Goal: Task Accomplishment & Management: Manage account settings

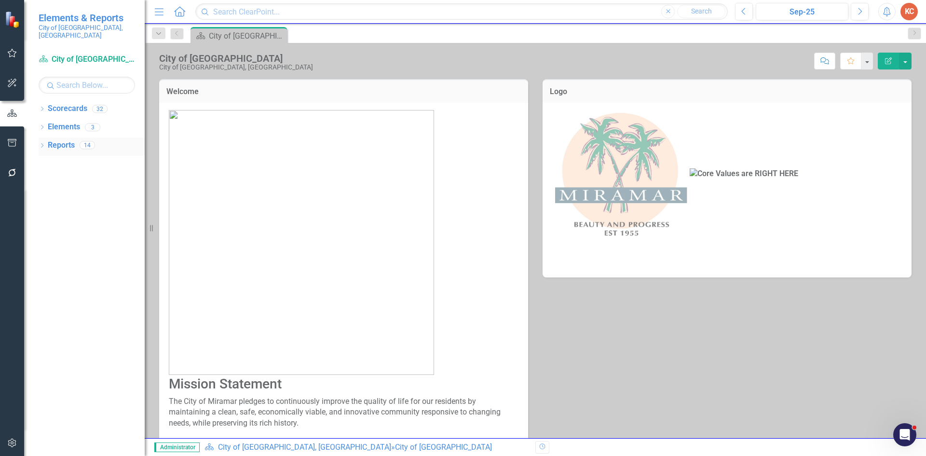
click at [57, 140] on link "Reports" at bounding box center [61, 145] width 27 height 11
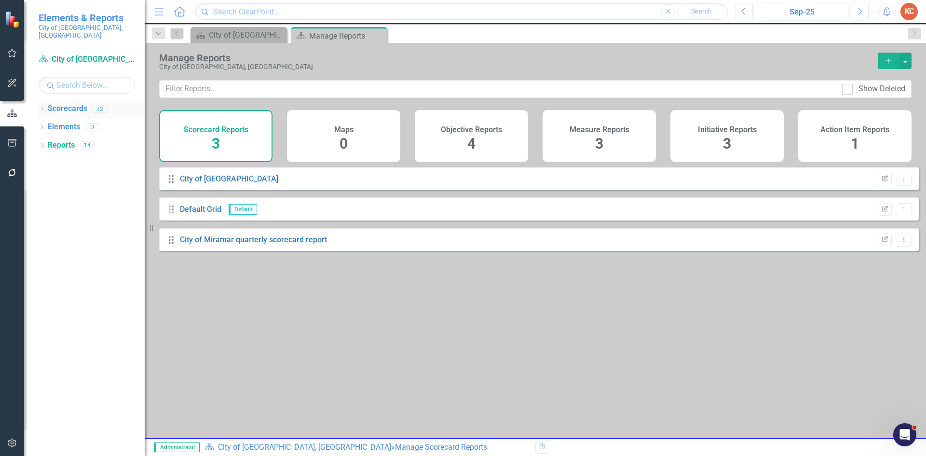
click at [75, 103] on link "Scorecards" at bounding box center [68, 108] width 40 height 11
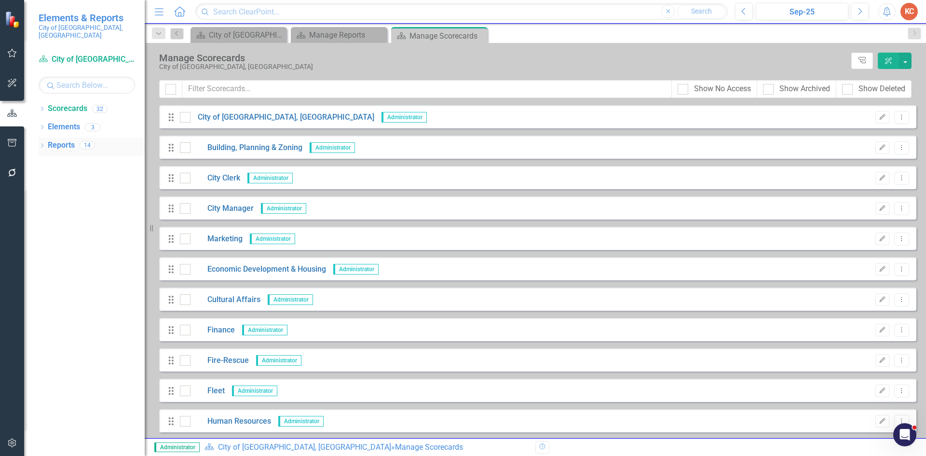
click at [64, 140] on link "Reports" at bounding box center [61, 145] width 27 height 11
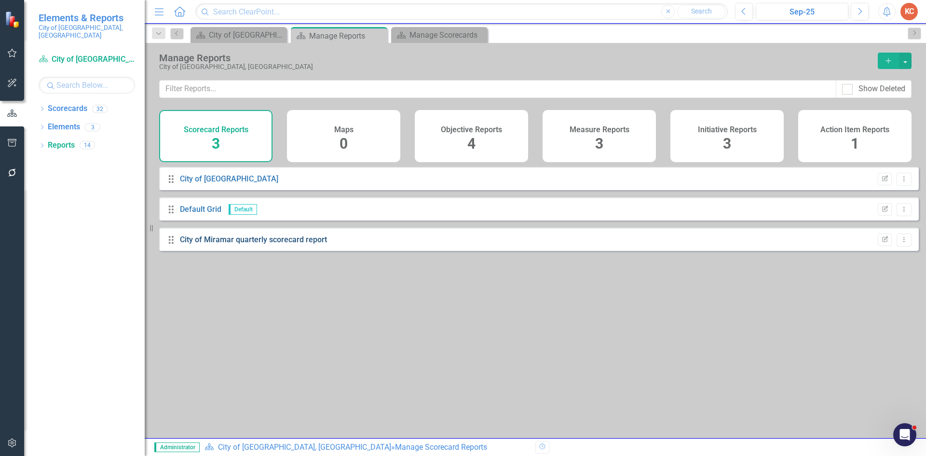
click at [295, 244] on link "City of Miramar quarterly scorecard report" at bounding box center [253, 239] width 147 height 9
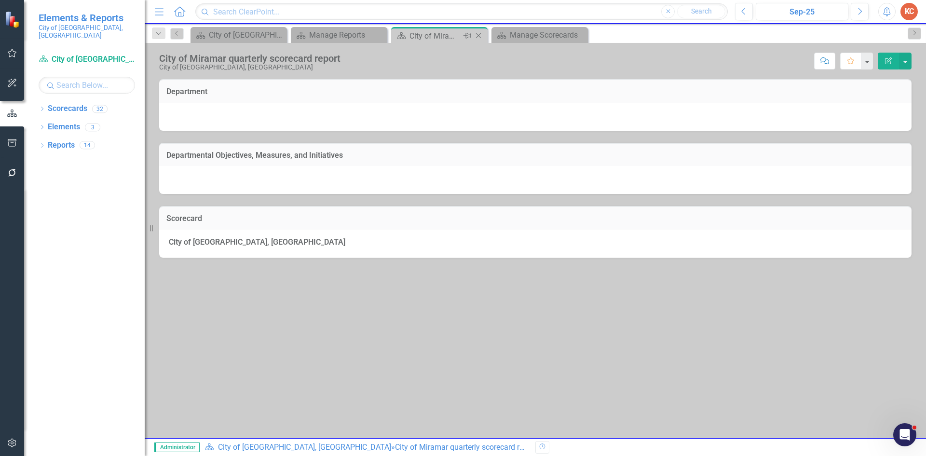
click at [477, 37] on icon "Close" at bounding box center [478, 36] width 10 height 8
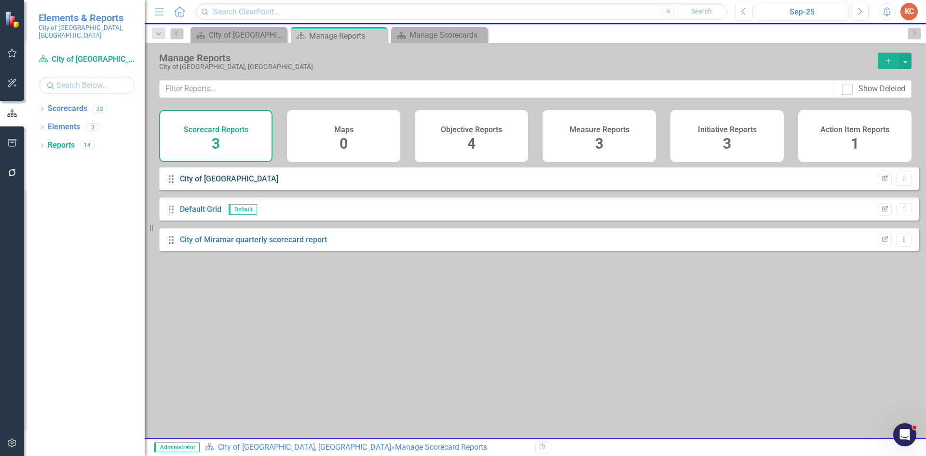
click at [221, 183] on link "City of [GEOGRAPHIC_DATA]" at bounding box center [229, 178] width 98 height 9
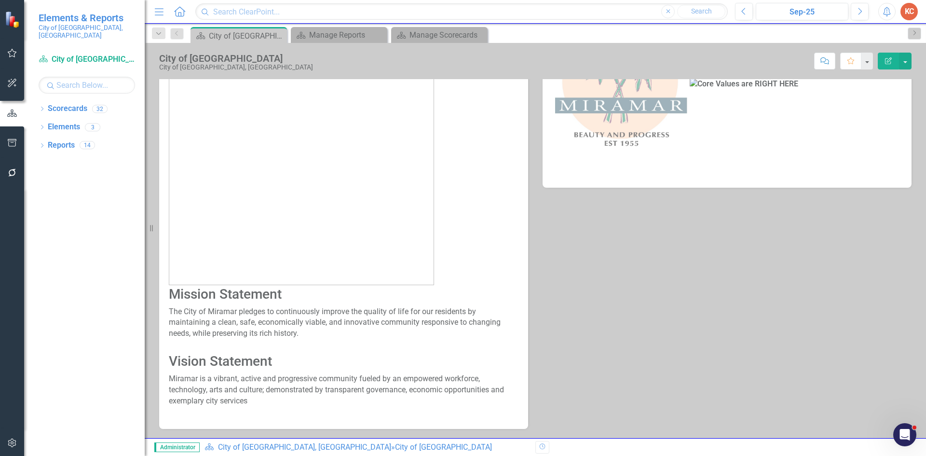
scroll to position [90, 0]
click at [68, 103] on link "Scorecards" at bounding box center [68, 108] width 40 height 11
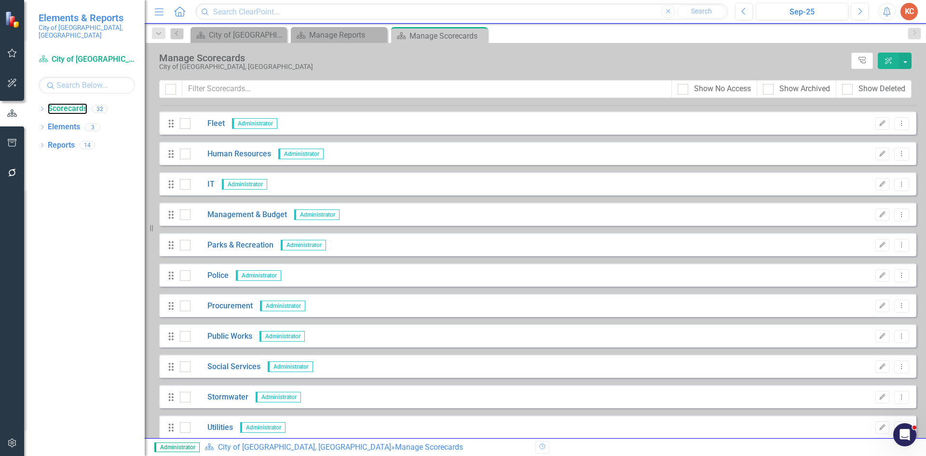
scroll to position [289, 0]
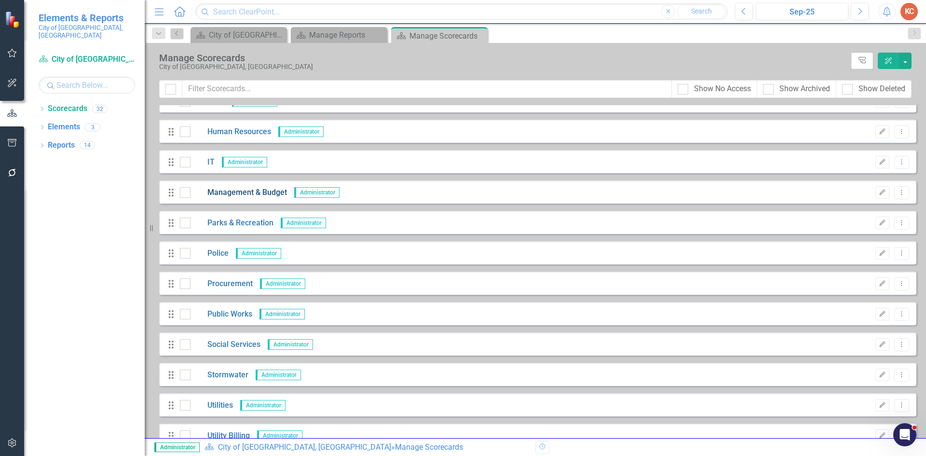
click at [269, 192] on link "Management & Budget" at bounding box center [238, 192] width 96 height 11
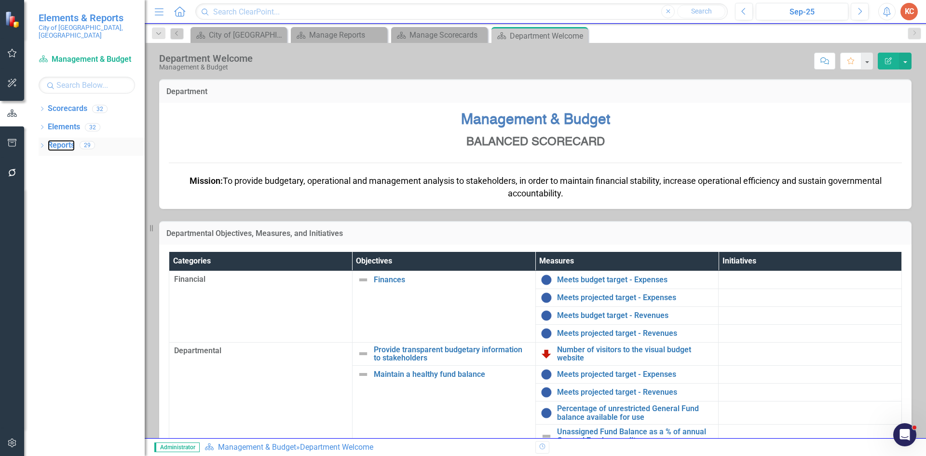
drag, startPoint x: 54, startPoint y: 136, endPoint x: 94, endPoint y: 138, distance: 40.5
click at [54, 140] on link "Reports" at bounding box center [61, 145] width 27 height 11
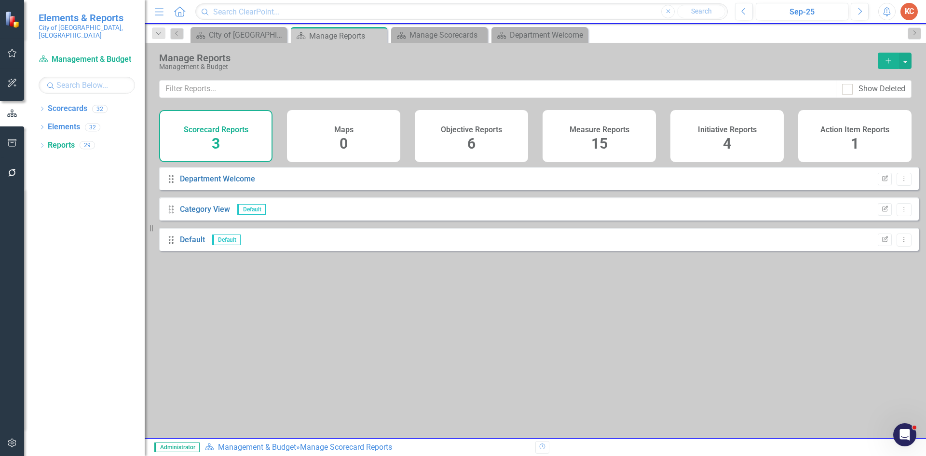
click at [231, 124] on div "Scorecard Reports" at bounding box center [216, 128] width 65 height 11
drag, startPoint x: 238, startPoint y: 124, endPoint x: 247, endPoint y: 125, distance: 9.2
click at [238, 124] on div "Scorecard Reports" at bounding box center [216, 128] width 65 height 11
click at [498, 129] on h4 "Objective Reports" at bounding box center [471, 129] width 61 height 9
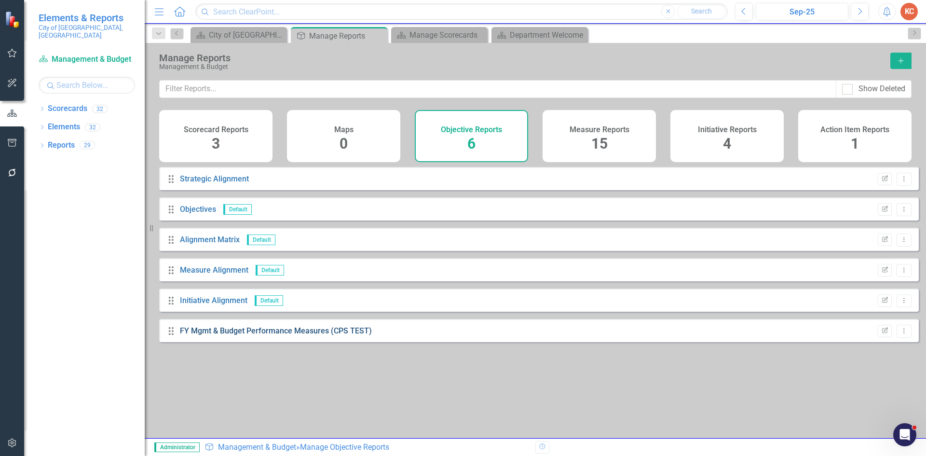
click at [270, 335] on link "FY Mgmt & Budget Performance Measures (CPS TEST)" at bounding box center [276, 330] width 192 height 9
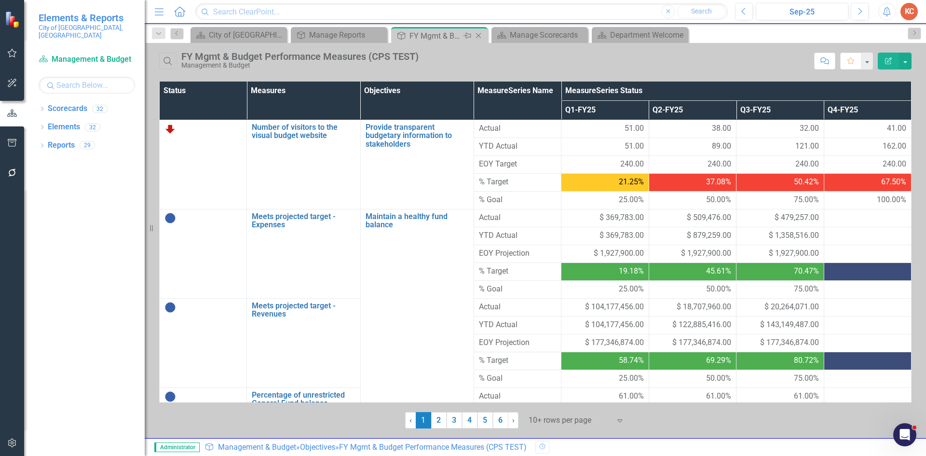
click at [481, 37] on icon "Close" at bounding box center [478, 36] width 10 height 8
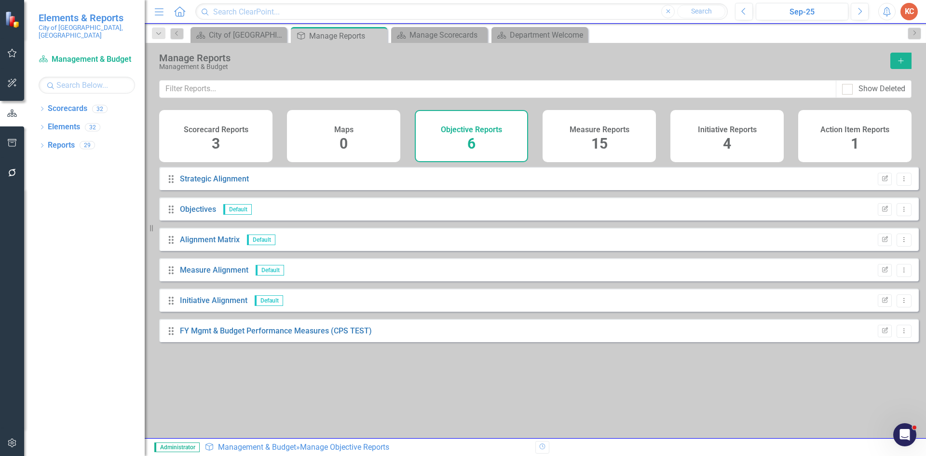
click at [596, 133] on h4 "Measure Reports" at bounding box center [599, 129] width 60 height 9
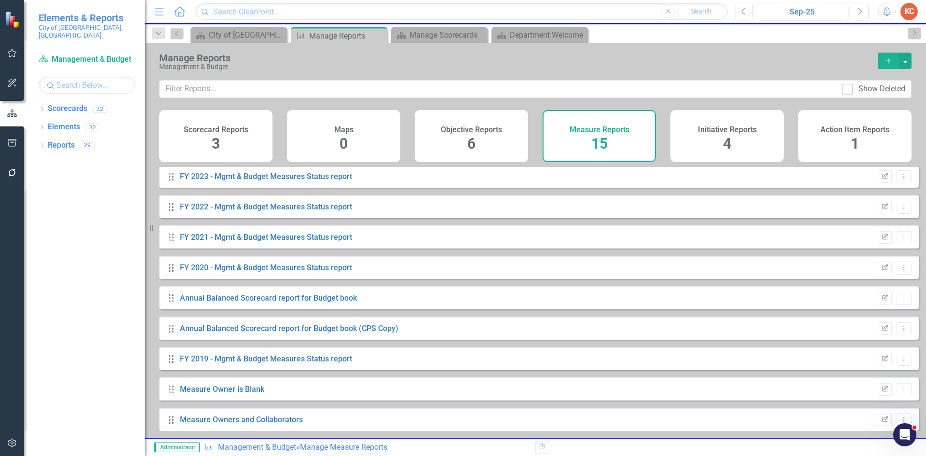
scroll to position [192, 0]
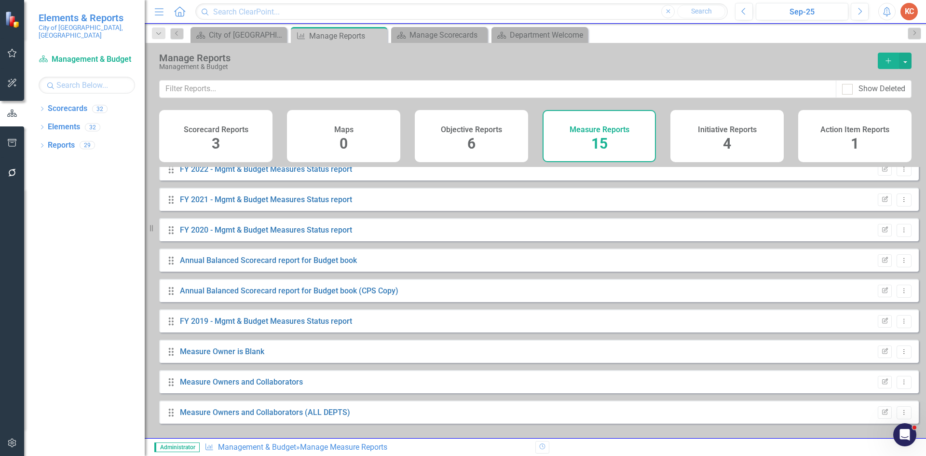
click at [246, 412] on div "Drag Measure Owners and Collaborators (ALL DEPTS) Edit Report Dropdown Menu" at bounding box center [538, 411] width 759 height 23
click at [242, 416] on link "Measure Owners and Collaborators (ALL DEPTS)" at bounding box center [265, 411] width 170 height 9
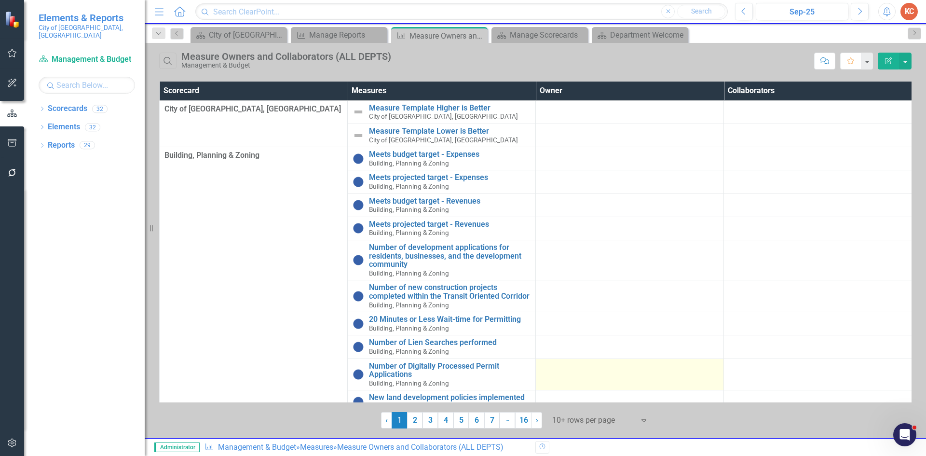
scroll to position [88, 0]
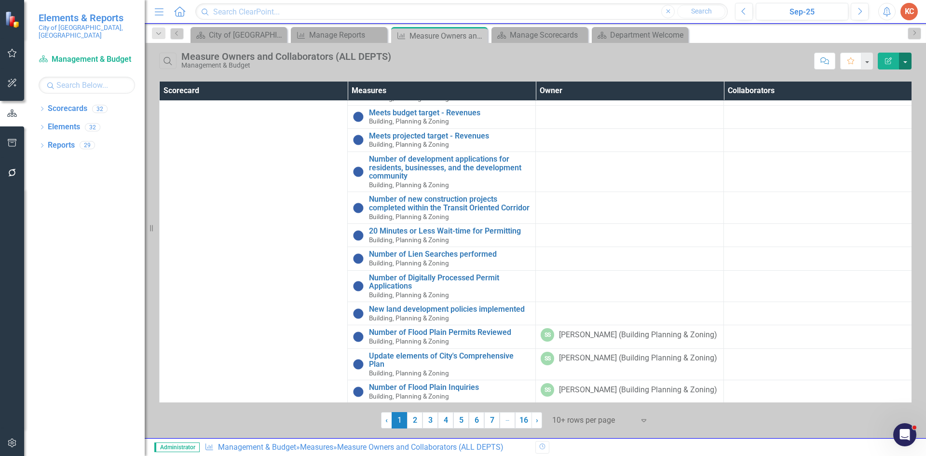
click at [900, 67] on button "button" at bounding box center [905, 61] width 13 height 17
click at [578, 416] on div at bounding box center [593, 420] width 82 height 13
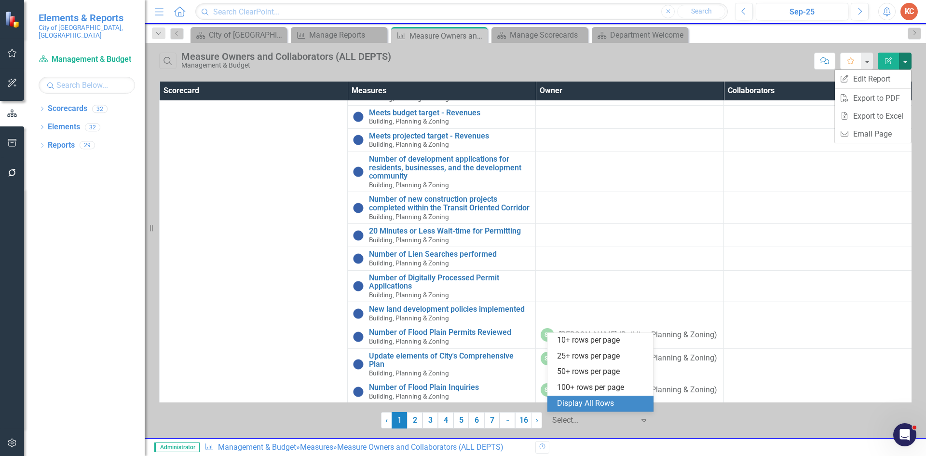
click at [584, 401] on div "Display All Rows" at bounding box center [602, 403] width 91 height 11
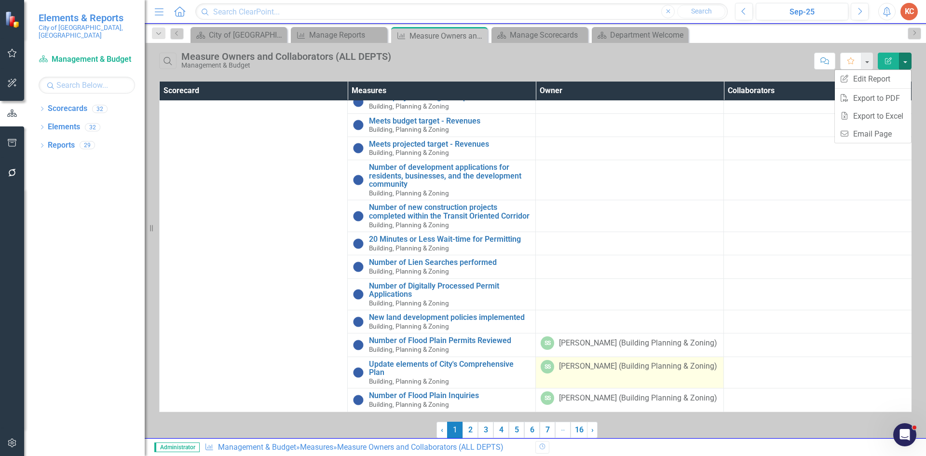
scroll to position [79, 0]
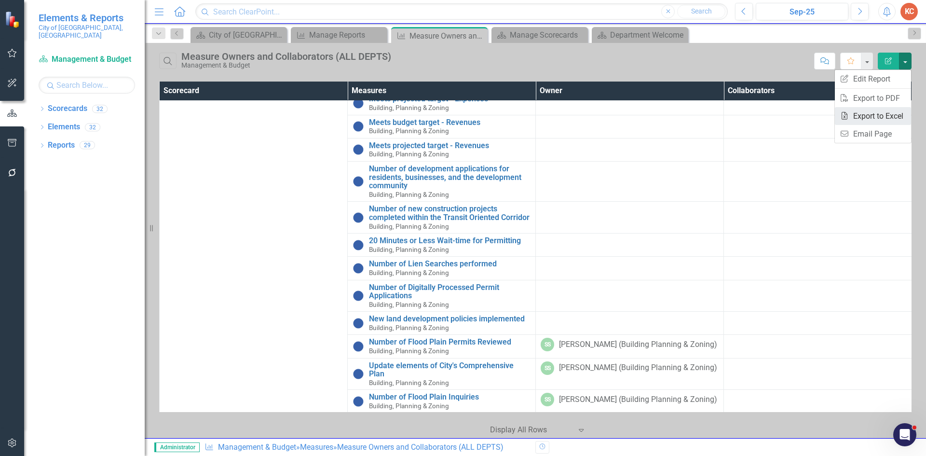
click at [876, 115] on link "Excel Export to Excel" at bounding box center [872, 116] width 76 height 18
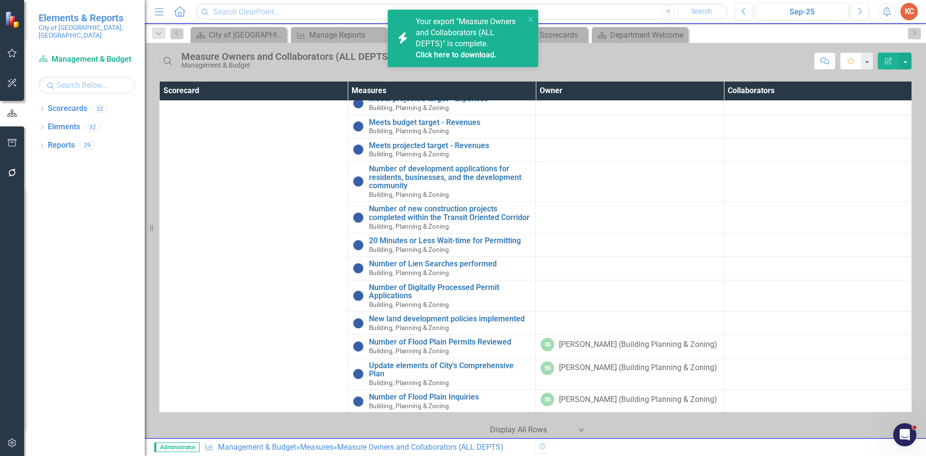
click at [482, 53] on link "Click here to download." at bounding box center [456, 54] width 81 height 9
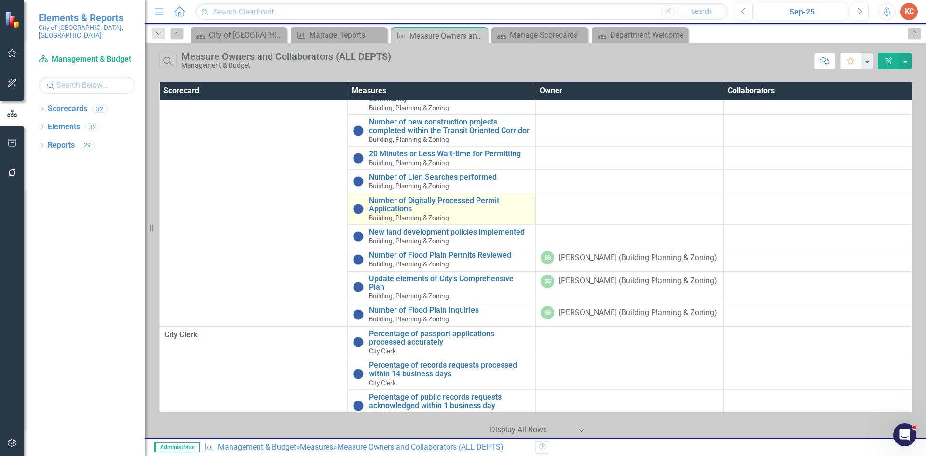
scroll to position [145, 0]
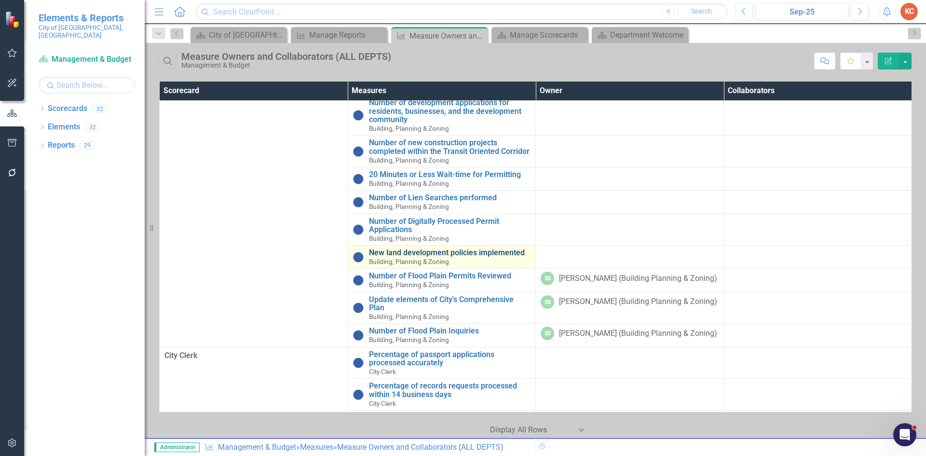
click at [478, 252] on link "New land development policies implemented" at bounding box center [449, 252] width 161 height 9
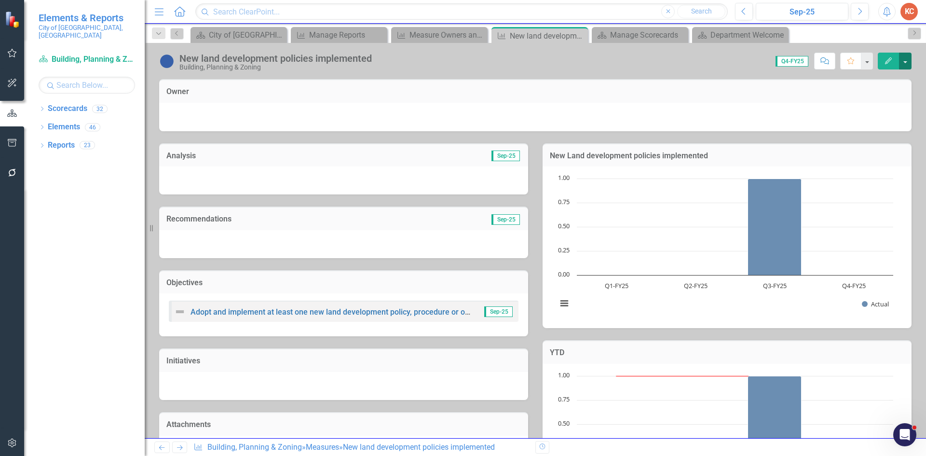
click at [904, 60] on button "button" at bounding box center [905, 61] width 13 height 17
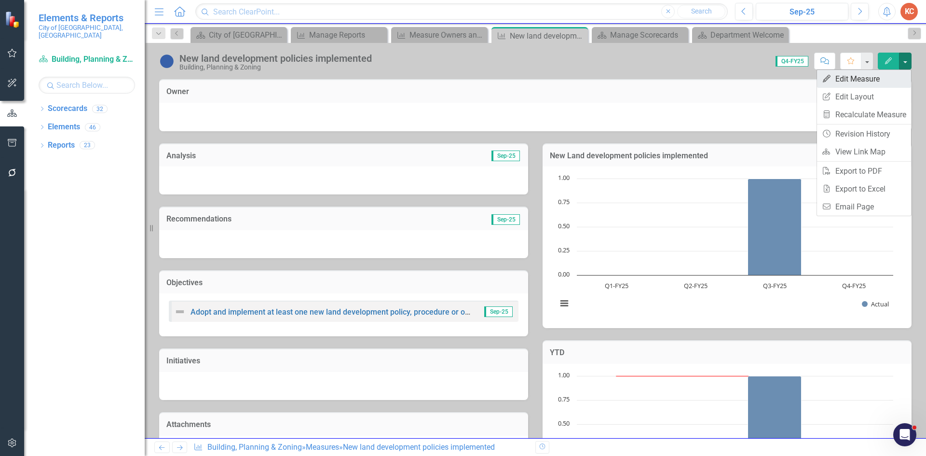
click at [870, 78] on link "Edit Edit Measure" at bounding box center [864, 79] width 94 height 18
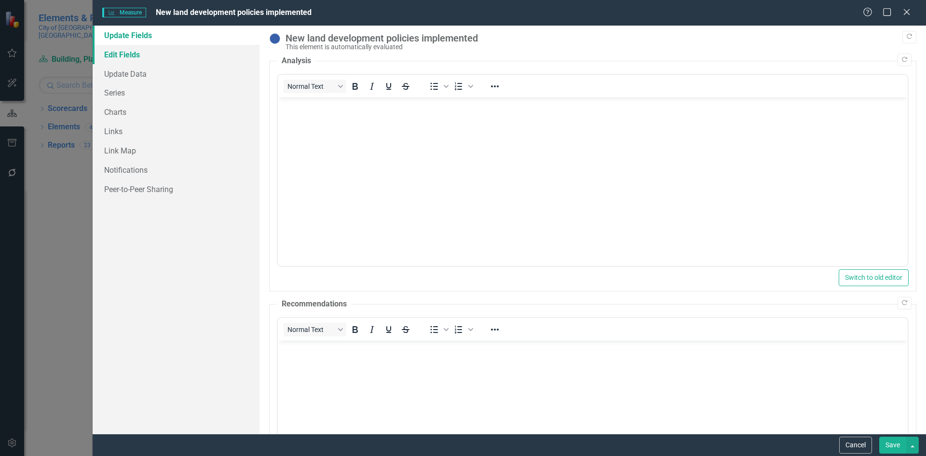
click at [134, 56] on link "Edit Fields" at bounding box center [176, 54] width 167 height 19
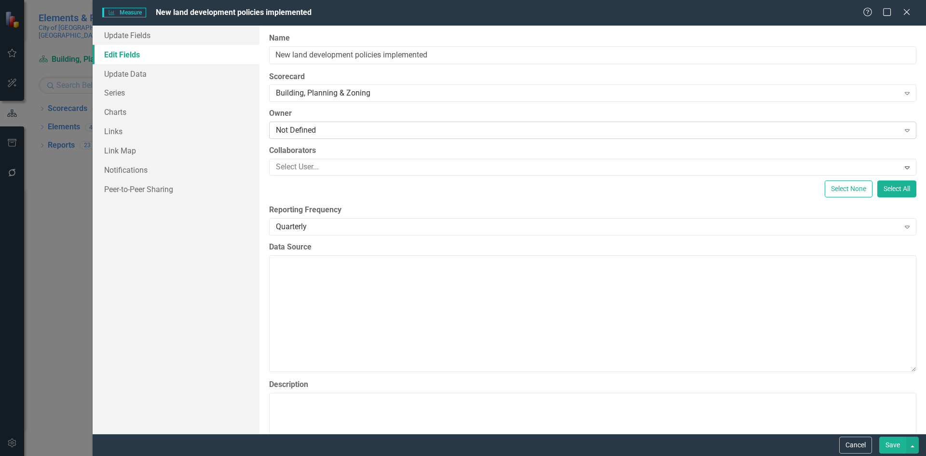
click at [429, 127] on div "Not Defined" at bounding box center [587, 130] width 623 height 11
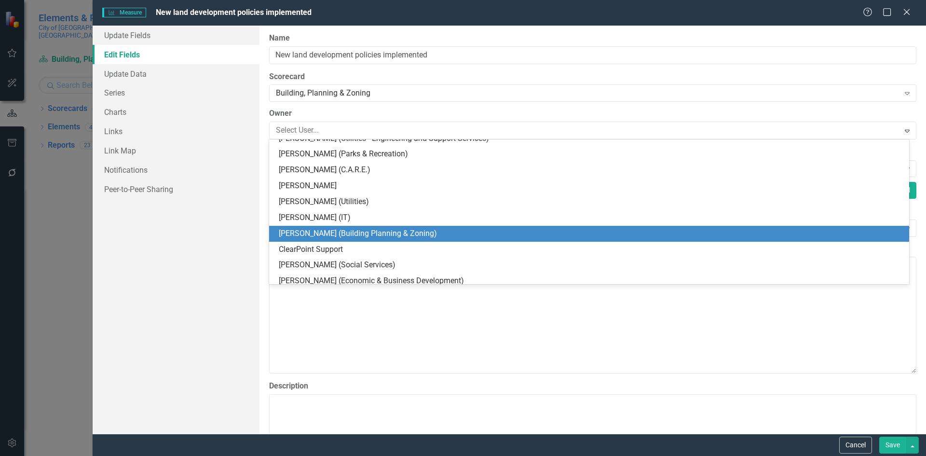
scroll to position [851, 0]
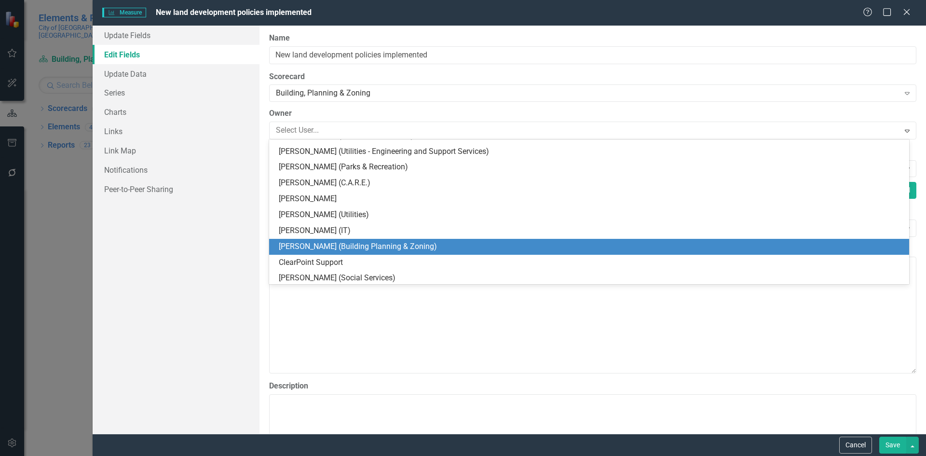
click at [349, 242] on div "[PERSON_NAME] (Building Planning & Zoning)" at bounding box center [591, 246] width 624 height 11
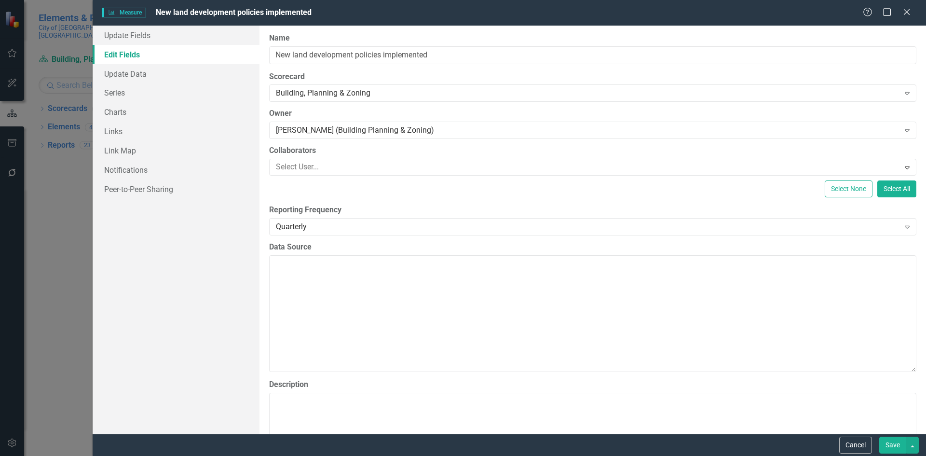
click at [887, 442] on button "Save" at bounding box center [892, 444] width 27 height 17
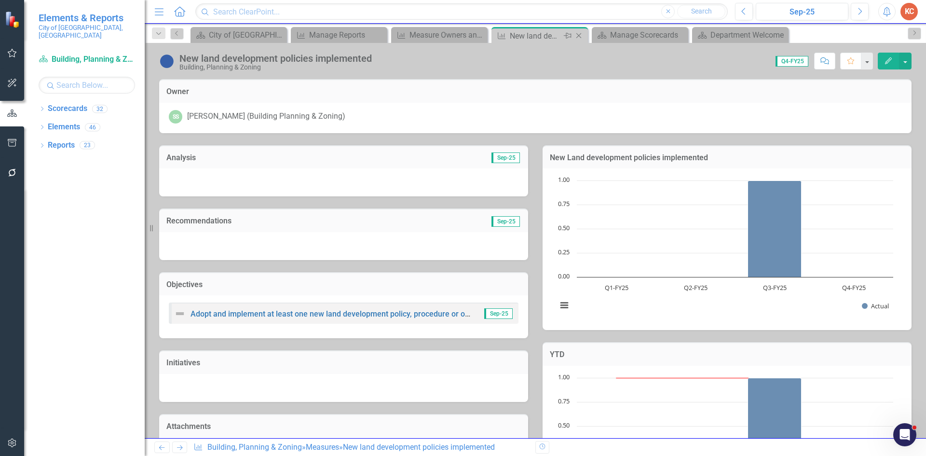
click at [581, 38] on icon "Close" at bounding box center [579, 36] width 10 height 8
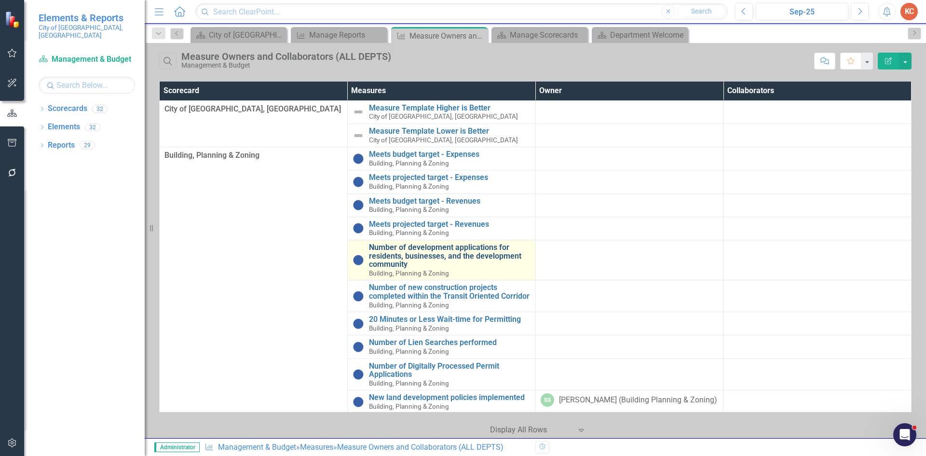
click at [438, 253] on link "Number of development applications for residents, businesses, and the developme…" at bounding box center [449, 256] width 161 height 26
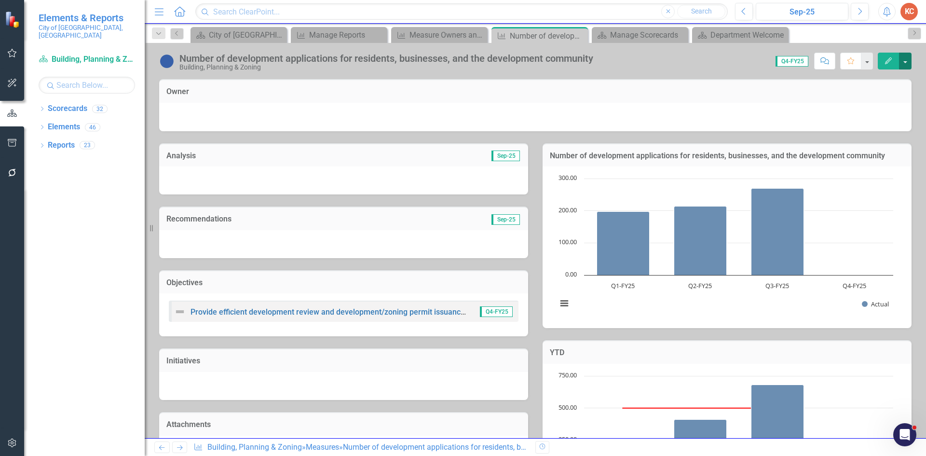
click at [902, 61] on button "button" at bounding box center [905, 61] width 13 height 17
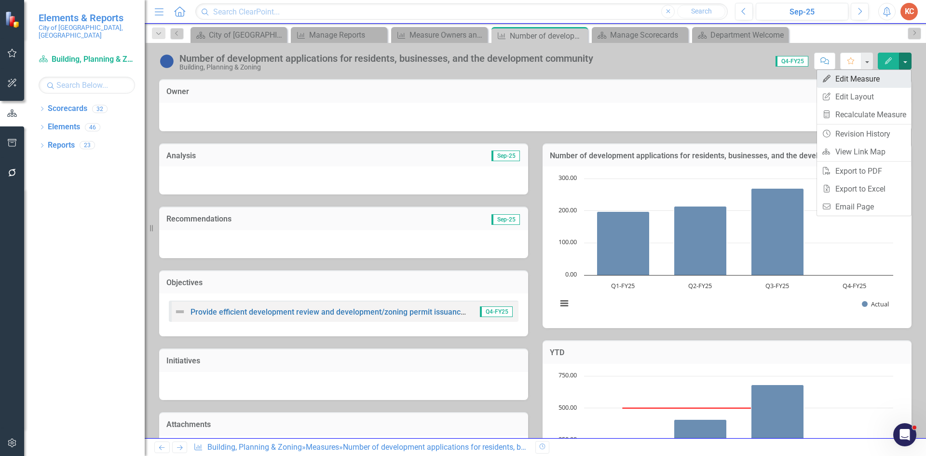
click at [856, 79] on link "Edit Edit Measure" at bounding box center [864, 79] width 94 height 18
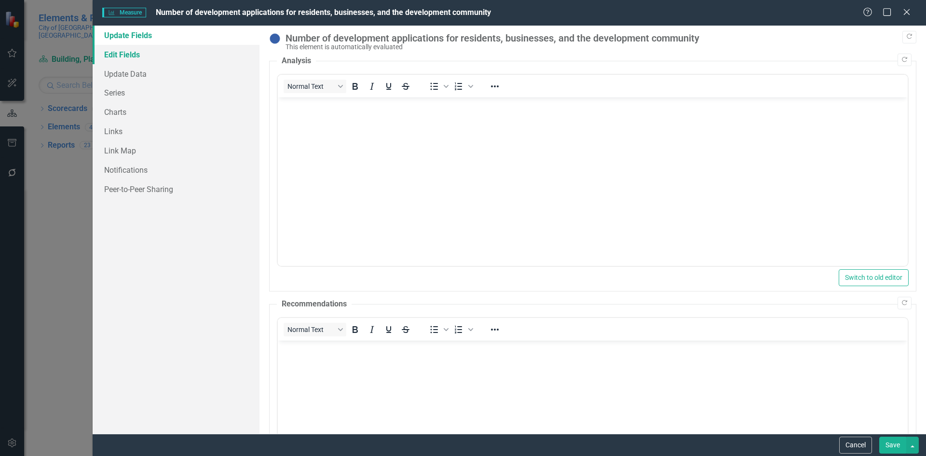
click at [140, 55] on link "Edit Fields" at bounding box center [176, 54] width 167 height 19
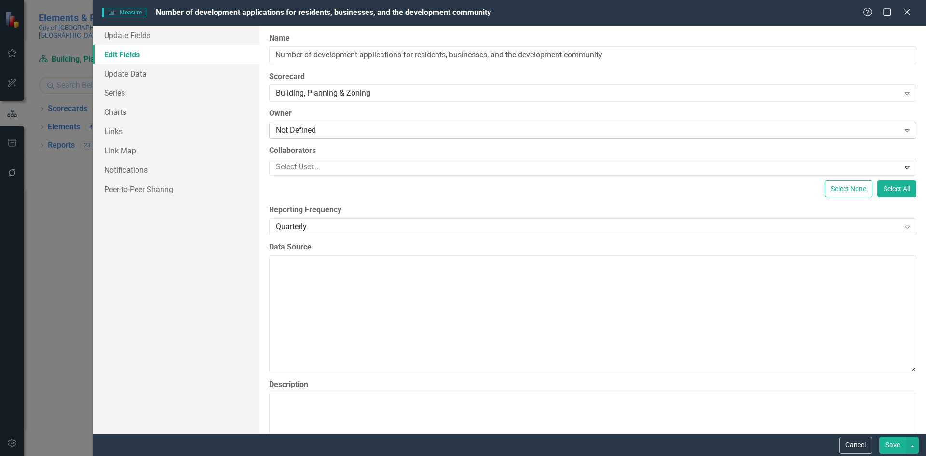
click at [372, 126] on div "Not Defined" at bounding box center [587, 130] width 623 height 11
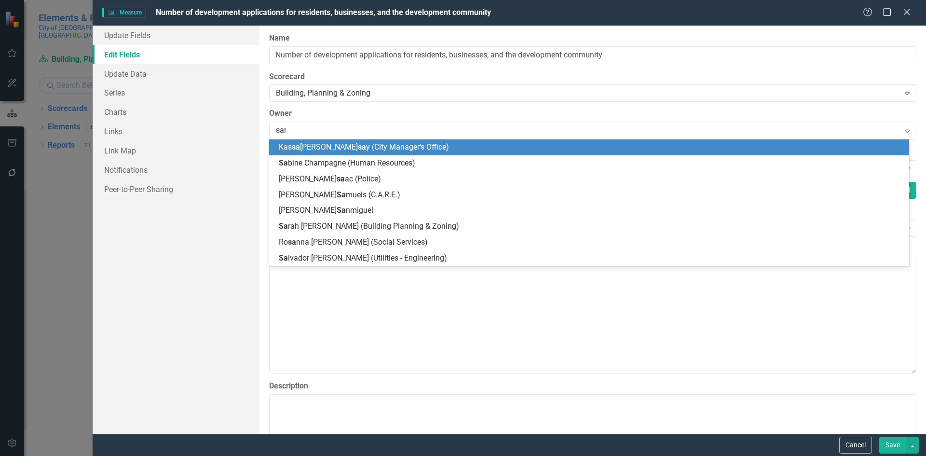
type input "sara"
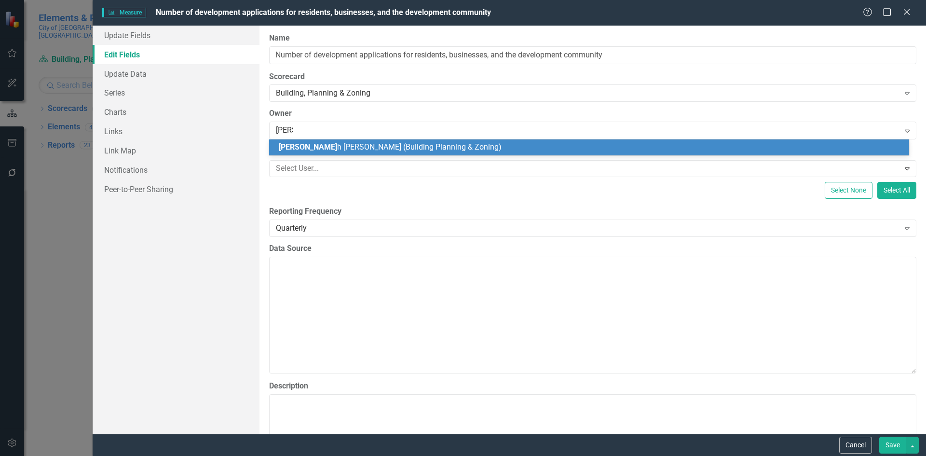
click at [369, 150] on span "Sara h Summy (Building Planning & Zoning)" at bounding box center [390, 146] width 223 height 9
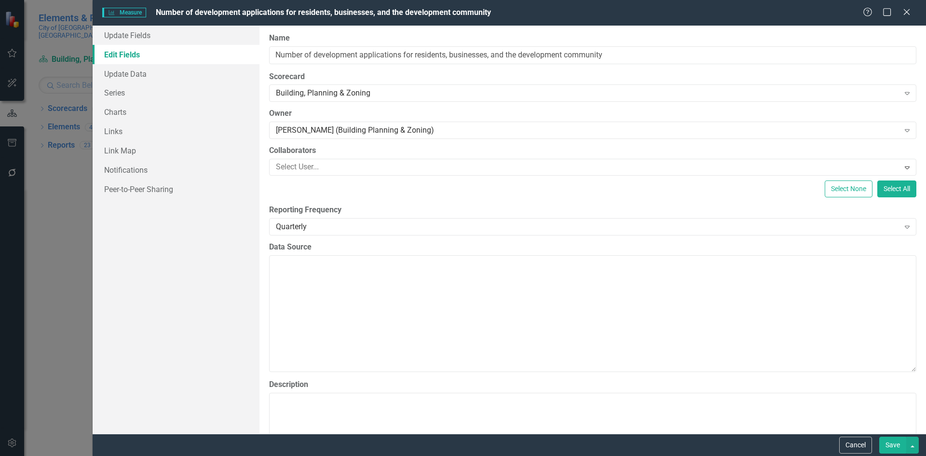
click at [886, 444] on button "Save" at bounding box center [892, 444] width 27 height 17
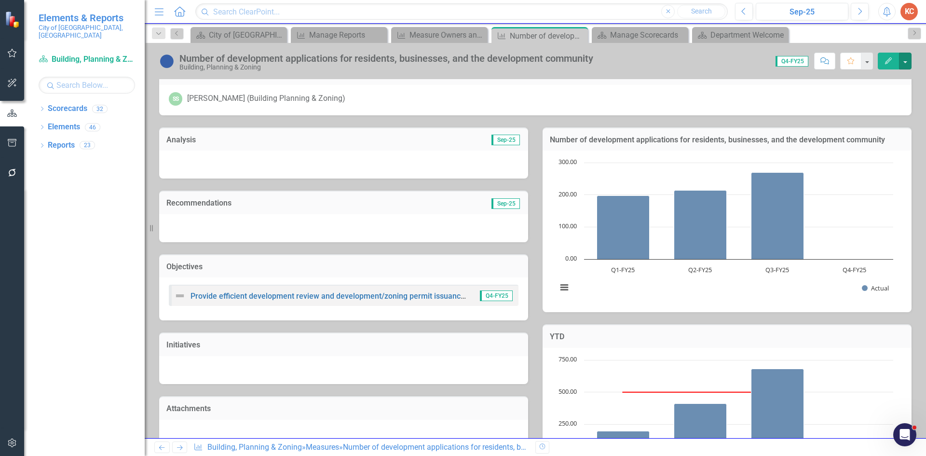
scroll to position [15, 0]
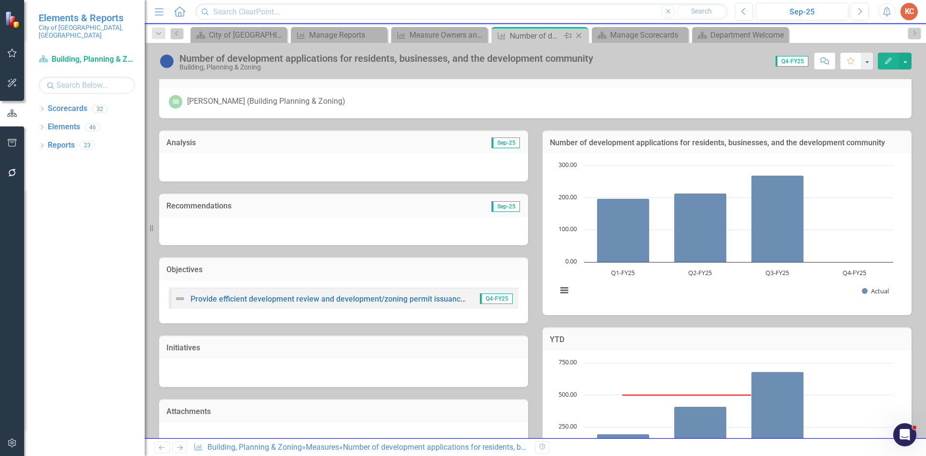
click at [582, 37] on icon "Close" at bounding box center [579, 36] width 10 height 8
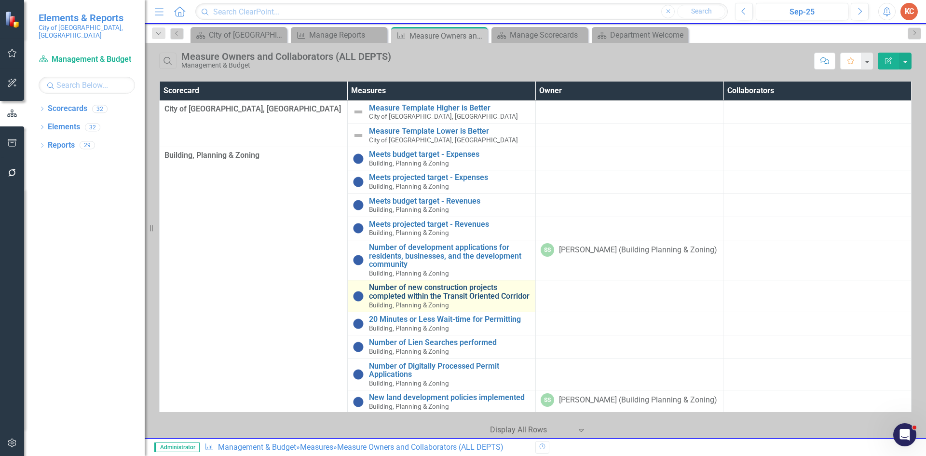
click at [431, 288] on link "Number of new construction projects completed within the Transit Oriented Corri…" at bounding box center [449, 291] width 161 height 17
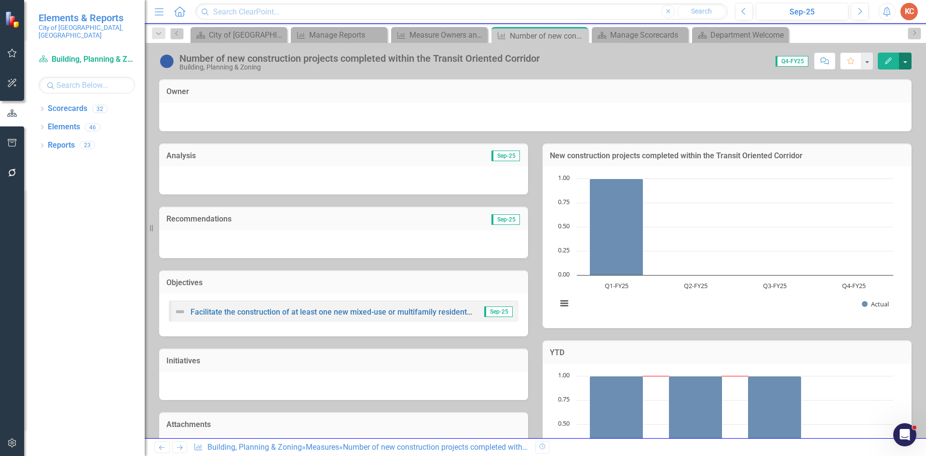
click at [905, 63] on button "button" at bounding box center [905, 61] width 13 height 17
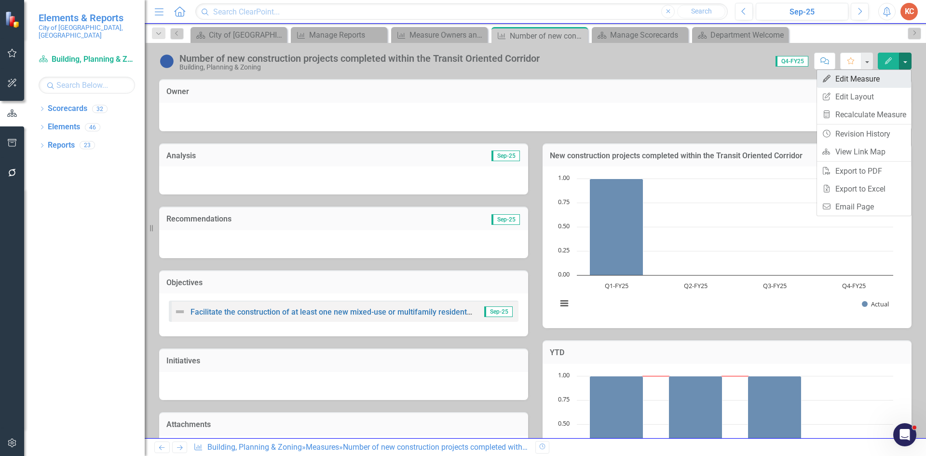
click at [888, 80] on link "Edit Edit Measure" at bounding box center [864, 79] width 94 height 18
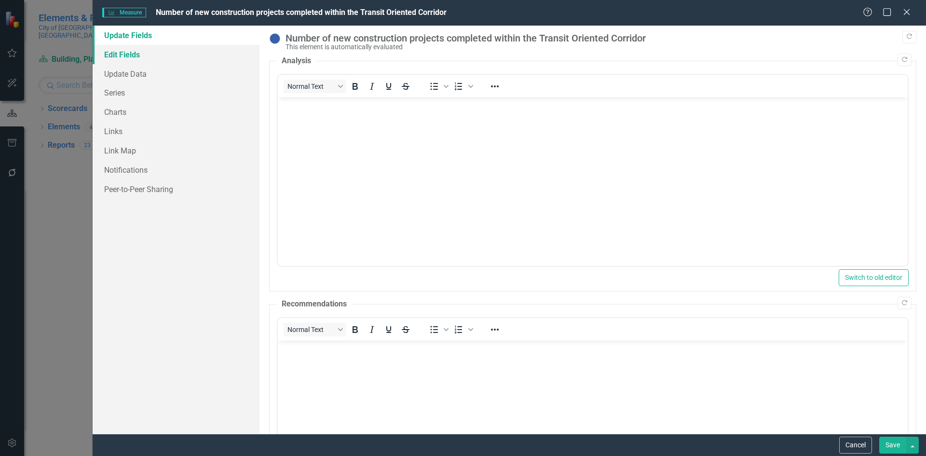
click at [126, 56] on link "Edit Fields" at bounding box center [176, 54] width 167 height 19
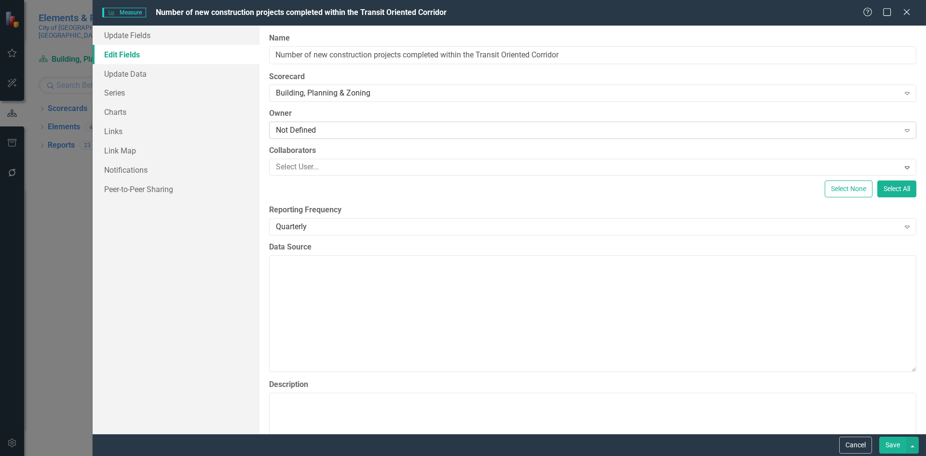
click at [323, 128] on div "Not Defined" at bounding box center [587, 130] width 623 height 11
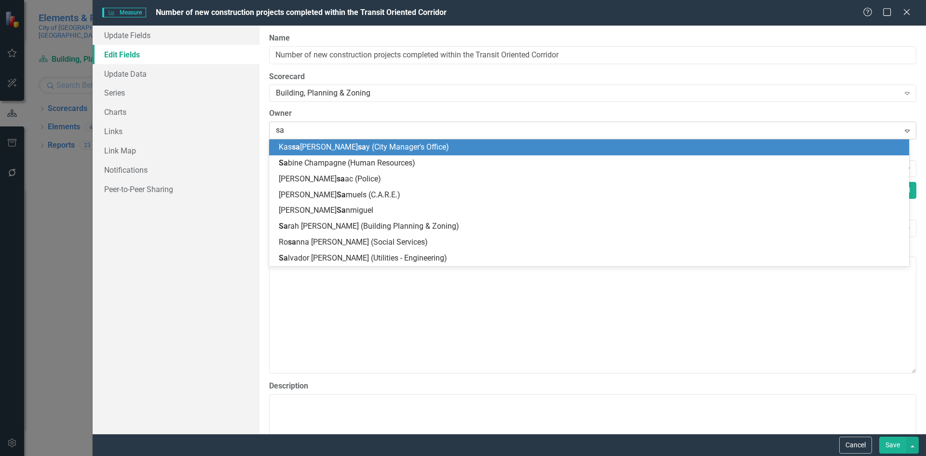
type input "sar"
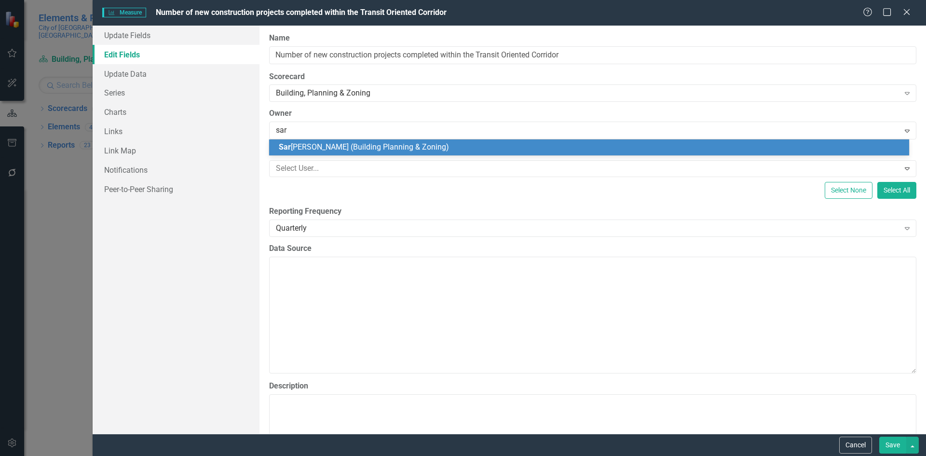
click at [330, 146] on span "Sar ah Summy (Building Planning & Zoning)" at bounding box center [364, 146] width 170 height 9
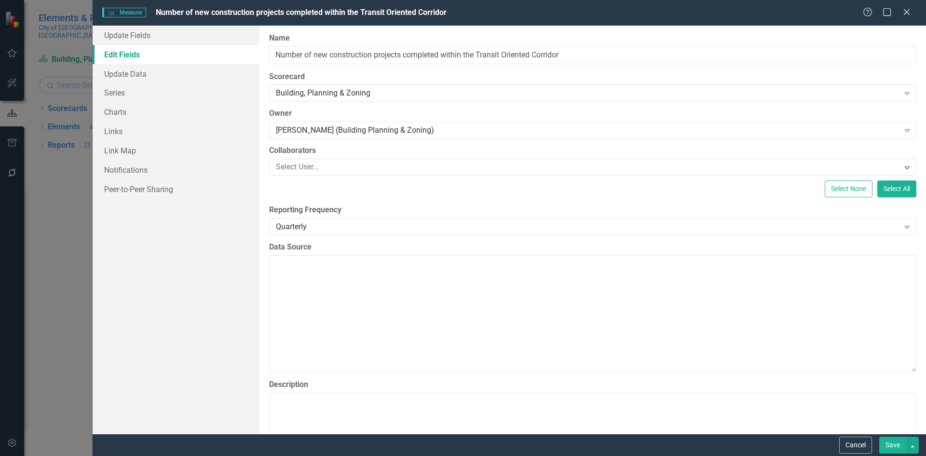
click at [885, 443] on button "Save" at bounding box center [892, 444] width 27 height 17
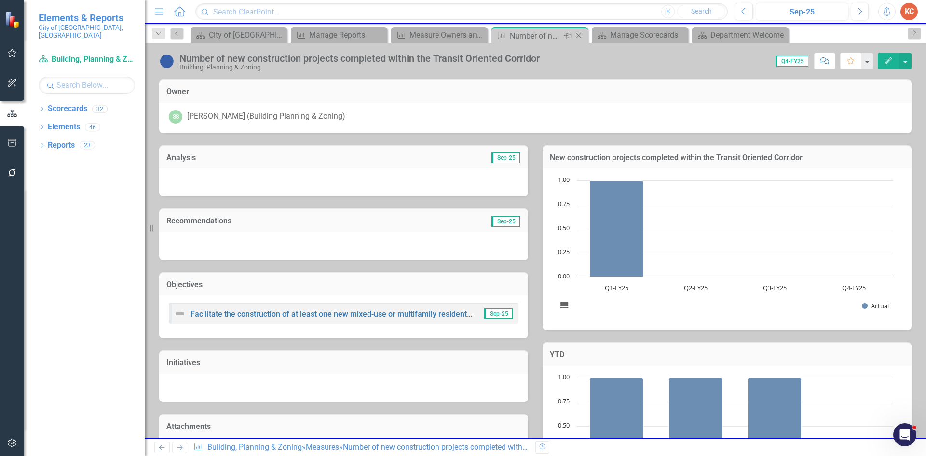
click at [578, 37] on icon "Close" at bounding box center [579, 36] width 10 height 8
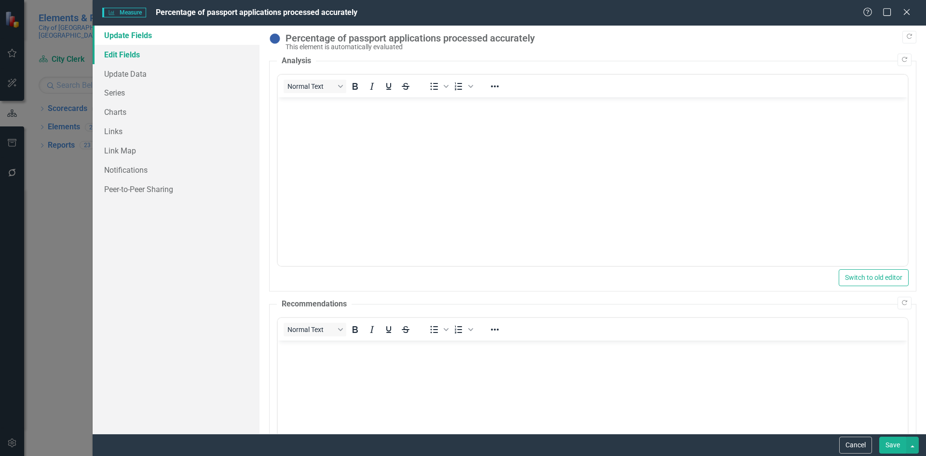
click at [140, 55] on link "Edit Fields" at bounding box center [176, 54] width 167 height 19
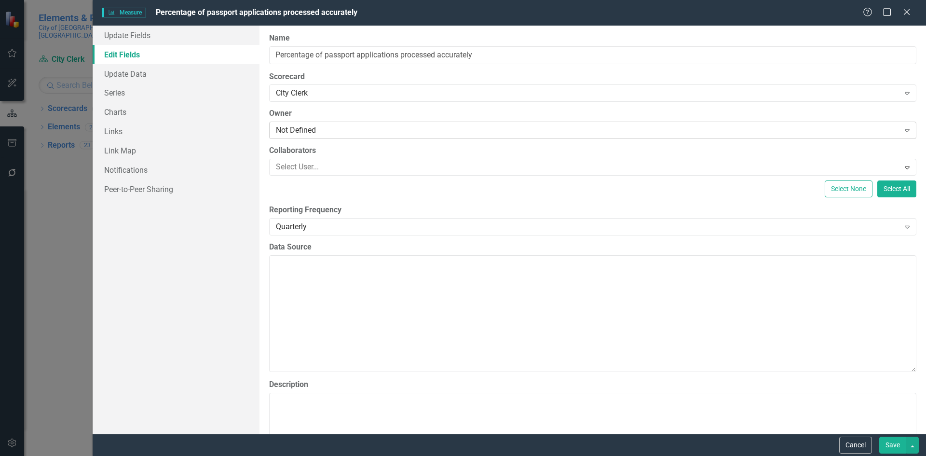
click at [325, 130] on div "Not Defined" at bounding box center [587, 130] width 623 height 11
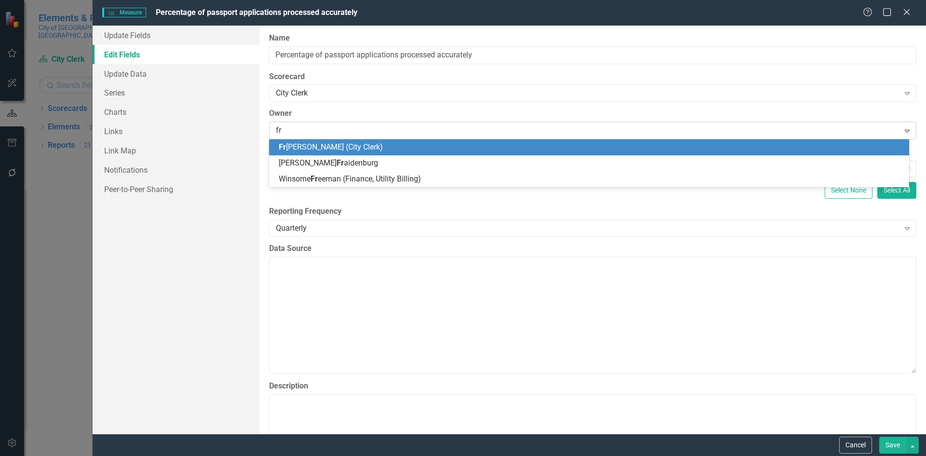
type input "fre"
click at [322, 151] on span "Fre derika DeJean (City Clerk)" at bounding box center [333, 146] width 108 height 9
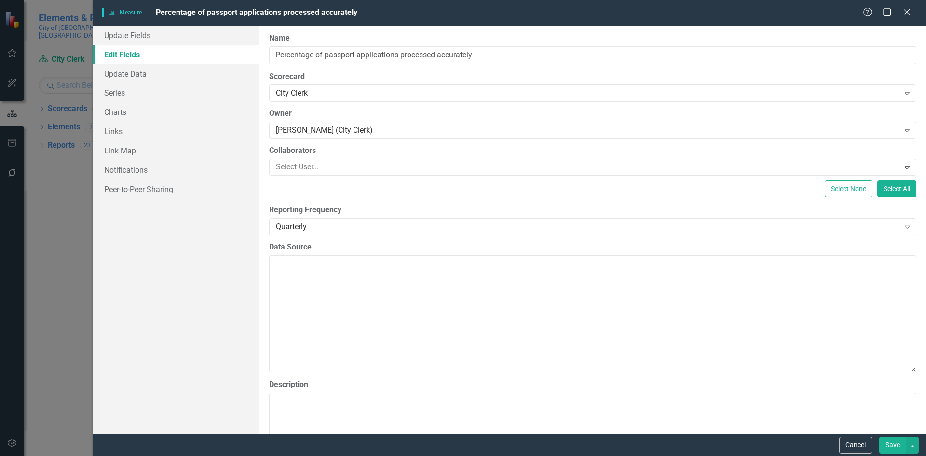
click at [893, 442] on button "Save" at bounding box center [892, 444] width 27 height 17
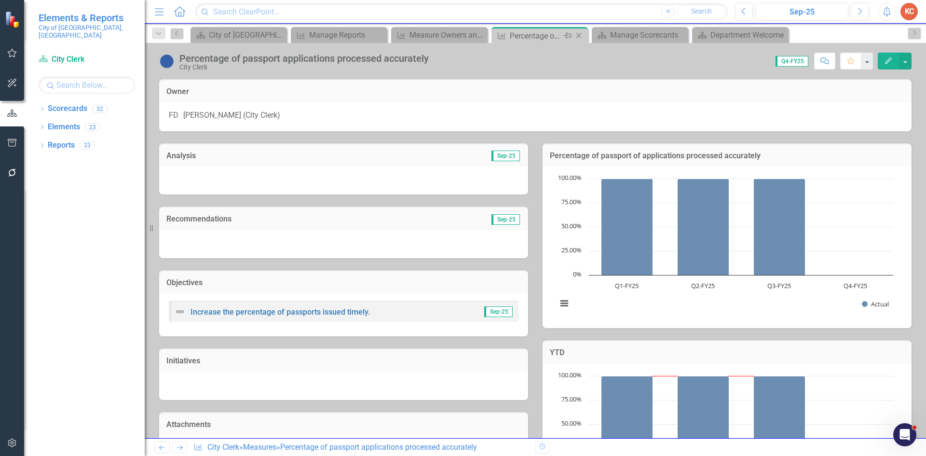
click at [581, 37] on icon "Close" at bounding box center [579, 36] width 10 height 8
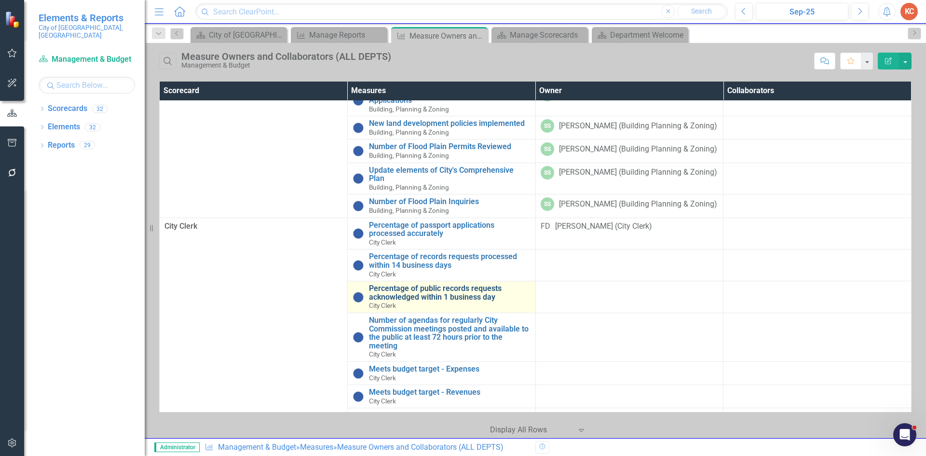
scroll to position [289, 0]
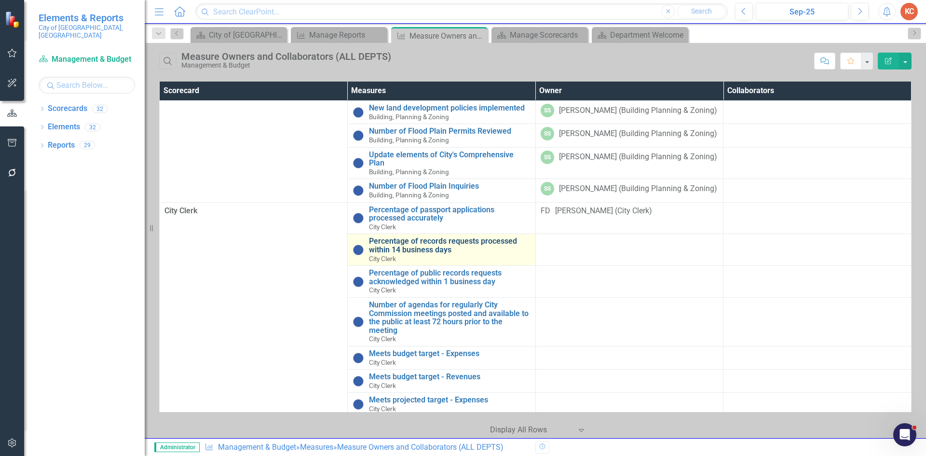
click at [477, 249] on link "Percentage of records requests processed within 14 business days" at bounding box center [449, 245] width 161 height 17
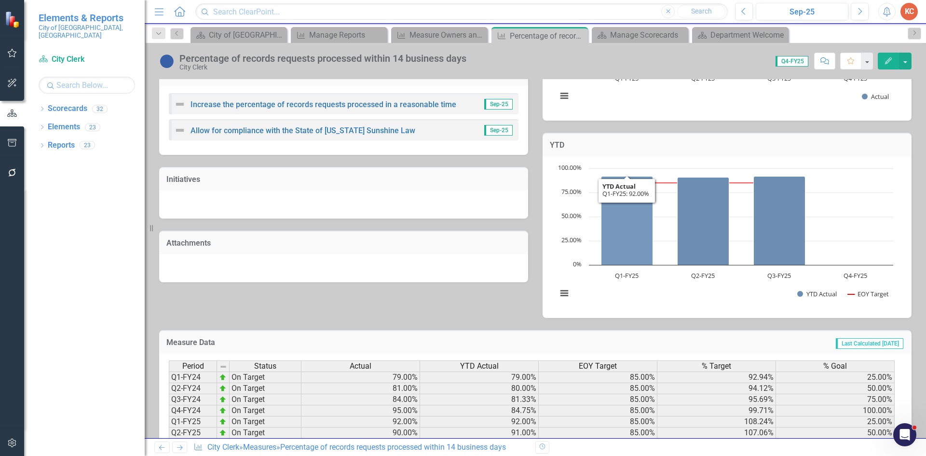
scroll to position [241, 0]
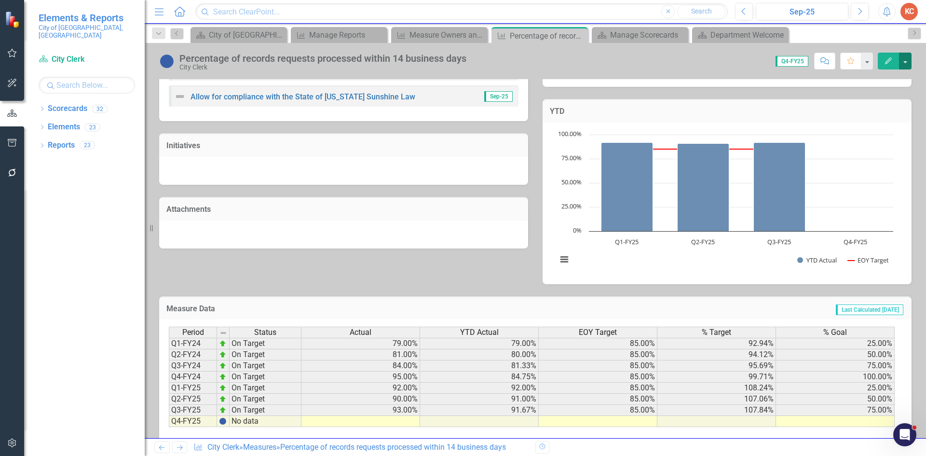
click at [902, 62] on button "button" at bounding box center [905, 61] width 13 height 17
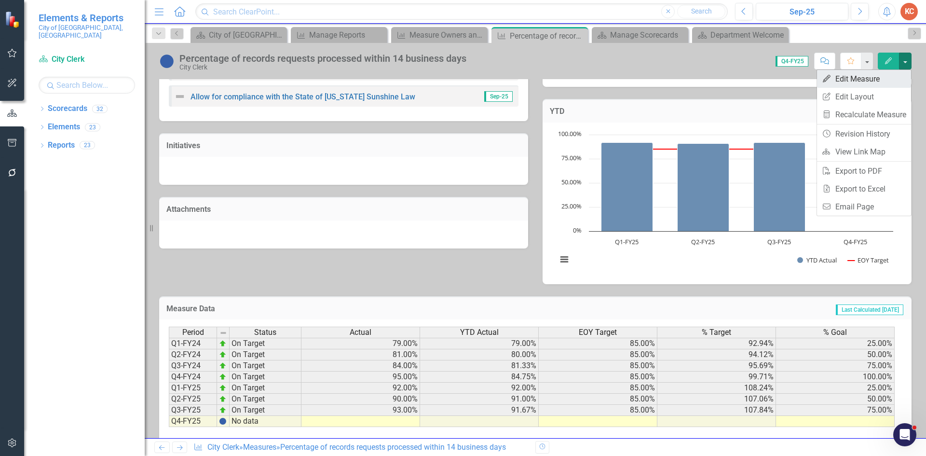
click at [878, 79] on link "Edit Edit Measure" at bounding box center [864, 79] width 94 height 18
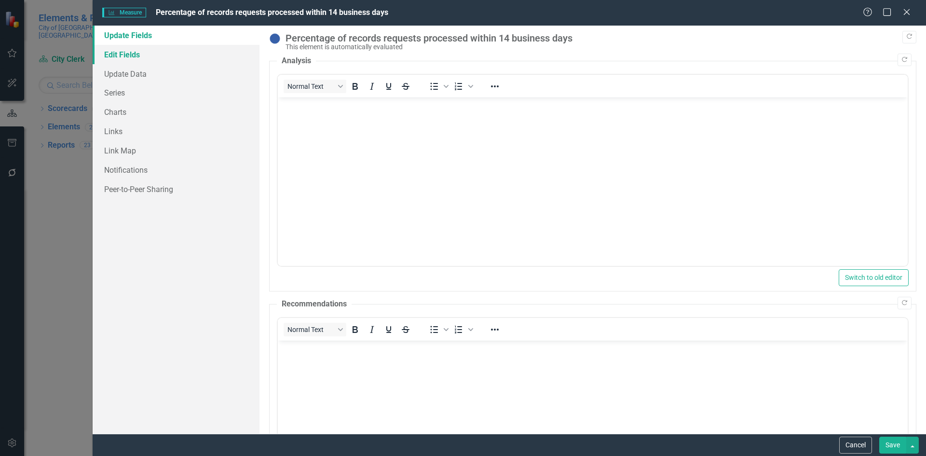
scroll to position [0, 0]
click at [138, 54] on link "Edit Fields" at bounding box center [176, 54] width 167 height 19
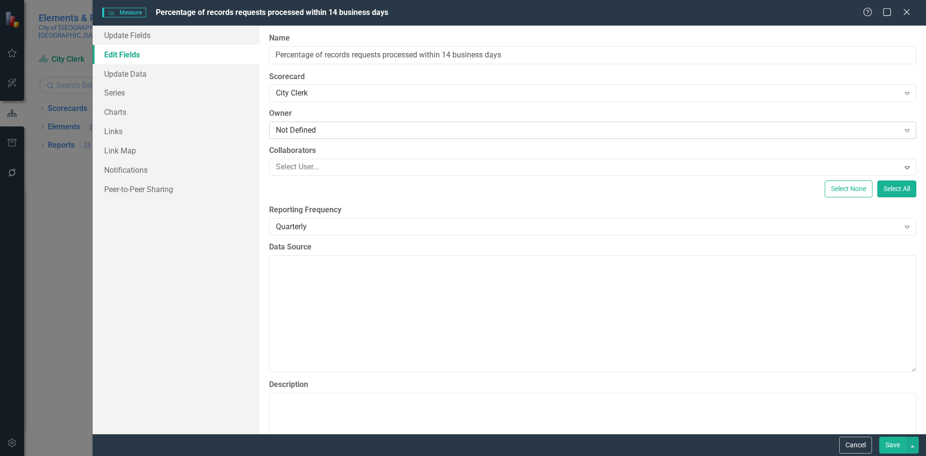
click at [343, 129] on div "Not Defined" at bounding box center [587, 130] width 623 height 11
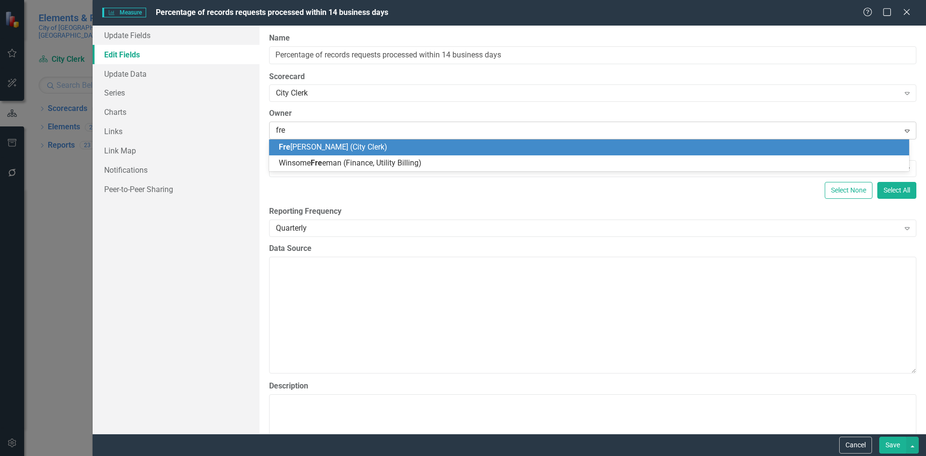
type input "fred"
click at [372, 148] on span "Fred erika DeJean (City Clerk)" at bounding box center [356, 146] width 155 height 9
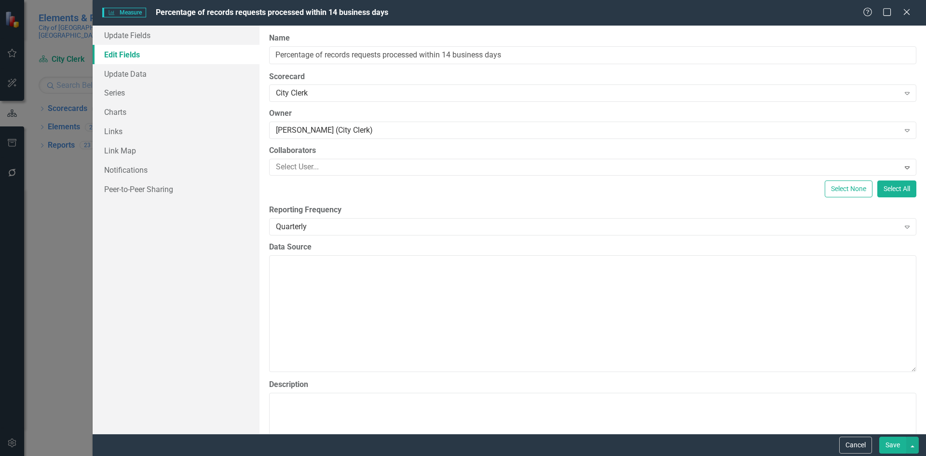
click at [887, 442] on button "Save" at bounding box center [892, 444] width 27 height 17
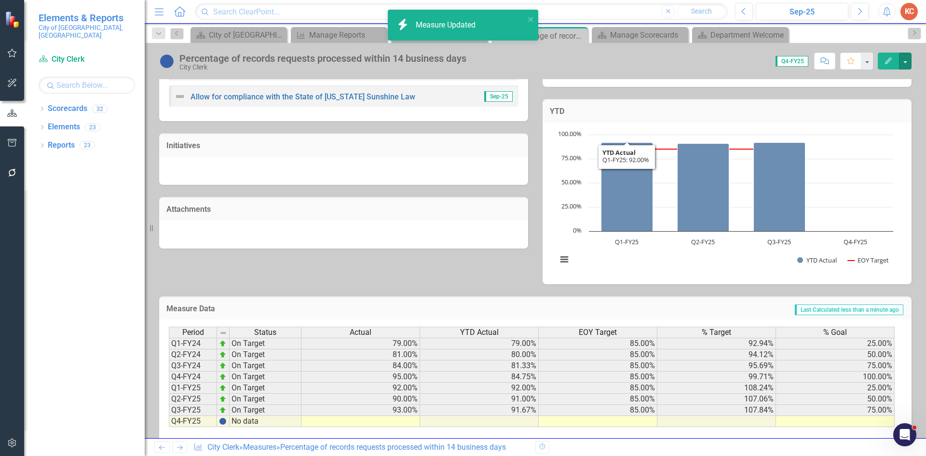
scroll to position [243, 0]
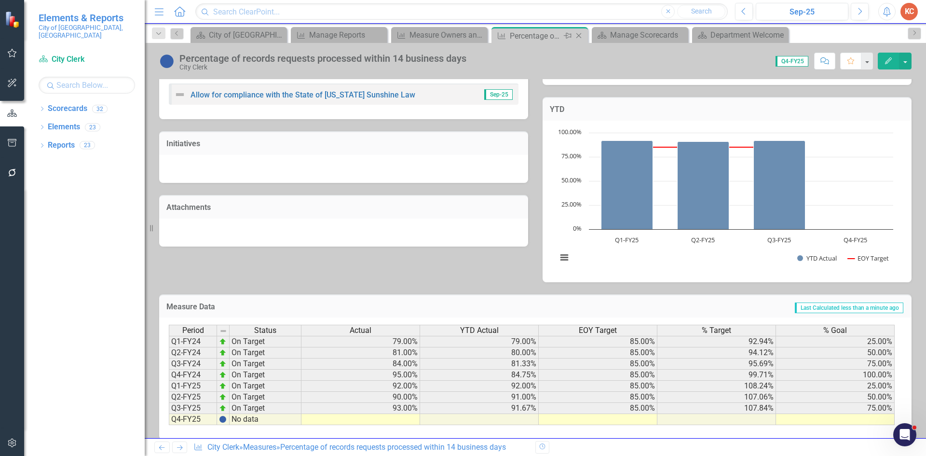
click at [580, 39] on icon "Close" at bounding box center [579, 36] width 10 height 8
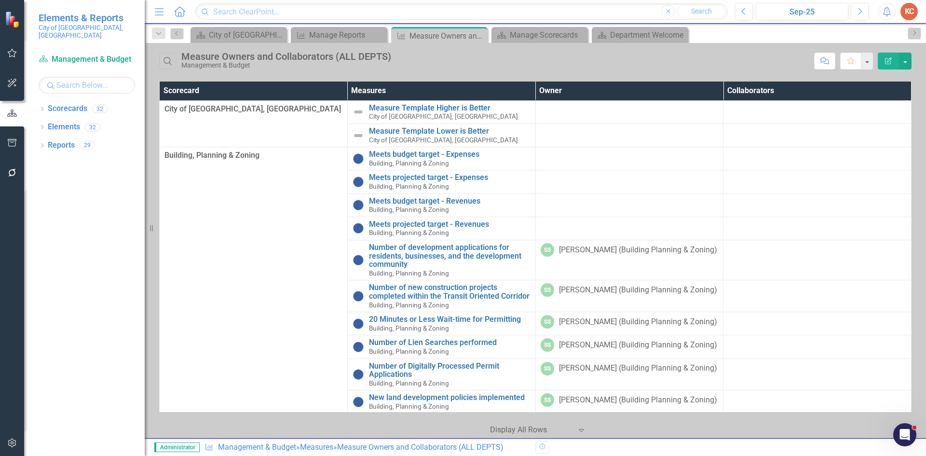
scroll to position [289, 0]
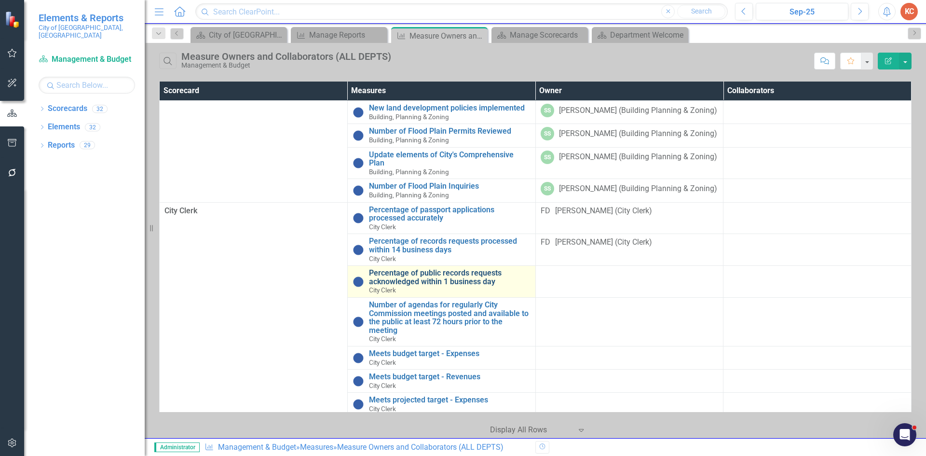
click at [461, 285] on link "Percentage of public records requests acknowledged within 1 business day" at bounding box center [449, 276] width 161 height 17
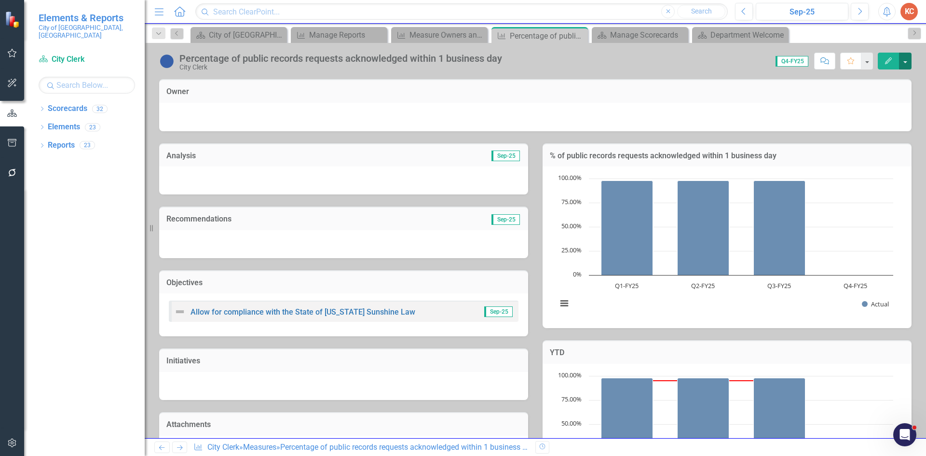
click at [907, 62] on button "button" at bounding box center [905, 61] width 13 height 17
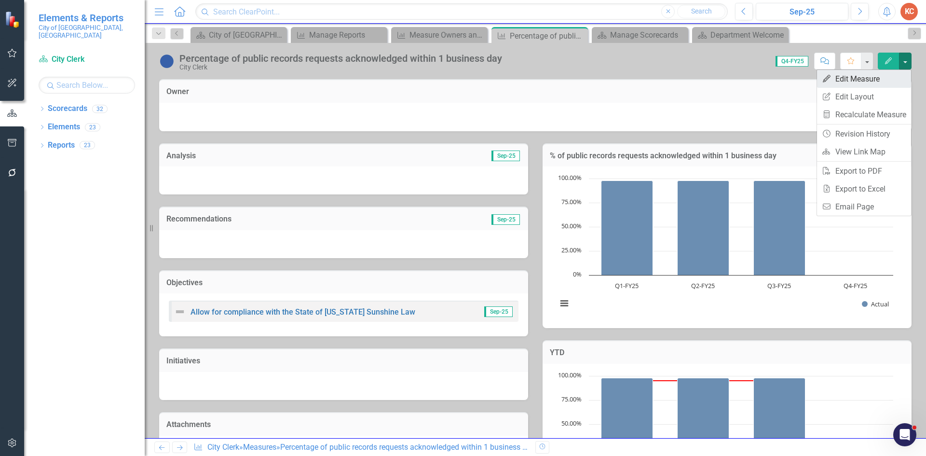
click at [878, 83] on link "Edit Edit Measure" at bounding box center [864, 79] width 94 height 18
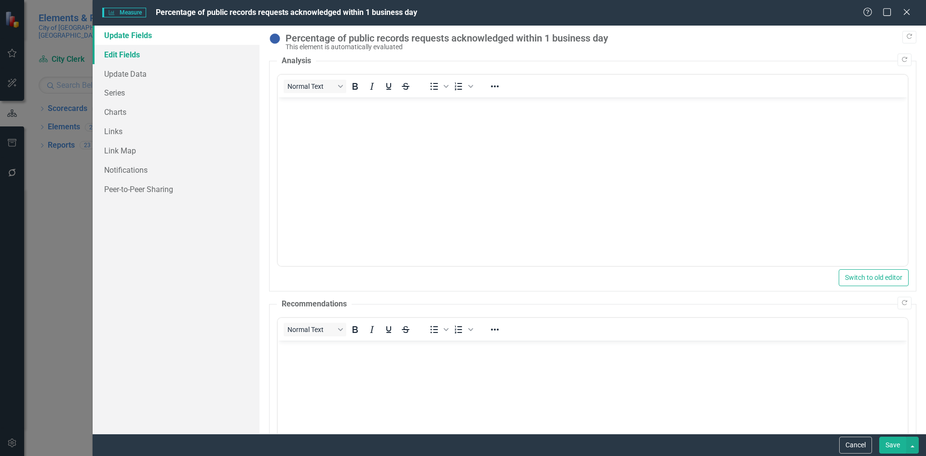
click at [146, 49] on link "Edit Fields" at bounding box center [176, 54] width 167 height 19
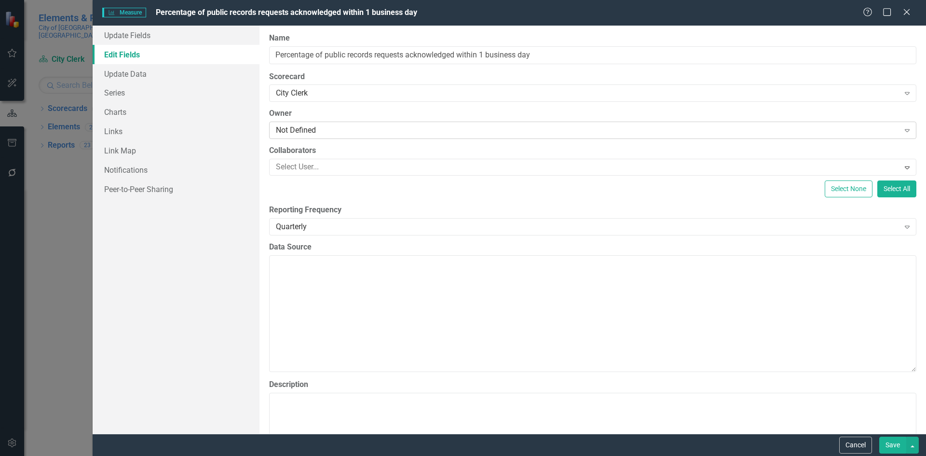
click at [341, 130] on div "Not Defined" at bounding box center [587, 130] width 623 height 11
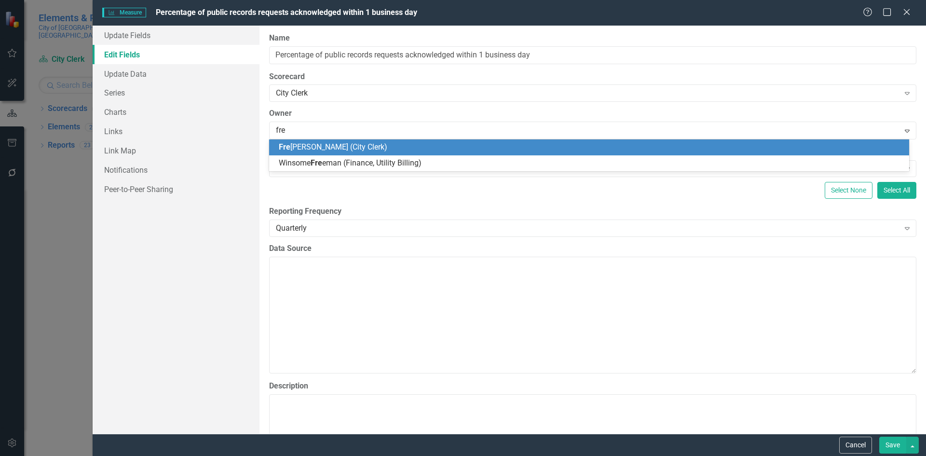
type input "fred"
click at [318, 140] on div "Fred erika DeJean (City Clerk)" at bounding box center [589, 147] width 640 height 16
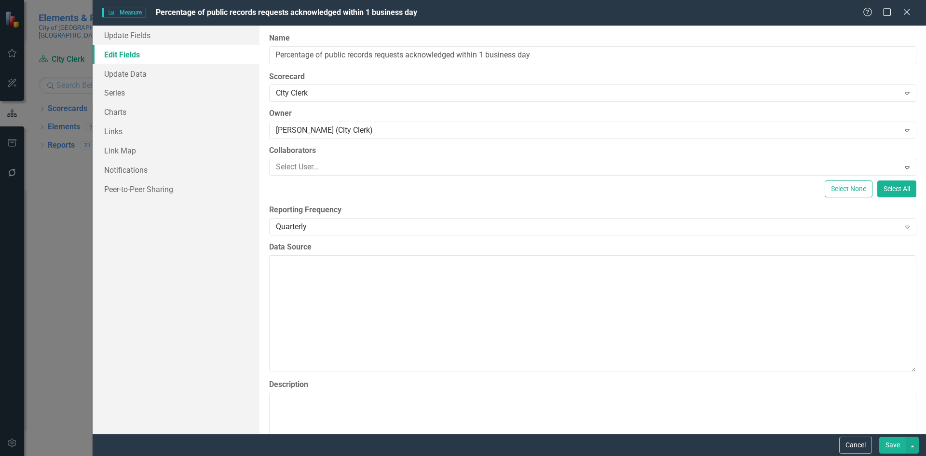
click at [890, 445] on button "Save" at bounding box center [892, 444] width 27 height 17
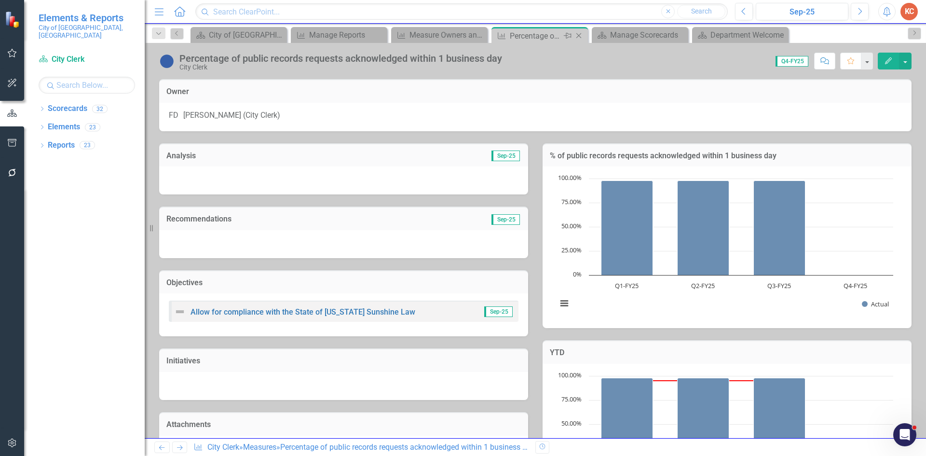
click at [579, 36] on icon "Close" at bounding box center [579, 36] width 10 height 8
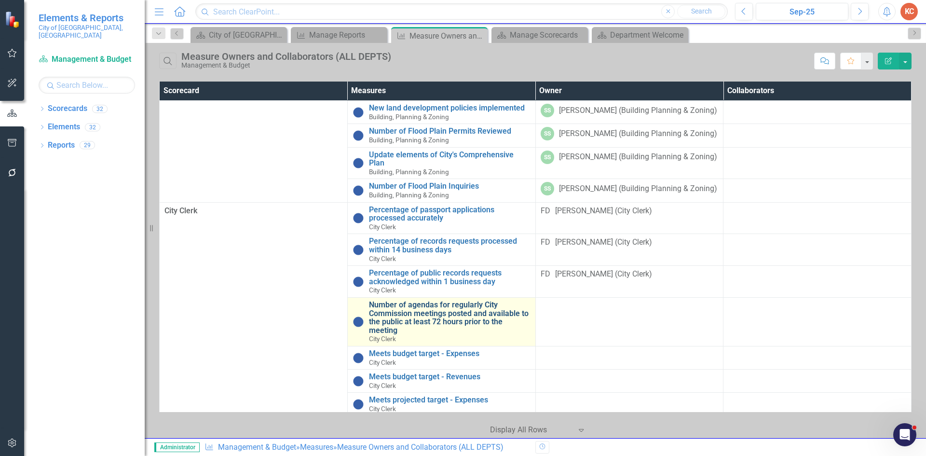
scroll to position [337, 0]
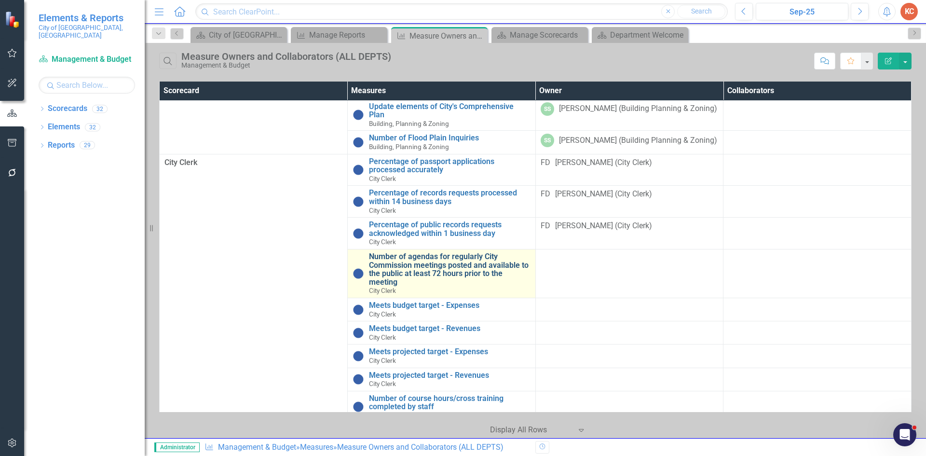
click at [476, 274] on link "Number of agendas for regularly City Commission meetings posted and available t…" at bounding box center [449, 269] width 161 height 34
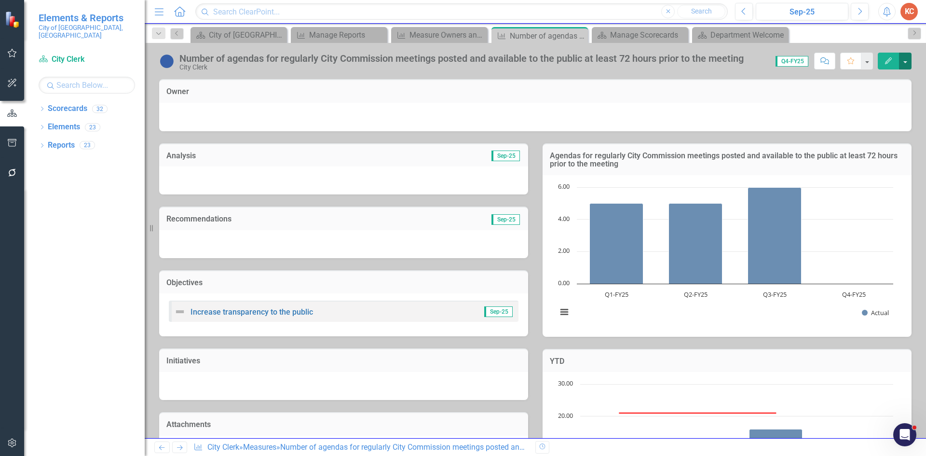
click at [903, 64] on button "button" at bounding box center [905, 61] width 13 height 17
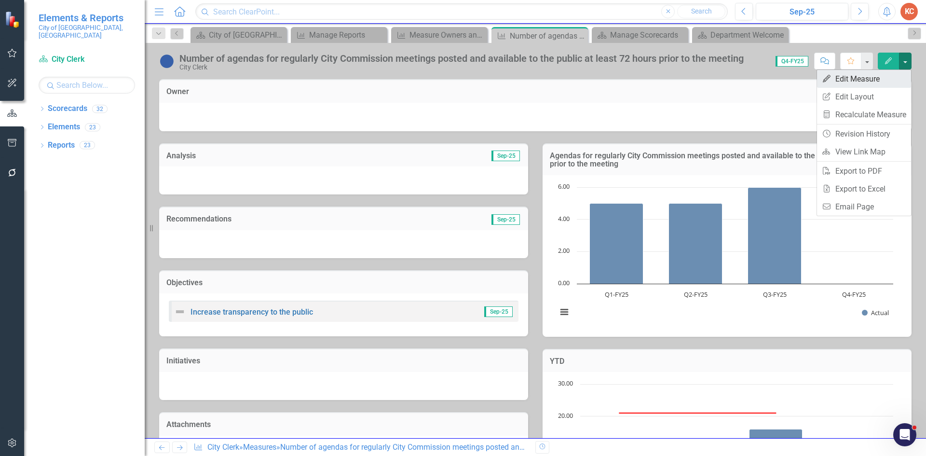
click at [858, 82] on link "Edit Edit Measure" at bounding box center [864, 79] width 94 height 18
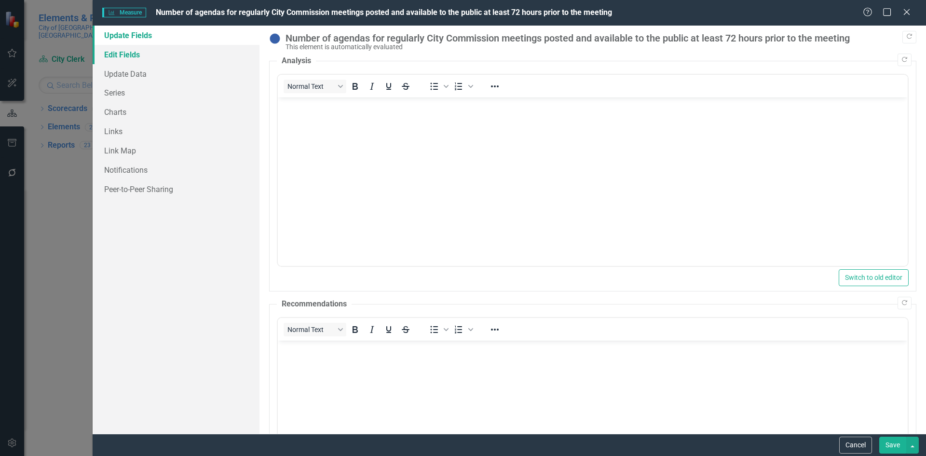
click at [116, 54] on link "Edit Fields" at bounding box center [176, 54] width 167 height 19
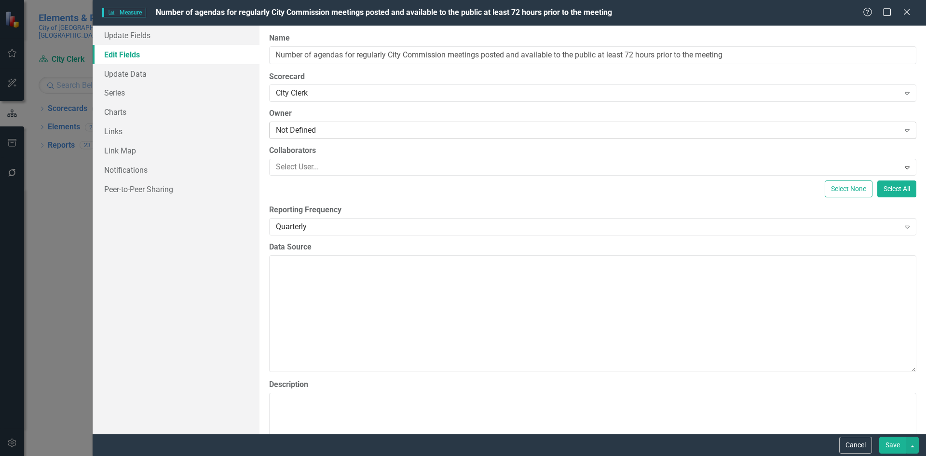
click at [343, 130] on div "Not Defined" at bounding box center [587, 130] width 623 height 11
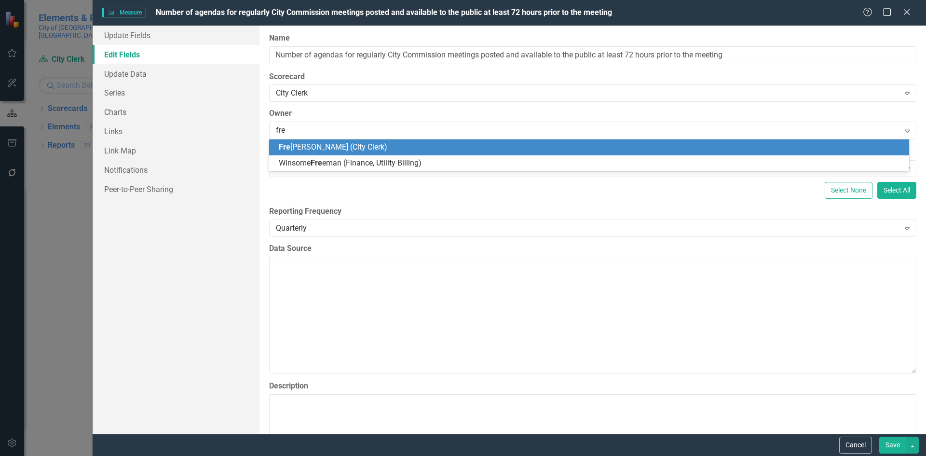
type input "fred"
click at [382, 146] on div "Fred erika DeJean (City Clerk)" at bounding box center [591, 147] width 624 height 11
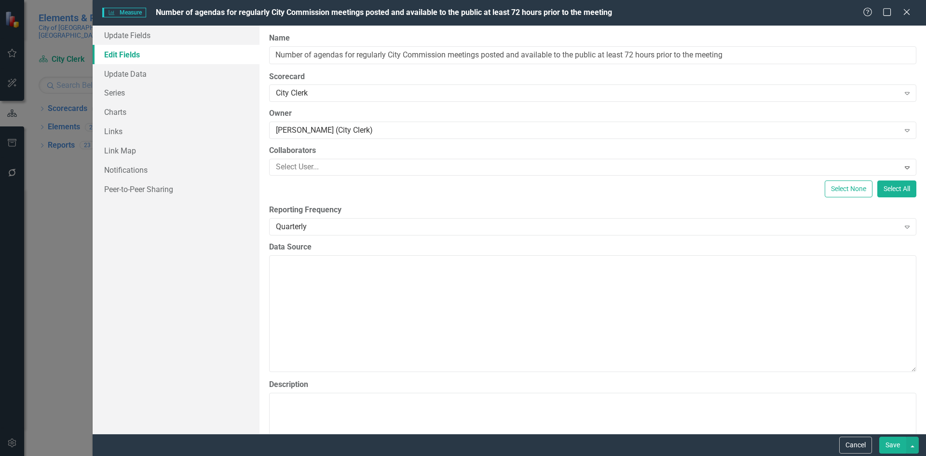
drag, startPoint x: 893, startPoint y: 449, endPoint x: 893, endPoint y: 443, distance: 5.8
click at [893, 447] on button "Save" at bounding box center [892, 444] width 27 height 17
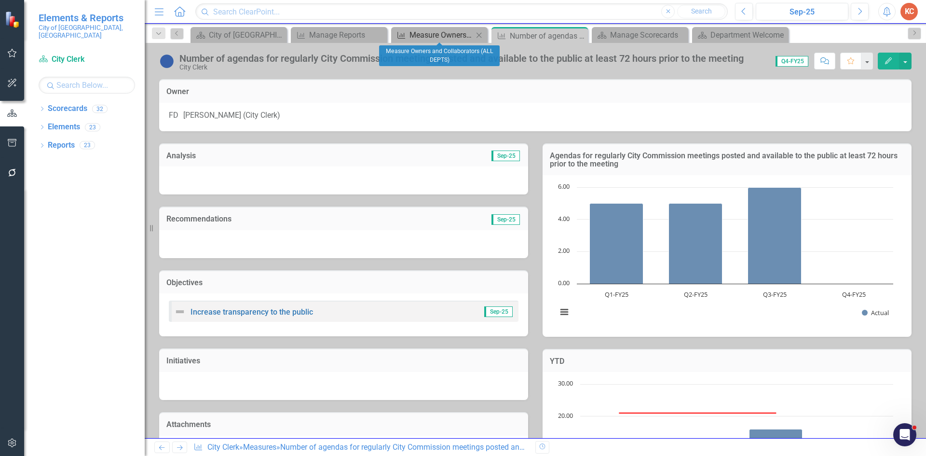
click at [454, 36] on div "Measure Owners and Collaborators (ALL DEPTS)" at bounding box center [441, 35] width 64 height 12
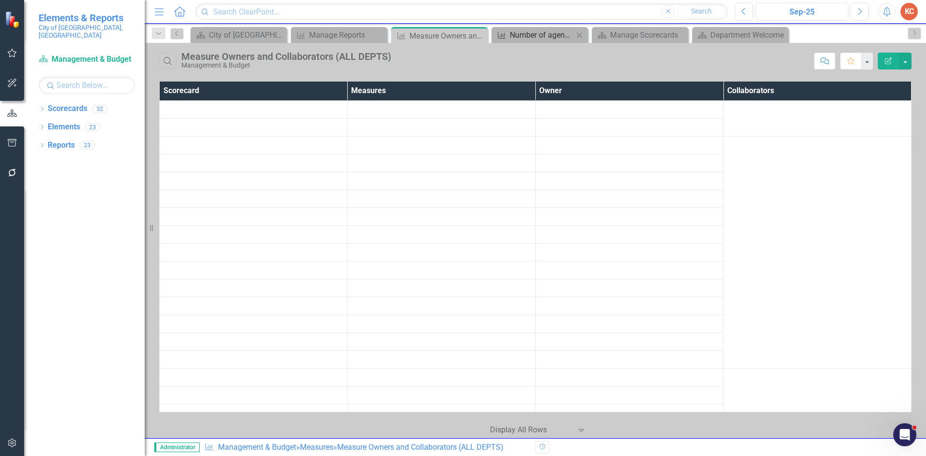
click at [550, 39] on div "Number of agendas for regularly City Commission meetings posted and available t…" at bounding box center [542, 35] width 64 height 12
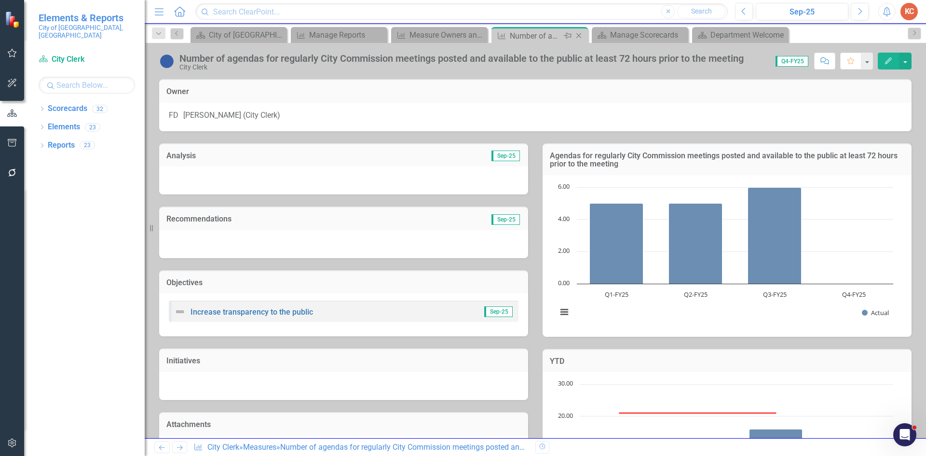
click at [578, 36] on icon at bounding box center [578, 35] width 5 height 5
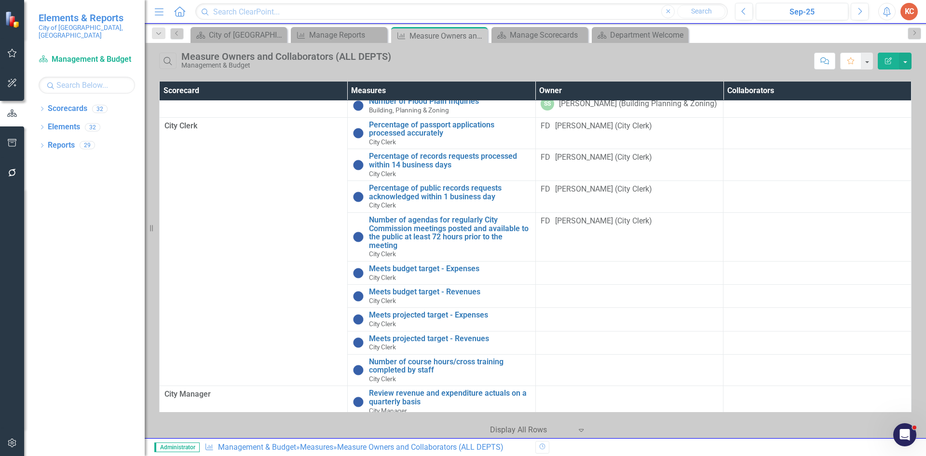
scroll to position [482, 0]
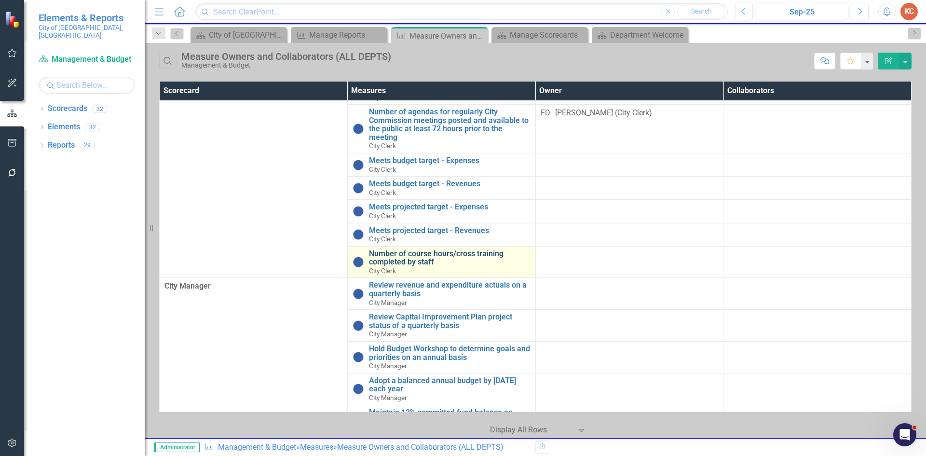
click at [446, 260] on link "Number of course hours/cross training completed by staff" at bounding box center [449, 257] width 161 height 17
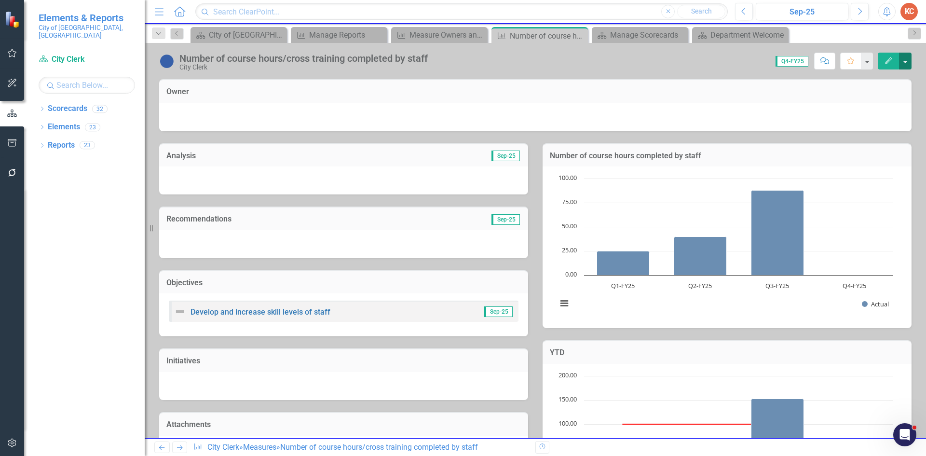
click at [901, 60] on button "button" at bounding box center [905, 61] width 13 height 17
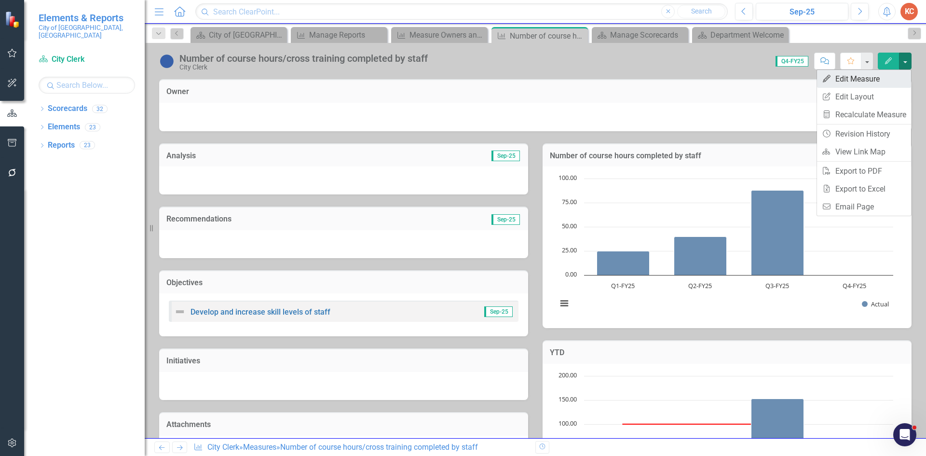
click at [851, 80] on link "Edit Edit Measure" at bounding box center [864, 79] width 94 height 18
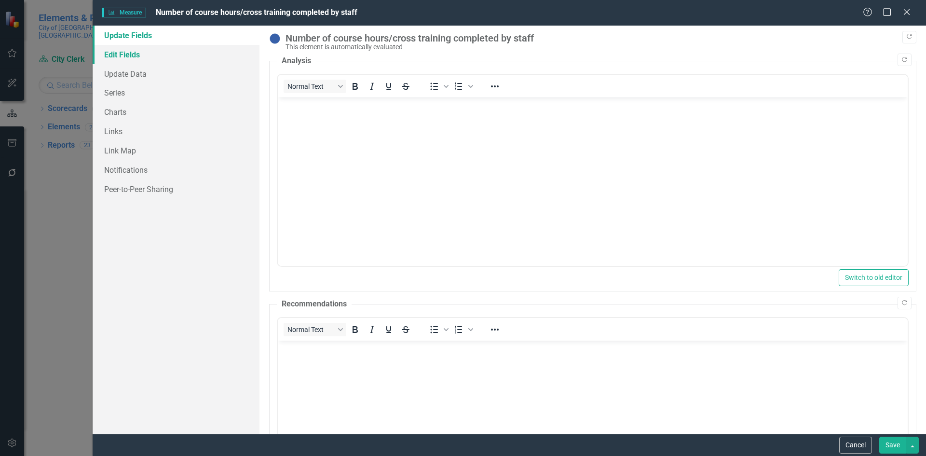
drag, startPoint x: 158, startPoint y: 55, endPoint x: 162, endPoint y: 53, distance: 5.0
click at [158, 55] on link "Edit Fields" at bounding box center [176, 54] width 167 height 19
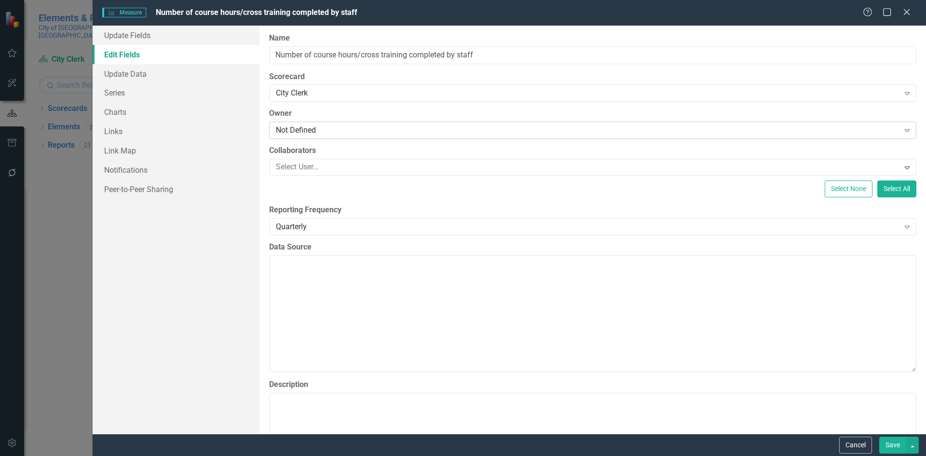
click at [332, 128] on div "Not Defined" at bounding box center [587, 130] width 623 height 11
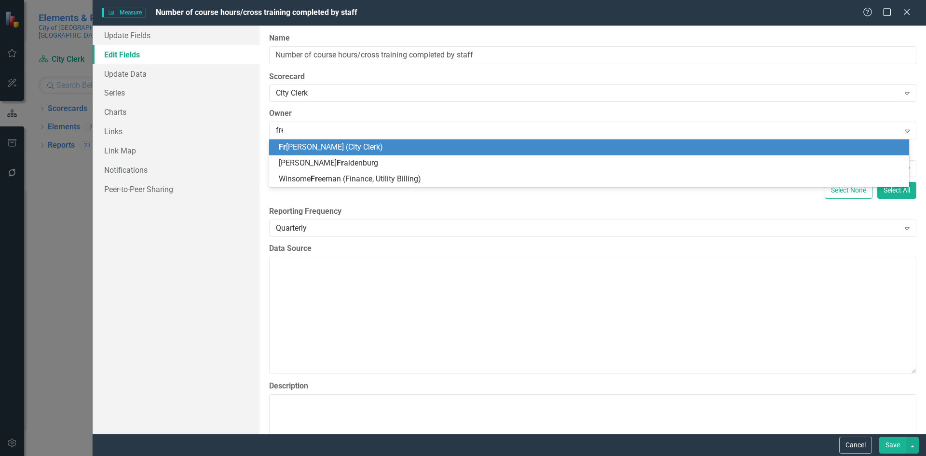
type input "fred"
click at [357, 144] on span "Fred erika DeJean (City Clerk)" at bounding box center [356, 146] width 155 height 9
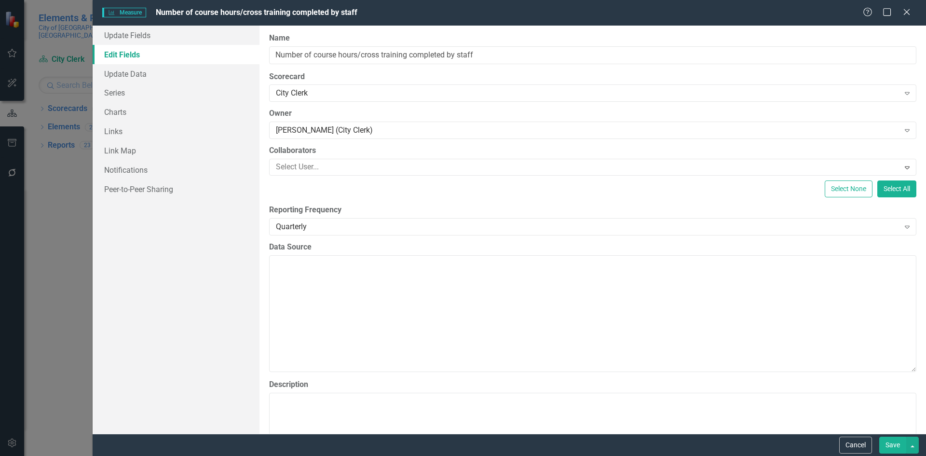
click at [893, 443] on button "Save" at bounding box center [892, 444] width 27 height 17
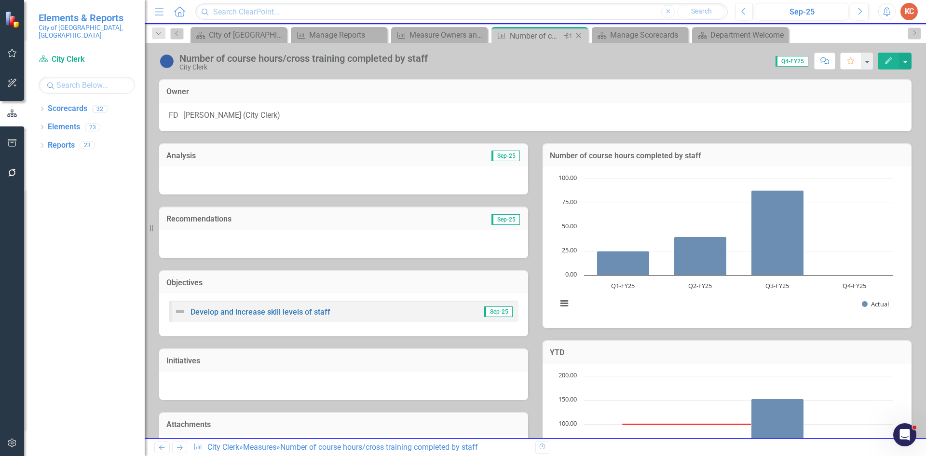
click at [581, 36] on icon "Close" at bounding box center [579, 36] width 10 height 8
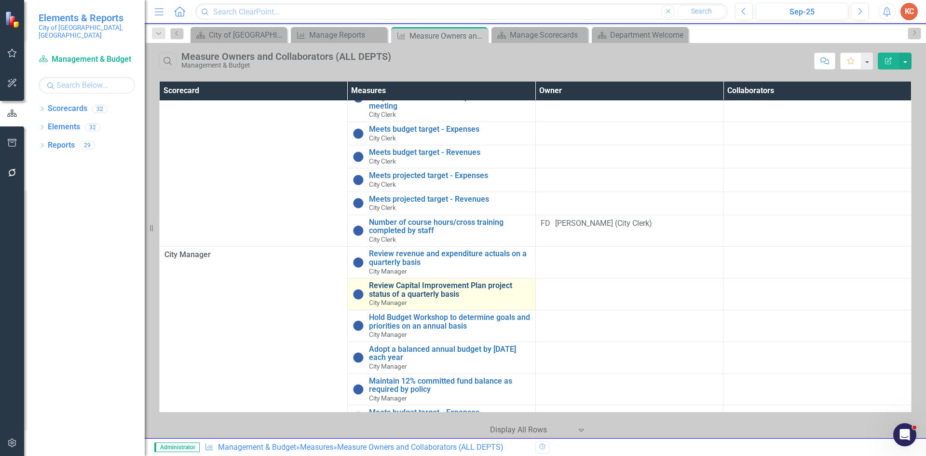
scroll to position [578, 0]
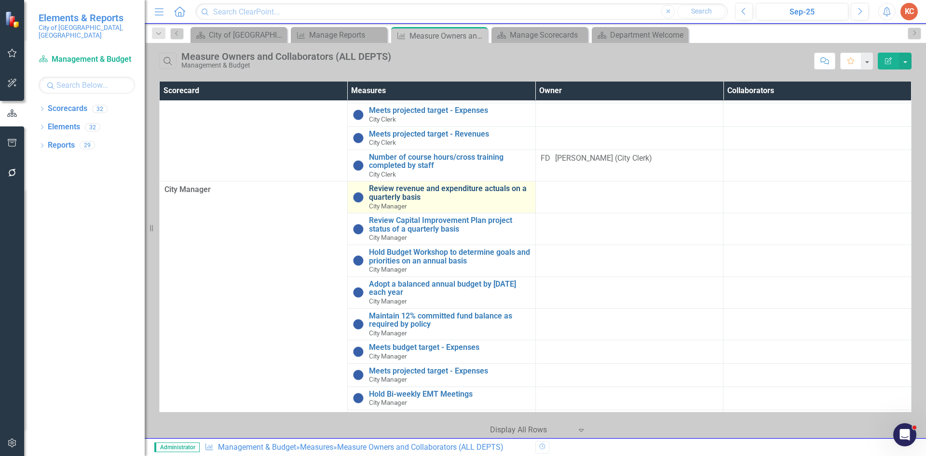
click at [468, 200] on link "Review revenue and expenditure actuals on a quarterly basis" at bounding box center [449, 192] width 161 height 17
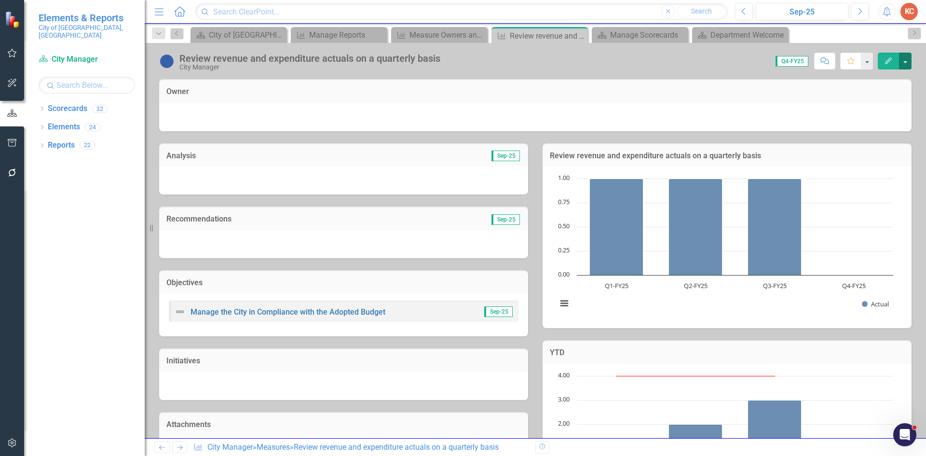
drag, startPoint x: 908, startPoint y: 64, endPoint x: 901, endPoint y: 67, distance: 7.1
click at [907, 64] on button "button" at bounding box center [905, 61] width 13 height 17
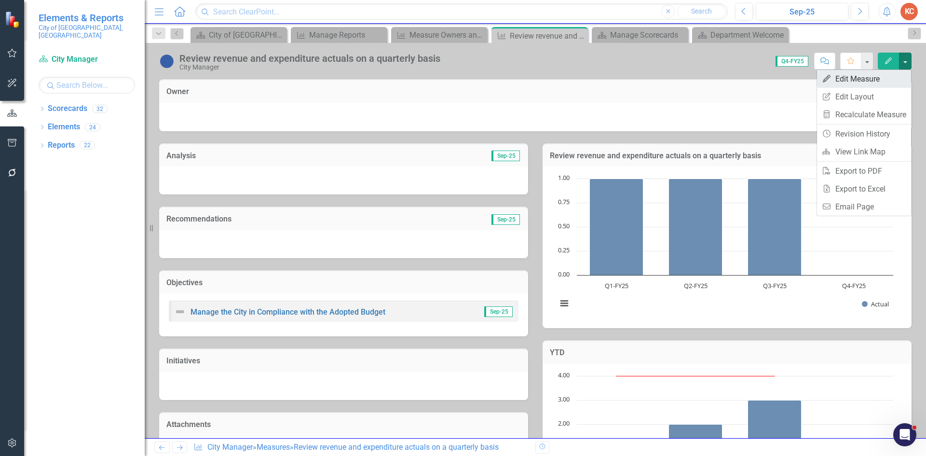
click at [870, 76] on link "Edit Edit Measure" at bounding box center [864, 79] width 94 height 18
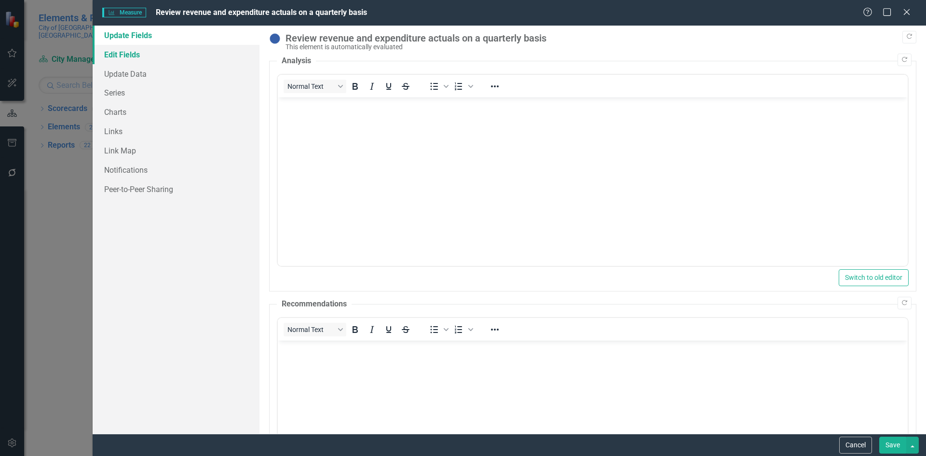
drag, startPoint x: 141, startPoint y: 56, endPoint x: 185, endPoint y: 56, distance: 43.9
click at [142, 56] on link "Edit Fields" at bounding box center [176, 54] width 167 height 19
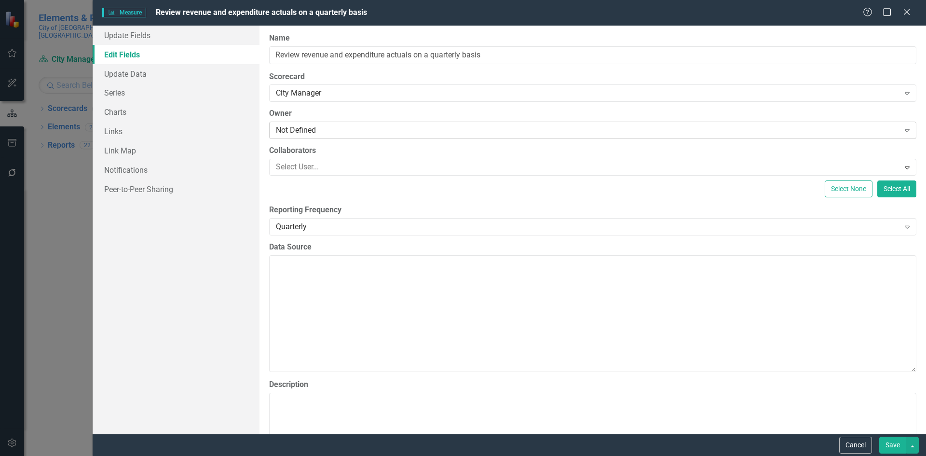
click at [358, 131] on div "Not Defined" at bounding box center [587, 130] width 623 height 11
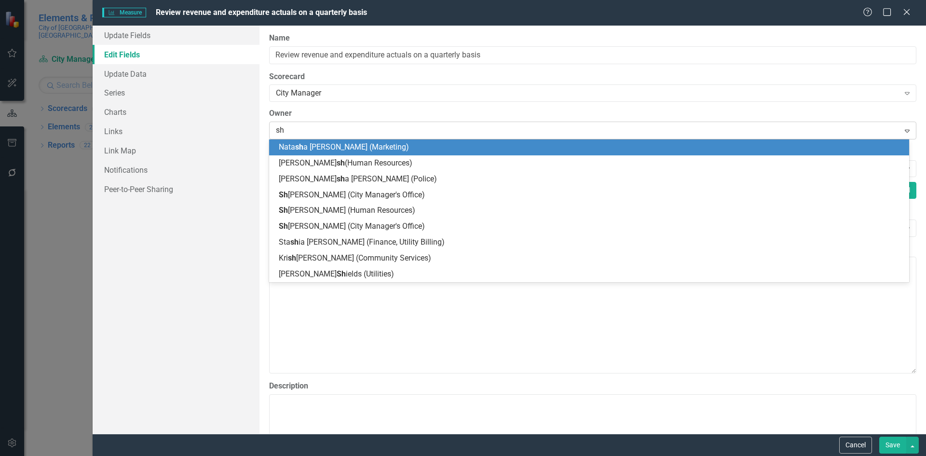
type input "sha"
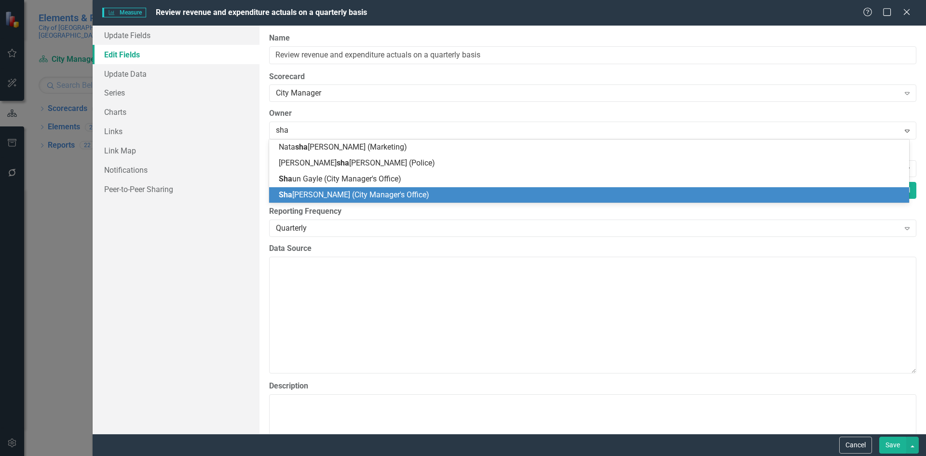
click at [345, 197] on span "Sha lima Mohammed (City Manager's Office)" at bounding box center [354, 194] width 150 height 9
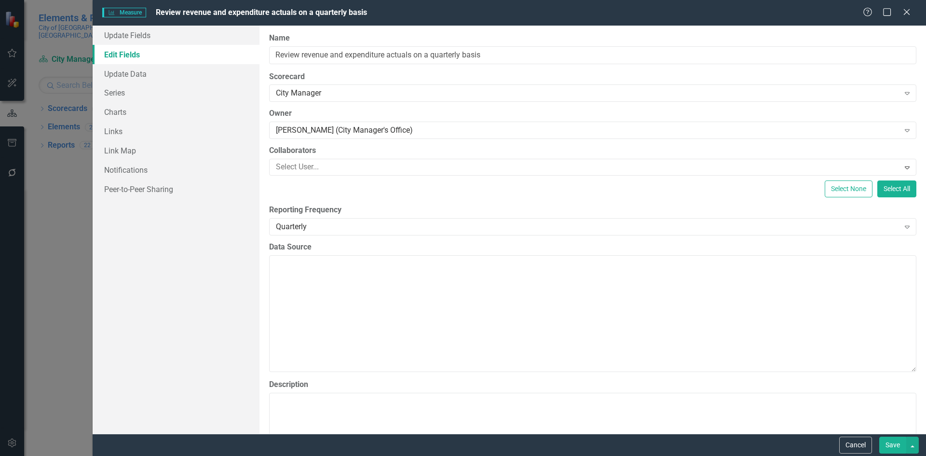
click at [888, 449] on button "Save" at bounding box center [892, 444] width 27 height 17
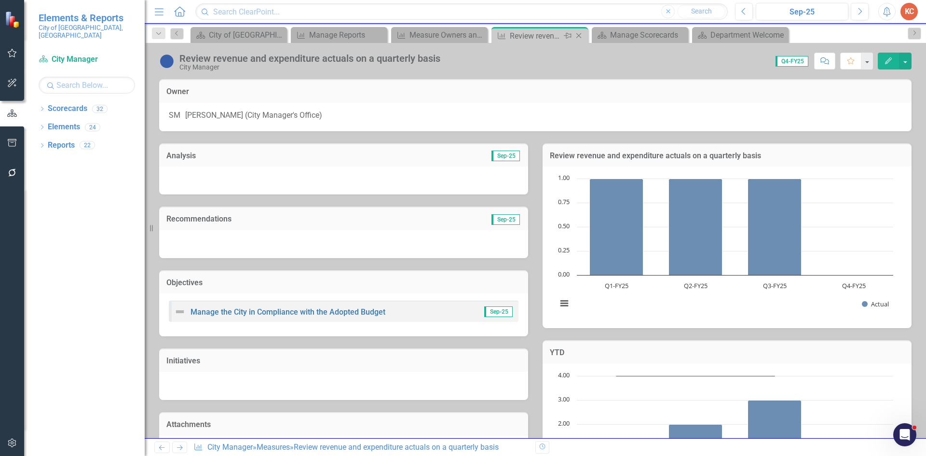
click at [578, 36] on icon at bounding box center [578, 35] width 5 height 5
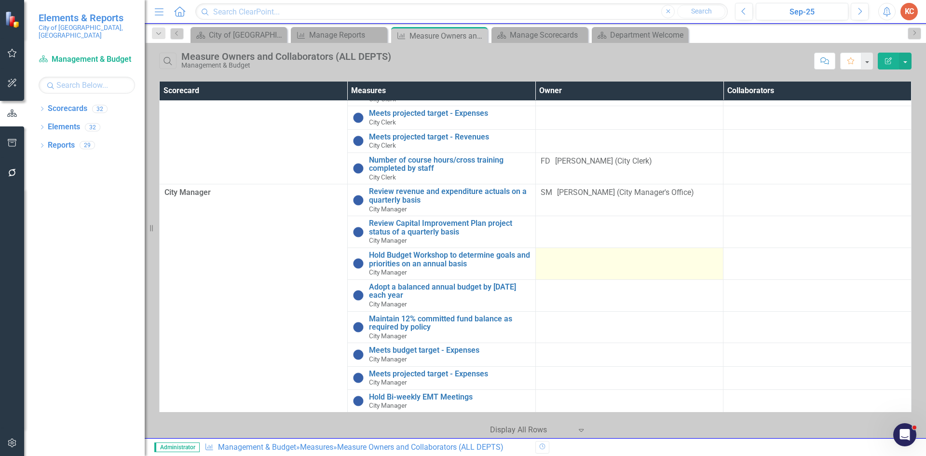
scroll to position [578, 0]
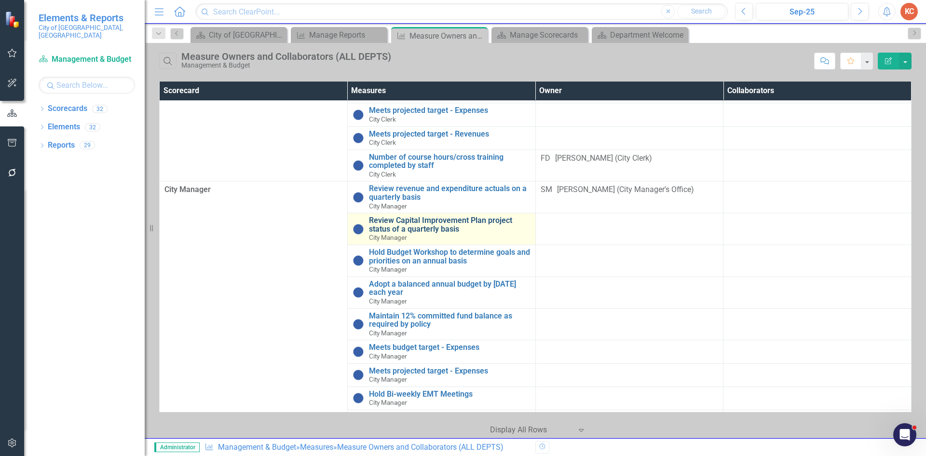
click at [482, 230] on link "Review Capital Improvement Plan project status of a quarterly basis" at bounding box center [449, 224] width 161 height 17
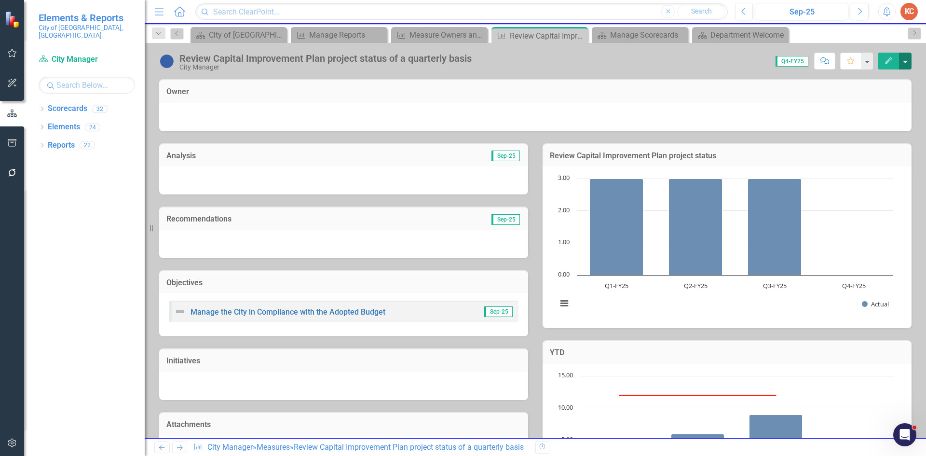
click at [901, 60] on button "button" at bounding box center [905, 61] width 13 height 17
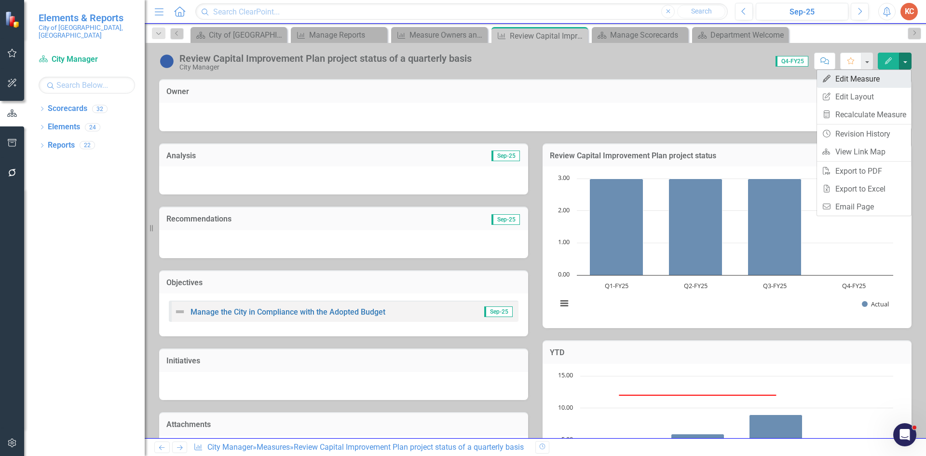
click at [868, 80] on link "Edit Edit Measure" at bounding box center [864, 79] width 94 height 18
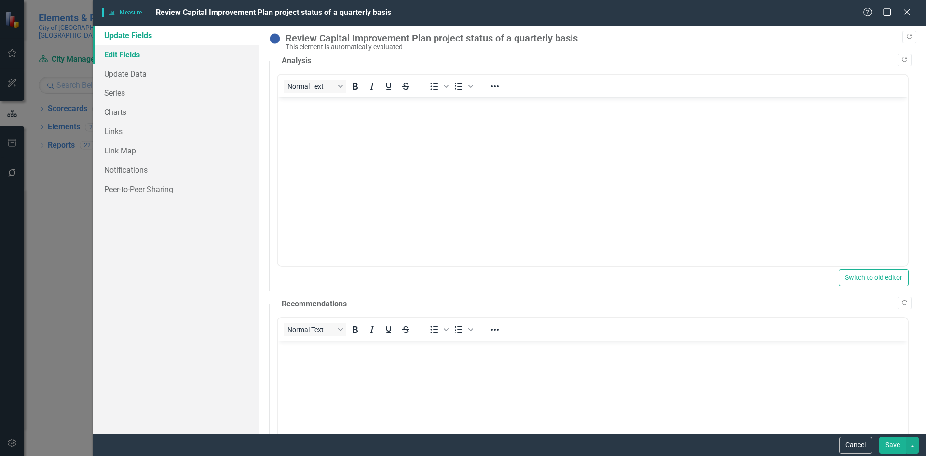
drag, startPoint x: 122, startPoint y: 56, endPoint x: 123, endPoint y: 51, distance: 5.5
click at [122, 54] on link "Edit Fields" at bounding box center [176, 54] width 167 height 19
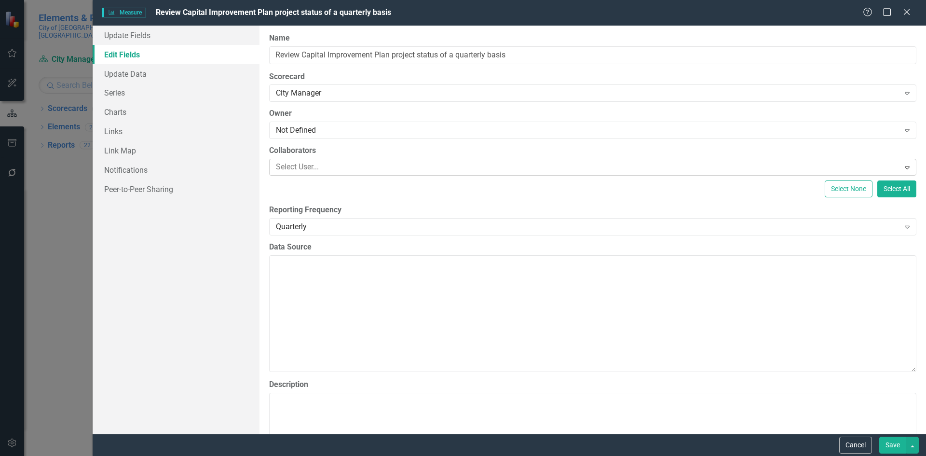
click at [313, 170] on div at bounding box center [585, 167] width 627 height 13
click at [337, 131] on div "Not Defined" at bounding box center [587, 130] width 623 height 11
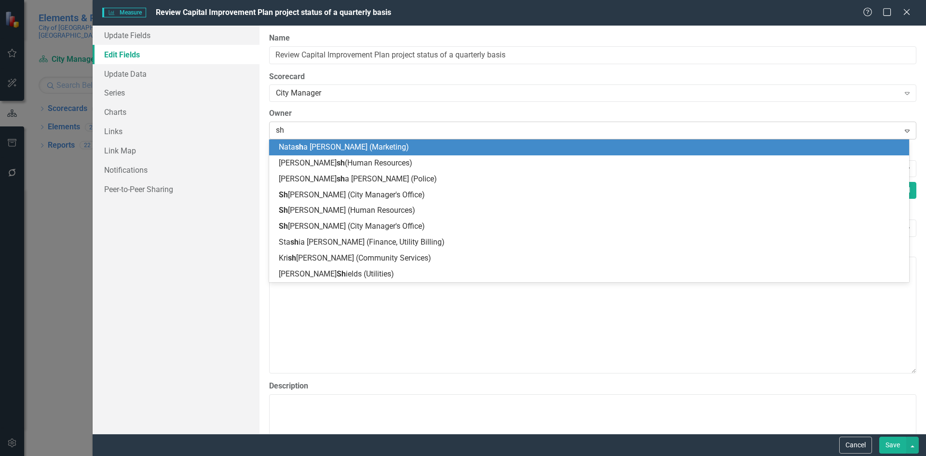
type input "sha"
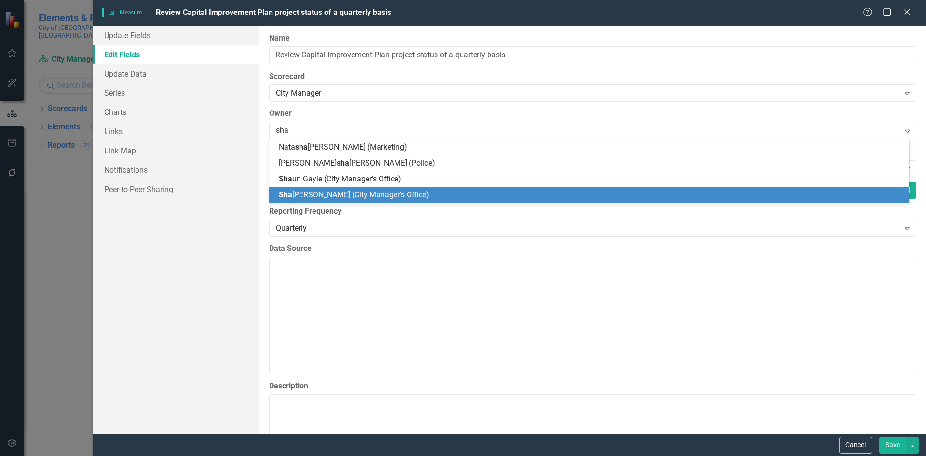
drag, startPoint x: 330, startPoint y: 197, endPoint x: 339, endPoint y: 193, distance: 9.8
click at [330, 195] on span "Sha lima Mohammed (City Manager's Office)" at bounding box center [354, 194] width 150 height 9
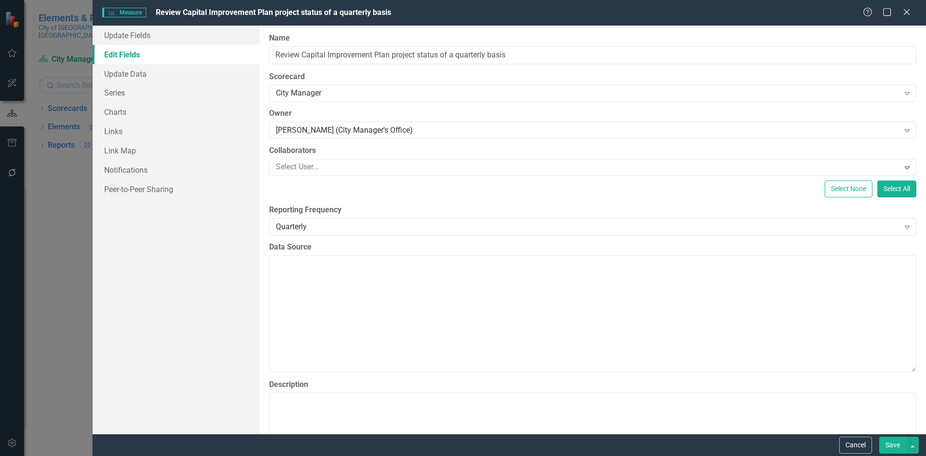
click at [887, 446] on button "Save" at bounding box center [892, 444] width 27 height 17
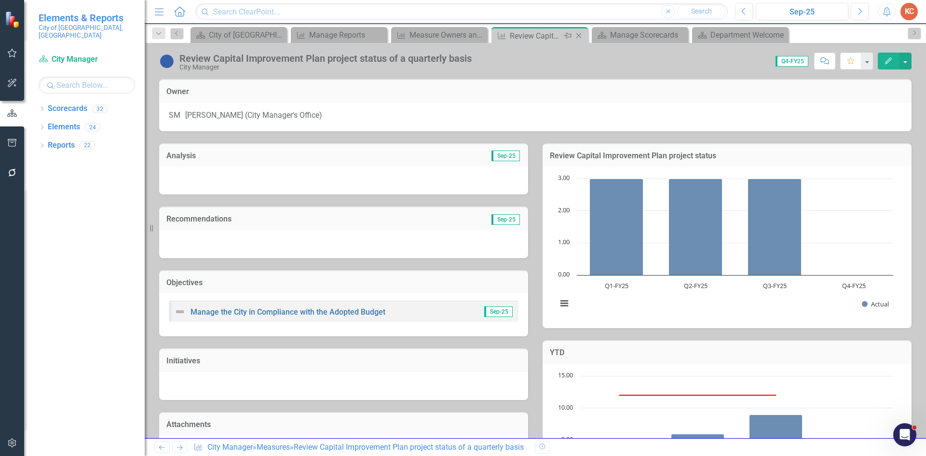
click at [582, 38] on icon "Close" at bounding box center [579, 36] width 10 height 8
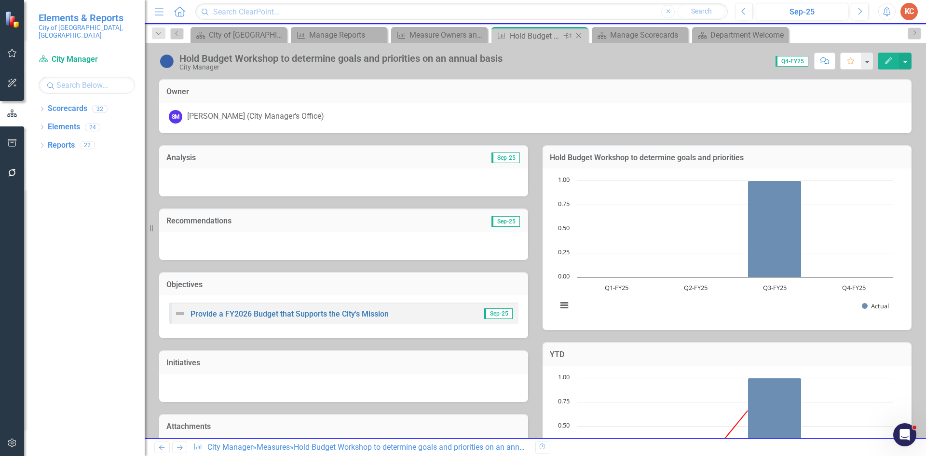
click at [578, 35] on icon "Close" at bounding box center [579, 36] width 10 height 8
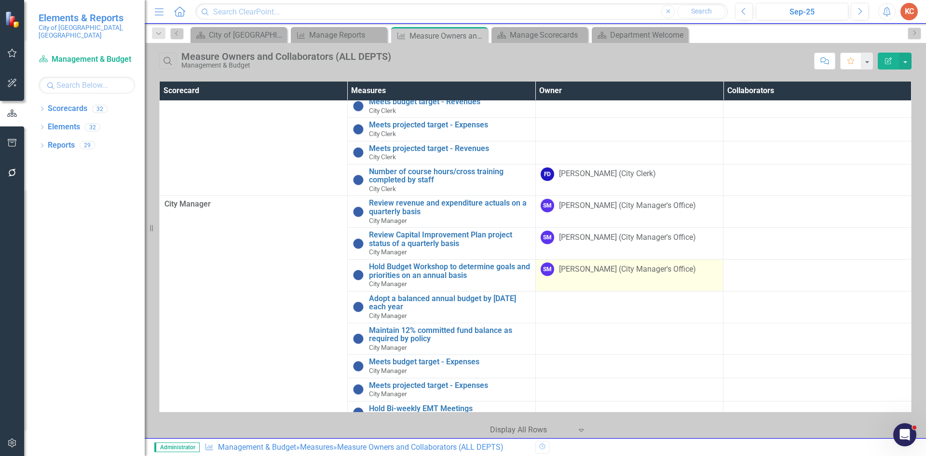
scroll to position [723, 0]
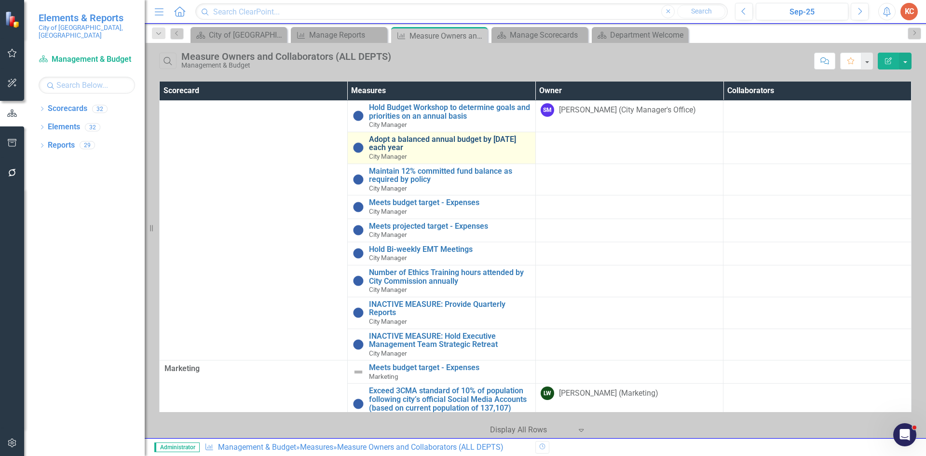
click at [456, 152] on link "Adopt a balanced annual budget by [DATE] each year" at bounding box center [449, 143] width 161 height 17
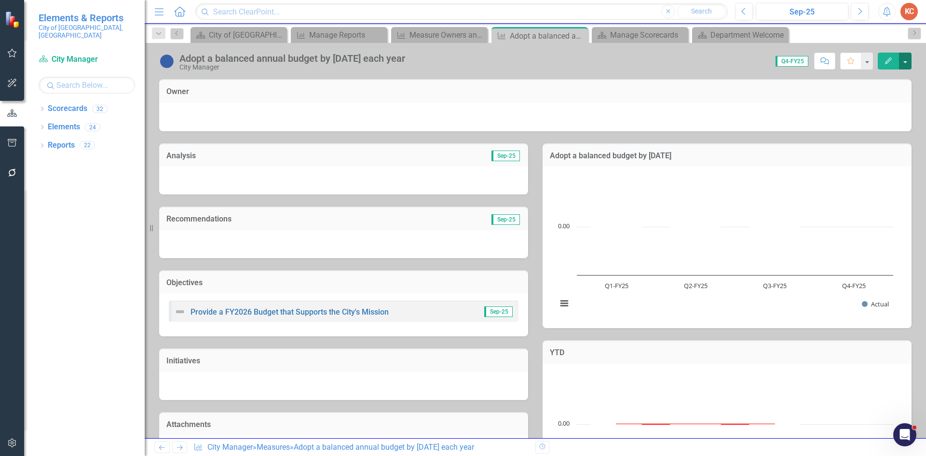
click at [908, 60] on button "button" at bounding box center [905, 61] width 13 height 17
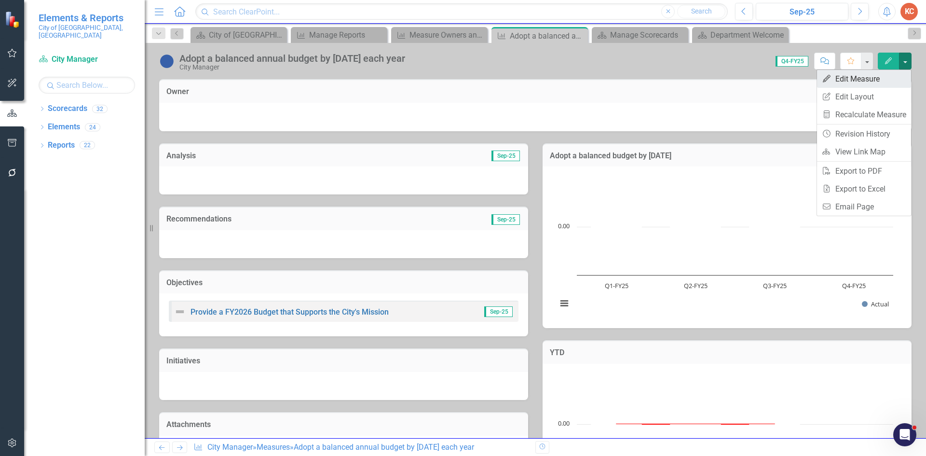
click at [861, 78] on link "Edit Edit Measure" at bounding box center [864, 79] width 94 height 18
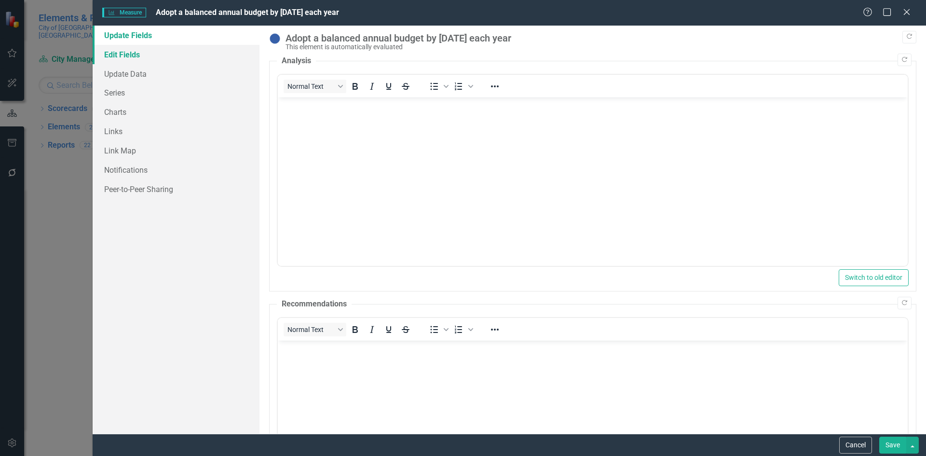
click at [109, 53] on link "Edit Fields" at bounding box center [176, 54] width 167 height 19
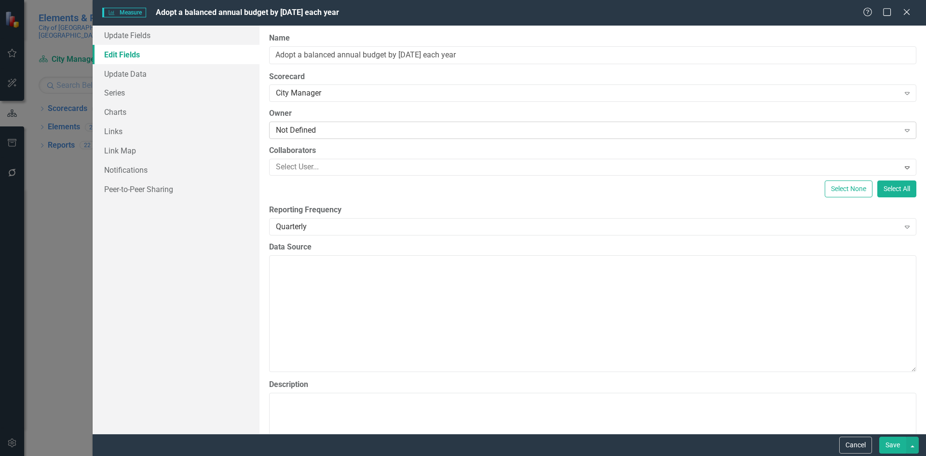
click at [344, 130] on div "Not Defined" at bounding box center [587, 130] width 623 height 11
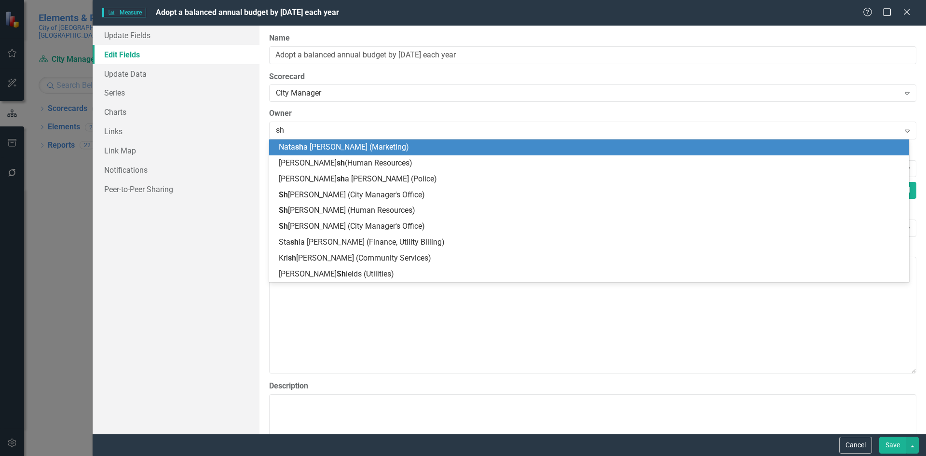
type input "sha"
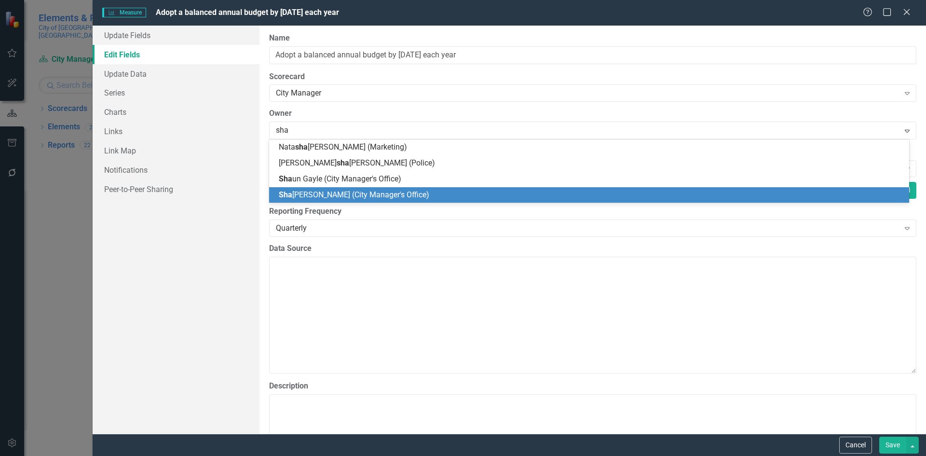
click at [351, 194] on span "[PERSON_NAME] (City Manager's Office)" at bounding box center [354, 194] width 150 height 9
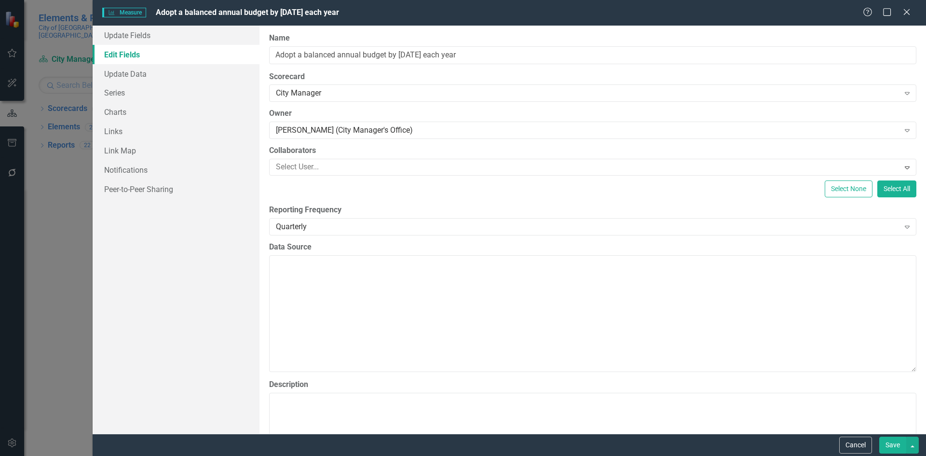
click at [893, 441] on button "Save" at bounding box center [892, 444] width 27 height 17
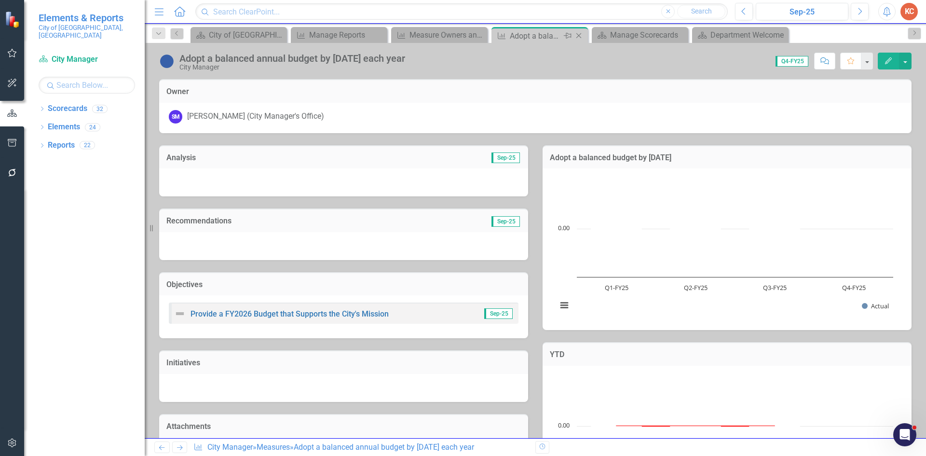
click at [581, 38] on icon "Close" at bounding box center [579, 36] width 10 height 8
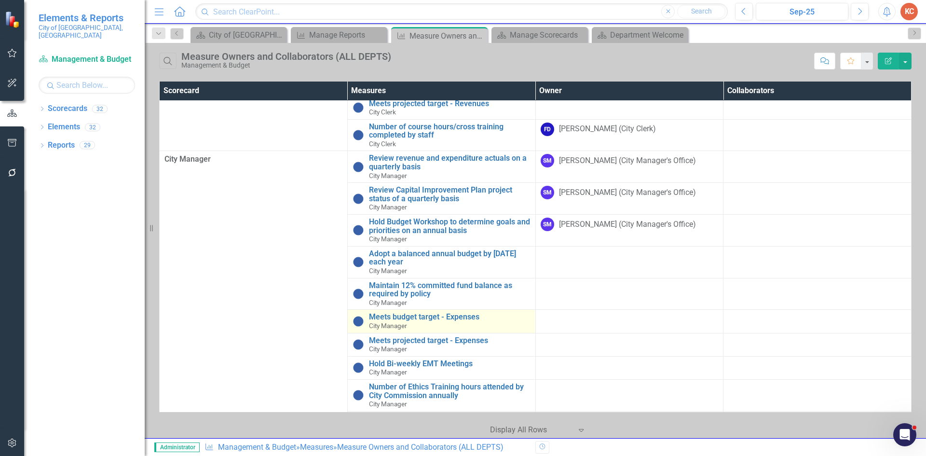
scroll to position [627, 0]
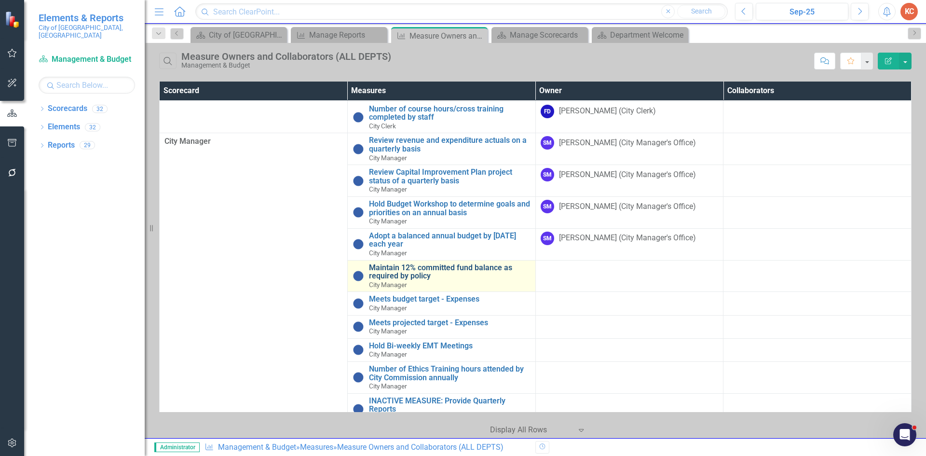
click at [433, 276] on link "Maintain 12% committed fund balance as required by policy" at bounding box center [449, 271] width 161 height 17
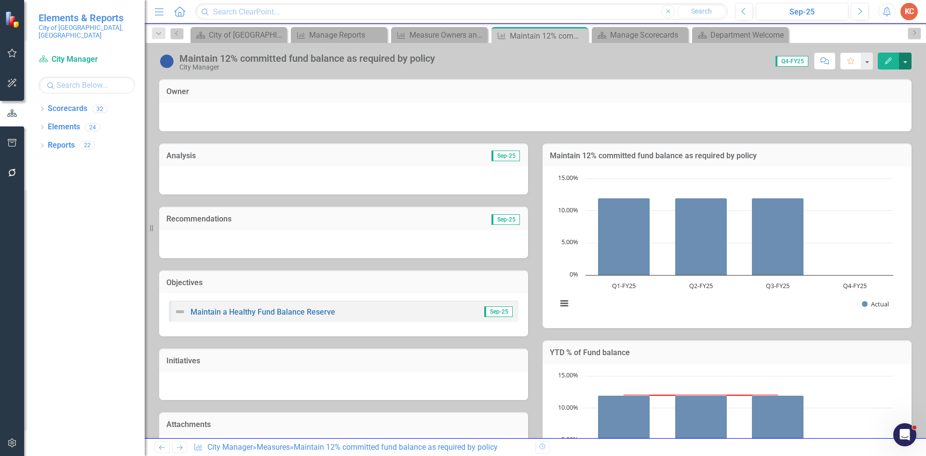
click at [903, 67] on button "button" at bounding box center [905, 61] width 13 height 17
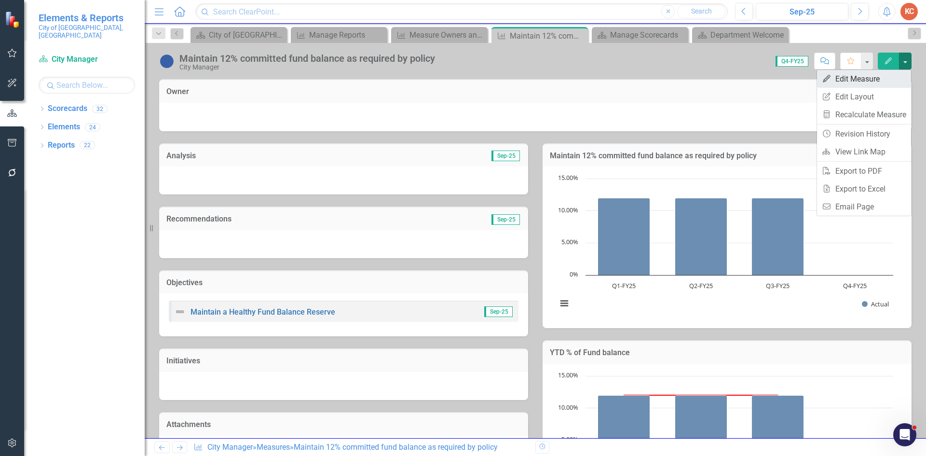
click at [878, 77] on link "Edit Edit Measure" at bounding box center [864, 79] width 94 height 18
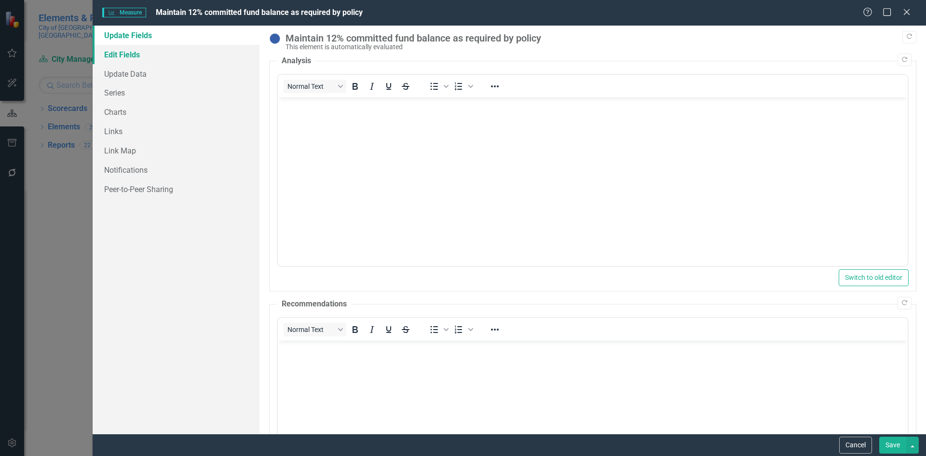
click at [137, 54] on link "Edit Fields" at bounding box center [176, 54] width 167 height 19
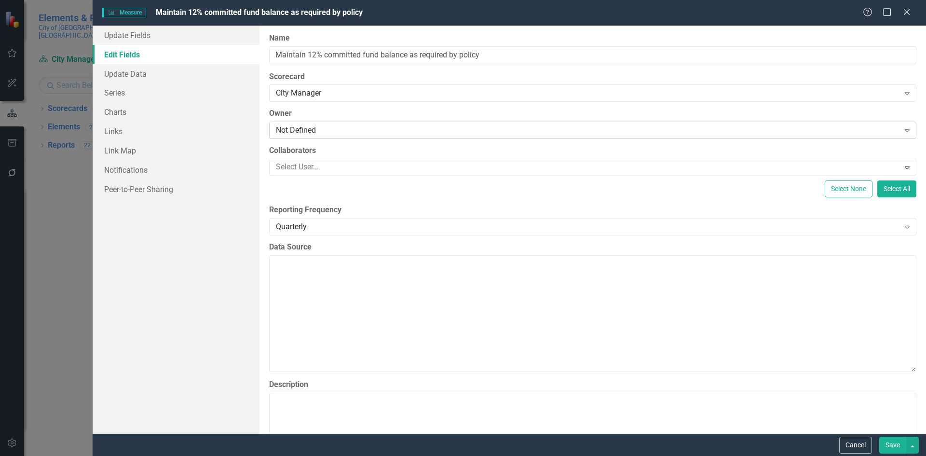
click at [322, 132] on div "Not Defined" at bounding box center [587, 130] width 623 height 11
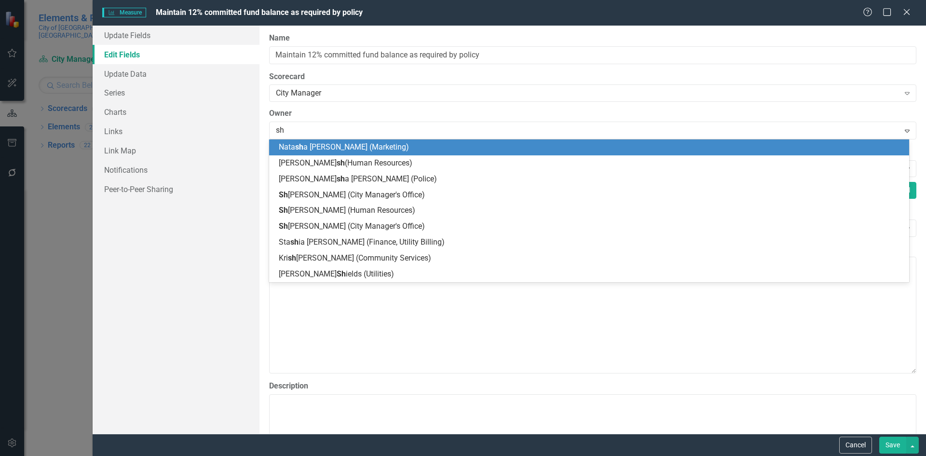
type input "sha"
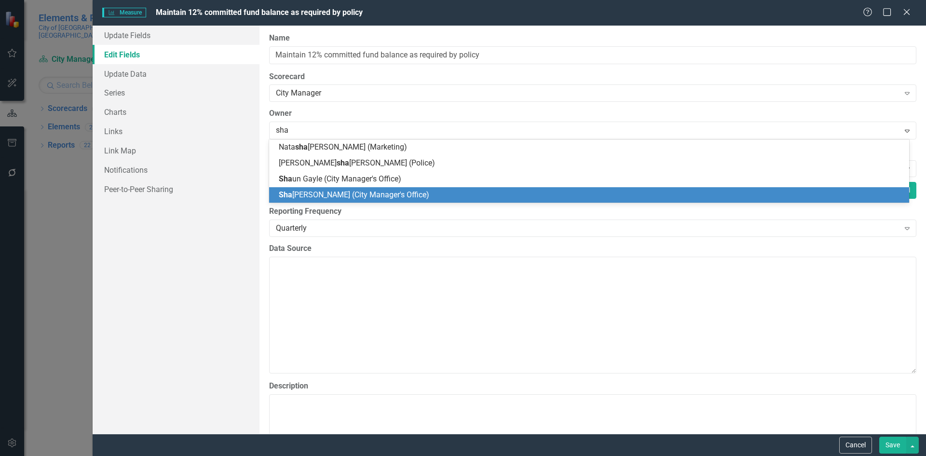
click at [337, 193] on span "[PERSON_NAME] (City Manager's Office)" at bounding box center [354, 194] width 150 height 9
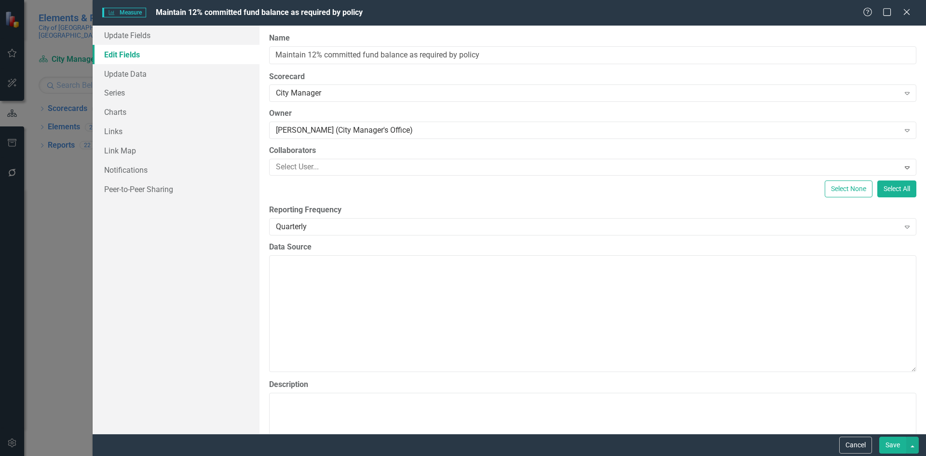
click at [892, 444] on button "Save" at bounding box center [892, 444] width 27 height 17
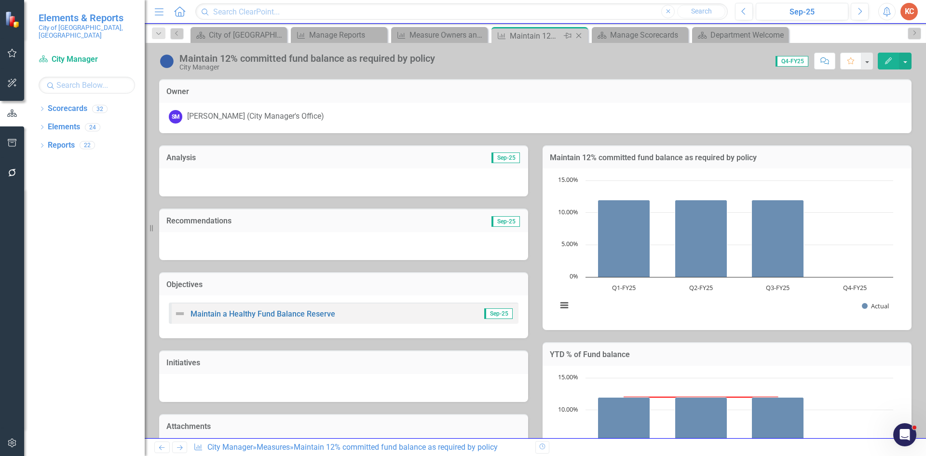
click at [582, 36] on icon "Close" at bounding box center [579, 36] width 10 height 8
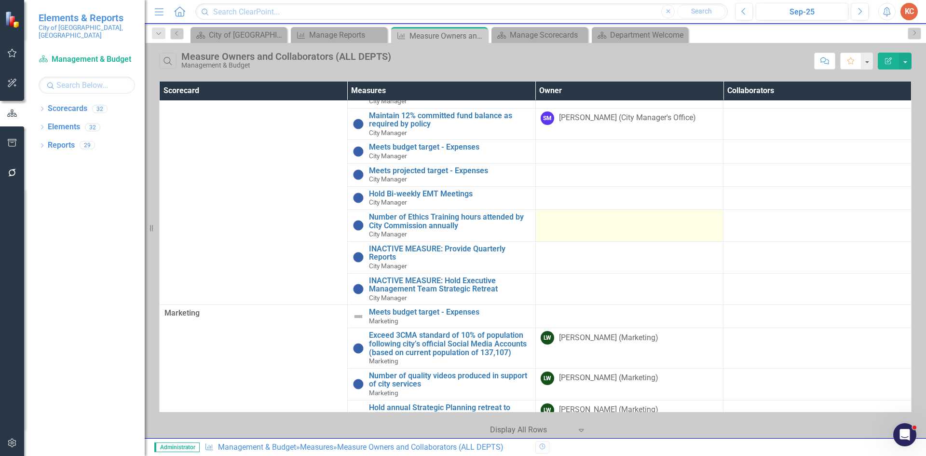
scroll to position [771, 0]
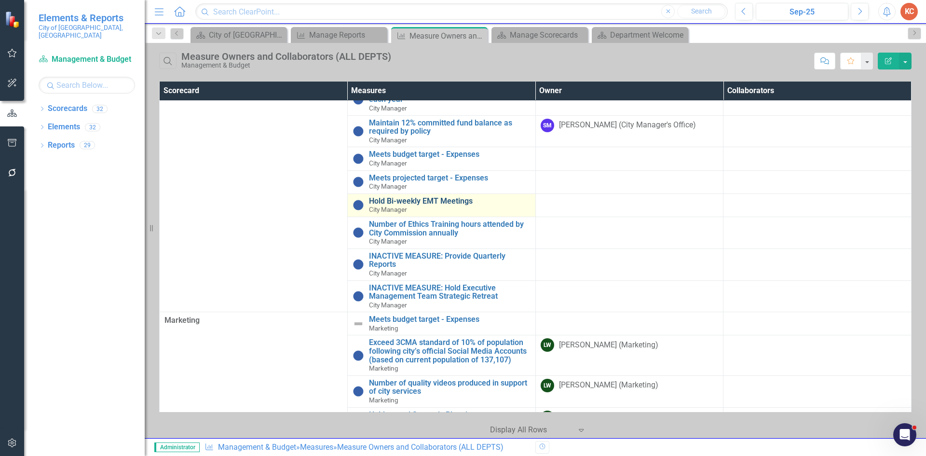
click at [454, 205] on link "Hold Bi-weekly EMT Meetings" at bounding box center [449, 201] width 161 height 9
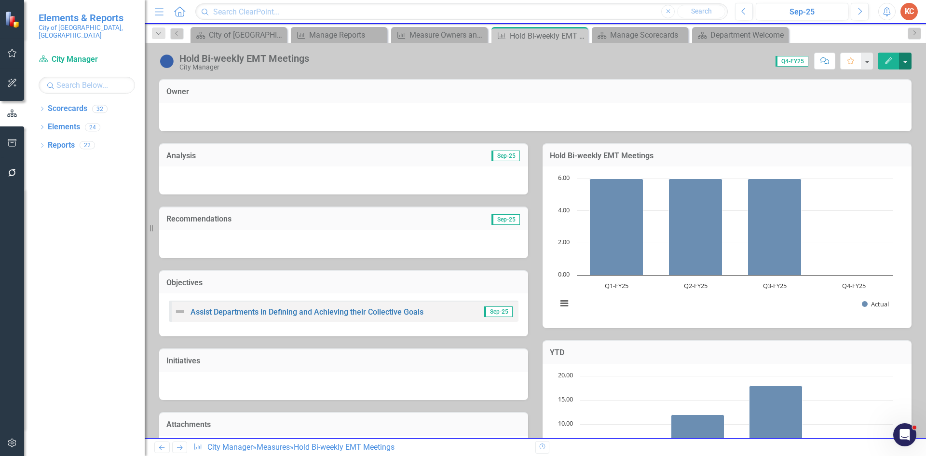
click at [901, 67] on button "button" at bounding box center [905, 61] width 13 height 17
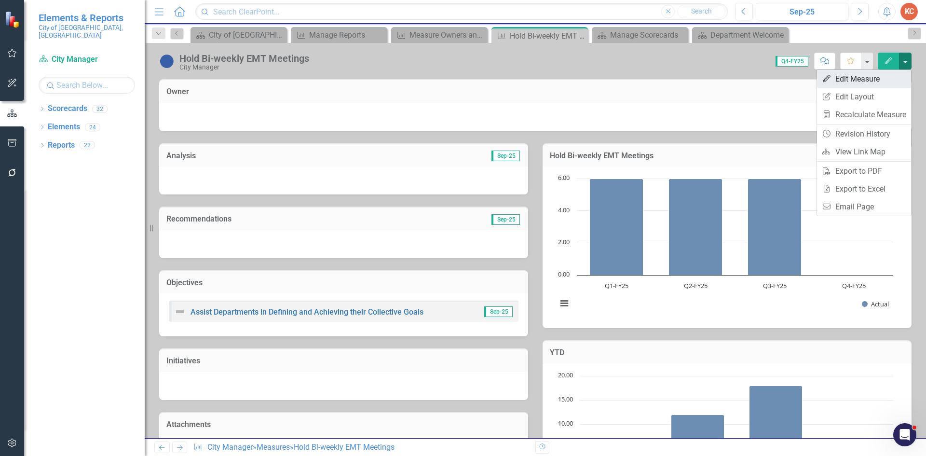
click at [862, 79] on link "Edit Edit Measure" at bounding box center [864, 79] width 94 height 18
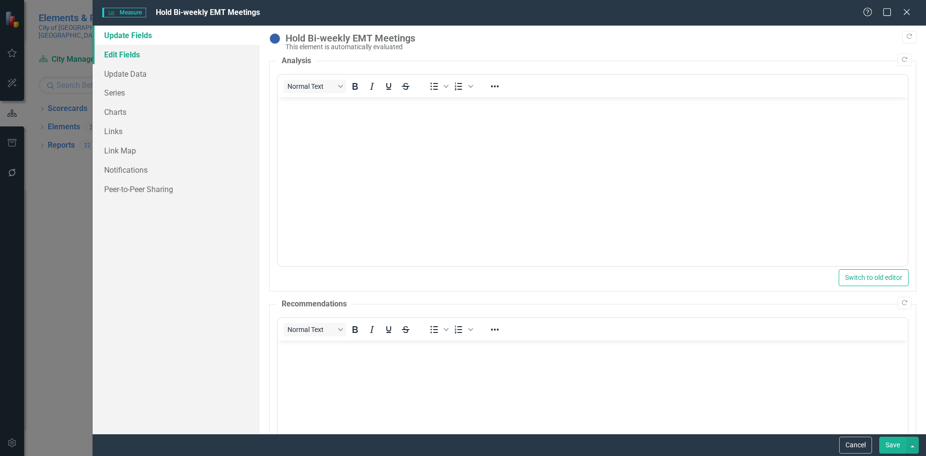
click at [113, 54] on link "Edit Fields" at bounding box center [176, 54] width 167 height 19
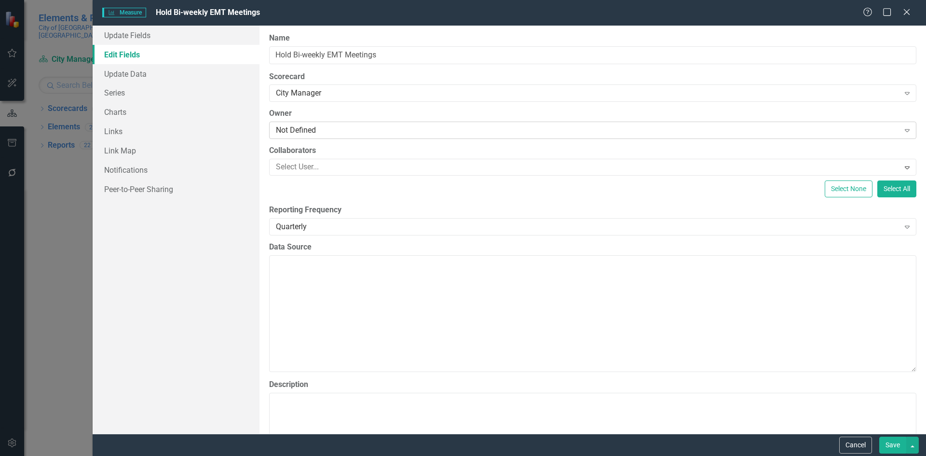
click at [317, 127] on div "Not Defined" at bounding box center [587, 130] width 623 height 11
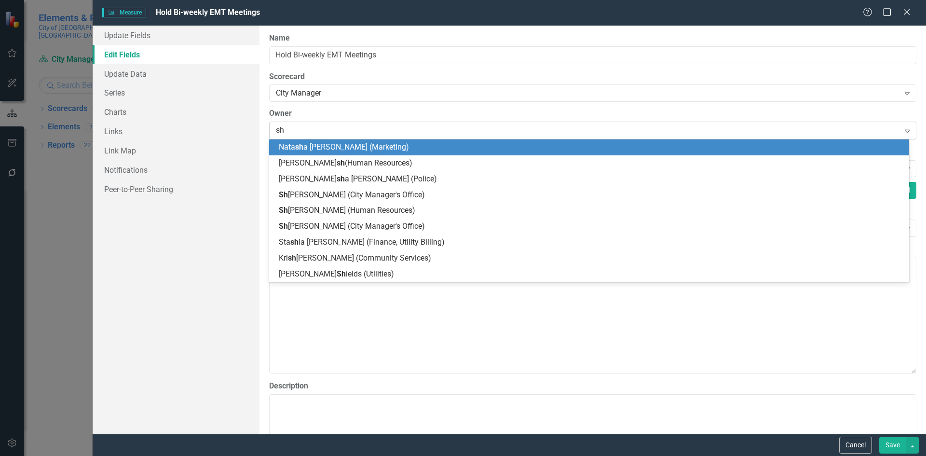
type input "sha"
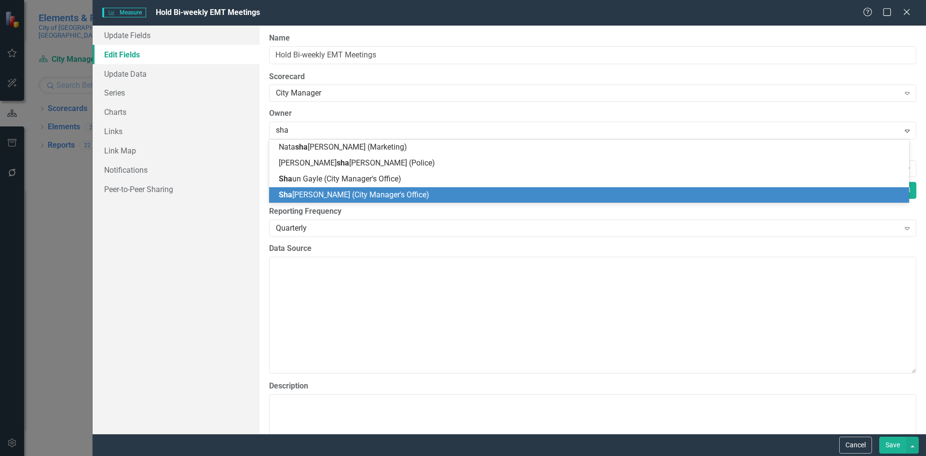
click at [388, 188] on div "[PERSON_NAME] (City Manager's Office)" at bounding box center [589, 195] width 640 height 16
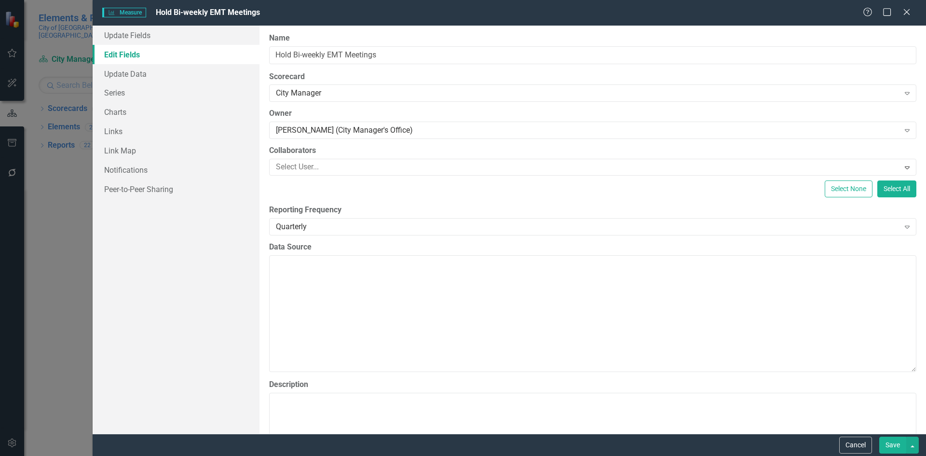
click at [883, 444] on button "Save" at bounding box center [892, 444] width 27 height 17
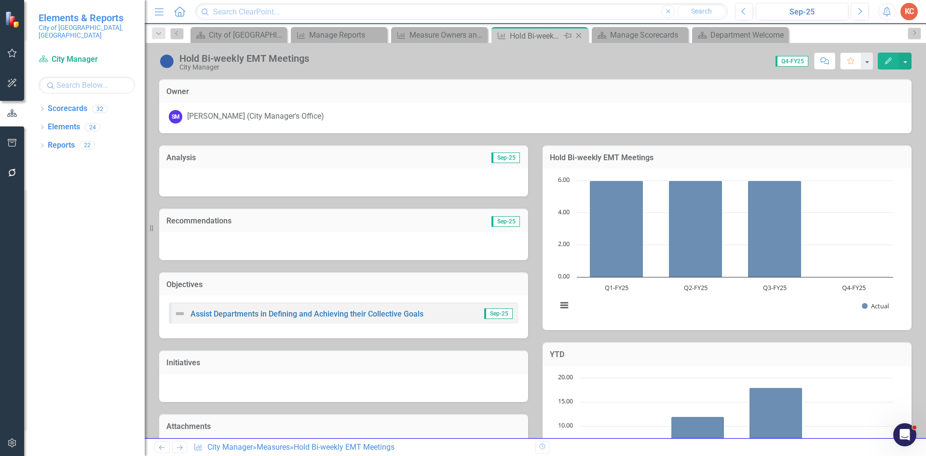
click at [578, 35] on icon "Close" at bounding box center [579, 36] width 10 height 8
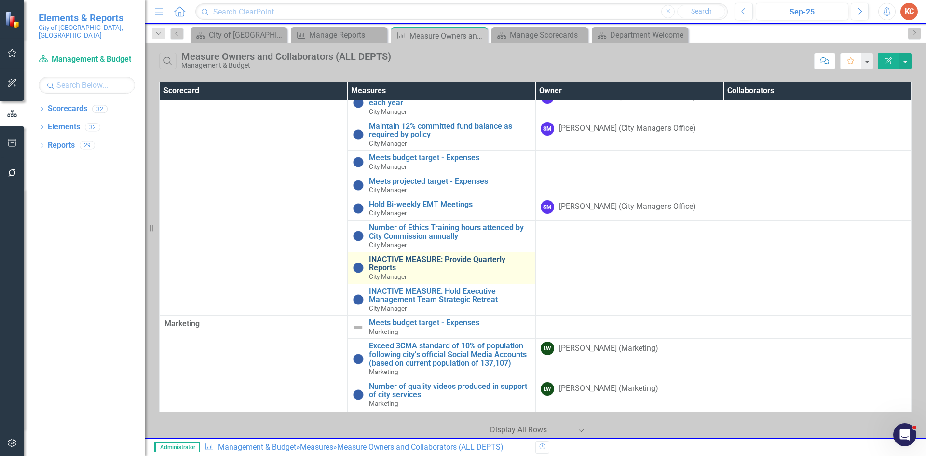
scroll to position [771, 0]
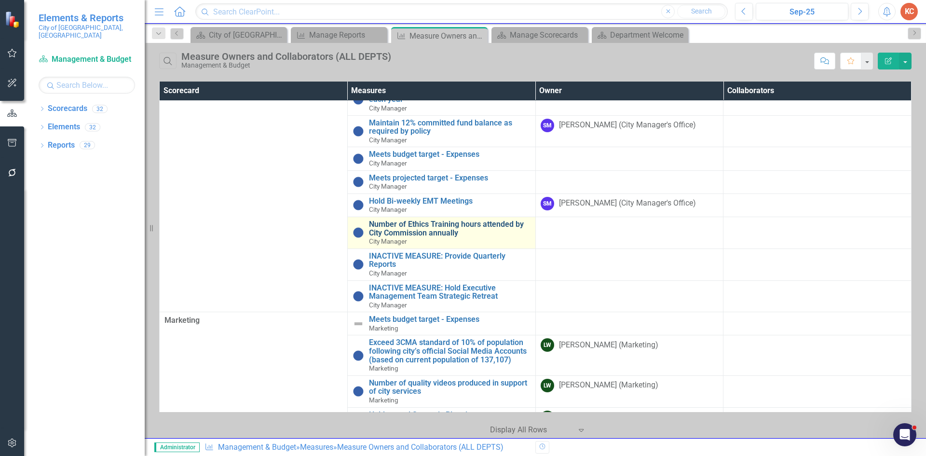
click at [427, 237] on link "Number of Ethics Training hours attended by City Commission annually" at bounding box center [449, 228] width 161 height 17
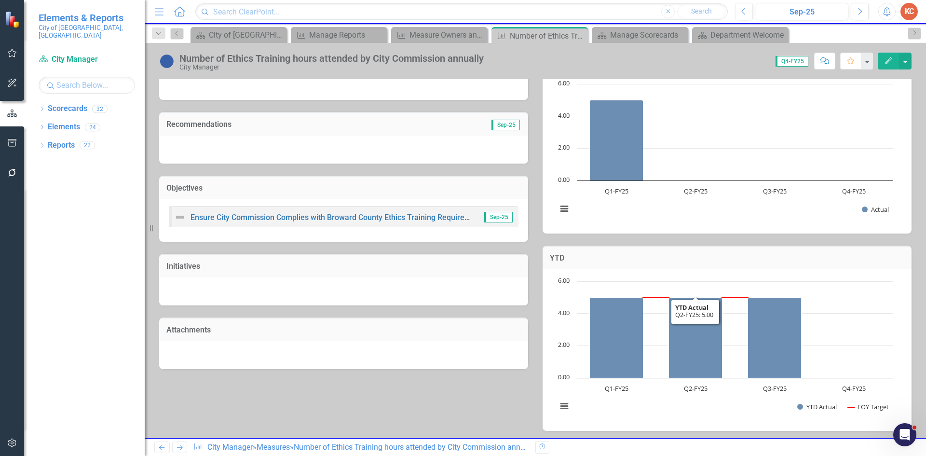
scroll to position [250, 0]
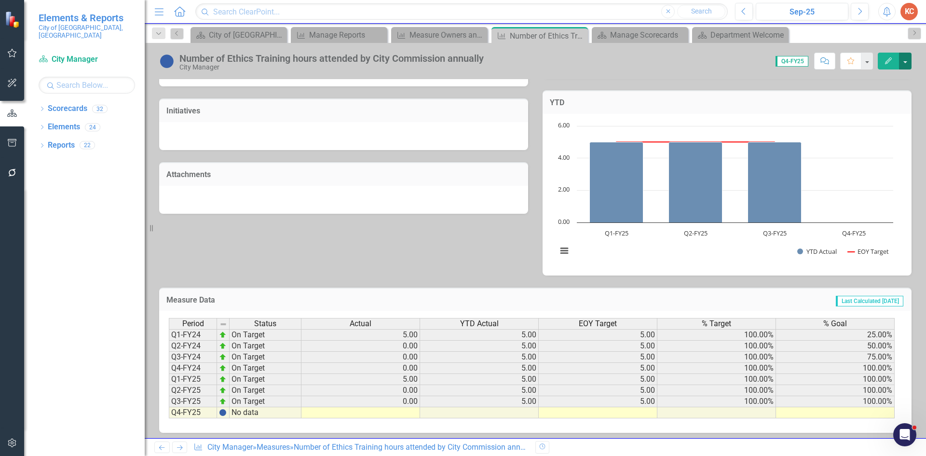
click at [903, 62] on button "button" at bounding box center [905, 61] width 13 height 17
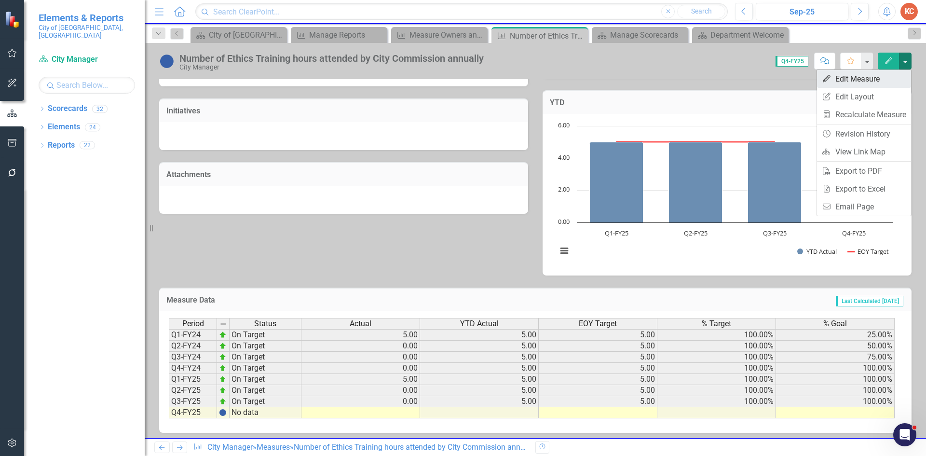
click at [867, 79] on link "Edit Edit Measure" at bounding box center [864, 79] width 94 height 18
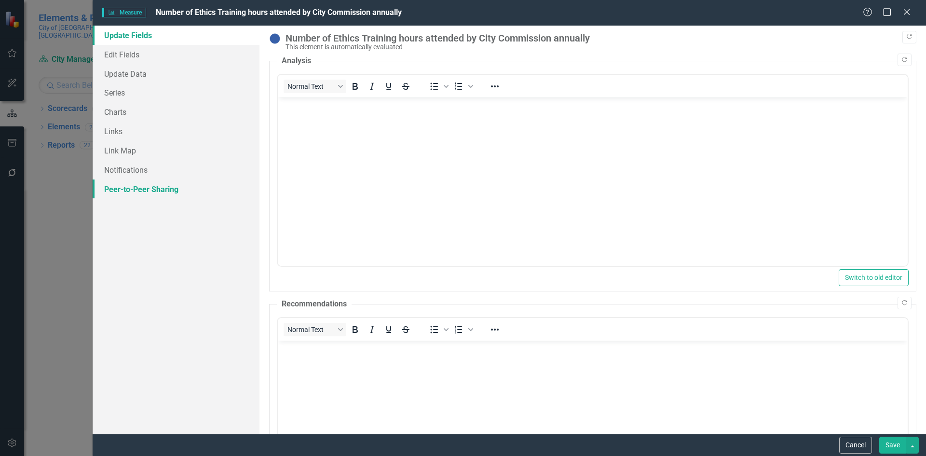
scroll to position [0, 0]
click at [133, 52] on link "Edit Fields" at bounding box center [176, 54] width 167 height 19
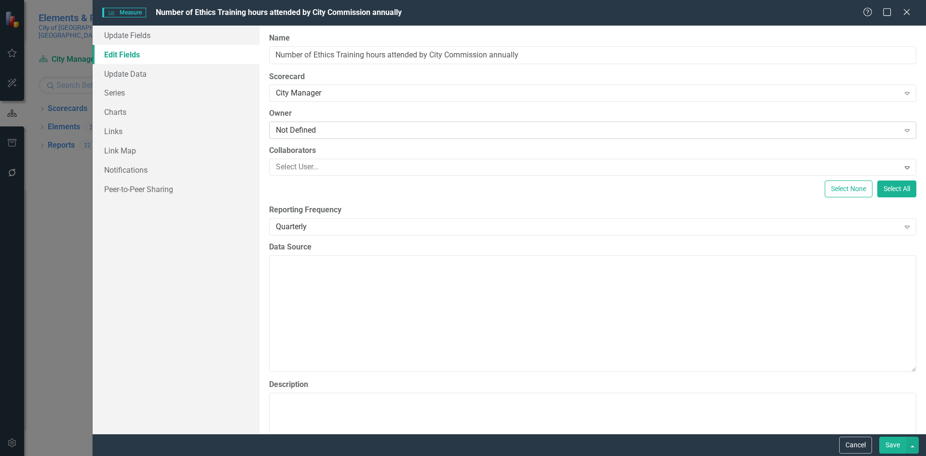
click at [317, 133] on div "Not Defined" at bounding box center [587, 130] width 623 height 11
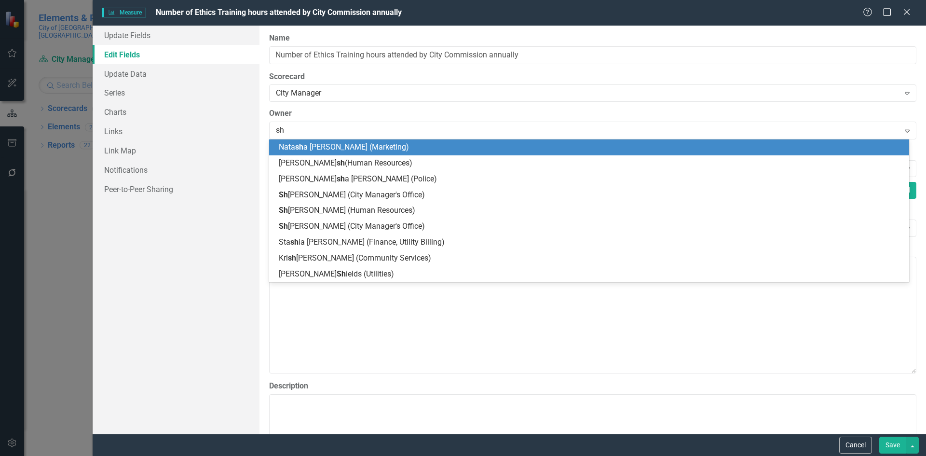
type input "sha"
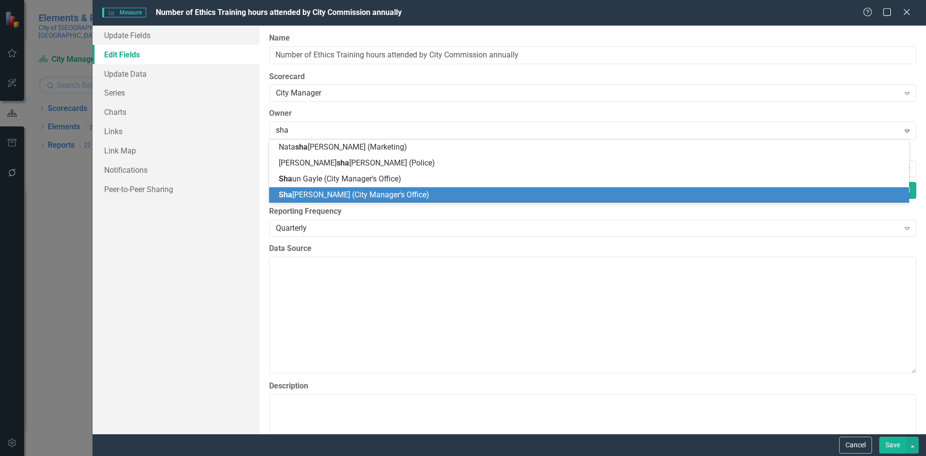
click at [394, 195] on span "Sha lima Mohammed (City Manager's Office)" at bounding box center [354, 194] width 150 height 9
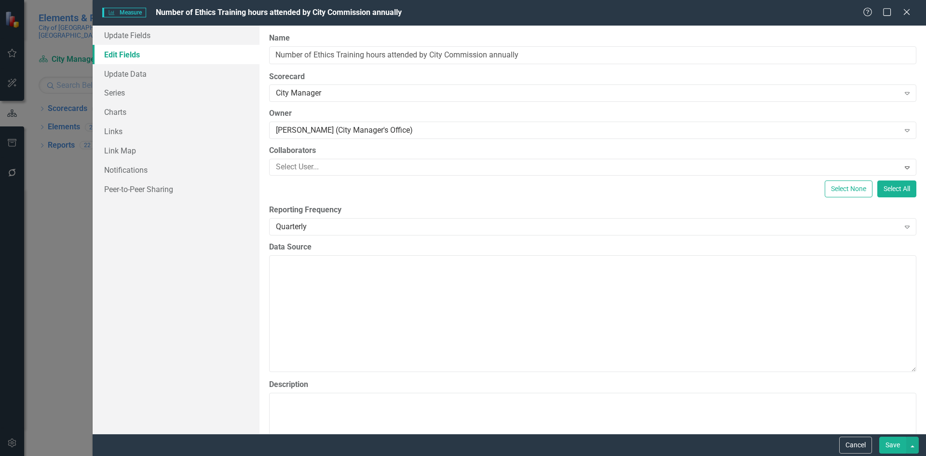
click at [889, 441] on button "Save" at bounding box center [892, 444] width 27 height 17
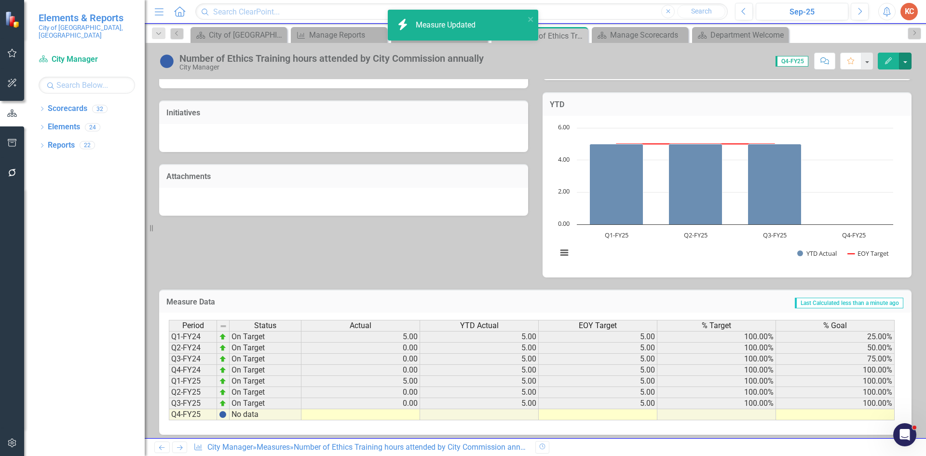
scroll to position [252, 0]
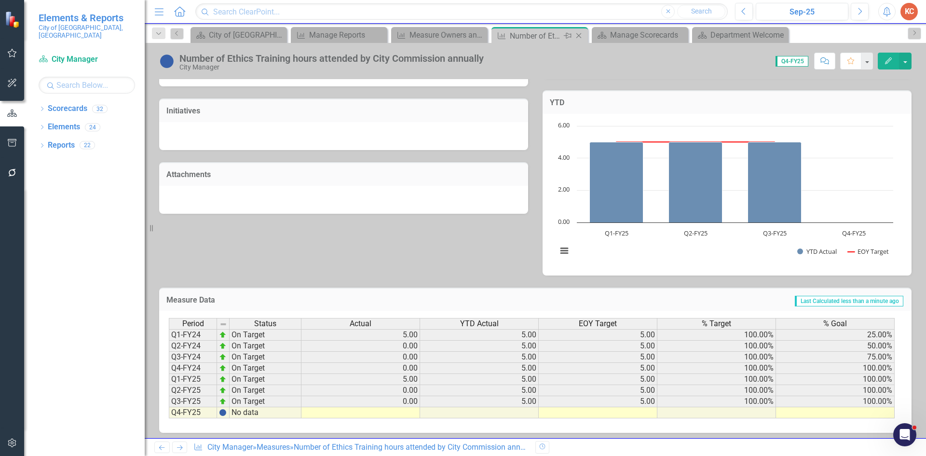
click at [581, 35] on icon "Close" at bounding box center [579, 36] width 10 height 8
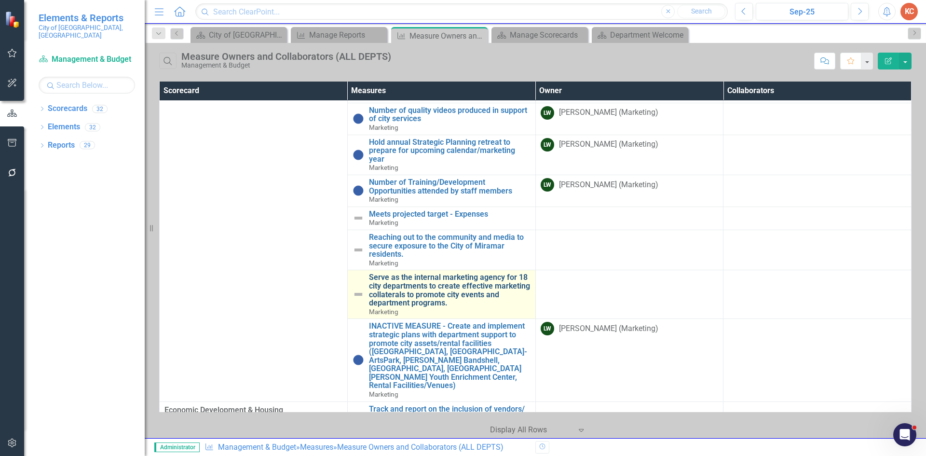
scroll to position [1060, 0]
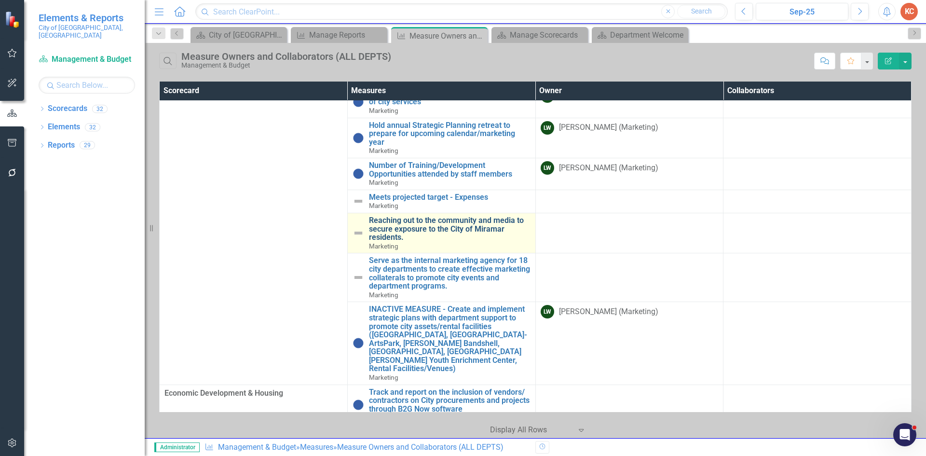
click at [456, 239] on link "Reaching out to the community and media to secure exposure to the City of Miram…" at bounding box center [449, 229] width 161 height 26
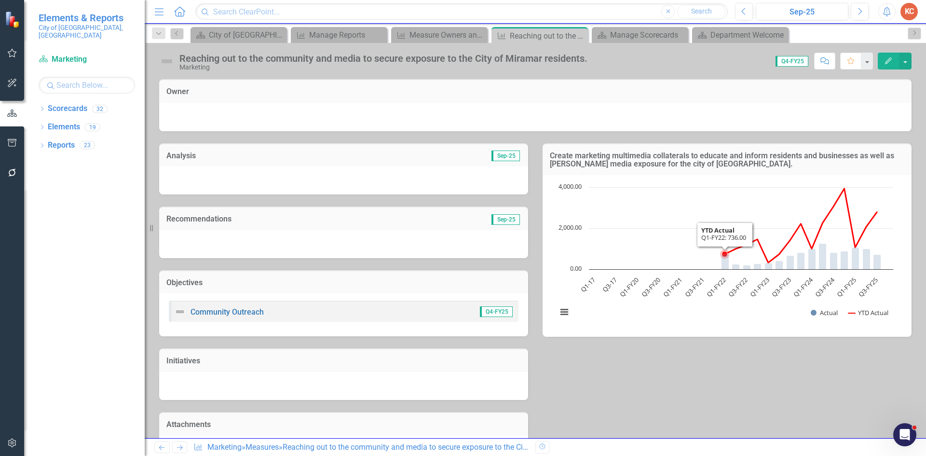
scroll to position [192, 0]
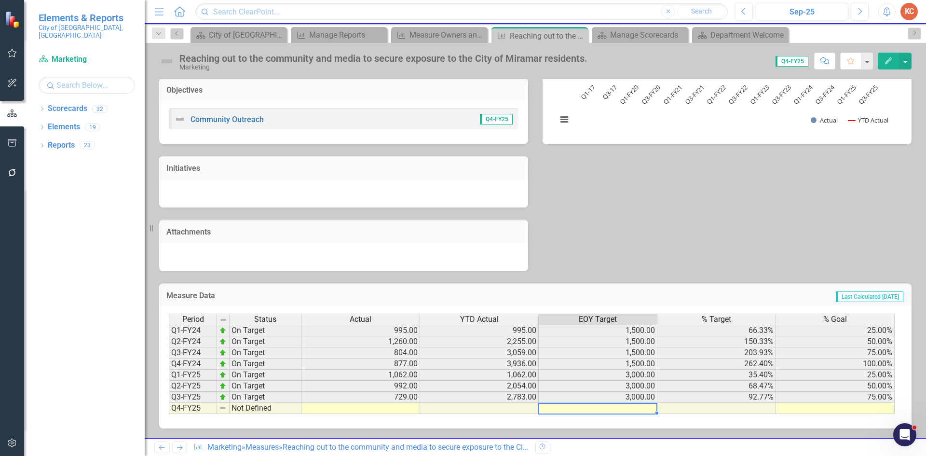
click at [618, 411] on td at bounding box center [597, 408] width 119 height 11
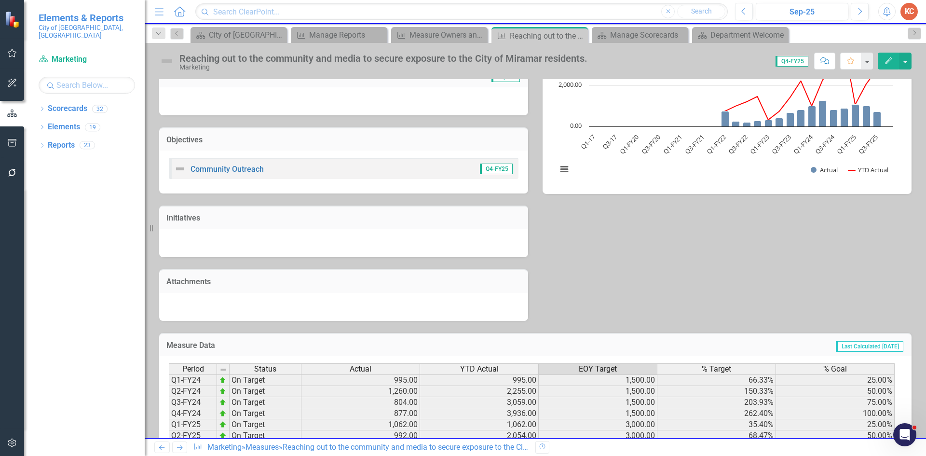
scroll to position [48, 0]
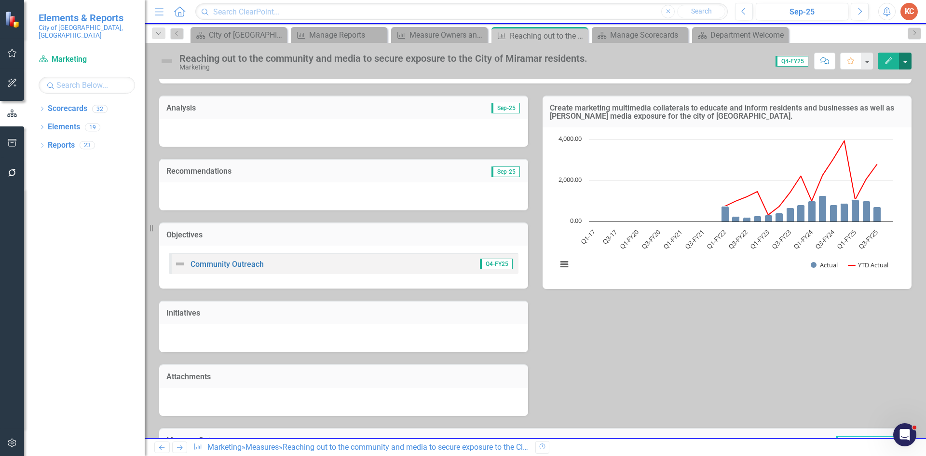
click at [908, 65] on button "button" at bounding box center [905, 61] width 13 height 17
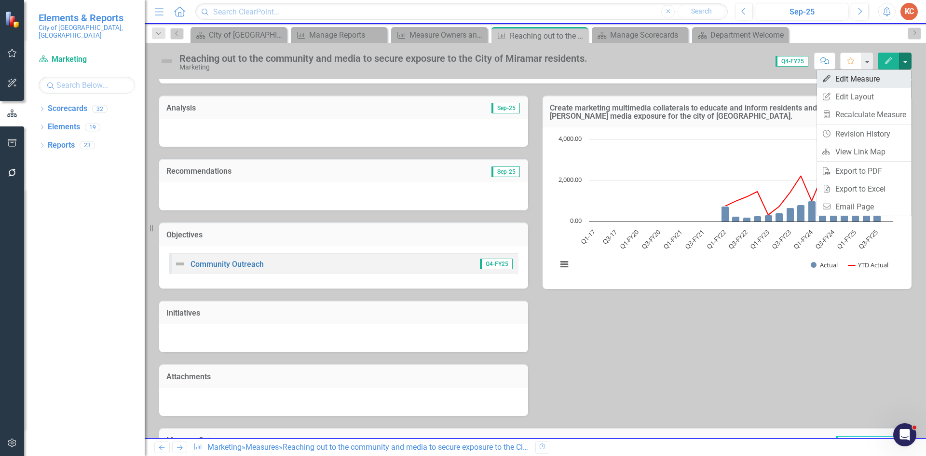
click at [841, 77] on link "Edit Edit Measure" at bounding box center [864, 79] width 94 height 18
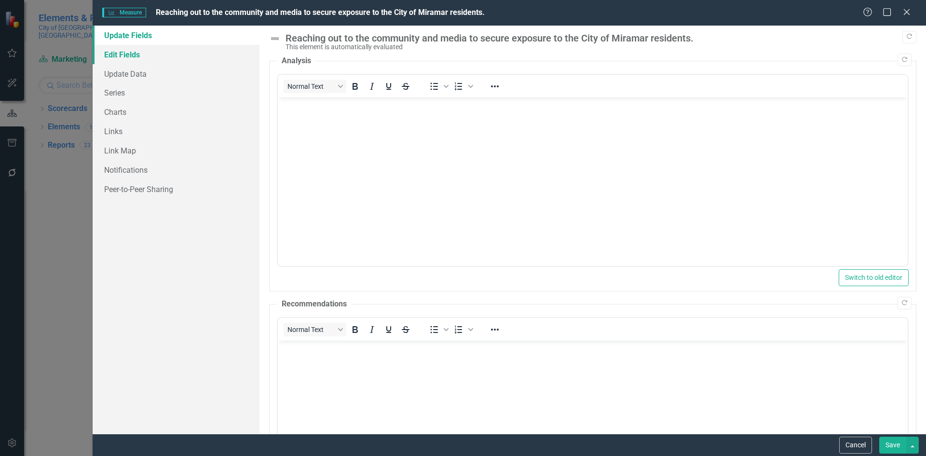
scroll to position [0, 0]
click at [140, 58] on link "Edit Fields" at bounding box center [176, 54] width 167 height 19
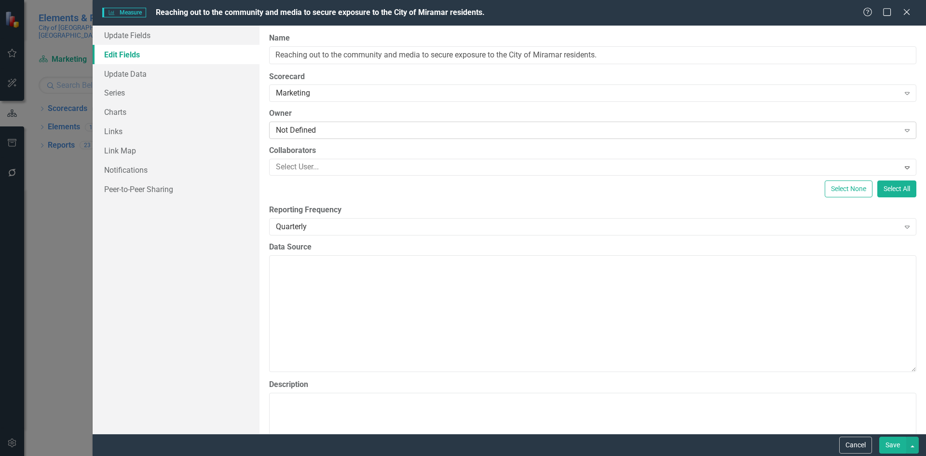
click at [340, 127] on div "Not Defined" at bounding box center [587, 130] width 623 height 11
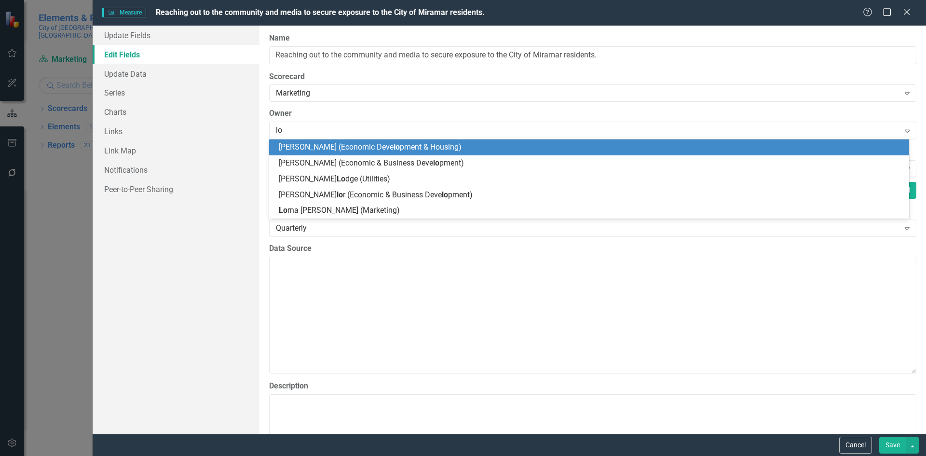
type input "lor"
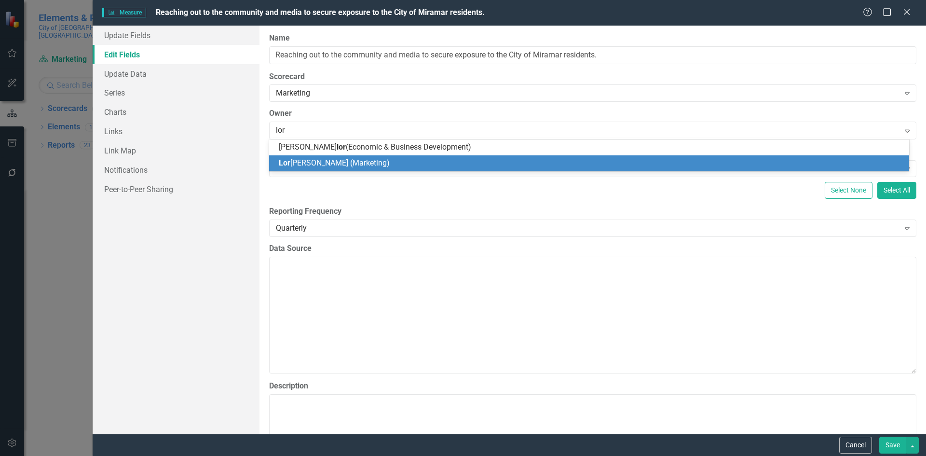
click at [362, 162] on span "Lor na Walker (Marketing)" at bounding box center [334, 162] width 111 height 9
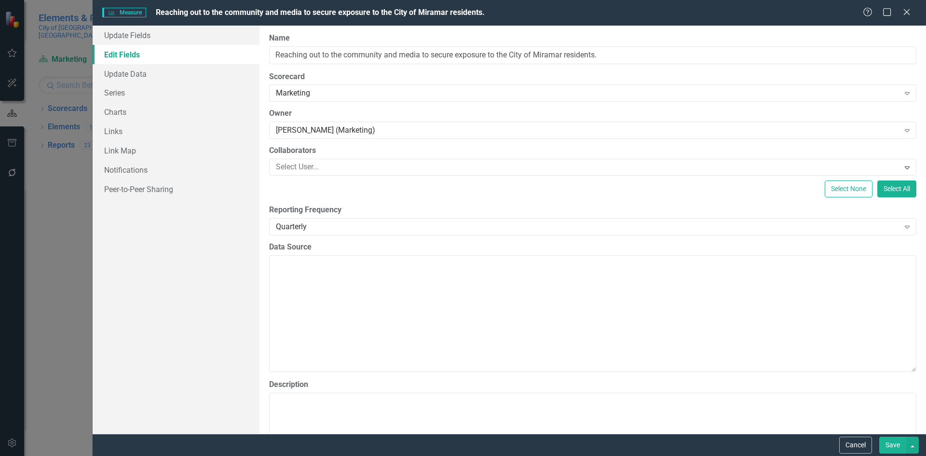
click at [892, 442] on button "Save" at bounding box center [892, 444] width 27 height 17
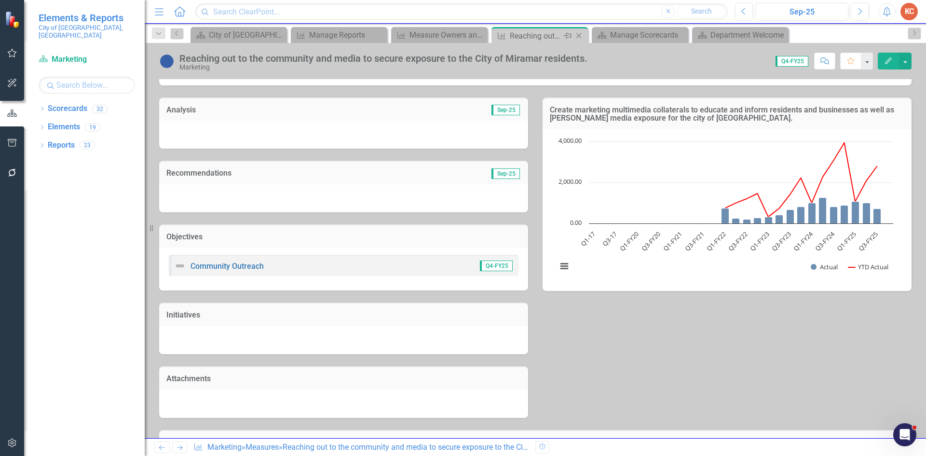
click at [577, 37] on icon at bounding box center [578, 35] width 5 height 5
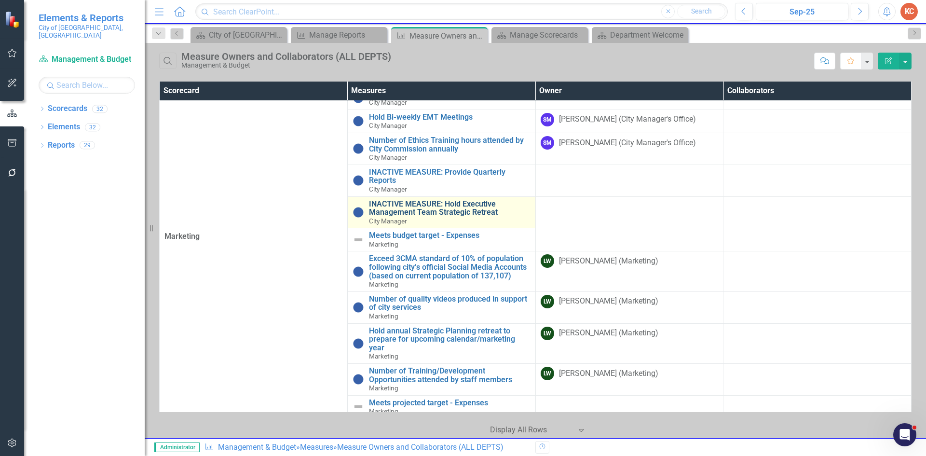
scroll to position [868, 0]
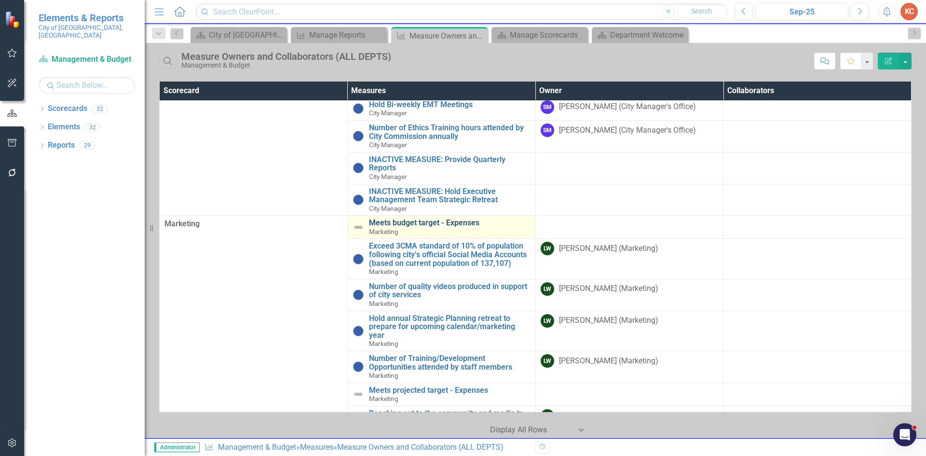
click at [444, 227] on link "Meets budget target - Expenses" at bounding box center [449, 222] width 161 height 9
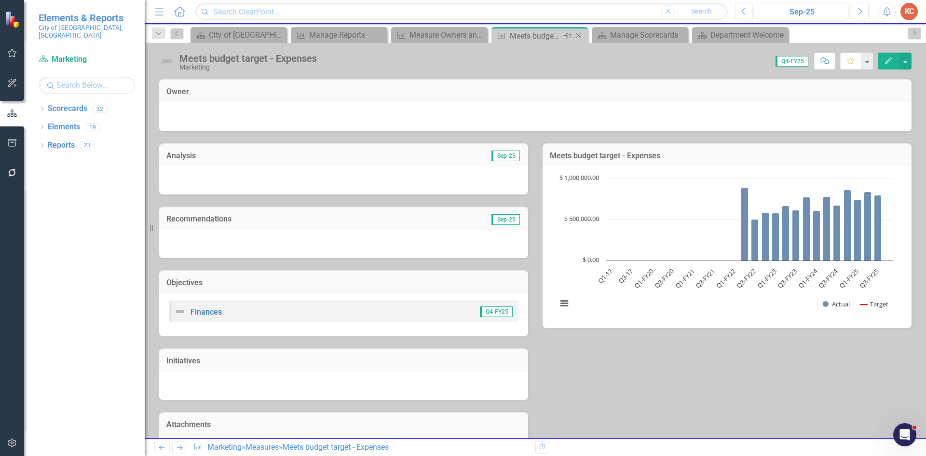
click at [580, 38] on icon at bounding box center [578, 35] width 5 height 5
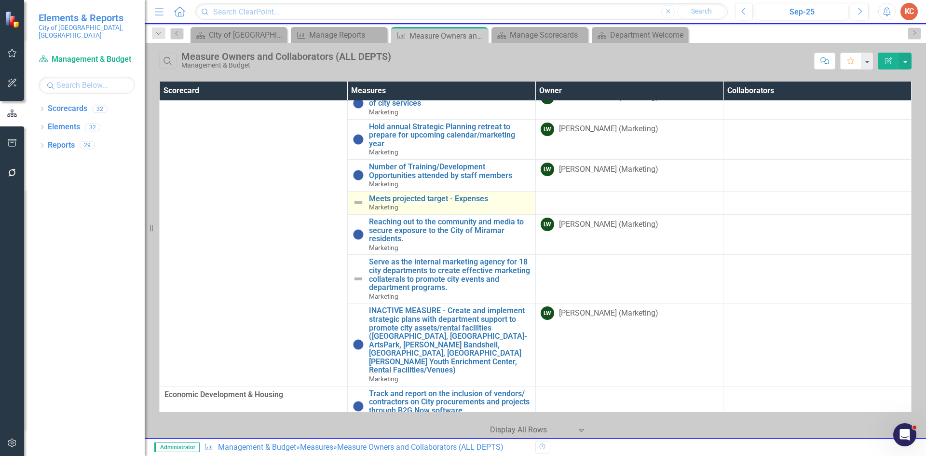
scroll to position [1060, 0]
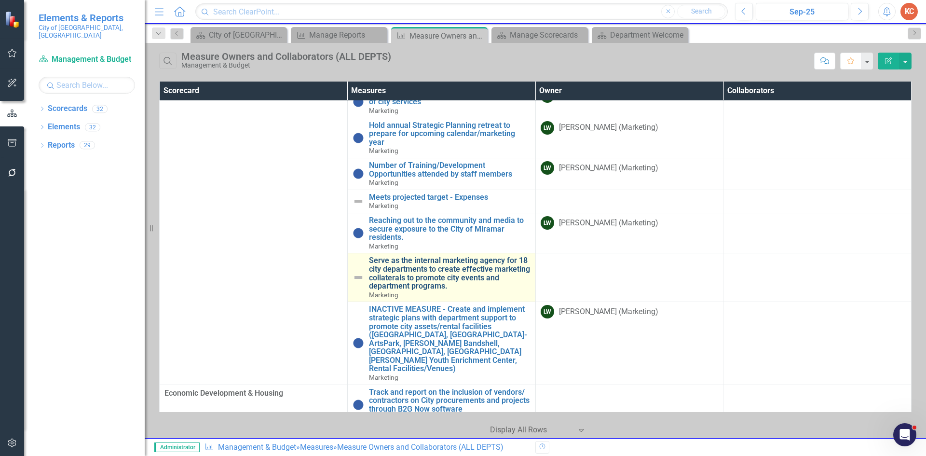
click at [469, 277] on link "Serve as the internal marketing agency for 18 city departments to create effect…" at bounding box center [449, 273] width 161 height 34
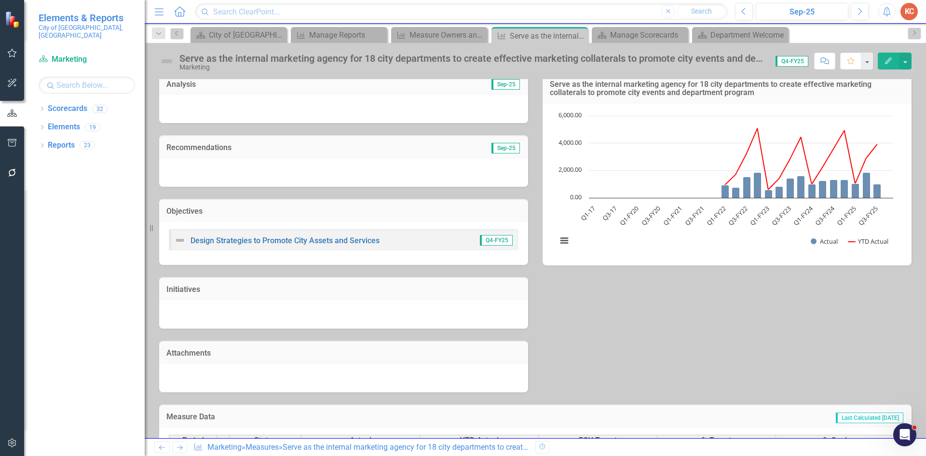
scroll to position [192, 0]
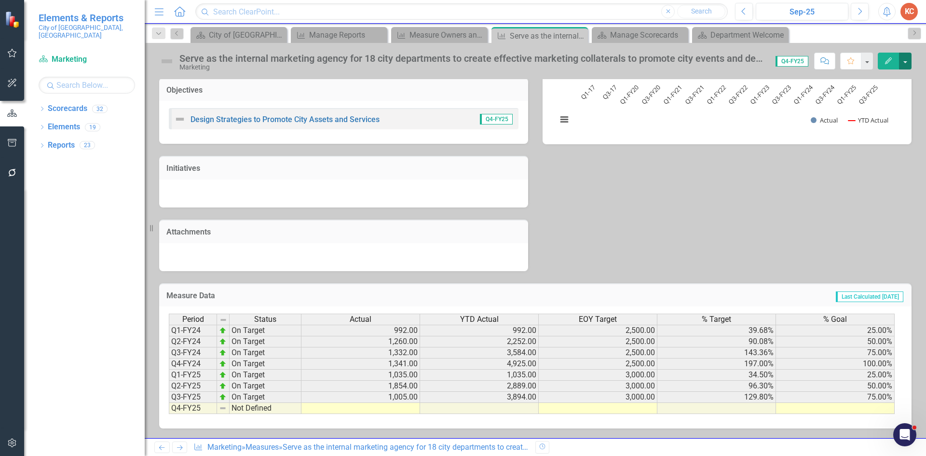
click at [903, 67] on button "button" at bounding box center [905, 61] width 13 height 17
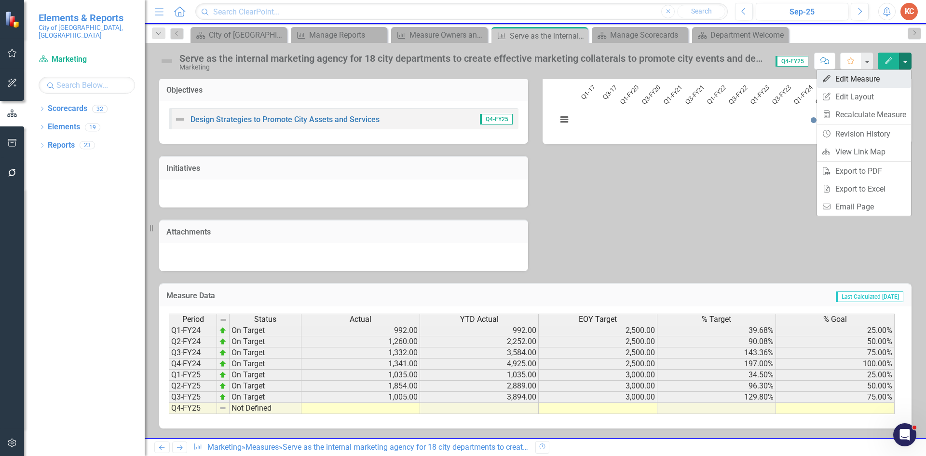
click at [862, 82] on link "Edit Edit Measure" at bounding box center [864, 79] width 94 height 18
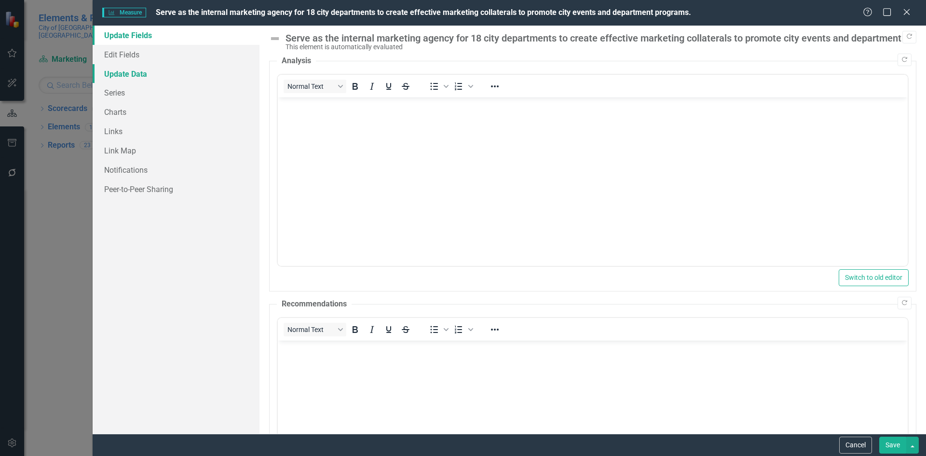
scroll to position [0, 0]
click at [132, 55] on link "Edit Fields" at bounding box center [176, 54] width 167 height 19
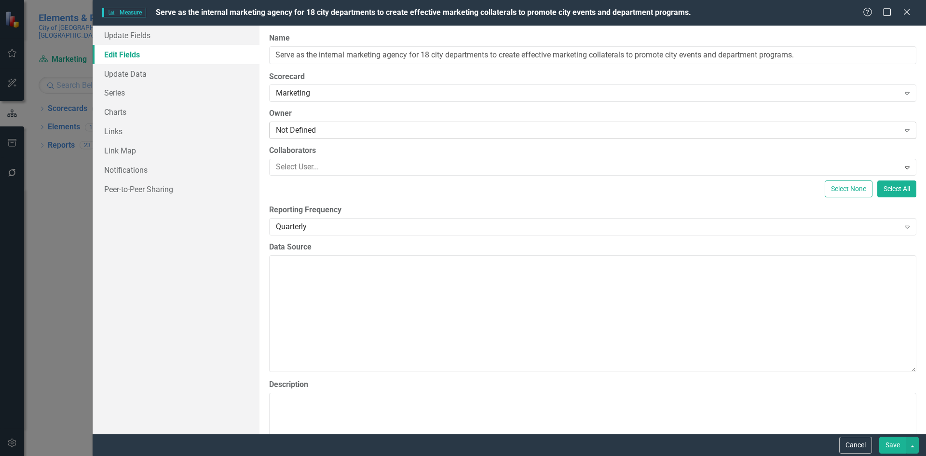
click at [343, 131] on div "Not Defined" at bounding box center [587, 130] width 623 height 11
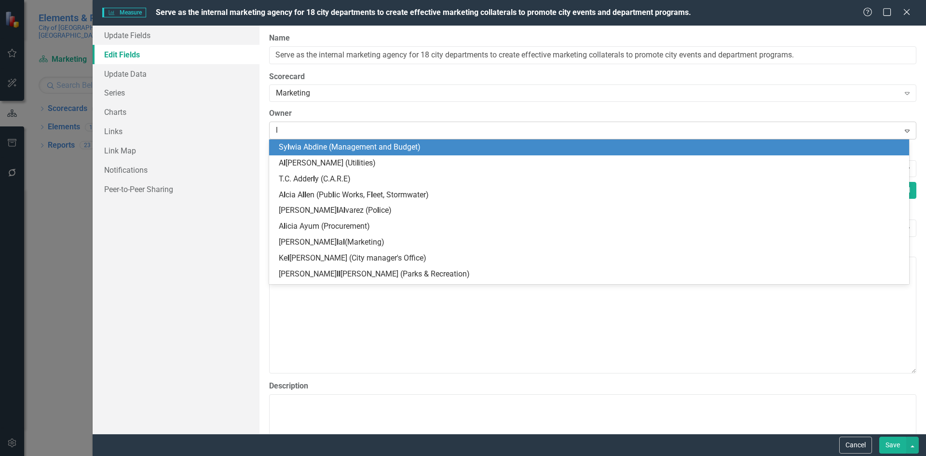
type input "lo"
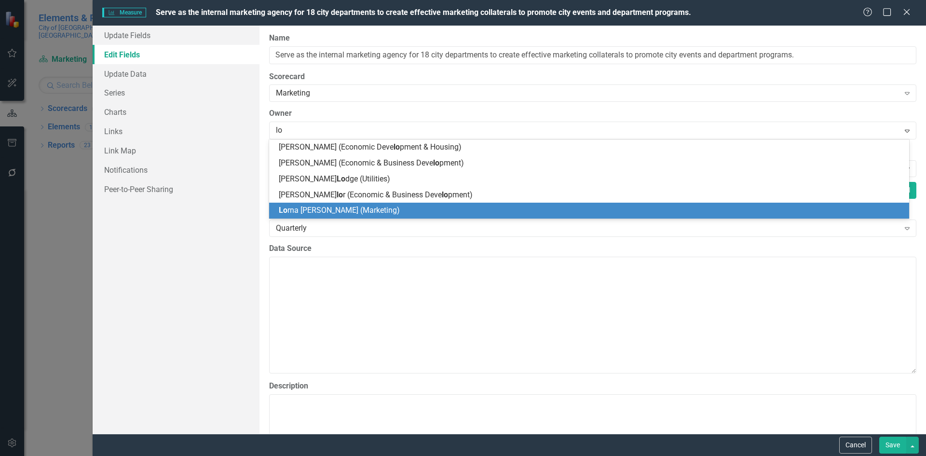
click at [346, 210] on span "Lo rna Walker (Marketing)" at bounding box center [339, 209] width 121 height 9
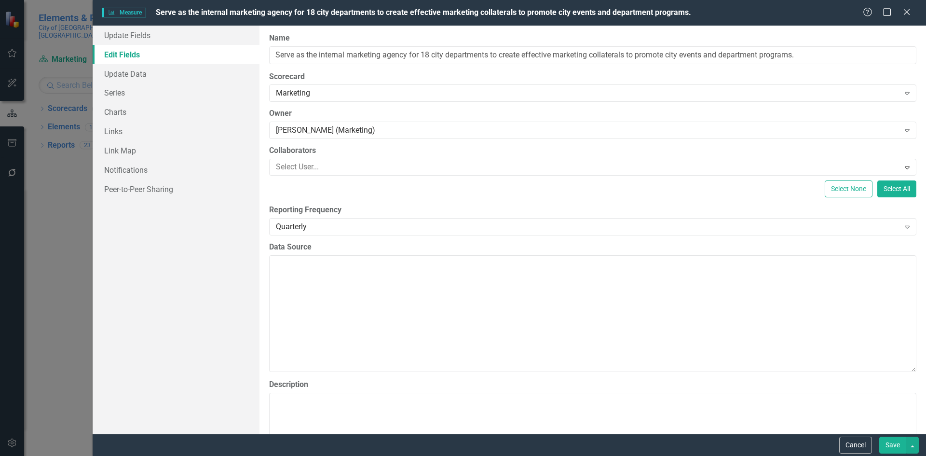
drag, startPoint x: 895, startPoint y: 447, endPoint x: 891, endPoint y: 442, distance: 6.2
click at [895, 445] on button "Save" at bounding box center [892, 444] width 27 height 17
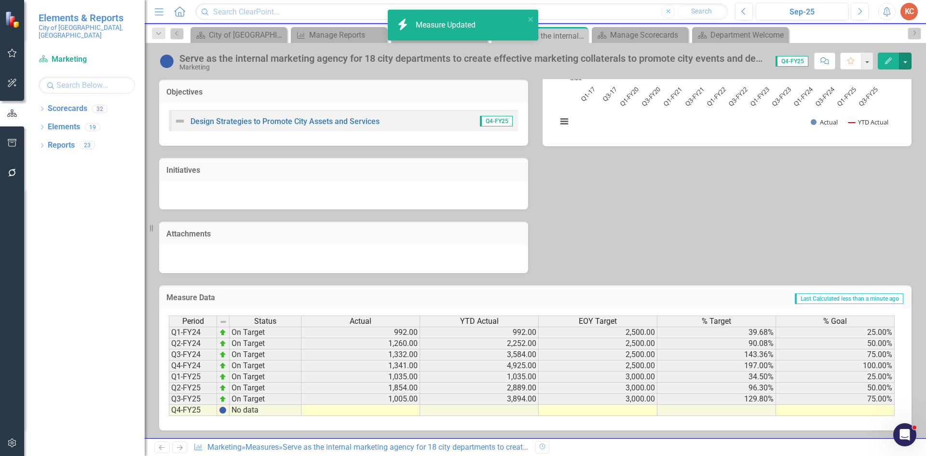
scroll to position [194, 0]
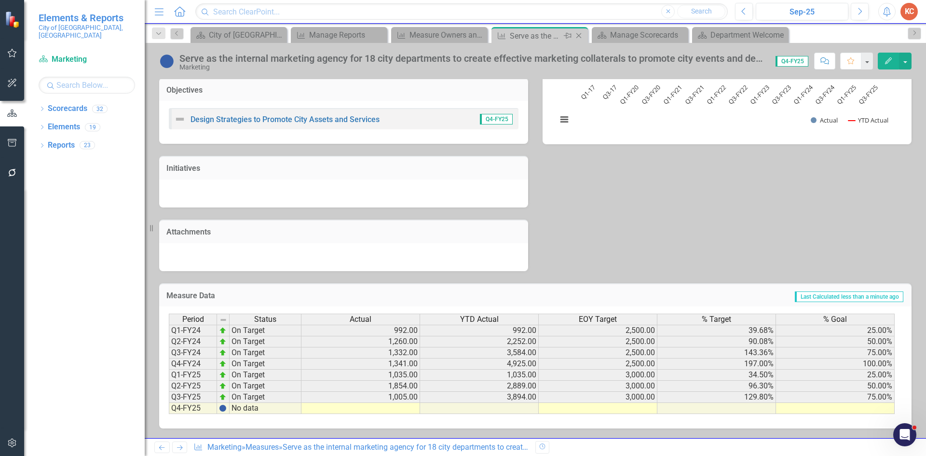
click at [577, 34] on icon "Close" at bounding box center [579, 36] width 10 height 8
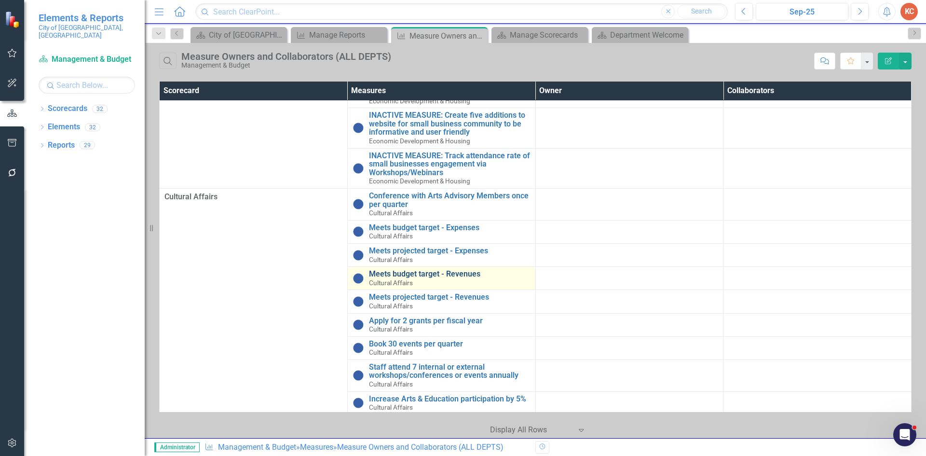
scroll to position [3230, 0]
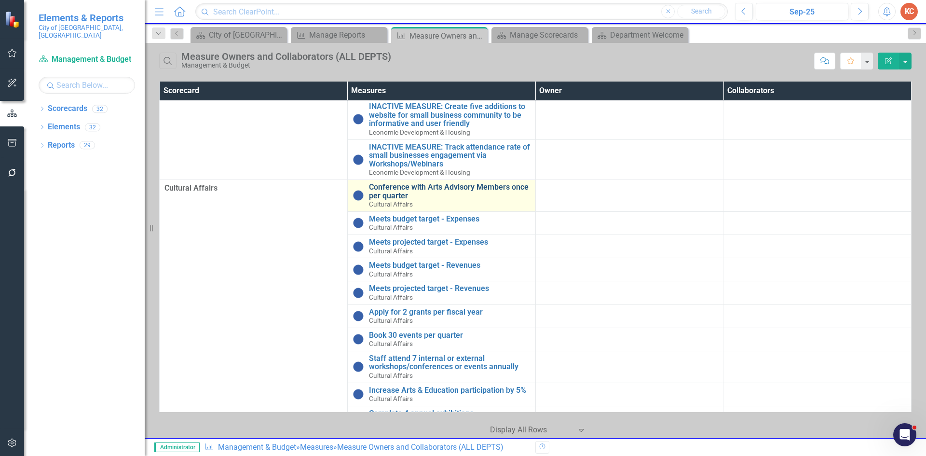
click at [507, 200] on link "Conference with Arts Advisory Members once per quarter" at bounding box center [449, 191] width 161 height 17
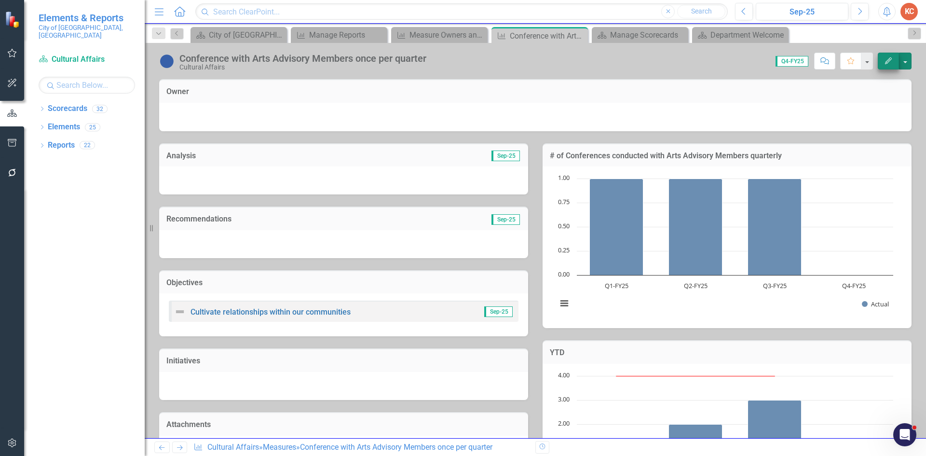
drag, startPoint x: 907, startPoint y: 62, endPoint x: 898, endPoint y: 67, distance: 10.8
click at [907, 62] on button "button" at bounding box center [905, 61] width 13 height 17
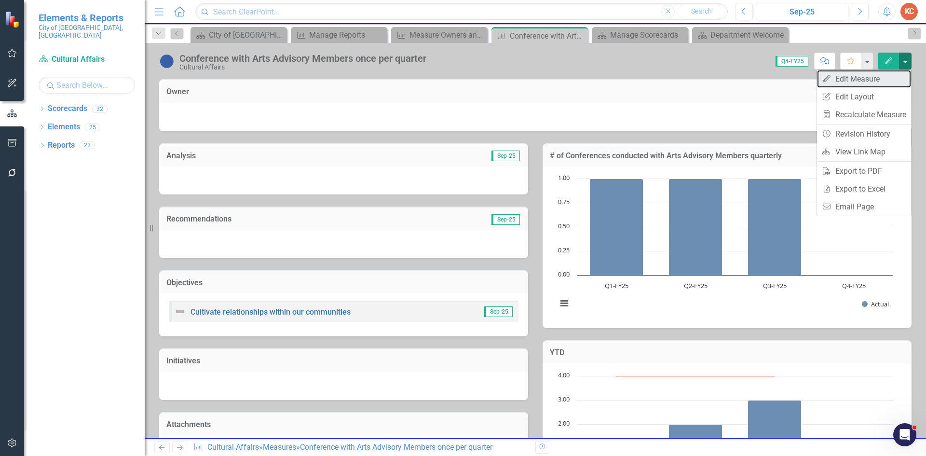
click at [861, 77] on link "Edit Edit Measure" at bounding box center [864, 79] width 94 height 18
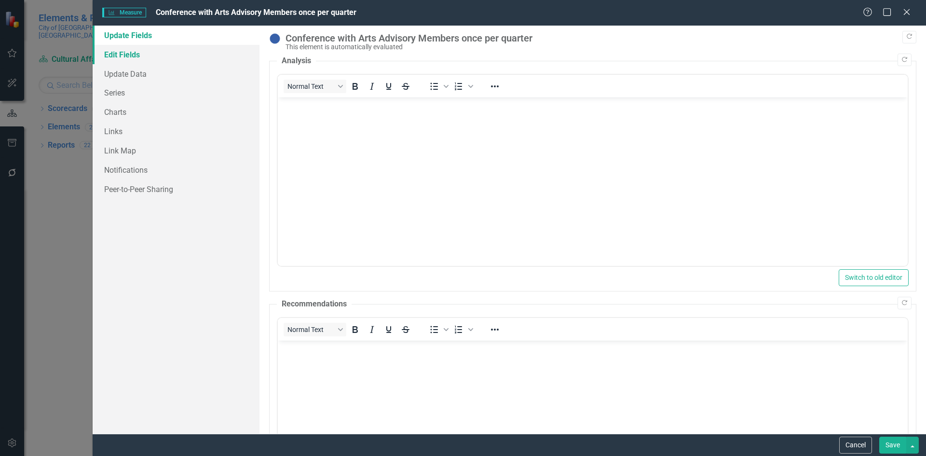
click at [140, 52] on link "Edit Fields" at bounding box center [176, 54] width 167 height 19
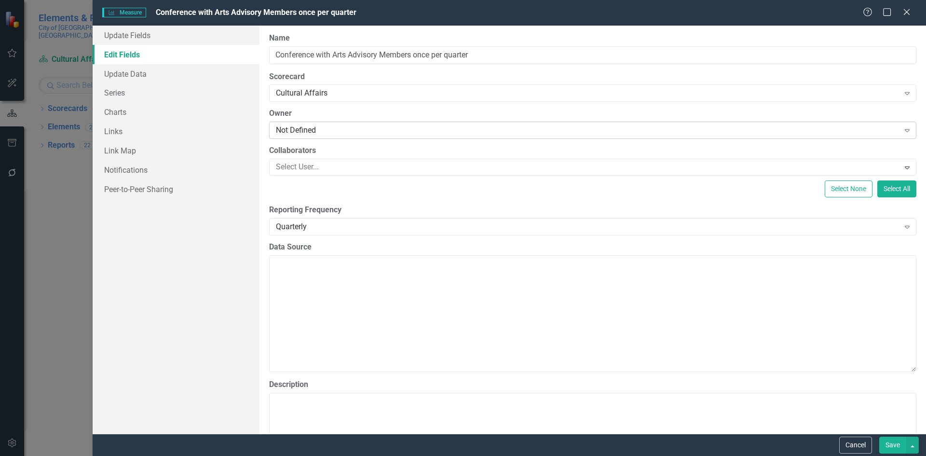
click at [306, 131] on div "Not Defined" at bounding box center [587, 130] width 623 height 11
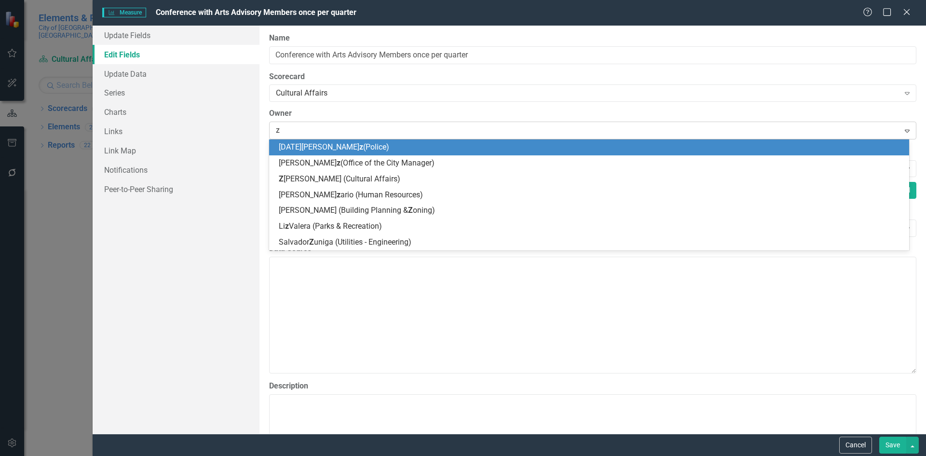
type input "za"
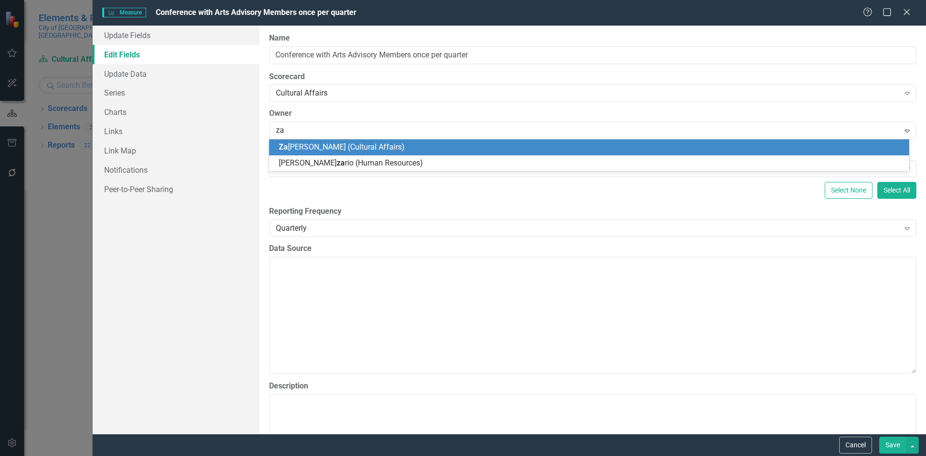
click at [306, 147] on span "Za kiya Kelley (Cultural Affairs)" at bounding box center [342, 146] width 126 height 9
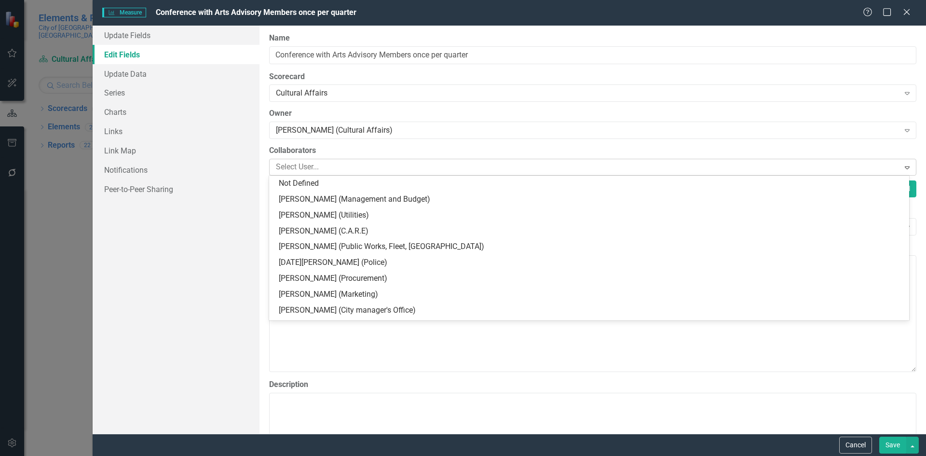
click at [353, 163] on div at bounding box center [585, 167] width 627 height 13
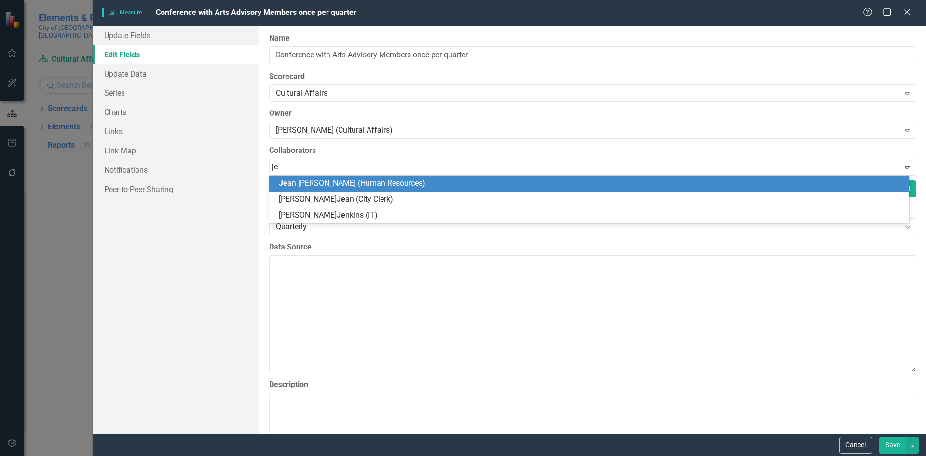
type input "j"
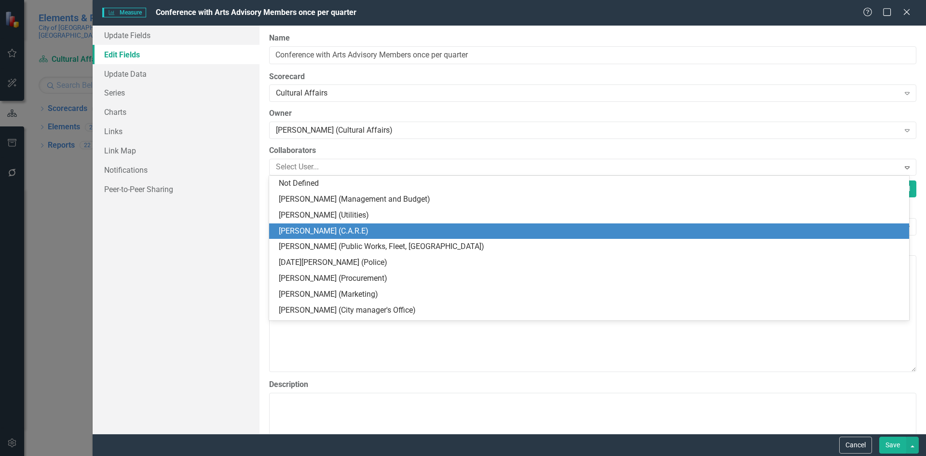
click at [888, 445] on button "Save" at bounding box center [892, 444] width 27 height 17
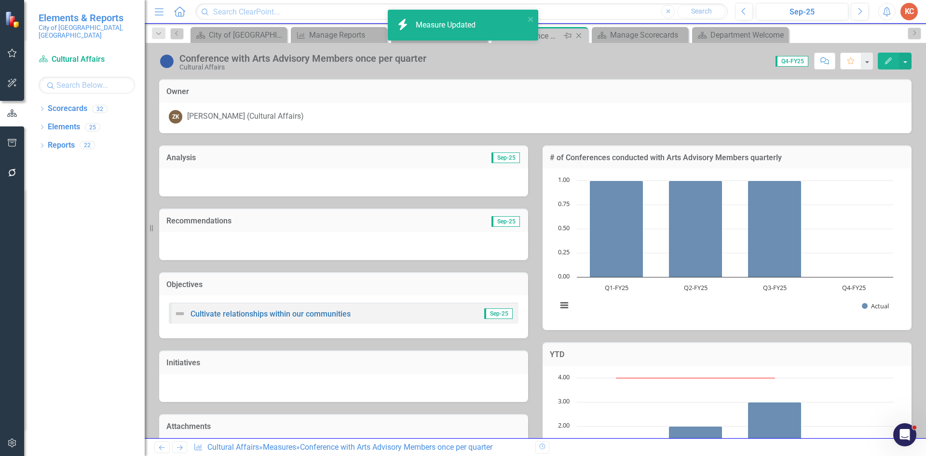
click at [579, 37] on icon at bounding box center [578, 35] width 5 height 5
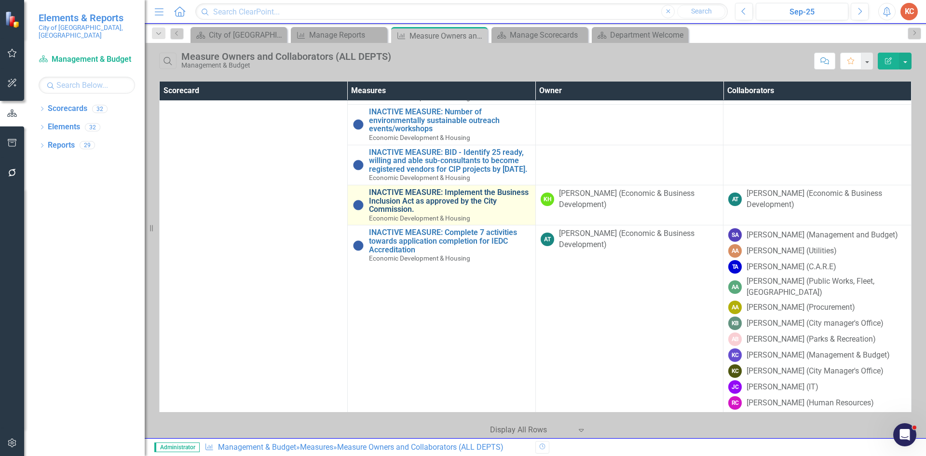
scroll to position [2314, 0]
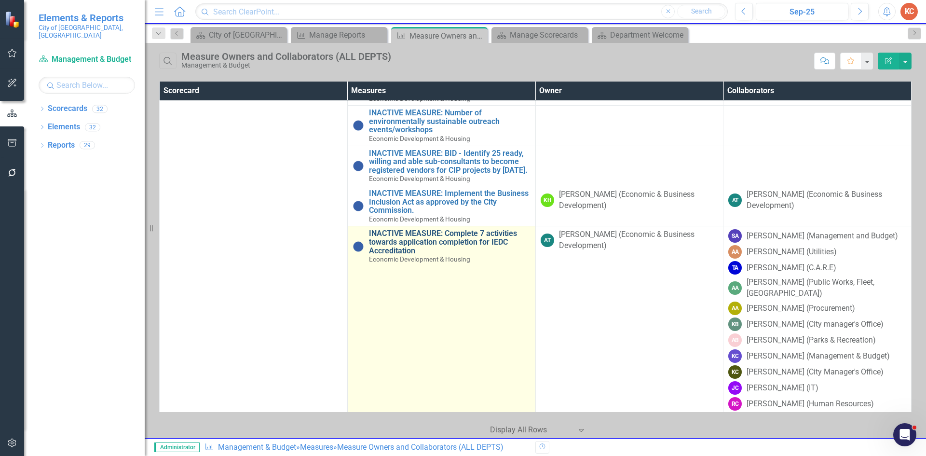
click at [442, 246] on link "INACTIVE MEASURE: Complete 7 activities towards application completion for IEDC…" at bounding box center [449, 242] width 161 height 26
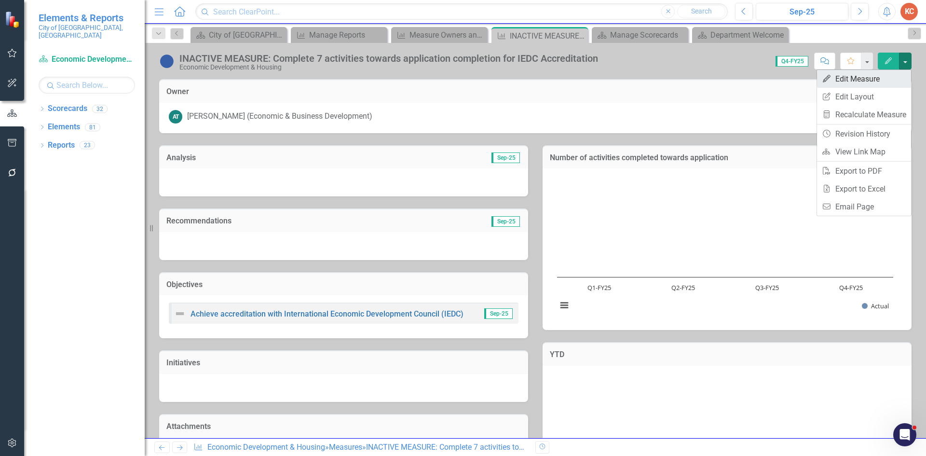
click at [851, 81] on link "Edit Edit Measure" at bounding box center [864, 79] width 94 height 18
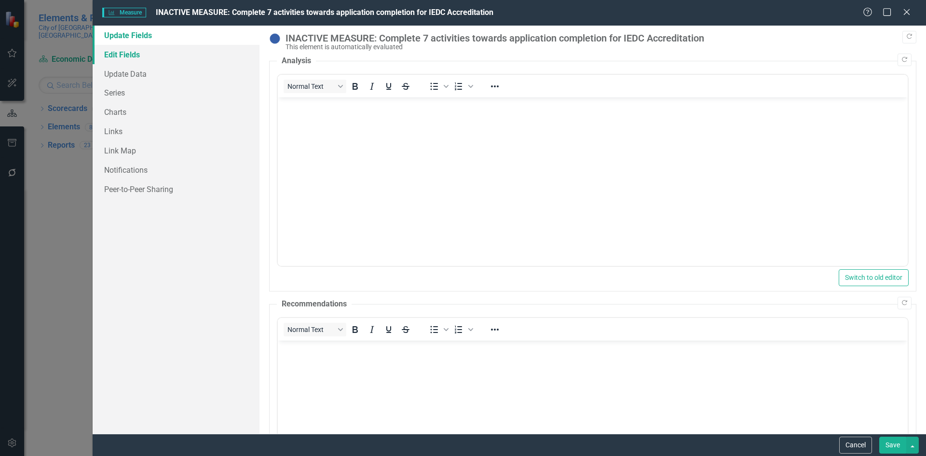
click at [129, 55] on link "Edit Fields" at bounding box center [176, 54] width 167 height 19
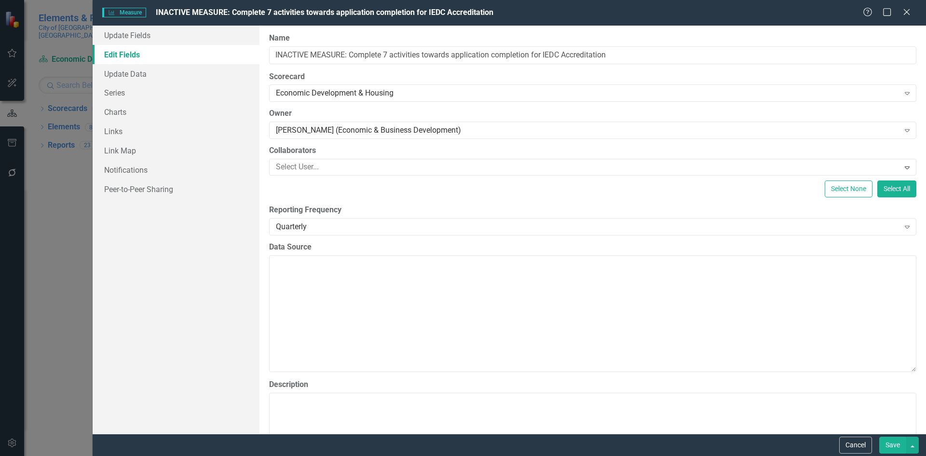
click at [884, 444] on button "Save" at bounding box center [892, 444] width 27 height 17
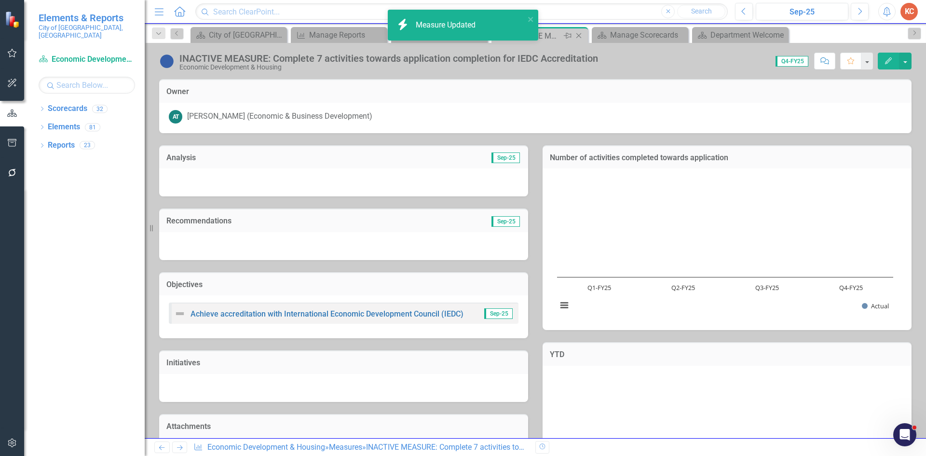
click at [582, 34] on icon "Close" at bounding box center [579, 36] width 10 height 8
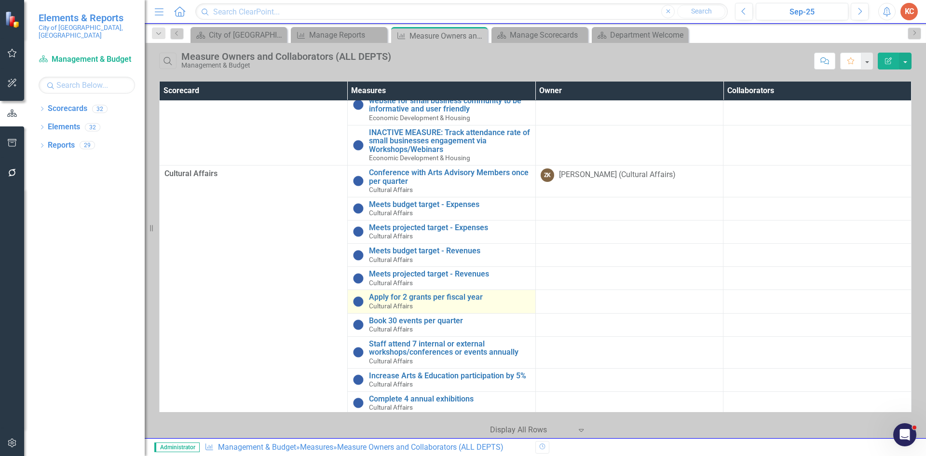
scroll to position [2555, 0]
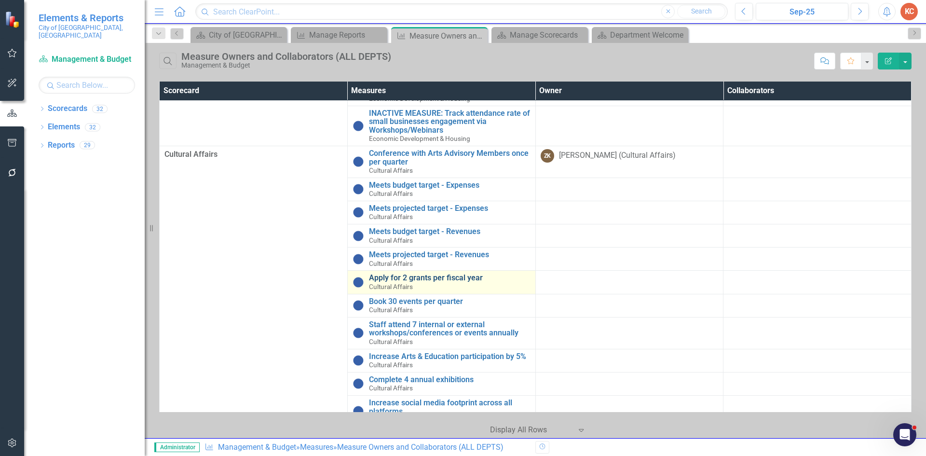
click at [447, 282] on link "Apply for 2 grants per fiscal year" at bounding box center [449, 277] width 161 height 9
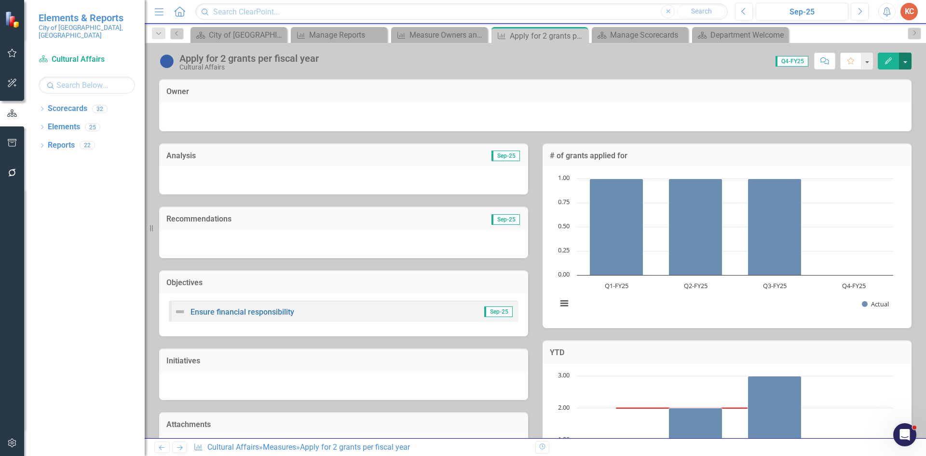
click at [905, 62] on button "button" at bounding box center [905, 61] width 13 height 17
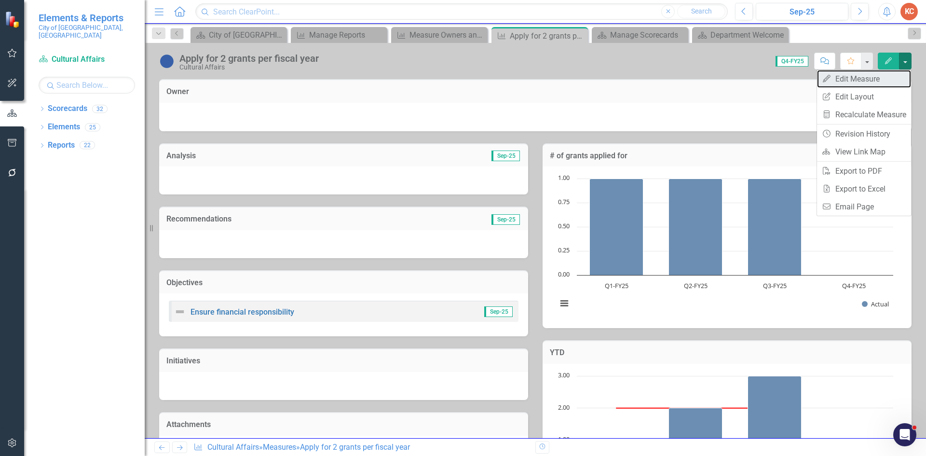
click at [865, 80] on link "Edit Edit Measure" at bounding box center [864, 79] width 94 height 18
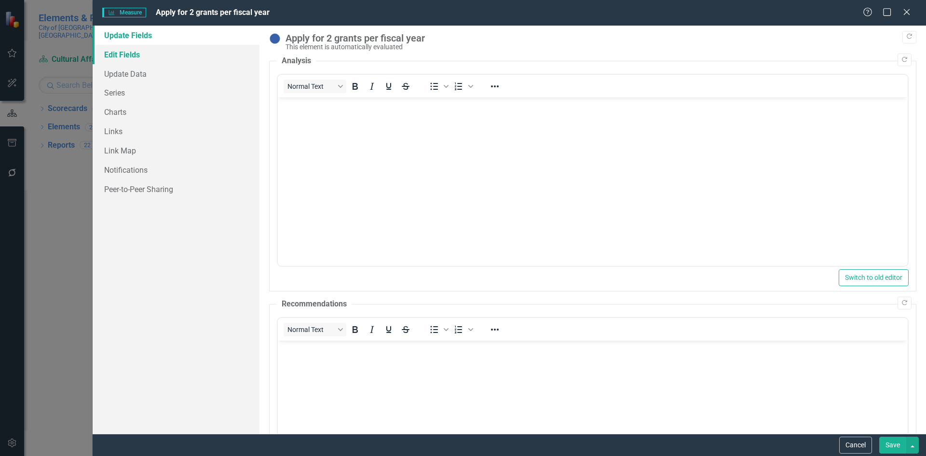
click at [115, 53] on link "Edit Fields" at bounding box center [176, 54] width 167 height 19
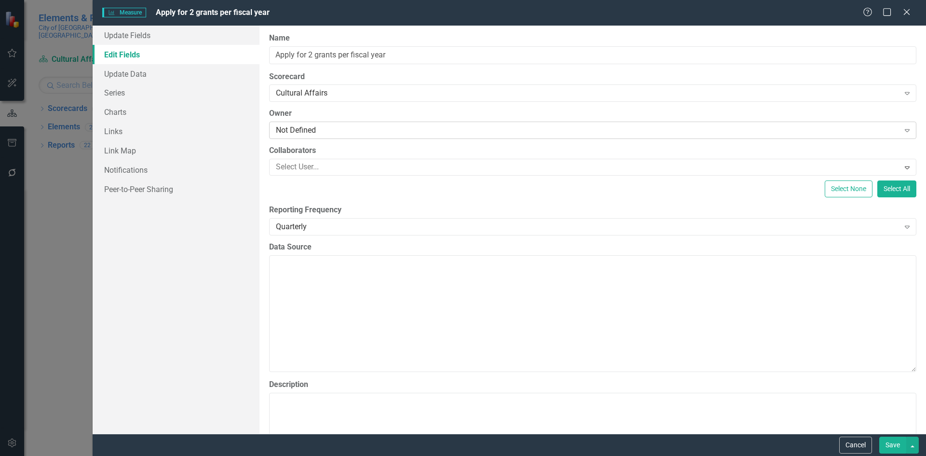
click at [357, 130] on div "Not Defined" at bounding box center [587, 130] width 623 height 11
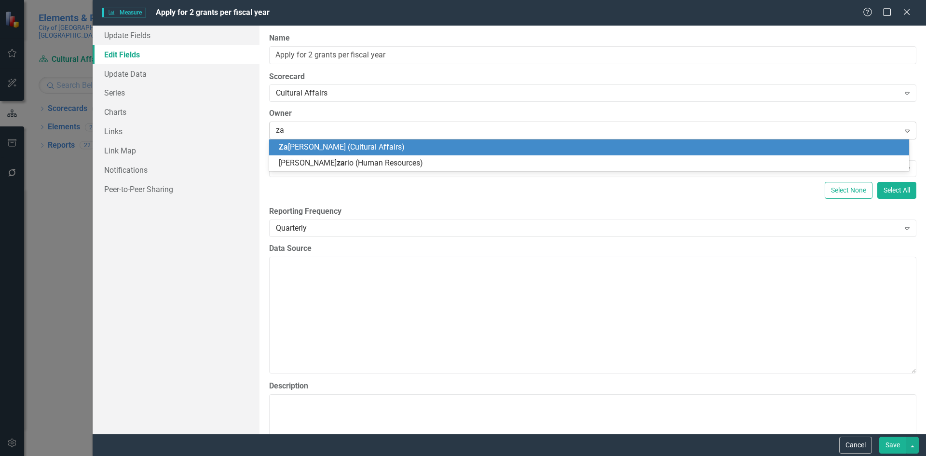
type input "zak"
click at [361, 150] on span "Zak iya Kelley (Cultural Affairs)" at bounding box center [344, 146] width 130 height 9
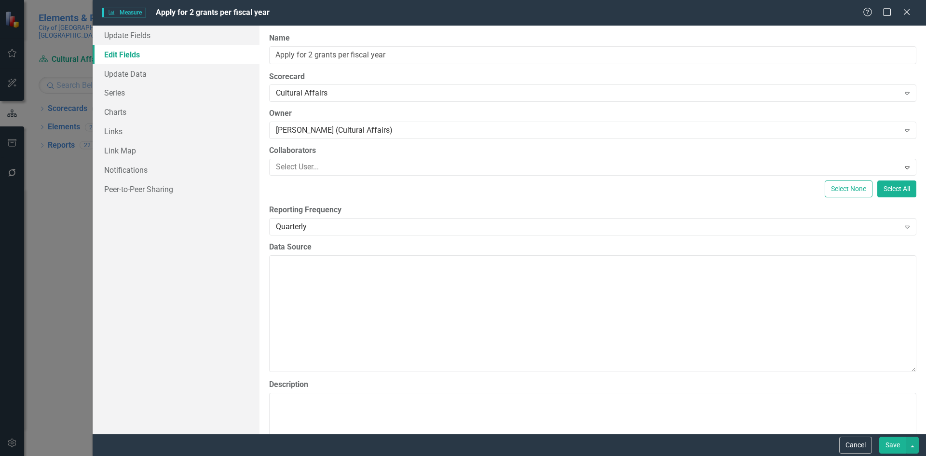
drag, startPoint x: 893, startPoint y: 446, endPoint x: 883, endPoint y: 409, distance: 38.1
click at [892, 445] on button "Save" at bounding box center [892, 444] width 27 height 17
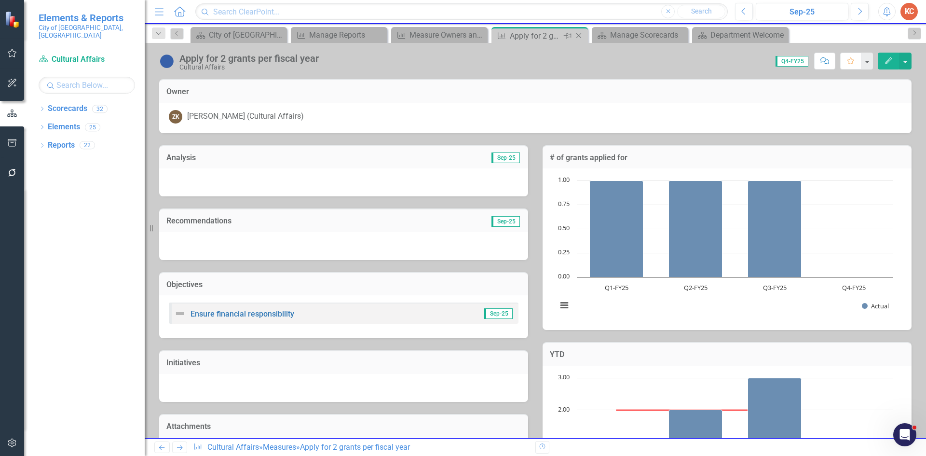
click at [577, 34] on icon "Close" at bounding box center [579, 36] width 10 height 8
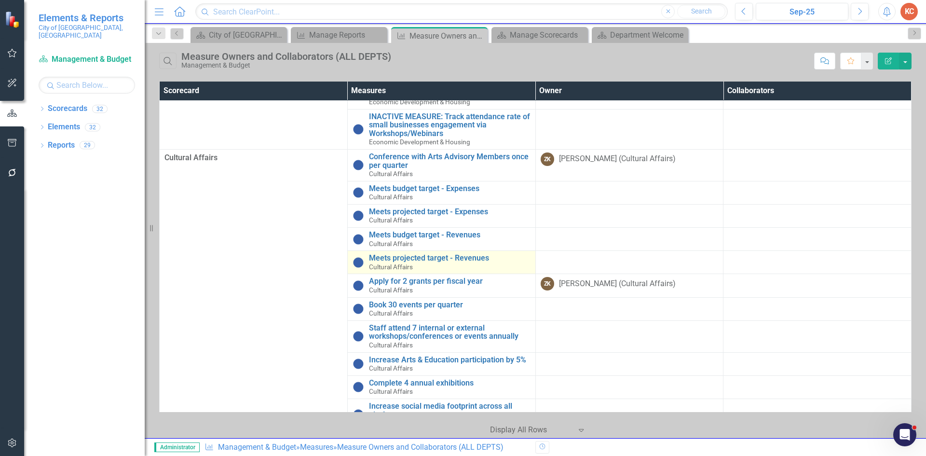
scroll to position [2555, 0]
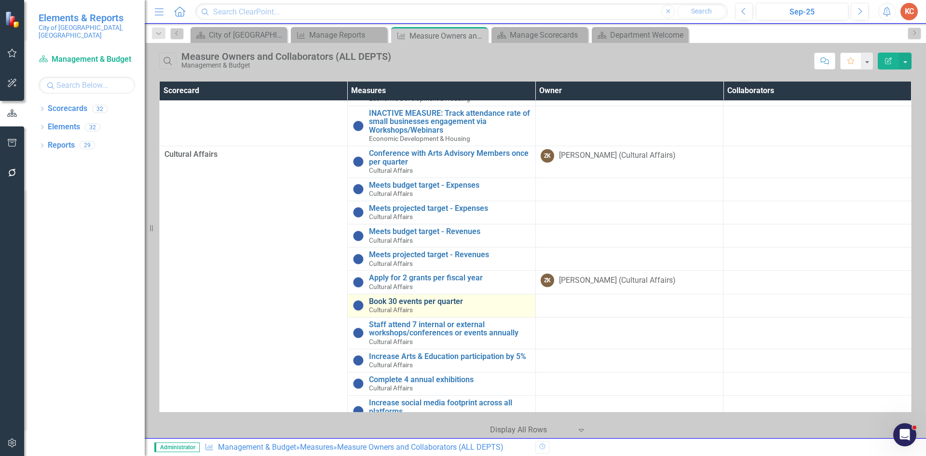
click at [447, 306] on link "Book 30 events per quarter" at bounding box center [449, 301] width 161 height 9
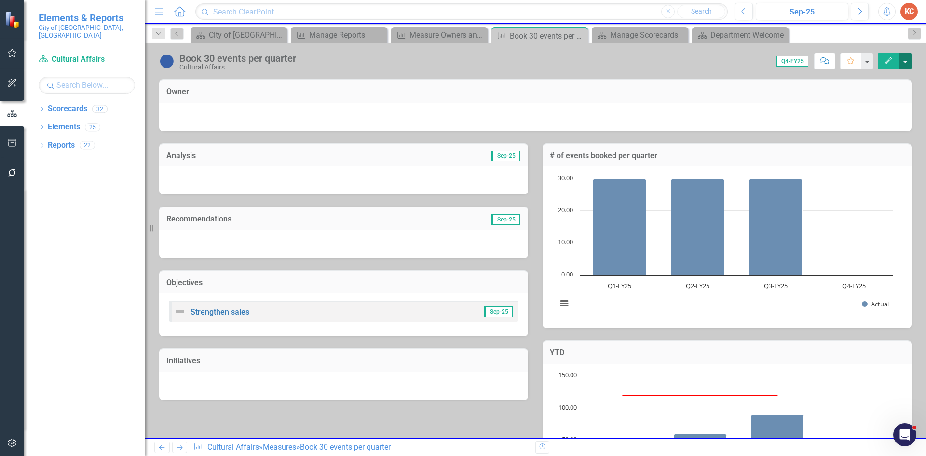
click at [902, 59] on button "button" at bounding box center [905, 61] width 13 height 17
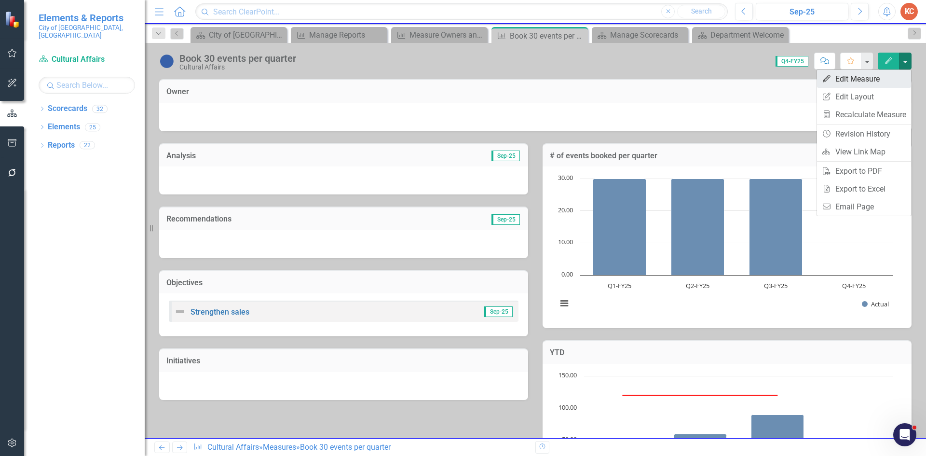
click at [832, 81] on link "Edit Edit Measure" at bounding box center [864, 79] width 94 height 18
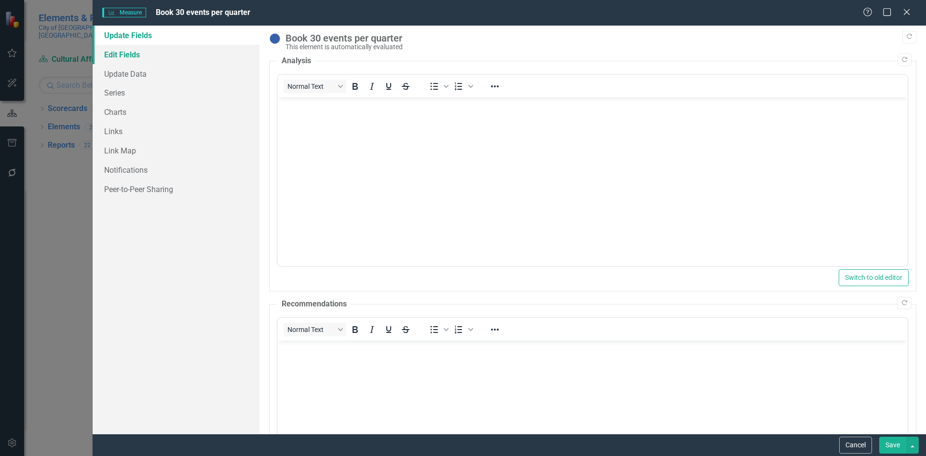
click at [147, 55] on link "Edit Fields" at bounding box center [176, 54] width 167 height 19
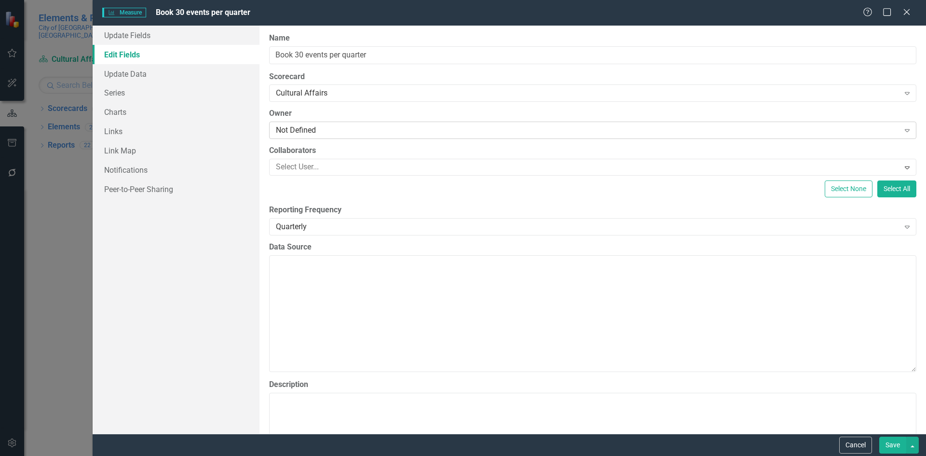
click at [321, 131] on div "Not Defined" at bounding box center [587, 130] width 623 height 11
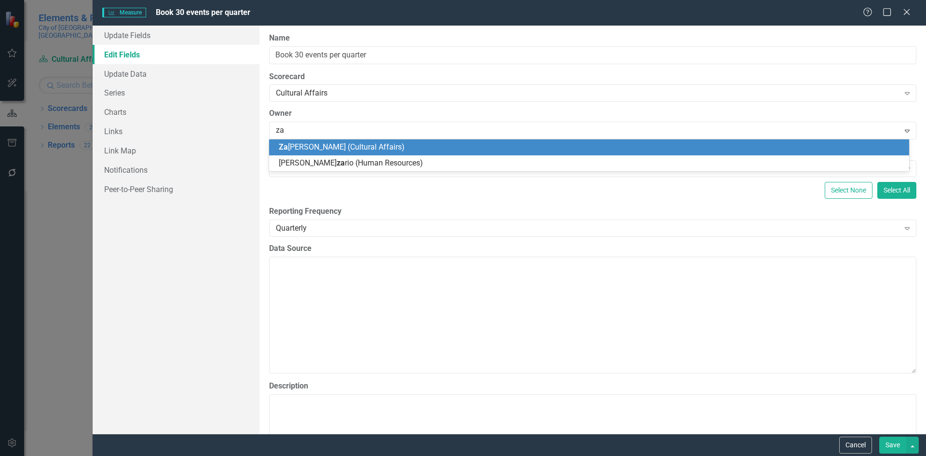
type input "zak"
drag, startPoint x: 317, startPoint y: 145, endPoint x: 337, endPoint y: 148, distance: 20.5
click at [318, 145] on span "Zak iya Kelley (Cultural Affairs)" at bounding box center [344, 146] width 130 height 9
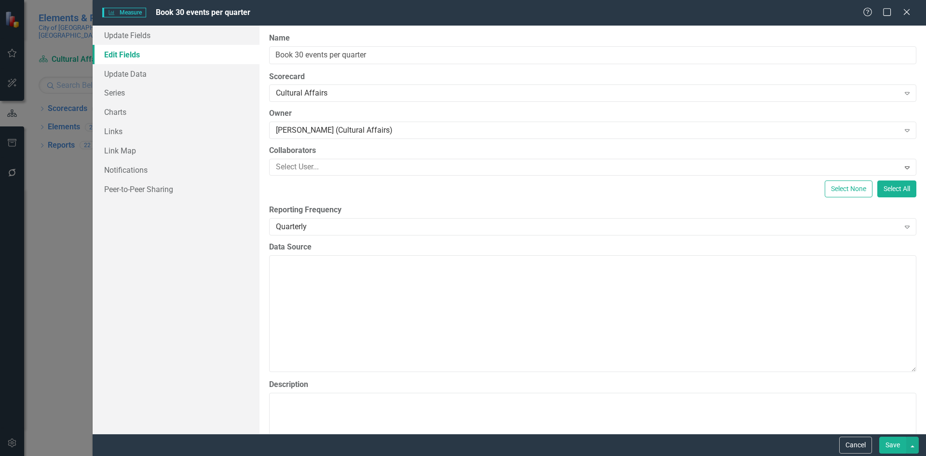
click at [886, 441] on button "Save" at bounding box center [892, 444] width 27 height 17
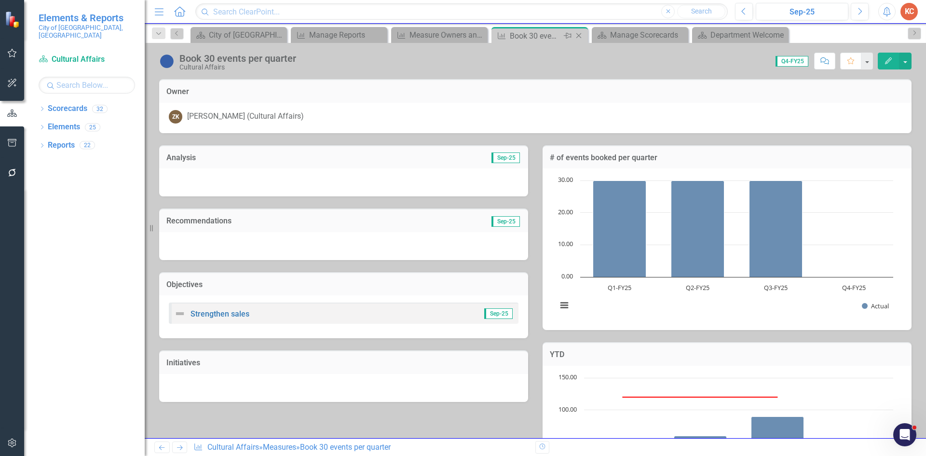
click at [581, 40] on div "Close" at bounding box center [579, 36] width 12 height 12
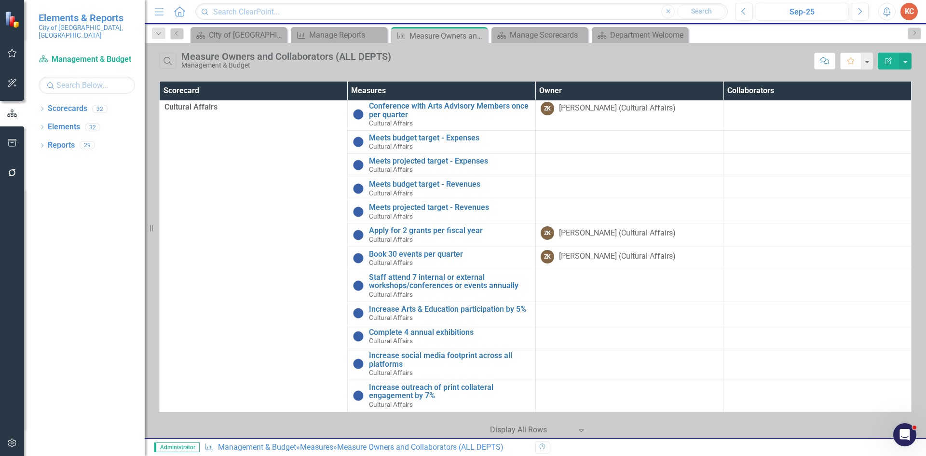
scroll to position [2603, 0]
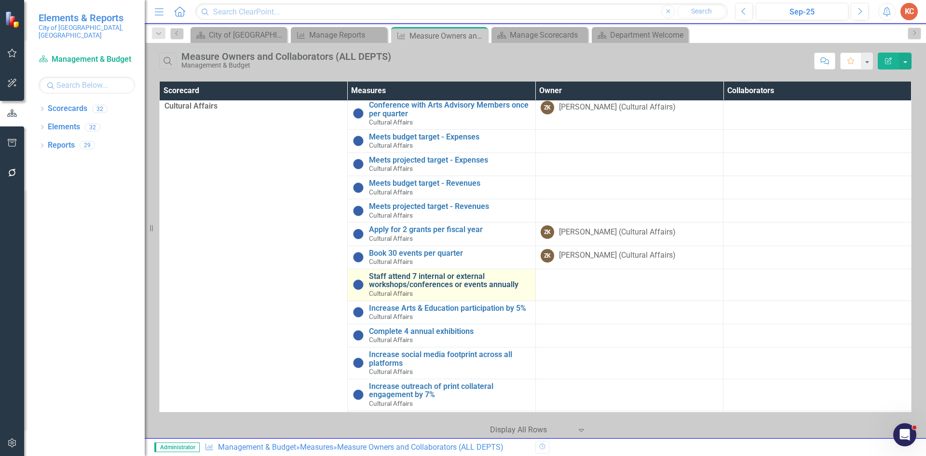
click at [475, 285] on link "Staff attend 7 internal or external workshops/conferences or events annually" at bounding box center [449, 280] width 161 height 17
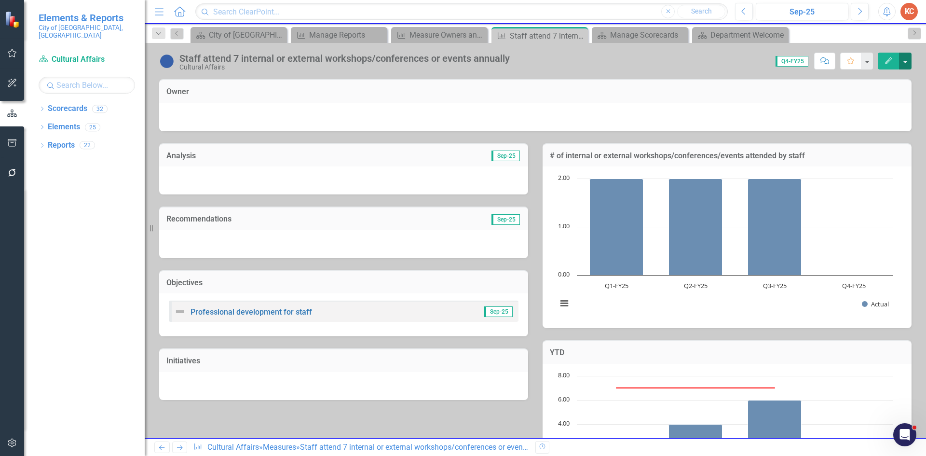
drag, startPoint x: 906, startPoint y: 63, endPoint x: 902, endPoint y: 68, distance: 6.6
click at [905, 63] on button "button" at bounding box center [905, 61] width 13 height 17
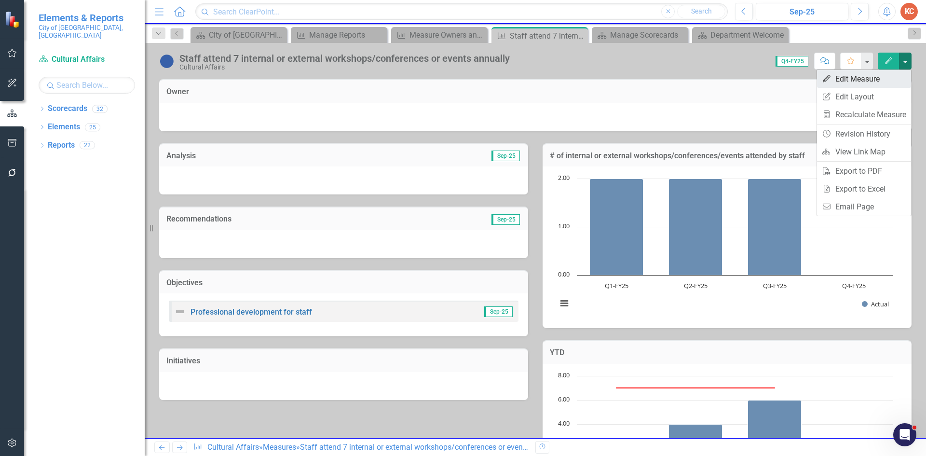
click at [879, 77] on link "Edit Edit Measure" at bounding box center [864, 79] width 94 height 18
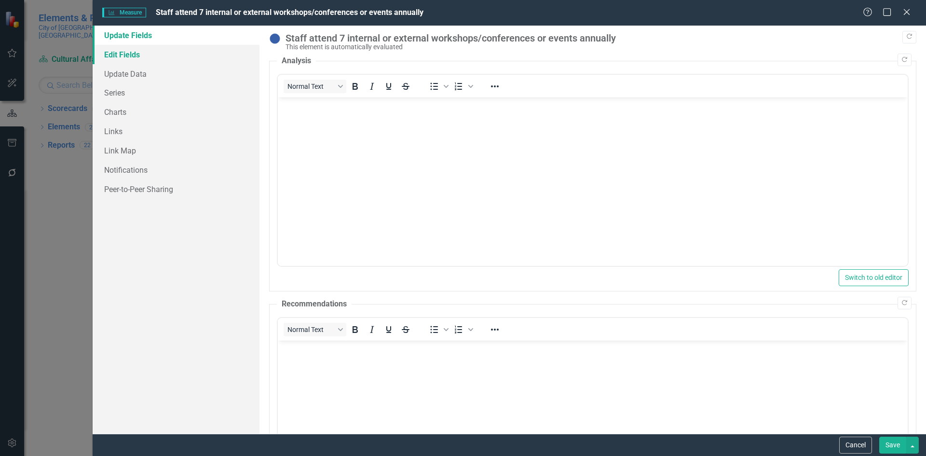
click at [156, 57] on link "Edit Fields" at bounding box center [176, 54] width 167 height 19
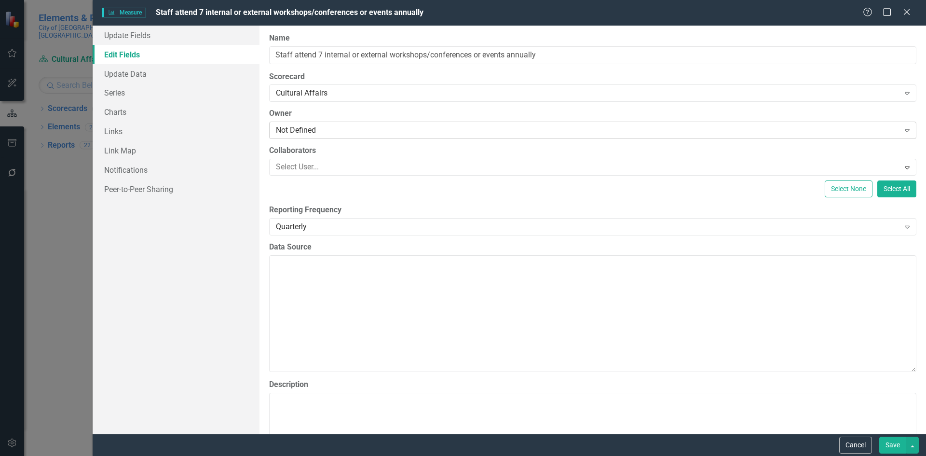
click at [324, 129] on div "Not Defined" at bounding box center [587, 130] width 623 height 11
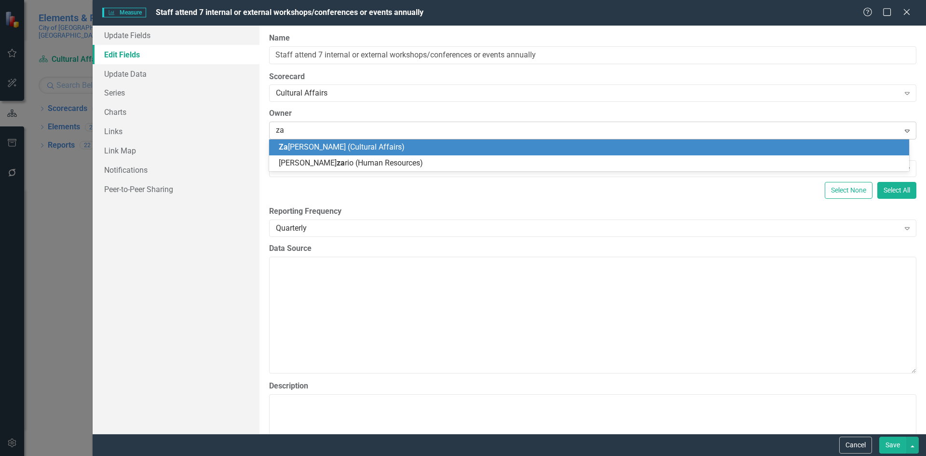
type input "zak"
click at [640, 143] on div "Zak iya Kelley (Cultural Affairs)" at bounding box center [591, 147] width 624 height 11
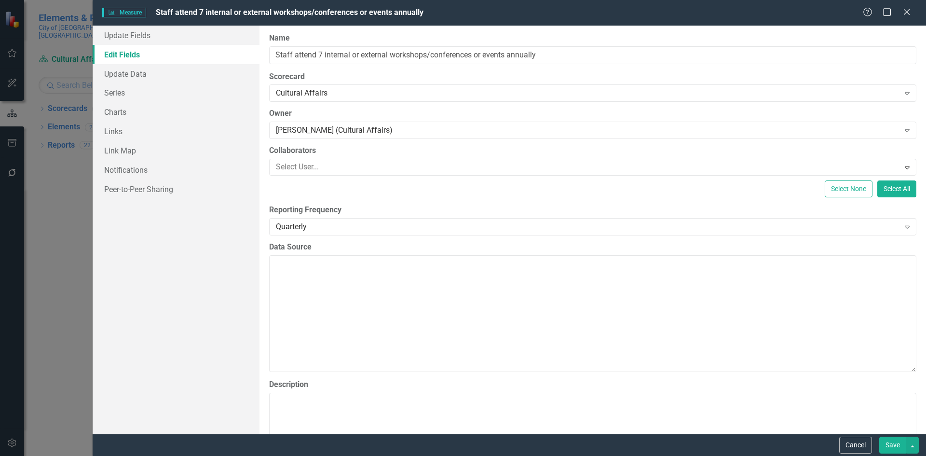
click at [889, 443] on button "Save" at bounding box center [892, 444] width 27 height 17
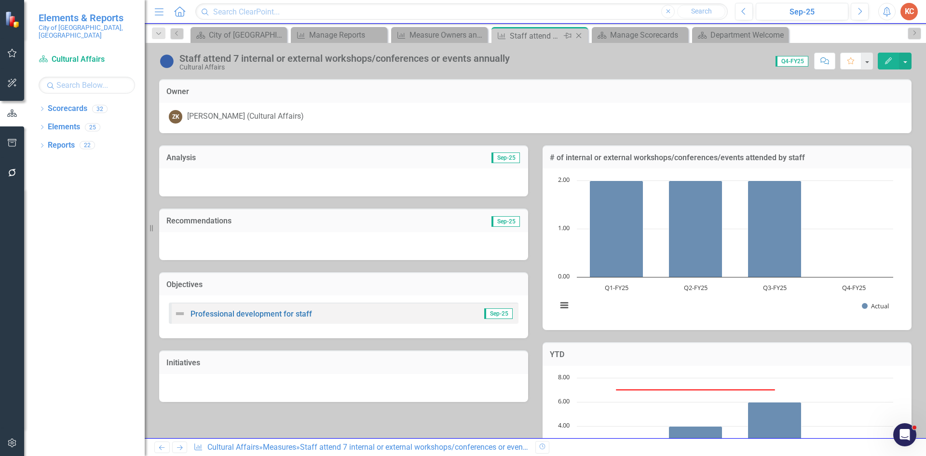
click at [578, 35] on icon "Close" at bounding box center [579, 36] width 10 height 8
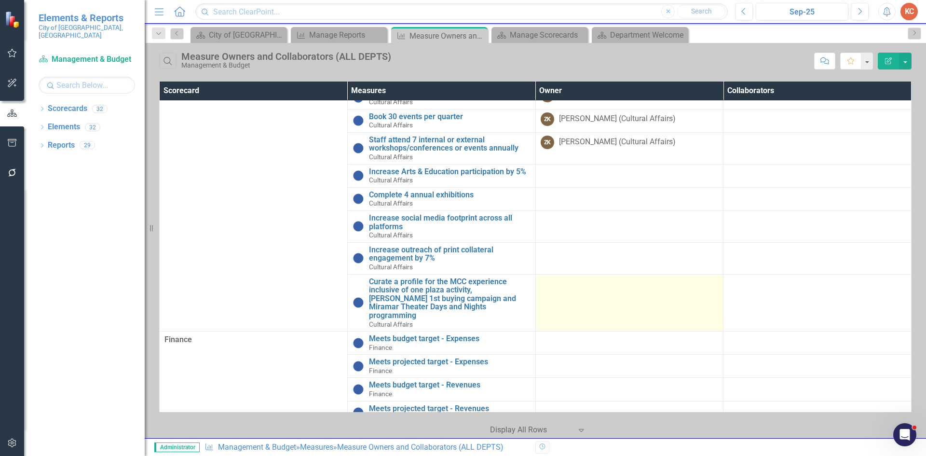
scroll to position [2748, 0]
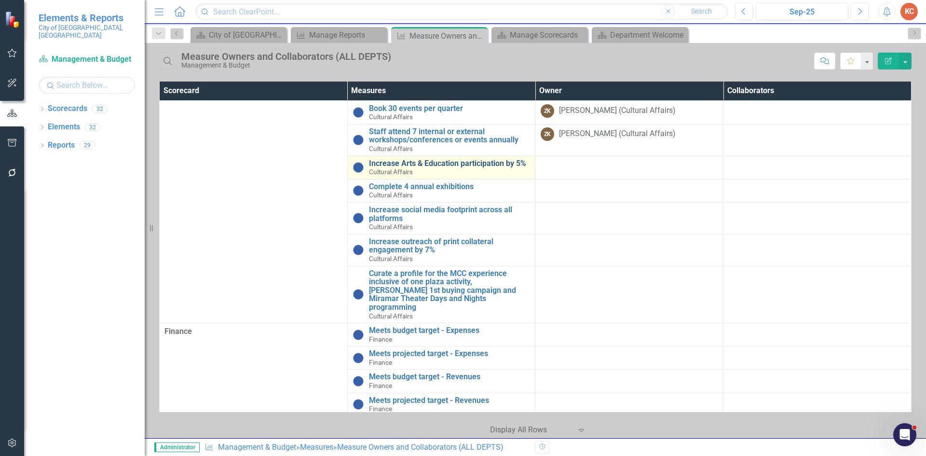
click at [470, 168] on link "Increase Arts & Education participation by 5%" at bounding box center [449, 163] width 161 height 9
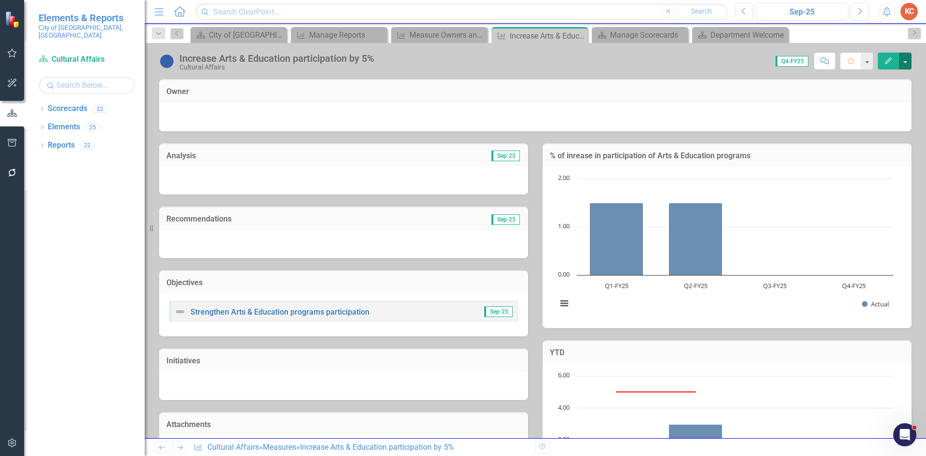
click at [902, 66] on button "button" at bounding box center [905, 61] width 13 height 17
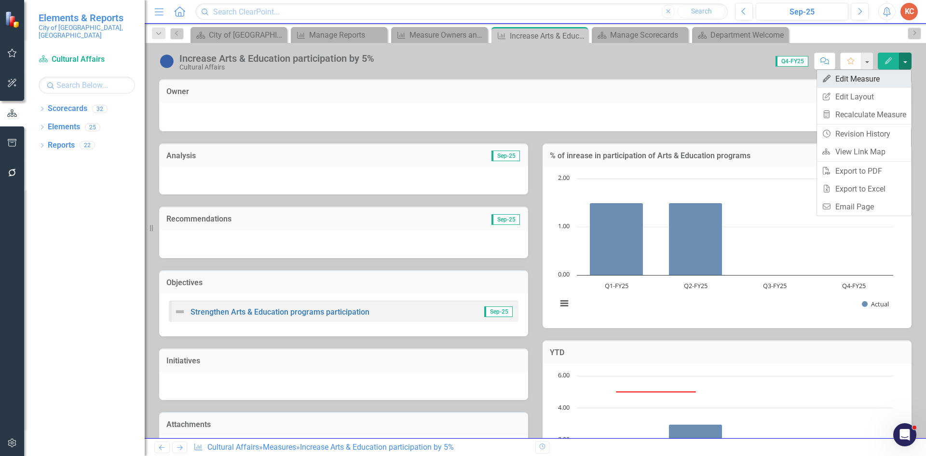
click at [881, 79] on link "Edit Edit Measure" at bounding box center [864, 79] width 94 height 18
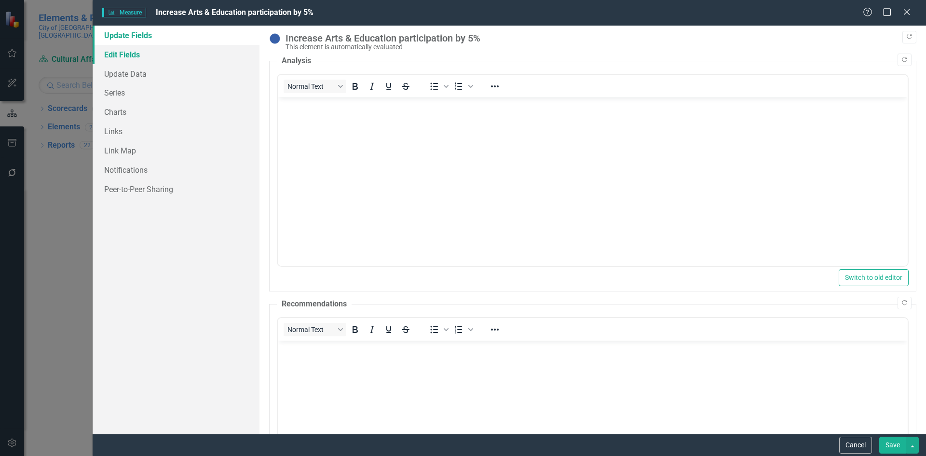
click at [121, 53] on link "Edit Fields" at bounding box center [176, 54] width 167 height 19
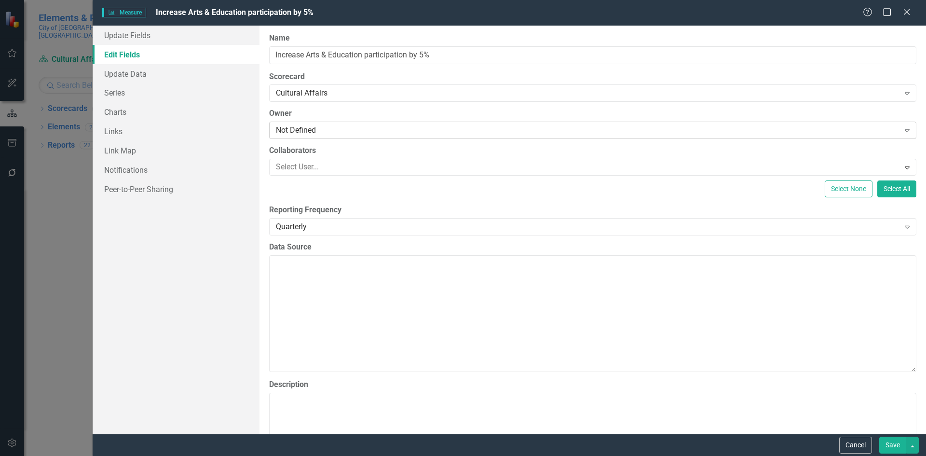
click at [312, 133] on div "Not Defined" at bounding box center [587, 130] width 623 height 11
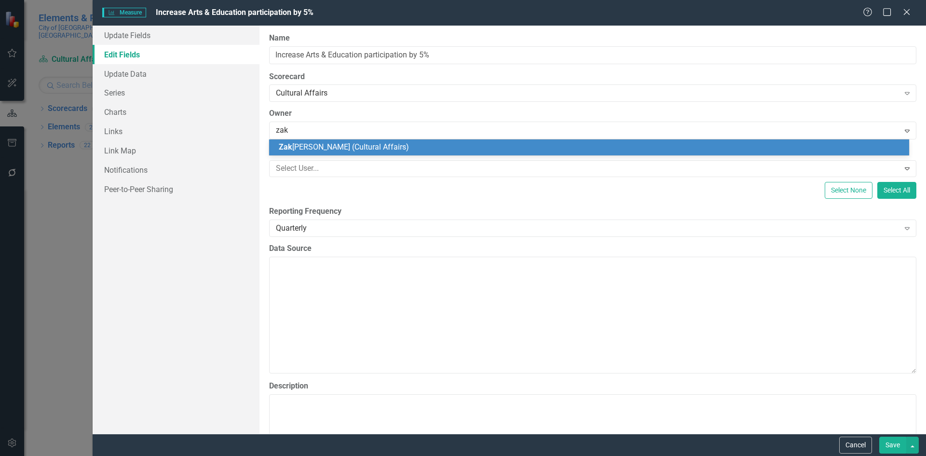
type input "zaki"
click at [406, 146] on div "Zaki ya Kelley (Cultural Affairs)" at bounding box center [591, 147] width 624 height 11
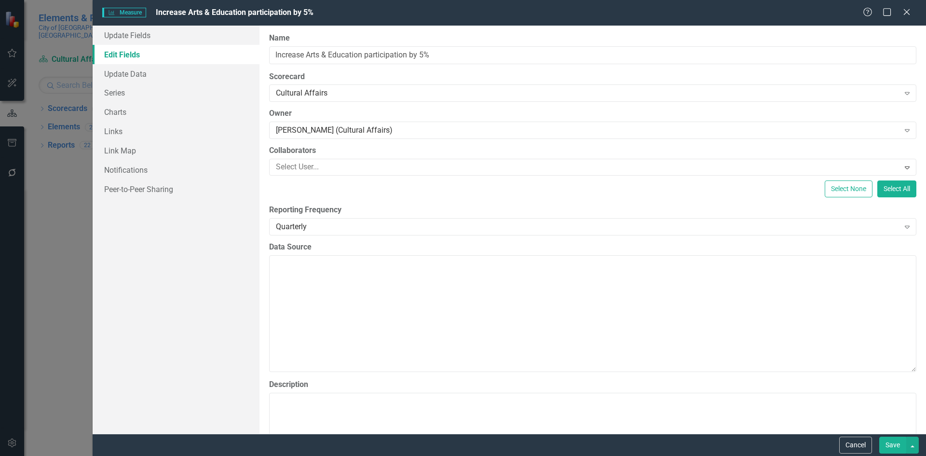
click at [898, 439] on button "Save" at bounding box center [892, 444] width 27 height 17
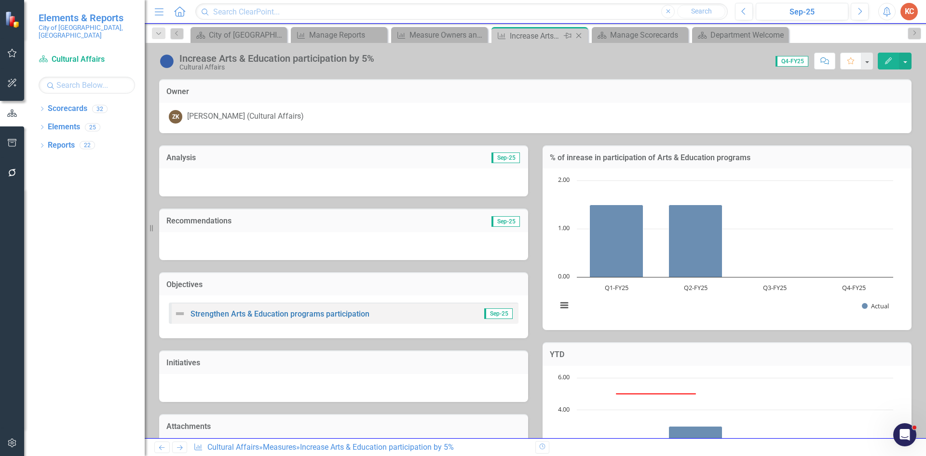
click at [581, 37] on icon "Close" at bounding box center [579, 36] width 10 height 8
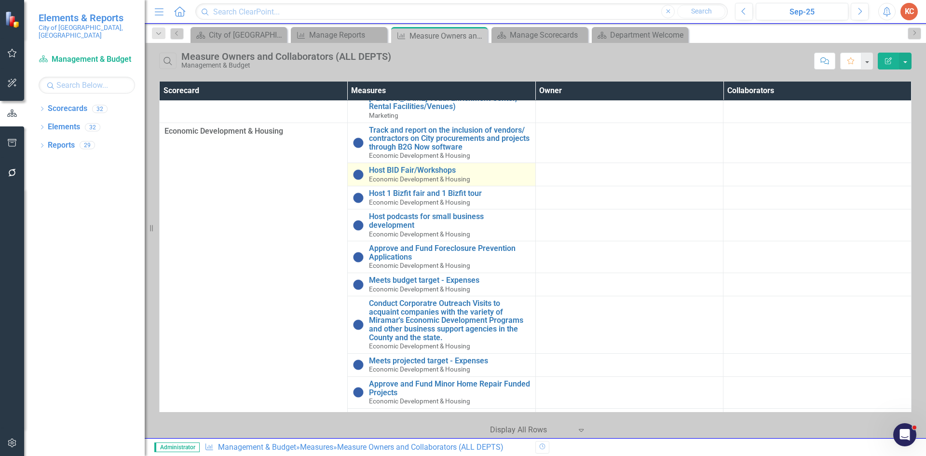
scroll to position [1446, 0]
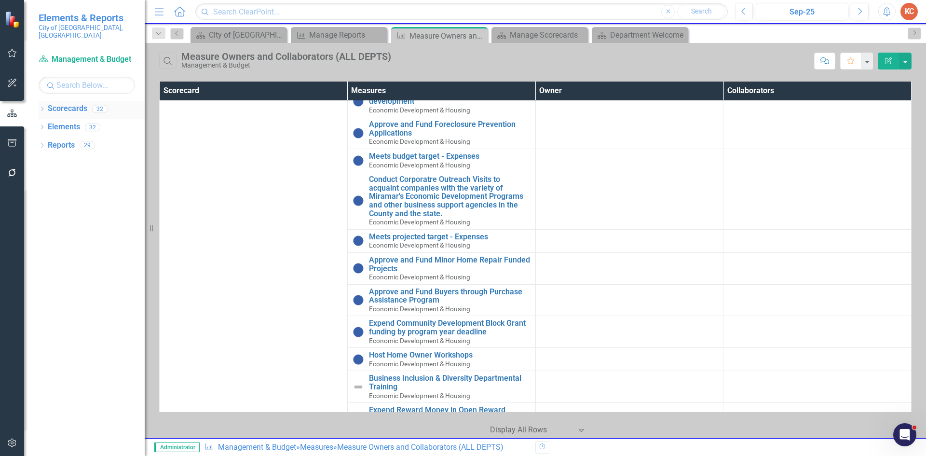
click at [59, 103] on link "Scorecards" at bounding box center [68, 108] width 40 height 11
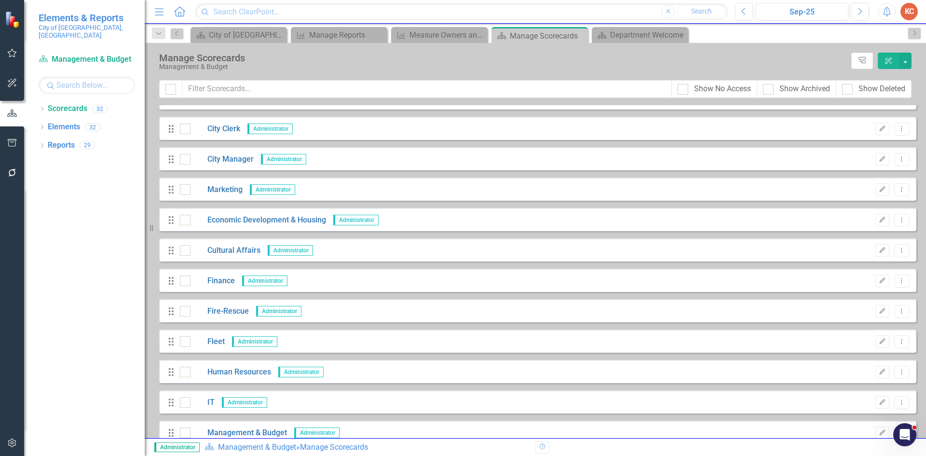
scroll to position [48, 0]
click at [228, 252] on link "Cultural Affairs" at bounding box center [225, 251] width 70 height 11
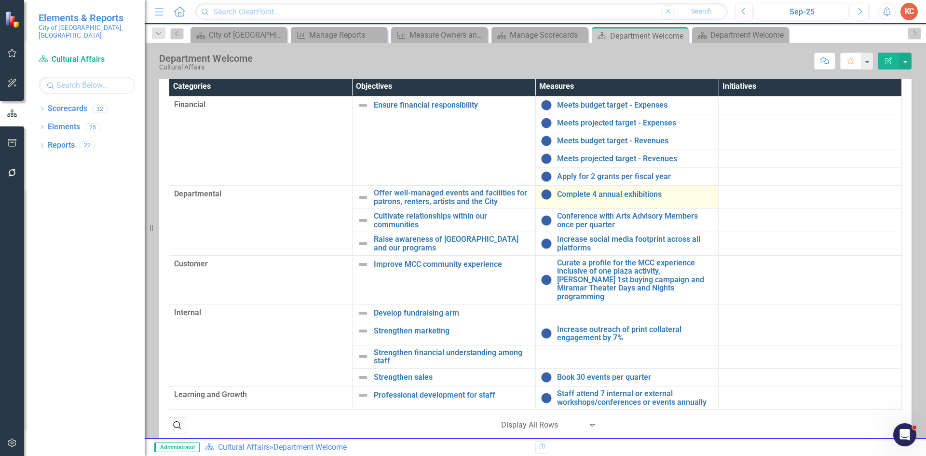
scroll to position [169, 0]
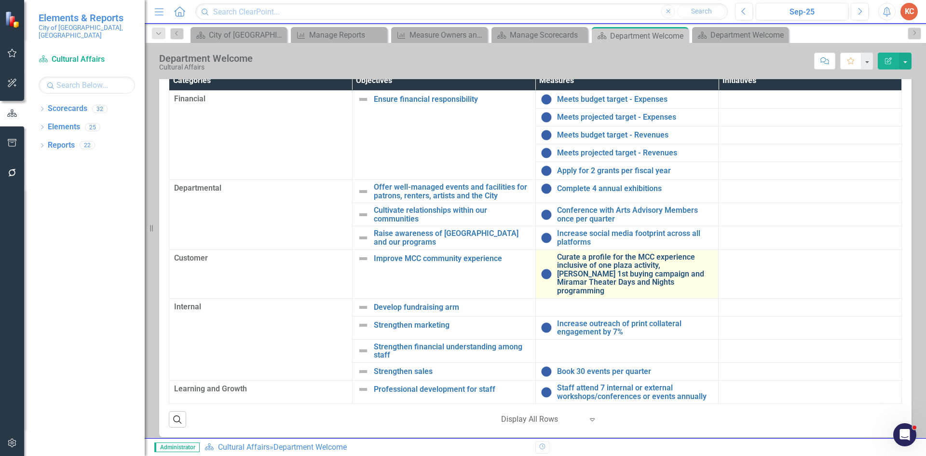
click at [630, 262] on link "Curate a profile for the MCC experience inclusive of one plaza activity, [PERSO…" at bounding box center [635, 274] width 157 height 42
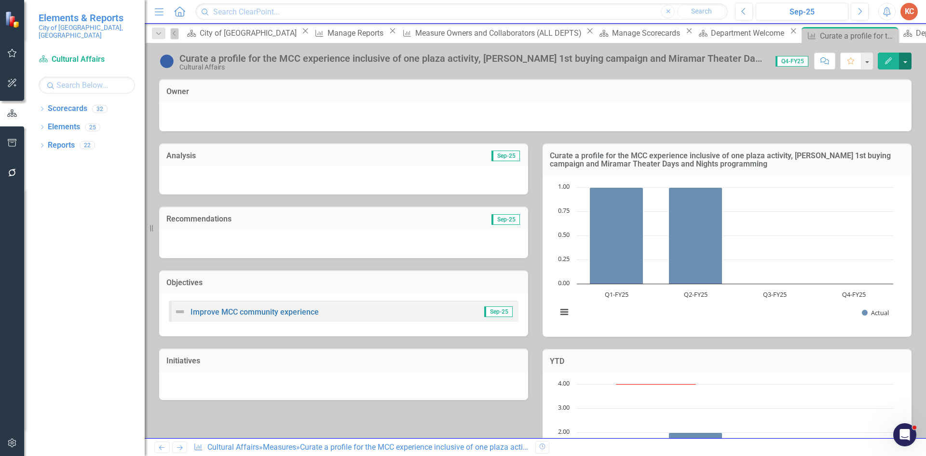
click at [905, 59] on button "button" at bounding box center [905, 61] width 13 height 17
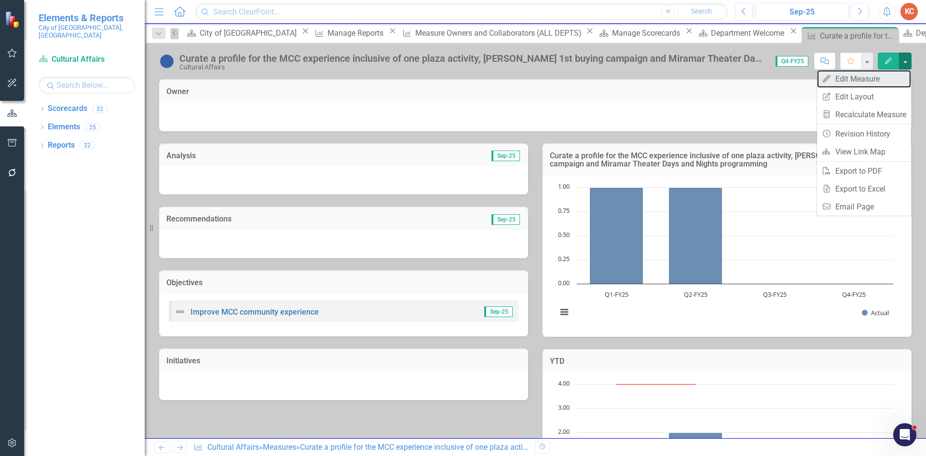
click at [851, 79] on link "Edit Edit Measure" at bounding box center [864, 79] width 94 height 18
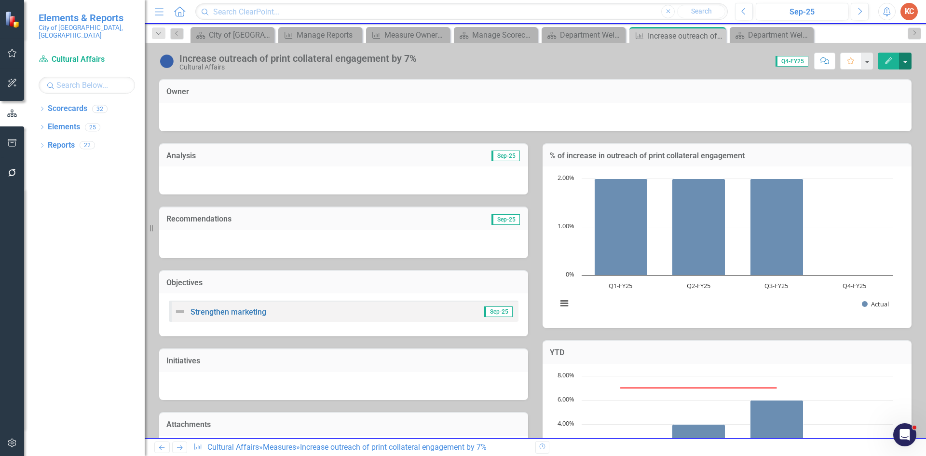
click at [905, 62] on button "button" at bounding box center [905, 61] width 13 height 17
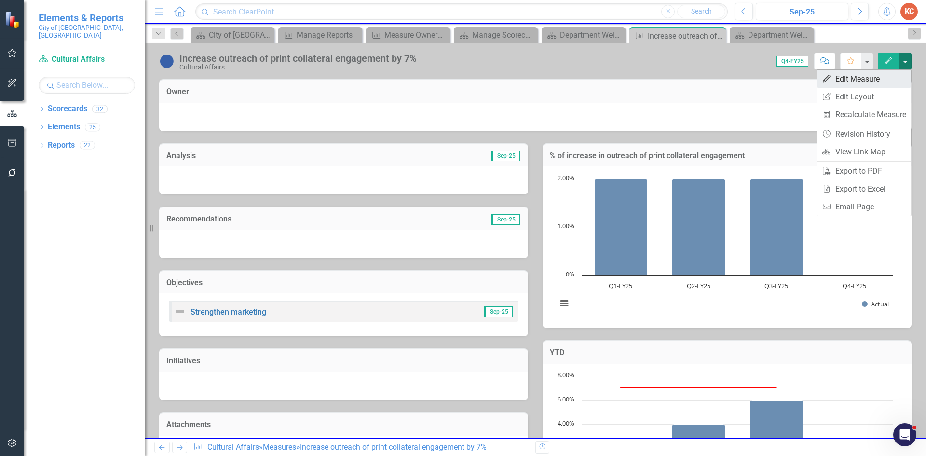
click at [840, 79] on link "Edit Edit Measure" at bounding box center [864, 79] width 94 height 18
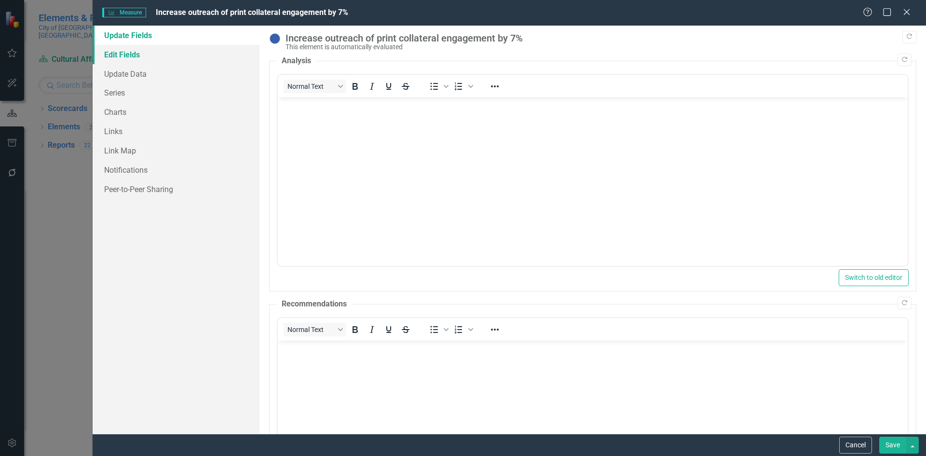
click at [149, 56] on link "Edit Fields" at bounding box center [176, 54] width 167 height 19
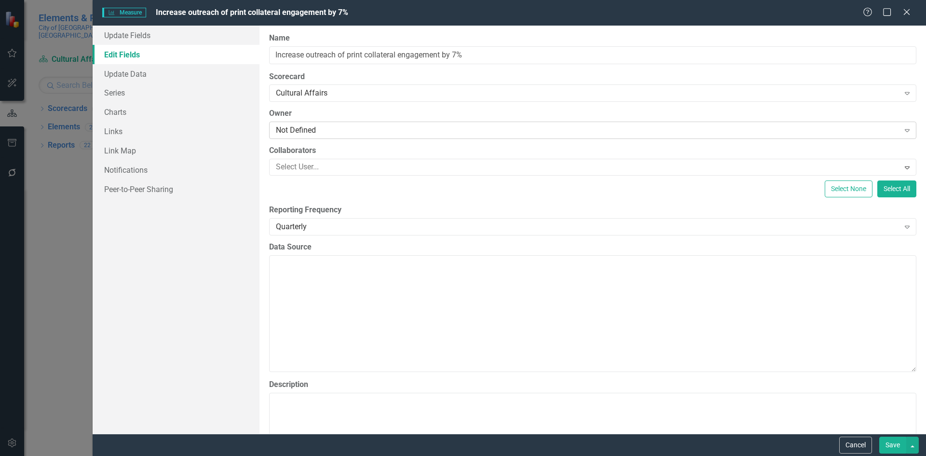
click at [305, 128] on div "Not Defined" at bounding box center [587, 130] width 623 height 11
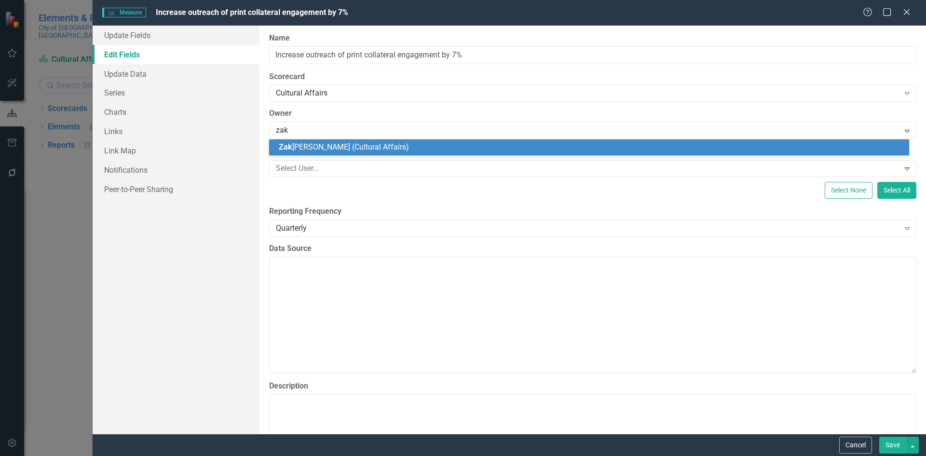
type input "zaki"
click at [643, 142] on div "[PERSON_NAME] ya [PERSON_NAME] (Cultural Affairs)" at bounding box center [591, 147] width 624 height 11
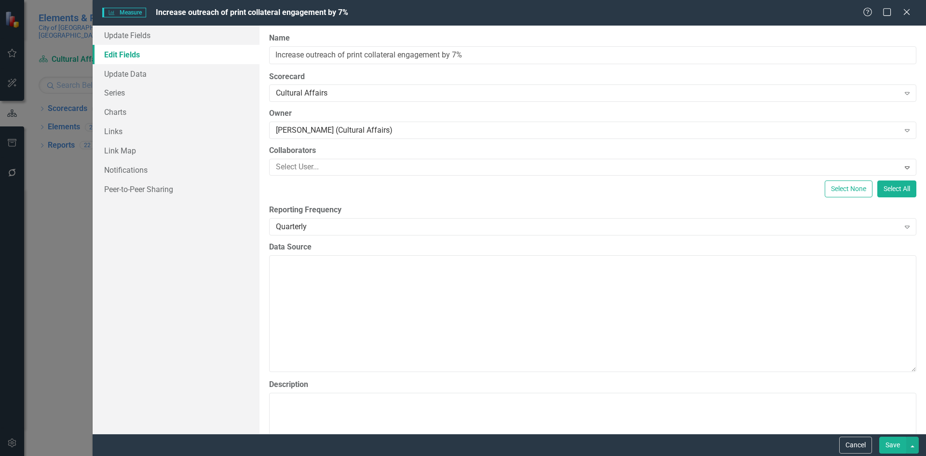
click at [882, 443] on button "Save" at bounding box center [892, 444] width 27 height 17
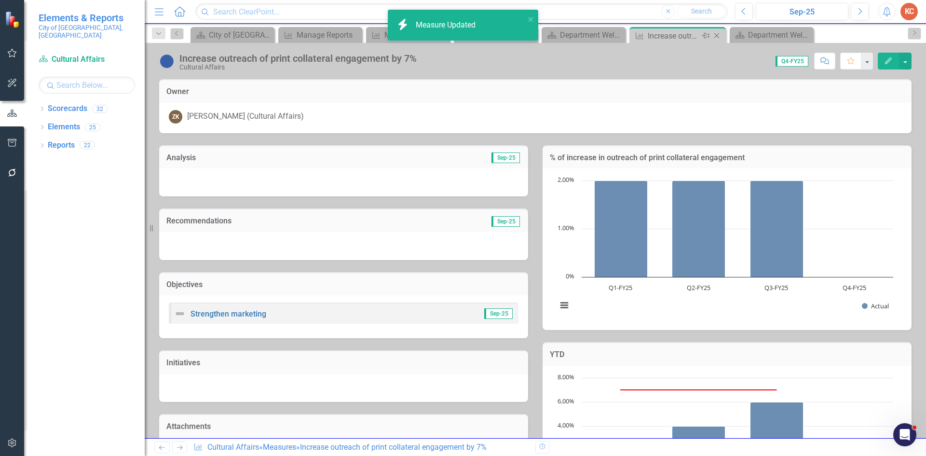
click at [717, 38] on icon "Close" at bounding box center [716, 36] width 10 height 8
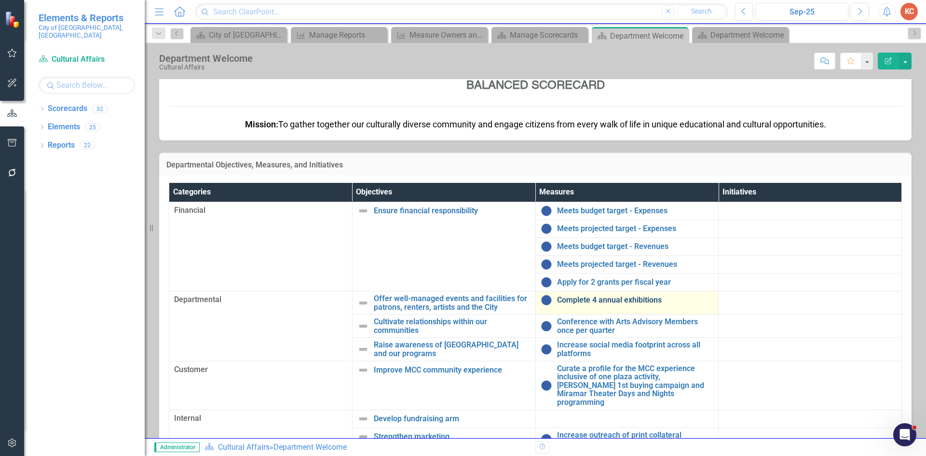
scroll to position [169, 0]
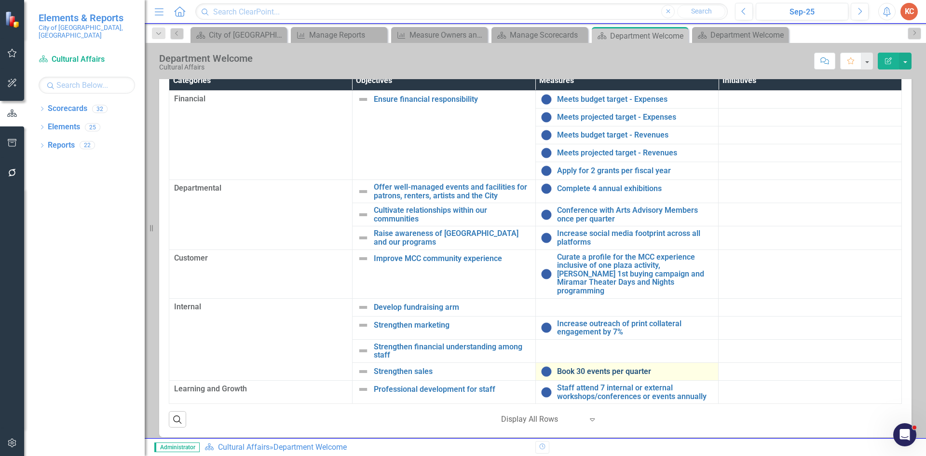
click at [578, 367] on link "Book 30 events per quarter" at bounding box center [635, 371] width 157 height 9
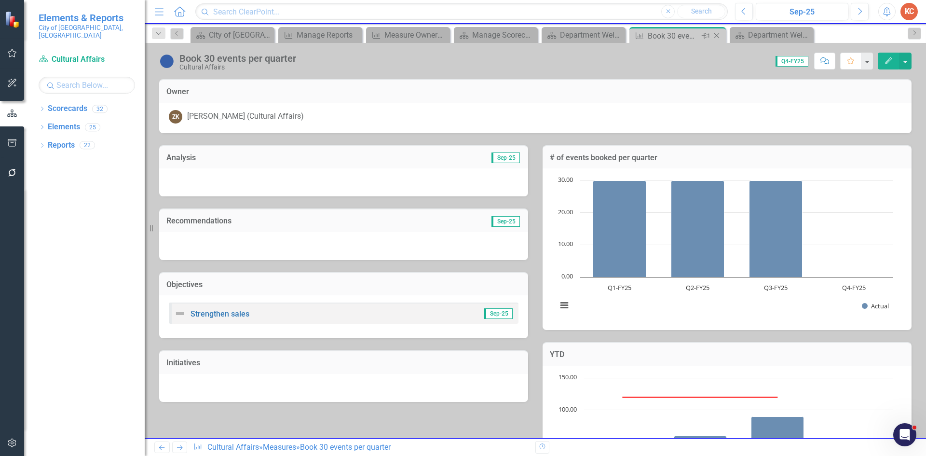
click at [718, 38] on icon at bounding box center [716, 35] width 5 height 5
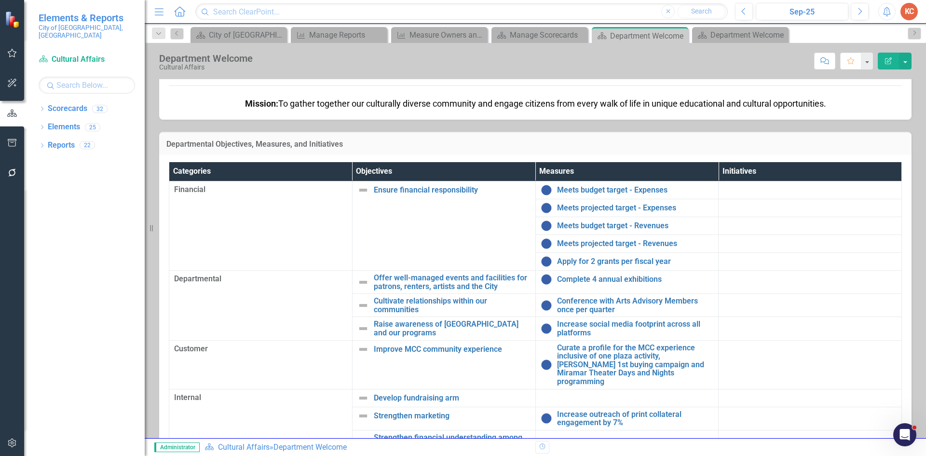
scroll to position [169, 0]
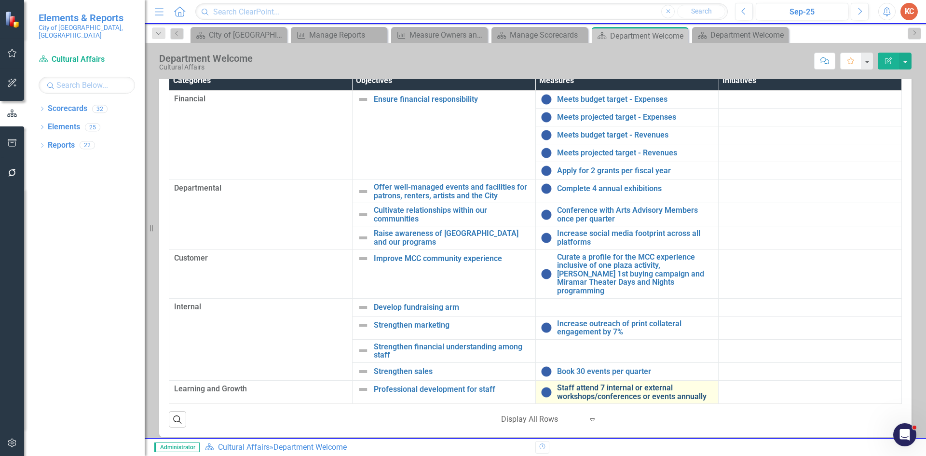
click at [619, 383] on link "Staff attend 7 internal or external workshops/conferences or events annually" at bounding box center [635, 391] width 157 height 17
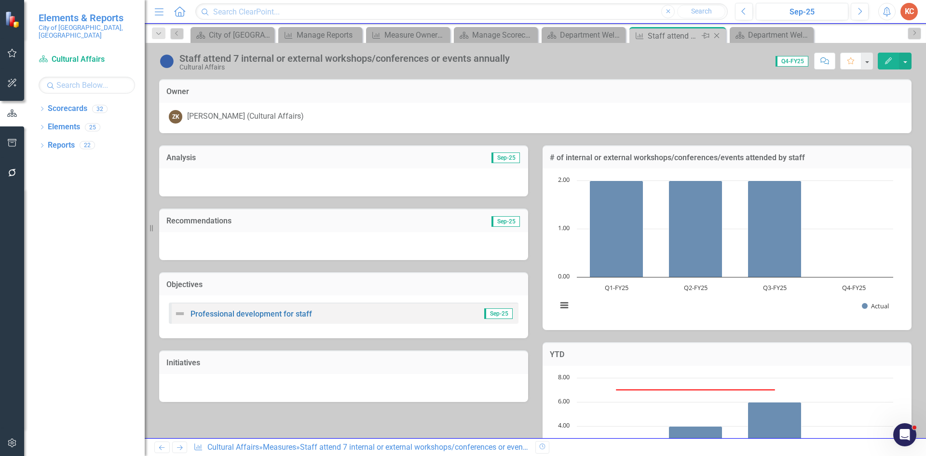
click at [720, 38] on icon "Close" at bounding box center [716, 36] width 10 height 8
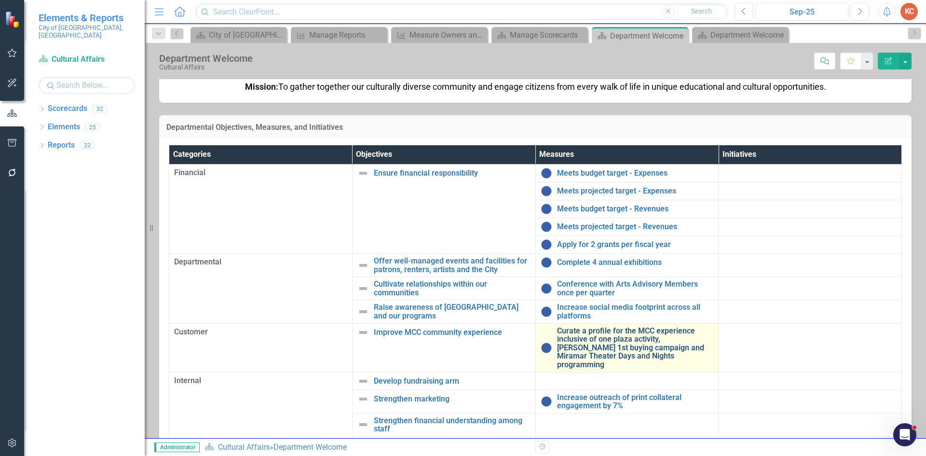
scroll to position [169, 0]
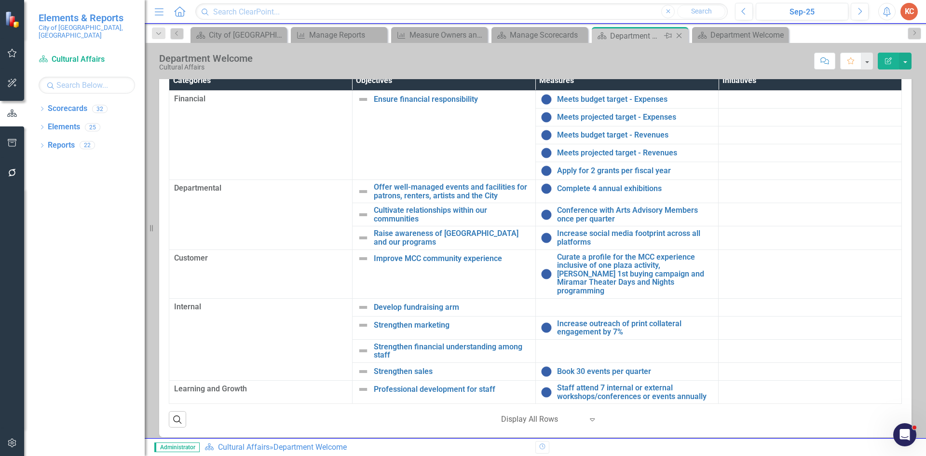
click at [678, 35] on icon "Close" at bounding box center [679, 36] width 10 height 8
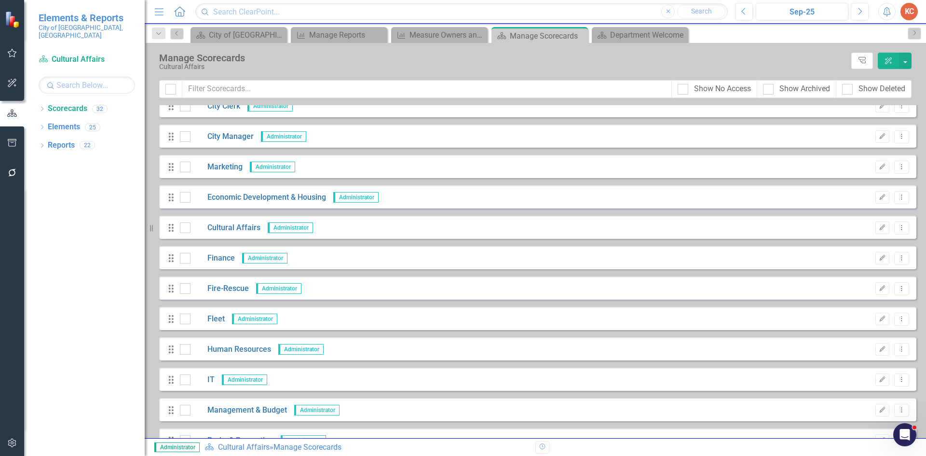
scroll to position [96, 0]
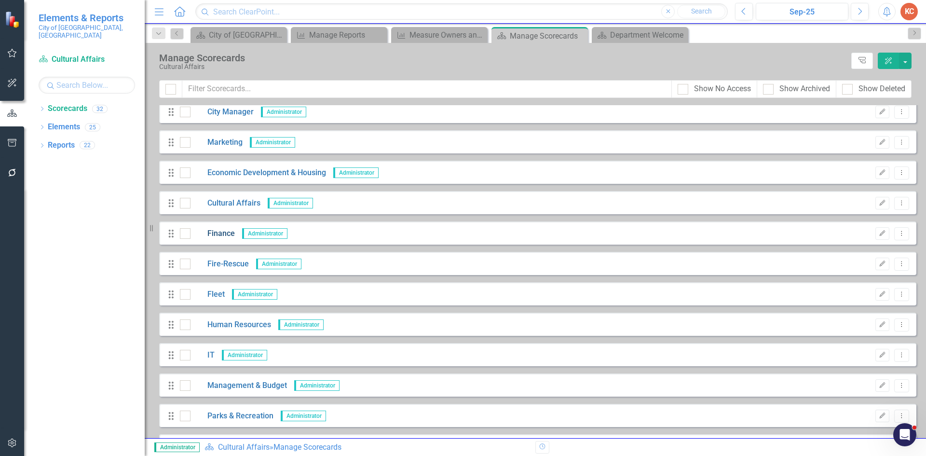
click at [228, 231] on link "Finance" at bounding box center [212, 233] width 44 height 11
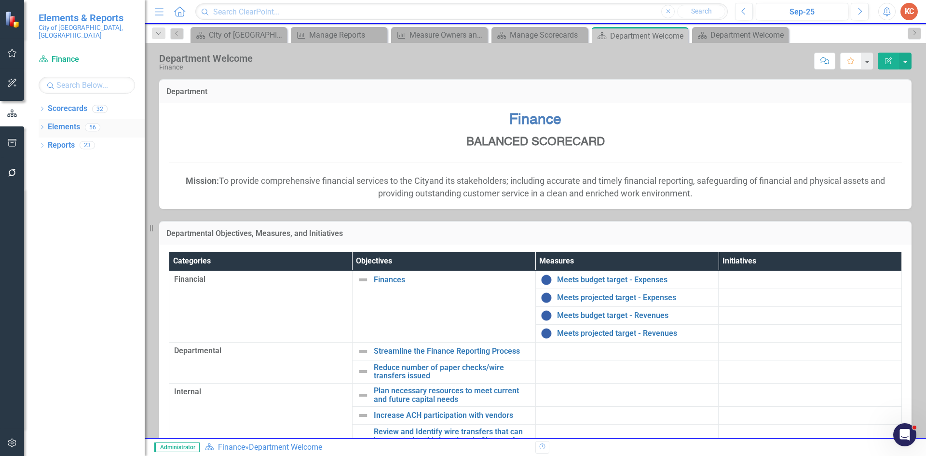
click at [54, 121] on link "Elements" at bounding box center [64, 126] width 32 height 11
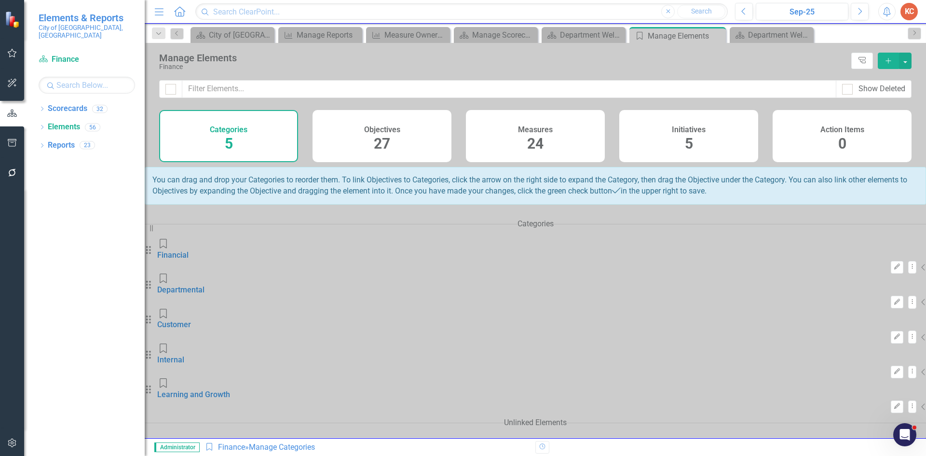
click at [530, 133] on h4 "Measures" at bounding box center [535, 129] width 35 height 9
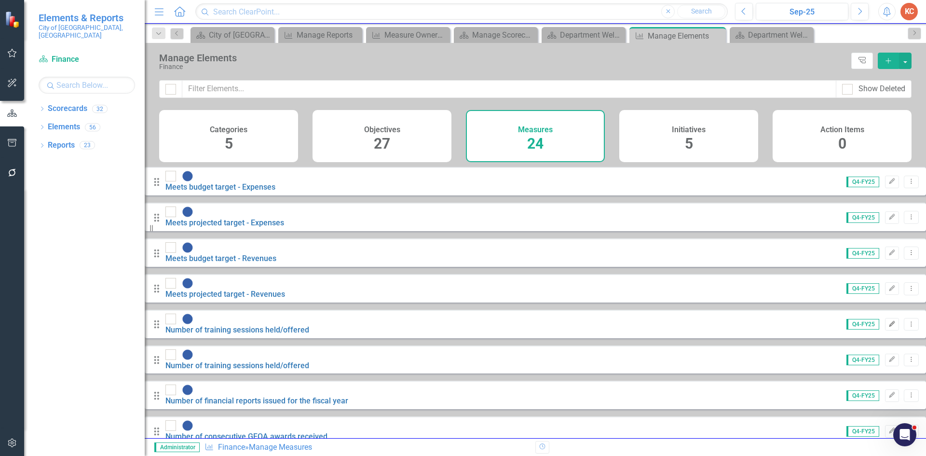
click at [885, 318] on button "Edit" at bounding box center [892, 324] width 14 height 13
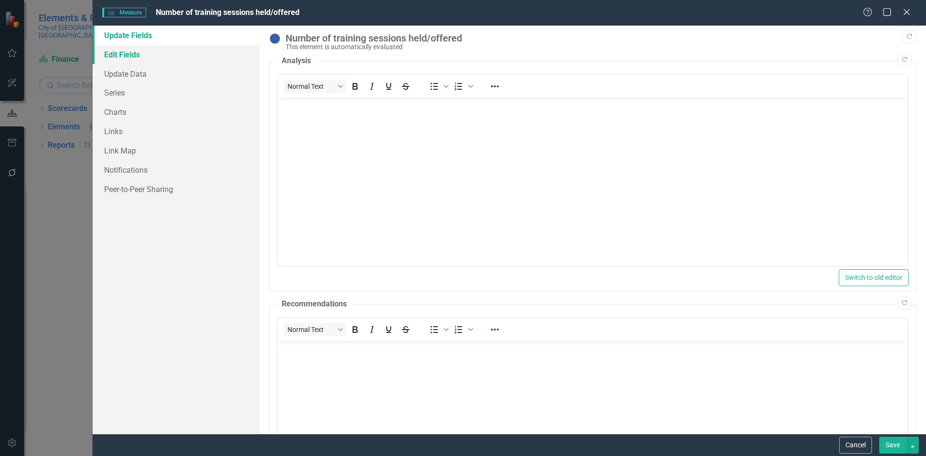
click at [147, 55] on link "Edit Fields" at bounding box center [176, 54] width 167 height 19
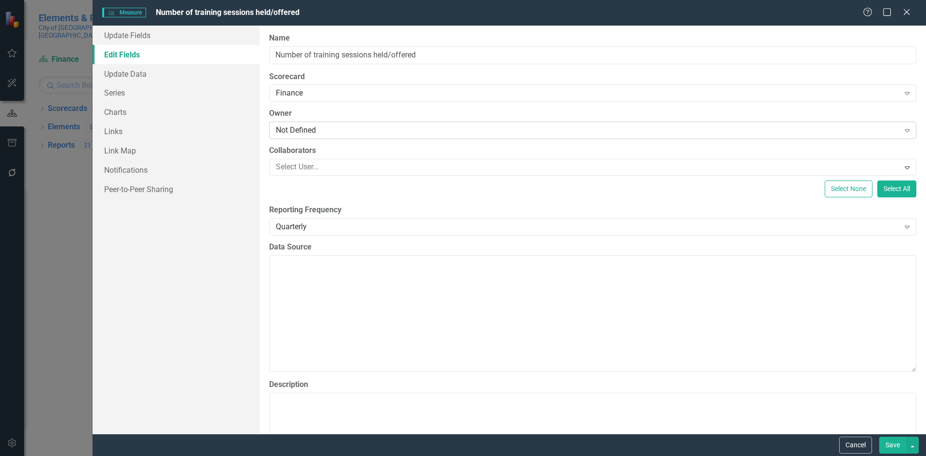
click at [334, 130] on div "Not Defined" at bounding box center [587, 130] width 623 height 11
type input "st"
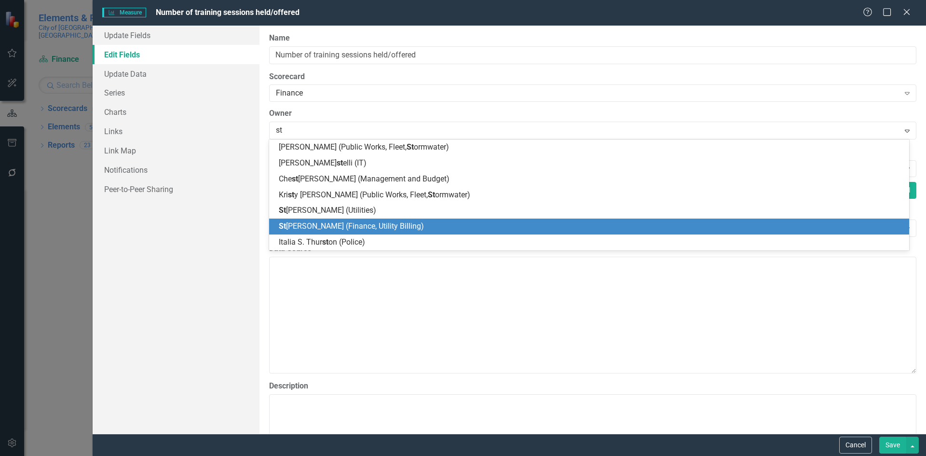
click at [345, 229] on span "St ashia Myers (Finance, Utility Billing)" at bounding box center [351, 225] width 145 height 9
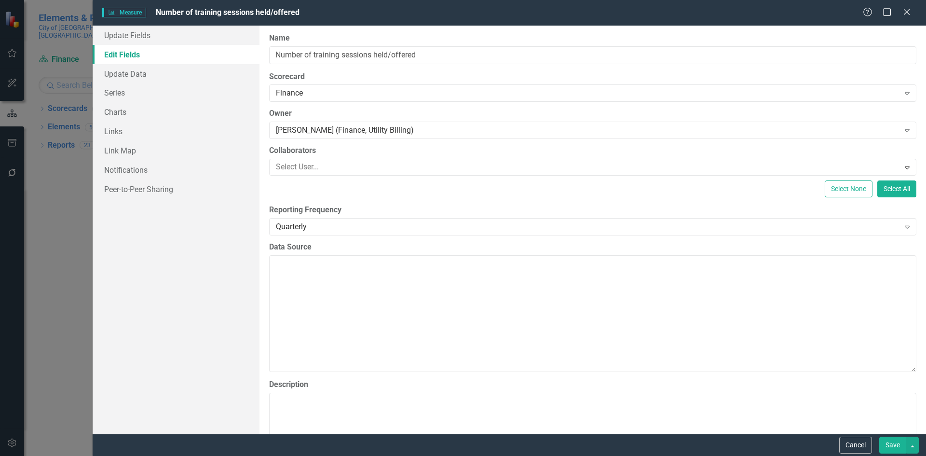
click at [890, 443] on button "Save" at bounding box center [892, 444] width 27 height 17
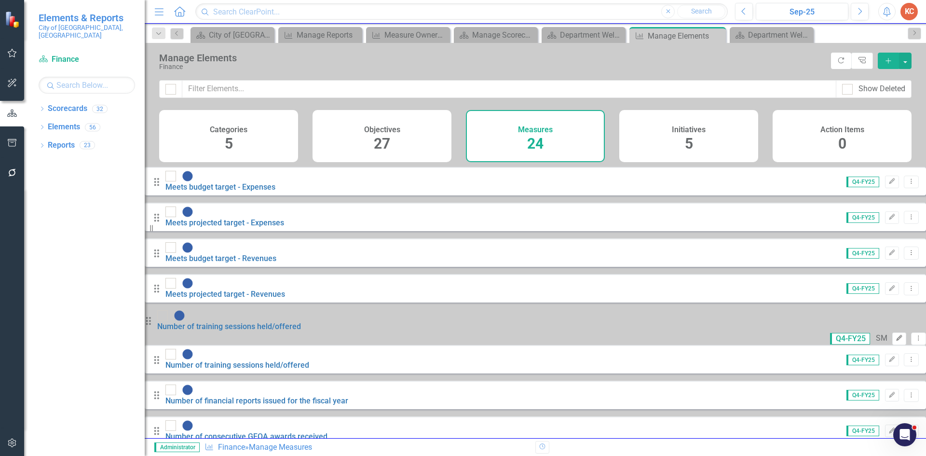
click at [896, 335] on icon "button" at bounding box center [899, 338] width 6 height 6
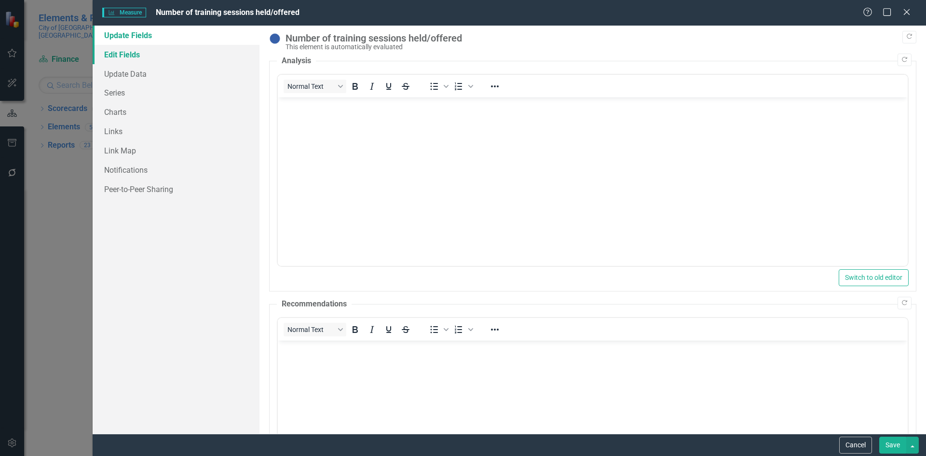
click at [149, 54] on link "Edit Fields" at bounding box center [176, 54] width 167 height 19
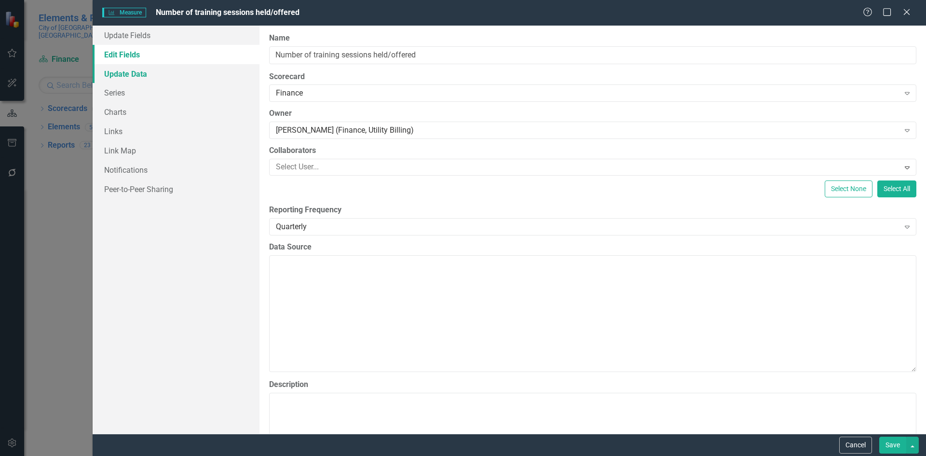
click at [146, 75] on link "Update Data" at bounding box center [176, 73] width 167 height 19
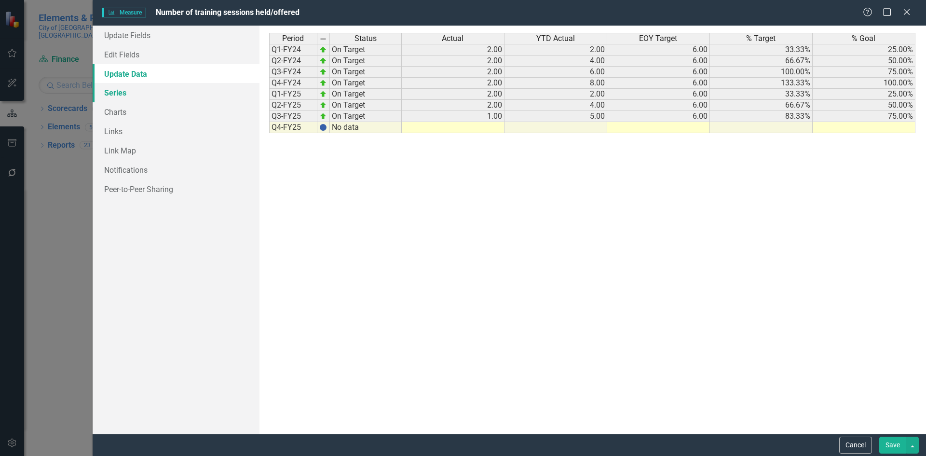
click at [145, 92] on link "Series" at bounding box center [176, 92] width 167 height 19
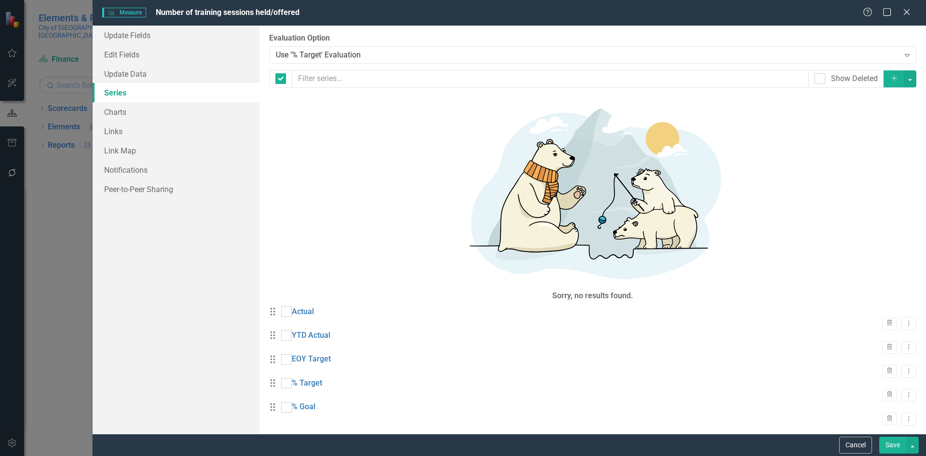
checkbox input "false"
click at [136, 112] on link "Charts" at bounding box center [176, 111] width 167 height 19
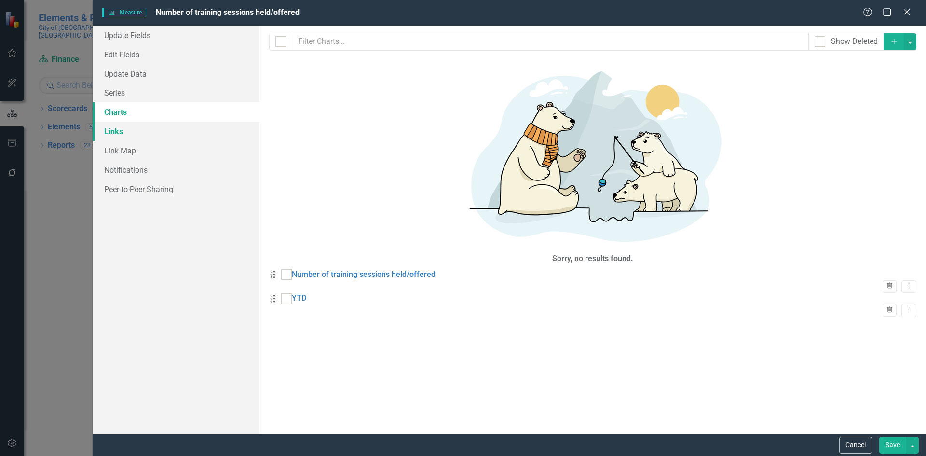
click at [129, 128] on link "Links" at bounding box center [176, 130] width 167 height 19
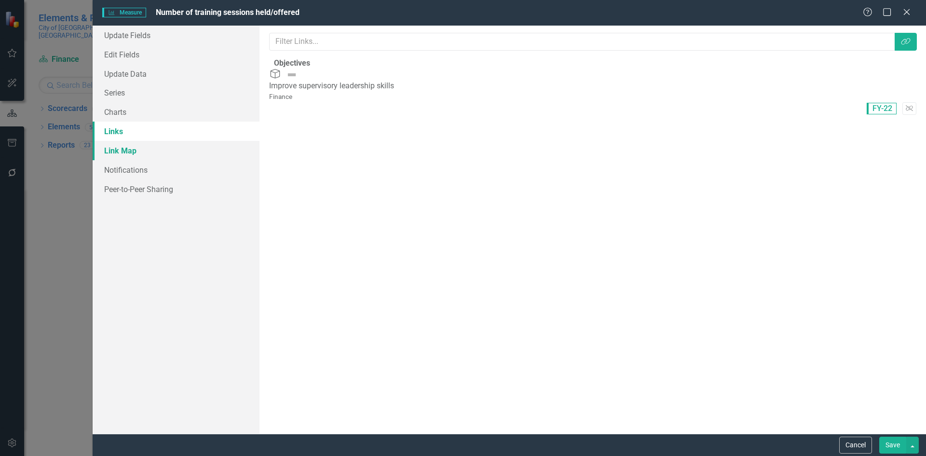
click at [134, 144] on link "Link Map" at bounding box center [176, 150] width 167 height 19
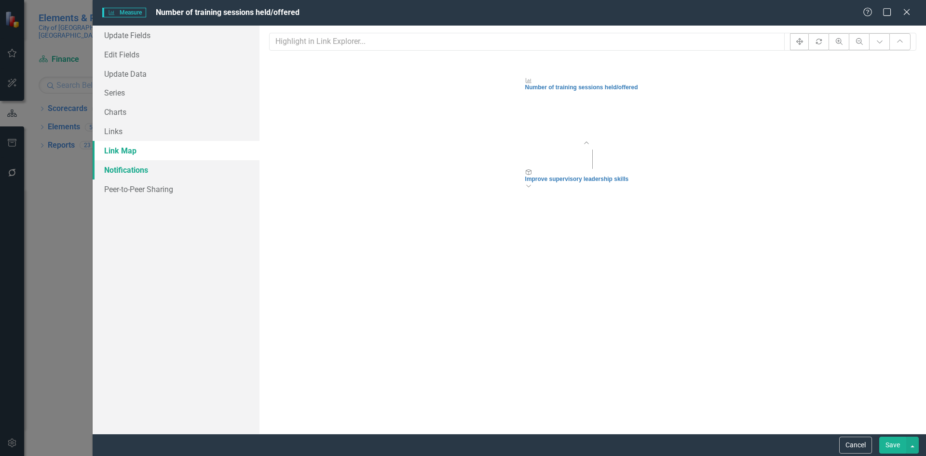
click at [148, 166] on link "Notifications" at bounding box center [176, 169] width 167 height 19
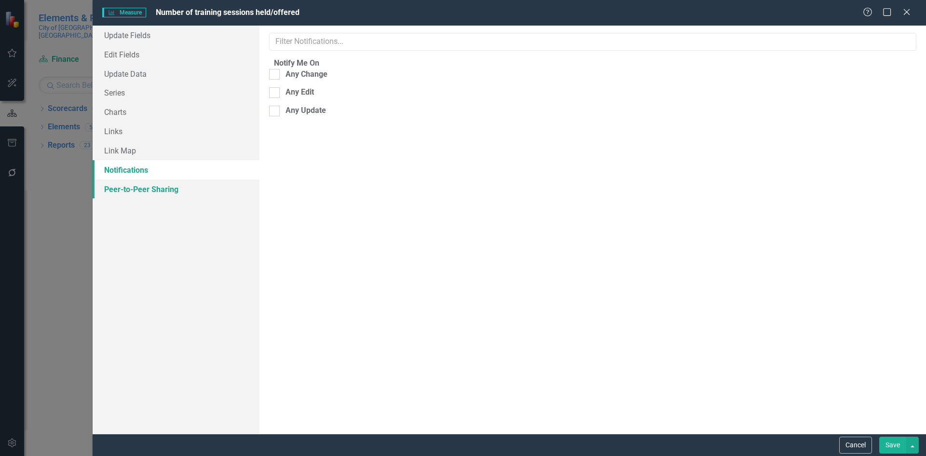
click at [162, 193] on link "Peer-to-Peer Sharing" at bounding box center [176, 188] width 167 height 19
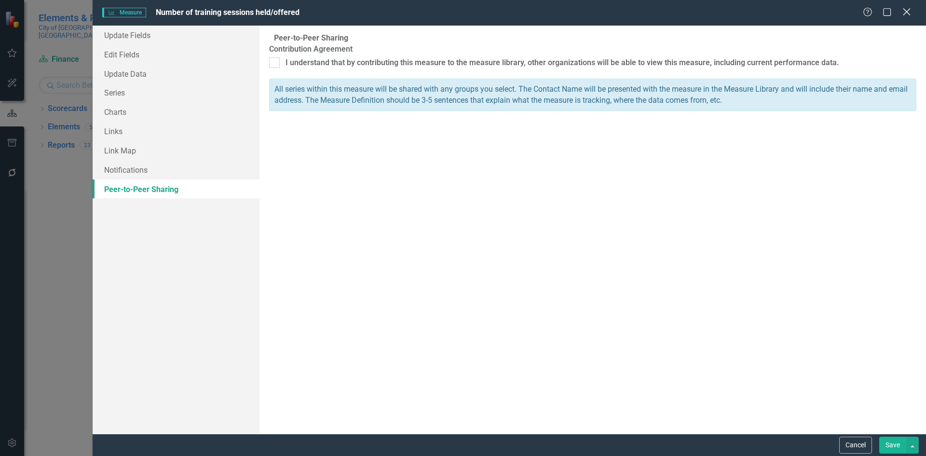
click at [905, 11] on icon at bounding box center [905, 11] width 7 height 7
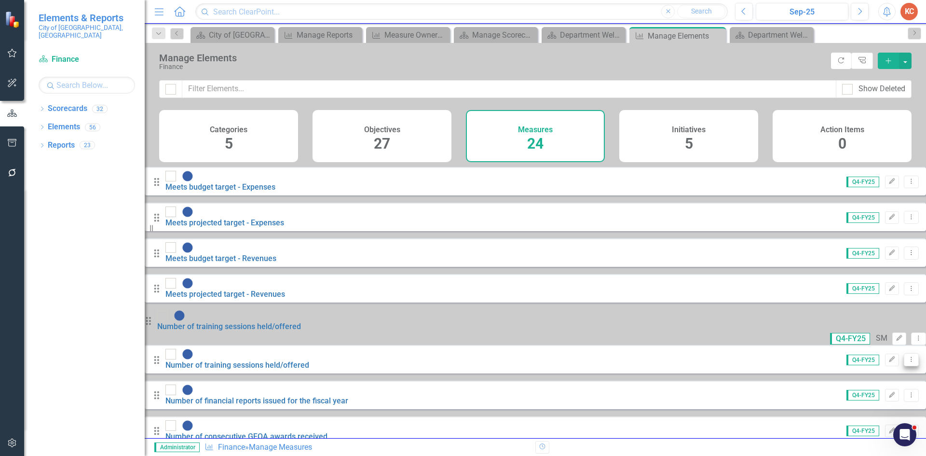
click at [903, 353] on button "Dropdown Menu" at bounding box center [910, 359] width 15 height 13
click at [888, 356] on icon "Edit" at bounding box center [891, 359] width 7 height 6
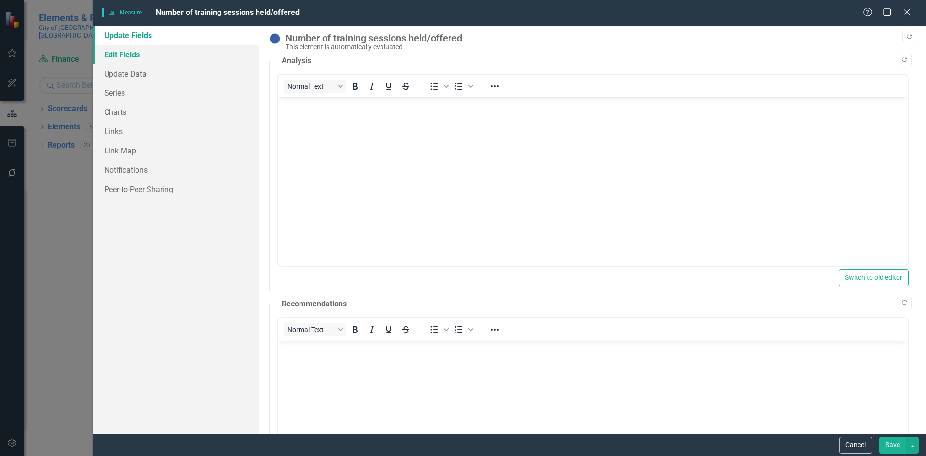
click at [126, 52] on link "Edit Fields" at bounding box center [176, 54] width 167 height 19
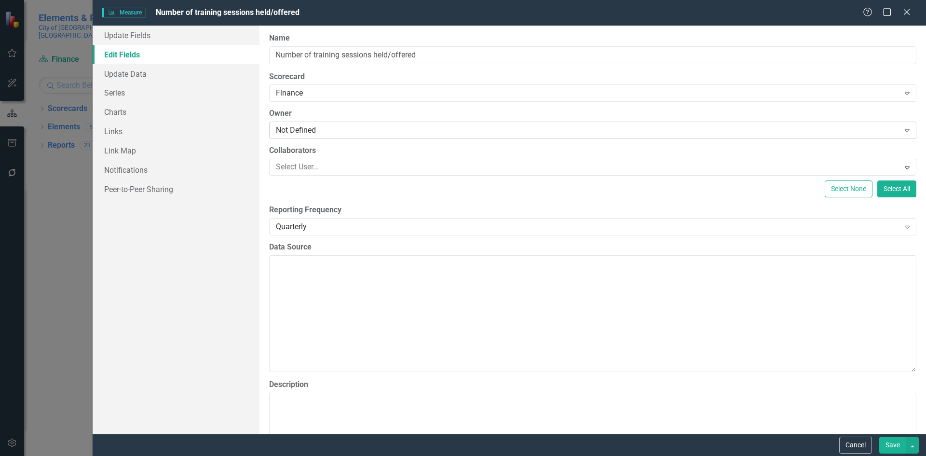
click at [318, 130] on div "Not Defined" at bounding box center [587, 130] width 623 height 11
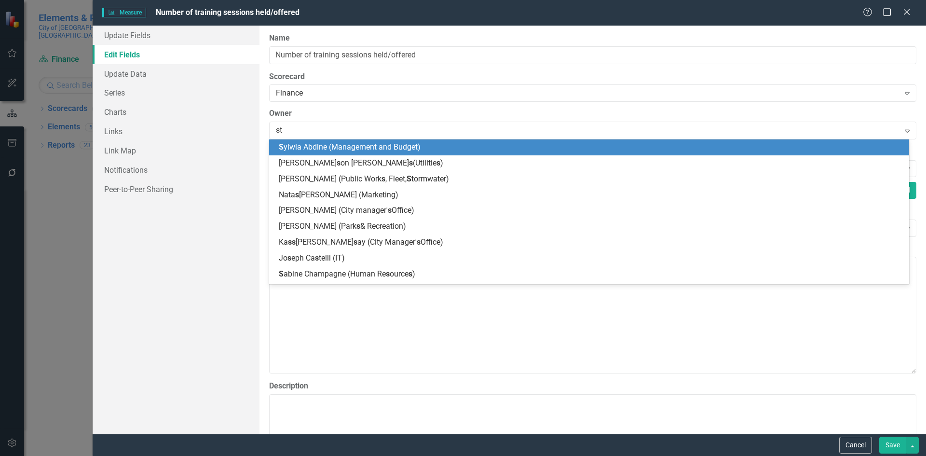
type input "sta"
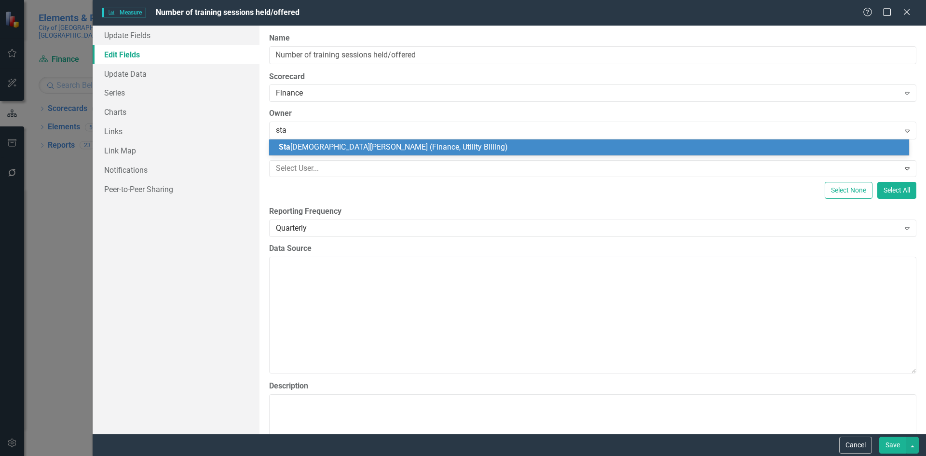
click at [357, 148] on span "Sta shia Myers (Finance, Utility Billing)" at bounding box center [393, 146] width 229 height 9
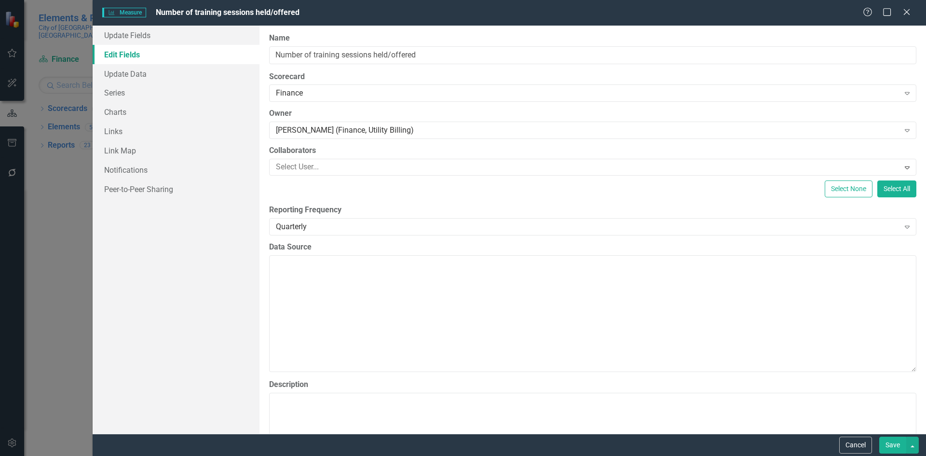
drag, startPoint x: 887, startPoint y: 446, endPoint x: 856, endPoint y: 426, distance: 37.3
click at [887, 446] on button "Save" at bounding box center [892, 444] width 27 height 17
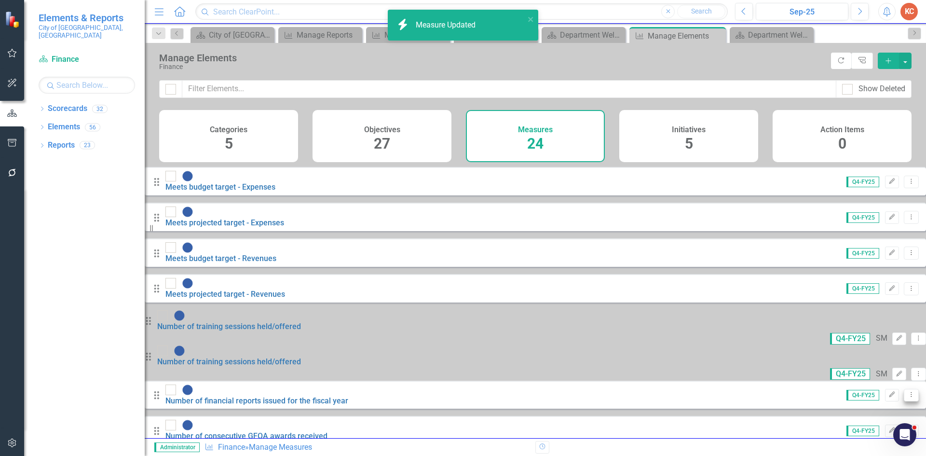
click at [903, 389] on button "Dropdown Menu" at bounding box center [910, 395] width 15 height 13
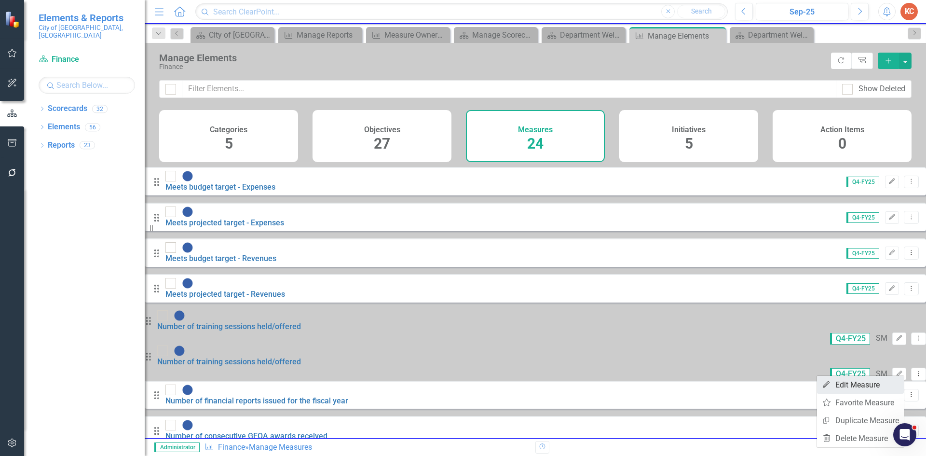
click at [871, 379] on link "Edit Edit Measure" at bounding box center [860, 385] width 87 height 18
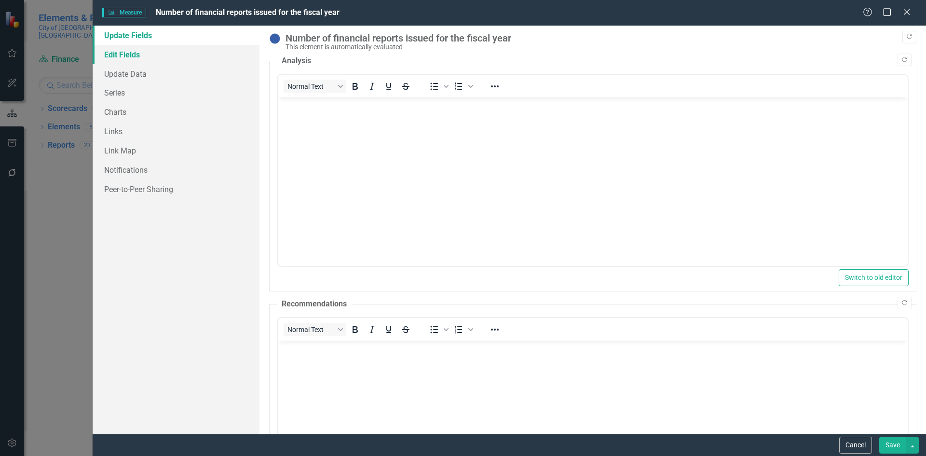
click at [151, 54] on link "Edit Fields" at bounding box center [176, 54] width 167 height 19
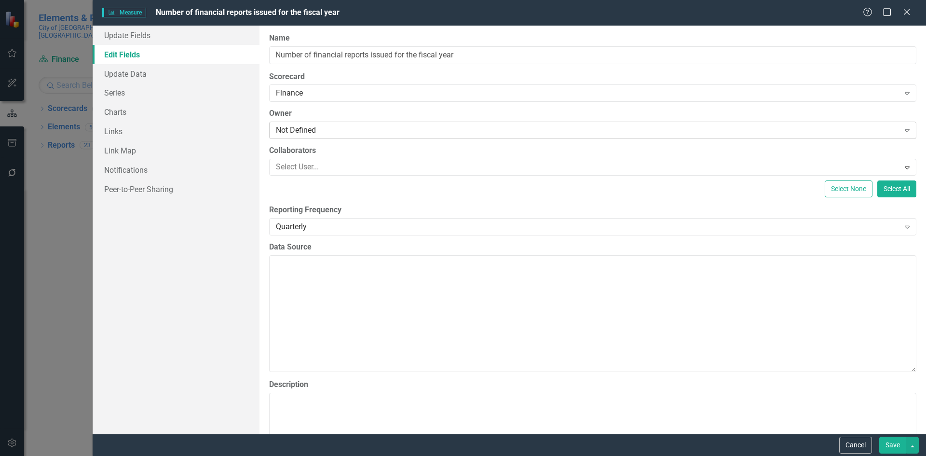
click at [345, 128] on div "Not Defined" at bounding box center [587, 130] width 623 height 11
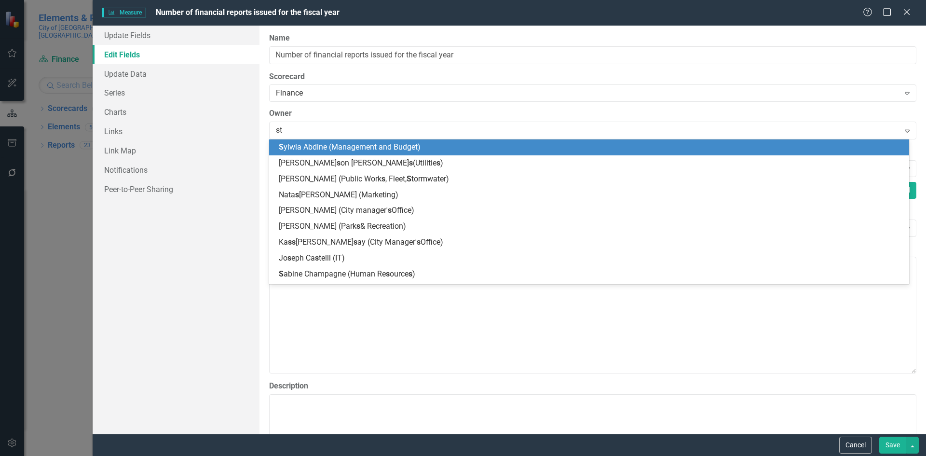
type input "sta"
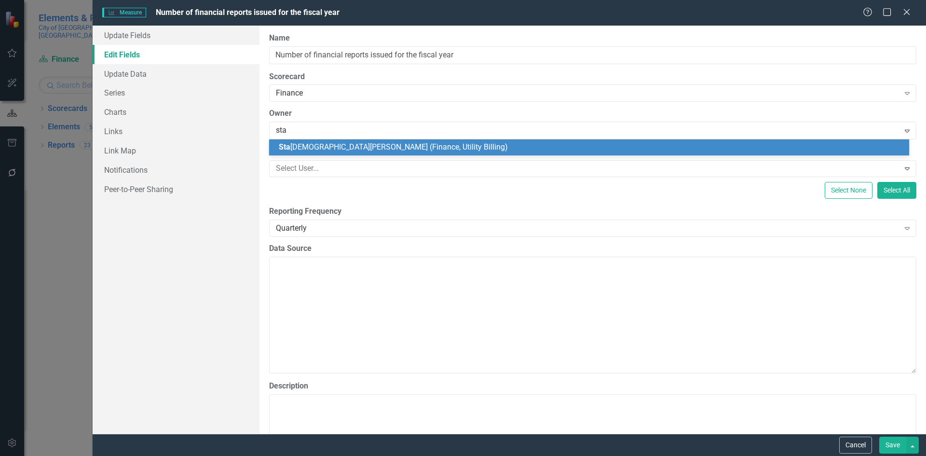
click at [562, 146] on div "Sta shia Myers (Finance, Utility Billing)" at bounding box center [591, 147] width 624 height 11
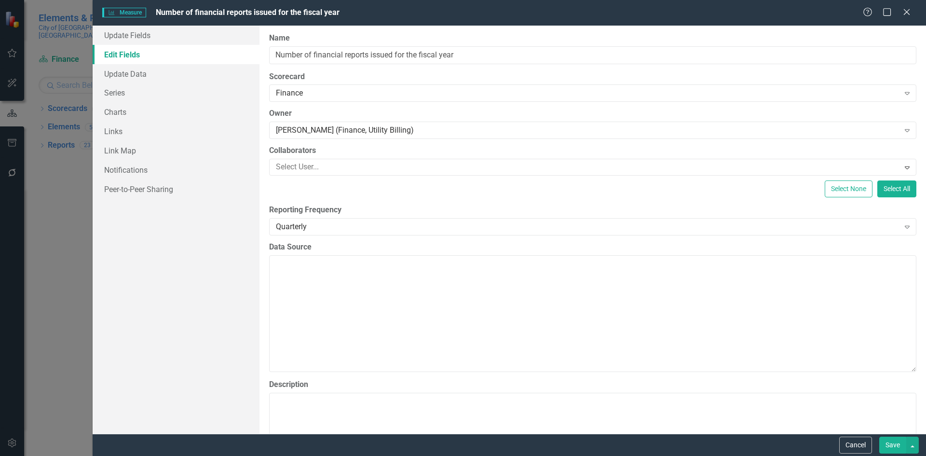
click at [897, 445] on button "Save" at bounding box center [892, 444] width 27 height 17
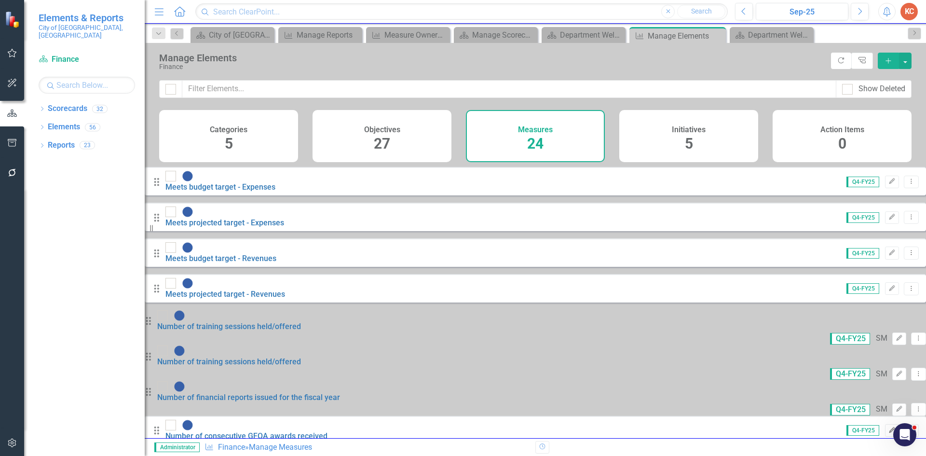
click at [888, 427] on icon "Edit" at bounding box center [891, 430] width 7 height 6
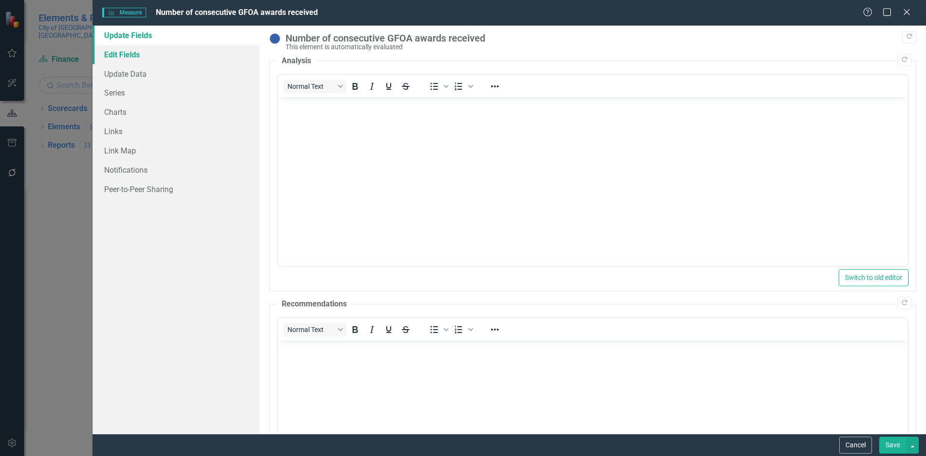
click at [156, 53] on link "Edit Fields" at bounding box center [176, 54] width 167 height 19
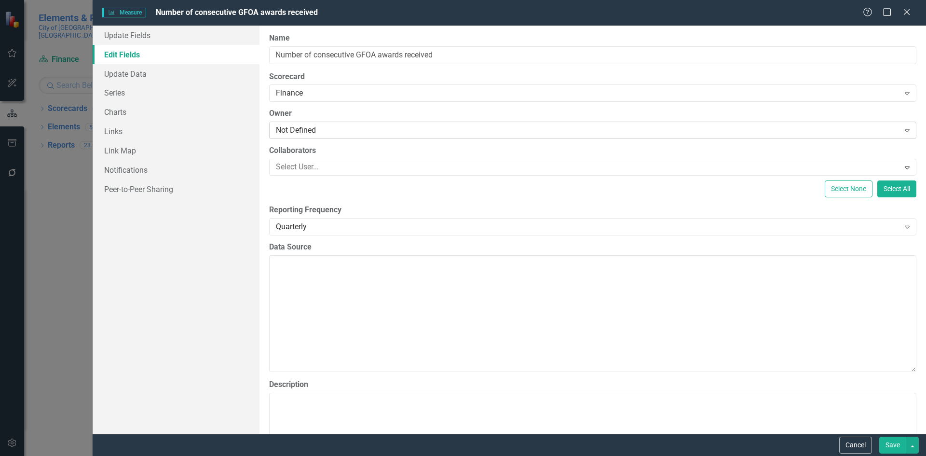
click at [303, 127] on div "Not Defined" at bounding box center [587, 130] width 623 height 11
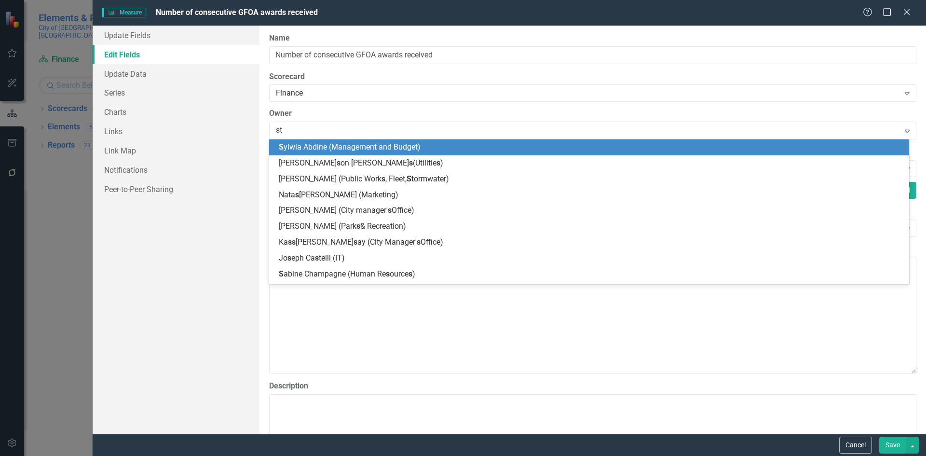
type input "sta"
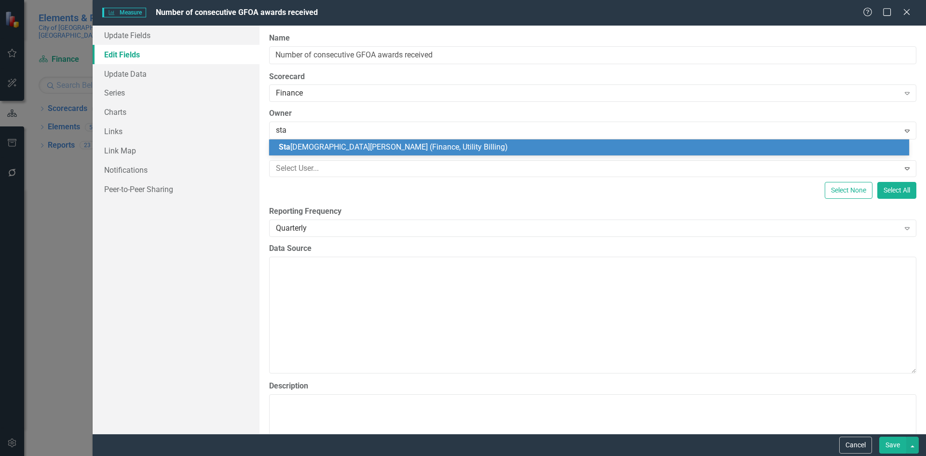
drag, startPoint x: 332, startPoint y: 146, endPoint x: 416, endPoint y: 170, distance: 87.3
click at [333, 146] on span "Sta shia Myers (Finance, Utility Billing)" at bounding box center [393, 146] width 229 height 9
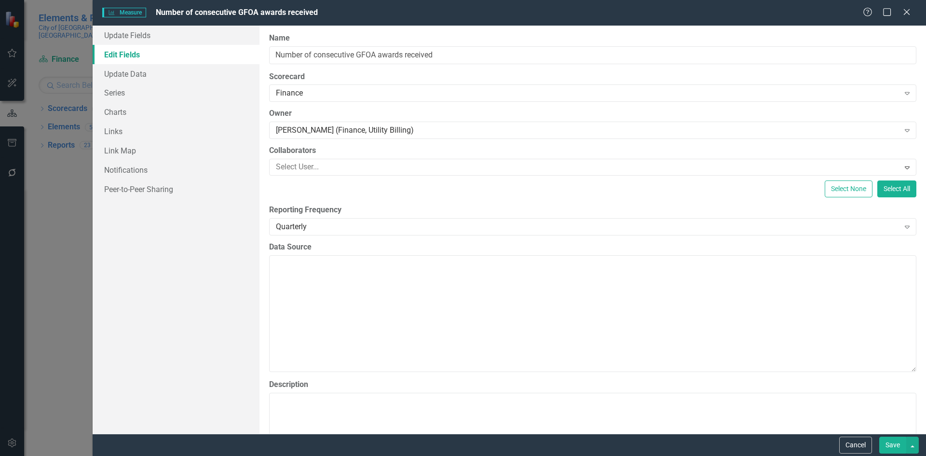
drag, startPoint x: 891, startPoint y: 444, endPoint x: 749, endPoint y: 319, distance: 189.5
click at [889, 442] on button "Save" at bounding box center [892, 444] width 27 height 17
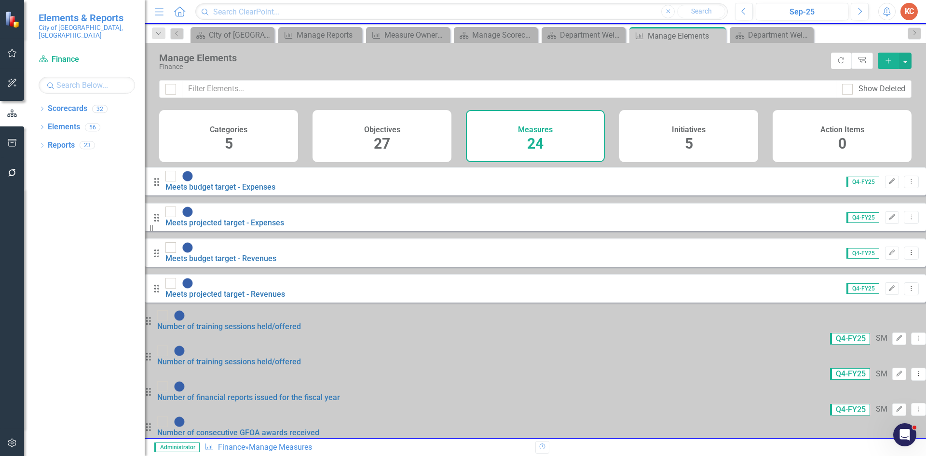
scroll to position [96, 0]
click at [888, 455] on icon "Edit" at bounding box center [891, 465] width 7 height 6
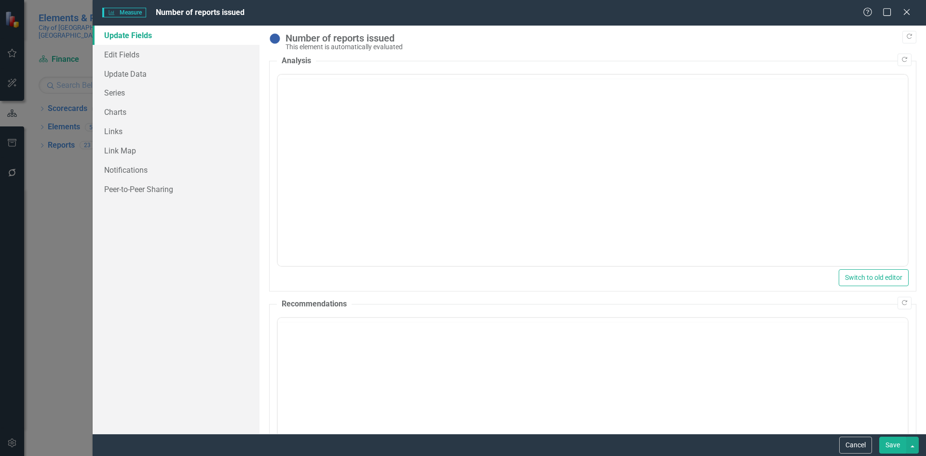
scroll to position [0, 0]
click at [156, 58] on link "Edit Fields" at bounding box center [176, 54] width 167 height 19
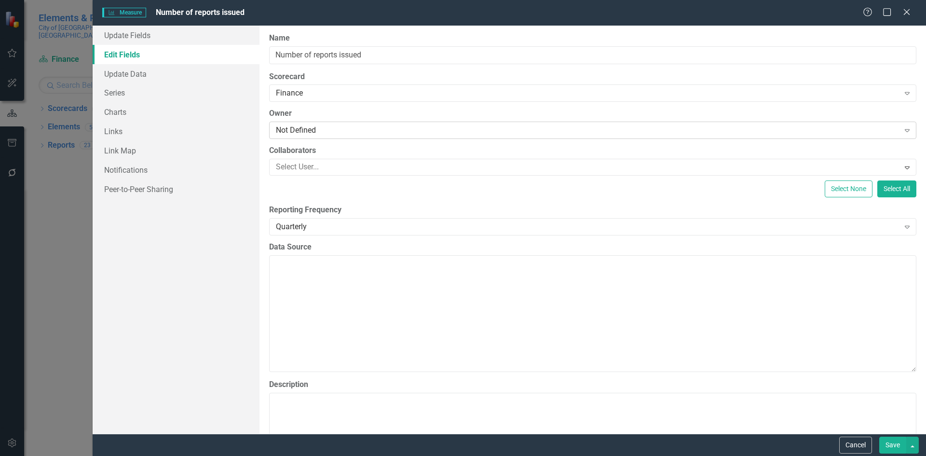
click at [311, 128] on div "Not Defined" at bounding box center [587, 130] width 623 height 11
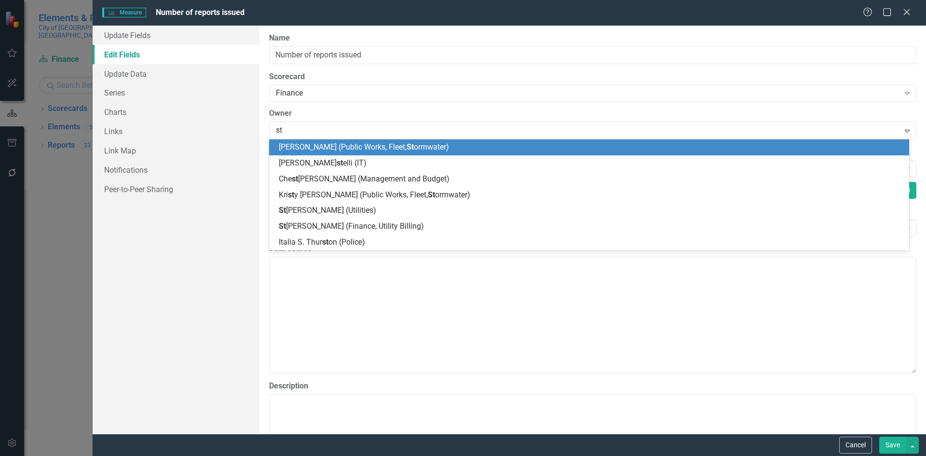
type input "sta"
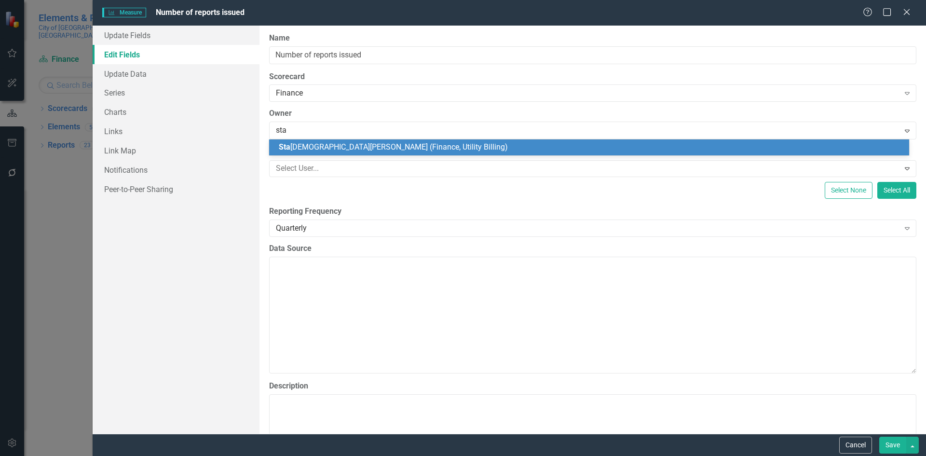
drag, startPoint x: 322, startPoint y: 145, endPoint x: 434, endPoint y: 187, distance: 119.4
click at [323, 145] on span "Sta shia Myers (Finance, Utility Billing)" at bounding box center [393, 146] width 229 height 9
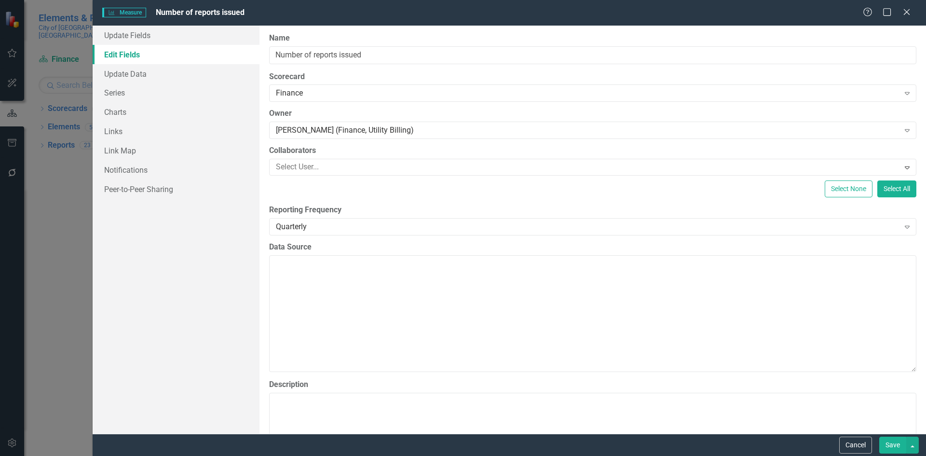
click at [882, 444] on button "Save" at bounding box center [892, 444] width 27 height 17
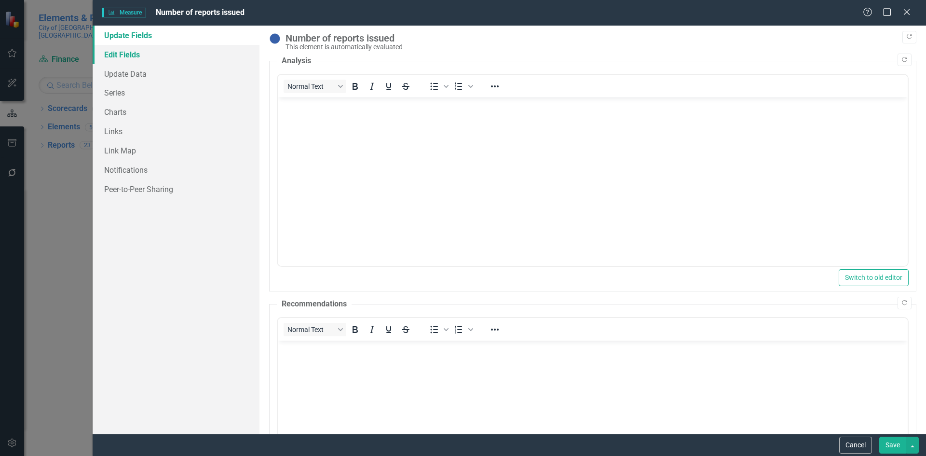
click at [146, 58] on link "Edit Fields" at bounding box center [176, 54] width 167 height 19
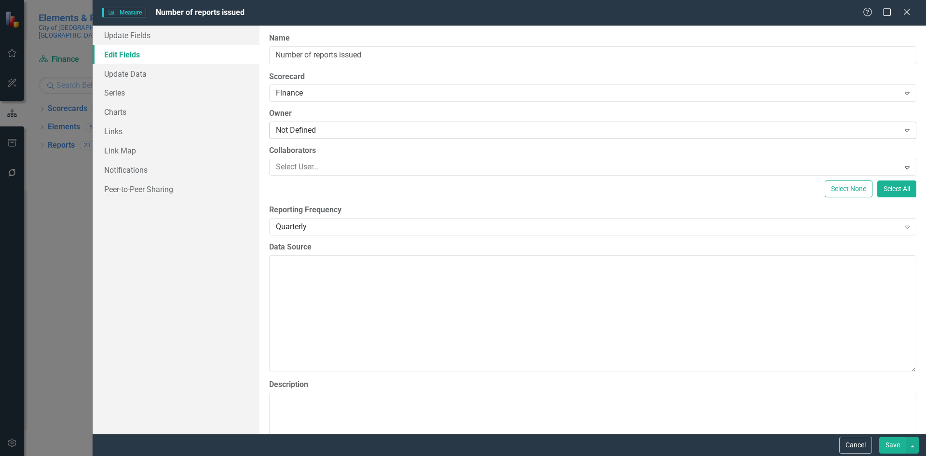
click at [346, 128] on div "Not Defined" at bounding box center [587, 130] width 623 height 11
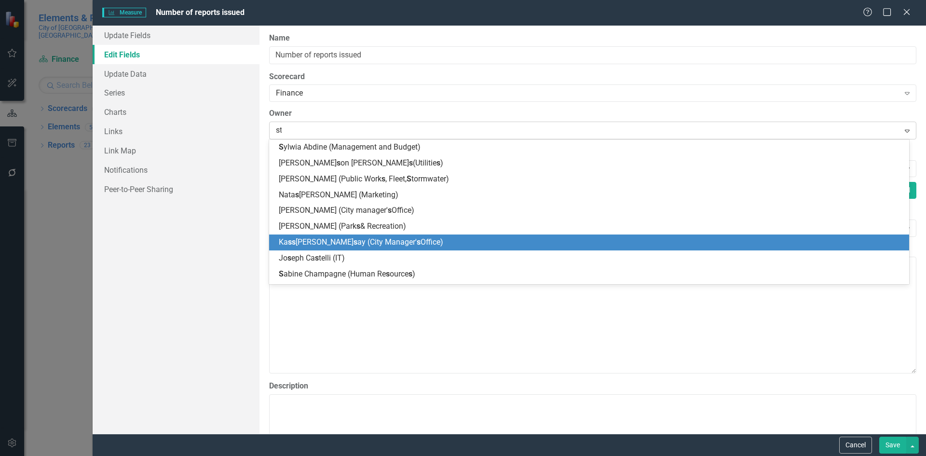
type input "sta"
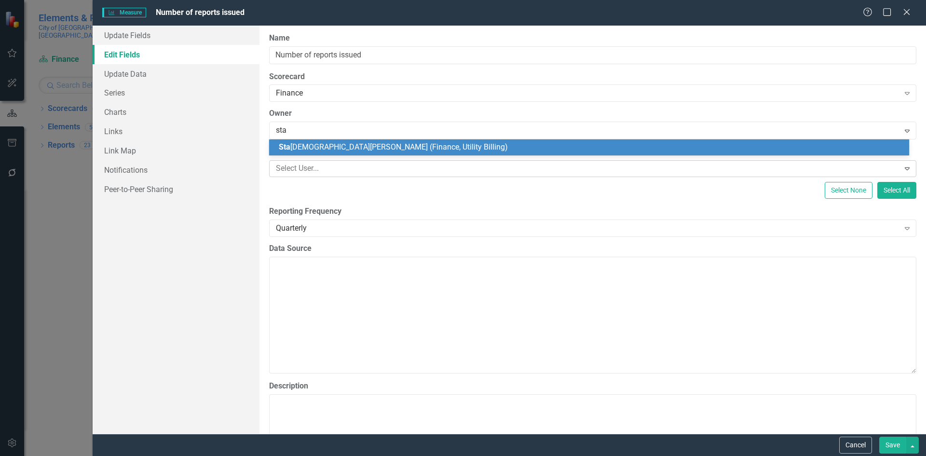
drag, startPoint x: 346, startPoint y: 143, endPoint x: 395, endPoint y: 162, distance: 52.8
click at [347, 143] on span "Sta shia Myers (Finance, Utility Billing)" at bounding box center [393, 146] width 229 height 9
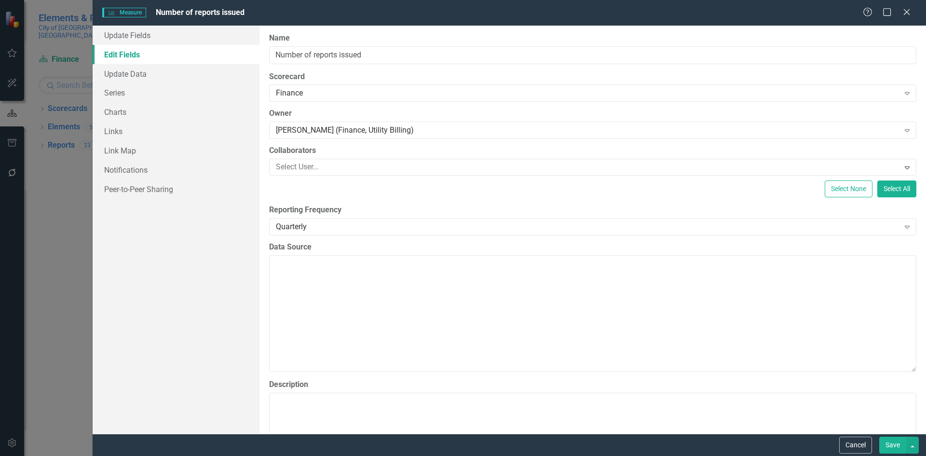
click at [890, 446] on button "Save" at bounding box center [892, 444] width 27 height 17
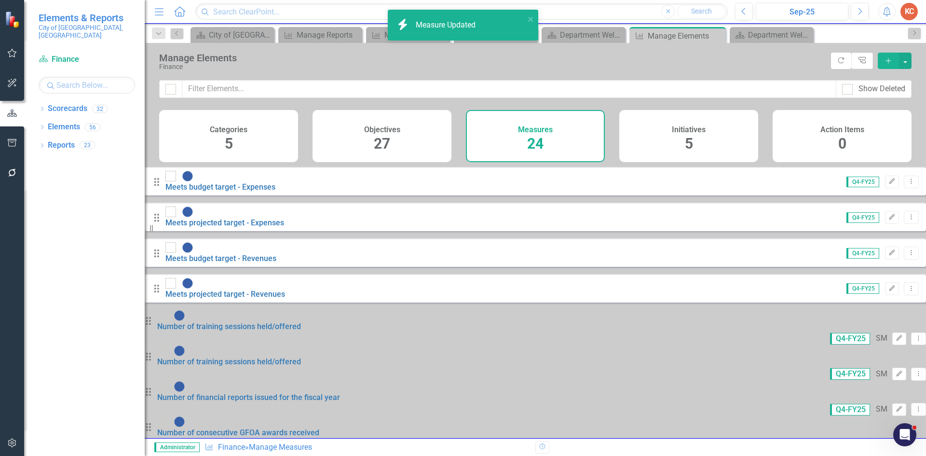
scroll to position [241, 0]
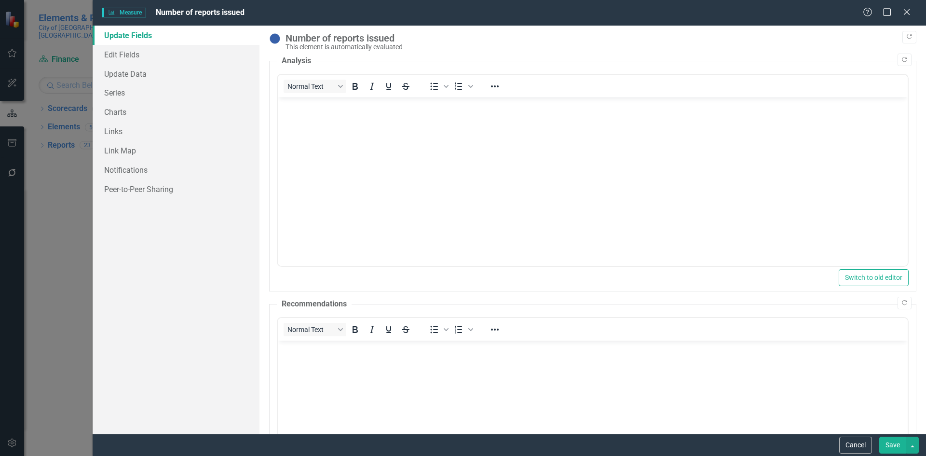
scroll to position [0, 0]
drag, startPoint x: 134, startPoint y: 59, endPoint x: 176, endPoint y: 58, distance: 42.4
click at [134, 58] on link "Edit Fields" at bounding box center [176, 54] width 167 height 19
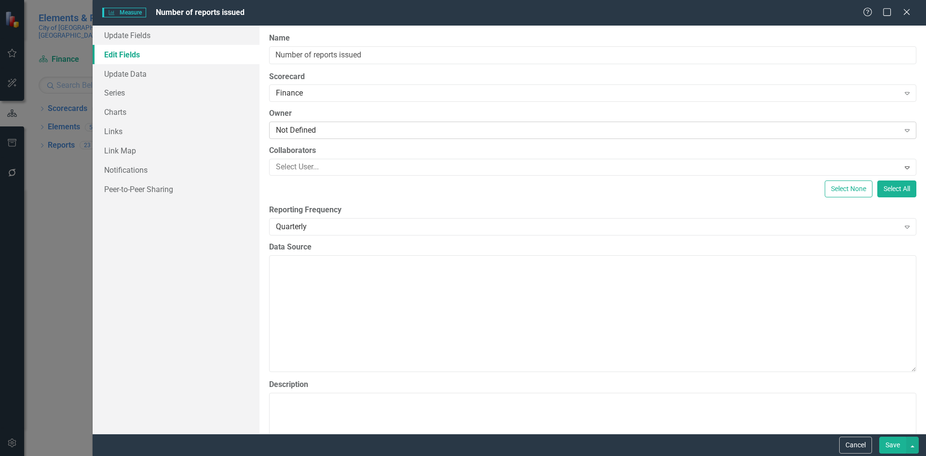
click at [321, 130] on div "Not Defined" at bounding box center [587, 130] width 623 height 11
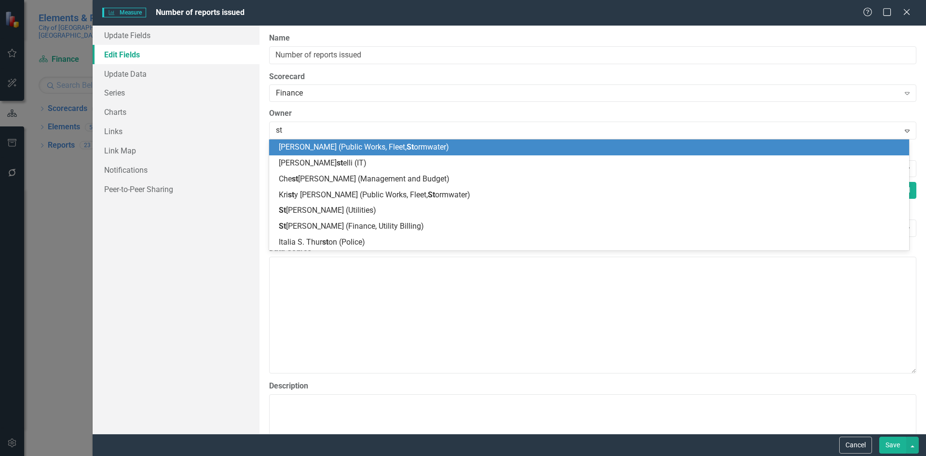
type input "sta"
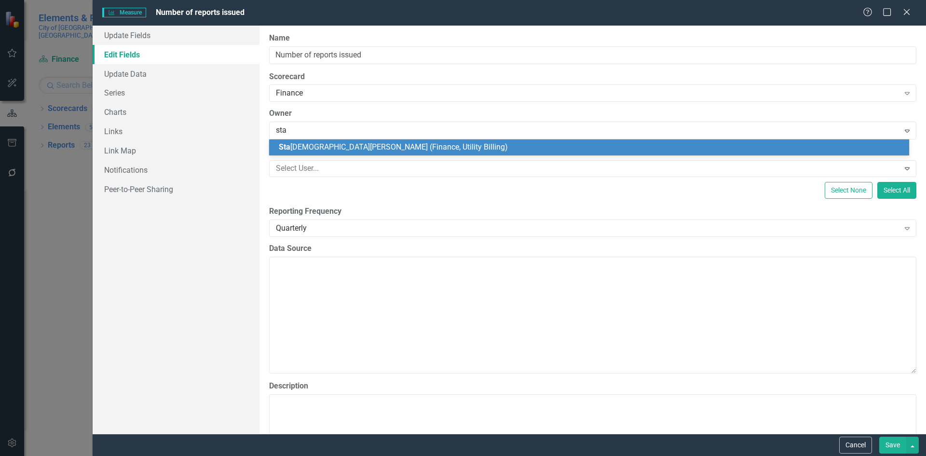
drag, startPoint x: 331, startPoint y: 146, endPoint x: 433, endPoint y: 182, distance: 107.8
click at [332, 146] on span "Sta shia Myers (Finance, Utility Billing)" at bounding box center [393, 146] width 229 height 9
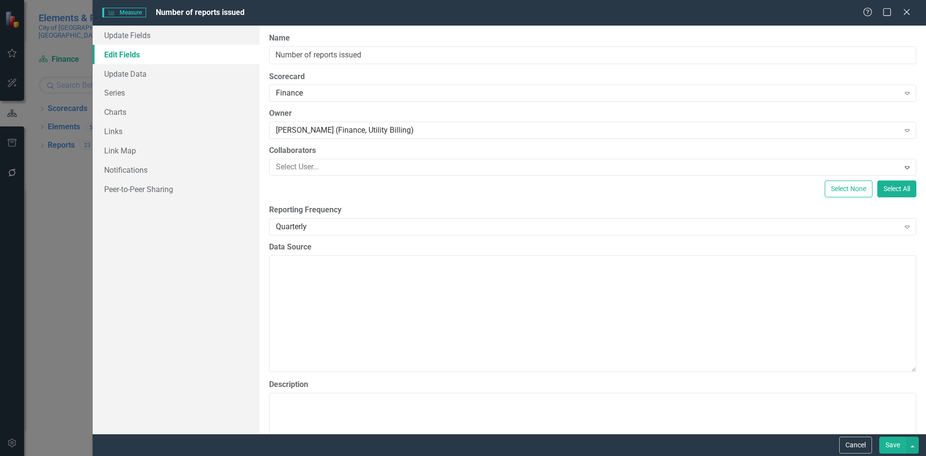
drag, startPoint x: 888, startPoint y: 446, endPoint x: 673, endPoint y: 337, distance: 241.2
click at [887, 446] on button "Save" at bounding box center [892, 444] width 27 height 17
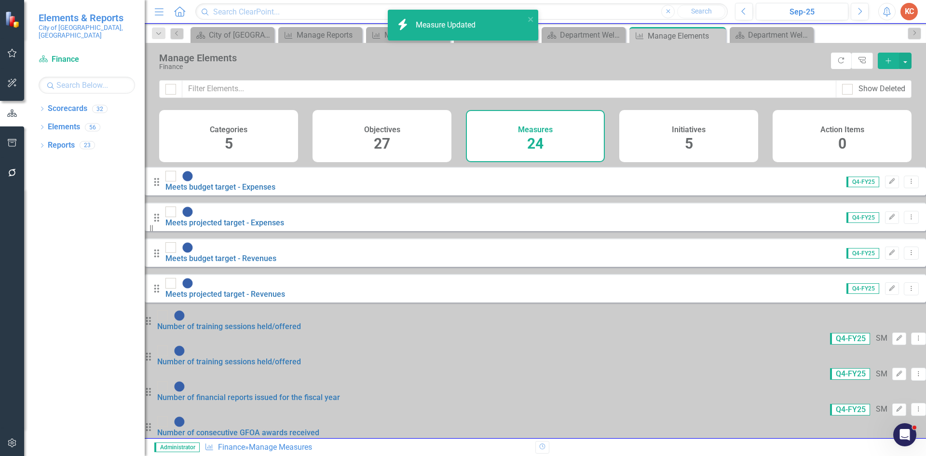
scroll to position [289, 0]
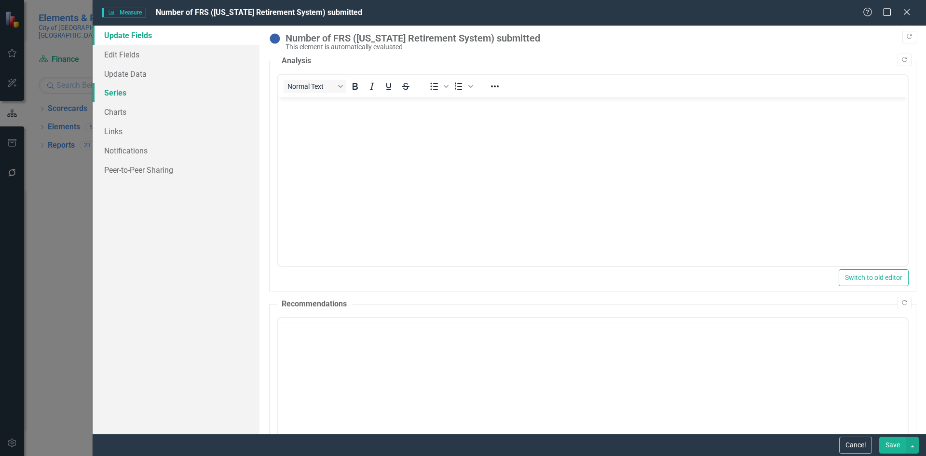
scroll to position [0, 0]
click at [143, 55] on link "Edit Fields" at bounding box center [176, 54] width 167 height 19
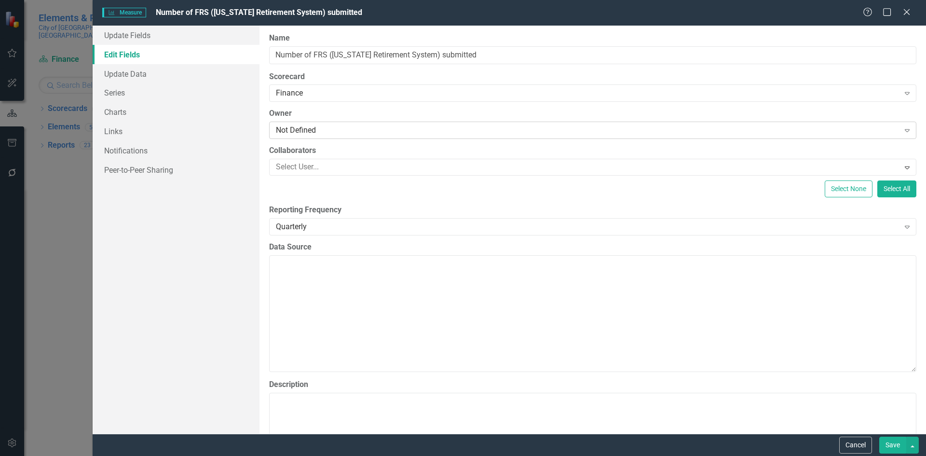
click at [313, 130] on div "Not Defined" at bounding box center [587, 130] width 623 height 11
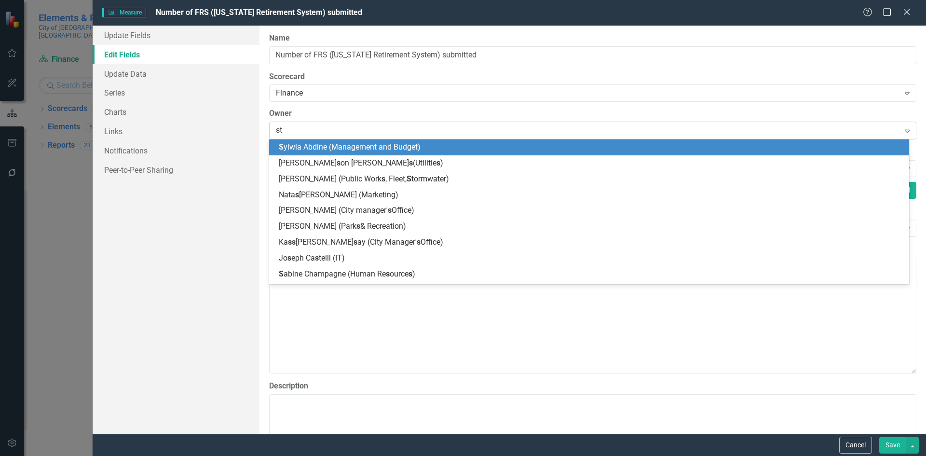
type input "sta"
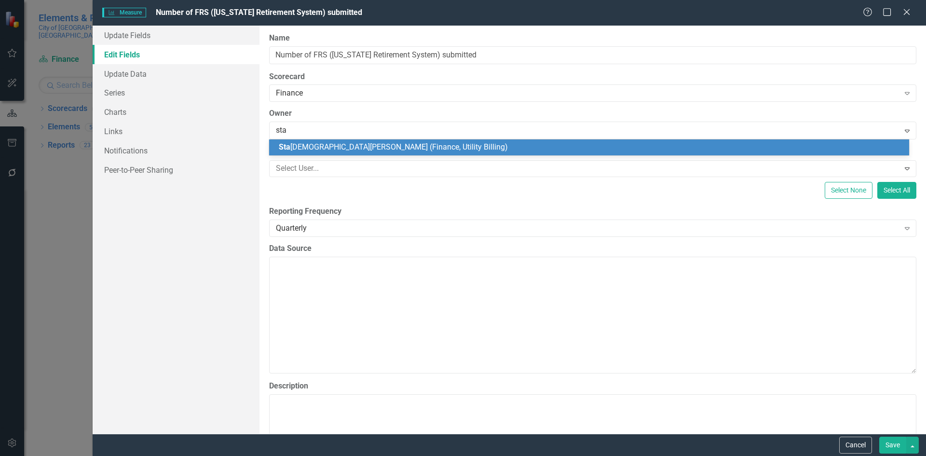
drag, startPoint x: 335, startPoint y: 146, endPoint x: 445, endPoint y: 199, distance: 122.0
click at [337, 146] on span "Sta shia Myers (Finance, Utility Billing)" at bounding box center [393, 146] width 229 height 9
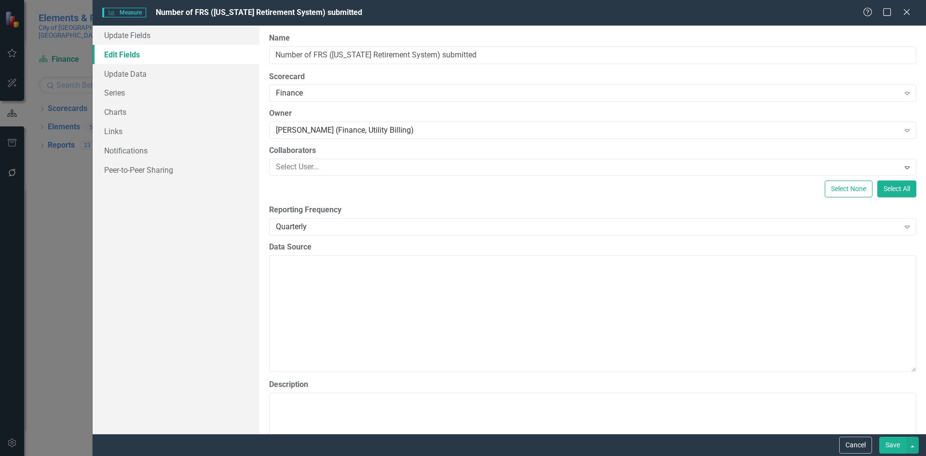
click at [891, 444] on button "Save" at bounding box center [892, 444] width 27 height 17
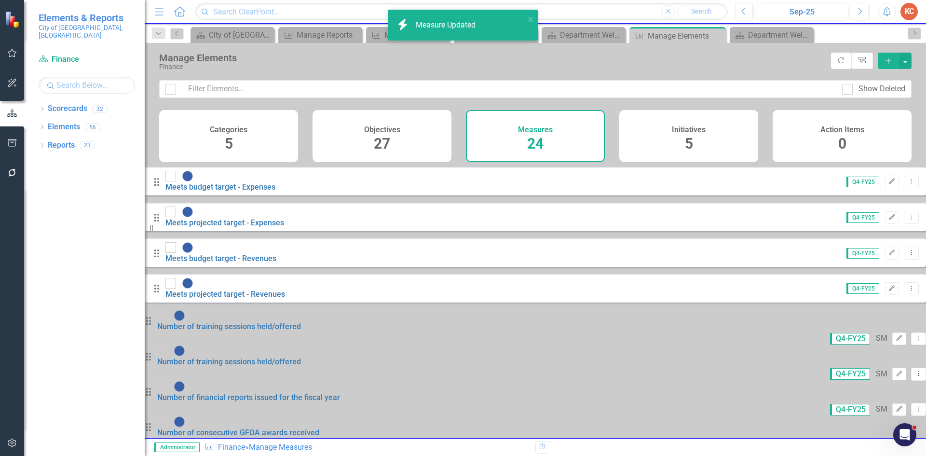
scroll to position [337, 0]
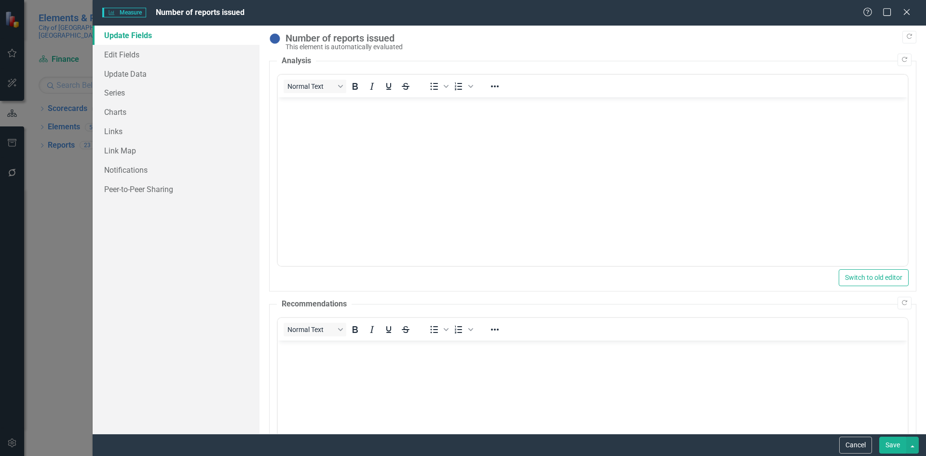
scroll to position [0, 0]
click at [180, 53] on link "Edit Fields" at bounding box center [176, 54] width 167 height 19
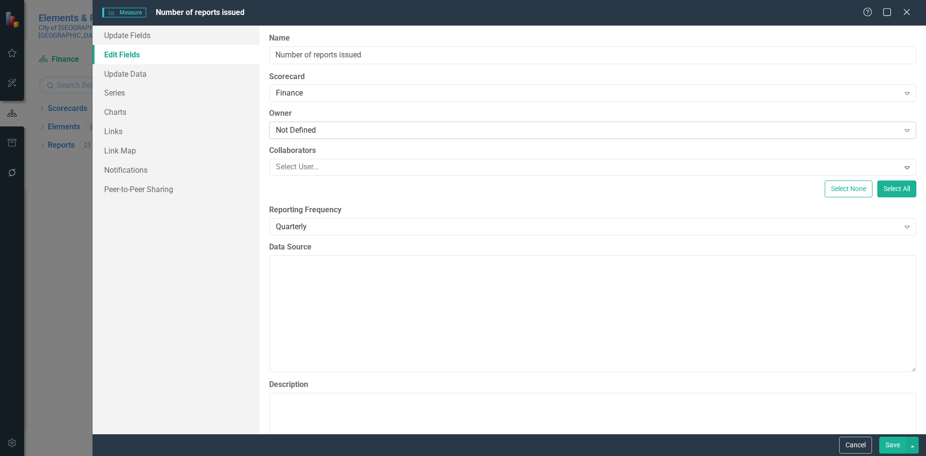
click at [321, 130] on div "Not Defined" at bounding box center [587, 130] width 623 height 11
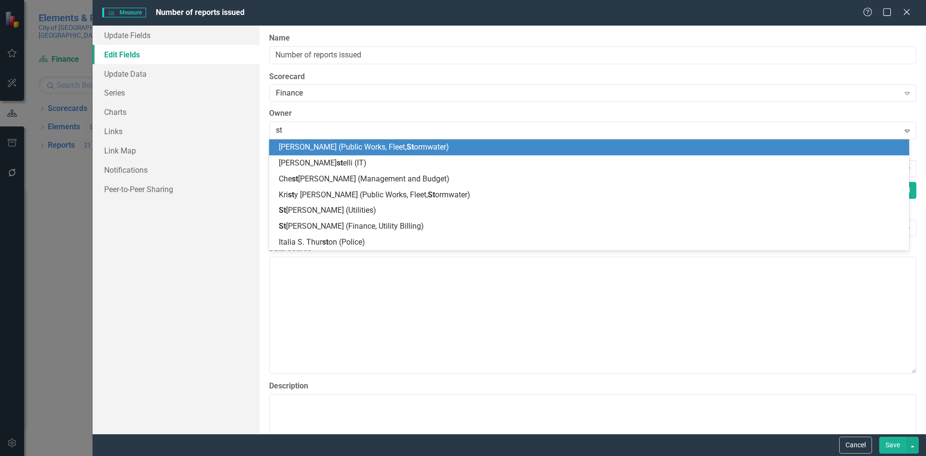
type input "sta"
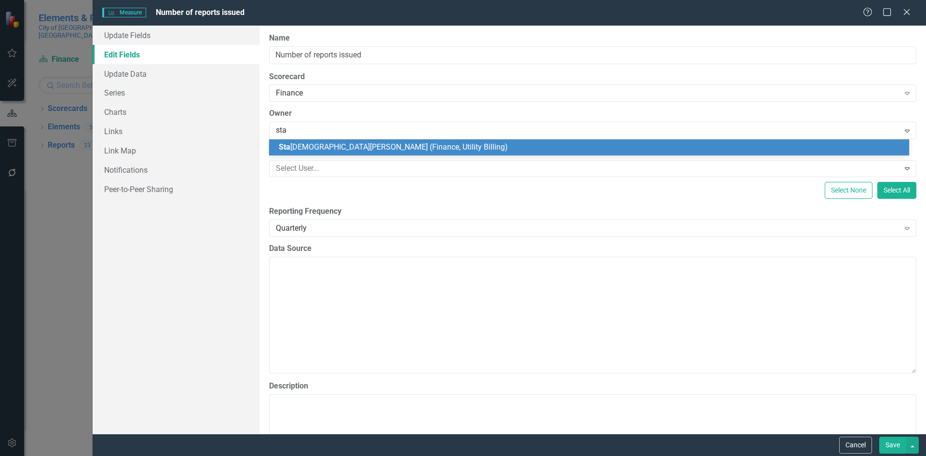
drag, startPoint x: 306, startPoint y: 141, endPoint x: 353, endPoint y: 151, distance: 48.7
click at [307, 141] on div "Sta shia Myers (Finance, Utility Billing)" at bounding box center [589, 147] width 640 height 16
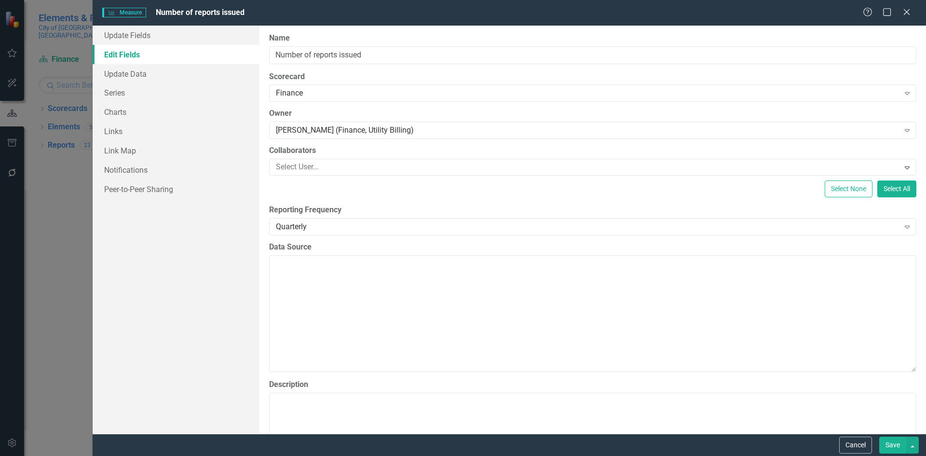
drag, startPoint x: 888, startPoint y: 442, endPoint x: 548, endPoint y: 213, distance: 410.6
click at [887, 442] on button "Save" at bounding box center [892, 444] width 27 height 17
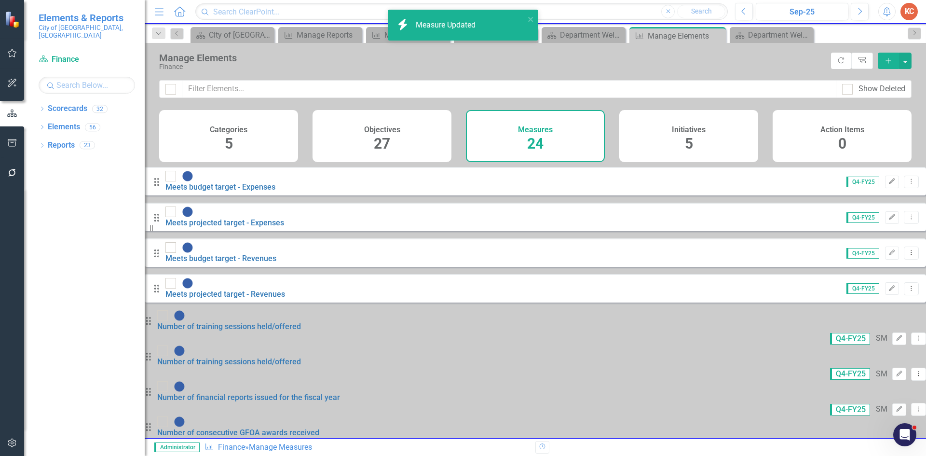
scroll to position [337, 0]
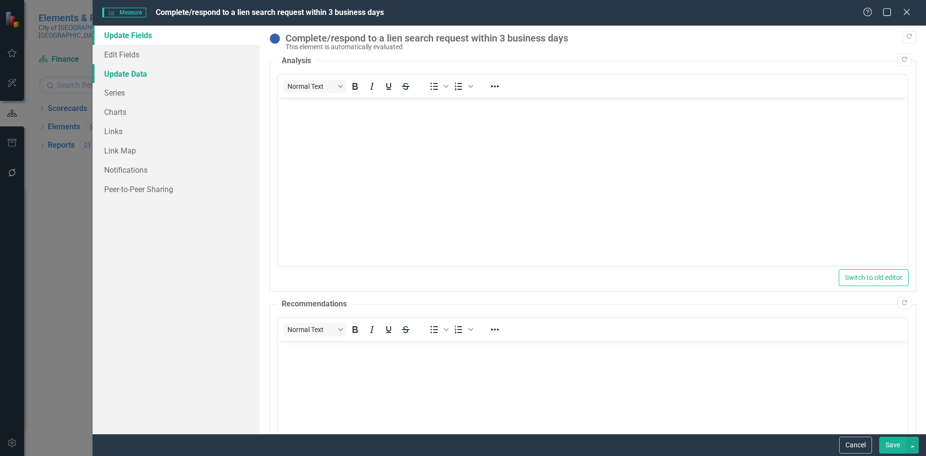
scroll to position [0, 0]
click at [150, 55] on link "Edit Fields" at bounding box center [176, 54] width 167 height 19
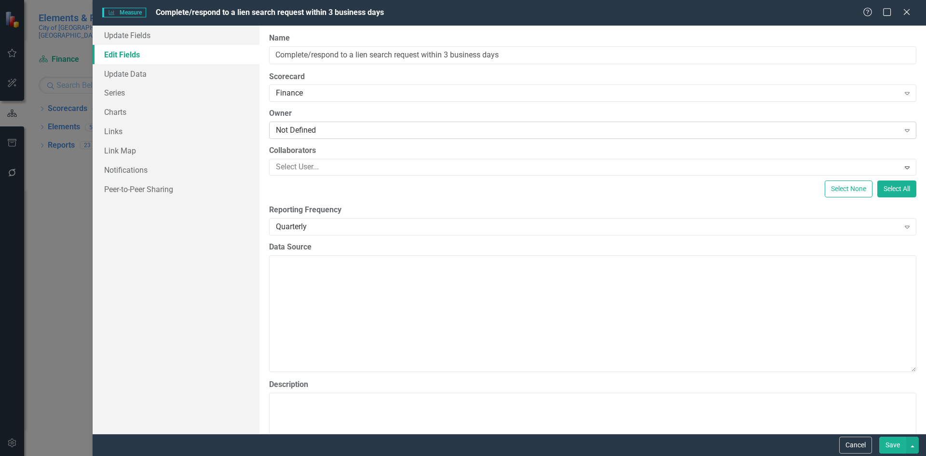
click at [329, 130] on div "Not Defined" at bounding box center [587, 130] width 623 height 11
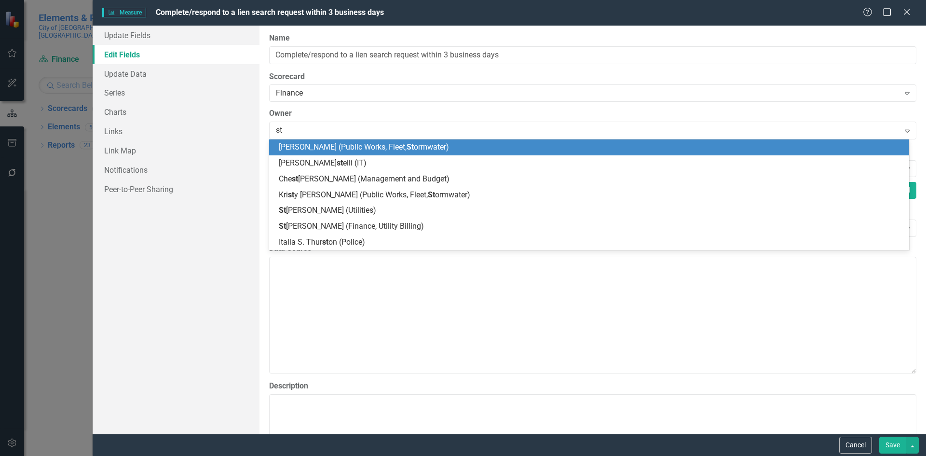
type input "sta"
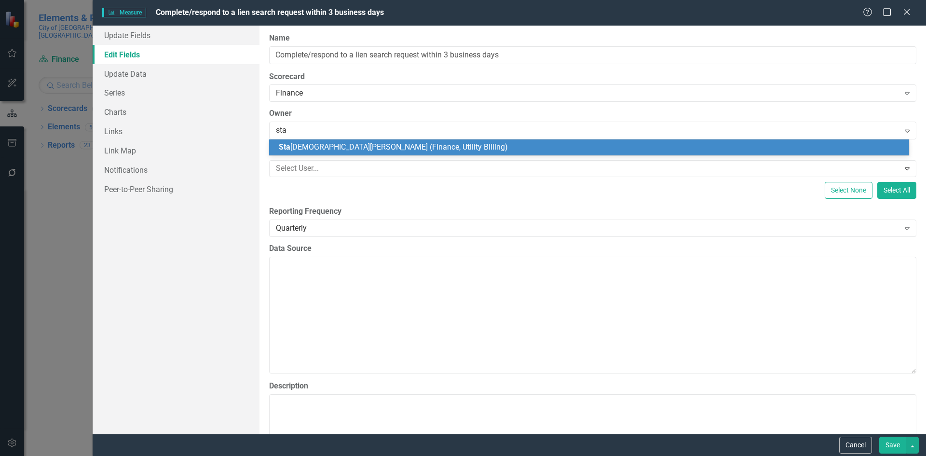
click at [363, 141] on div "Sta shia Myers (Finance, Utility Billing)" at bounding box center [589, 147] width 640 height 16
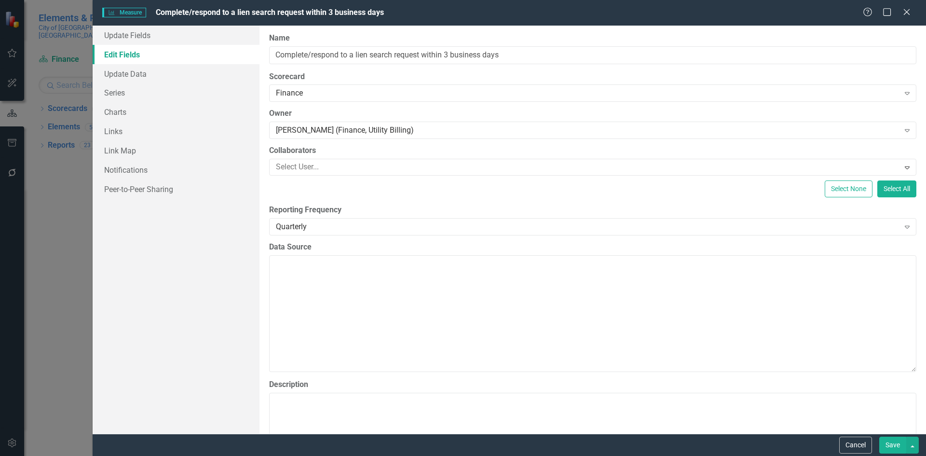
click at [897, 443] on button "Save" at bounding box center [892, 444] width 27 height 17
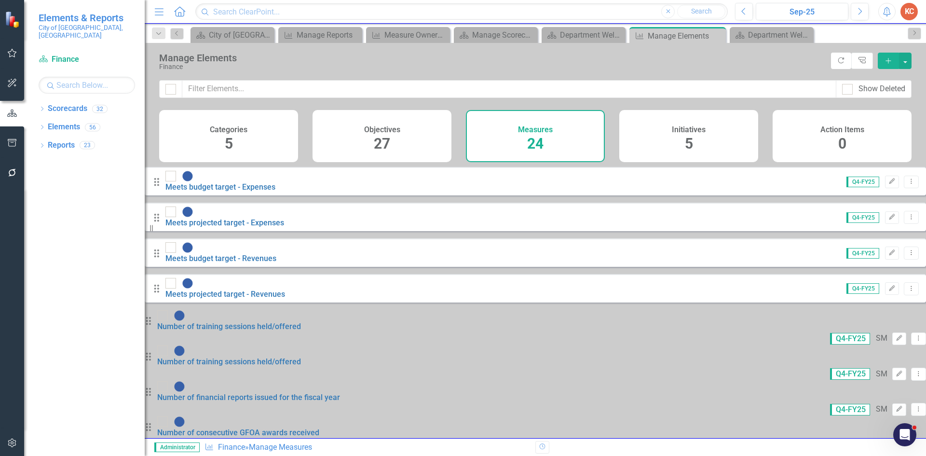
drag, startPoint x: 184, startPoint y: 273, endPoint x: 191, endPoint y: 271, distance: 7.9
checkbox input "false"
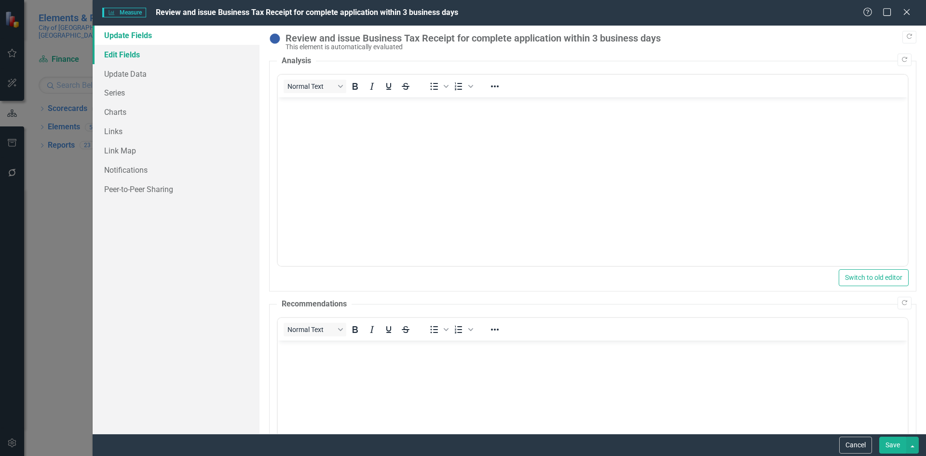
click at [135, 54] on link "Edit Fields" at bounding box center [176, 54] width 167 height 19
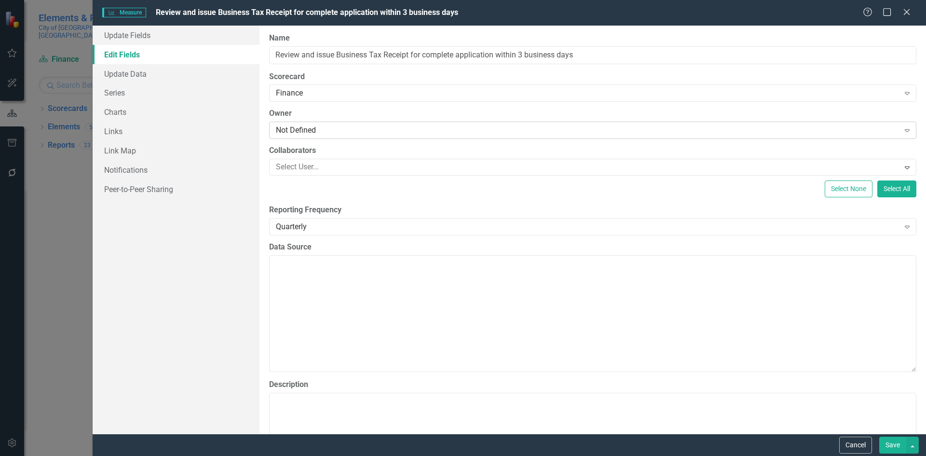
click at [309, 125] on div "Not Defined" at bounding box center [587, 130] width 623 height 11
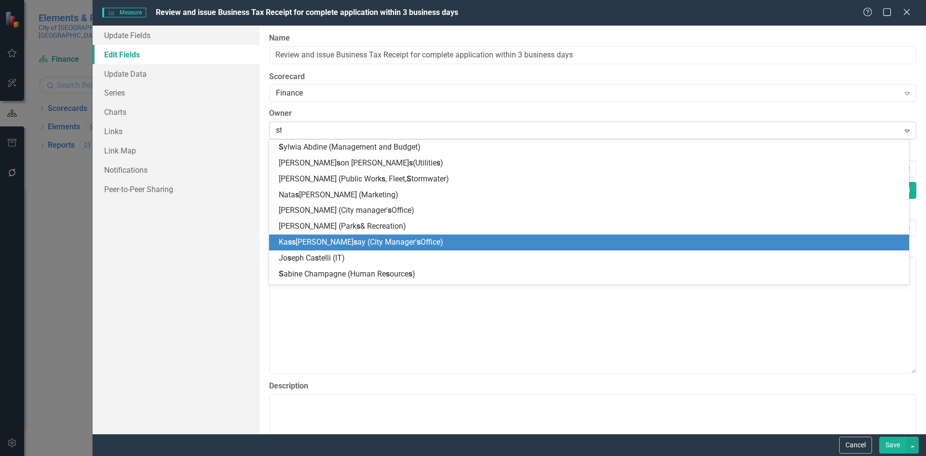
type input "sta"
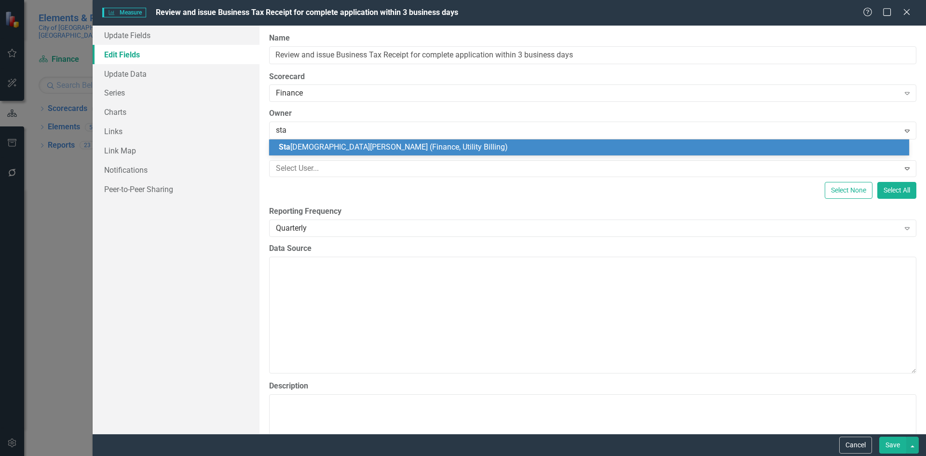
click at [318, 145] on span "Sta shia Myers (Finance, Utility Billing)" at bounding box center [393, 146] width 229 height 9
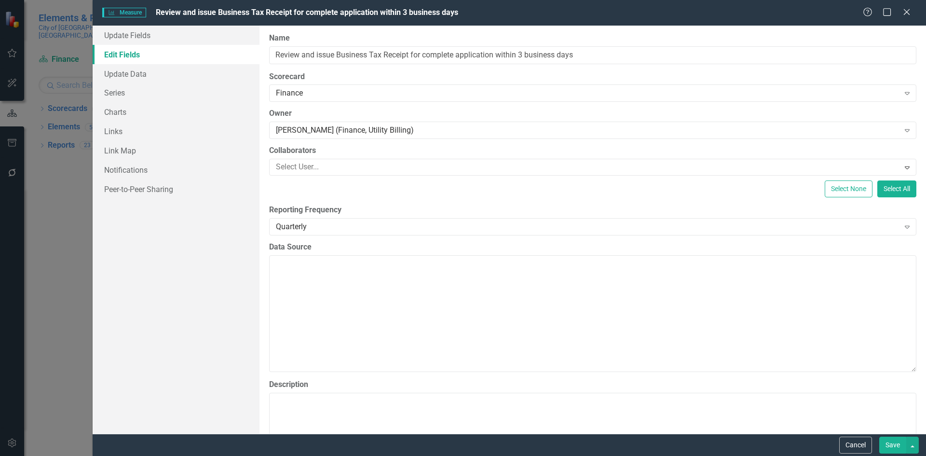
click at [896, 444] on button "Save" at bounding box center [892, 444] width 27 height 17
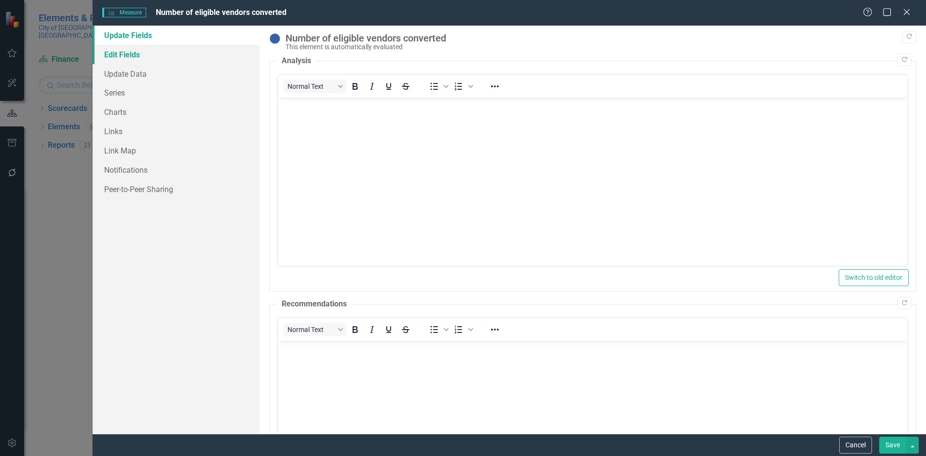
click at [127, 54] on link "Edit Fields" at bounding box center [176, 54] width 167 height 19
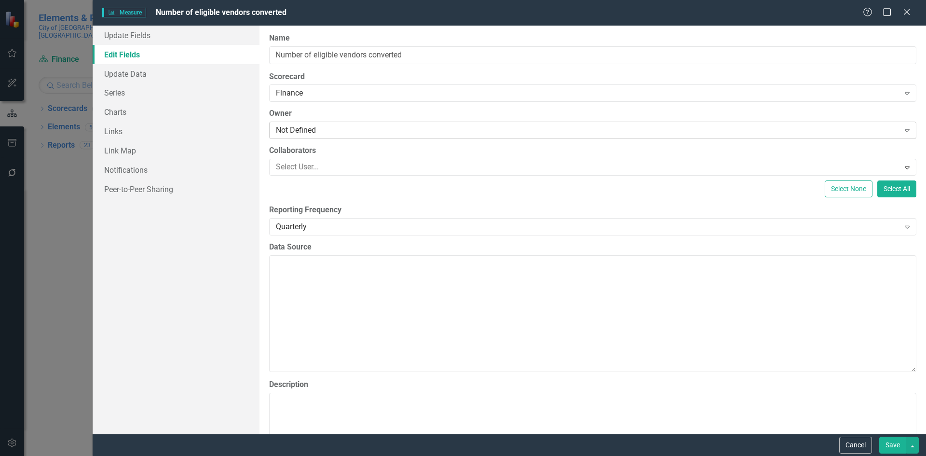
click at [300, 126] on div "Not Defined" at bounding box center [587, 130] width 623 height 11
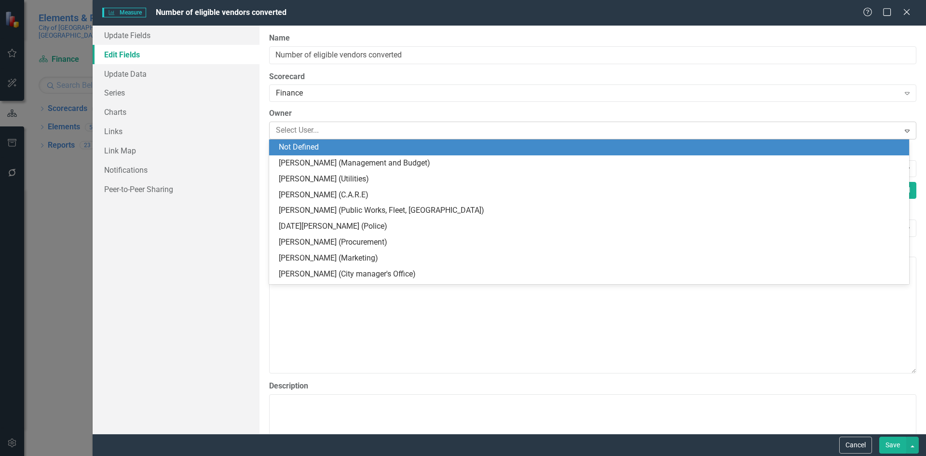
type input "a"
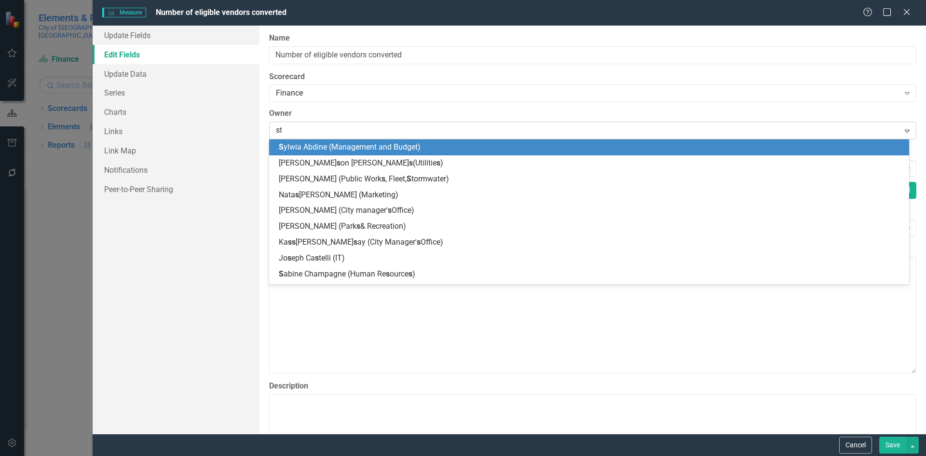
type input "sta"
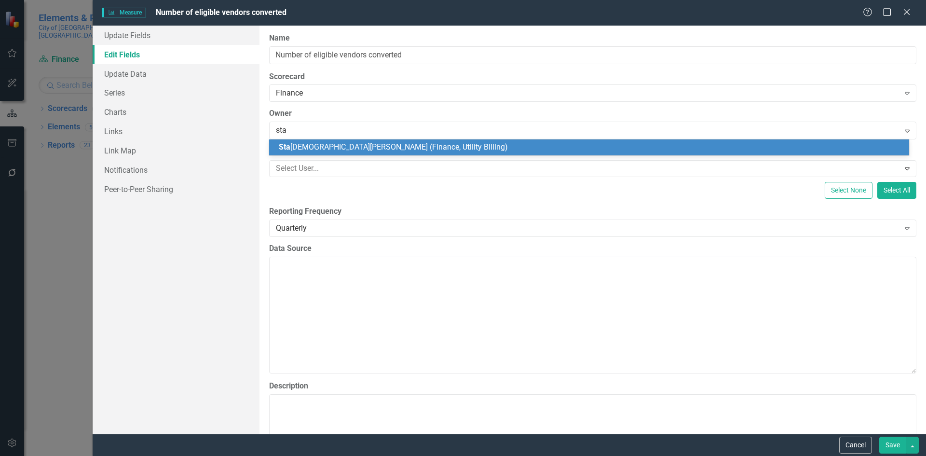
click at [315, 148] on span "Sta shia Myers (Finance, Utility Billing)" at bounding box center [393, 146] width 229 height 9
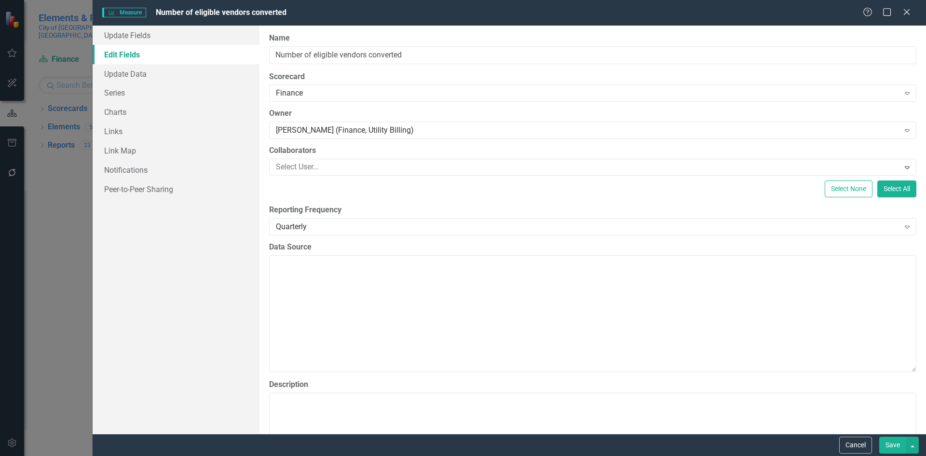
click at [892, 441] on button "Save" at bounding box center [892, 444] width 27 height 17
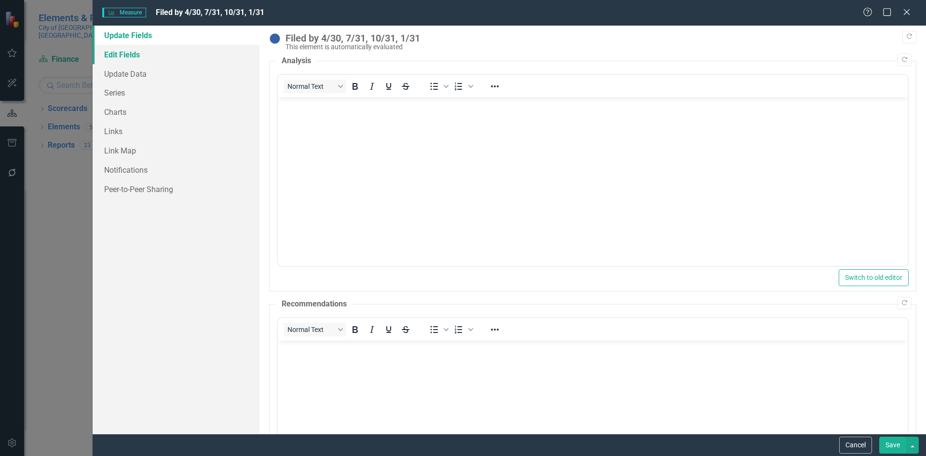
click at [143, 54] on link "Edit Fields" at bounding box center [176, 54] width 167 height 19
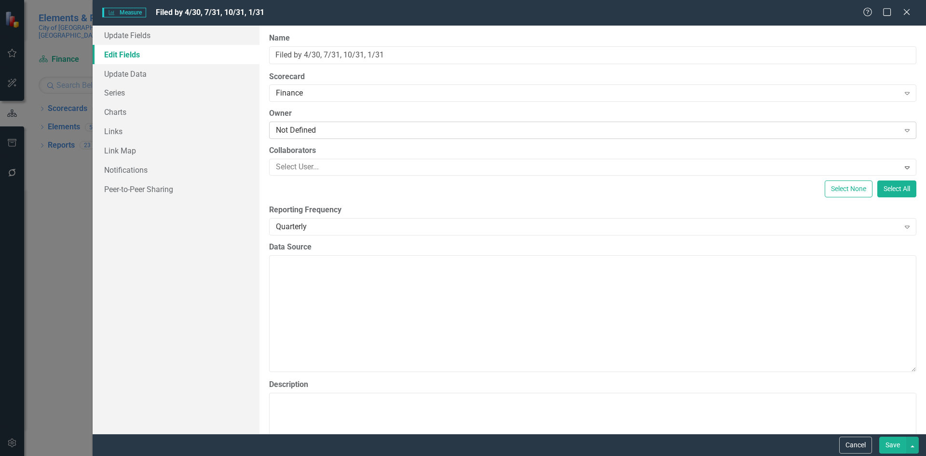
click at [305, 129] on div "Not Defined" at bounding box center [587, 130] width 623 height 11
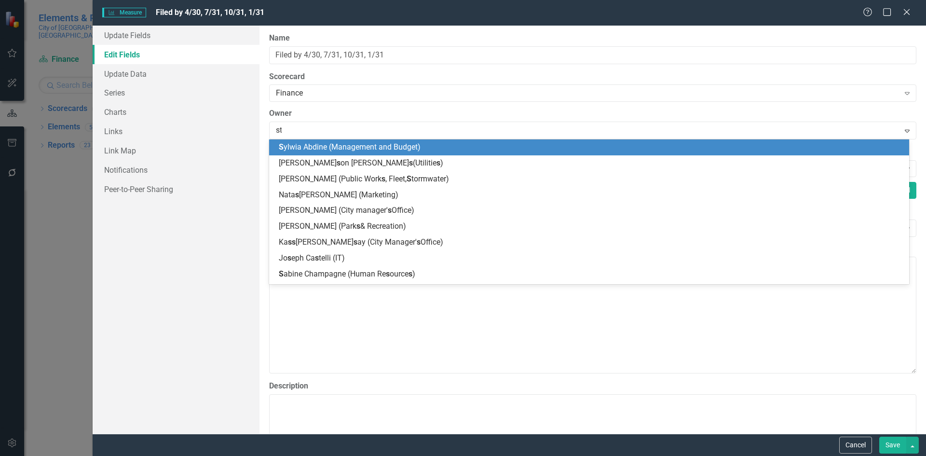
type input "sta"
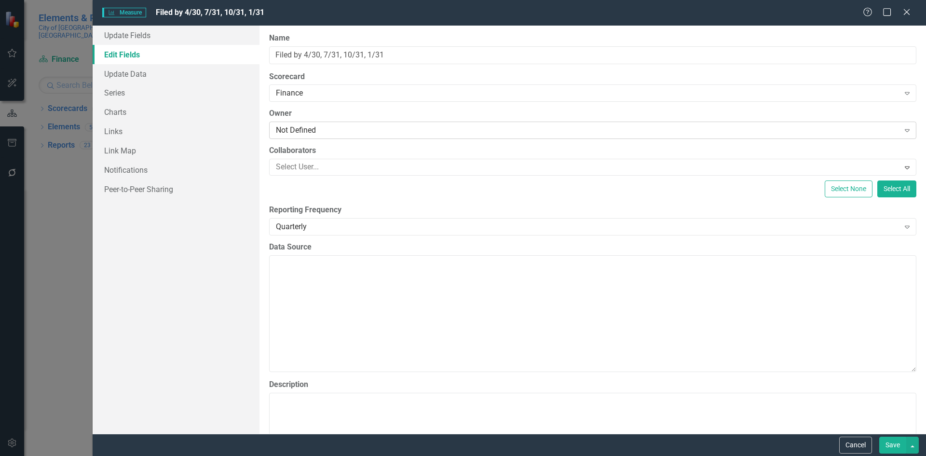
click at [304, 128] on div "Not Defined" at bounding box center [587, 130] width 623 height 11
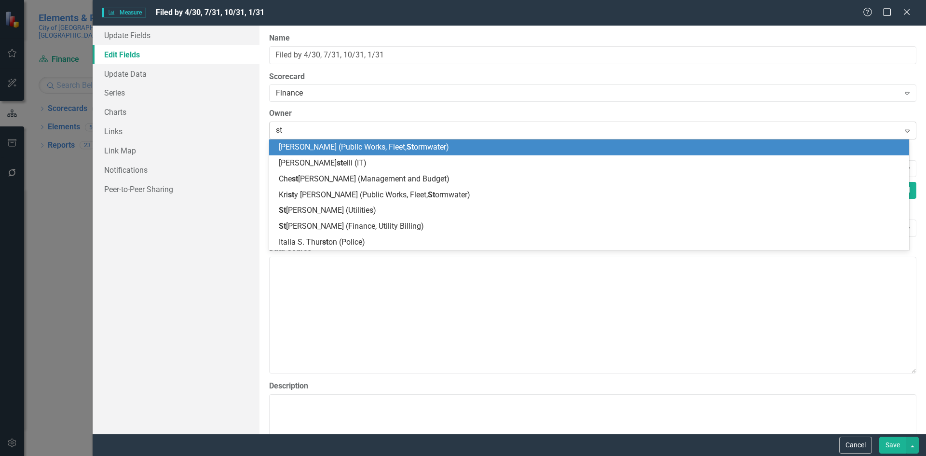
type input "sta"
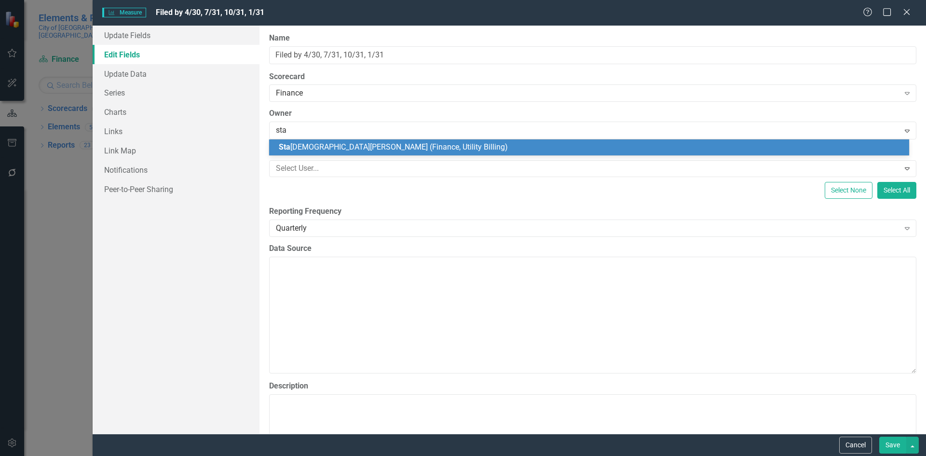
click at [392, 147] on span "Sta shia Myers (Finance, Utility Billing)" at bounding box center [393, 146] width 229 height 9
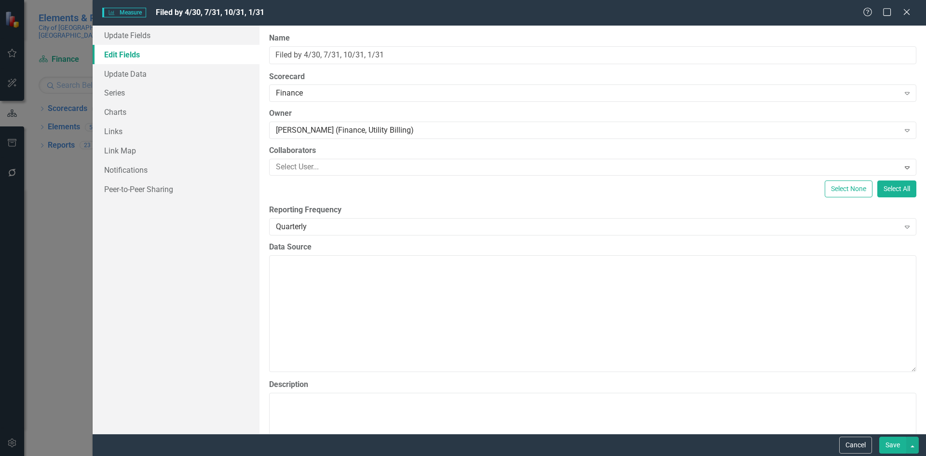
click at [896, 446] on button "Save" at bounding box center [892, 444] width 27 height 17
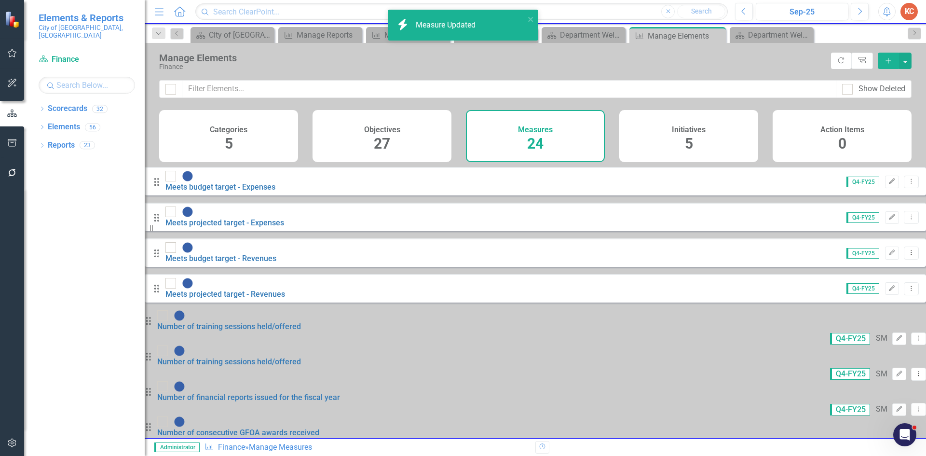
scroll to position [434, 0]
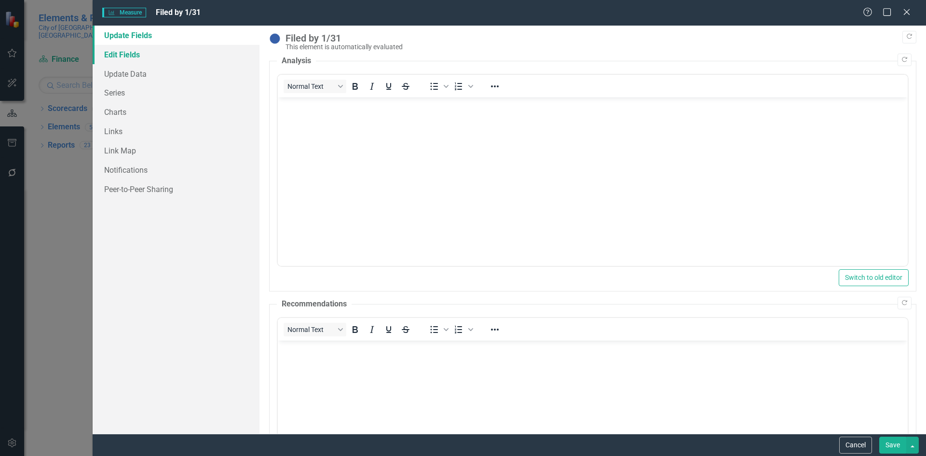
scroll to position [0, 0]
click at [148, 61] on link "Edit Fields" at bounding box center [176, 54] width 167 height 19
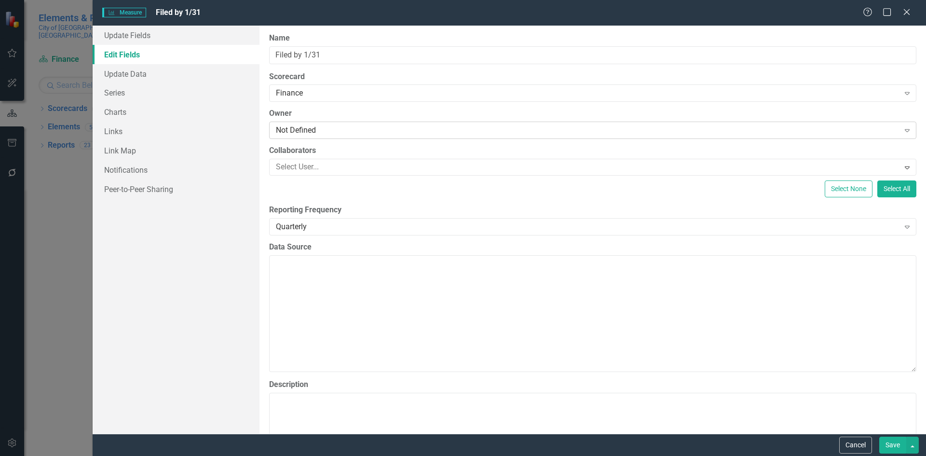
click at [322, 126] on div "Not Defined" at bounding box center [587, 130] width 623 height 11
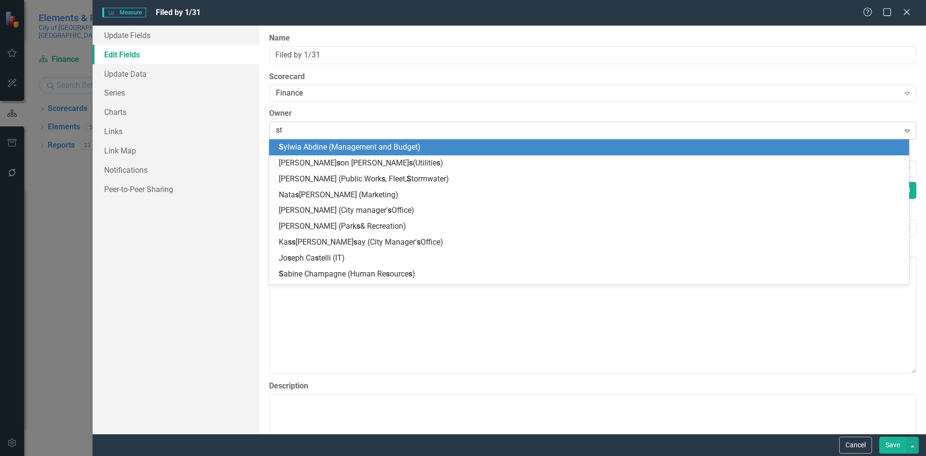
type input "sta"
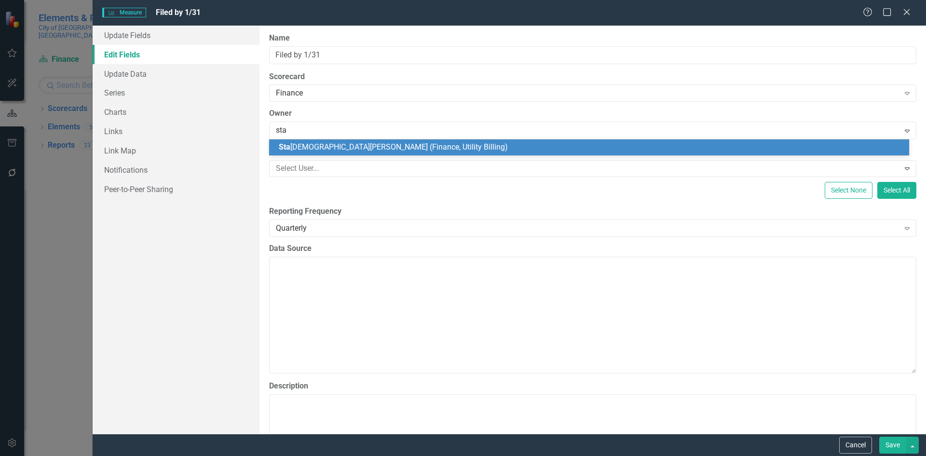
click at [512, 150] on div "Sta shia Myers (Finance, Utility Billing)" at bounding box center [591, 147] width 624 height 11
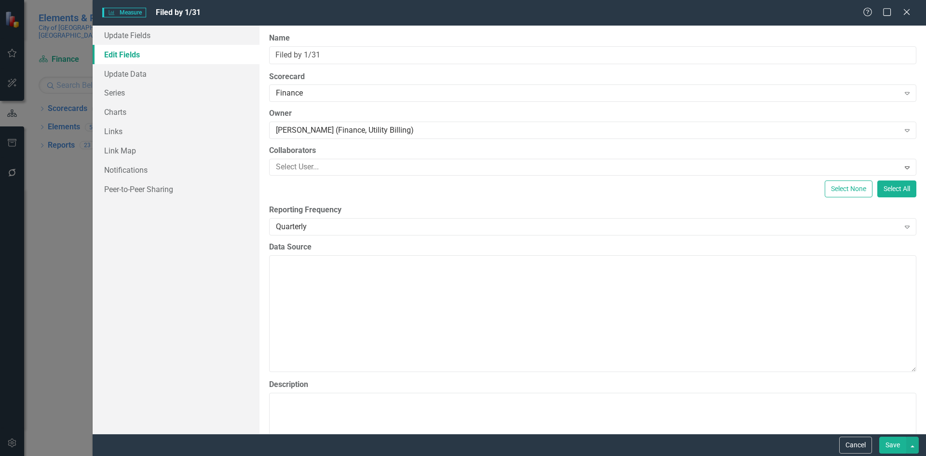
click at [894, 443] on button "Save" at bounding box center [892, 444] width 27 height 17
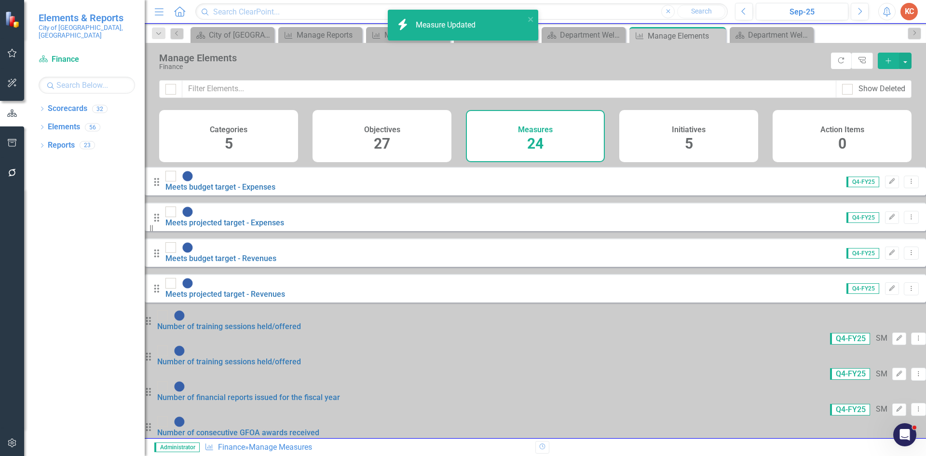
scroll to position [465, 0]
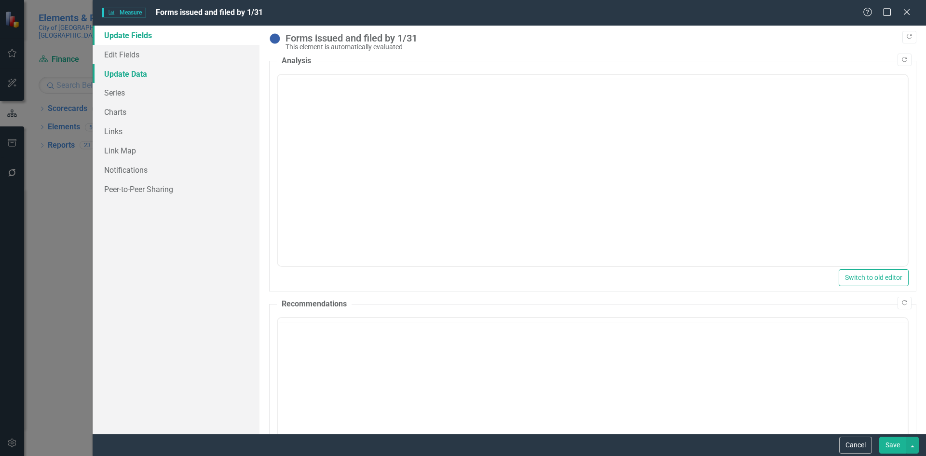
scroll to position [0, 0]
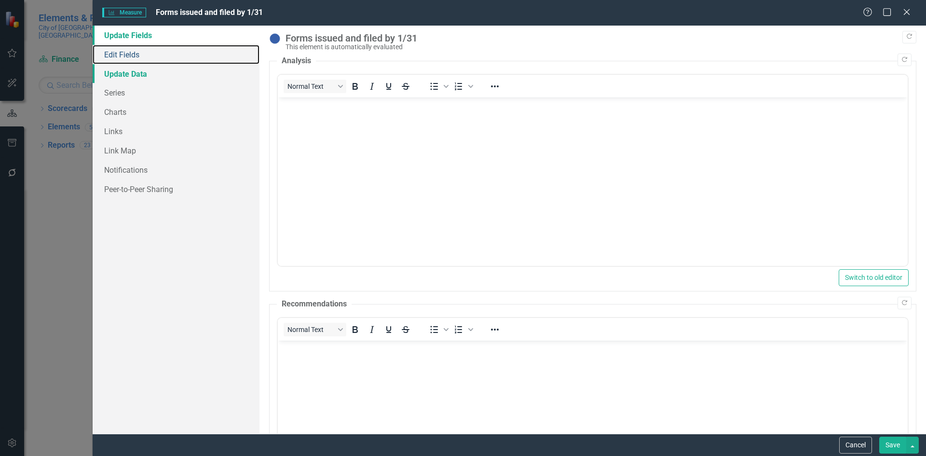
drag, startPoint x: 143, startPoint y: 55, endPoint x: 179, endPoint y: 65, distance: 37.5
click at [144, 55] on link "Edit Fields" at bounding box center [176, 54] width 167 height 19
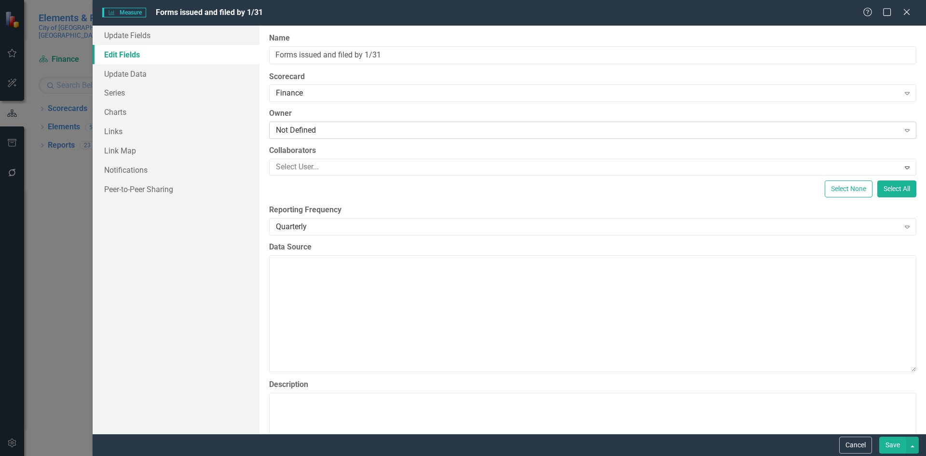
click at [305, 130] on div "Not Defined" at bounding box center [587, 130] width 623 height 11
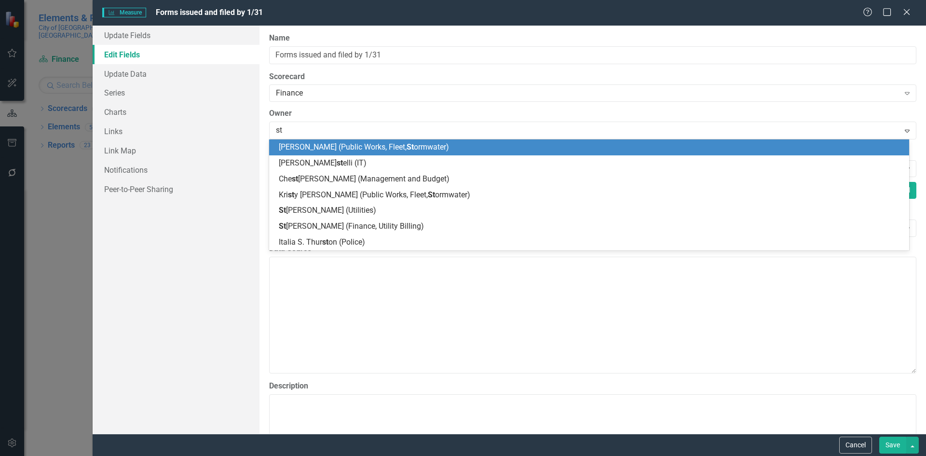
type input "sta"
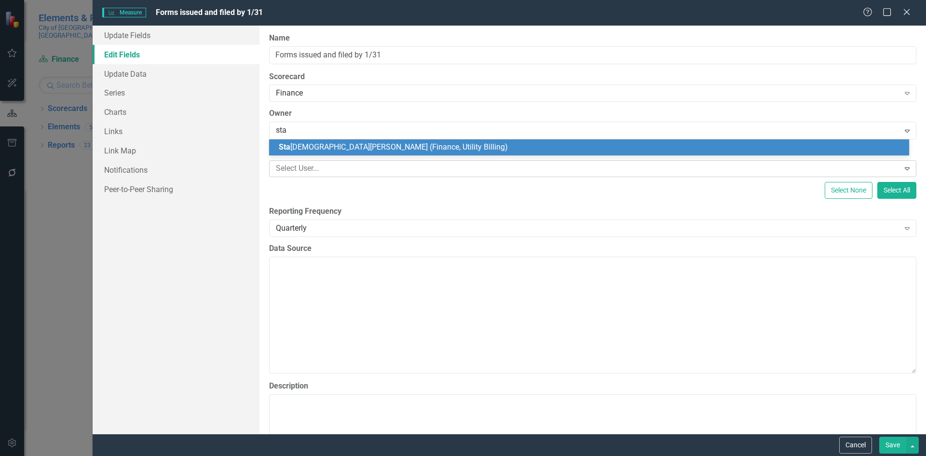
drag, startPoint x: 317, startPoint y: 148, endPoint x: 393, endPoint y: 172, distance: 79.7
click at [318, 148] on span "Sta shia Myers (Finance, Utility Billing)" at bounding box center [393, 146] width 229 height 9
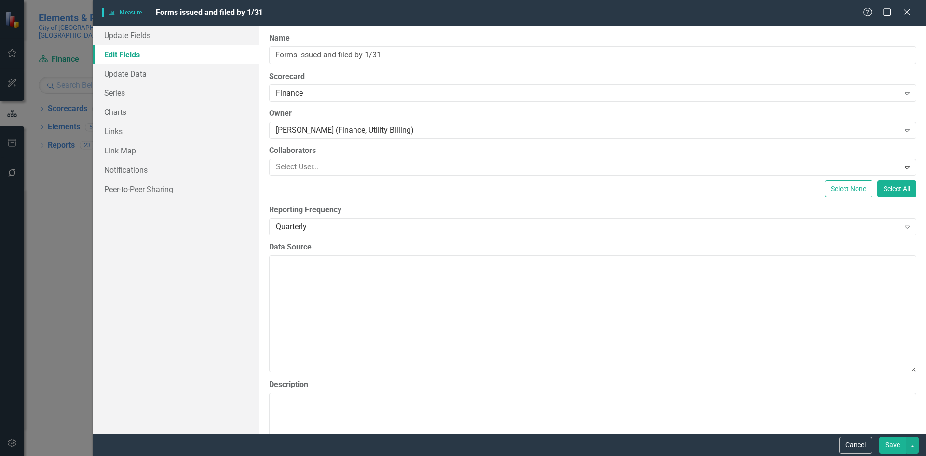
click at [883, 444] on button "Save" at bounding box center [892, 444] width 27 height 17
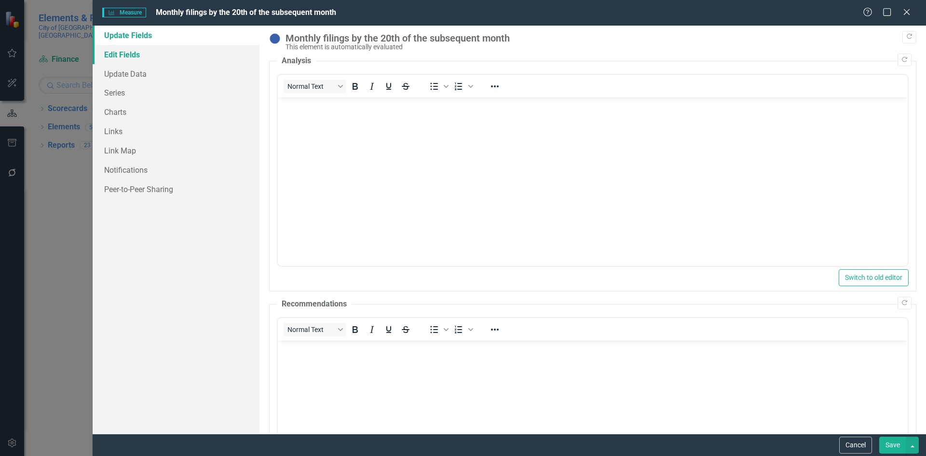
click at [135, 51] on link "Edit Fields" at bounding box center [176, 54] width 167 height 19
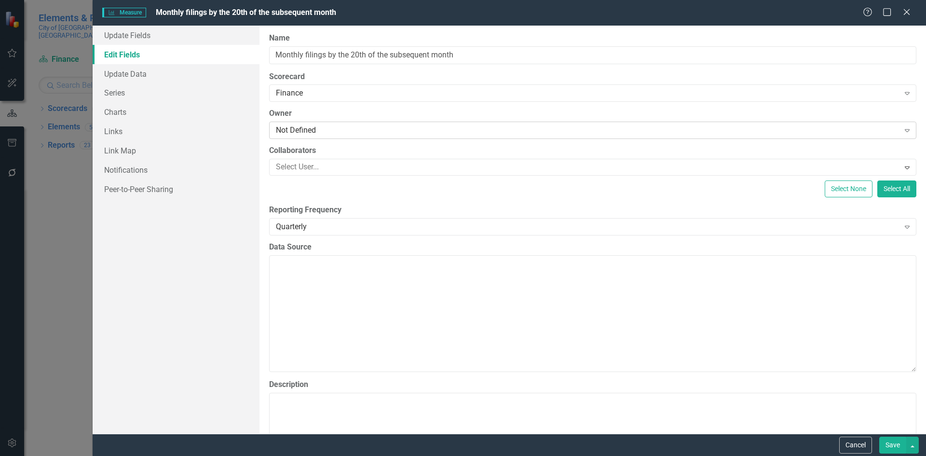
click at [349, 128] on div "Not Defined" at bounding box center [587, 130] width 623 height 11
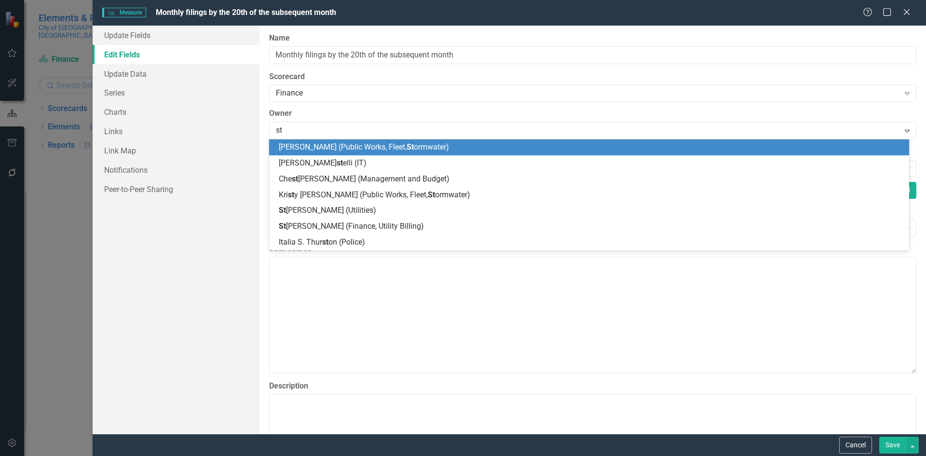
type input "sta"
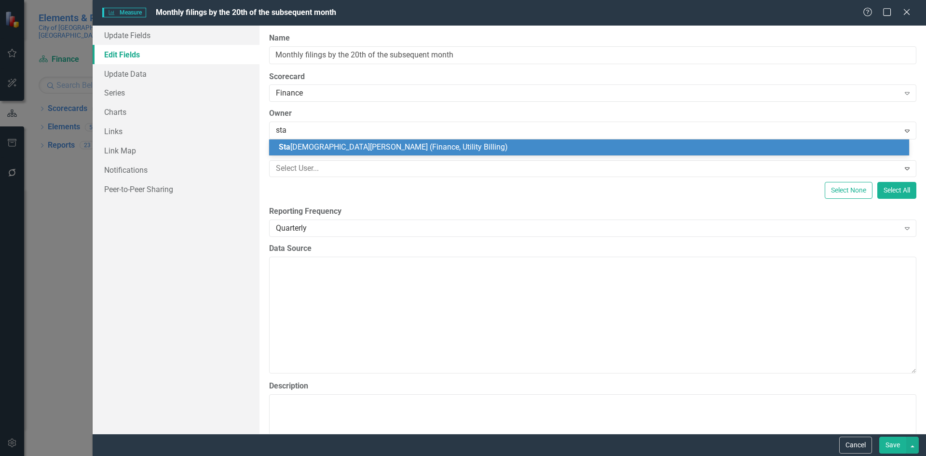
drag, startPoint x: 346, startPoint y: 149, endPoint x: 461, endPoint y: 197, distance: 124.7
click at [346, 149] on span "Sta shia Myers (Finance, Utility Billing)" at bounding box center [393, 146] width 229 height 9
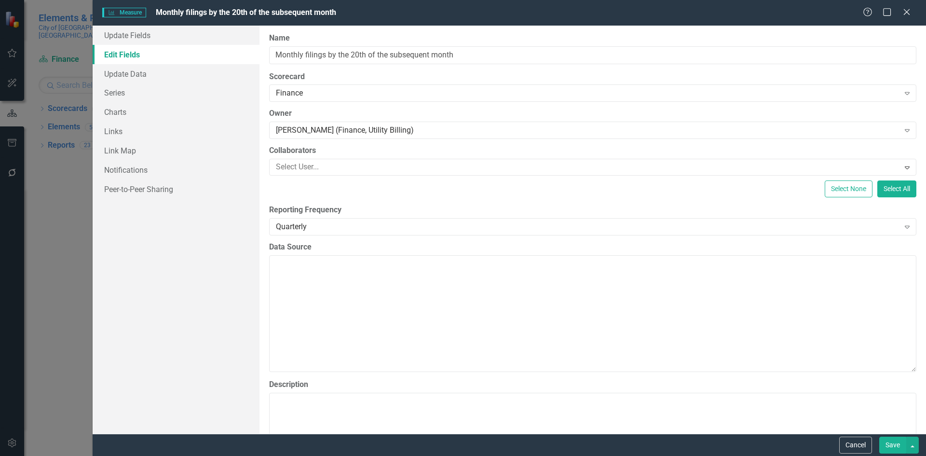
click at [891, 443] on button "Save" at bounding box center [892, 444] width 27 height 17
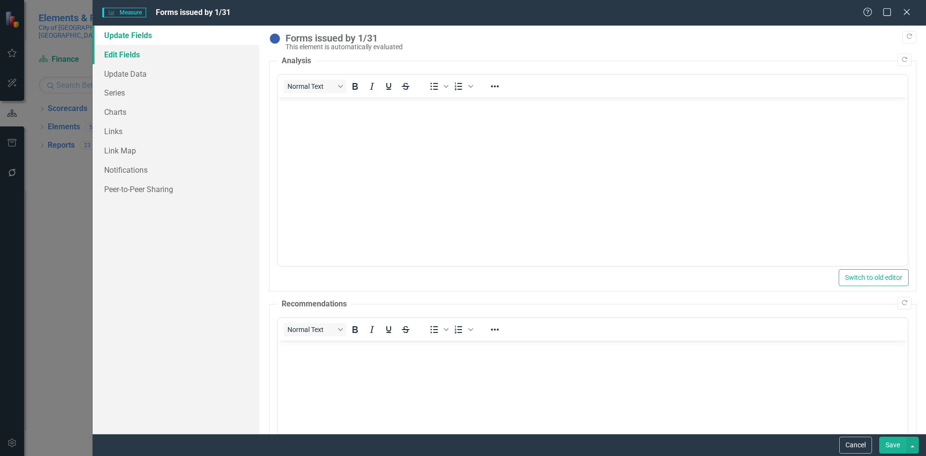
click at [109, 53] on link "Edit Fields" at bounding box center [176, 54] width 167 height 19
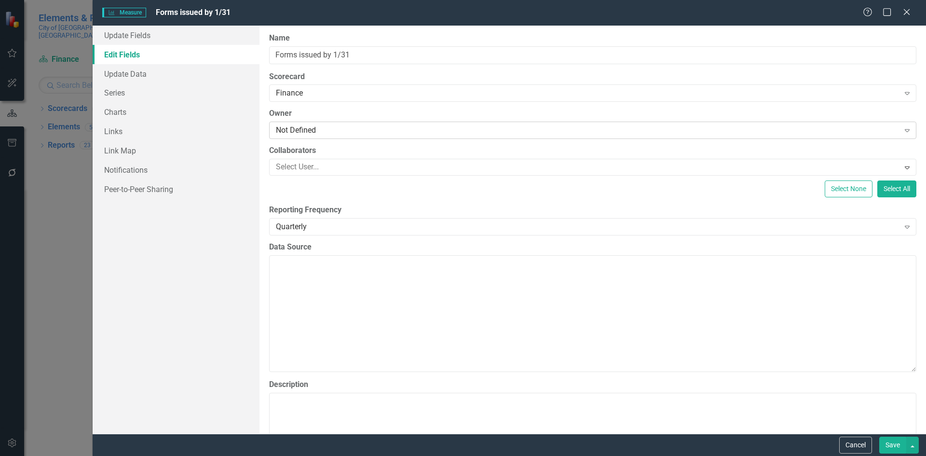
click at [335, 132] on div "Not Defined" at bounding box center [587, 130] width 623 height 11
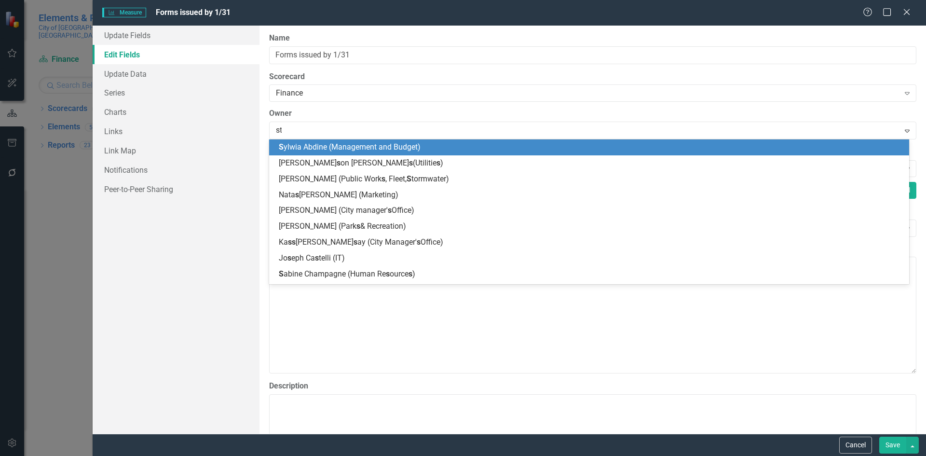
type input "sta"
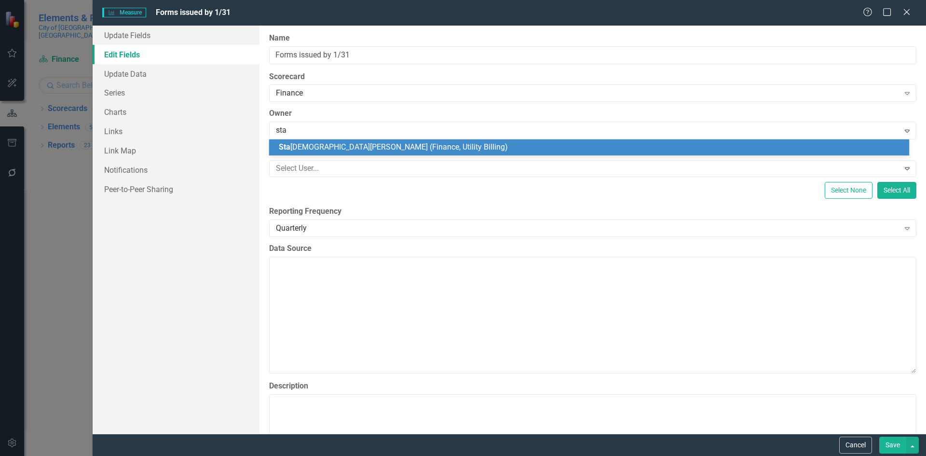
click at [360, 116] on div "ClearPoint Can Do More! How ClearPoint Can Help Close Enterprise plans can auto…" at bounding box center [592, 230] width 666 height 408
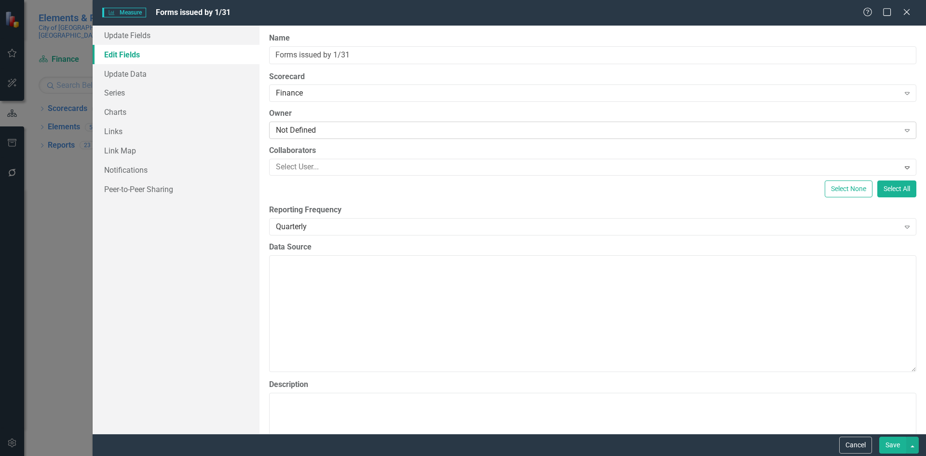
click at [351, 132] on div "Not Defined" at bounding box center [587, 130] width 623 height 11
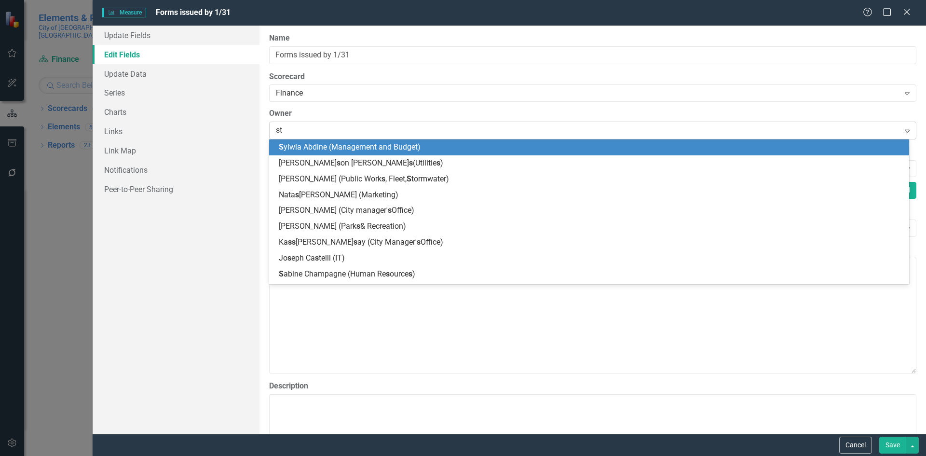
type input "sta"
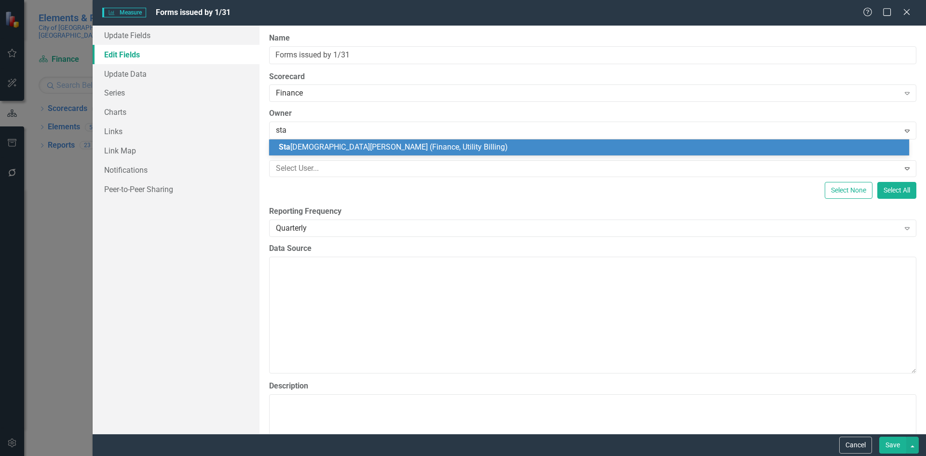
click at [342, 145] on span "Sta shia Myers (Finance, Utility Billing)" at bounding box center [393, 146] width 229 height 9
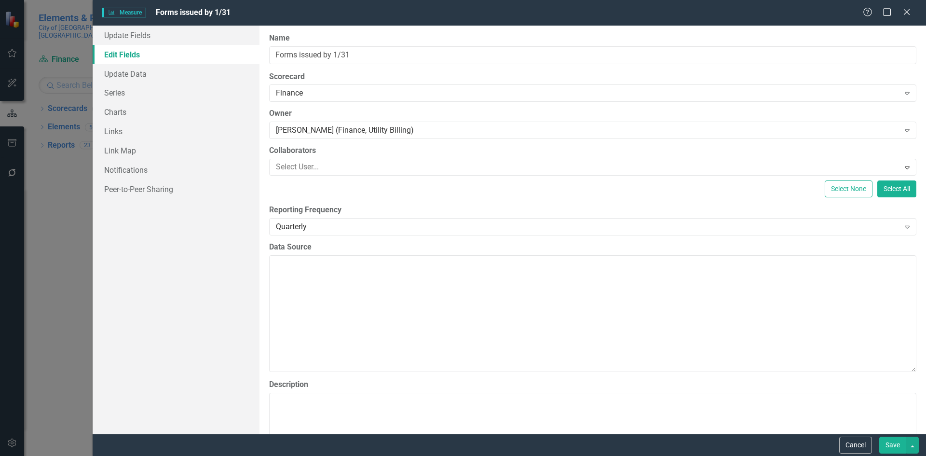
click at [890, 444] on button "Save" at bounding box center [892, 444] width 27 height 17
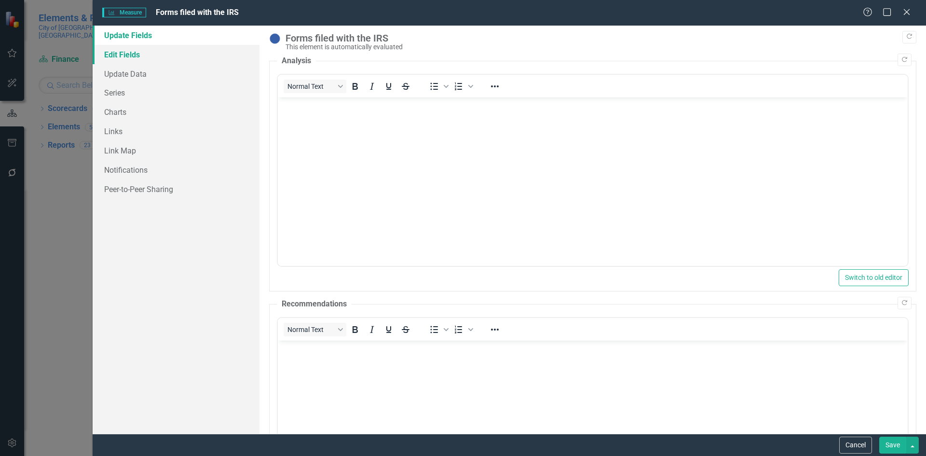
click at [147, 57] on link "Edit Fields" at bounding box center [176, 54] width 167 height 19
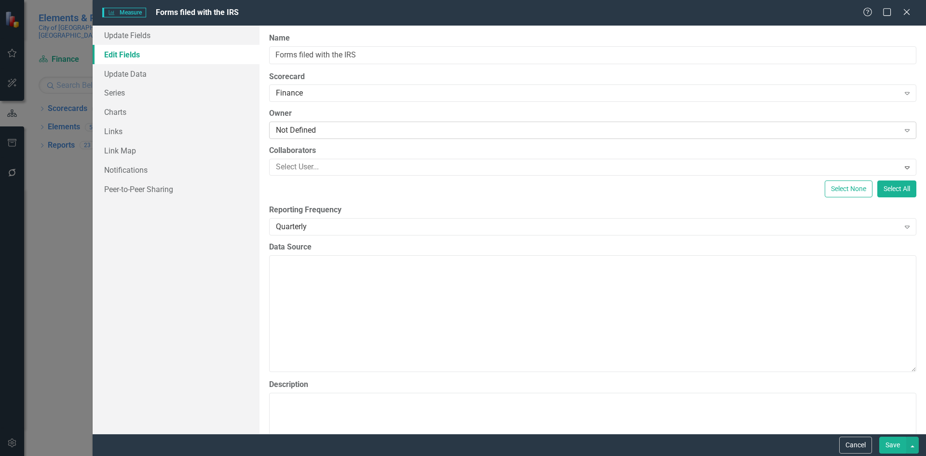
click at [306, 129] on div "Not Defined" at bounding box center [587, 130] width 623 height 11
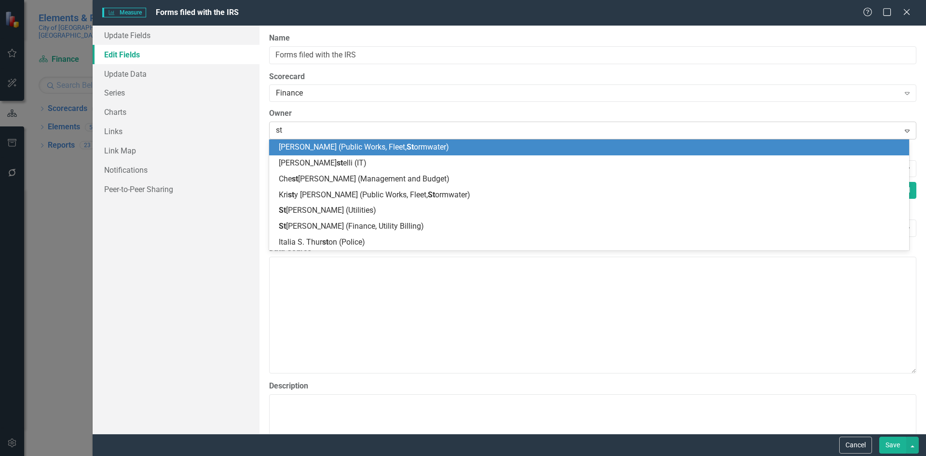
type input "sta"
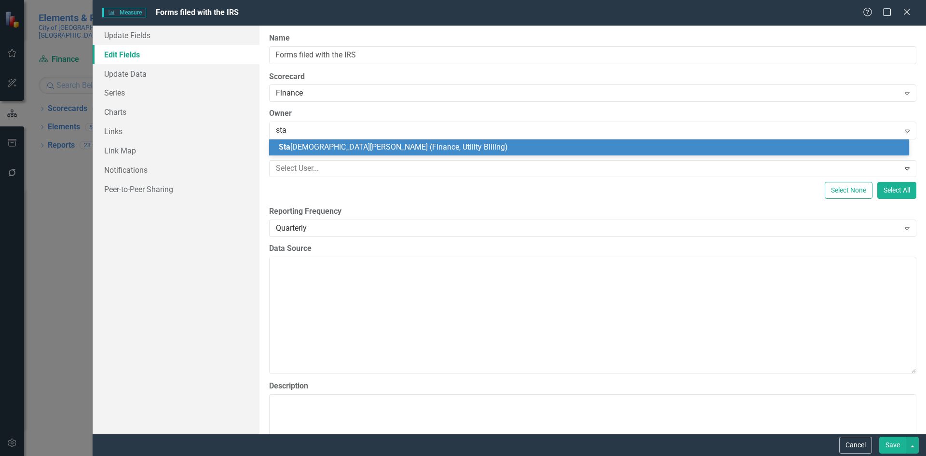
click at [299, 147] on span "Sta shia Myers (Finance, Utility Billing)" at bounding box center [393, 146] width 229 height 9
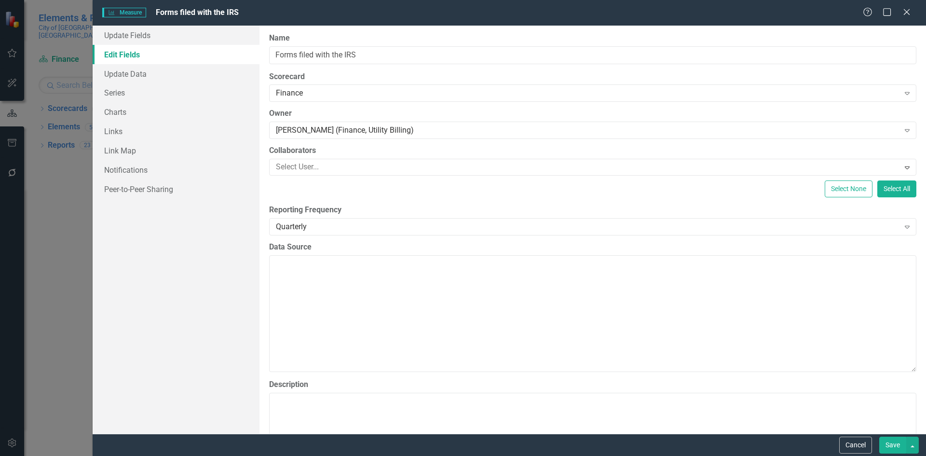
drag, startPoint x: 891, startPoint y: 446, endPoint x: 886, endPoint y: 441, distance: 7.8
click at [891, 446] on button "Save" at bounding box center [892, 444] width 27 height 17
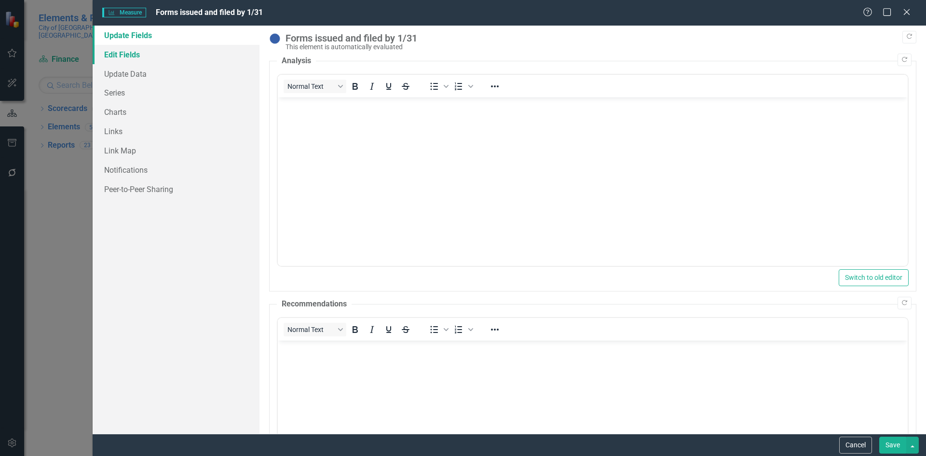
click at [119, 56] on link "Edit Fields" at bounding box center [176, 54] width 167 height 19
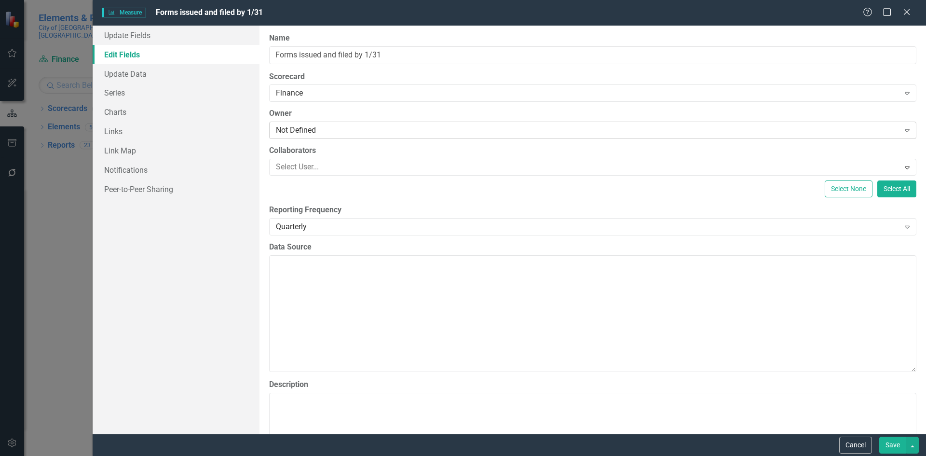
click at [318, 134] on div "Not Defined" at bounding box center [587, 130] width 623 height 11
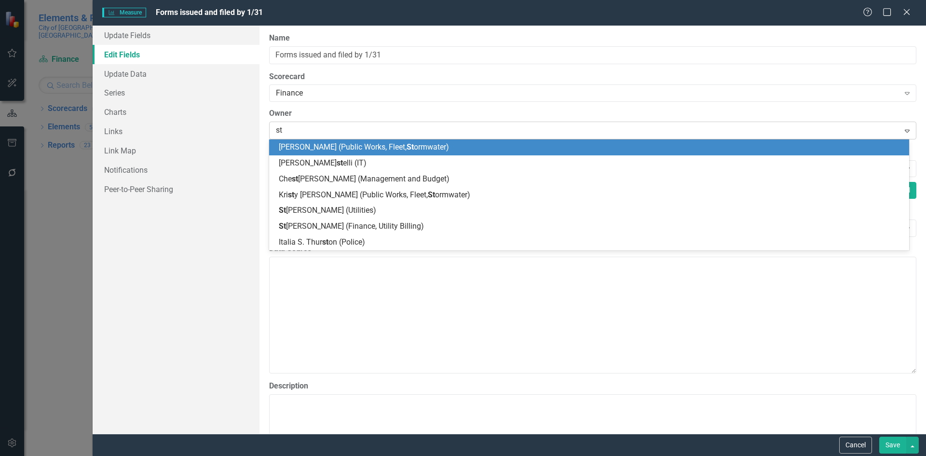
type input "sta"
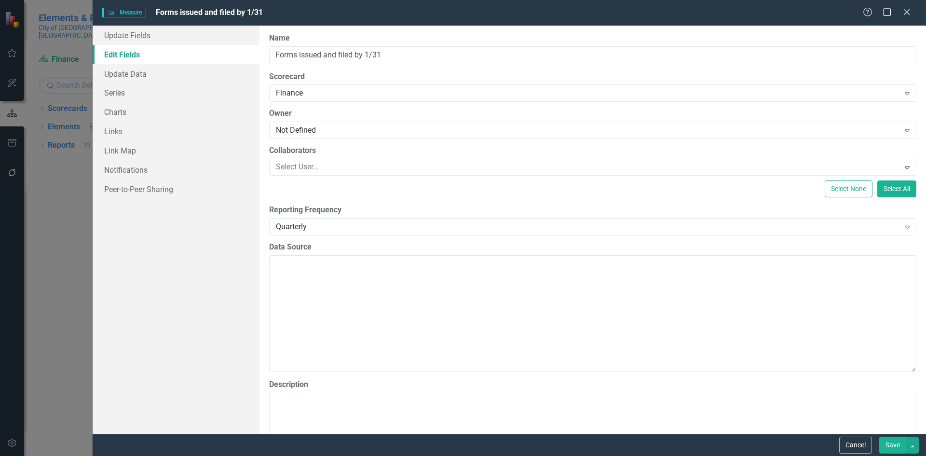
click at [889, 444] on button "Save" at bounding box center [892, 444] width 27 height 17
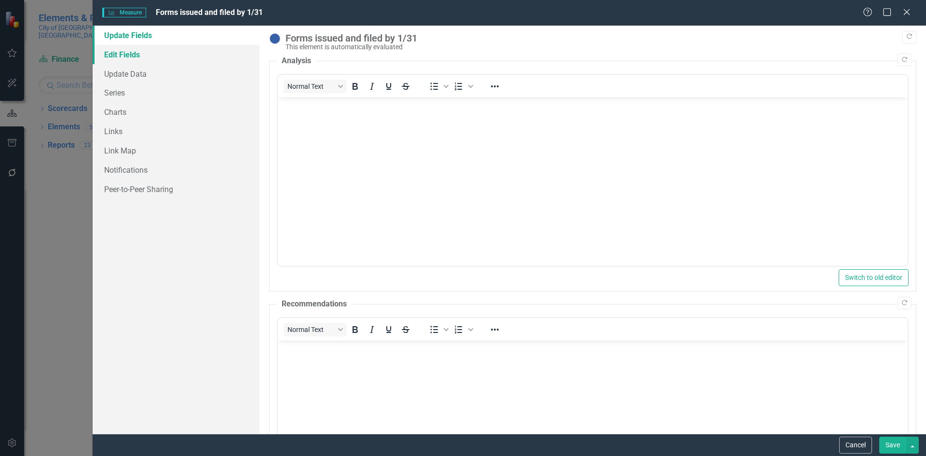
drag, startPoint x: 116, startPoint y: 56, endPoint x: 135, endPoint y: 60, distance: 19.7
click at [117, 56] on link "Edit Fields" at bounding box center [176, 54] width 167 height 19
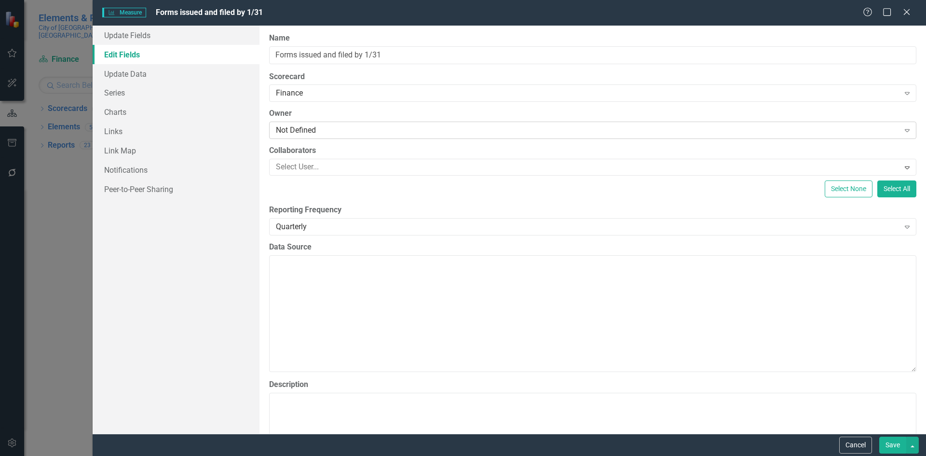
click at [325, 132] on div "Not Defined" at bounding box center [587, 130] width 623 height 11
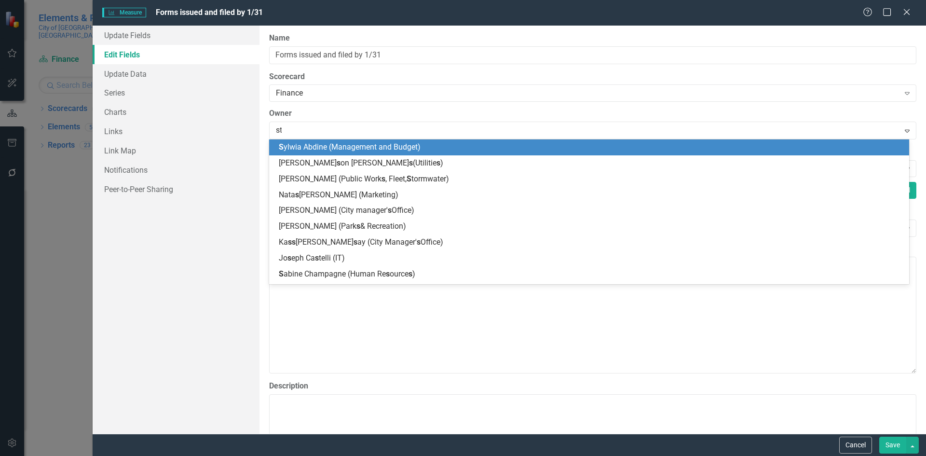
type input "sta"
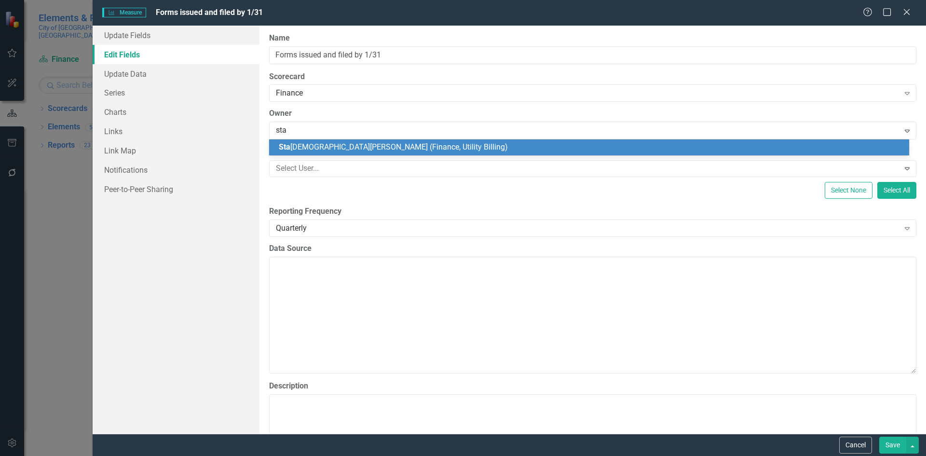
click at [333, 147] on span "Sta shia Myers (Finance, Utility Billing)" at bounding box center [393, 146] width 229 height 9
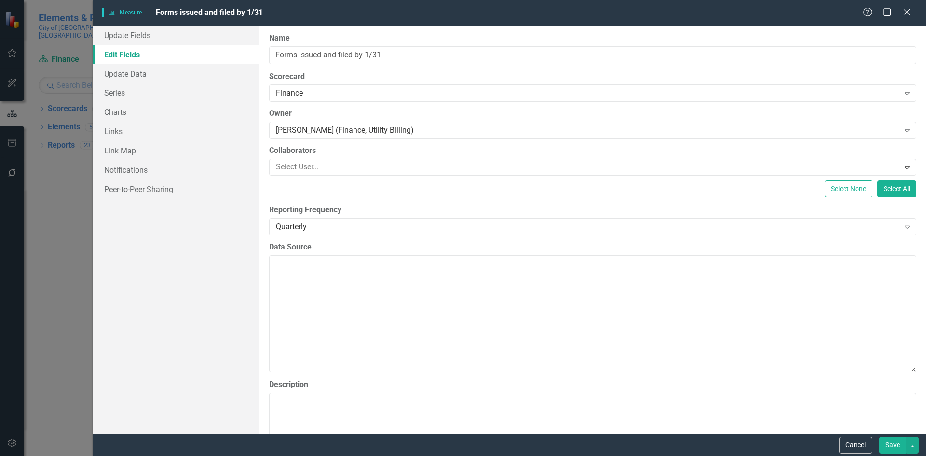
click at [886, 442] on button "Save" at bounding box center [892, 444] width 27 height 17
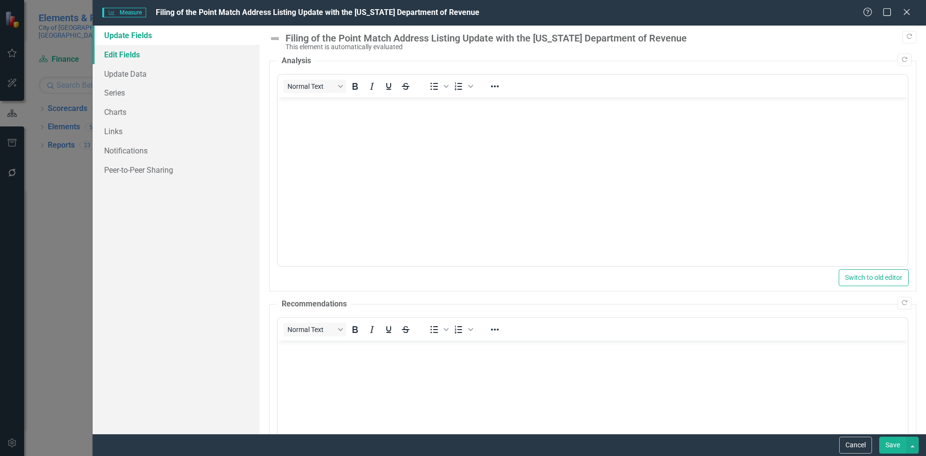
click at [110, 49] on link "Edit Fields" at bounding box center [176, 54] width 167 height 19
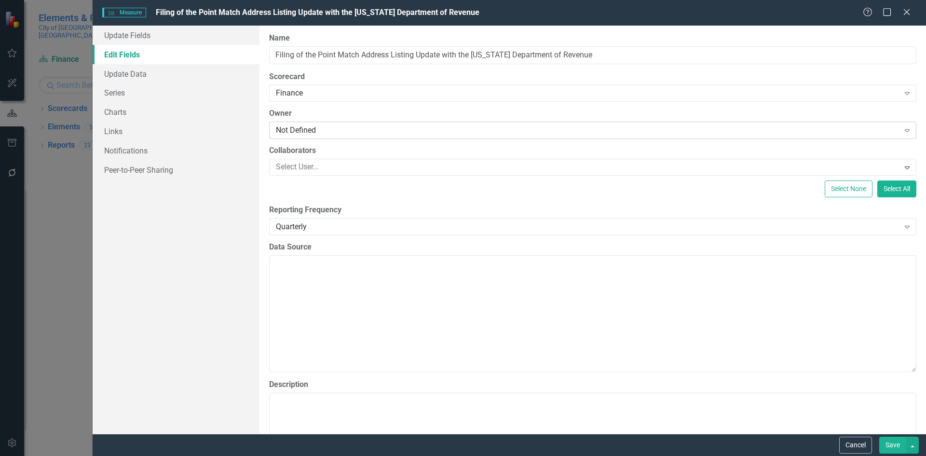
click at [318, 133] on div "Not Defined" at bounding box center [587, 130] width 623 height 11
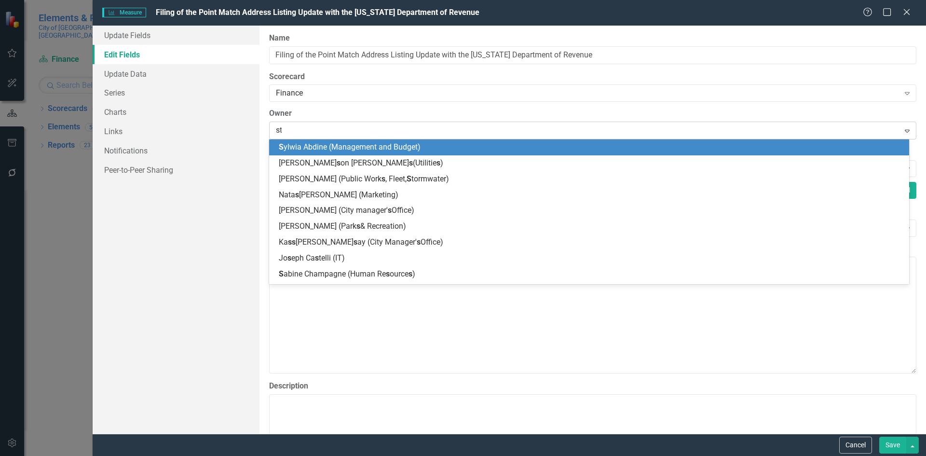
type input "sta"
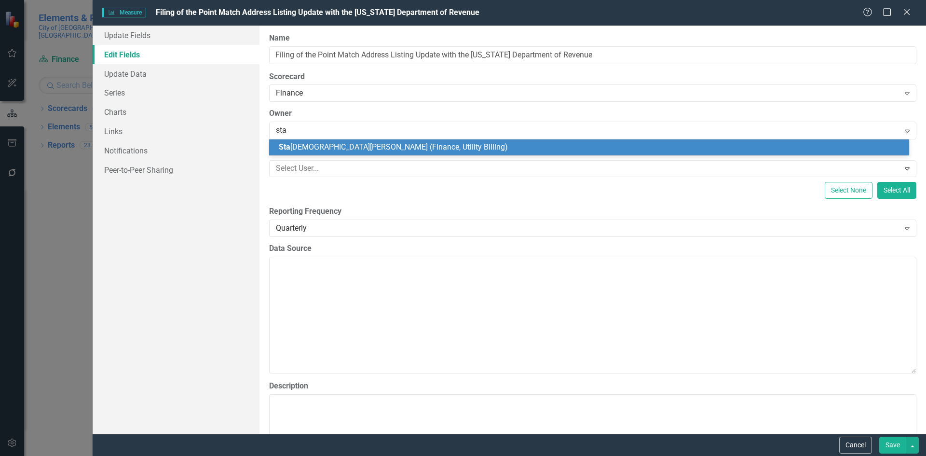
click at [335, 147] on span "Sta shia Myers (Finance, Utility Billing)" at bounding box center [393, 146] width 229 height 9
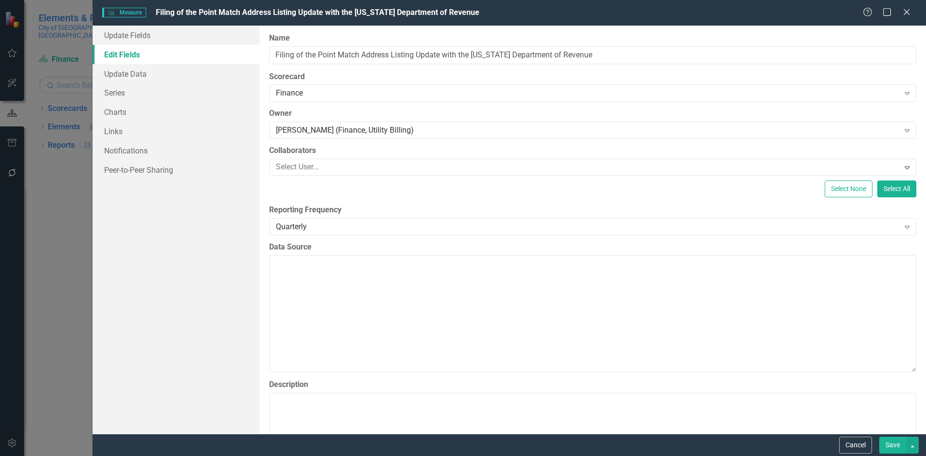
drag, startPoint x: 895, startPoint y: 447, endPoint x: 889, endPoint y: 442, distance: 7.2
click at [893, 445] on button "Save" at bounding box center [892, 444] width 27 height 17
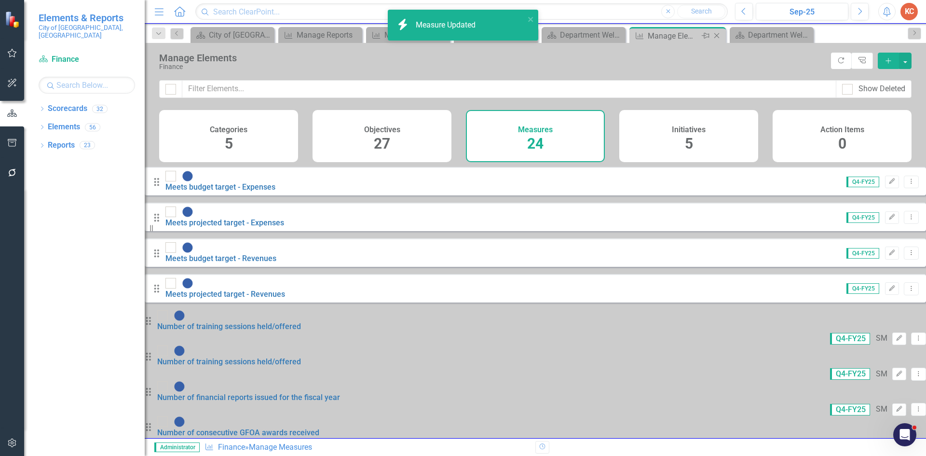
click at [717, 39] on icon "Close" at bounding box center [716, 36] width 10 height 8
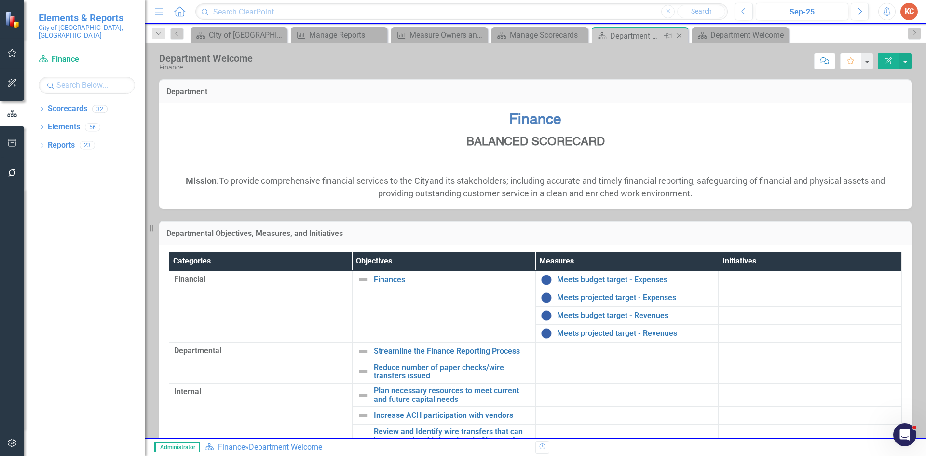
click at [679, 36] on icon "Close" at bounding box center [679, 36] width 10 height 8
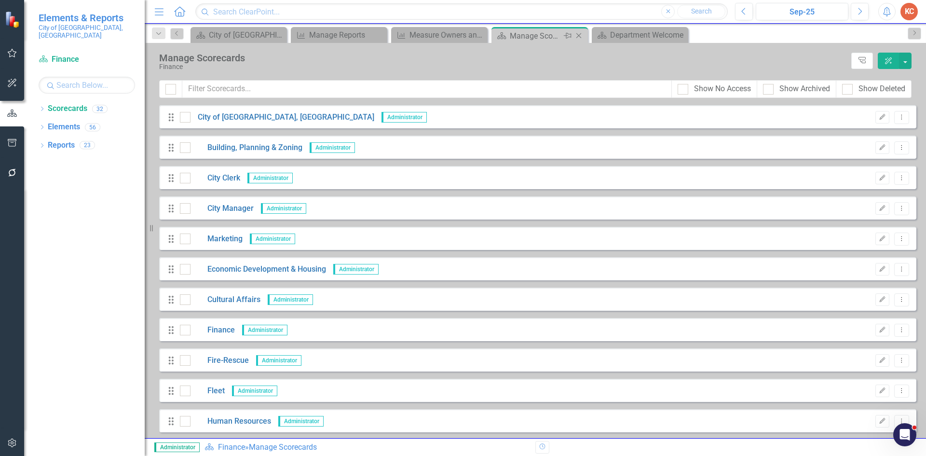
click at [551, 30] on div "Manage Scorecards" at bounding box center [536, 36] width 52 height 12
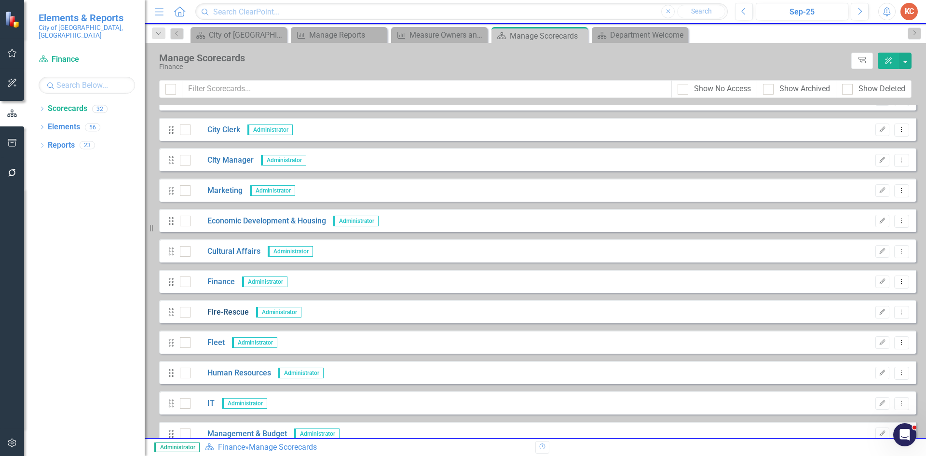
click at [232, 313] on link "Fire-Rescue" at bounding box center [219, 312] width 58 height 11
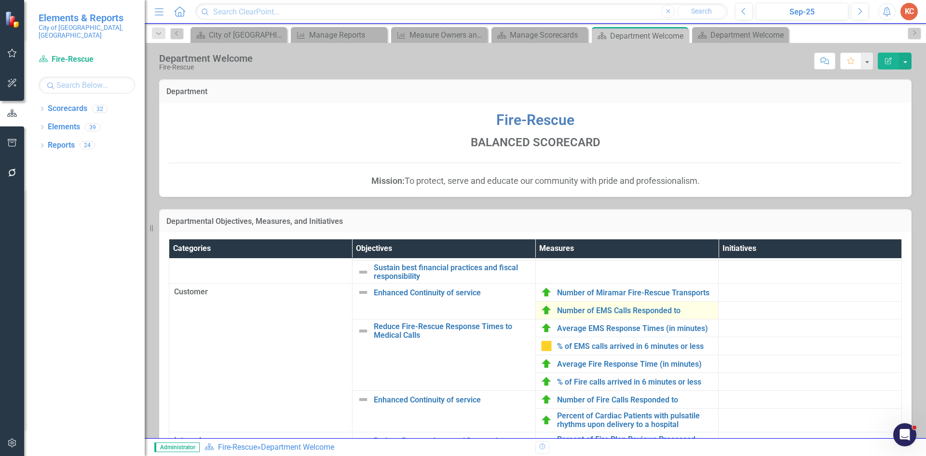
scroll to position [193, 0]
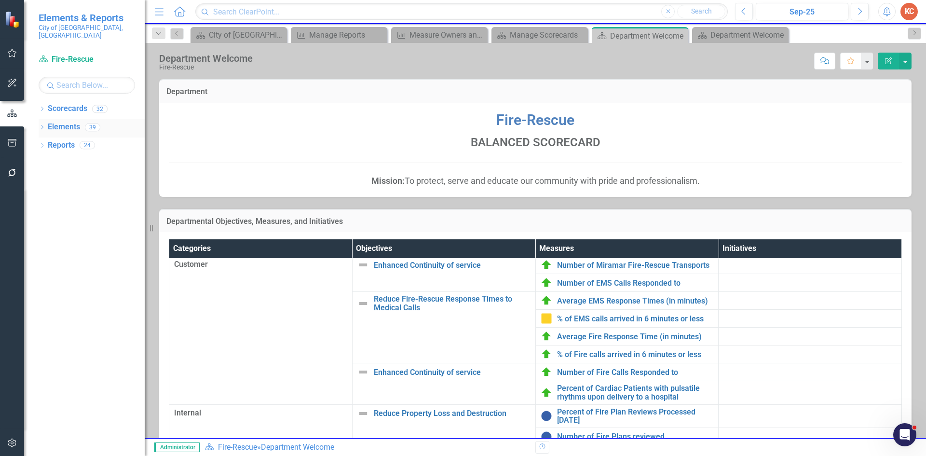
click at [71, 121] on link "Elements" at bounding box center [64, 126] width 32 height 11
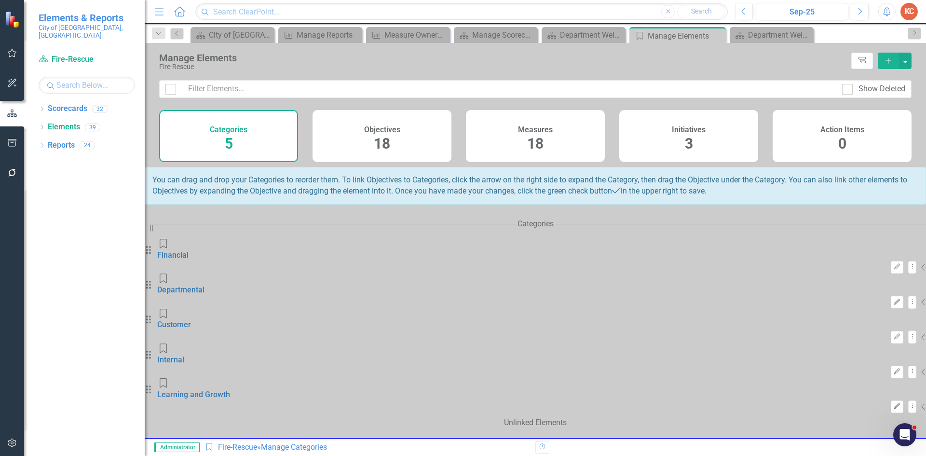
click at [537, 126] on h4 "Measures" at bounding box center [535, 129] width 35 height 9
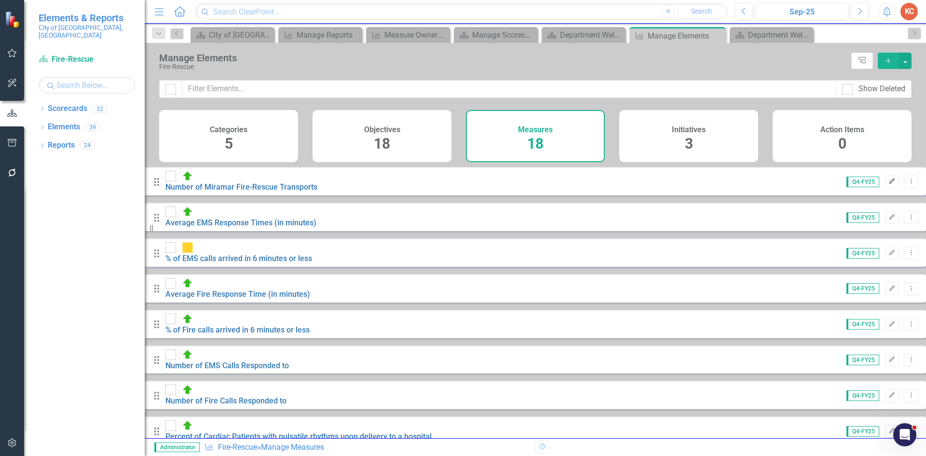
click at [889, 184] on icon "button" at bounding box center [892, 181] width 6 height 6
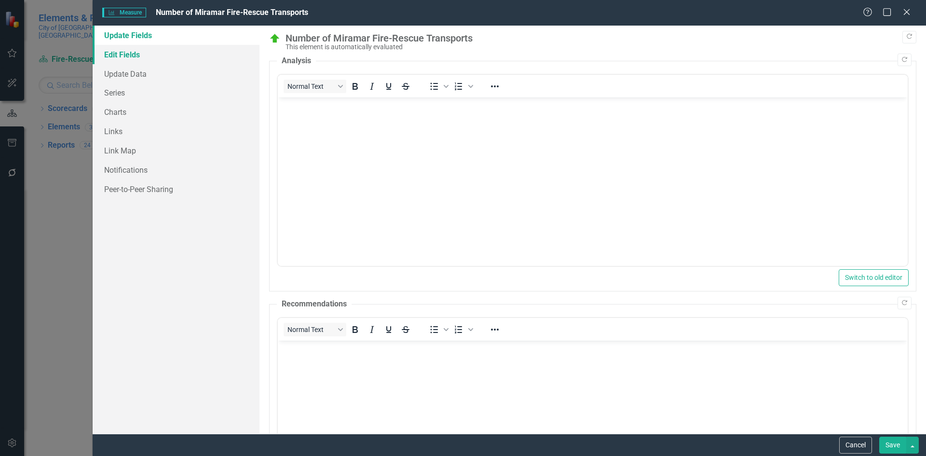
click at [129, 57] on link "Edit Fields" at bounding box center [176, 54] width 167 height 19
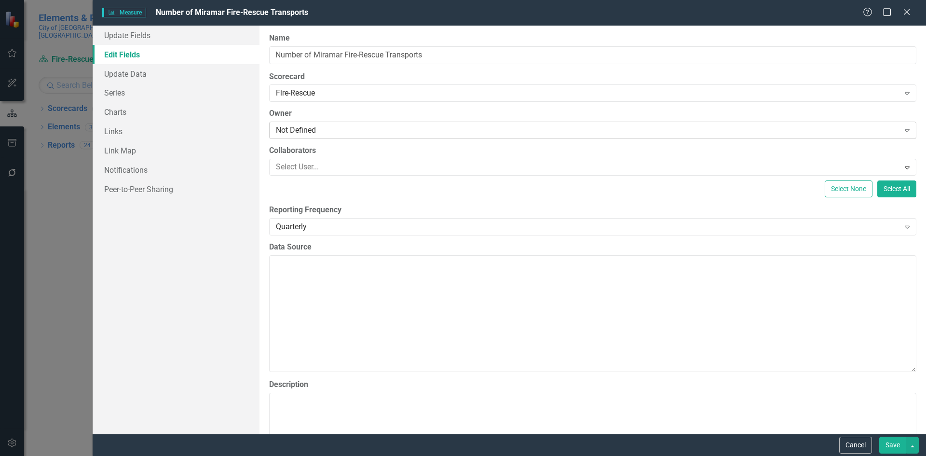
click at [333, 129] on div "Not Defined" at bounding box center [587, 130] width 623 height 11
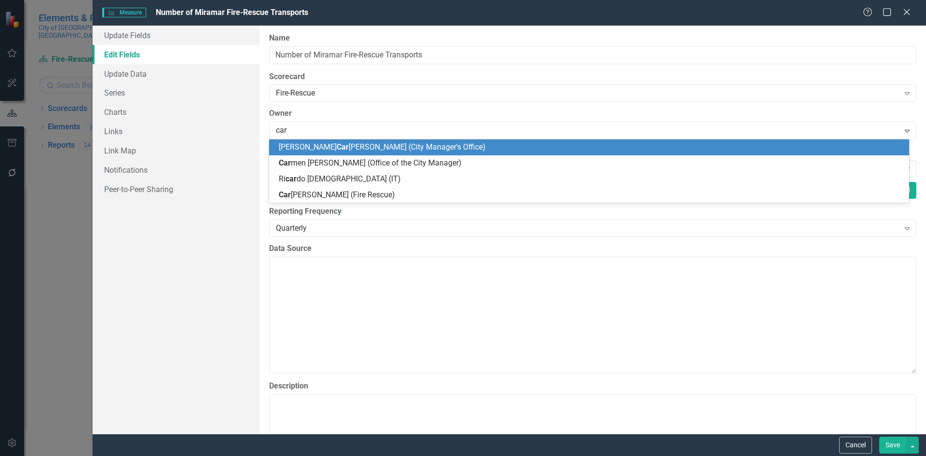
type input "caro"
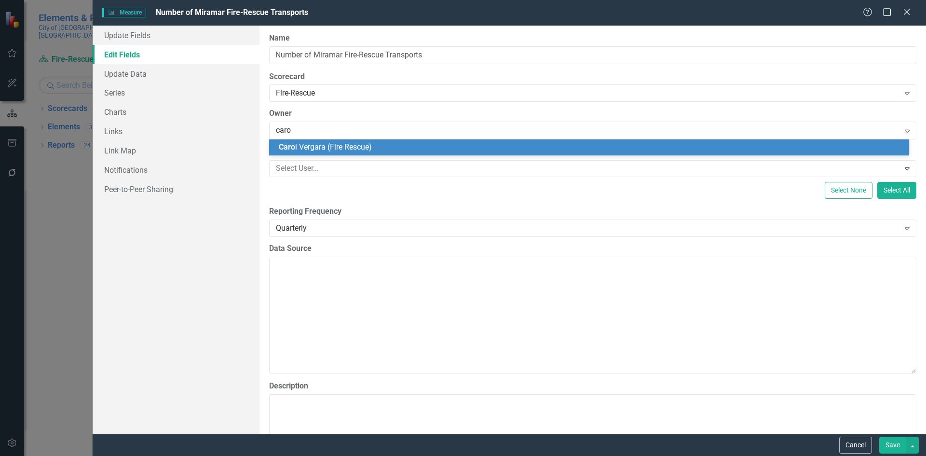
click at [313, 144] on span "[PERSON_NAME] (Fire Rescue)" at bounding box center [325, 146] width 93 height 9
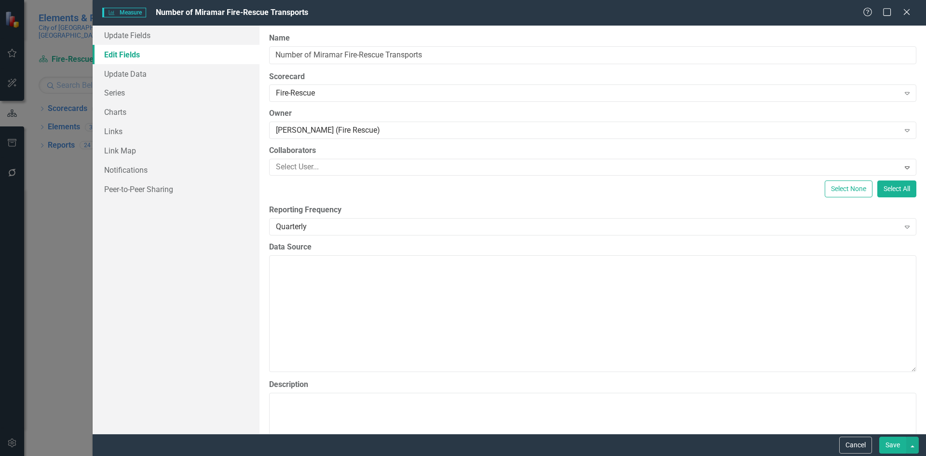
click at [892, 449] on button "Save" at bounding box center [892, 444] width 27 height 17
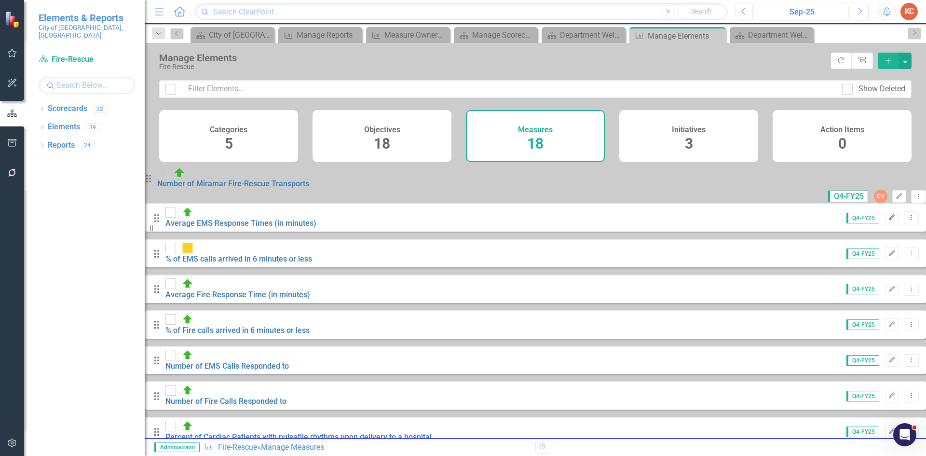
click at [885, 214] on button "Edit" at bounding box center [892, 218] width 14 height 13
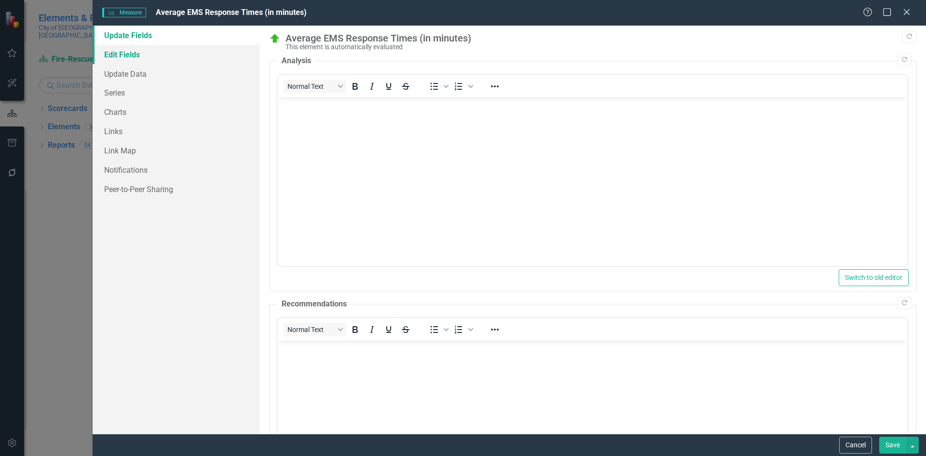
drag, startPoint x: 137, startPoint y: 57, endPoint x: 179, endPoint y: 62, distance: 41.7
click at [138, 57] on link "Edit Fields" at bounding box center [176, 54] width 167 height 19
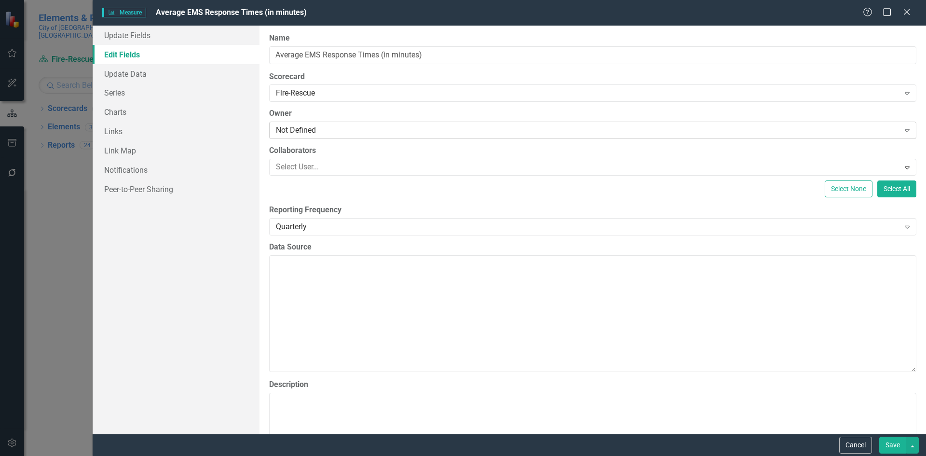
click at [373, 125] on div "Not Defined" at bounding box center [587, 130] width 623 height 11
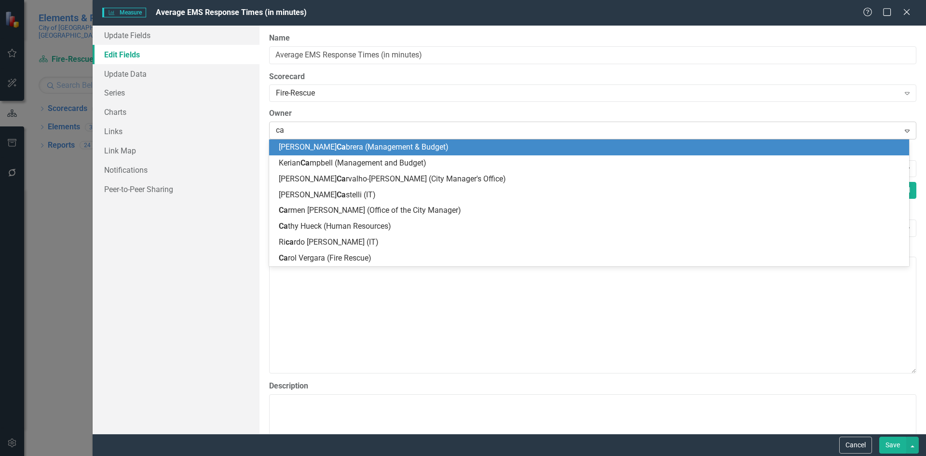
type input "car"
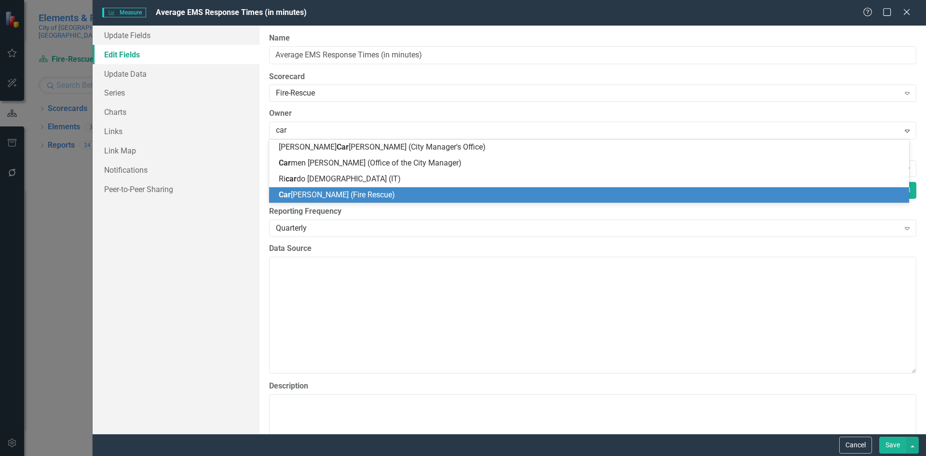
click at [355, 192] on span "Car ol Vergara (Fire Rescue)" at bounding box center [337, 194] width 116 height 9
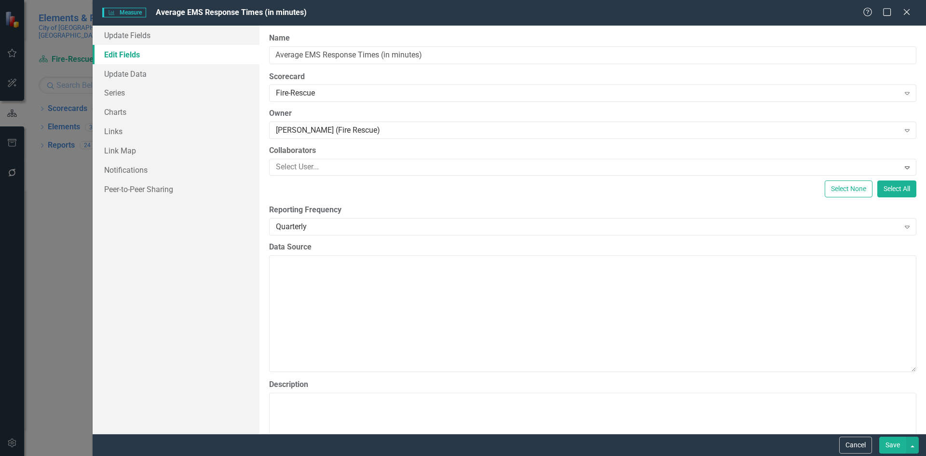
click at [887, 443] on button "Save" at bounding box center [892, 444] width 27 height 17
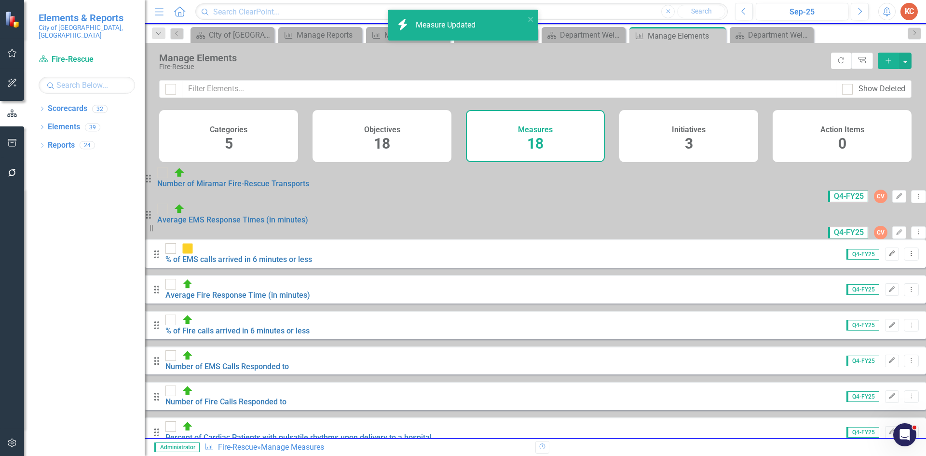
click at [888, 251] on icon "Edit" at bounding box center [891, 254] width 7 height 6
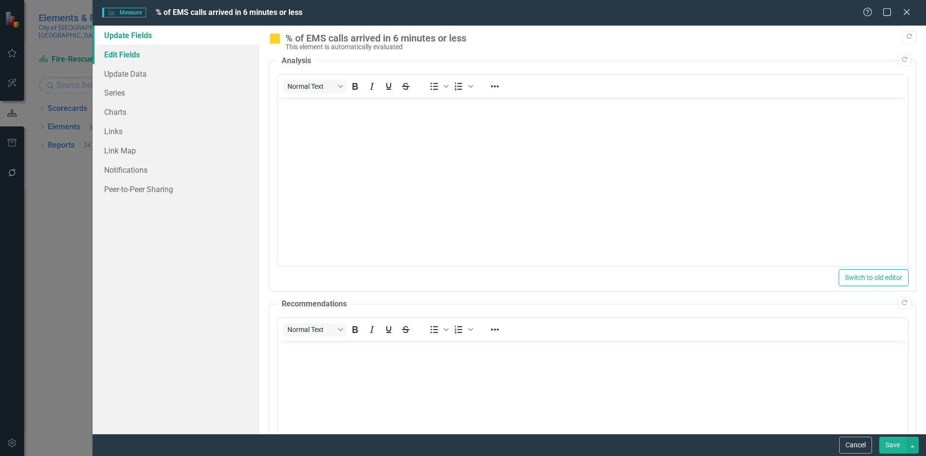
click at [129, 55] on link "Edit Fields" at bounding box center [176, 54] width 167 height 19
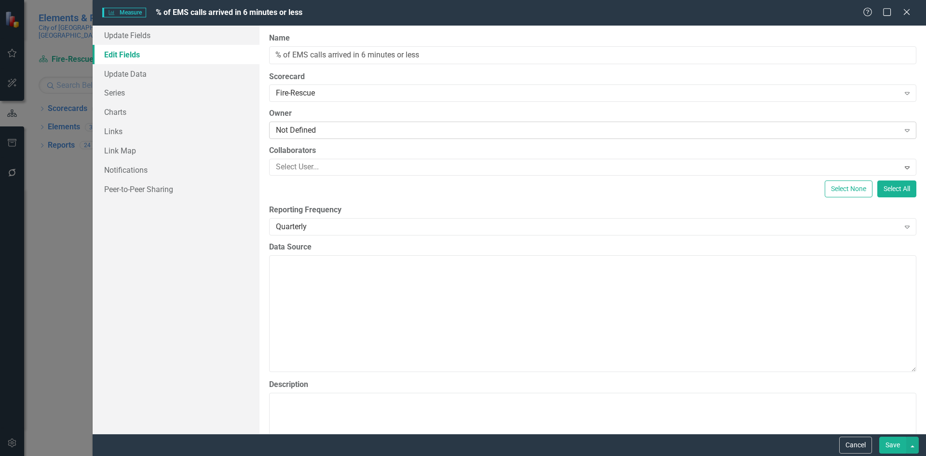
click at [290, 128] on div "Not Defined" at bounding box center [587, 130] width 623 height 11
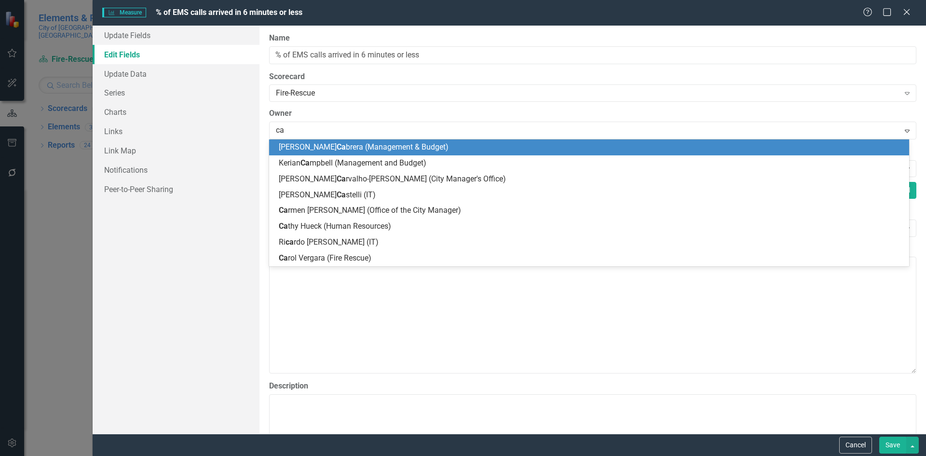
type input "car"
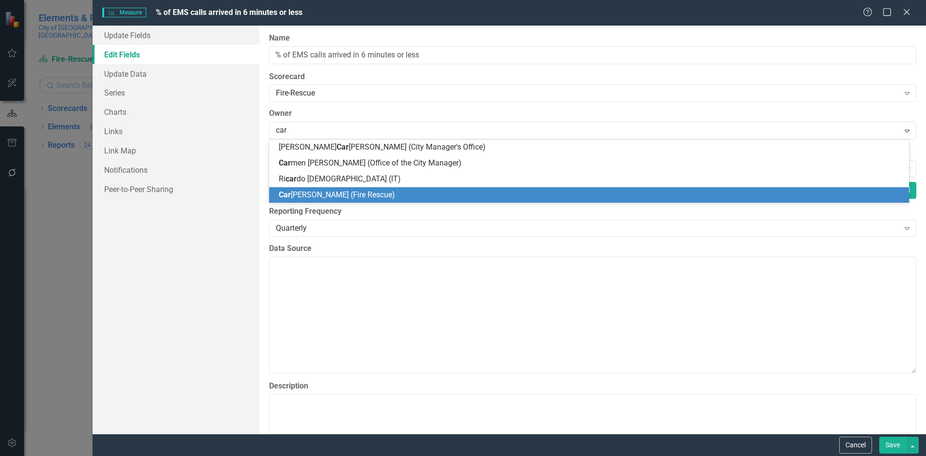
click at [302, 194] on span "Car ol Vergara (Fire Rescue)" at bounding box center [337, 194] width 116 height 9
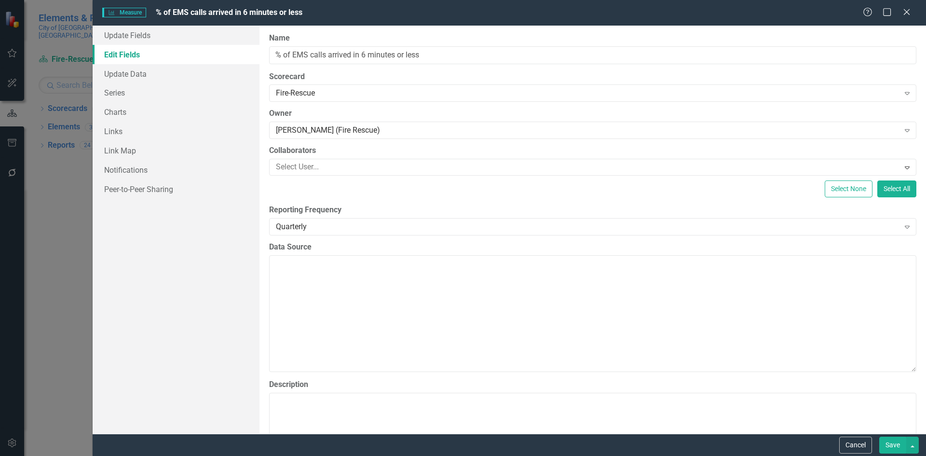
click at [890, 444] on button "Save" at bounding box center [892, 444] width 27 height 17
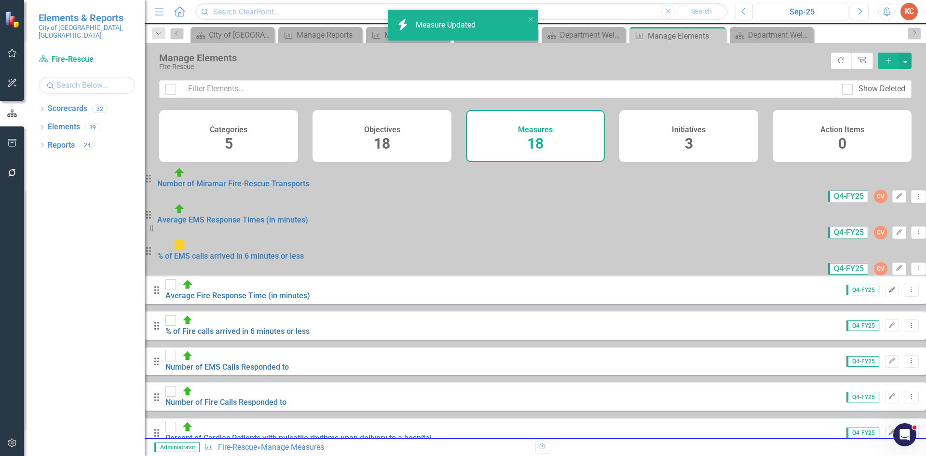
click at [885, 283] on button "Edit" at bounding box center [892, 289] width 14 height 13
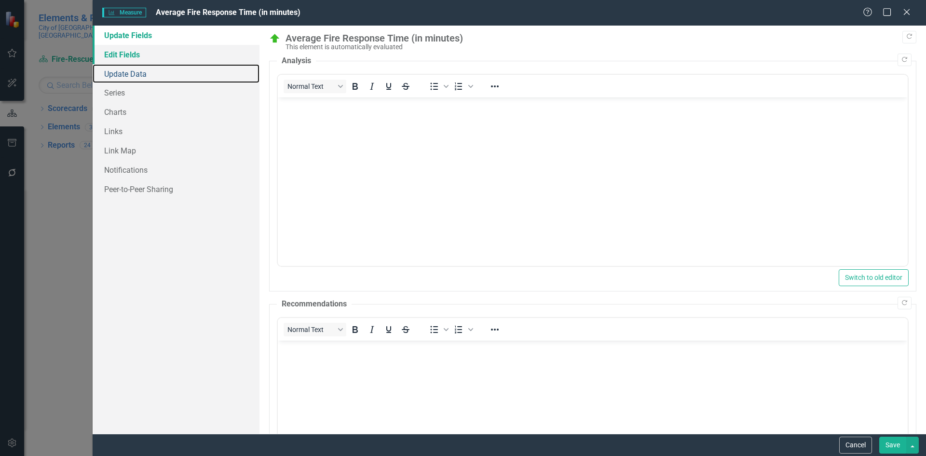
drag, startPoint x: 131, startPoint y: 64, endPoint x: 132, endPoint y: 59, distance: 4.9
click at [131, 63] on div "Update Fields Edit Fields Update Data Series Charts Links Link Map Notification…" at bounding box center [176, 230] width 167 height 408
drag, startPoint x: 148, startPoint y: 55, endPoint x: 155, endPoint y: 53, distance: 7.9
click at [148, 54] on link "Edit Fields" at bounding box center [176, 54] width 167 height 19
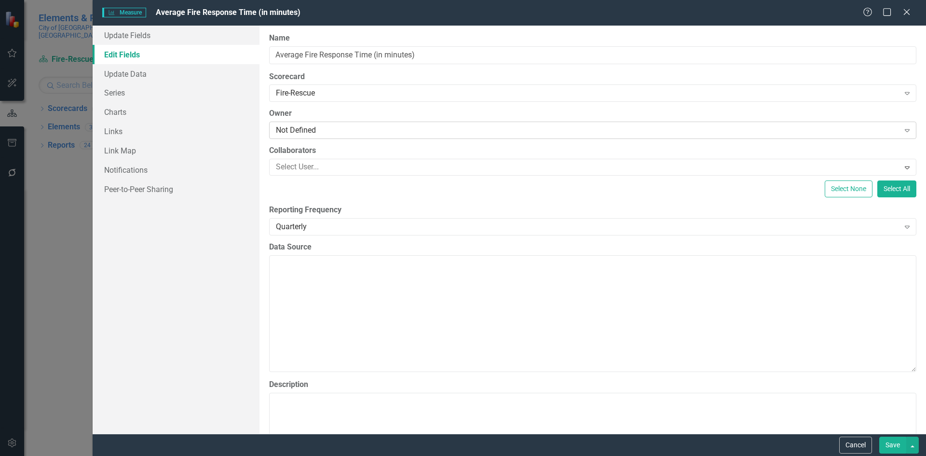
click at [334, 131] on div "Not Defined" at bounding box center [587, 130] width 623 height 11
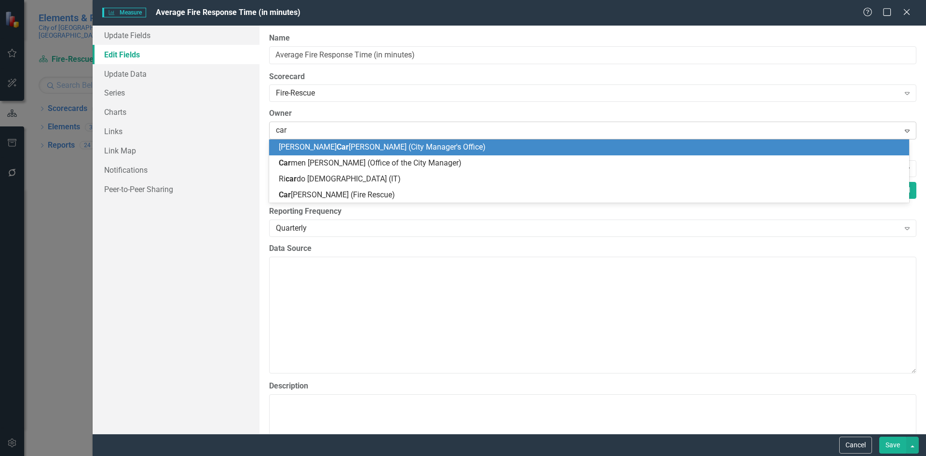
type input "caro"
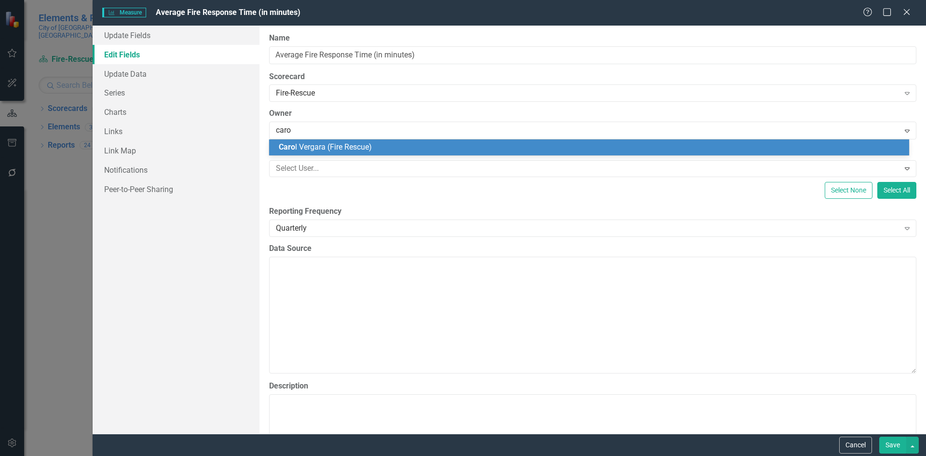
click at [323, 144] on span "[PERSON_NAME] (Fire Rescue)" at bounding box center [325, 146] width 93 height 9
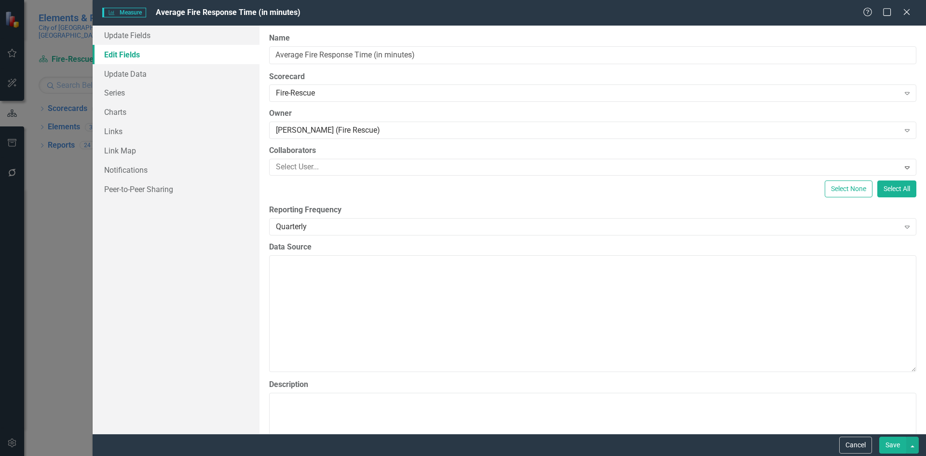
drag, startPoint x: 889, startPoint y: 444, endPoint x: 614, endPoint y: 319, distance: 302.9
click at [889, 444] on button "Save" at bounding box center [892, 444] width 27 height 17
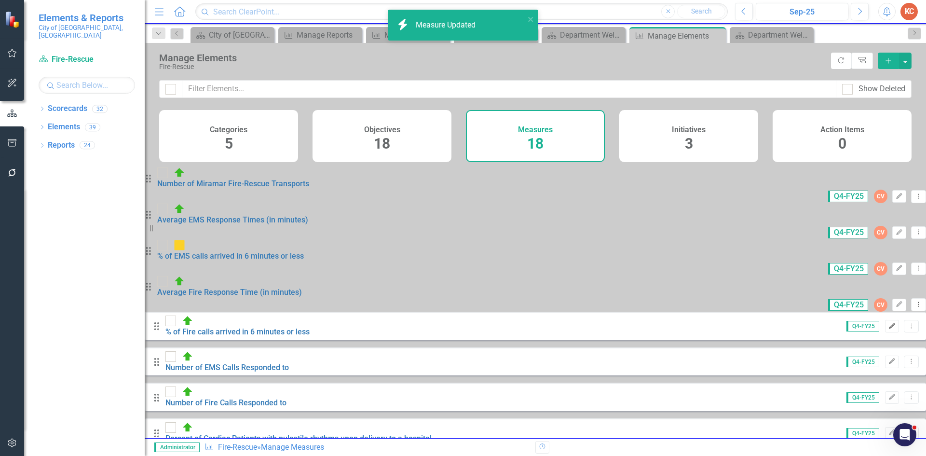
click at [889, 322] on icon "button" at bounding box center [892, 325] width 6 height 6
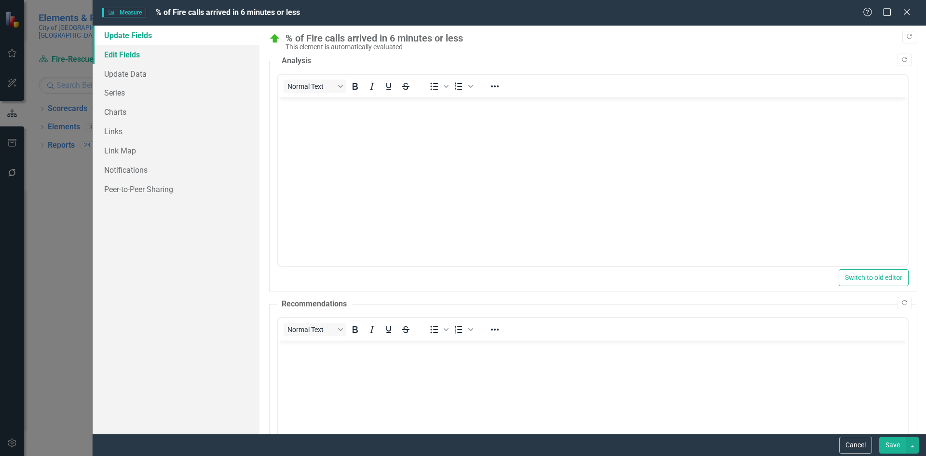
click at [138, 54] on link "Edit Fields" at bounding box center [176, 54] width 167 height 19
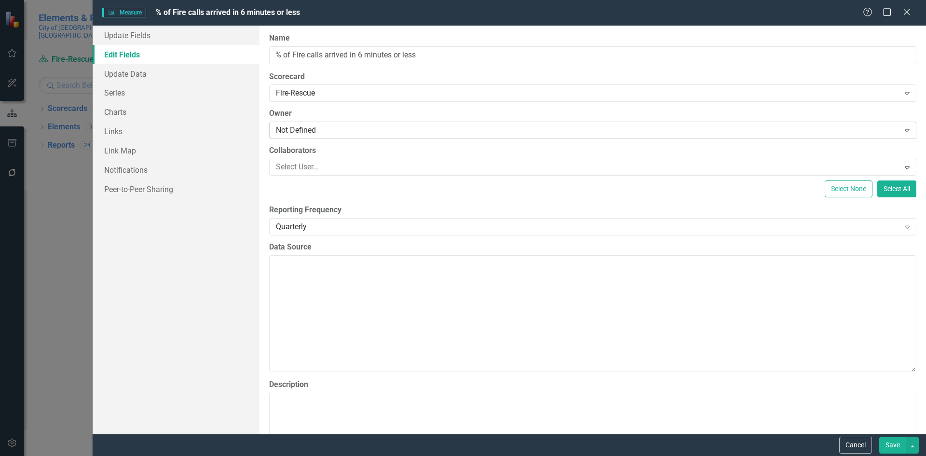
click at [313, 128] on div "Not Defined" at bounding box center [587, 130] width 623 height 11
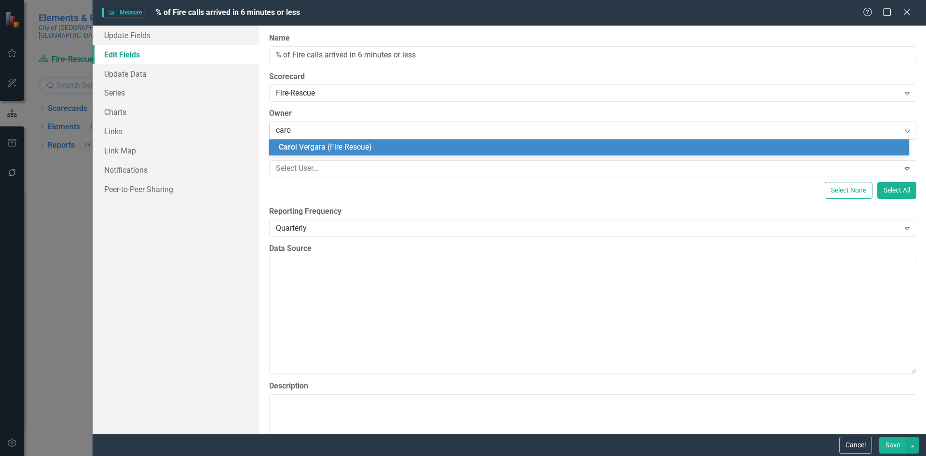
type input "[PERSON_NAME]"
drag, startPoint x: 320, startPoint y: 144, endPoint x: 328, endPoint y: 150, distance: 9.9
click at [321, 144] on span "[PERSON_NAME] (Fire Rescue)" at bounding box center [344, 146] width 131 height 9
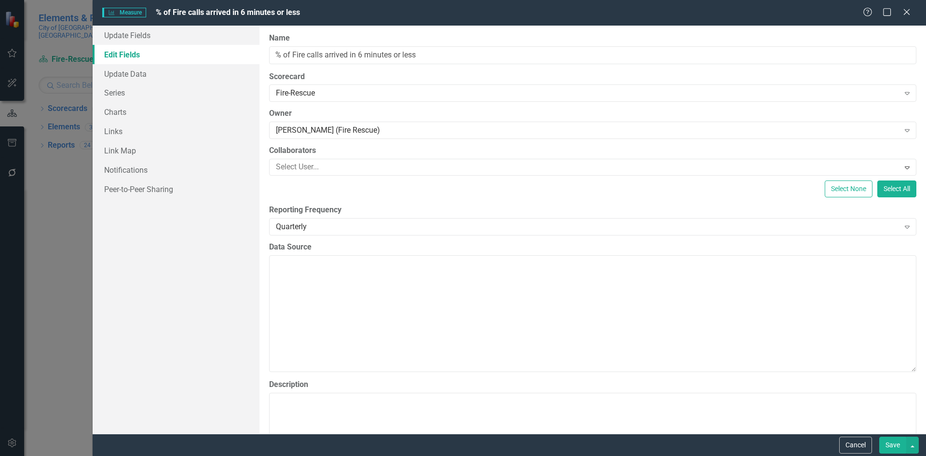
drag, startPoint x: 891, startPoint y: 442, endPoint x: 881, endPoint y: 441, distance: 9.7
click at [890, 442] on button "Save" at bounding box center [892, 444] width 27 height 17
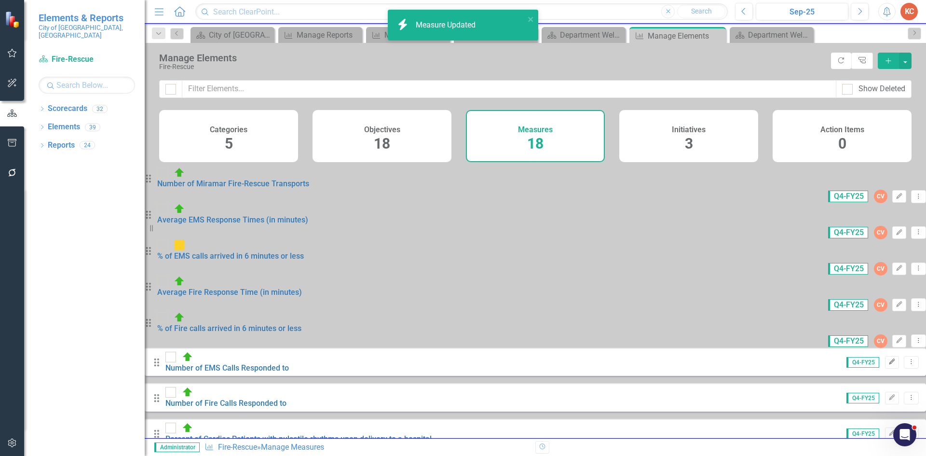
click at [888, 359] on icon "Edit" at bounding box center [891, 362] width 7 height 6
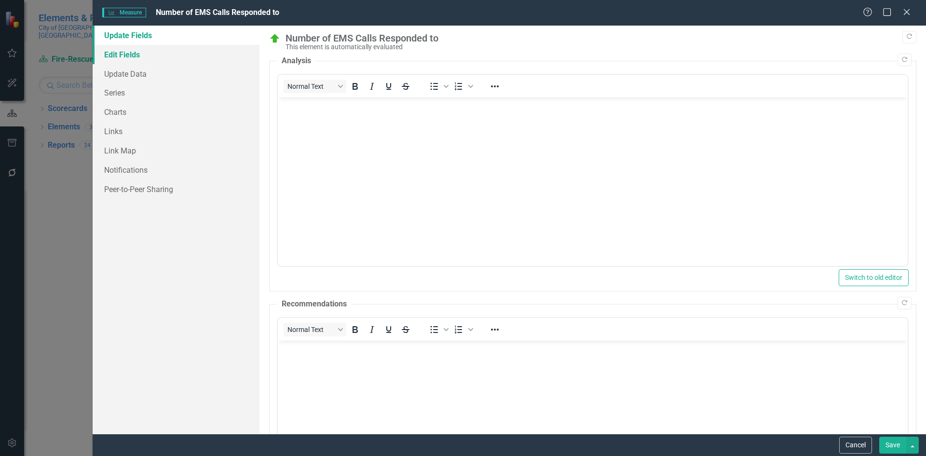
drag, startPoint x: 144, startPoint y: 54, endPoint x: 194, endPoint y: 59, distance: 49.9
click at [145, 54] on link "Edit Fields" at bounding box center [176, 54] width 167 height 19
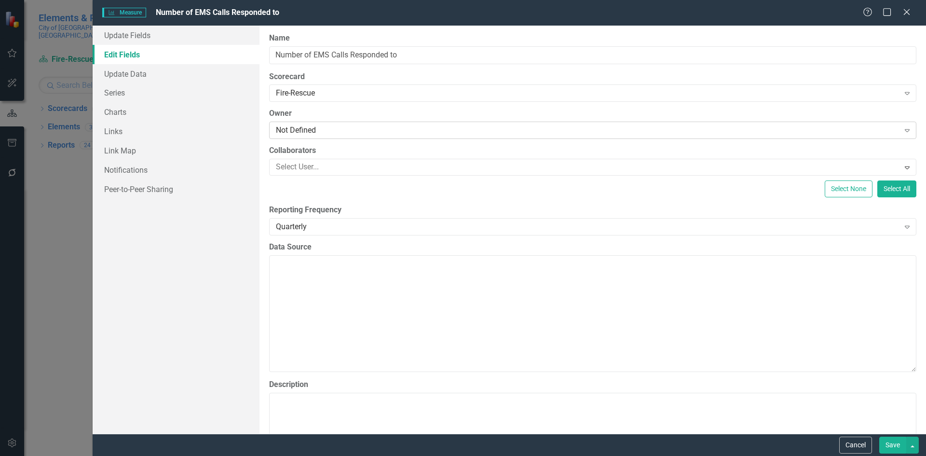
click at [321, 132] on div "Not Defined" at bounding box center [587, 130] width 623 height 11
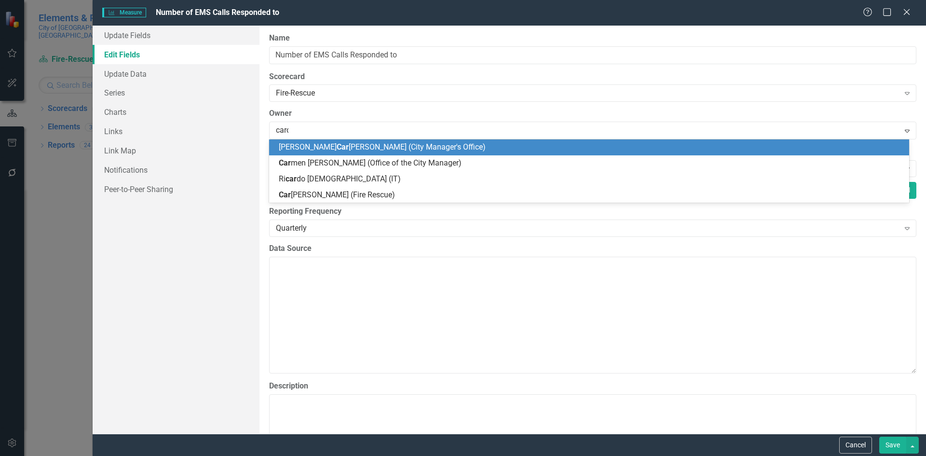
type input "[PERSON_NAME]"
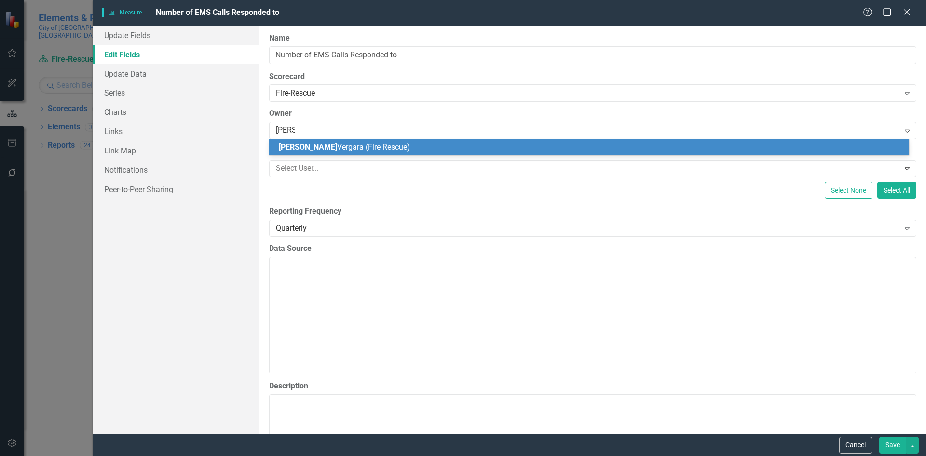
drag, startPoint x: 327, startPoint y: 145, endPoint x: 489, endPoint y: 182, distance: 166.2
click at [328, 145] on span "[PERSON_NAME] (Fire Rescue)" at bounding box center [344, 146] width 131 height 9
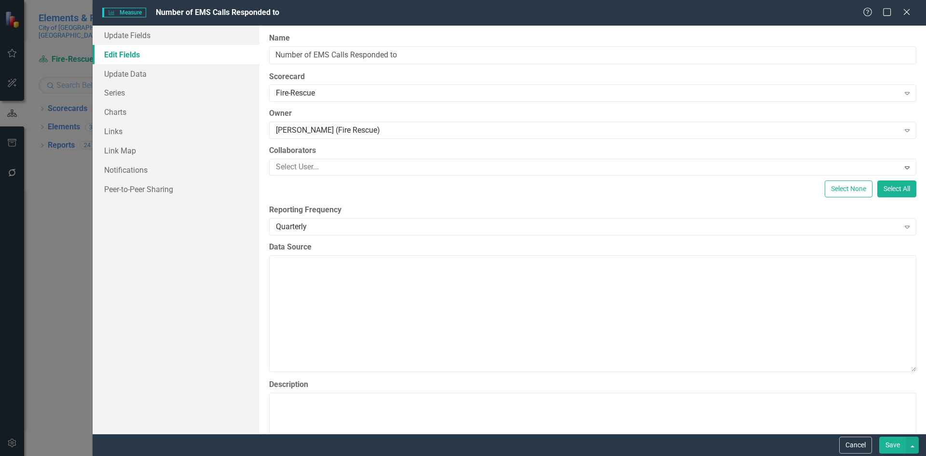
click at [891, 444] on button "Save" at bounding box center [892, 444] width 27 height 17
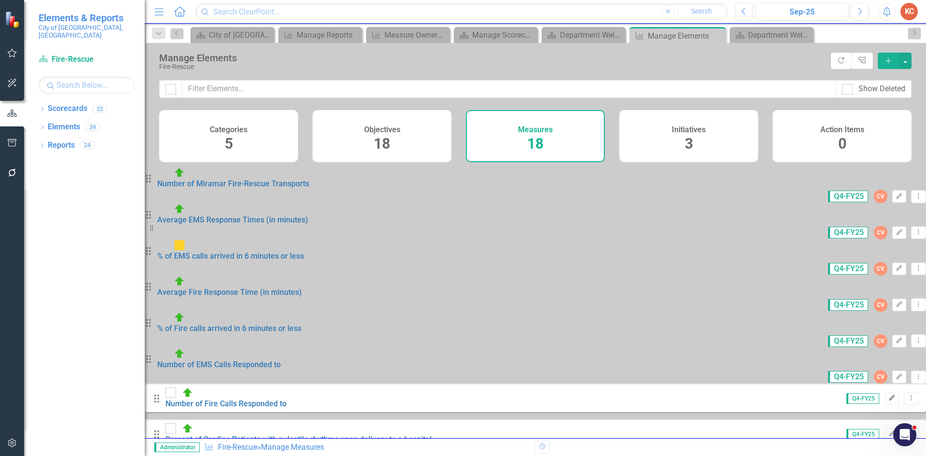
click at [885, 392] on button "Edit" at bounding box center [892, 398] width 14 height 13
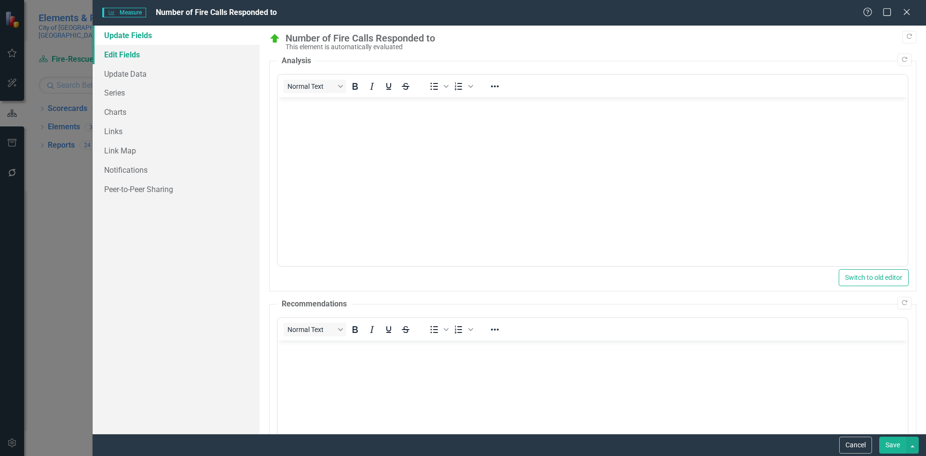
click at [122, 46] on link "Edit Fields" at bounding box center [176, 54] width 167 height 19
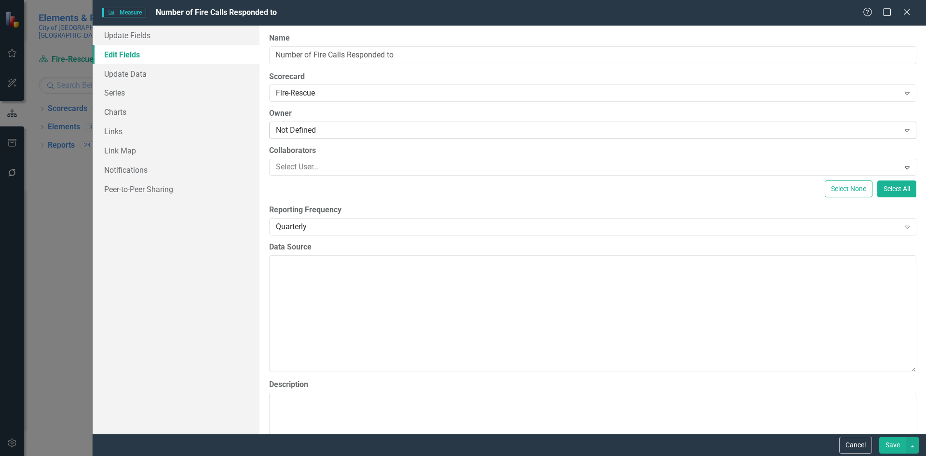
click at [302, 127] on div "Not Defined" at bounding box center [587, 130] width 623 height 11
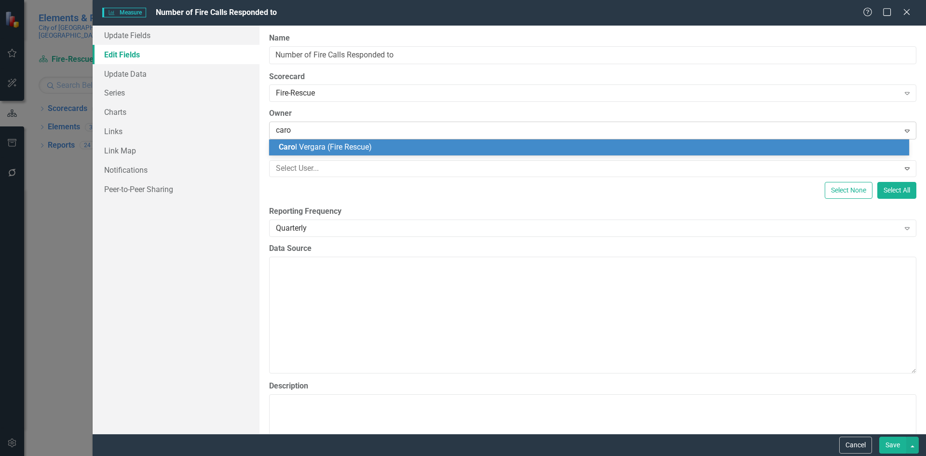
type input "[PERSON_NAME]"
click at [423, 146] on div "[PERSON_NAME] (Fire Rescue)" at bounding box center [591, 147] width 624 height 11
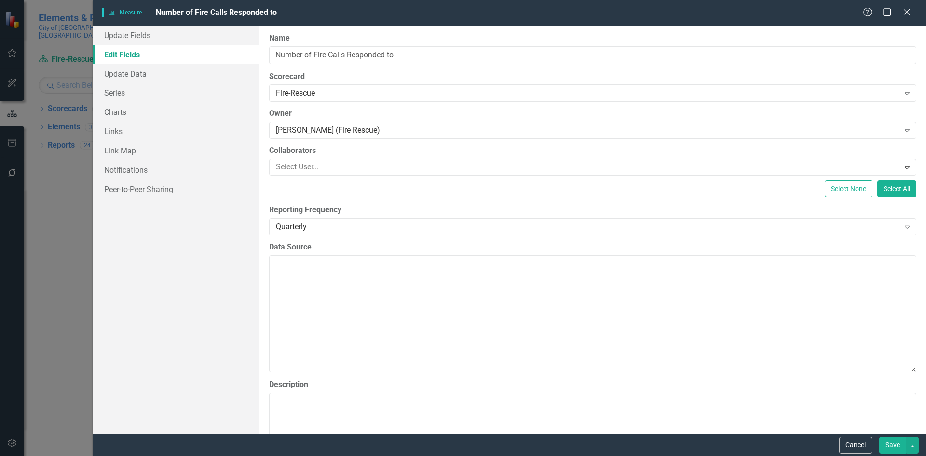
drag, startPoint x: 892, startPoint y: 444, endPoint x: 887, endPoint y: 438, distance: 7.5
click at [892, 444] on button "Save" at bounding box center [892, 444] width 27 height 17
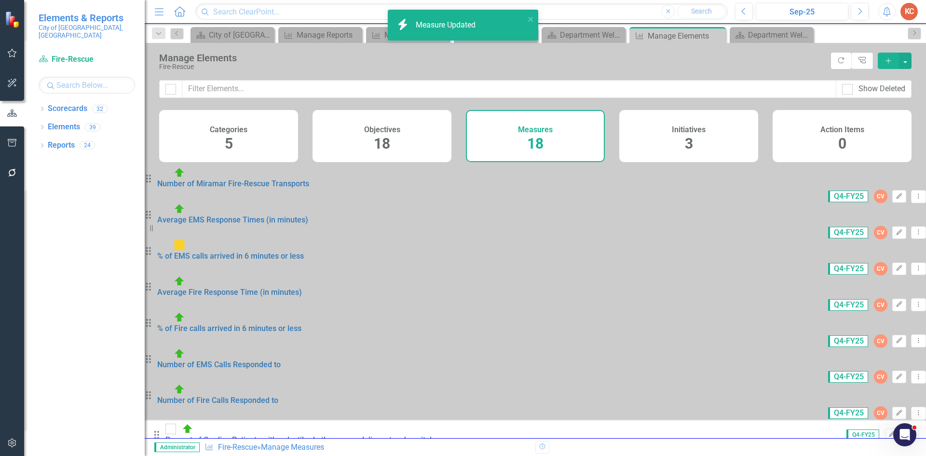
scroll to position [145, 0]
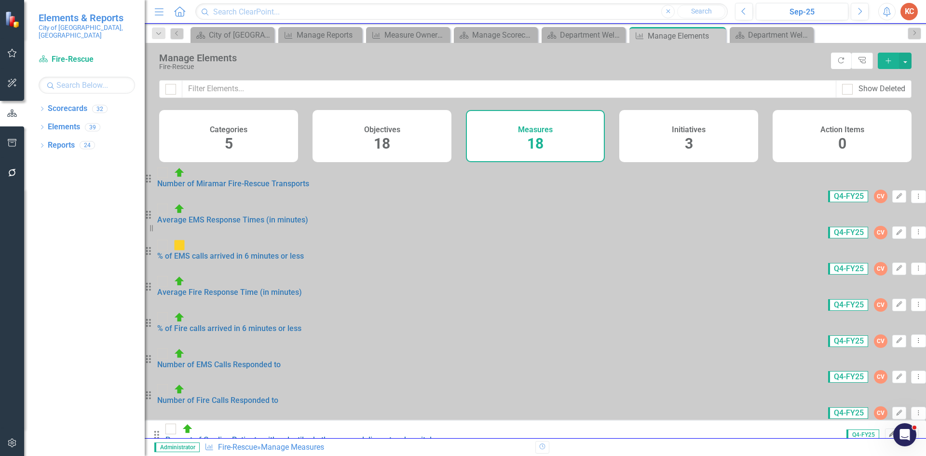
click at [885, 428] on button "Edit" at bounding box center [892, 434] width 14 height 13
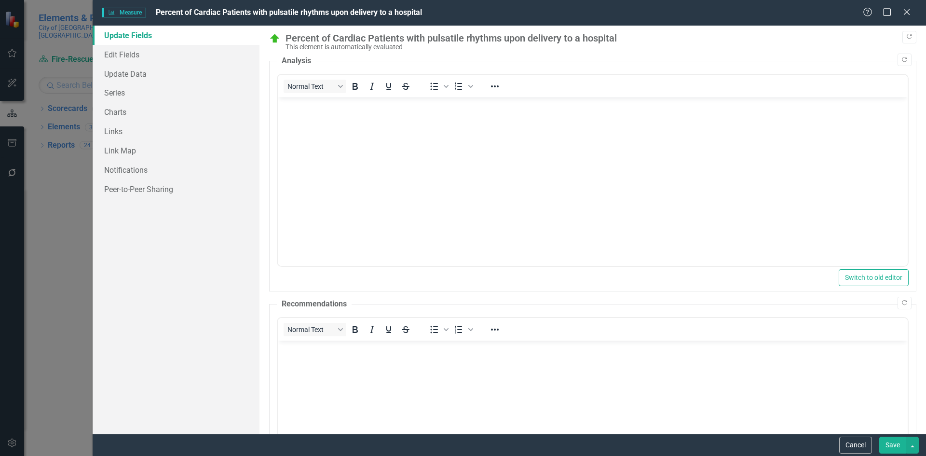
scroll to position [0, 0]
drag, startPoint x: 189, startPoint y: 58, endPoint x: 216, endPoint y: 60, distance: 27.1
click at [190, 57] on link "Edit Fields" at bounding box center [176, 54] width 167 height 19
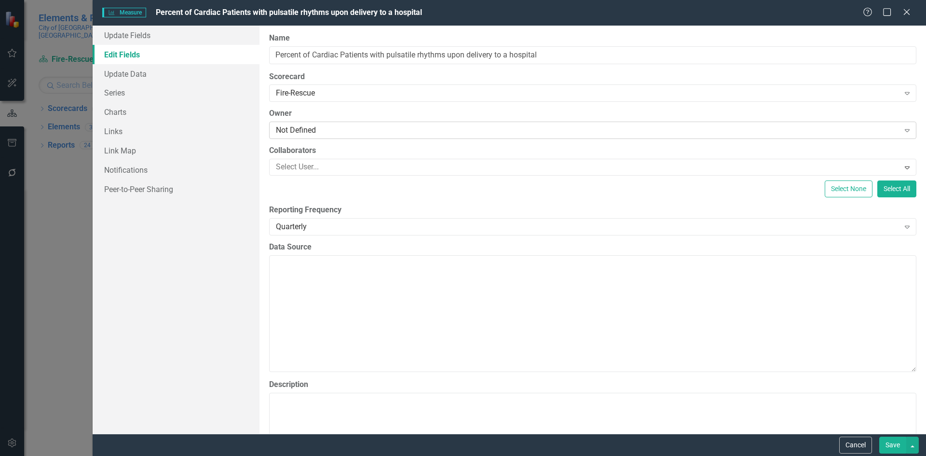
scroll to position [145, 0]
click at [375, 132] on div "Not Defined" at bounding box center [587, 130] width 623 height 11
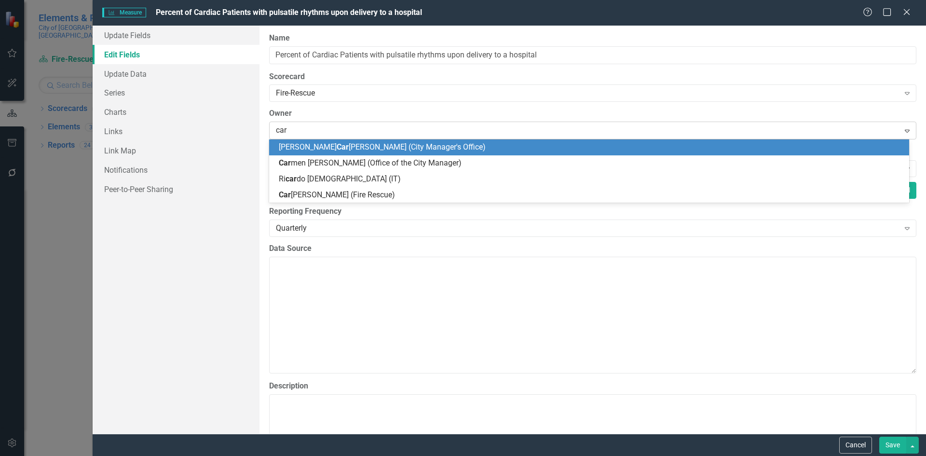
type input "caro"
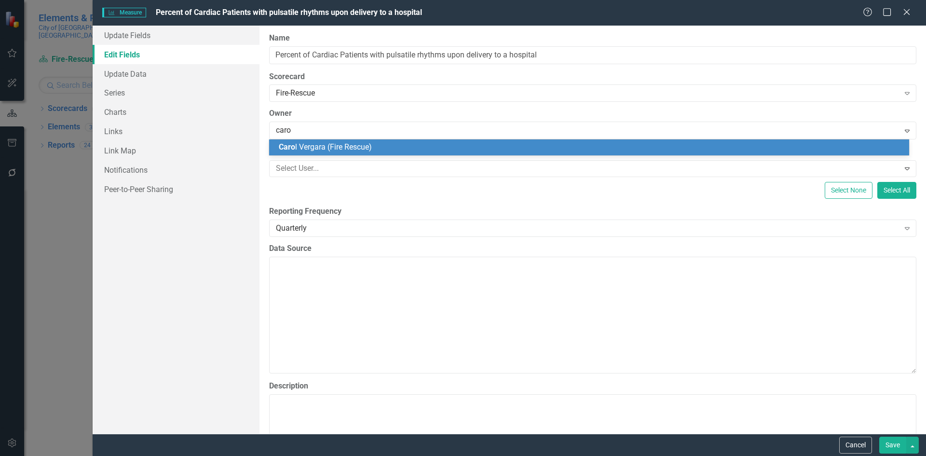
click at [476, 143] on div "[PERSON_NAME] (Fire Rescue)" at bounding box center [591, 147] width 624 height 11
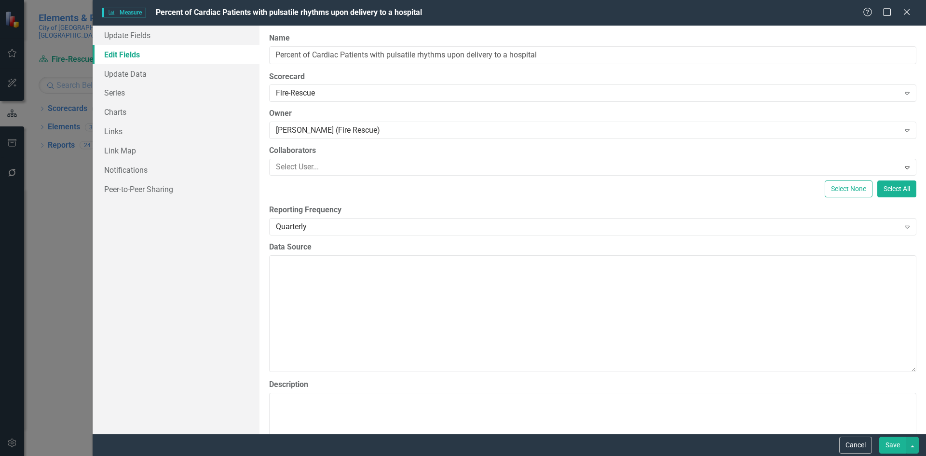
drag, startPoint x: 899, startPoint y: 443, endPoint x: 881, endPoint y: 438, distance: 18.5
click at [898, 443] on button "Save" at bounding box center [892, 444] width 27 height 17
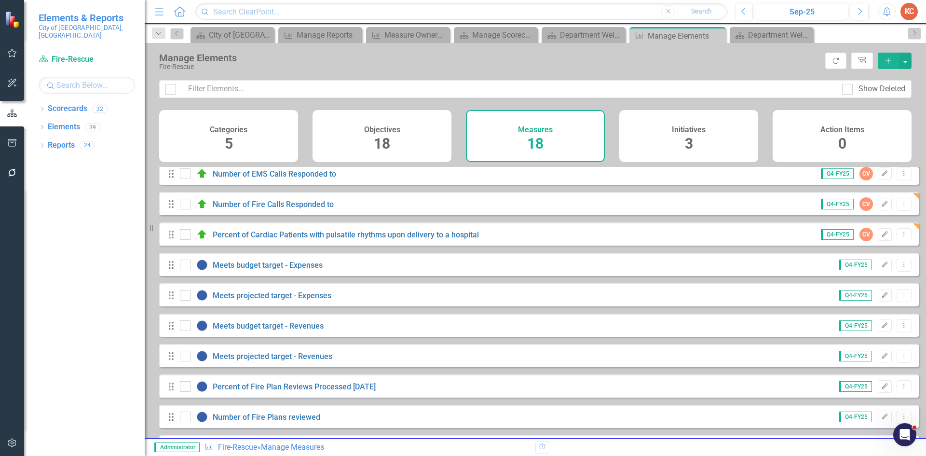
scroll to position [193, 0]
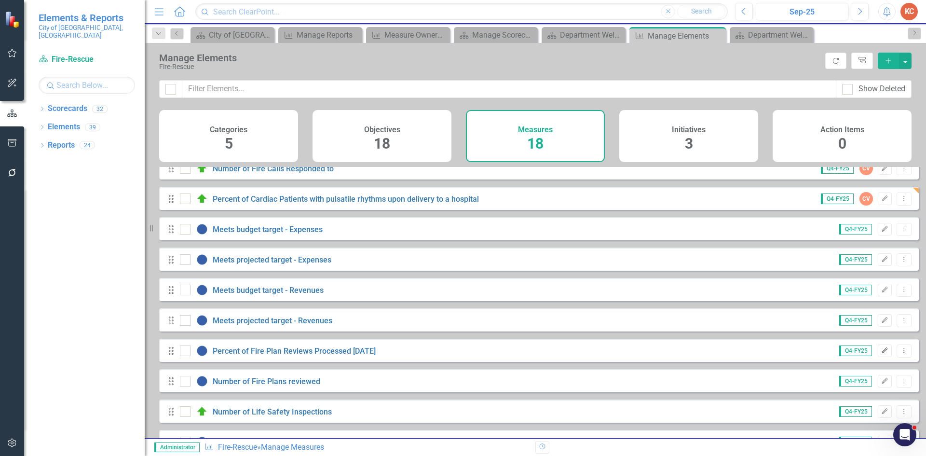
click at [881, 353] on icon "Edit" at bounding box center [884, 351] width 7 height 6
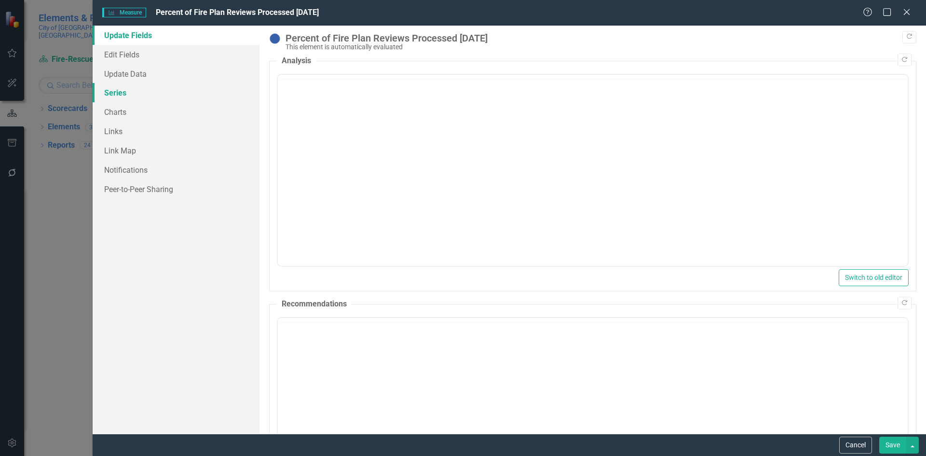
scroll to position [0, 0]
click at [140, 55] on link "Edit Fields" at bounding box center [176, 54] width 167 height 19
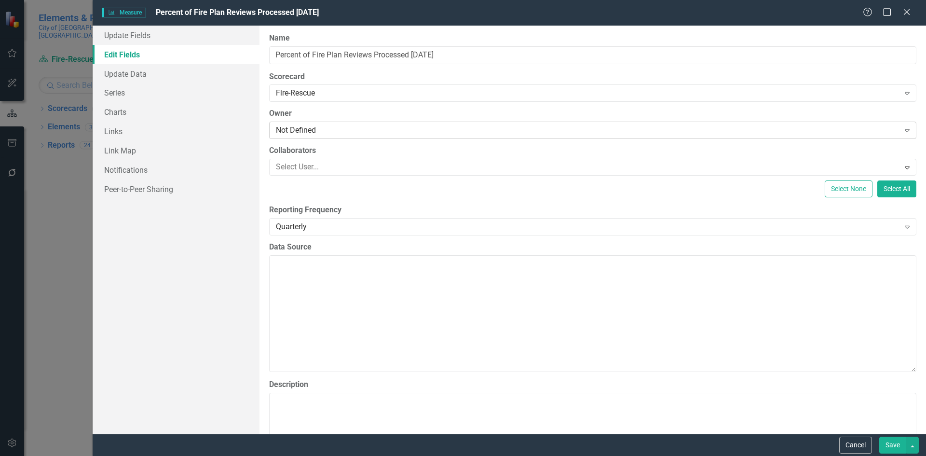
click at [309, 129] on div "Not Defined" at bounding box center [587, 130] width 623 height 11
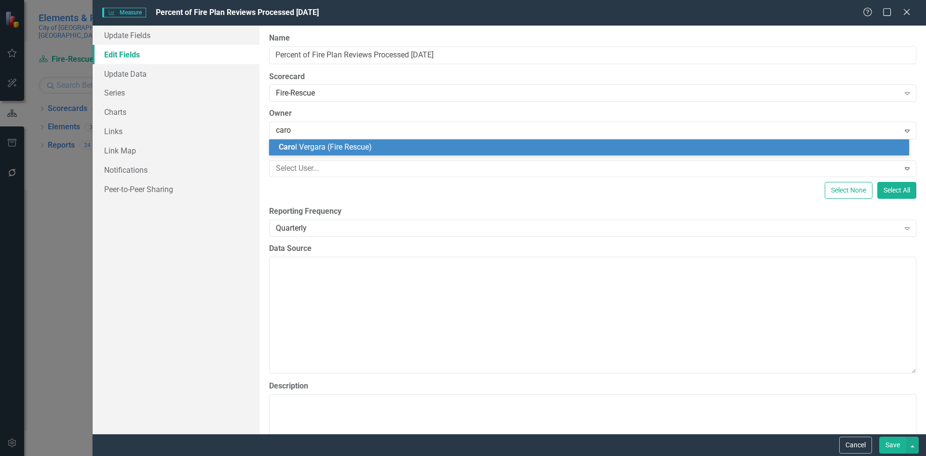
type input "[PERSON_NAME]"
click at [331, 151] on div "[PERSON_NAME] (Fire Rescue)" at bounding box center [591, 147] width 624 height 11
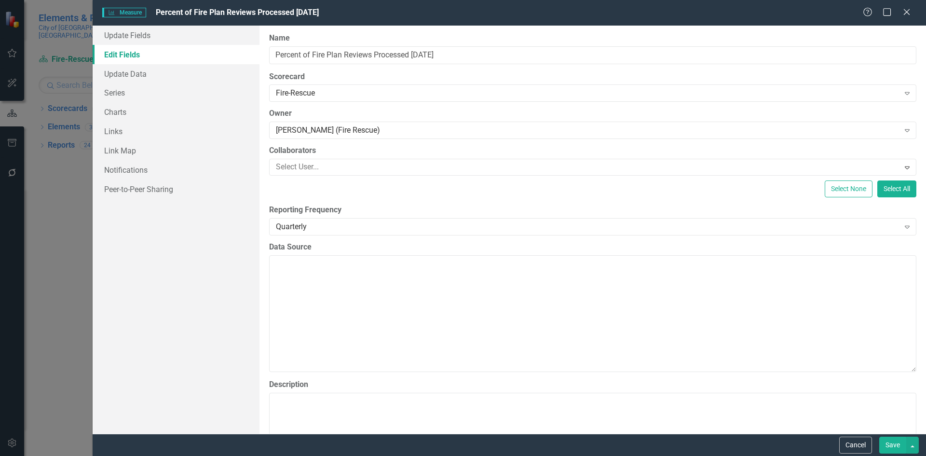
click at [891, 447] on button "Save" at bounding box center [892, 444] width 27 height 17
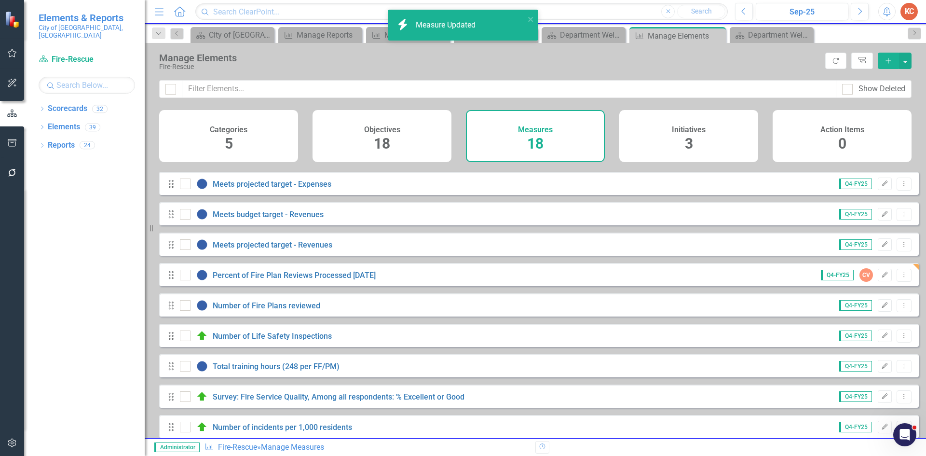
scroll to position [283, 0]
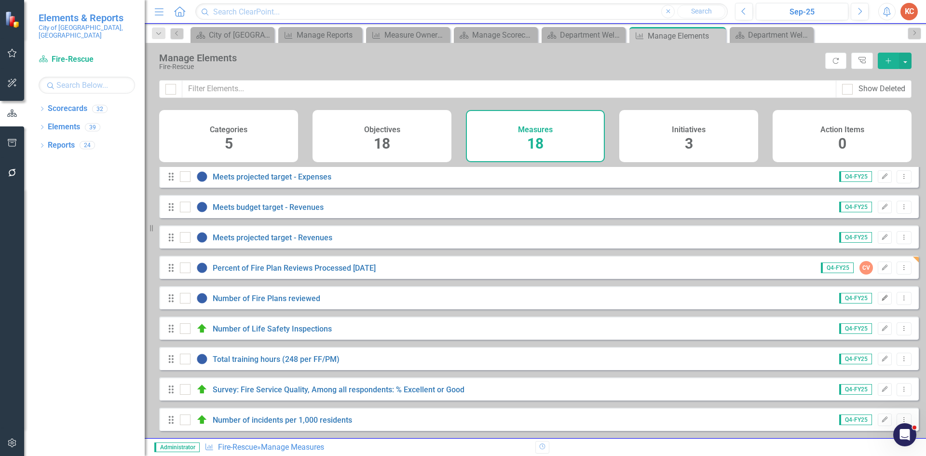
click at [881, 297] on icon "Edit" at bounding box center [884, 298] width 7 height 6
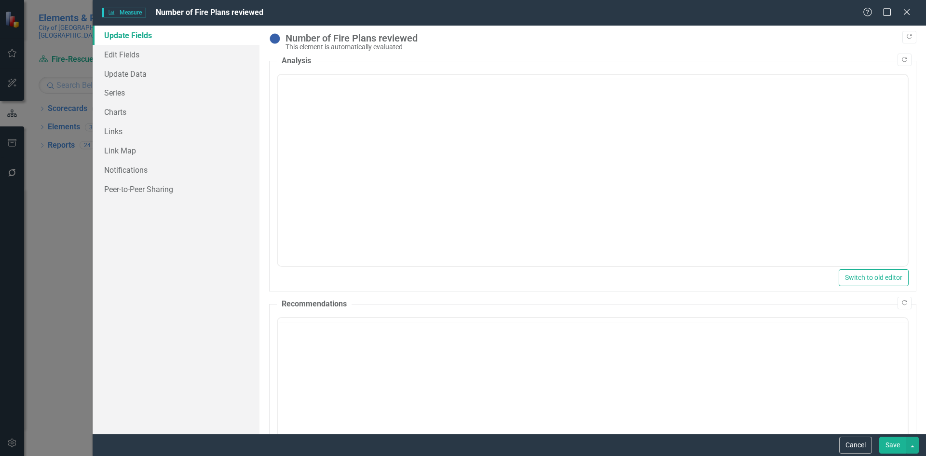
scroll to position [0, 0]
click at [148, 55] on link "Edit Fields" at bounding box center [176, 54] width 167 height 19
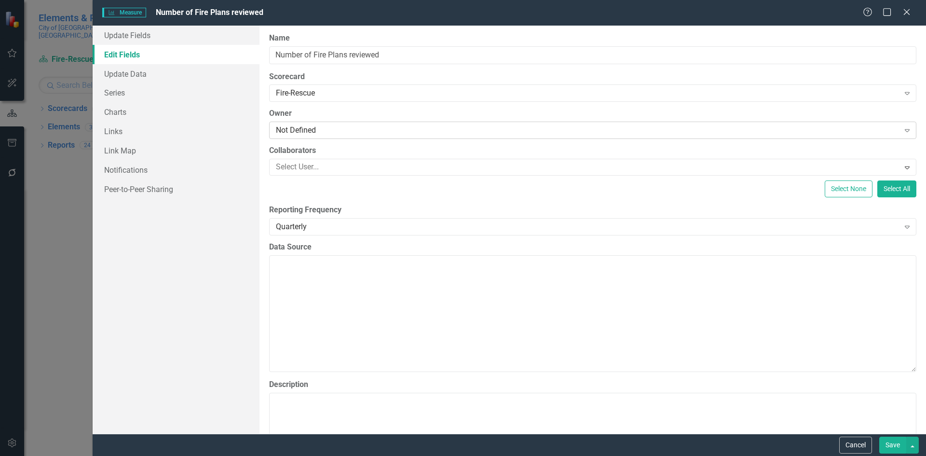
click at [337, 130] on div "Not Defined" at bounding box center [587, 130] width 623 height 11
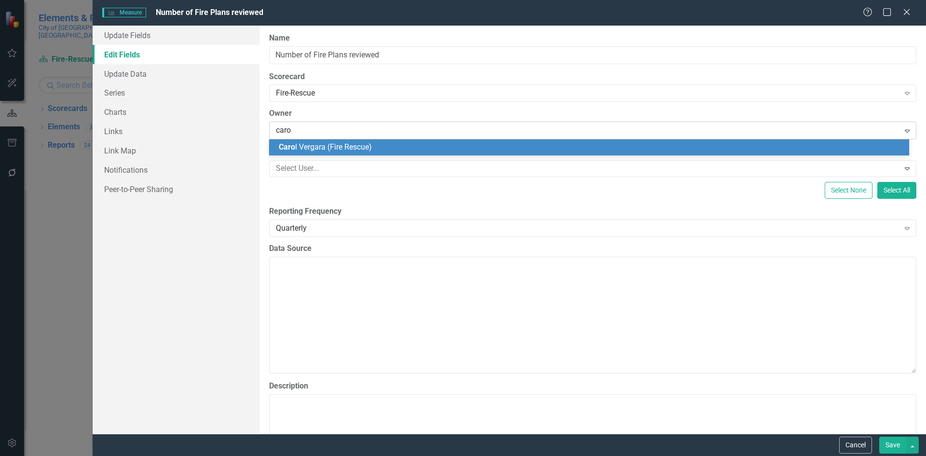
type input "[PERSON_NAME]"
click at [360, 148] on span "[PERSON_NAME] (Fire Rescue)" at bounding box center [344, 146] width 131 height 9
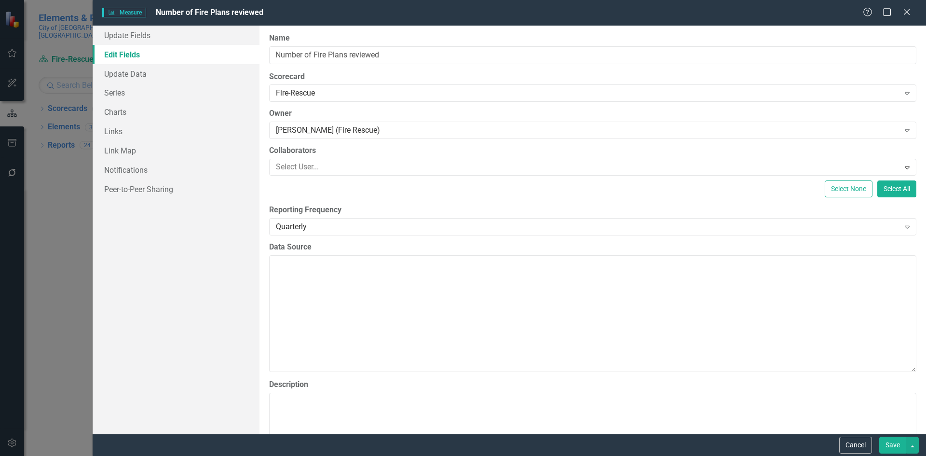
drag, startPoint x: 892, startPoint y: 444, endPoint x: 886, endPoint y: 442, distance: 6.7
click at [890, 444] on button "Save" at bounding box center [892, 444] width 27 height 17
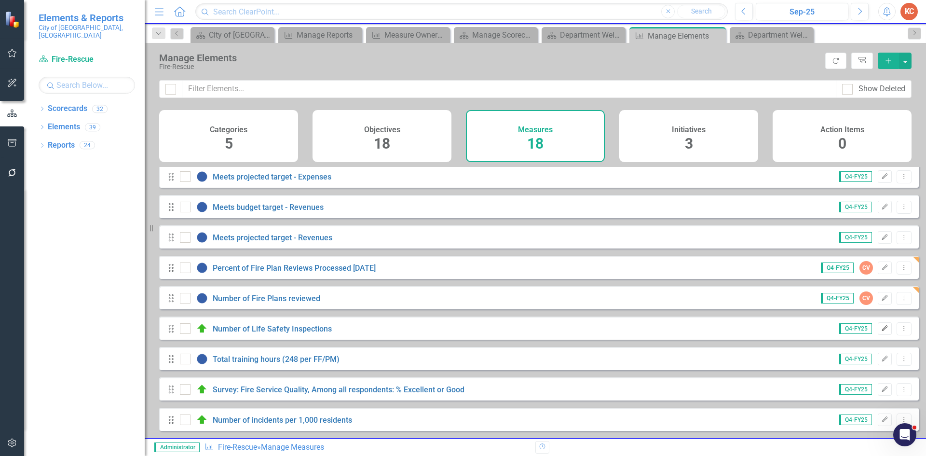
click at [881, 330] on icon "Edit" at bounding box center [884, 328] width 7 height 6
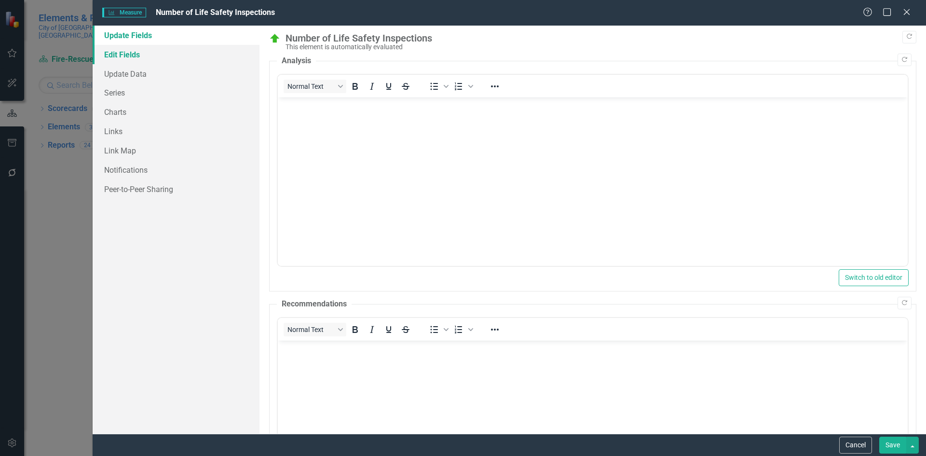
click at [139, 49] on link "Edit Fields" at bounding box center [176, 54] width 167 height 19
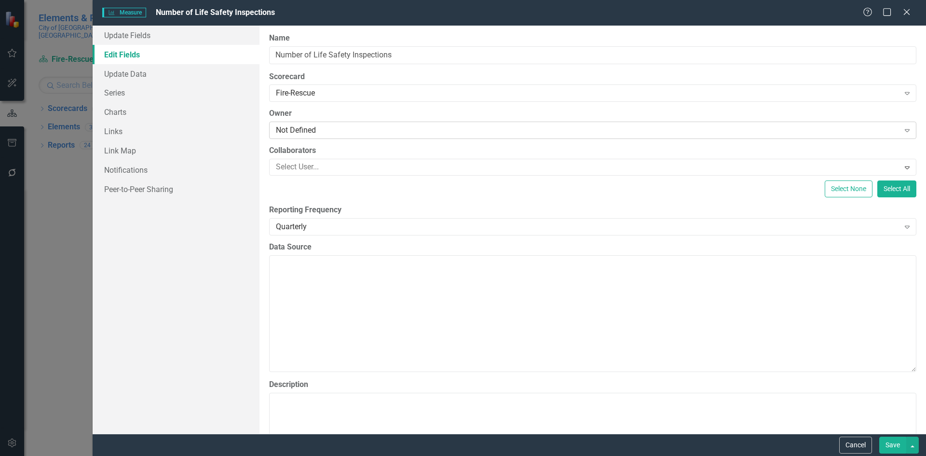
click at [333, 131] on div "Not Defined" at bounding box center [587, 130] width 623 height 11
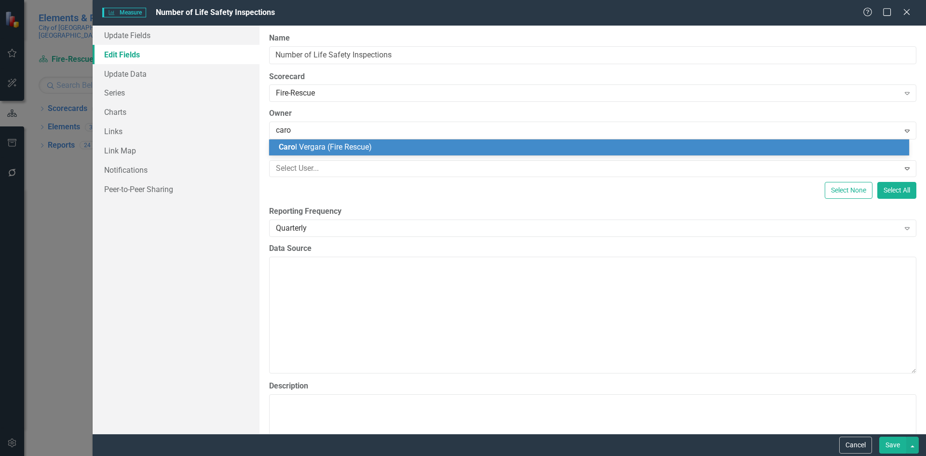
type input "[PERSON_NAME]"
click at [359, 148] on span "[PERSON_NAME] (Fire Rescue)" at bounding box center [344, 146] width 131 height 9
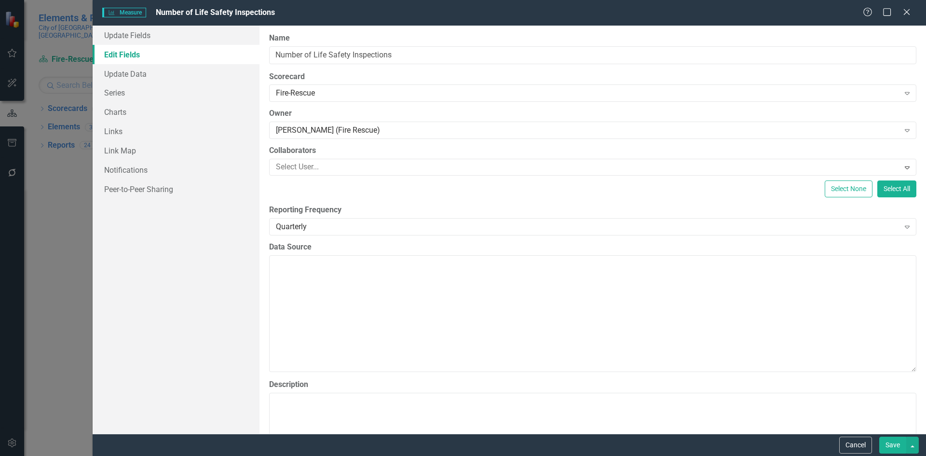
click at [897, 446] on button "Save" at bounding box center [892, 444] width 27 height 17
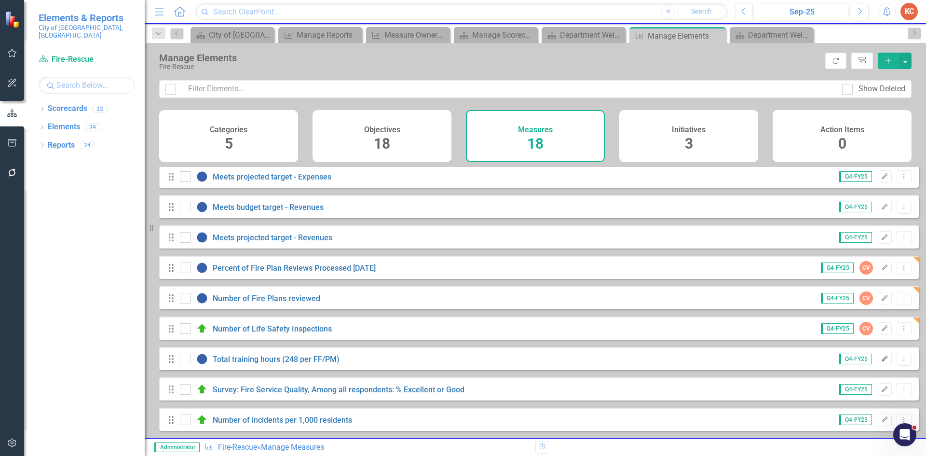
click at [881, 361] on icon "Edit" at bounding box center [884, 359] width 7 height 6
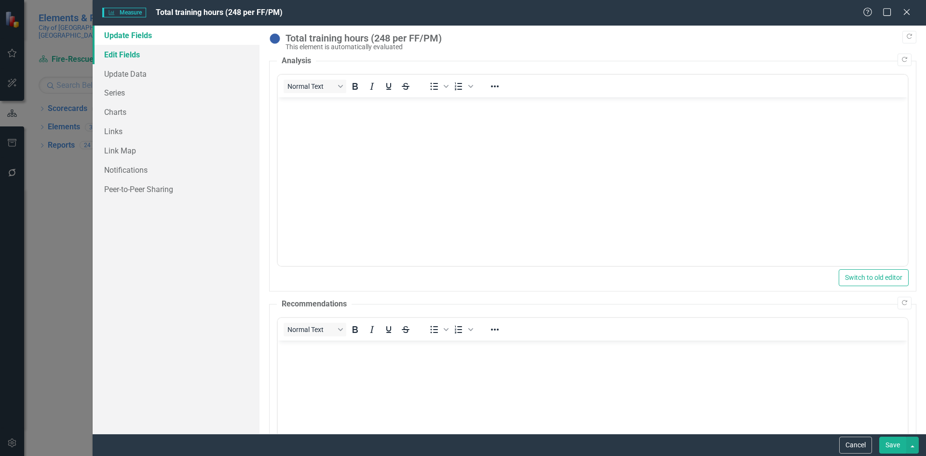
click at [141, 60] on link "Edit Fields" at bounding box center [176, 54] width 167 height 19
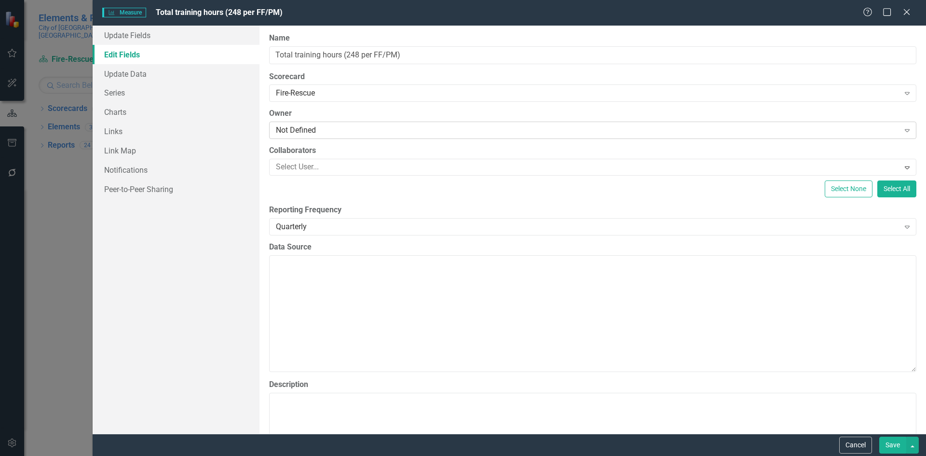
click at [328, 129] on div "Not Defined" at bounding box center [587, 130] width 623 height 11
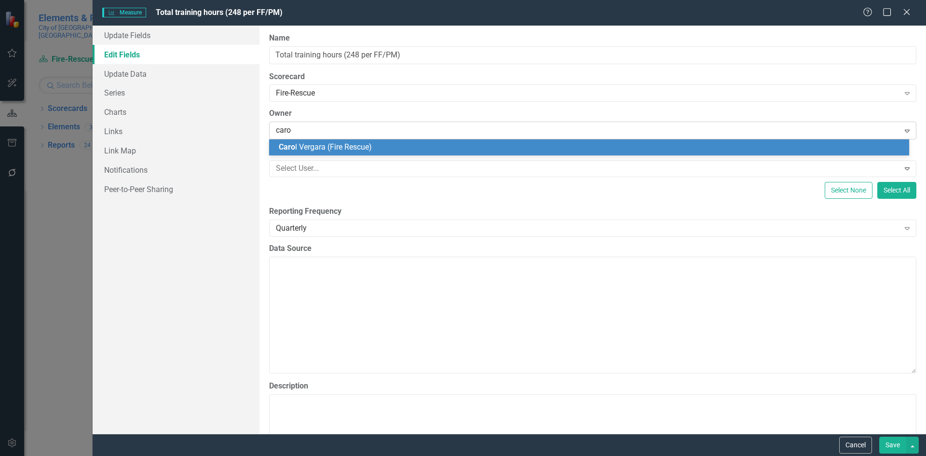
type input "[PERSON_NAME]"
click at [482, 147] on div "[PERSON_NAME] (Fire Rescue)" at bounding box center [591, 147] width 624 height 11
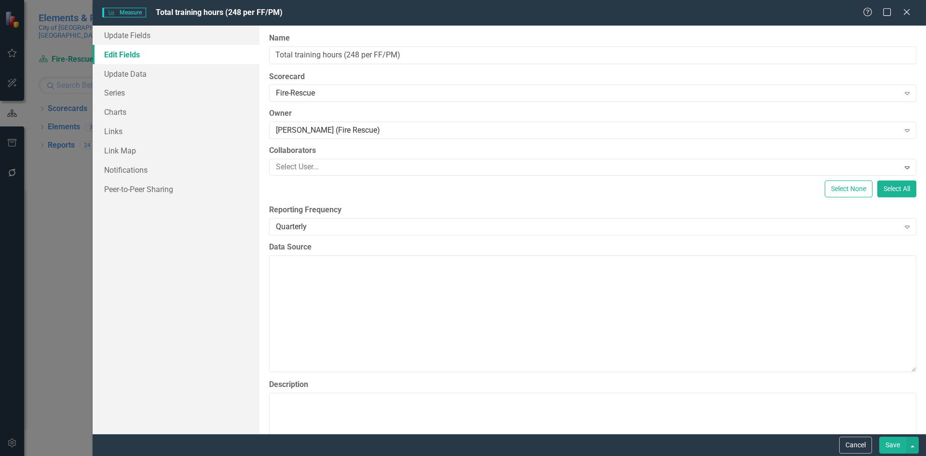
click at [894, 442] on button "Save" at bounding box center [892, 444] width 27 height 17
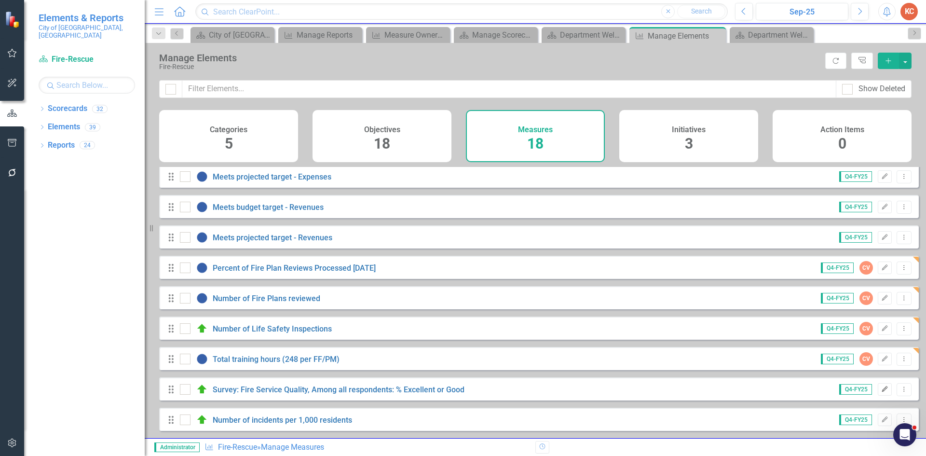
click at [877, 387] on button "Edit" at bounding box center [884, 389] width 14 height 13
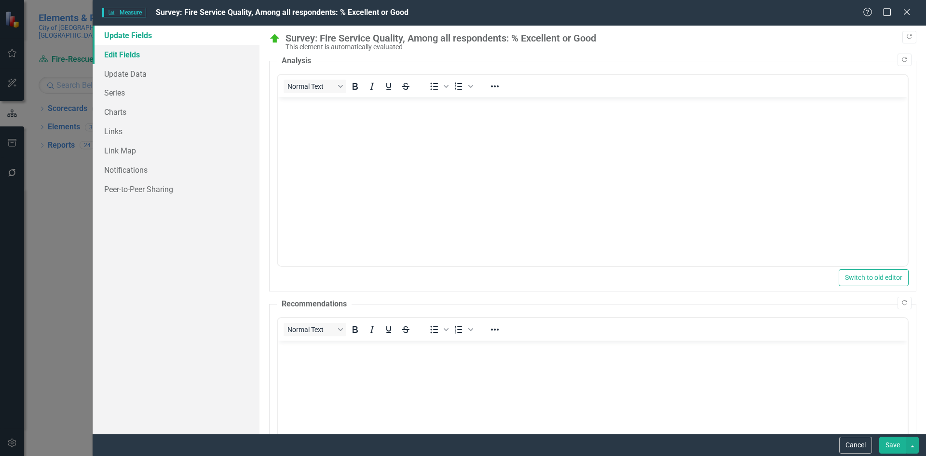
click at [138, 51] on link "Edit Fields" at bounding box center [176, 54] width 167 height 19
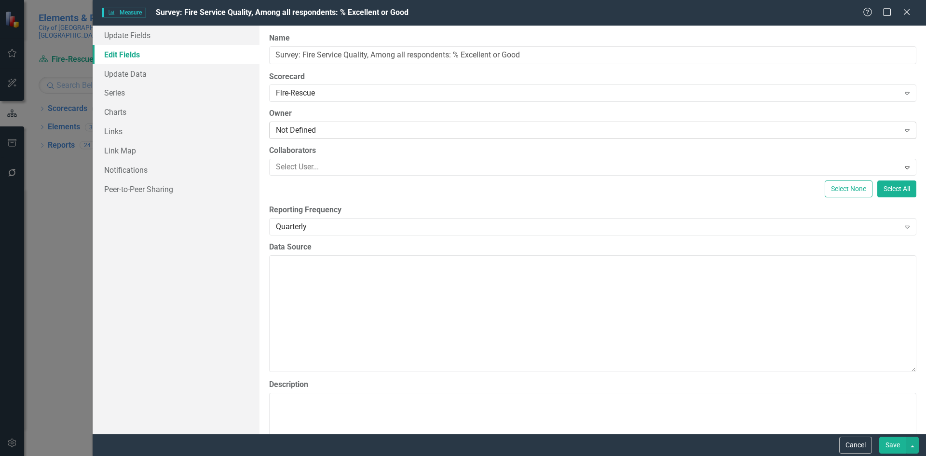
click at [336, 129] on div "Not Defined" at bounding box center [587, 130] width 623 height 11
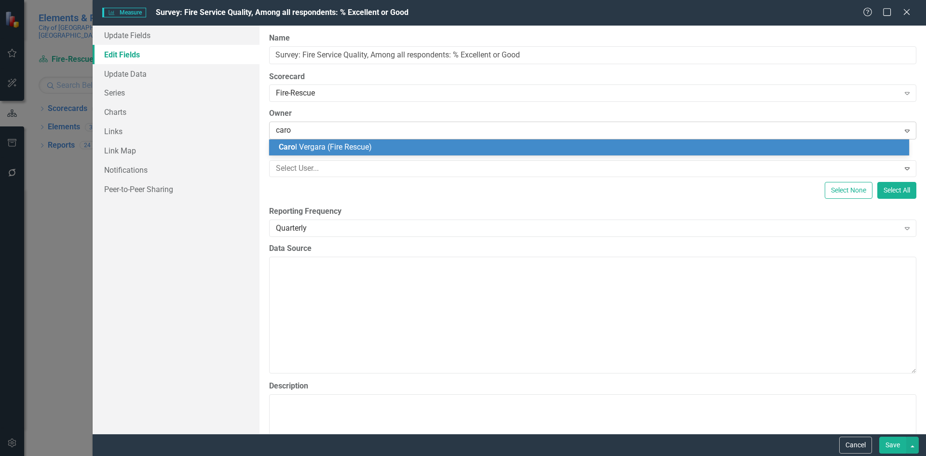
type input "[PERSON_NAME]"
click at [349, 145] on span "[PERSON_NAME] (Fire Rescue)" at bounding box center [344, 146] width 131 height 9
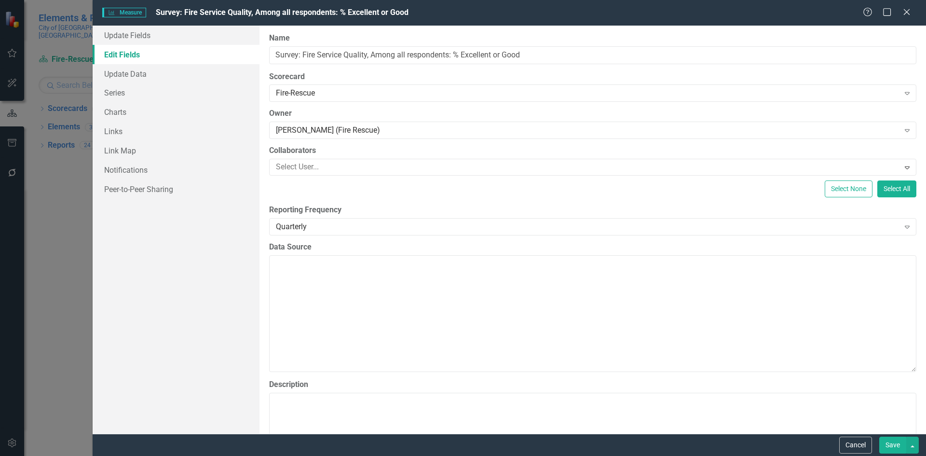
click at [880, 442] on button "Save" at bounding box center [892, 444] width 27 height 17
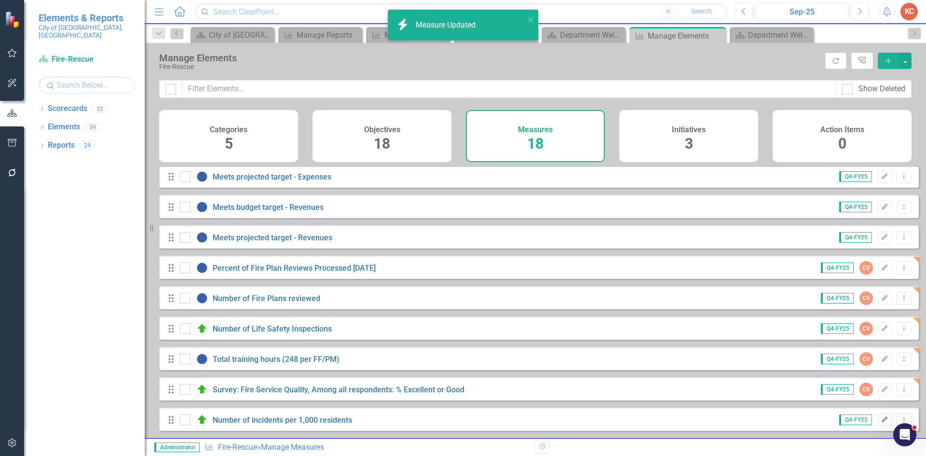
click at [881, 417] on icon "Edit" at bounding box center [884, 419] width 7 height 6
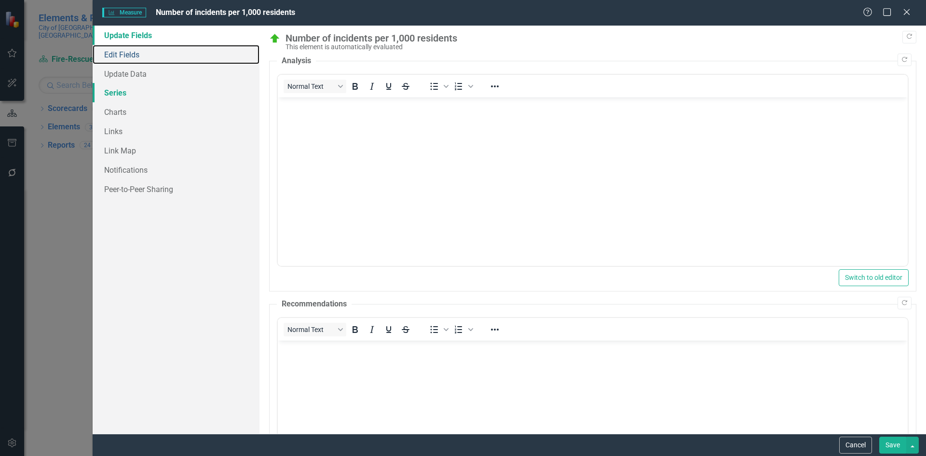
drag, startPoint x: 129, startPoint y: 54, endPoint x: 220, endPoint y: 84, distance: 95.4
click at [129, 55] on link "Edit Fields" at bounding box center [176, 54] width 167 height 19
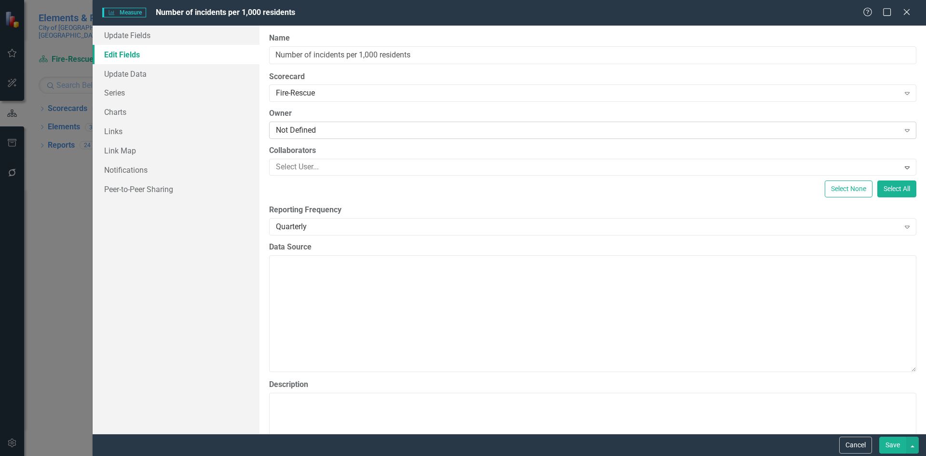
click at [288, 130] on div "Not Defined" at bounding box center [587, 130] width 623 height 11
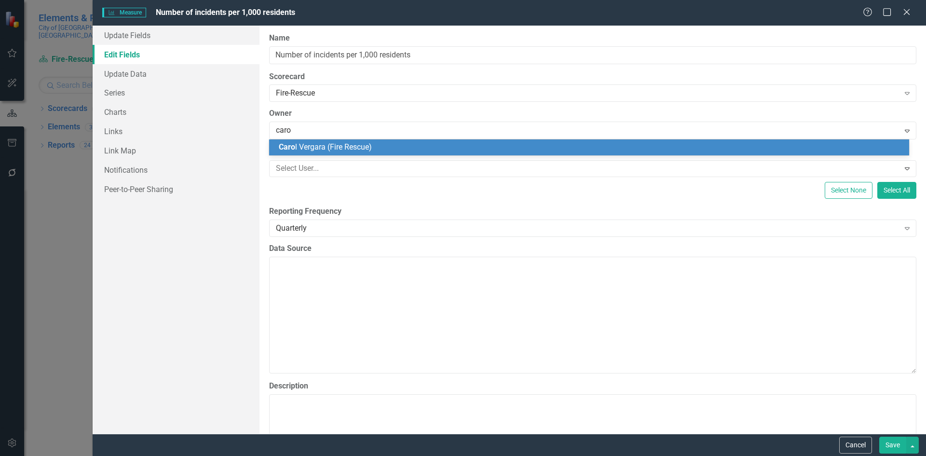
type input "[PERSON_NAME]"
click at [369, 148] on span "[PERSON_NAME] (Fire Rescue)" at bounding box center [344, 146] width 131 height 9
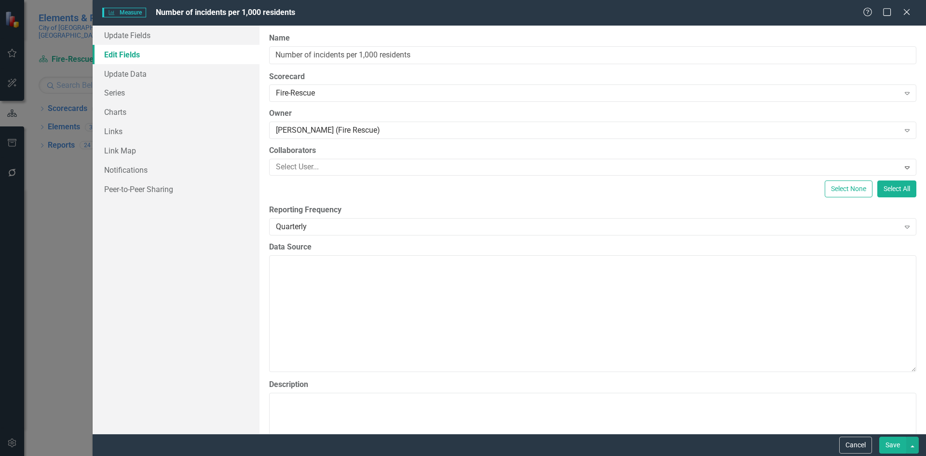
click at [887, 440] on button "Save" at bounding box center [892, 444] width 27 height 17
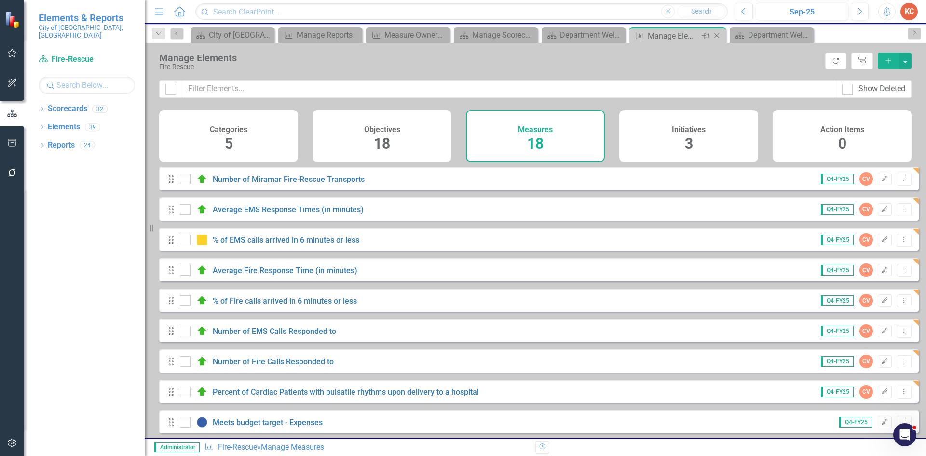
click at [717, 35] on icon "Close" at bounding box center [716, 36] width 10 height 8
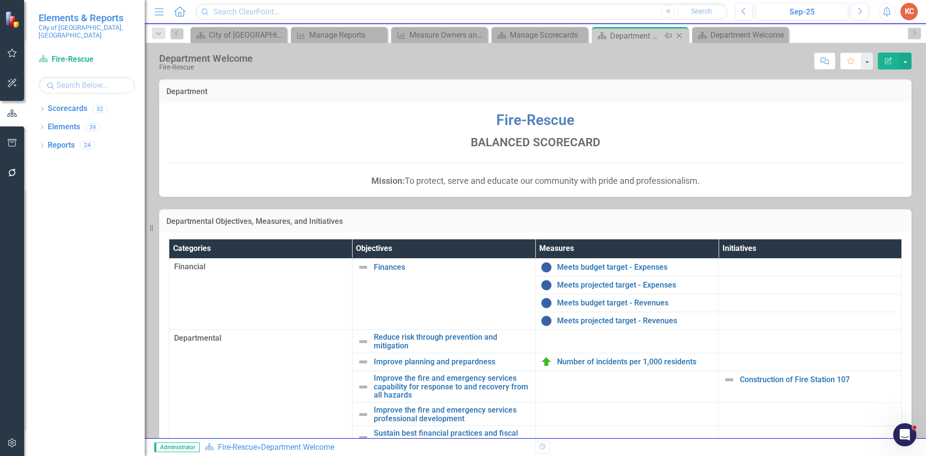
click at [683, 33] on icon "Close" at bounding box center [679, 36] width 10 height 8
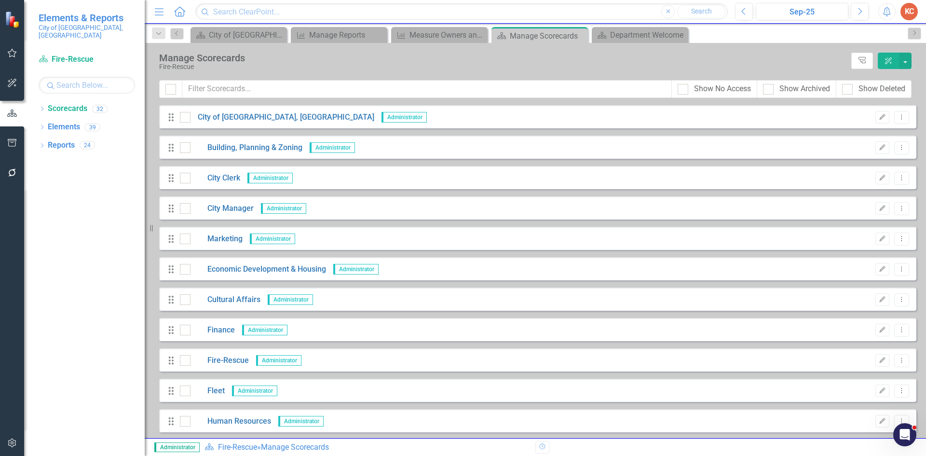
scroll to position [48, 0]
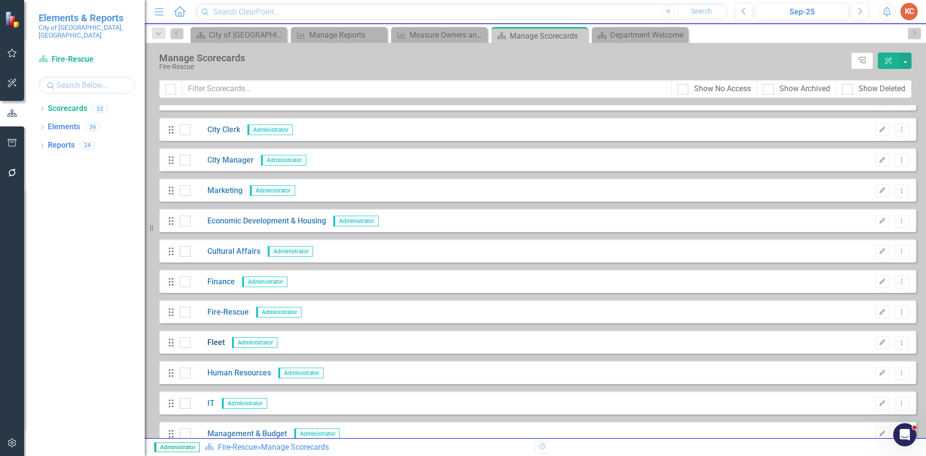
click at [218, 343] on link "Fleet" at bounding box center [207, 342] width 34 height 11
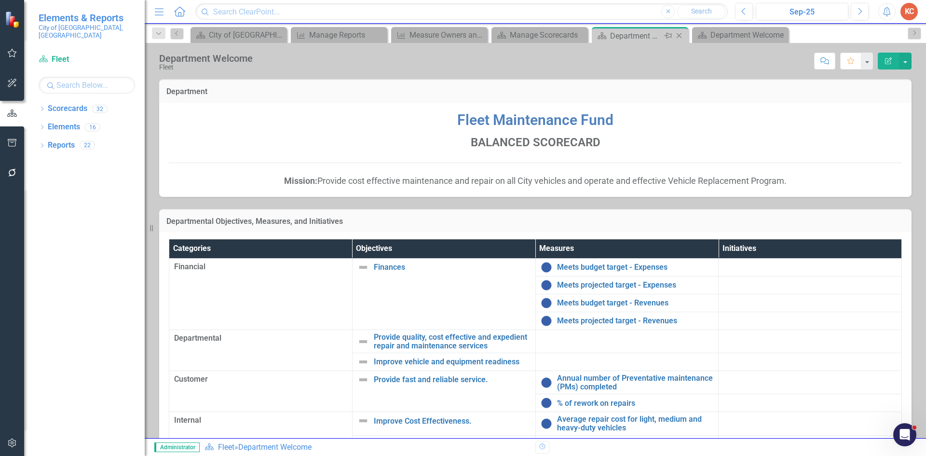
click at [679, 34] on icon "Close" at bounding box center [679, 36] width 10 height 8
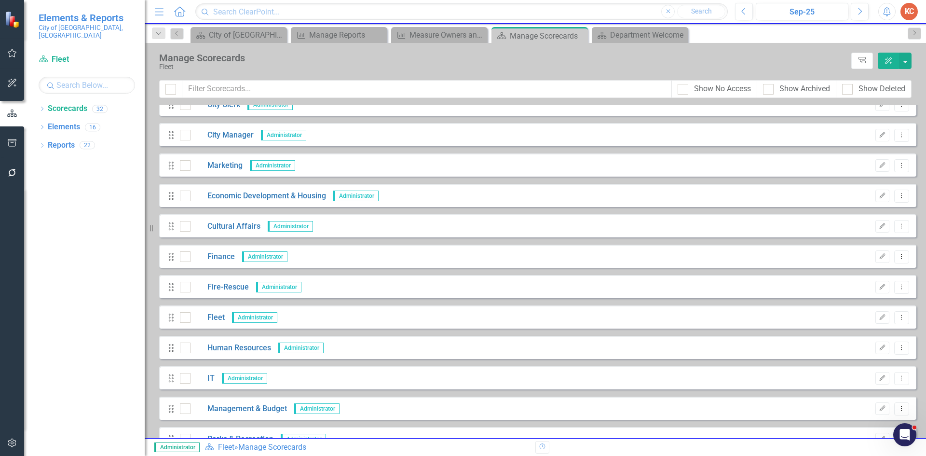
scroll to position [96, 0]
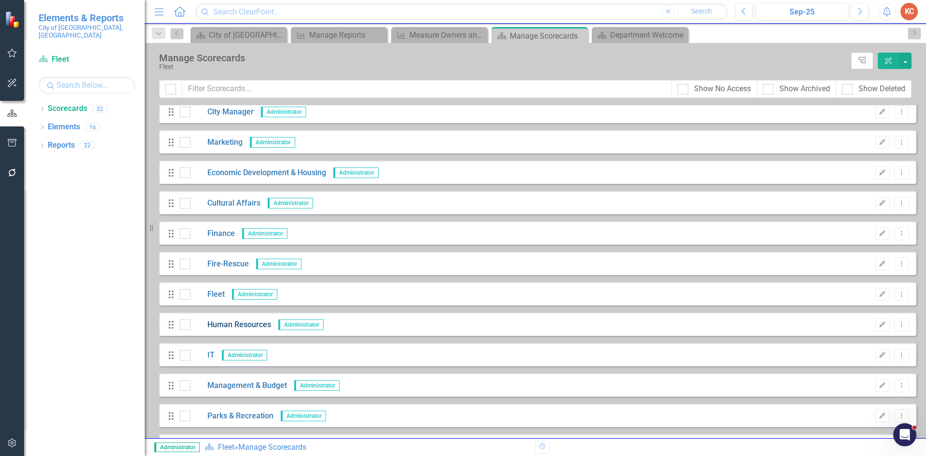
click at [233, 325] on link "Human Resources" at bounding box center [230, 324] width 81 height 11
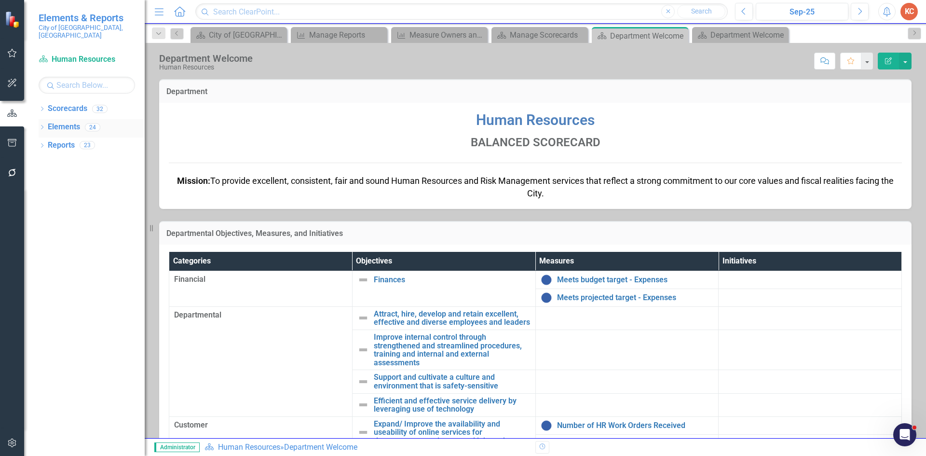
click at [67, 121] on link "Elements" at bounding box center [64, 126] width 32 height 11
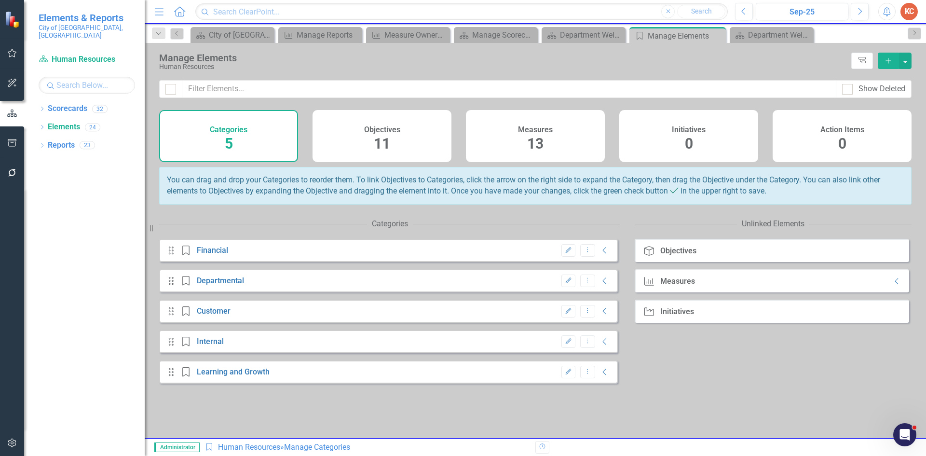
click at [535, 129] on h4 "Measures" at bounding box center [535, 129] width 35 height 9
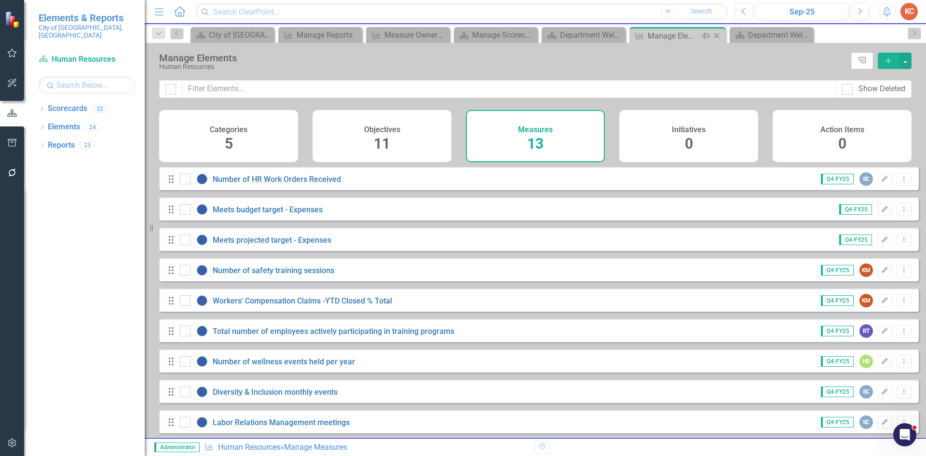
click at [714, 36] on icon "Close" at bounding box center [716, 36] width 10 height 8
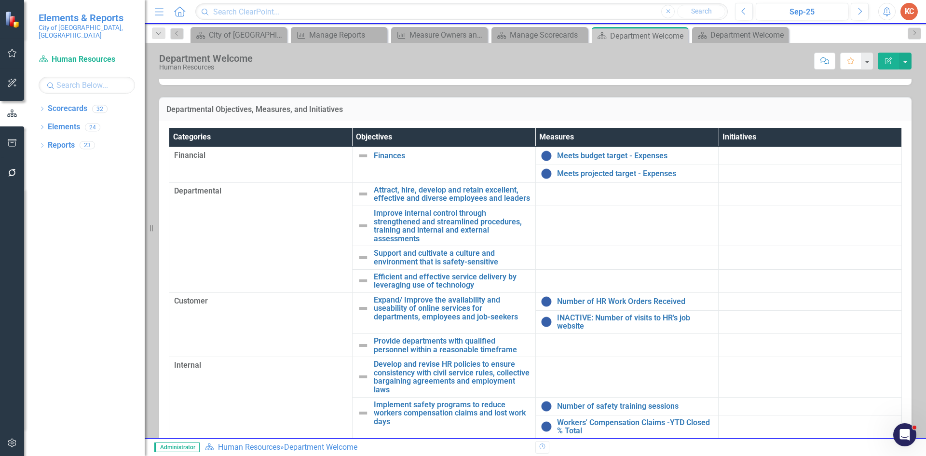
scroll to position [54, 0]
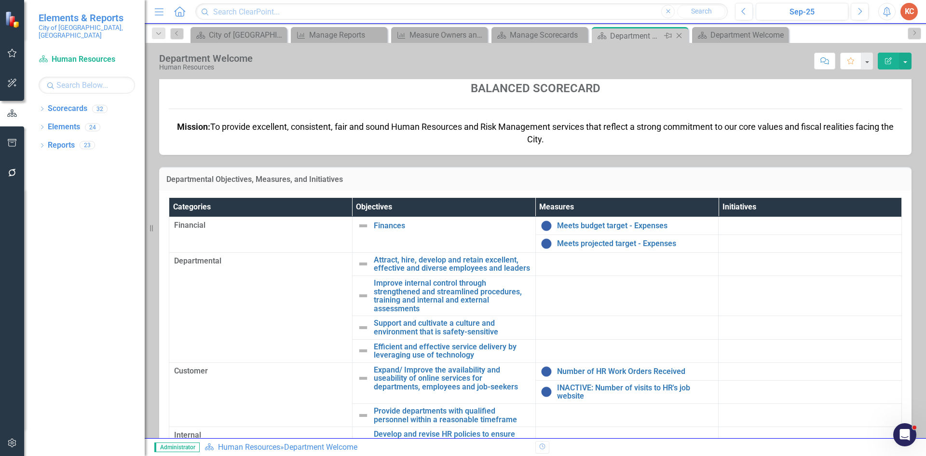
click at [677, 34] on icon "Close" at bounding box center [679, 36] width 10 height 8
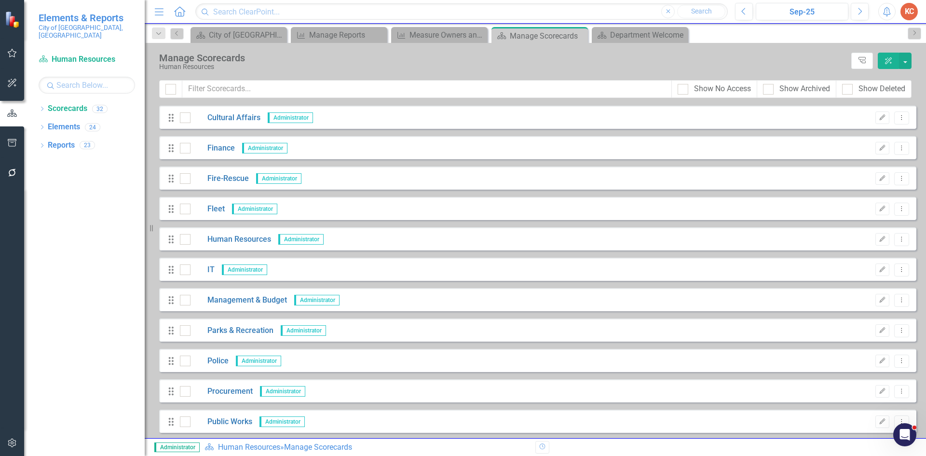
scroll to position [193, 0]
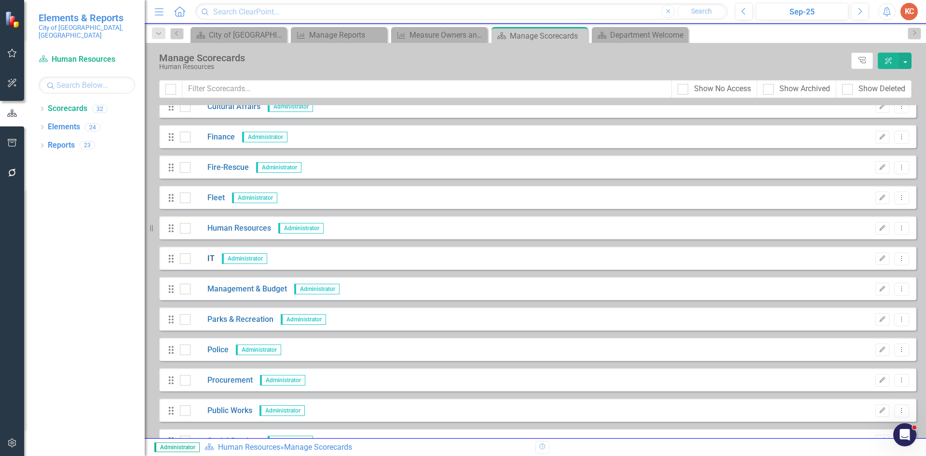
click at [208, 258] on link "IT" at bounding box center [202, 258] width 24 height 11
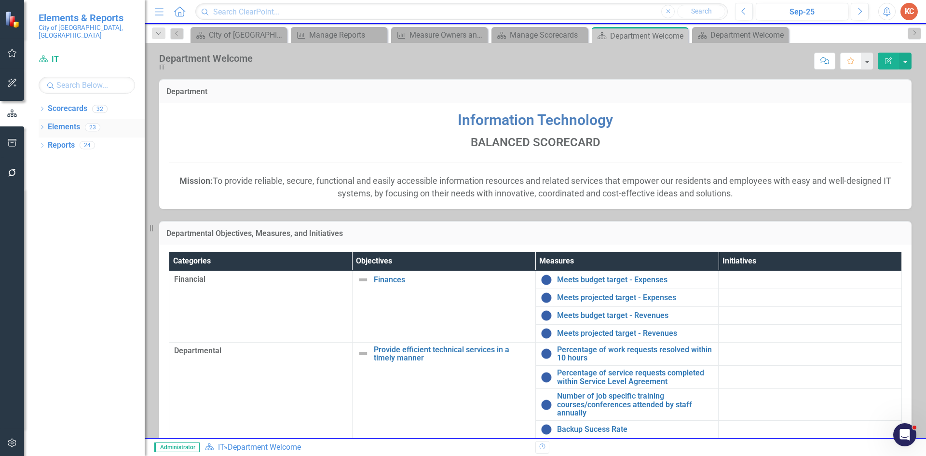
click at [71, 121] on link "Elements" at bounding box center [64, 126] width 32 height 11
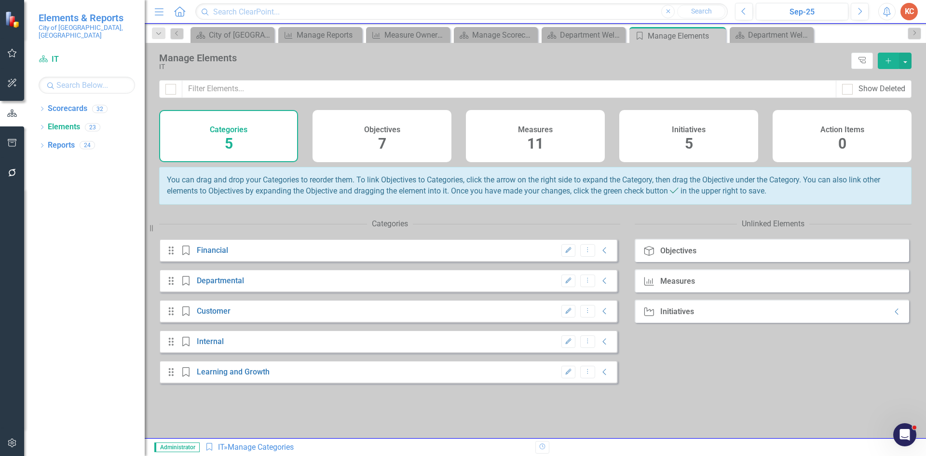
click at [524, 128] on h4 "Measures" at bounding box center [535, 129] width 35 height 9
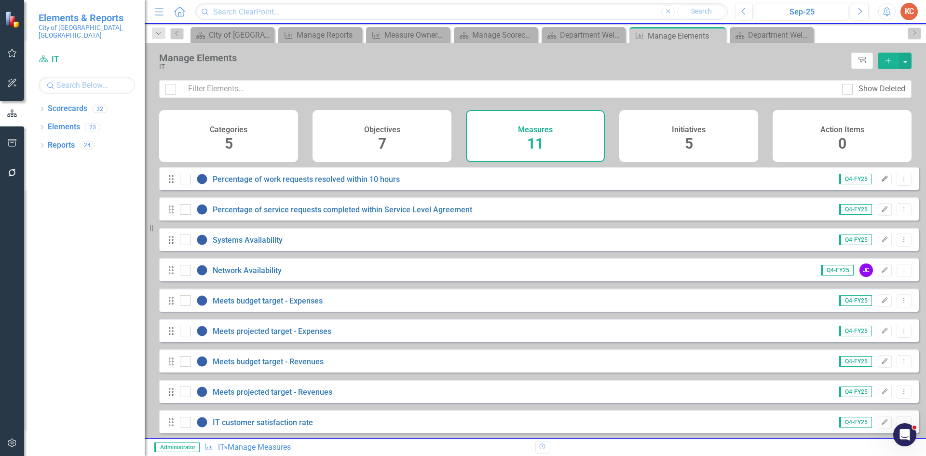
click at [881, 182] on icon "Edit" at bounding box center [884, 179] width 7 height 6
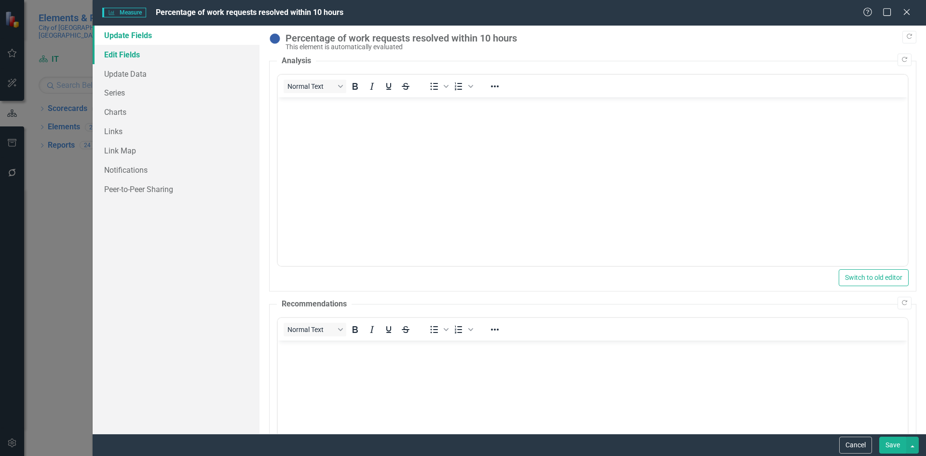
click at [105, 51] on link "Edit Fields" at bounding box center [176, 54] width 167 height 19
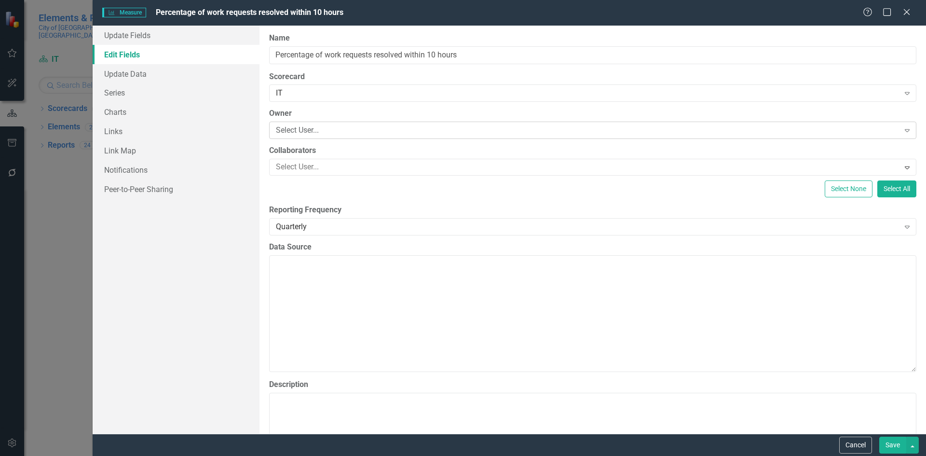
click at [323, 126] on div "Select User..." at bounding box center [587, 130] width 623 height 11
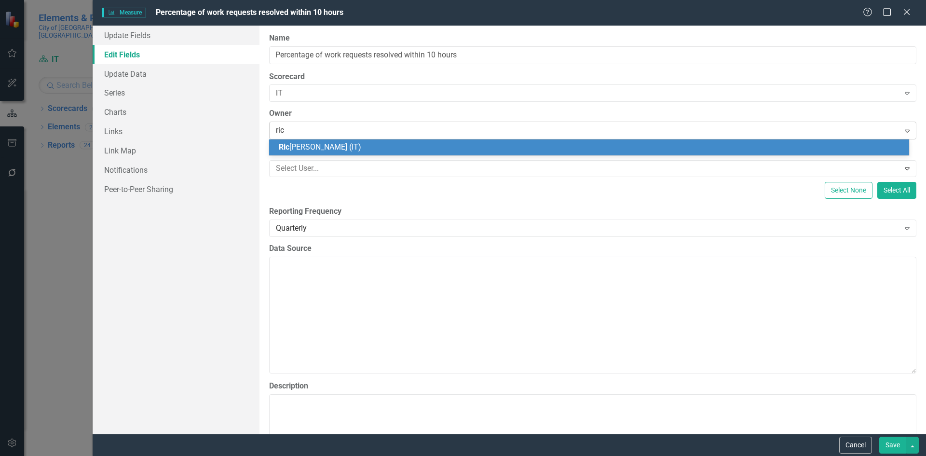
type input "rica"
click at [322, 151] on span "Rica rdo [PERSON_NAME] (IT)" at bounding box center [329, 146] width 100 height 9
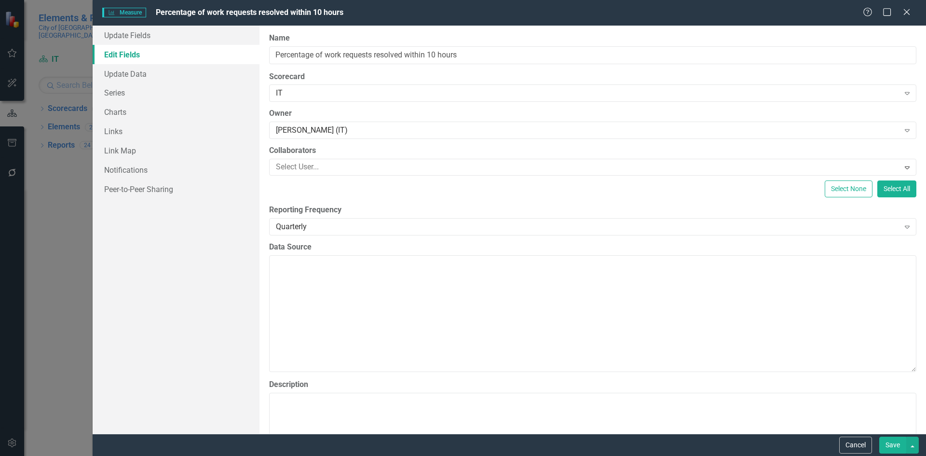
click at [887, 442] on button "Save" at bounding box center [892, 444] width 27 height 17
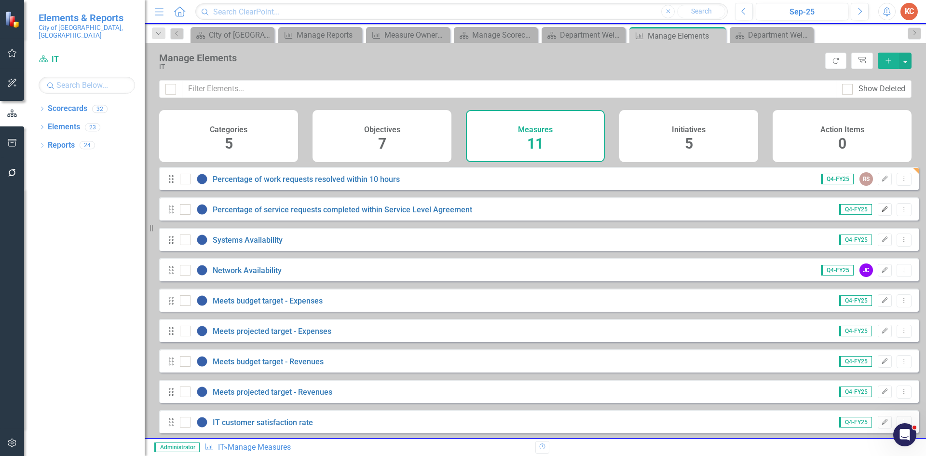
click at [881, 212] on icon "Edit" at bounding box center [884, 209] width 7 height 6
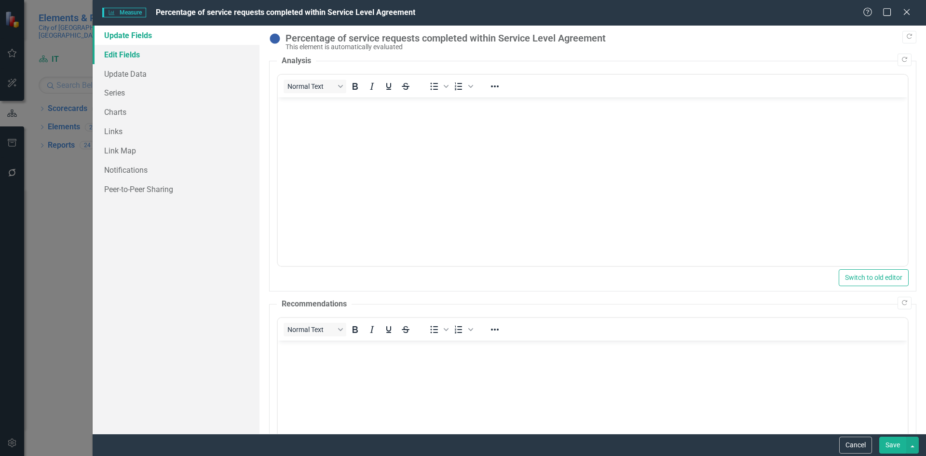
click at [136, 54] on link "Edit Fields" at bounding box center [176, 54] width 167 height 19
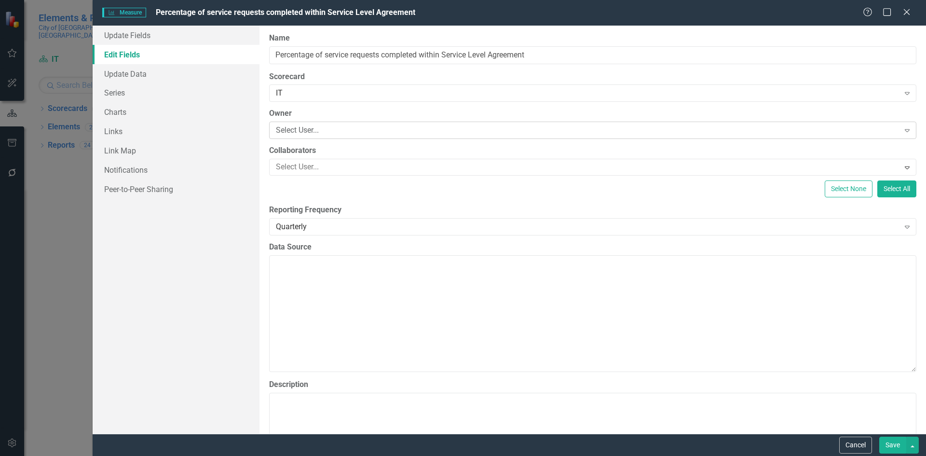
click at [291, 130] on div "Select User..." at bounding box center [587, 130] width 623 height 11
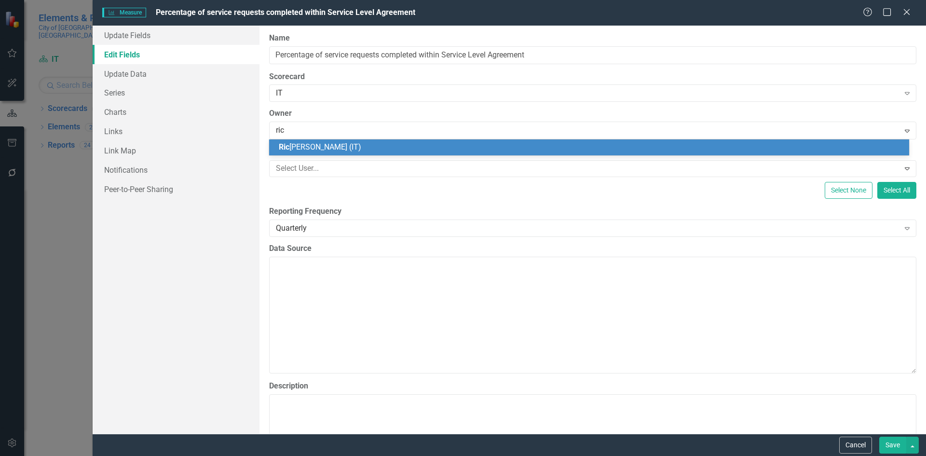
type input "rica"
drag, startPoint x: 315, startPoint y: 147, endPoint x: 504, endPoint y: 209, distance: 198.5
click at [316, 147] on span "Rica rdo [PERSON_NAME] (IT)" at bounding box center [329, 146] width 100 height 9
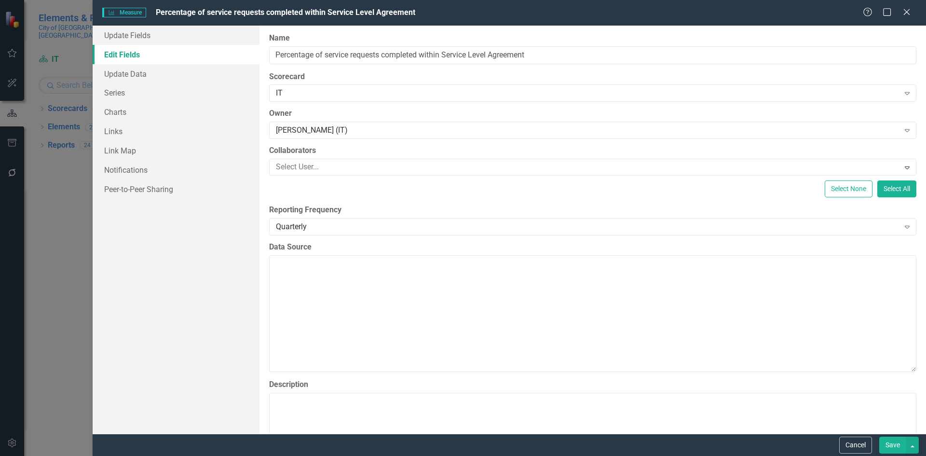
drag, startPoint x: 893, startPoint y: 443, endPoint x: 889, endPoint y: 439, distance: 6.2
click at [890, 441] on button "Save" at bounding box center [892, 444] width 27 height 17
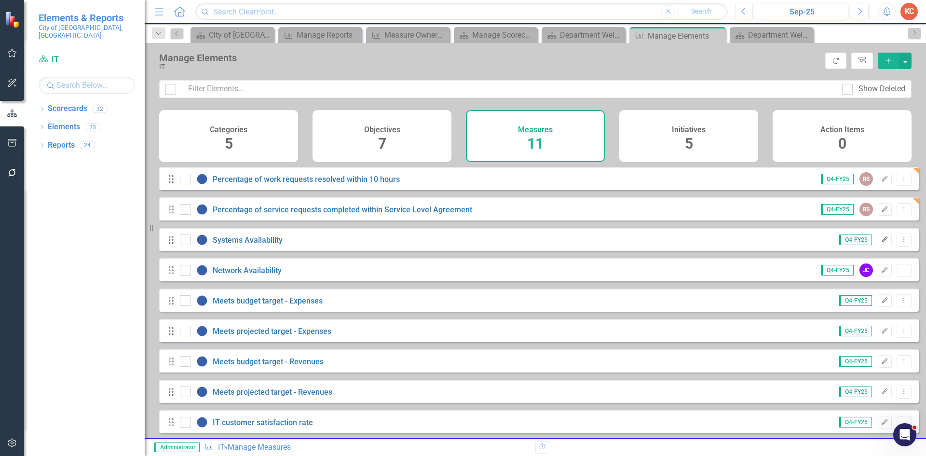
click at [877, 246] on button "Edit" at bounding box center [884, 239] width 14 height 13
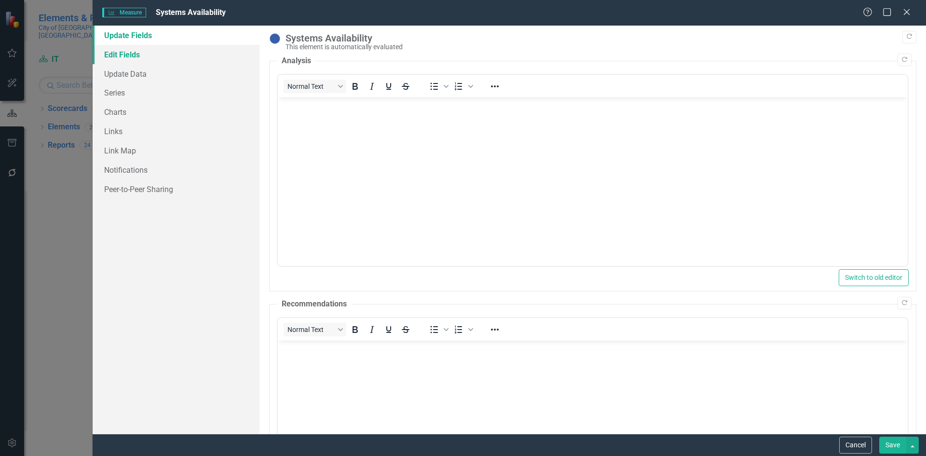
click at [125, 55] on link "Edit Fields" at bounding box center [176, 54] width 167 height 19
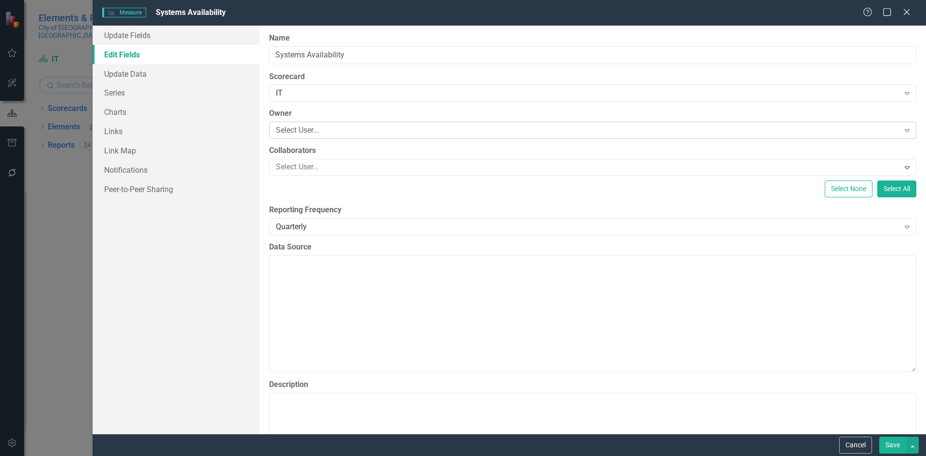
click at [358, 129] on div "Select User..." at bounding box center [587, 130] width 623 height 11
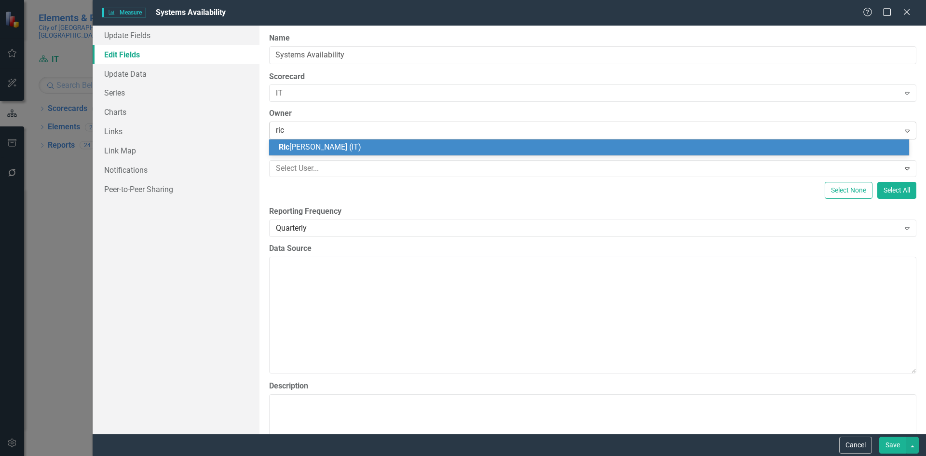
type input "rica"
click at [282, 144] on span "Rica" at bounding box center [286, 146] width 15 height 9
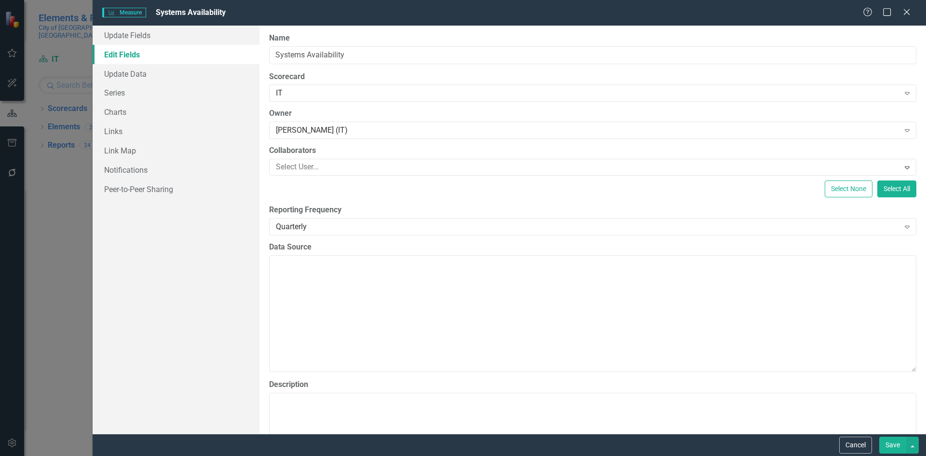
click at [892, 444] on button "Save" at bounding box center [892, 444] width 27 height 17
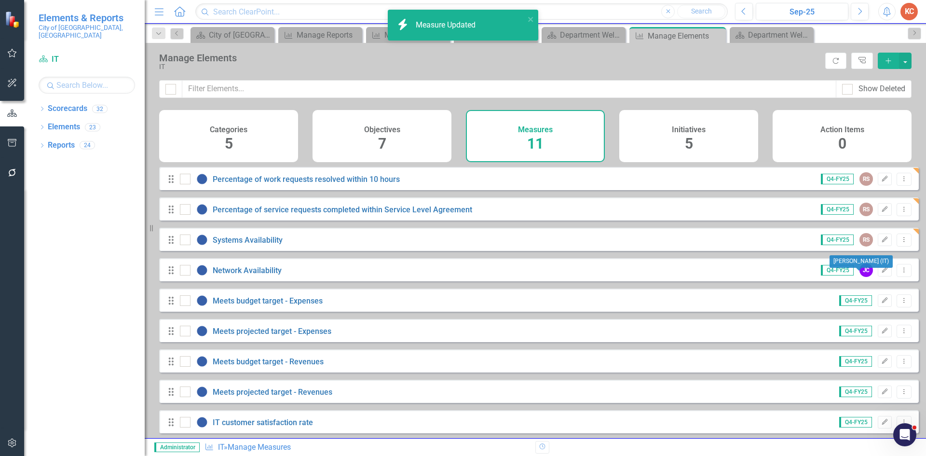
click at [859, 277] on div "JC" at bounding box center [865, 269] width 13 height 13
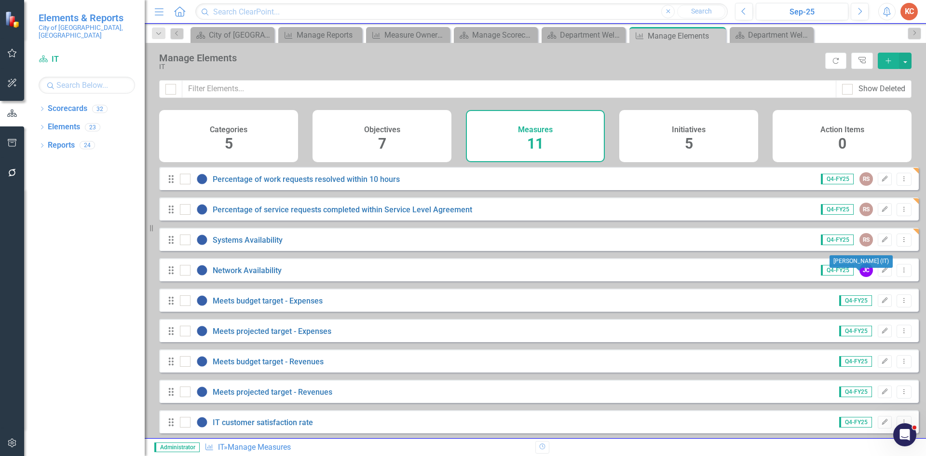
click at [859, 276] on div "JC" at bounding box center [865, 269] width 13 height 13
click at [881, 273] on icon "Edit" at bounding box center [884, 270] width 7 height 6
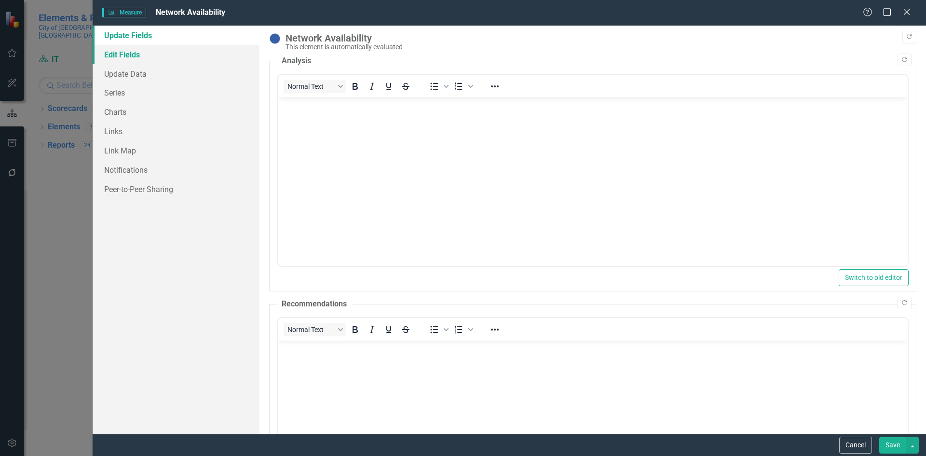
click at [140, 55] on link "Edit Fields" at bounding box center [176, 54] width 167 height 19
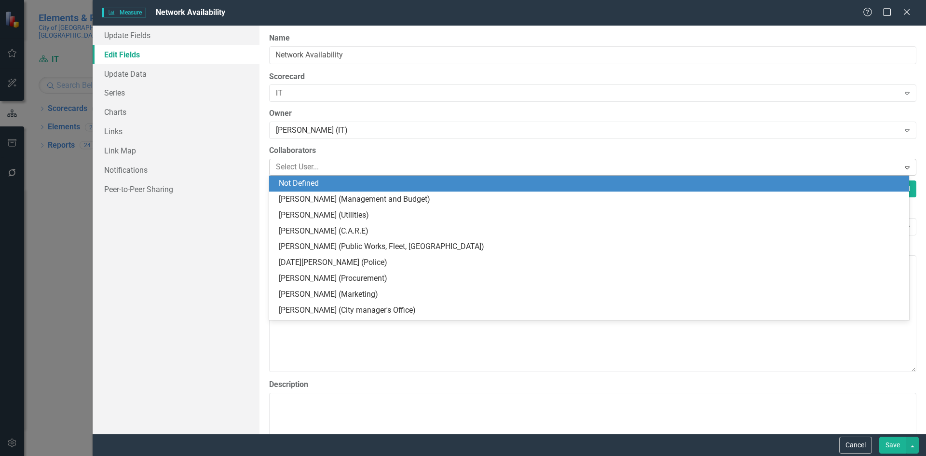
click at [338, 163] on div at bounding box center [585, 167] width 627 height 13
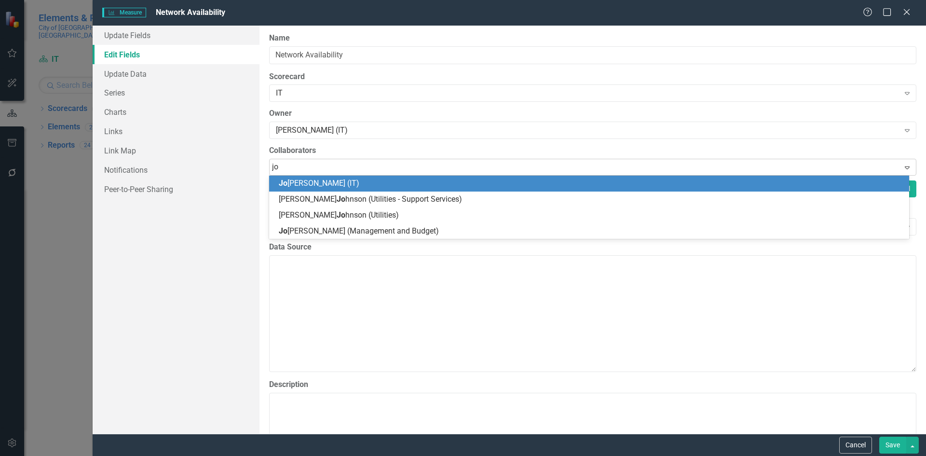
type input "[PERSON_NAME]"
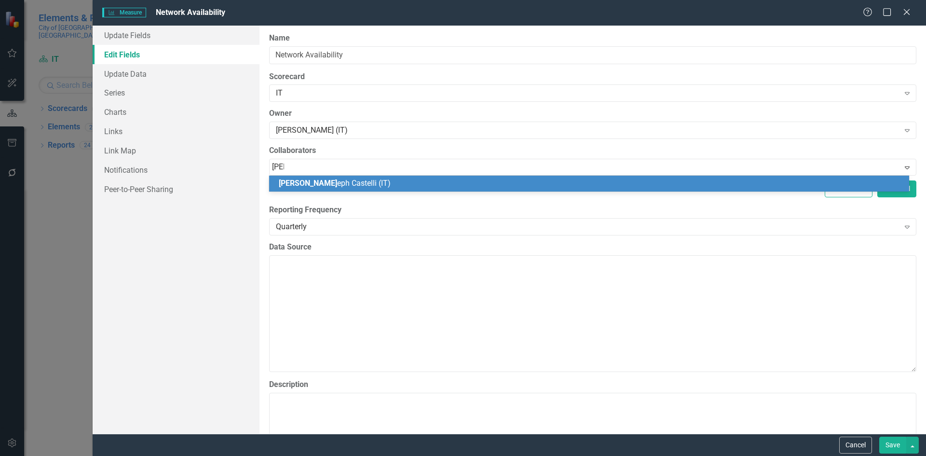
click at [326, 183] on span "[PERSON_NAME] eph [PERSON_NAME] (IT)" at bounding box center [335, 182] width 112 height 9
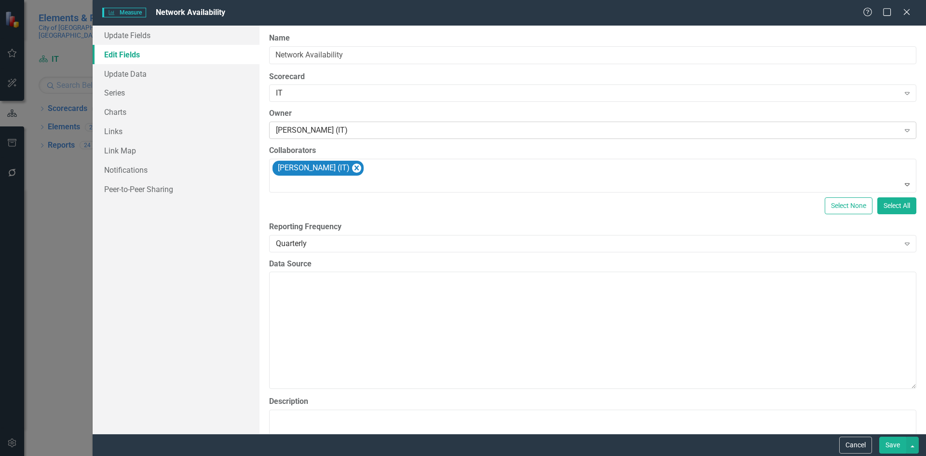
click at [365, 131] on div "[PERSON_NAME] (IT)" at bounding box center [587, 130] width 623 height 11
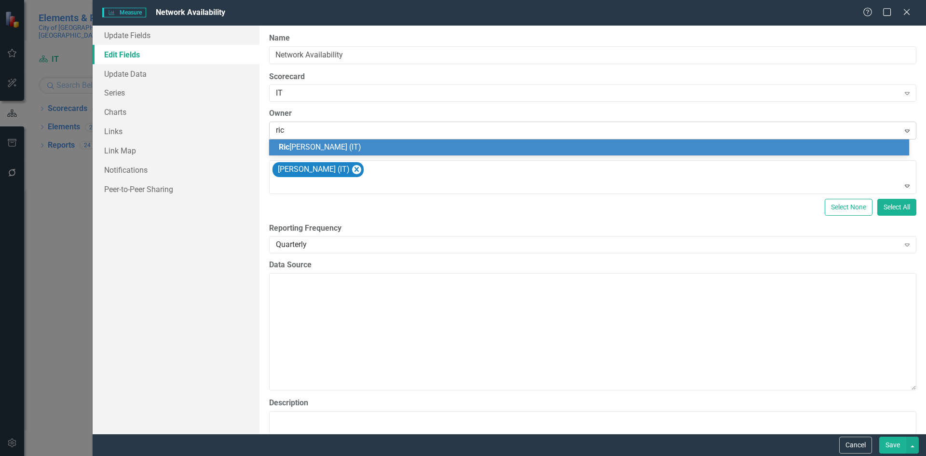
type input "rica"
click at [374, 148] on div "Rica rdo [PERSON_NAME] (IT)" at bounding box center [591, 147] width 624 height 11
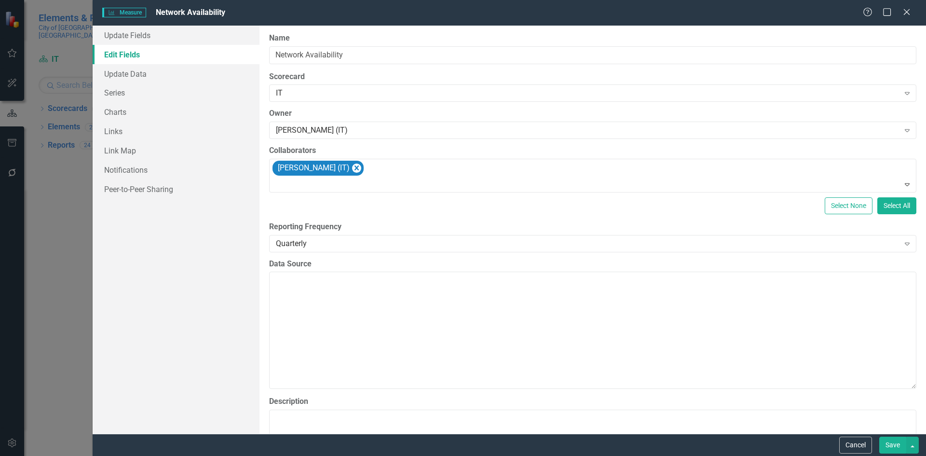
click at [885, 442] on button "Save" at bounding box center [892, 444] width 27 height 17
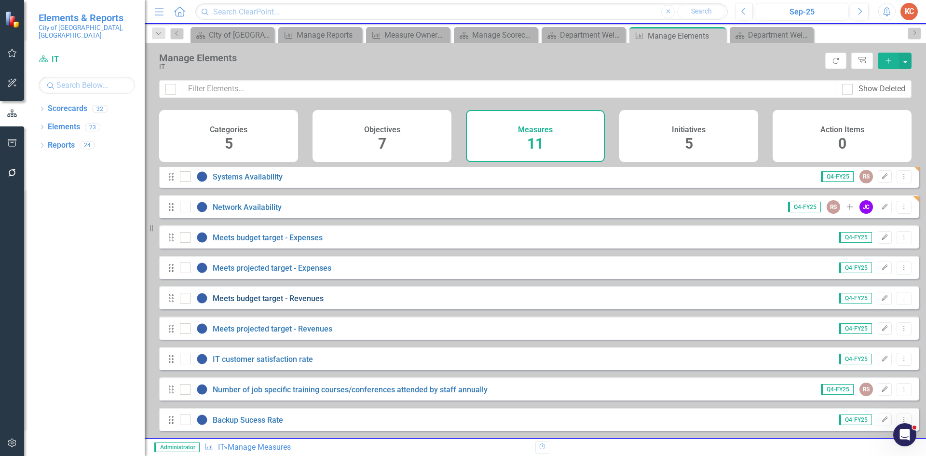
scroll to position [70, 0]
click at [881, 358] on icon "Edit" at bounding box center [884, 359] width 7 height 6
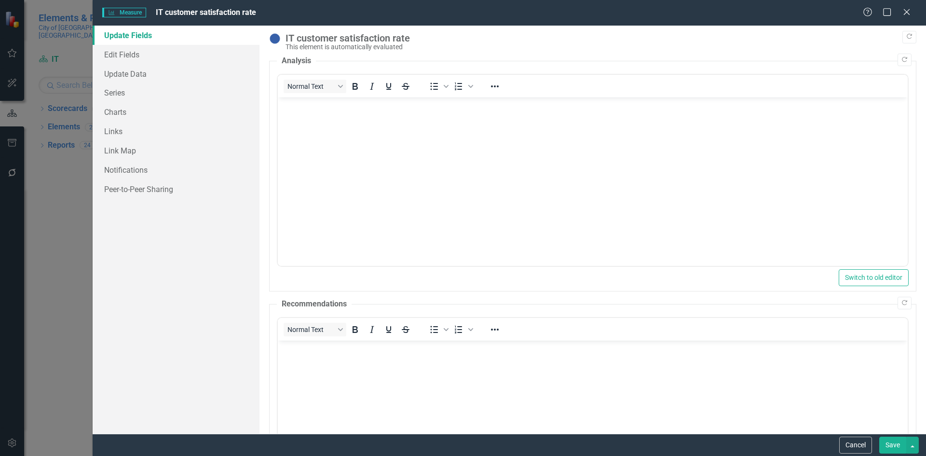
scroll to position [0, 0]
drag, startPoint x: 132, startPoint y: 51, endPoint x: 254, endPoint y: 76, distance: 124.6
click at [132, 51] on link "Edit Fields" at bounding box center [176, 54] width 167 height 19
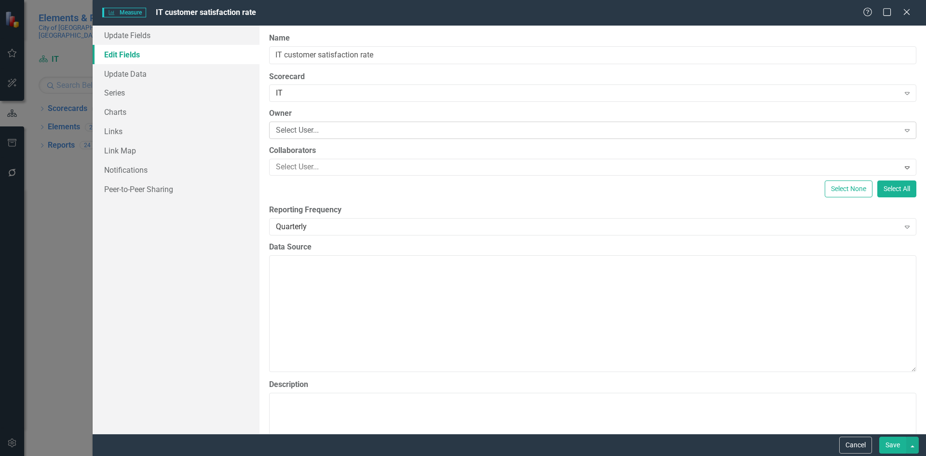
click at [314, 127] on div "Select User..." at bounding box center [587, 130] width 623 height 11
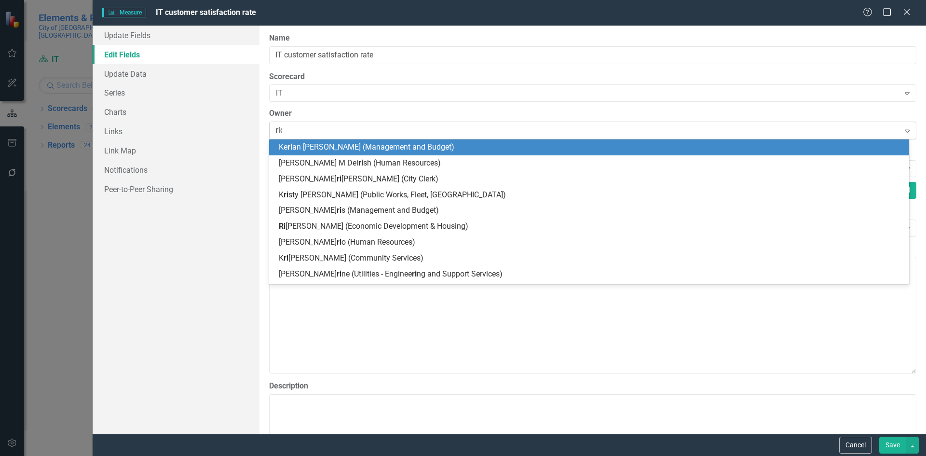
type input "rica"
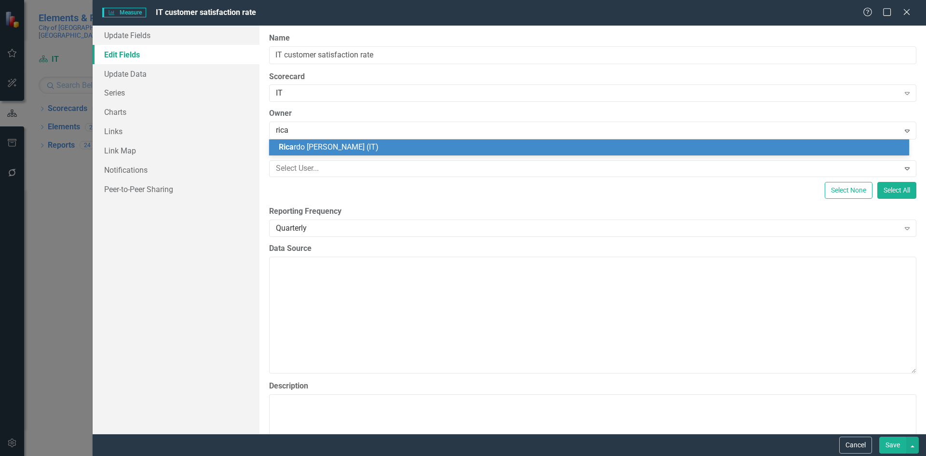
click at [294, 148] on span "Rica rdo [PERSON_NAME] (IT)" at bounding box center [329, 146] width 100 height 9
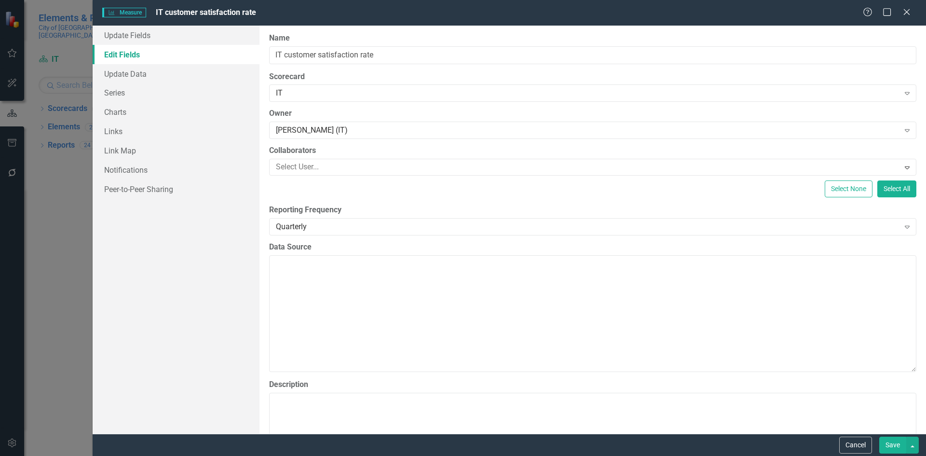
click at [884, 437] on button "Save" at bounding box center [892, 444] width 27 height 17
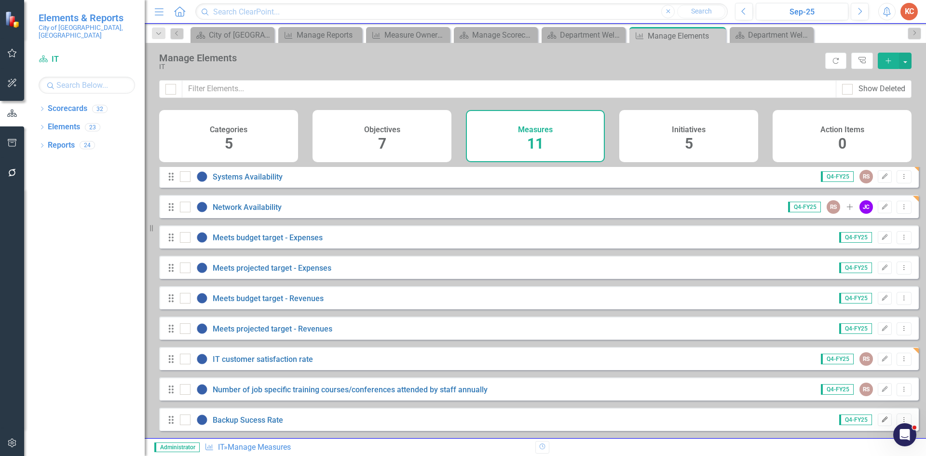
click at [881, 419] on icon "Edit" at bounding box center [884, 419] width 7 height 6
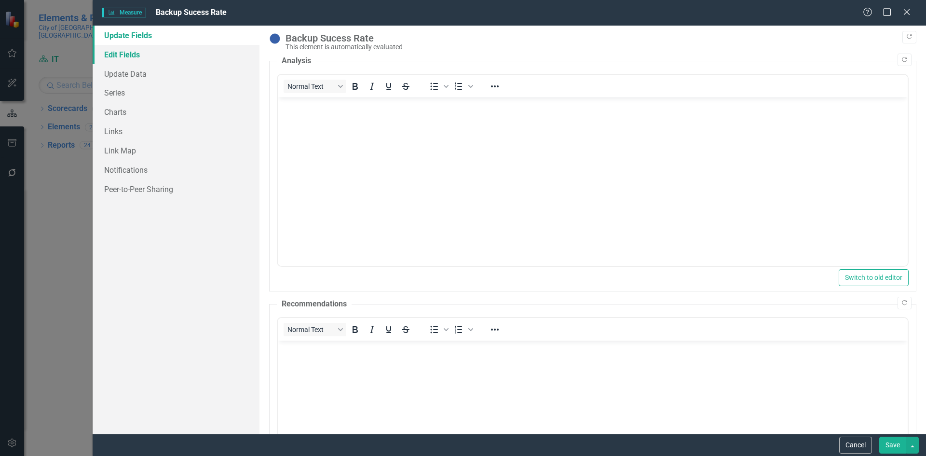
drag, startPoint x: 157, startPoint y: 54, endPoint x: 211, endPoint y: 55, distance: 54.5
click at [157, 54] on link "Edit Fields" at bounding box center [176, 54] width 167 height 19
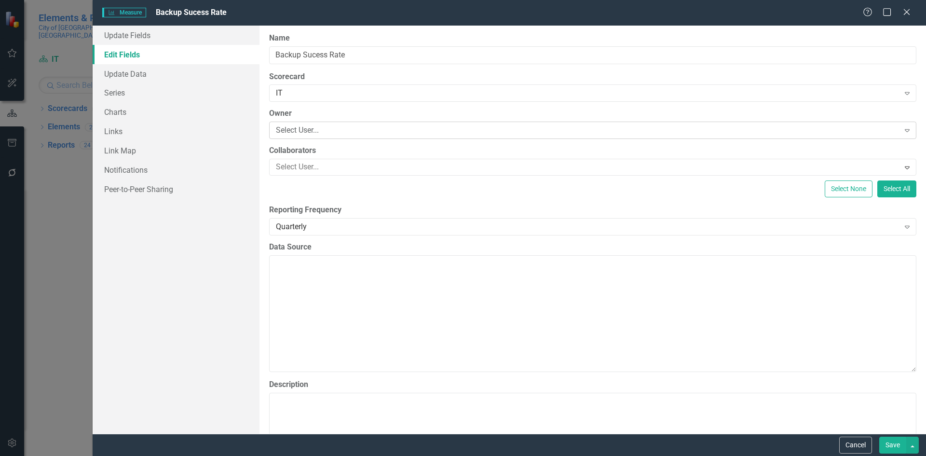
click at [322, 133] on div "Select User..." at bounding box center [587, 130] width 623 height 11
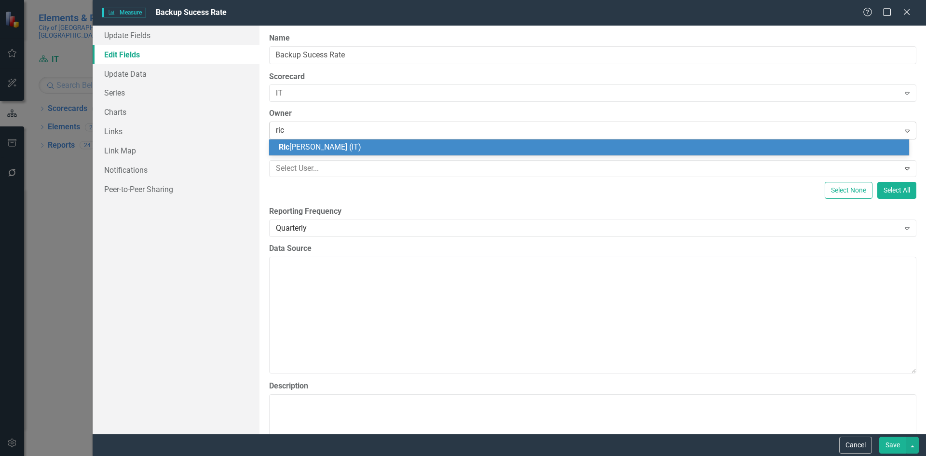
type input "rica"
click at [480, 147] on div "Rica rdo [PERSON_NAME] (IT)" at bounding box center [591, 147] width 624 height 11
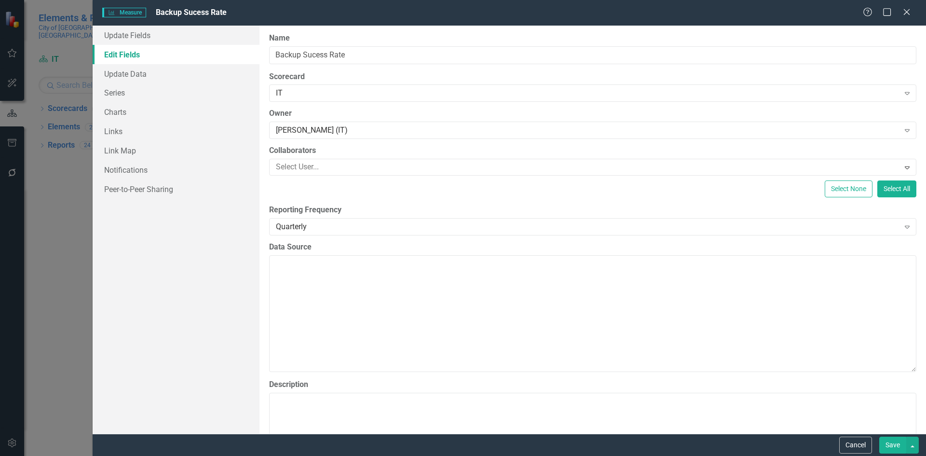
click at [883, 442] on button "Save" at bounding box center [892, 444] width 27 height 17
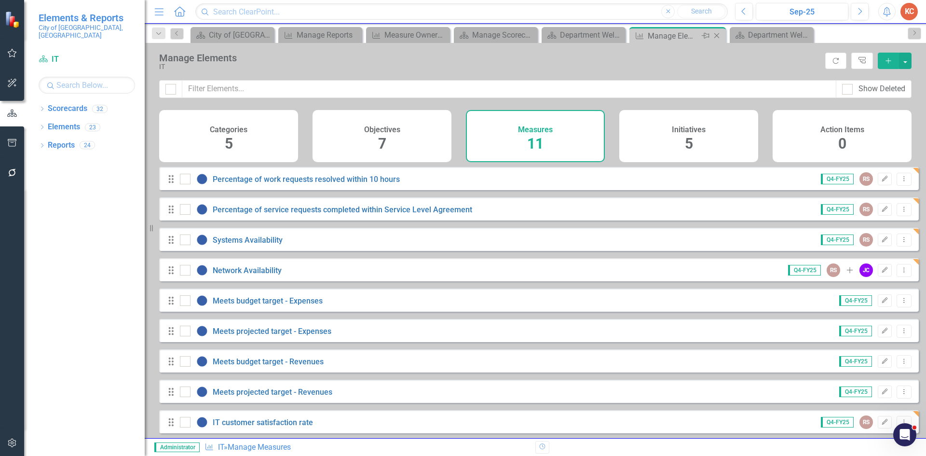
click at [713, 35] on icon "Close" at bounding box center [716, 36] width 10 height 8
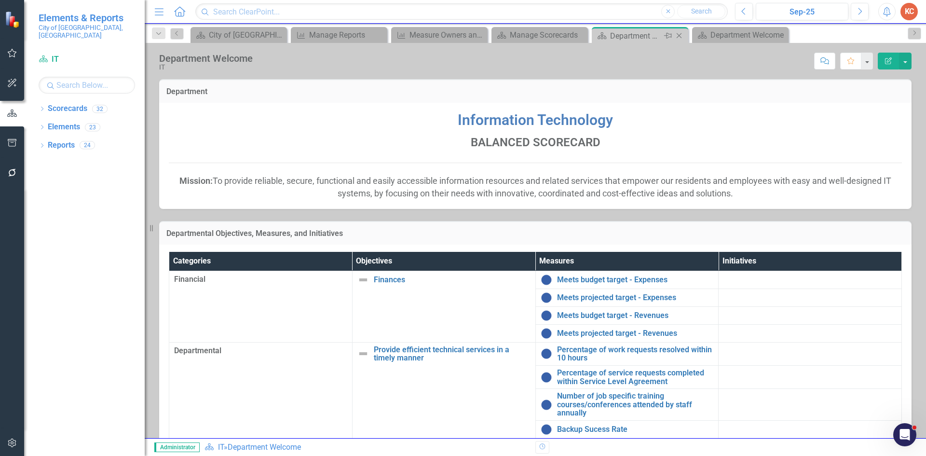
click at [681, 36] on icon "Close" at bounding box center [679, 36] width 10 height 8
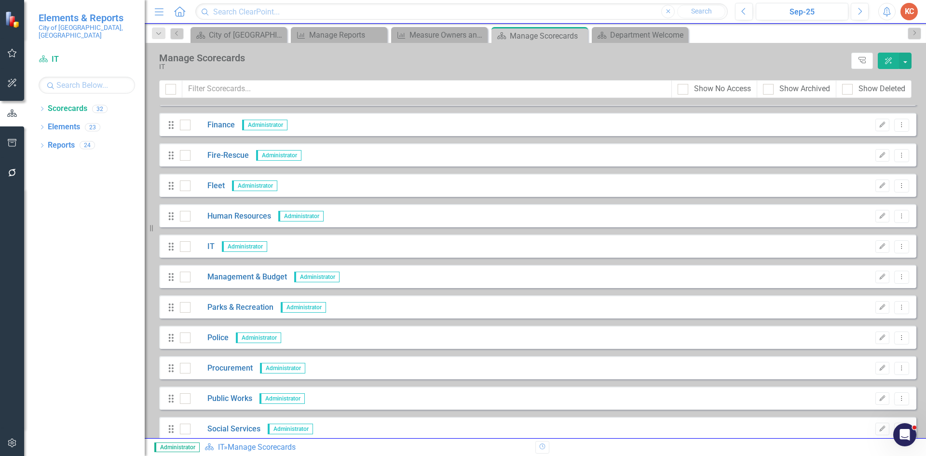
scroll to position [193, 0]
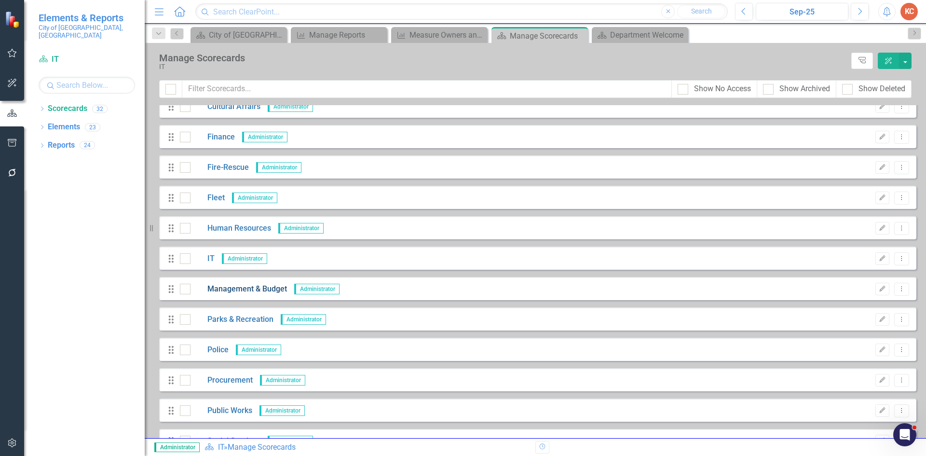
click at [237, 287] on link "Management & Budget" at bounding box center [238, 288] width 96 height 11
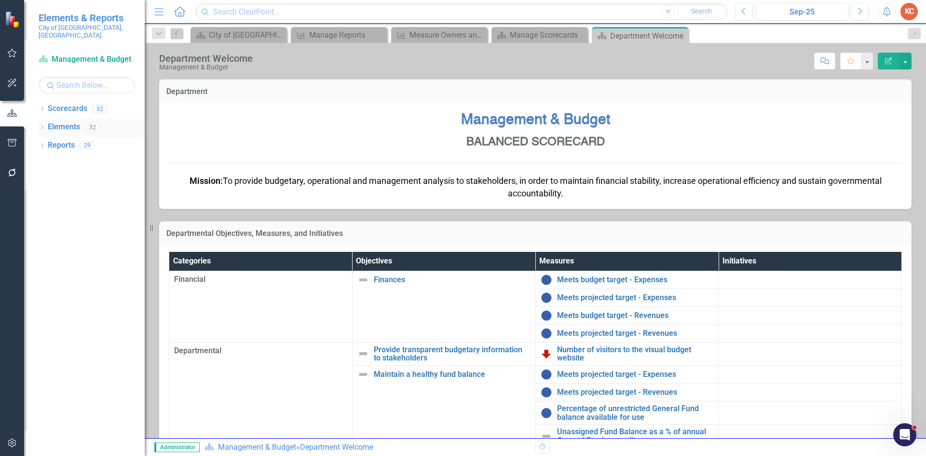
click at [73, 121] on link "Elements" at bounding box center [64, 126] width 32 height 11
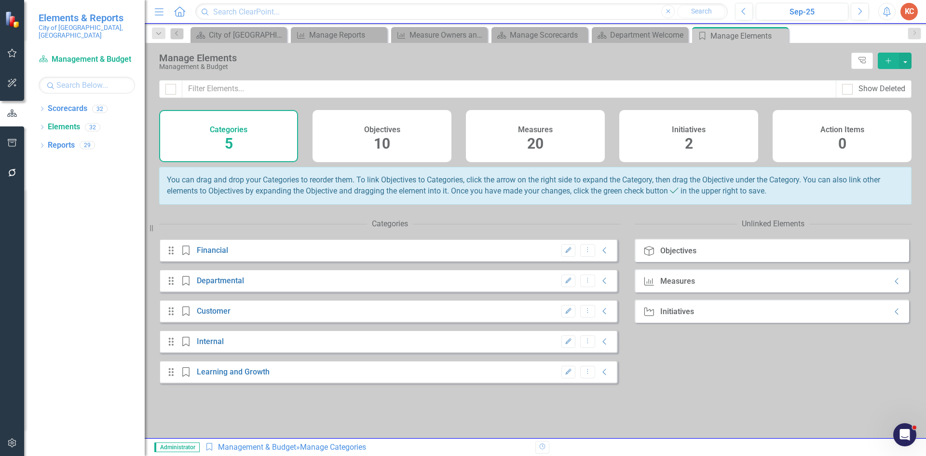
click at [540, 131] on h4 "Measures" at bounding box center [535, 129] width 35 height 9
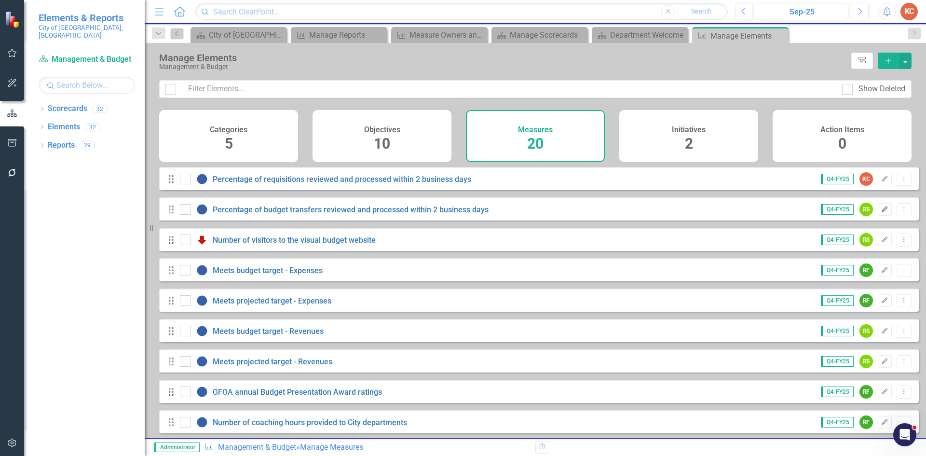
click at [881, 212] on icon "Edit" at bounding box center [884, 209] width 7 height 6
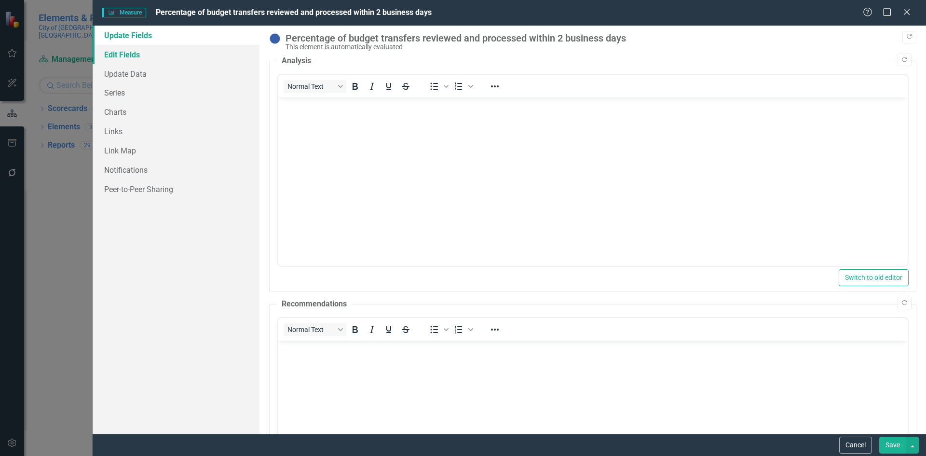
click at [122, 52] on link "Edit Fields" at bounding box center [176, 54] width 167 height 19
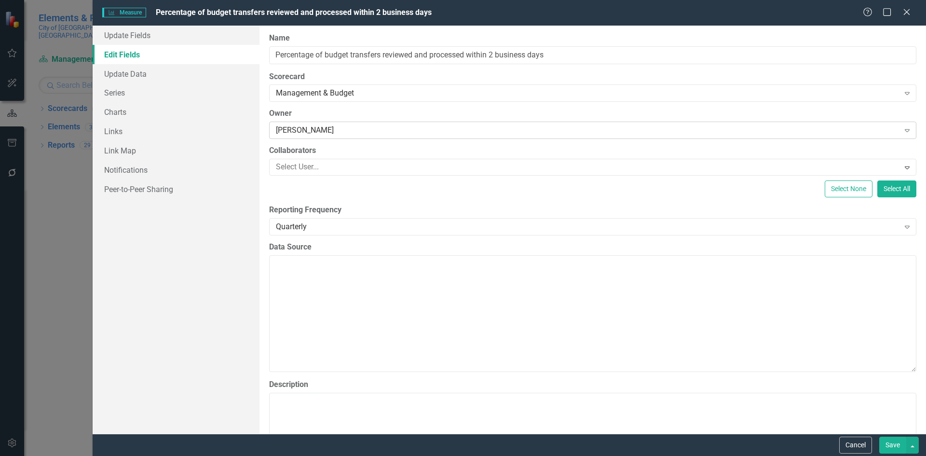
click at [352, 128] on div "[PERSON_NAME]" at bounding box center [587, 130] width 623 height 11
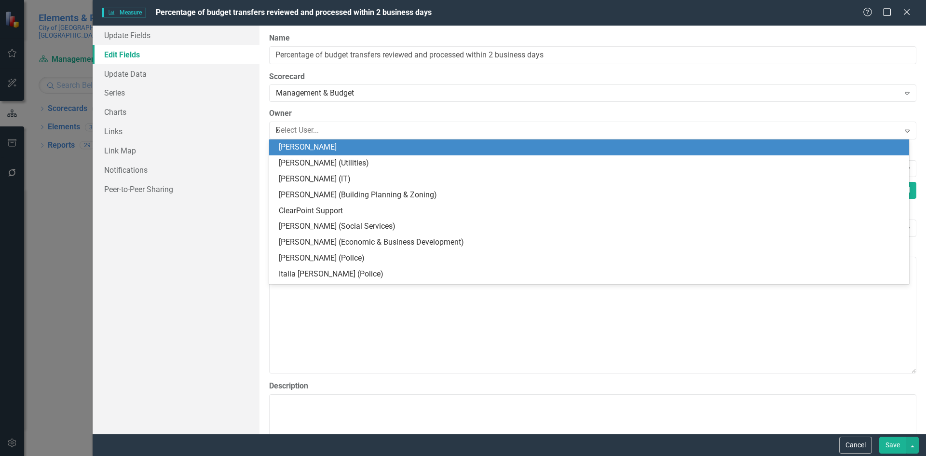
scroll to position [251, 0]
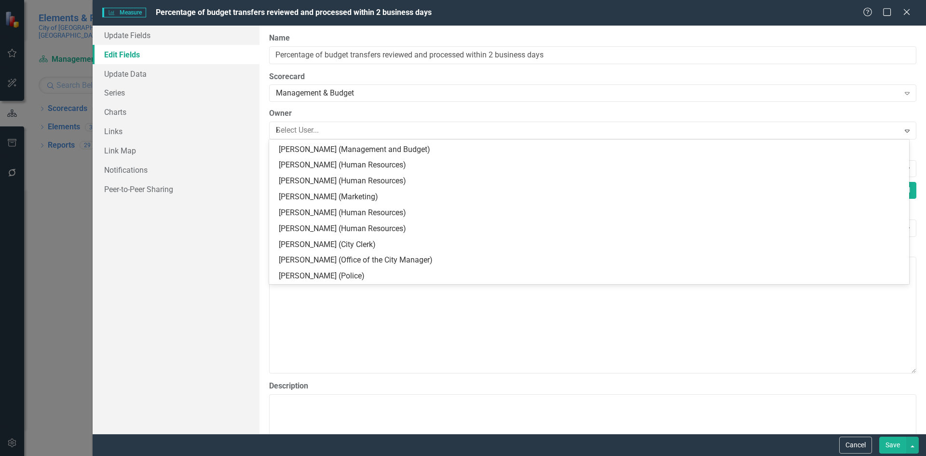
type input "ker"
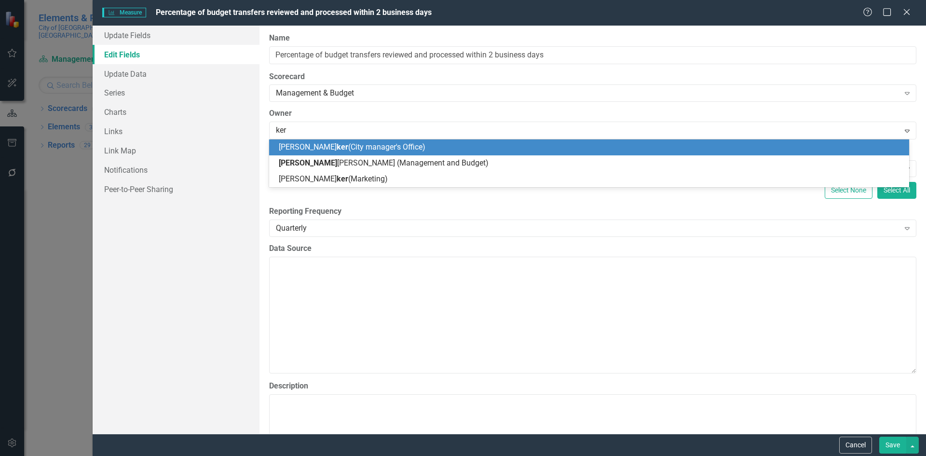
scroll to position [0, 0]
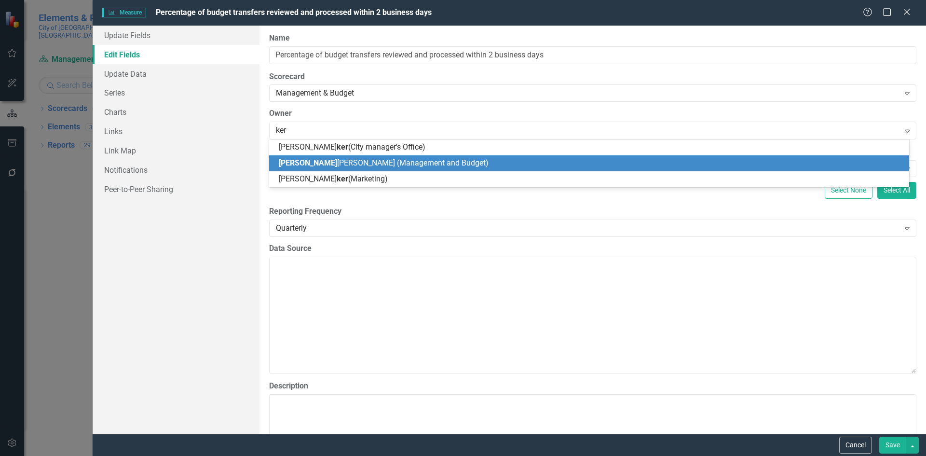
click at [356, 160] on span "[PERSON_NAME] (Management and Budget)" at bounding box center [384, 162] width 210 height 9
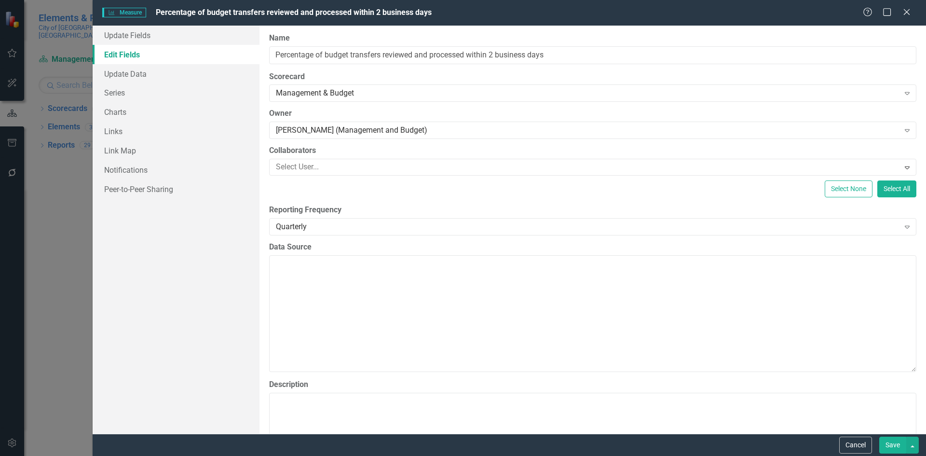
drag, startPoint x: 886, startPoint y: 443, endPoint x: 884, endPoint y: 438, distance: 5.0
click at [885, 441] on button "Save" at bounding box center [892, 444] width 27 height 17
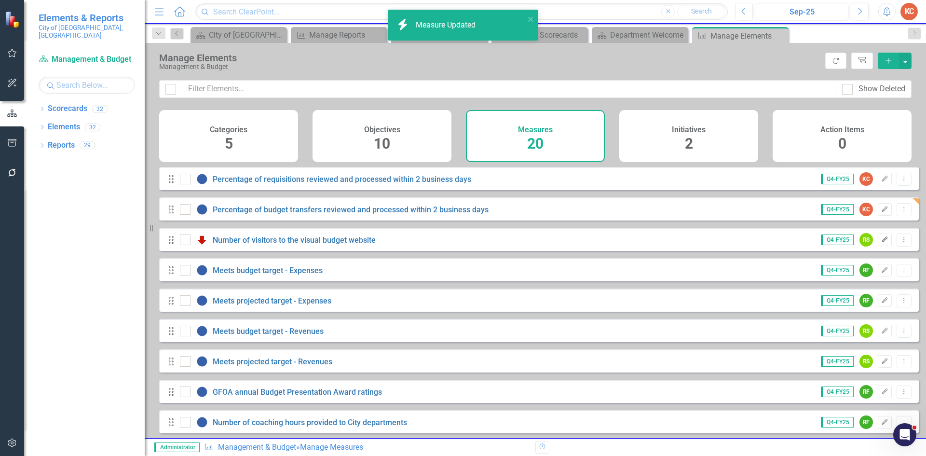
click at [877, 246] on button "Edit" at bounding box center [884, 239] width 14 height 13
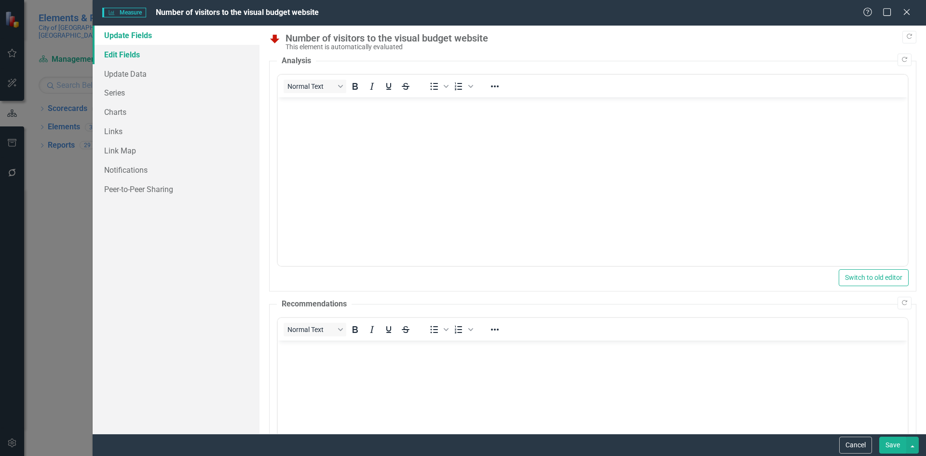
click at [142, 55] on link "Edit Fields" at bounding box center [176, 54] width 167 height 19
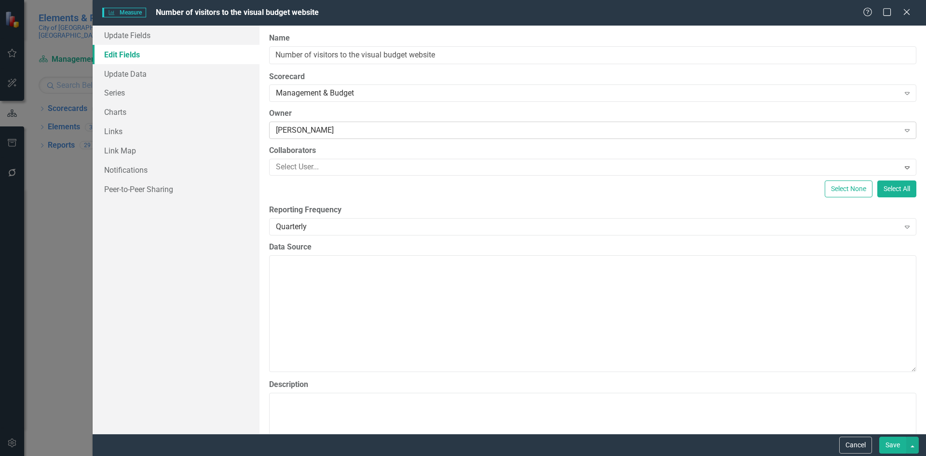
click at [346, 129] on div "[PERSON_NAME]" at bounding box center [587, 130] width 623 height 11
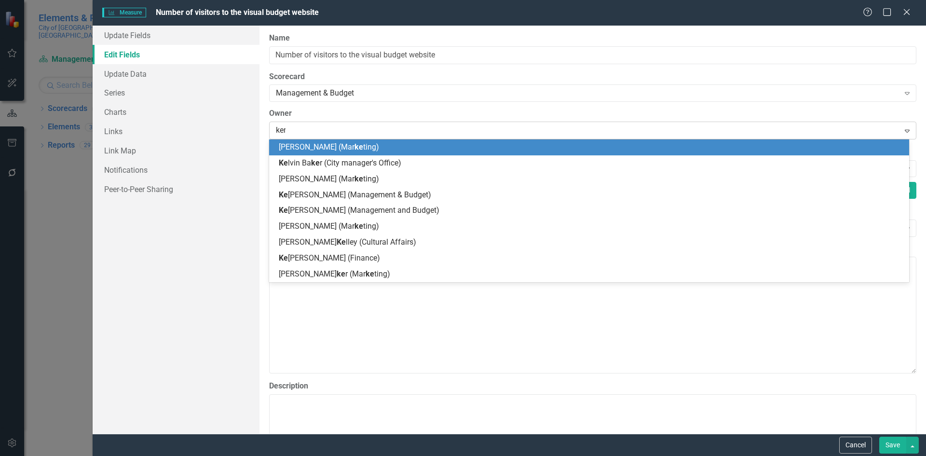
type input "keri"
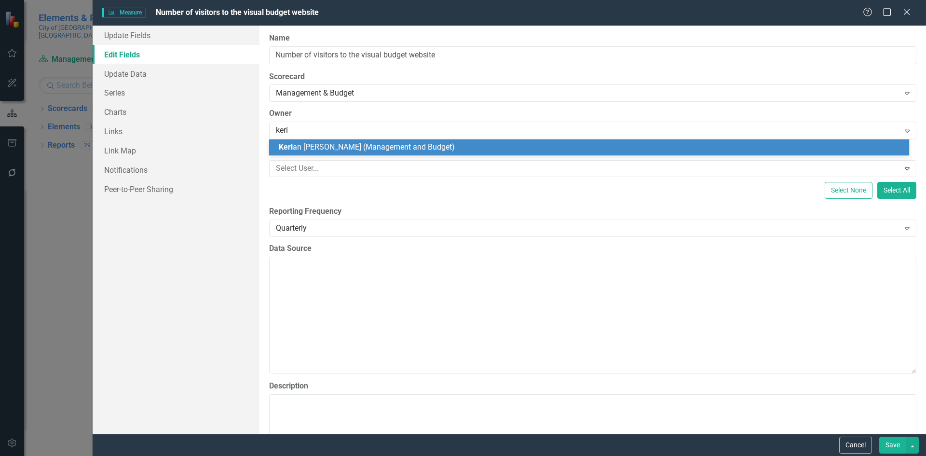
click at [433, 146] on div "Keri an [PERSON_NAME] (Management and Budget)" at bounding box center [591, 147] width 624 height 11
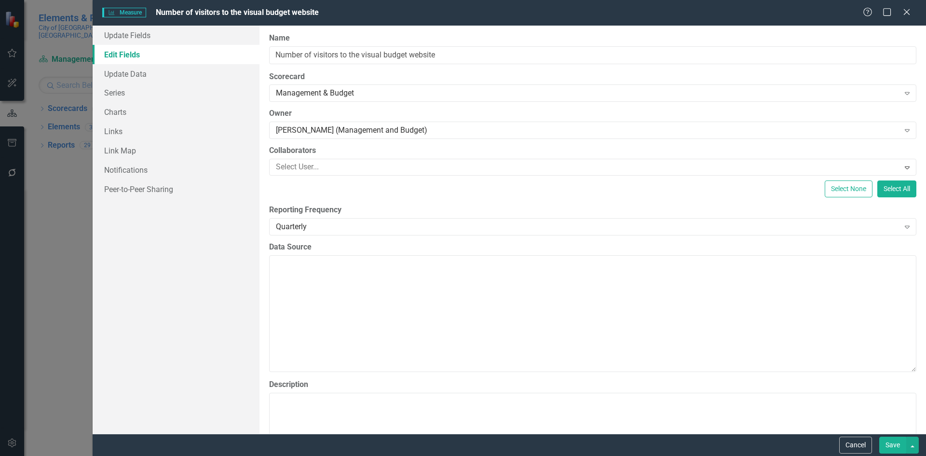
click at [889, 443] on button "Save" at bounding box center [892, 444] width 27 height 17
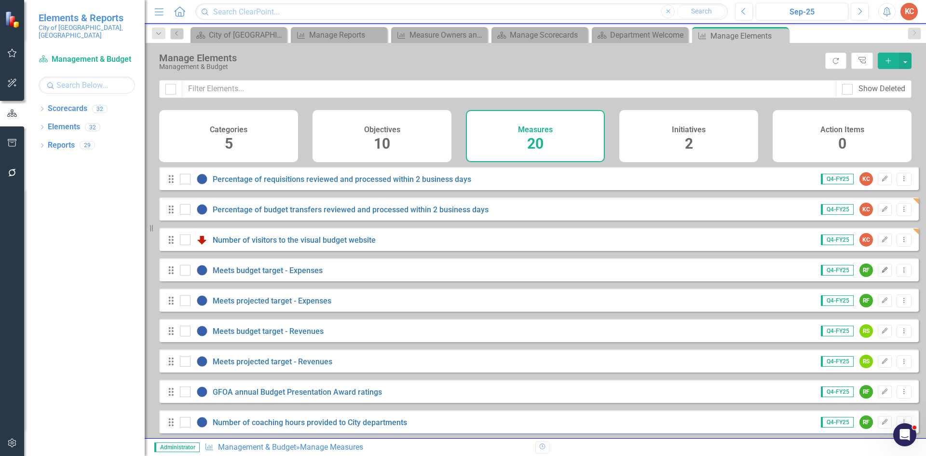
click at [881, 273] on icon "Edit" at bounding box center [884, 270] width 7 height 6
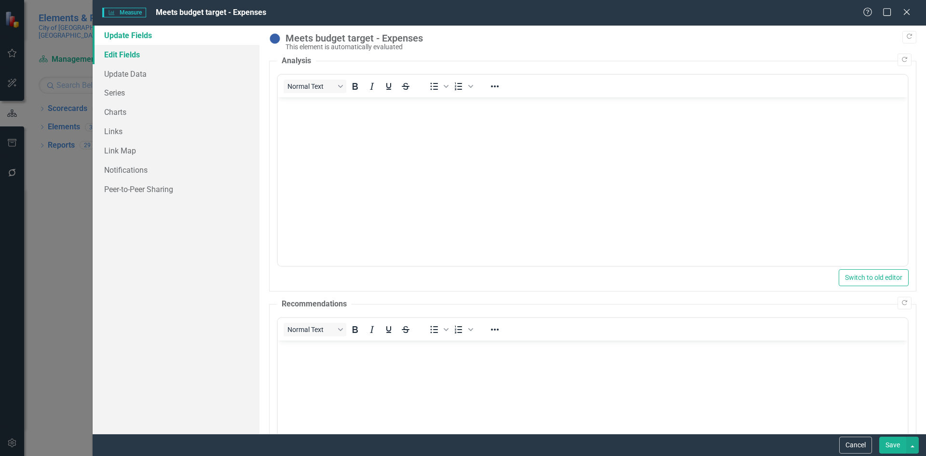
drag, startPoint x: 134, startPoint y: 53, endPoint x: 149, endPoint y: 54, distance: 15.0
click at [134, 54] on link "Edit Fields" at bounding box center [176, 54] width 167 height 19
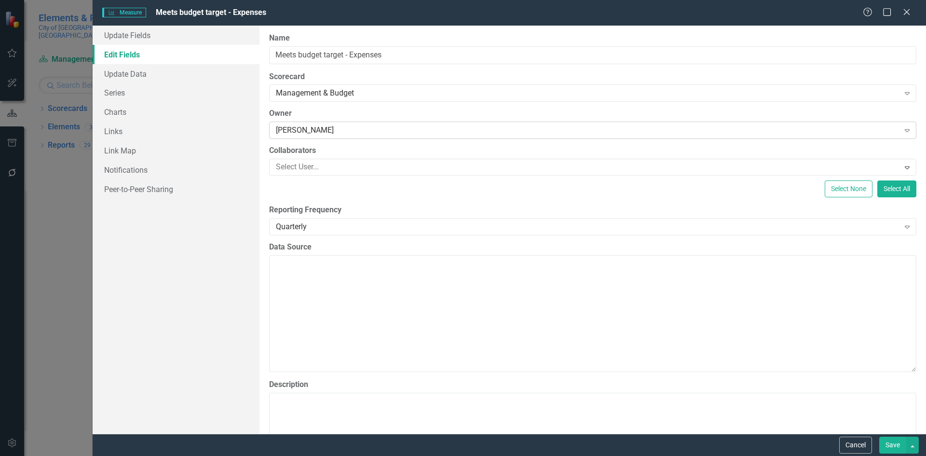
click at [349, 129] on div "[PERSON_NAME]" at bounding box center [587, 130] width 623 height 11
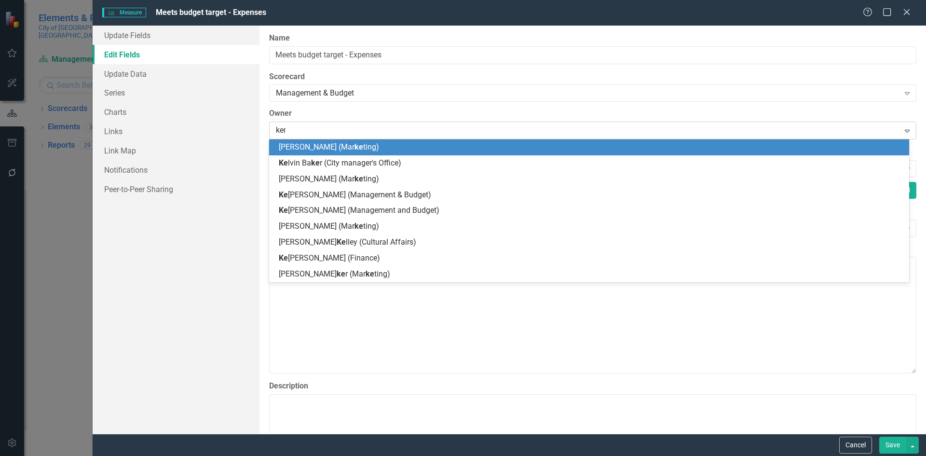
type input "keri"
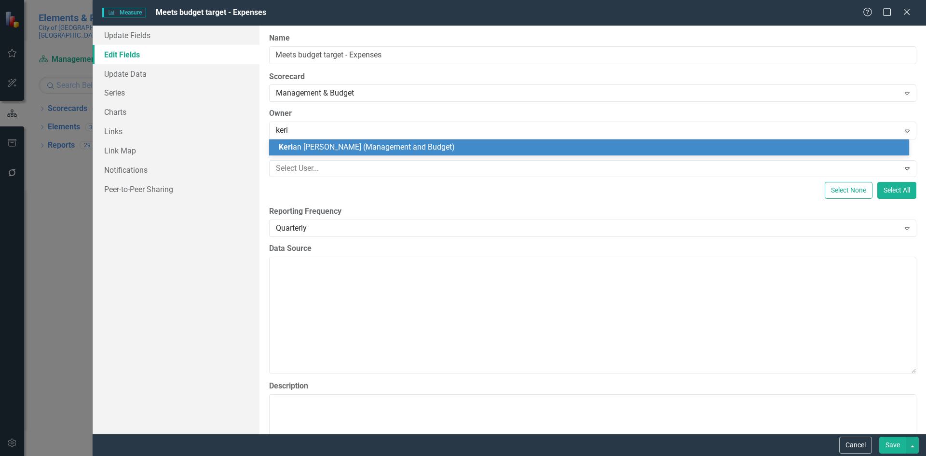
click at [343, 151] on span "Keri an [PERSON_NAME] (Management and Budget)" at bounding box center [367, 146] width 176 height 9
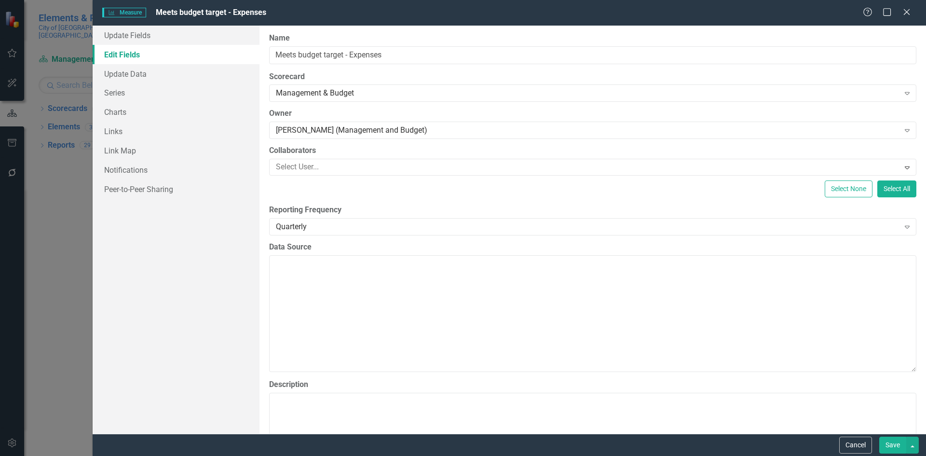
drag, startPoint x: 892, startPoint y: 445, endPoint x: 888, endPoint y: 435, distance: 10.7
click at [891, 444] on button "Save" at bounding box center [892, 444] width 27 height 17
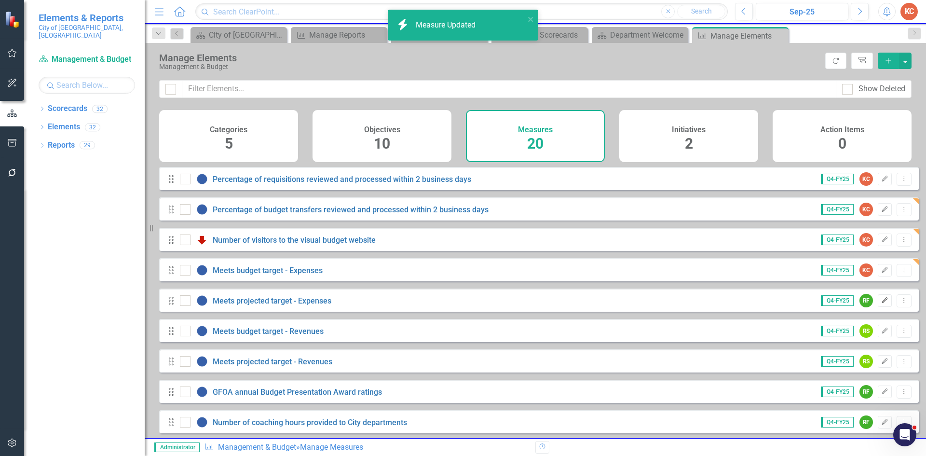
click at [881, 303] on icon "Edit" at bounding box center [884, 300] width 7 height 6
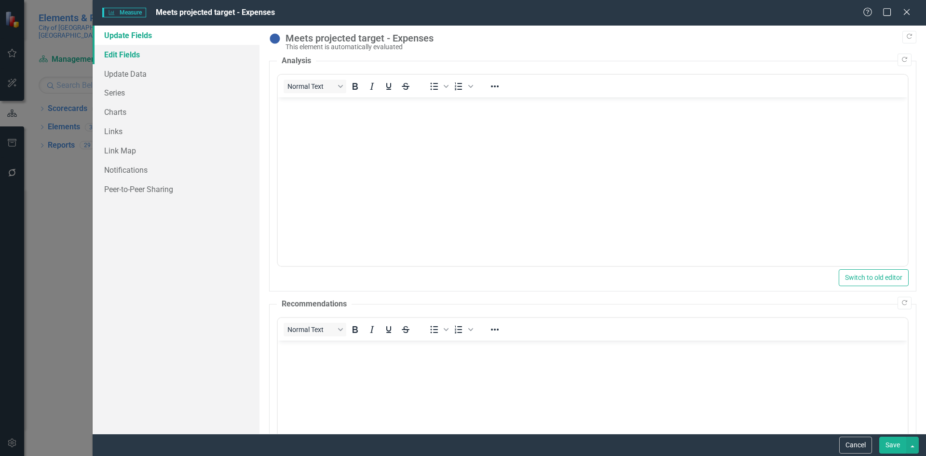
click at [152, 55] on link "Edit Fields" at bounding box center [176, 54] width 167 height 19
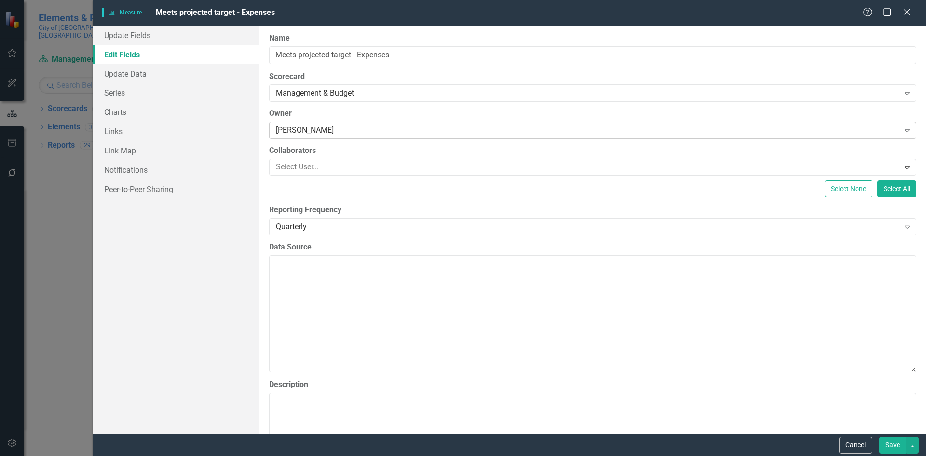
click at [362, 129] on div "[PERSON_NAME]" at bounding box center [587, 130] width 623 height 11
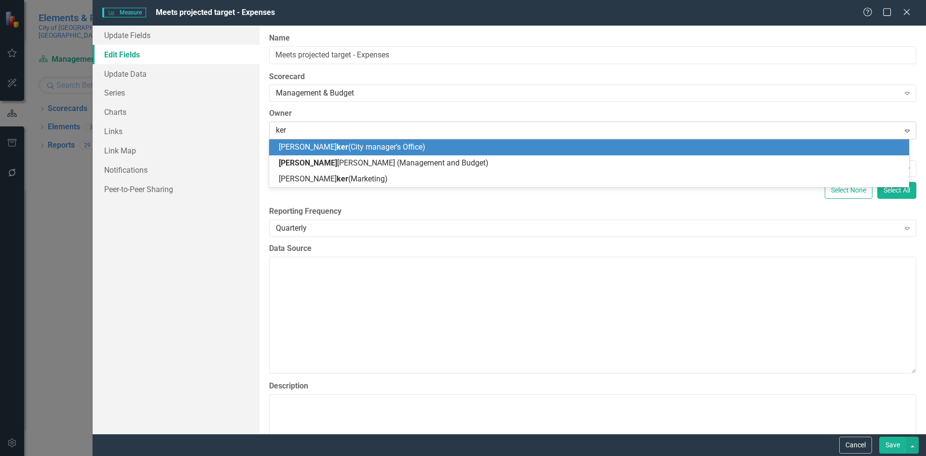
type input "keri"
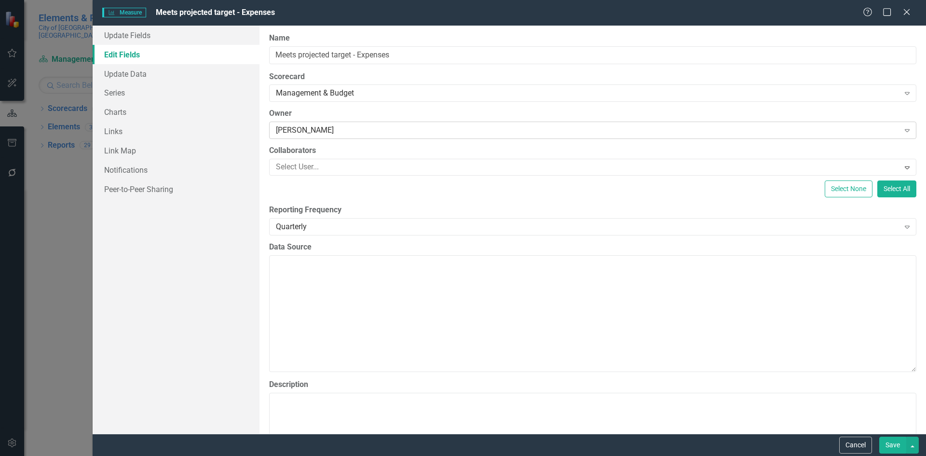
click at [417, 125] on div "[PERSON_NAME]" at bounding box center [587, 130] width 623 height 11
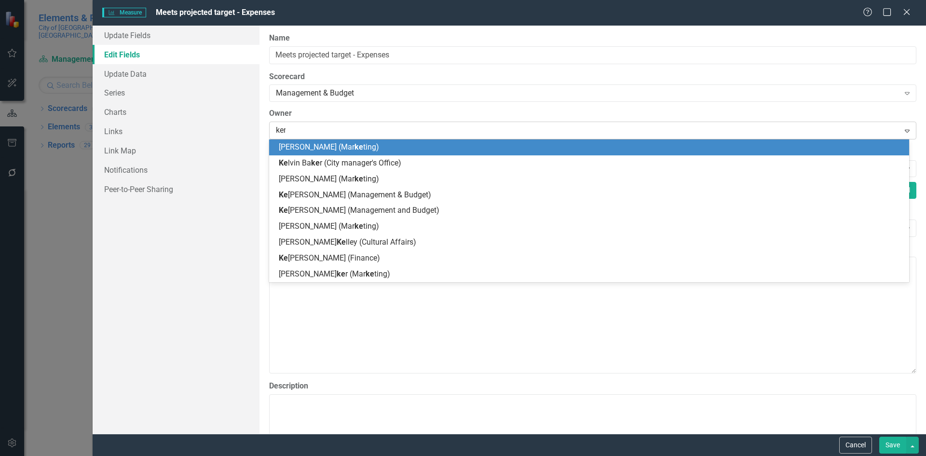
type input "keri"
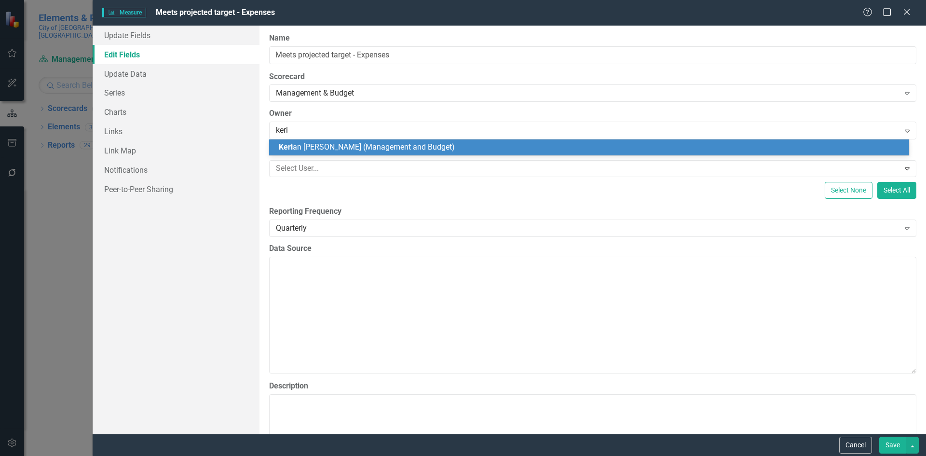
drag, startPoint x: 452, startPoint y: 148, endPoint x: 464, endPoint y: 155, distance: 14.0
click at [453, 148] on div "Keri an [PERSON_NAME] (Management and Budget)" at bounding box center [591, 147] width 624 height 11
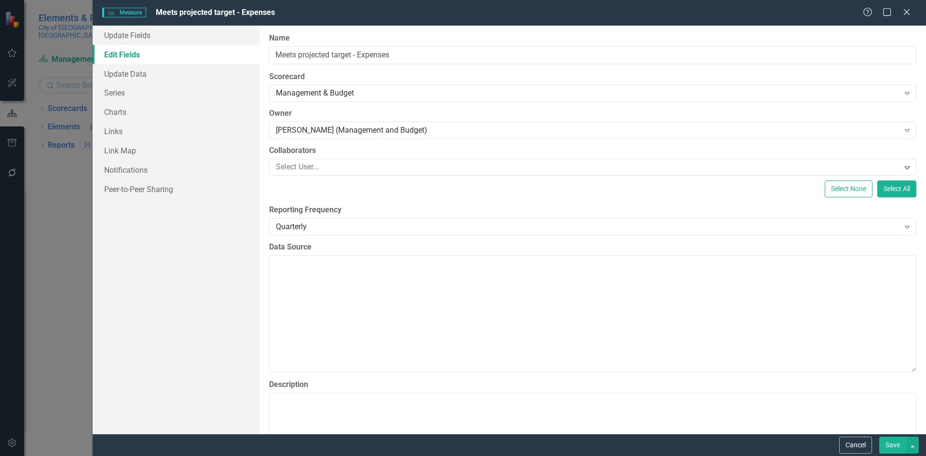
click at [885, 440] on button "Save" at bounding box center [892, 444] width 27 height 17
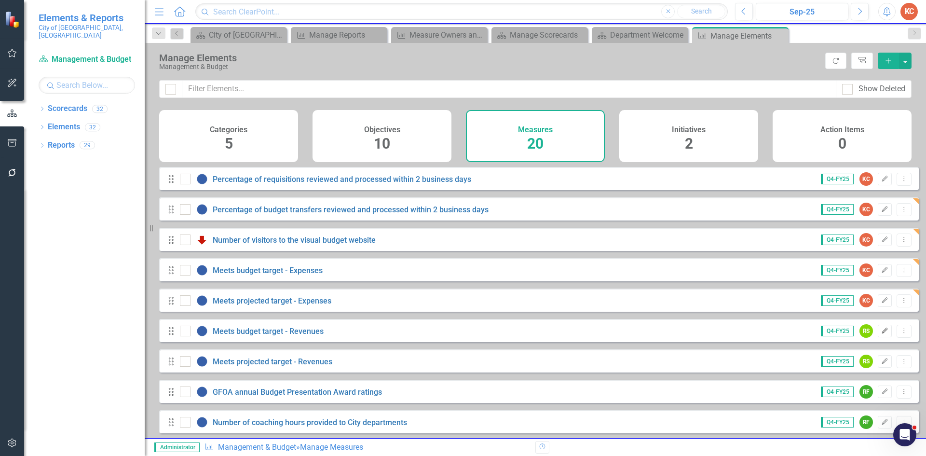
click at [882, 333] on icon "button" at bounding box center [885, 330] width 6 height 6
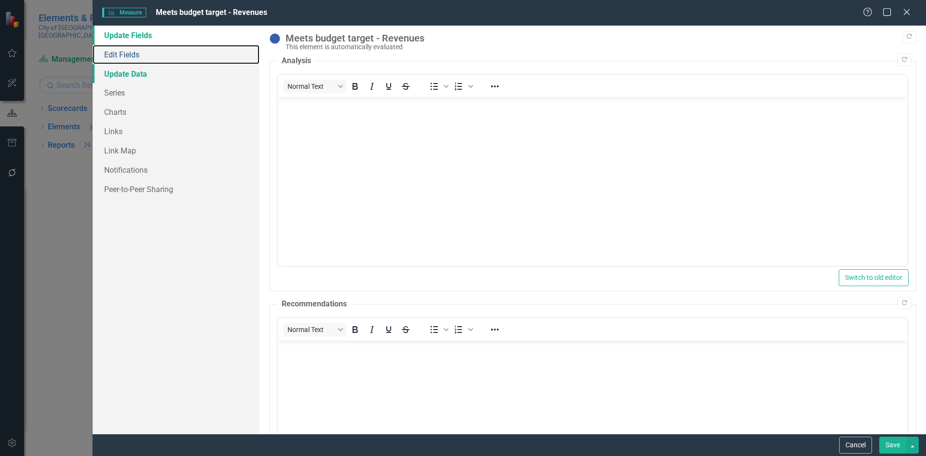
drag, startPoint x: 134, startPoint y: 54, endPoint x: 220, endPoint y: 68, distance: 86.5
click at [136, 54] on link "Edit Fields" at bounding box center [176, 54] width 167 height 19
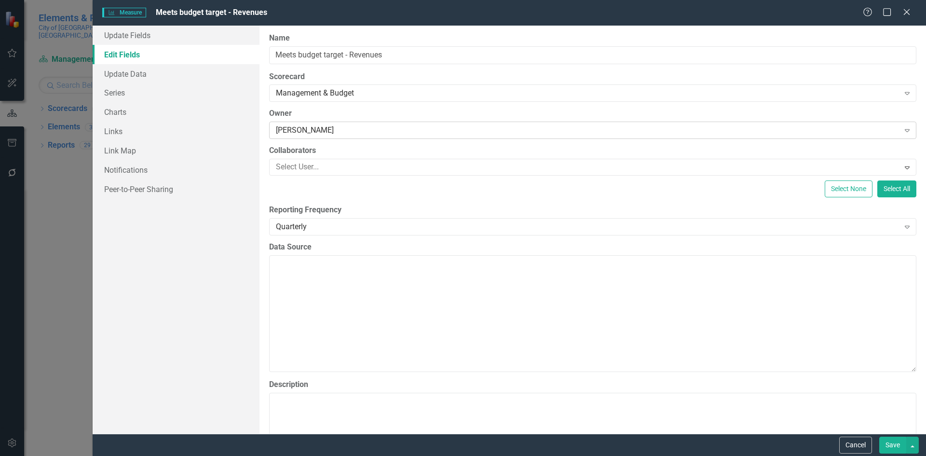
click at [350, 132] on div "[PERSON_NAME]" at bounding box center [587, 130] width 623 height 11
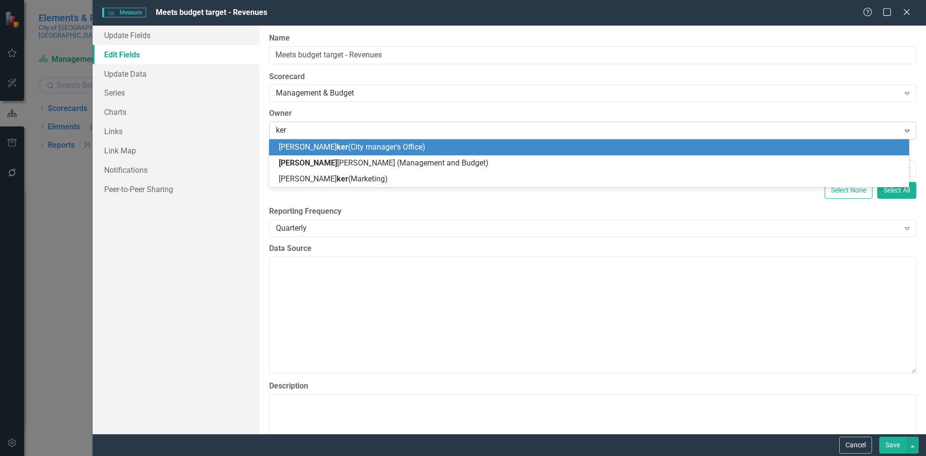
type input "keri"
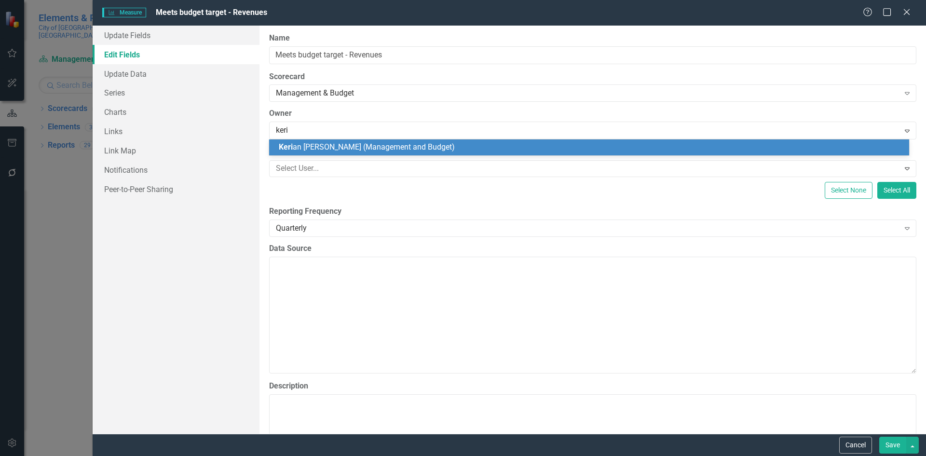
click at [402, 151] on span "Keri an [PERSON_NAME] (Management and Budget)" at bounding box center [367, 146] width 176 height 9
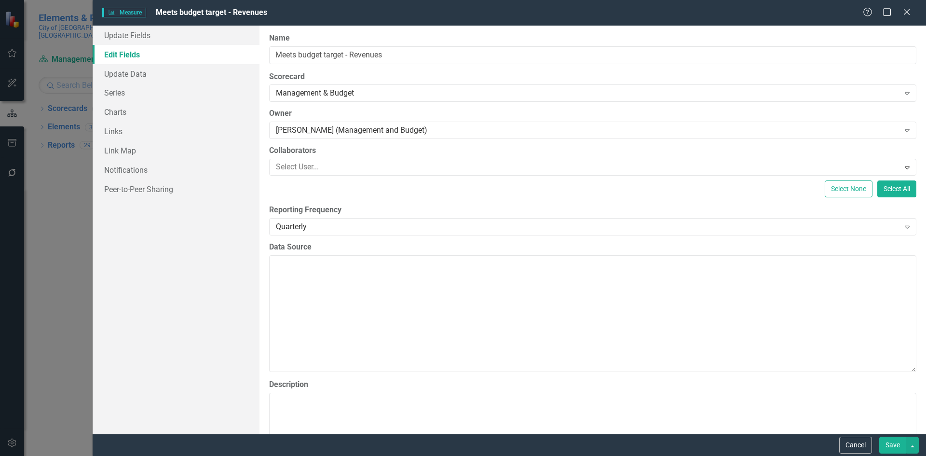
drag, startPoint x: 892, startPoint y: 446, endPoint x: 786, endPoint y: 418, distance: 110.3
click at [891, 446] on button "Save" at bounding box center [892, 444] width 27 height 17
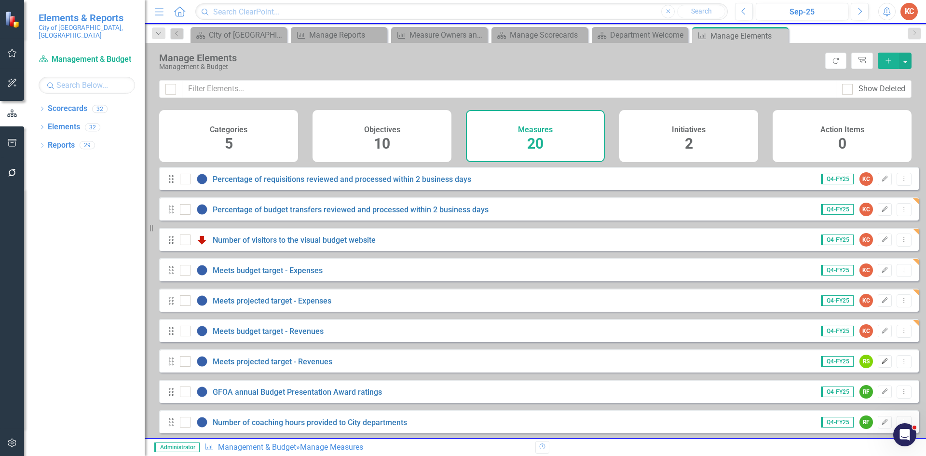
click at [877, 367] on button "Edit" at bounding box center [884, 361] width 14 height 13
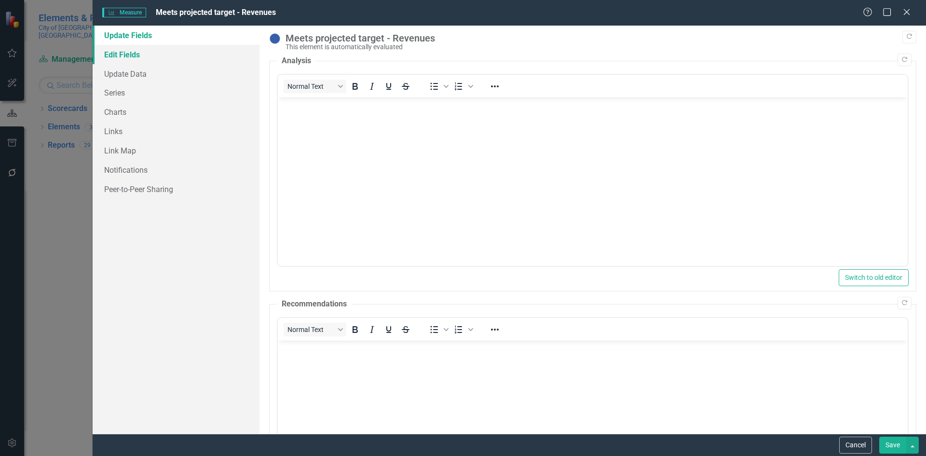
drag, startPoint x: 169, startPoint y: 60, endPoint x: 183, endPoint y: 62, distance: 14.2
click at [170, 60] on link "Edit Fields" at bounding box center [176, 54] width 167 height 19
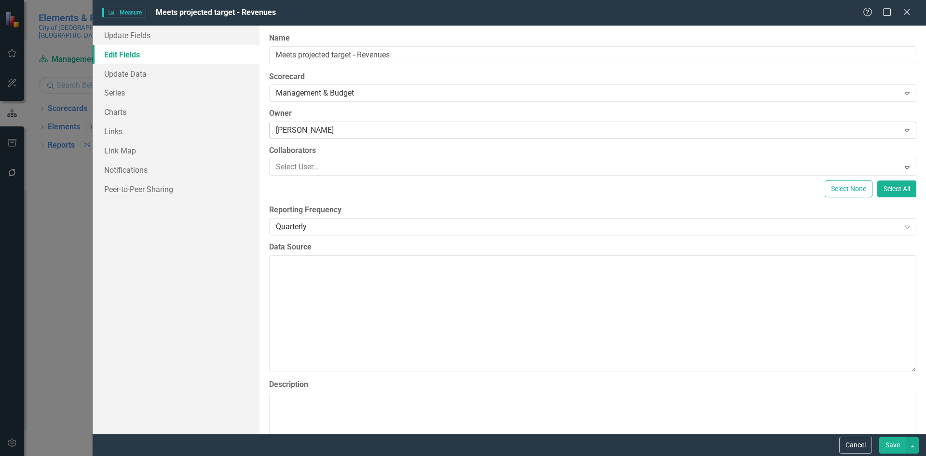
click at [391, 129] on div "[PERSON_NAME]" at bounding box center [587, 130] width 623 height 11
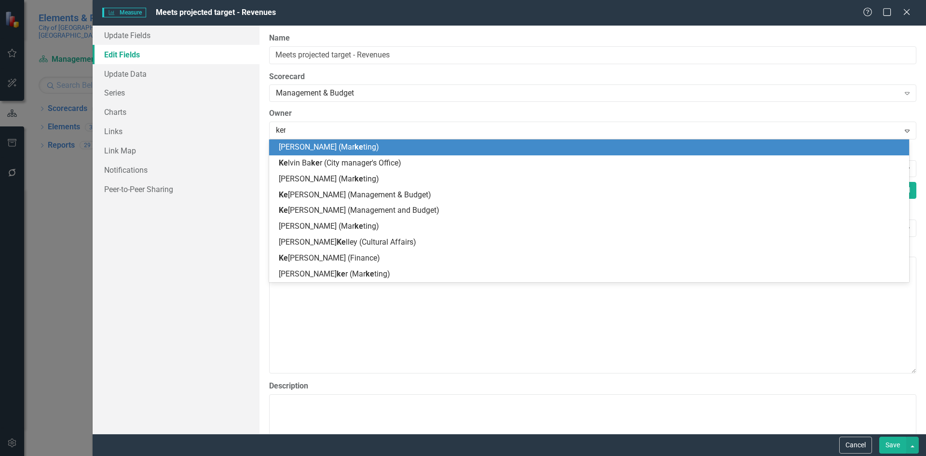
type input "keri"
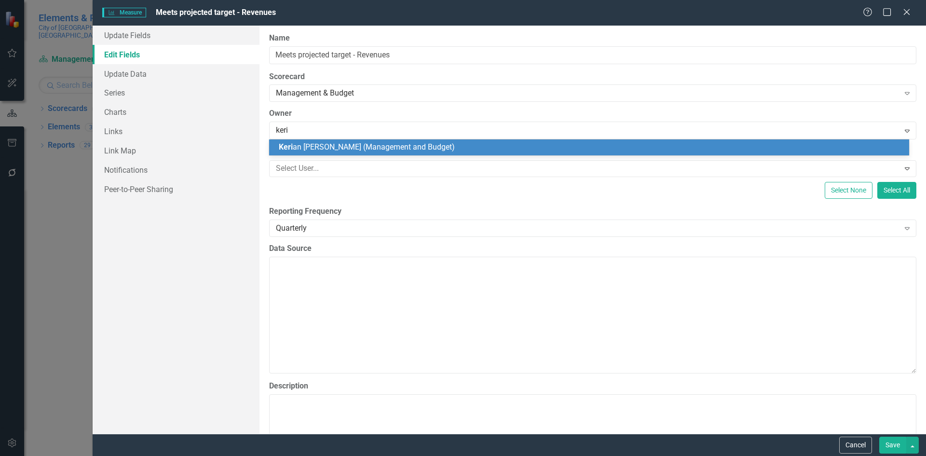
click at [393, 146] on span "Keri an [PERSON_NAME] (Management and Budget)" at bounding box center [367, 146] width 176 height 9
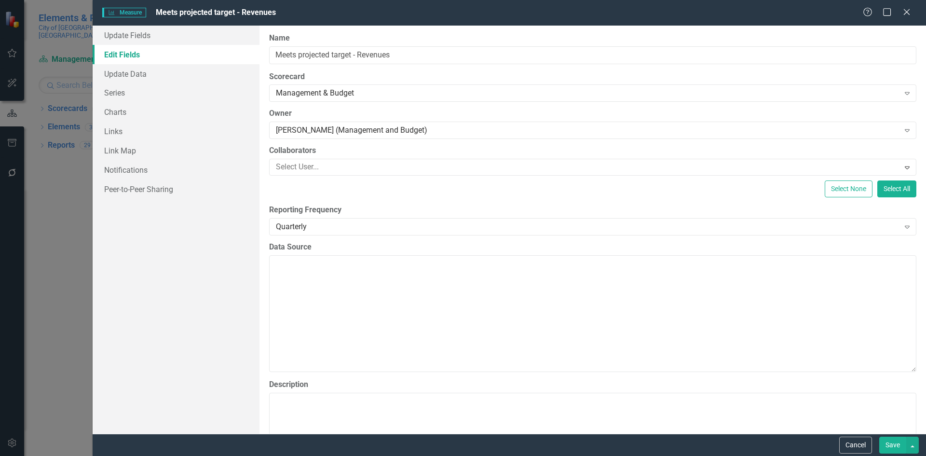
click at [886, 440] on button "Save" at bounding box center [892, 444] width 27 height 17
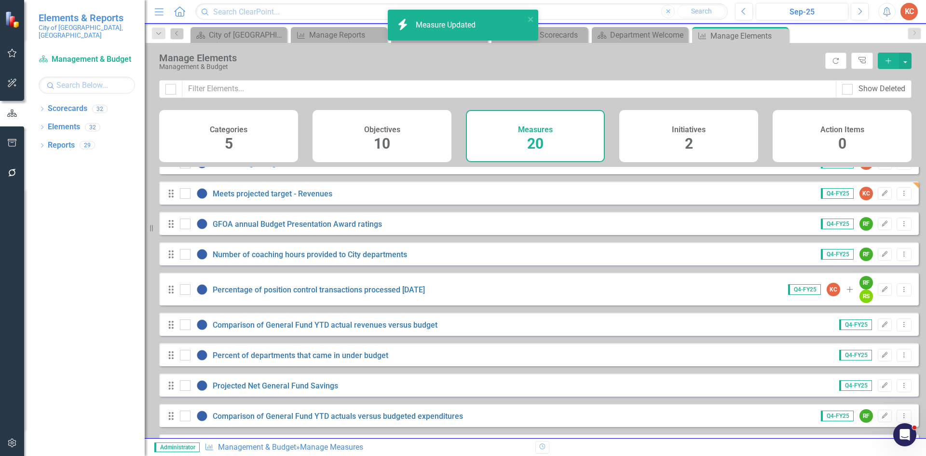
scroll to position [96, 0]
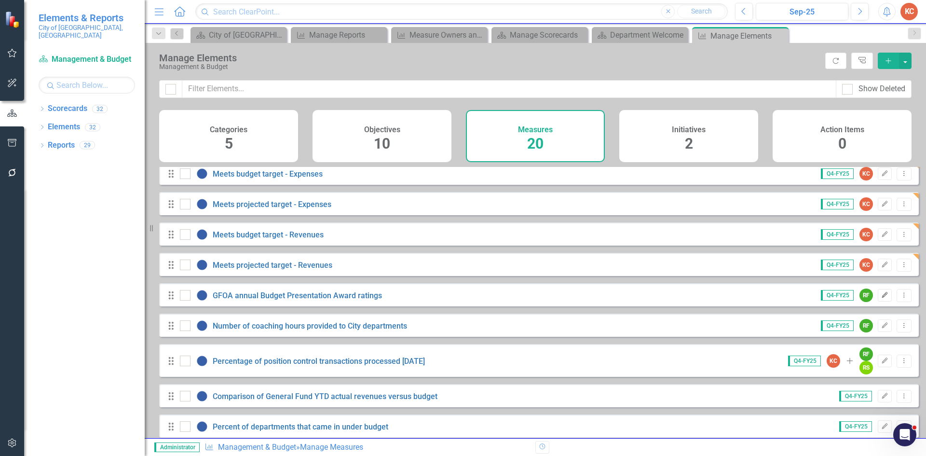
click at [881, 298] on icon "Edit" at bounding box center [884, 295] width 7 height 6
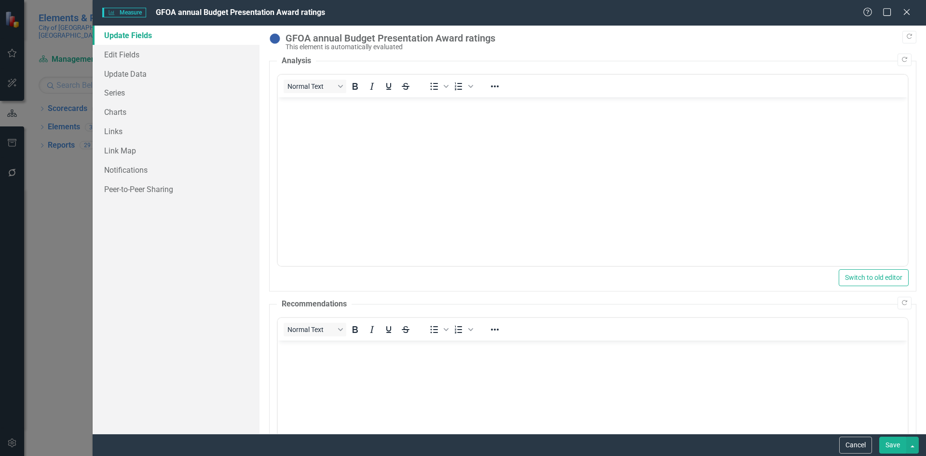
scroll to position [0, 0]
click at [150, 54] on link "Edit Fields" at bounding box center [176, 54] width 167 height 19
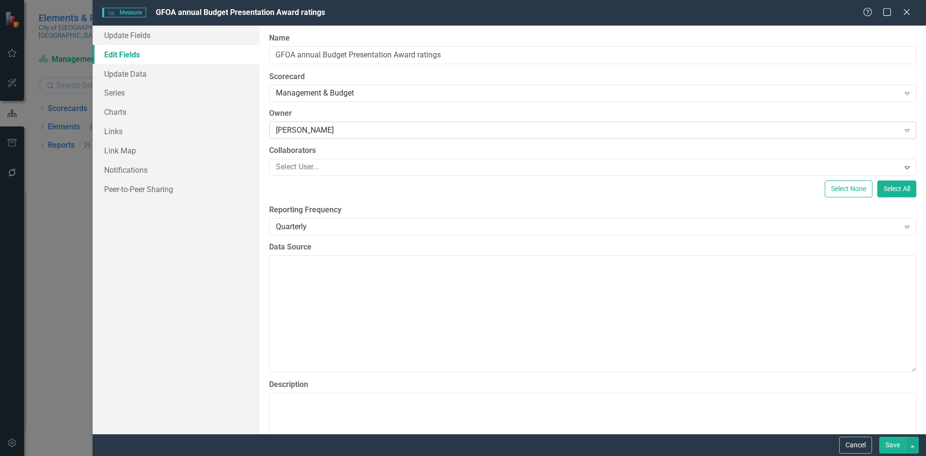
click at [406, 130] on div "[PERSON_NAME]" at bounding box center [587, 130] width 623 height 11
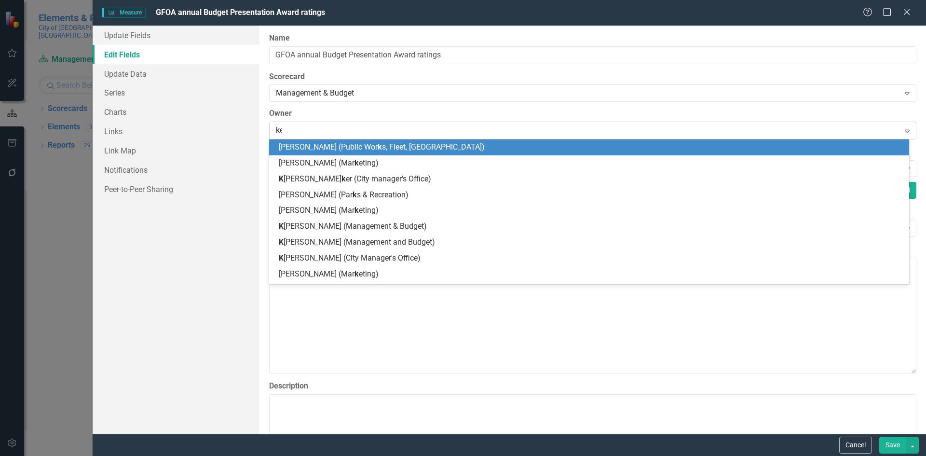
type input "keri"
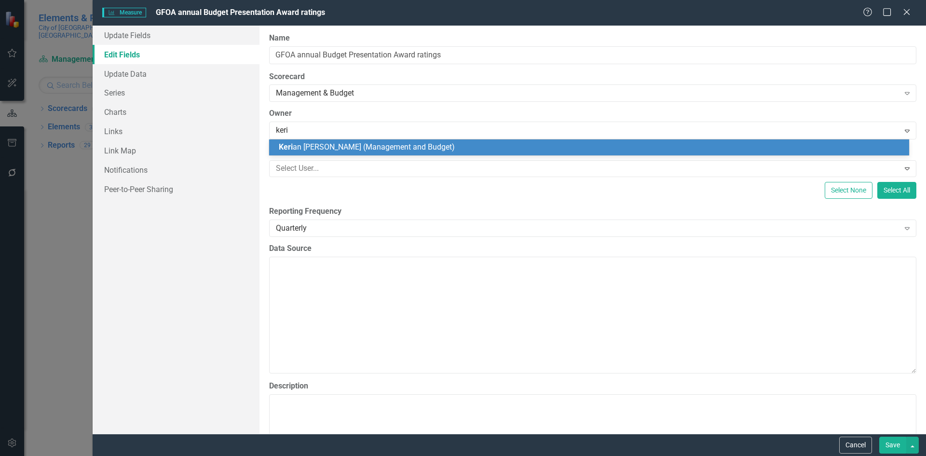
click at [404, 150] on span "Keri an [PERSON_NAME] (Management and Budget)" at bounding box center [367, 146] width 176 height 9
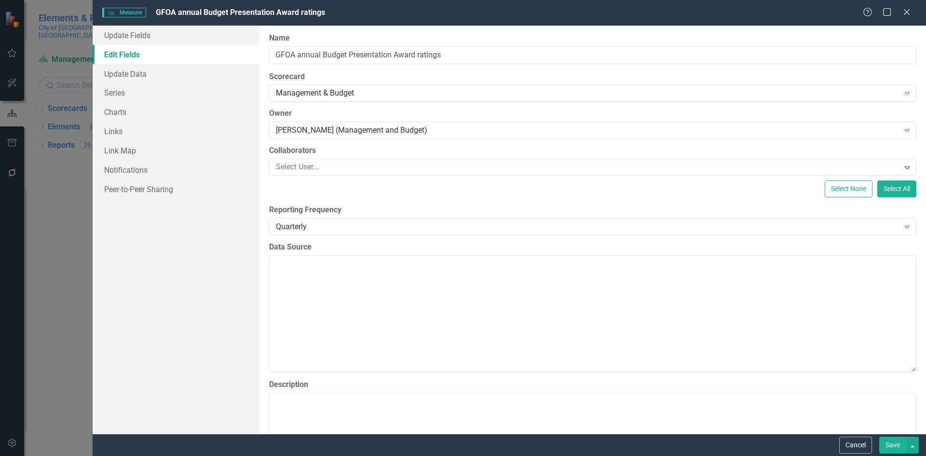
click at [883, 438] on button "Save" at bounding box center [892, 444] width 27 height 17
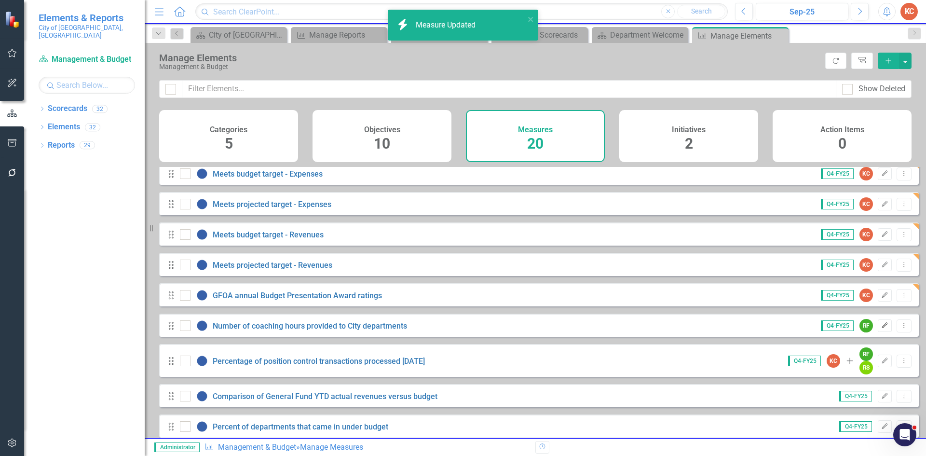
click at [881, 328] on icon "Edit" at bounding box center [884, 325] width 7 height 6
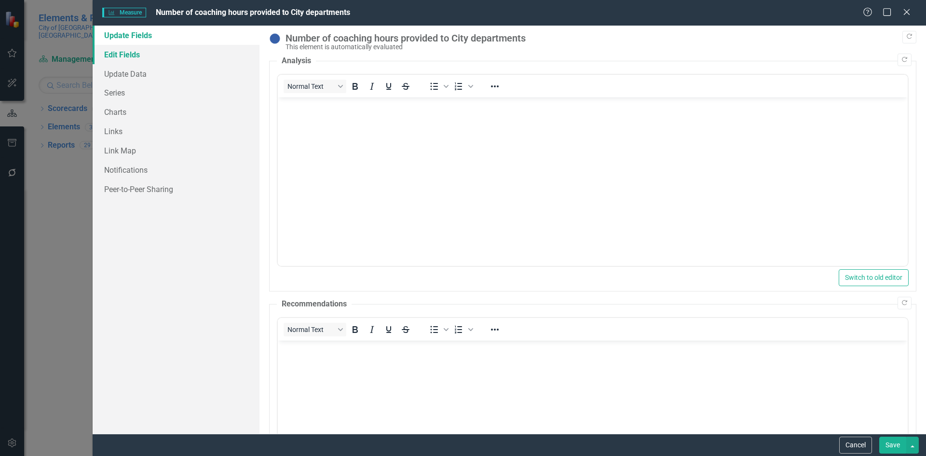
click at [135, 56] on link "Edit Fields" at bounding box center [176, 54] width 167 height 19
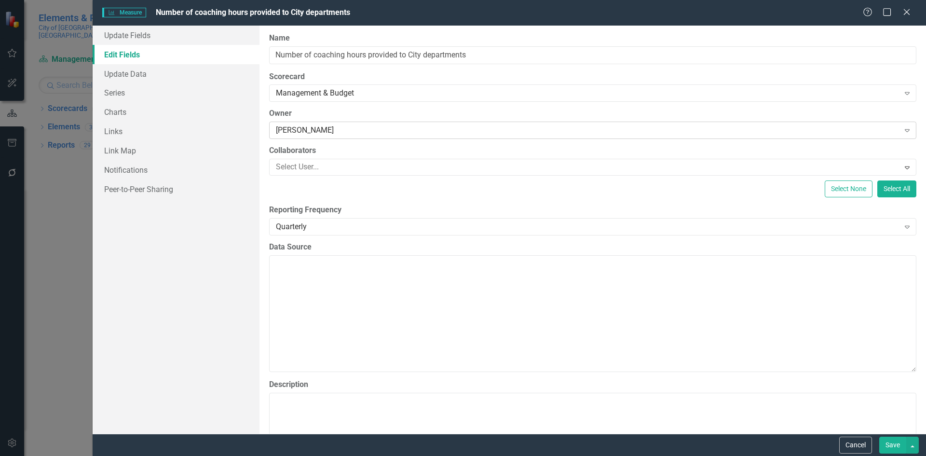
click at [366, 131] on div "[PERSON_NAME]" at bounding box center [587, 130] width 623 height 11
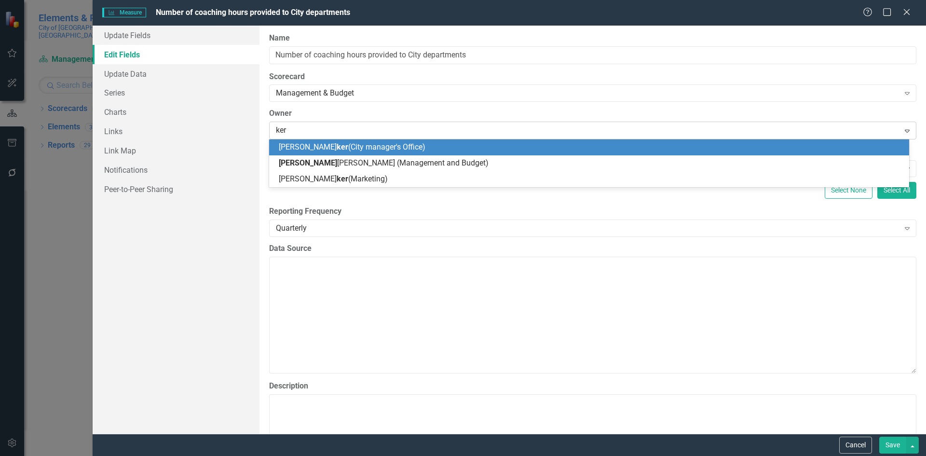
type input "keri"
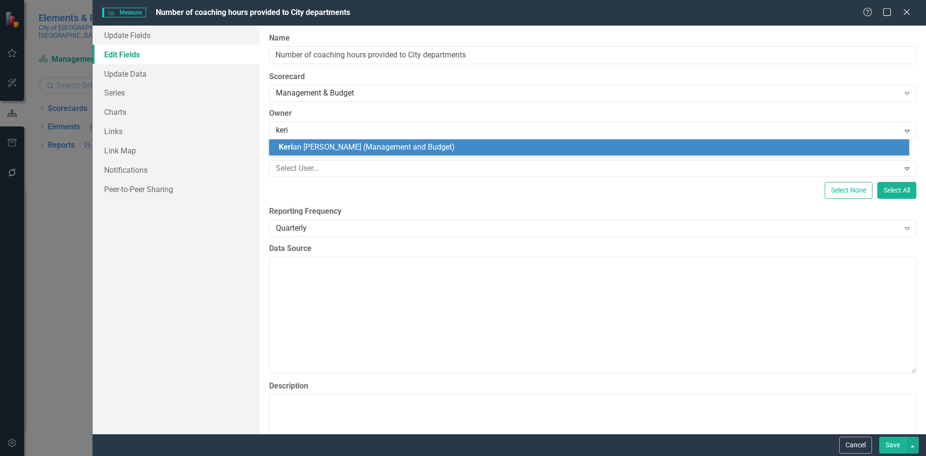
drag, startPoint x: 376, startPoint y: 145, endPoint x: 622, endPoint y: 259, distance: 271.5
click at [377, 146] on span "Keri an [PERSON_NAME] (Management and Budget)" at bounding box center [367, 146] width 176 height 9
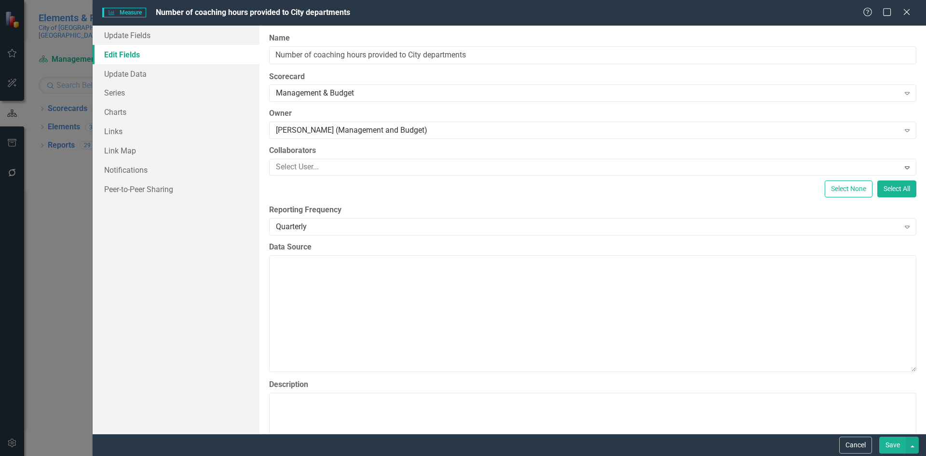
click at [887, 441] on button "Save" at bounding box center [892, 444] width 27 height 17
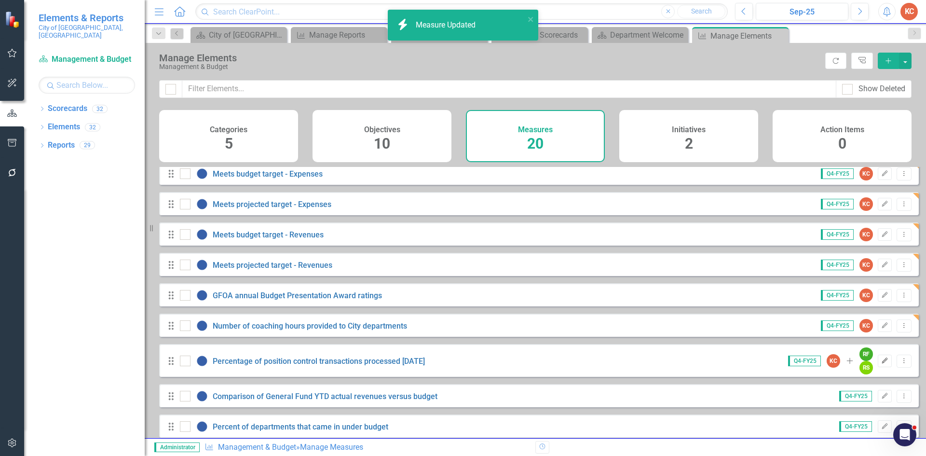
click at [881, 363] on icon "Edit" at bounding box center [884, 361] width 7 height 6
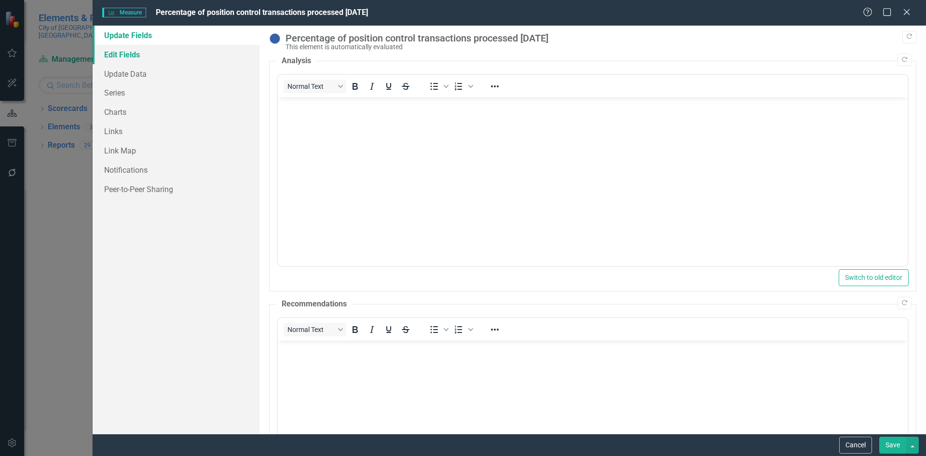
drag, startPoint x: 163, startPoint y: 54, endPoint x: 241, endPoint y: 65, distance: 78.8
click at [164, 54] on link "Edit Fields" at bounding box center [176, 54] width 167 height 19
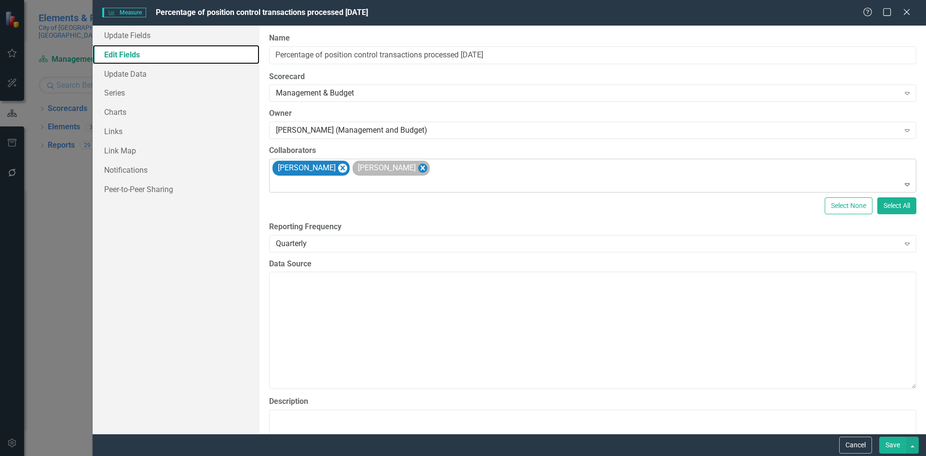
click at [427, 168] on icon "Remove Rafael Sanmiguel" at bounding box center [421, 168] width 9 height 12
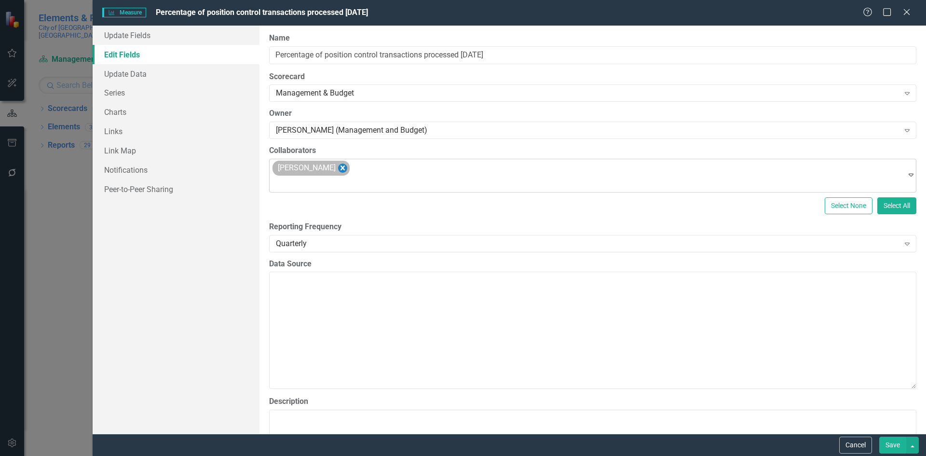
click at [345, 167] on div "[PERSON_NAME]" at bounding box center [310, 168] width 77 height 15
drag, startPoint x: 351, startPoint y: 169, endPoint x: 384, endPoint y: 177, distance: 33.8
click at [345, 169] on icon "Remove Robert Fraidenburg" at bounding box center [342, 167] width 4 height 5
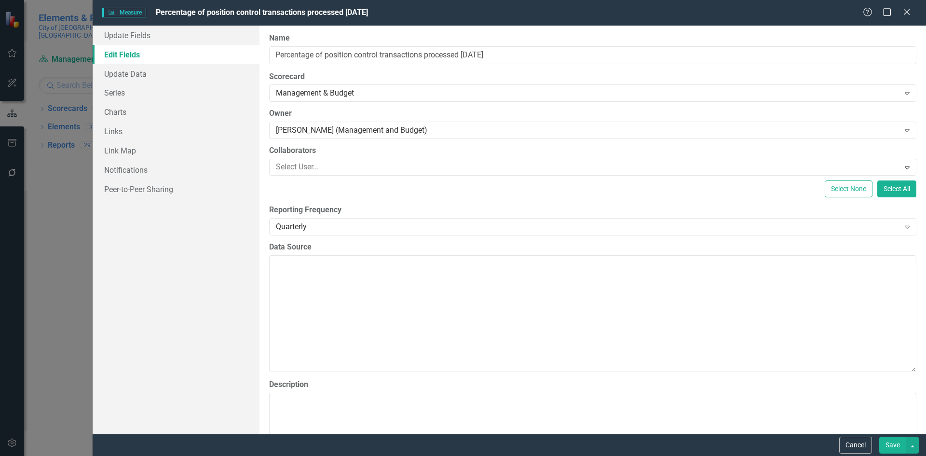
drag, startPoint x: 887, startPoint y: 442, endPoint x: 882, endPoint y: 438, distance: 6.6
click at [886, 441] on button "Save" at bounding box center [892, 444] width 27 height 17
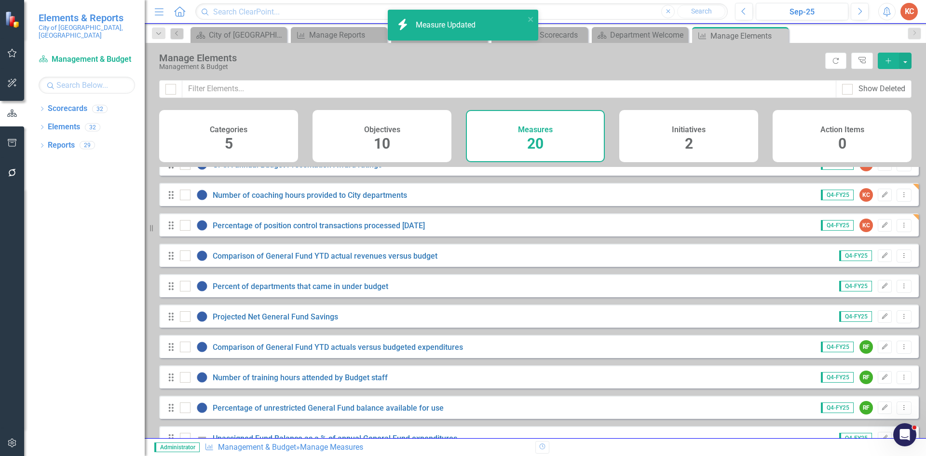
scroll to position [241, 0]
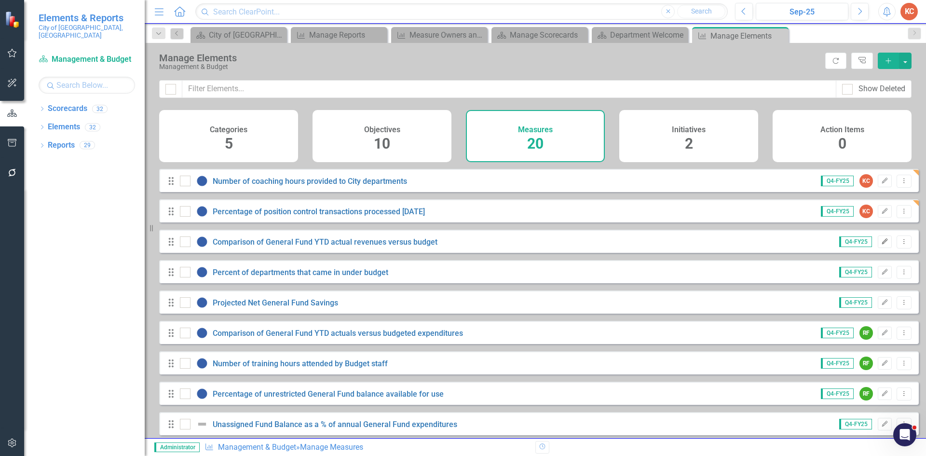
click at [881, 244] on icon "Edit" at bounding box center [884, 242] width 7 height 6
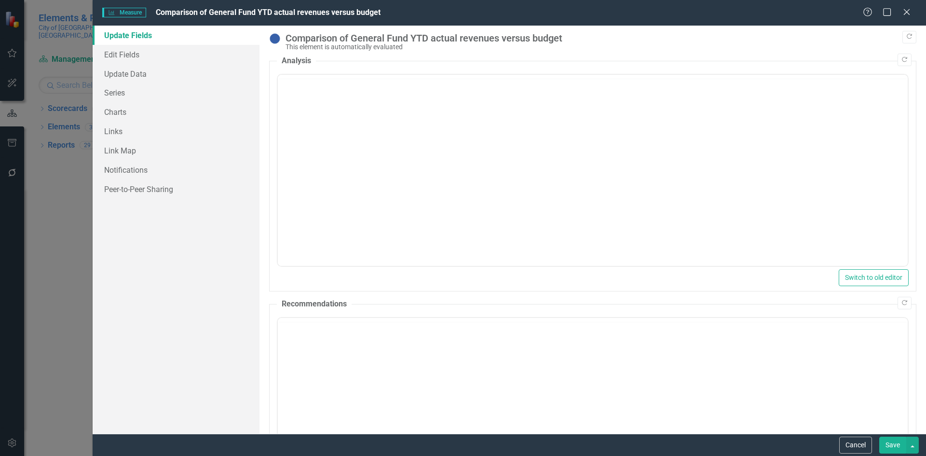
scroll to position [0, 0]
click at [163, 54] on link "Edit Fields" at bounding box center [176, 54] width 167 height 19
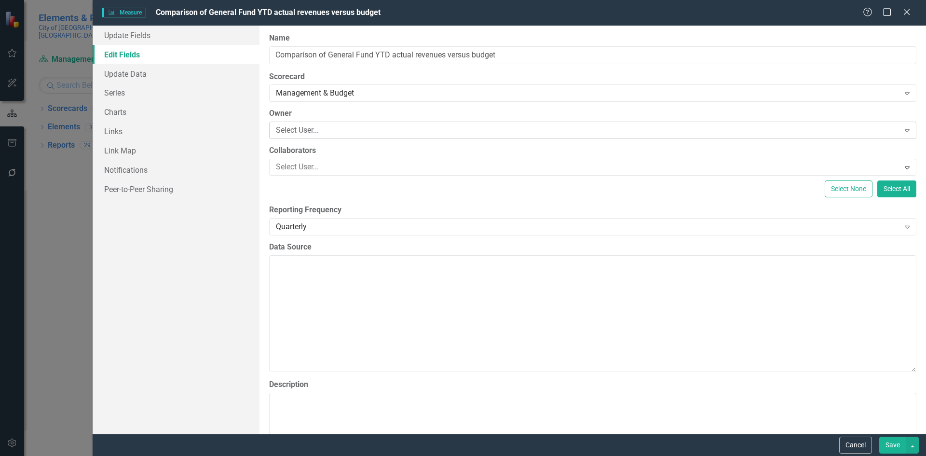
click at [299, 130] on div "Select User..." at bounding box center [587, 130] width 623 height 11
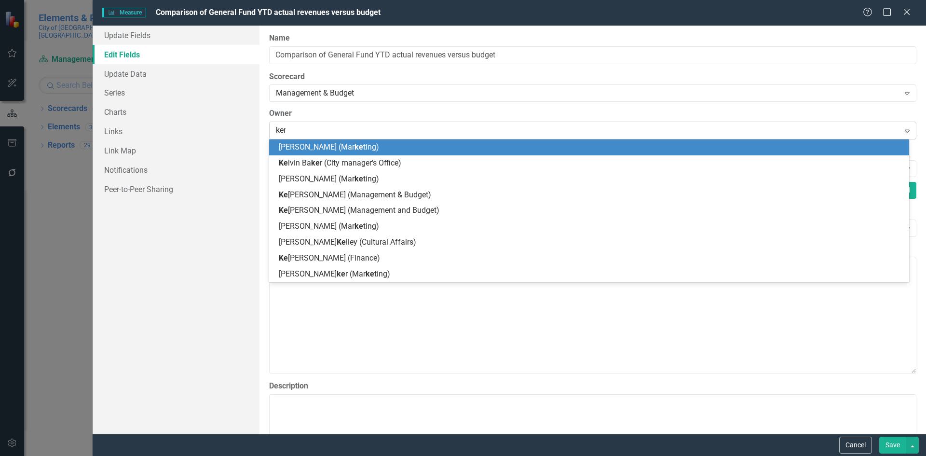
type input "keri"
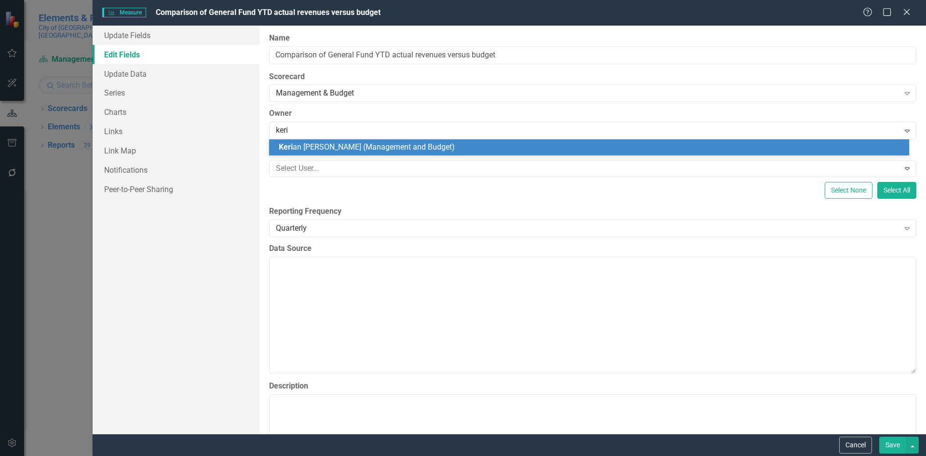
click at [298, 146] on span "Keri an [PERSON_NAME] (Management and Budget)" at bounding box center [367, 146] width 176 height 9
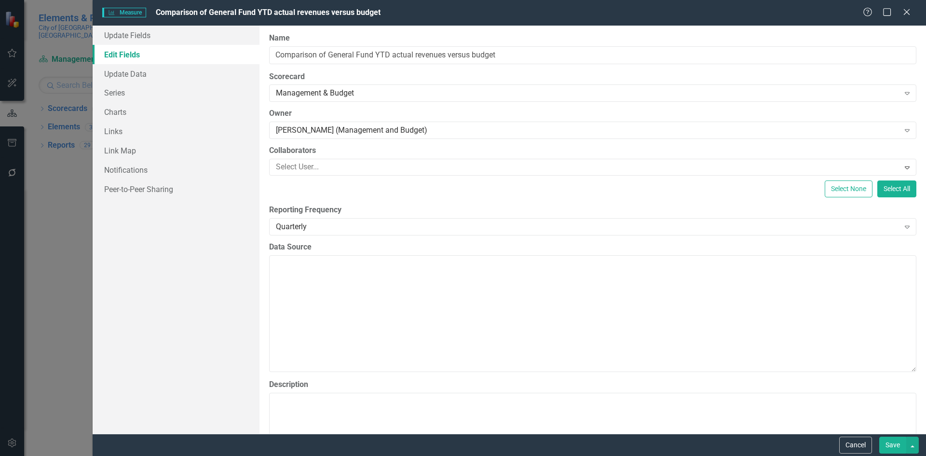
click at [890, 444] on button "Save" at bounding box center [892, 444] width 27 height 17
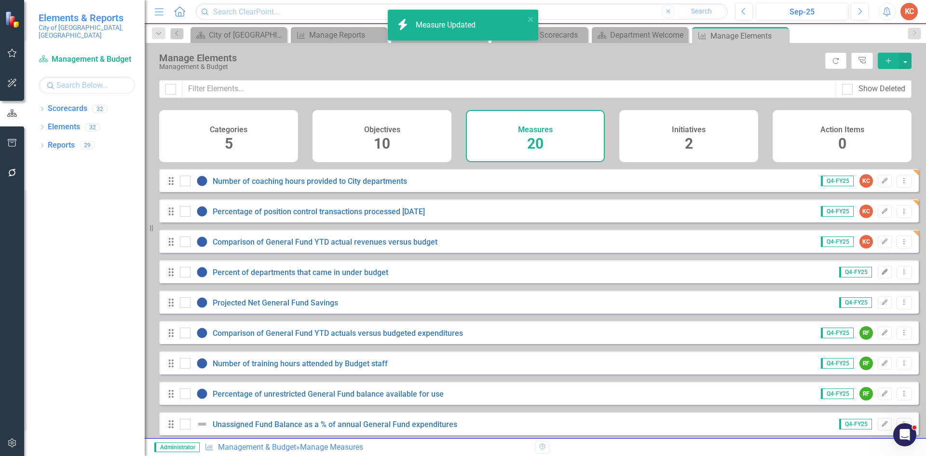
click at [877, 278] on button "Edit" at bounding box center [884, 272] width 14 height 13
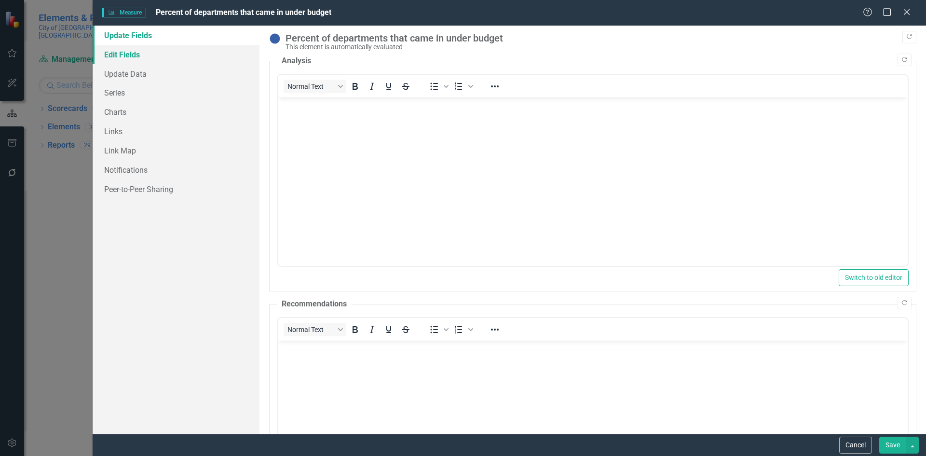
click at [156, 54] on link "Edit Fields" at bounding box center [176, 54] width 167 height 19
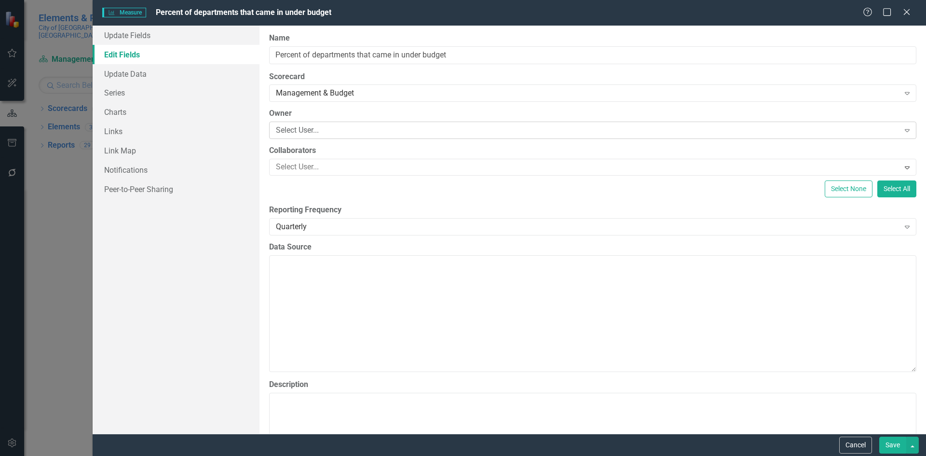
click at [336, 130] on div "Select User..." at bounding box center [587, 130] width 623 height 11
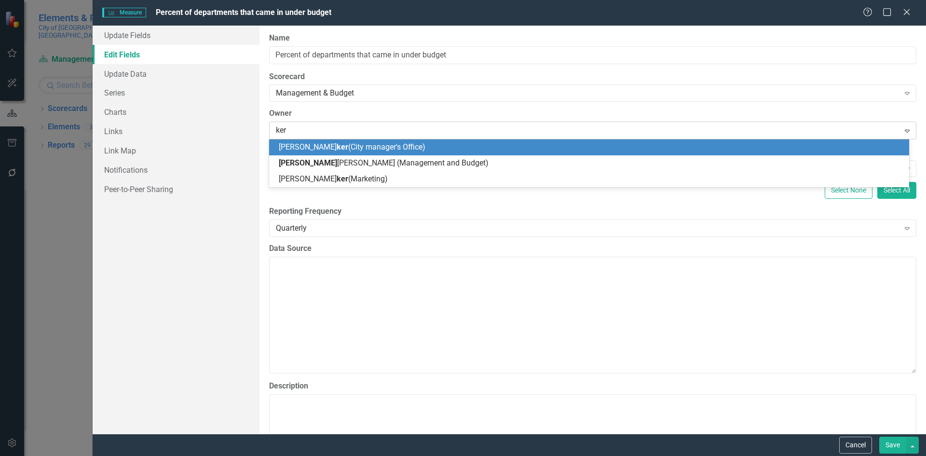
type input "keri"
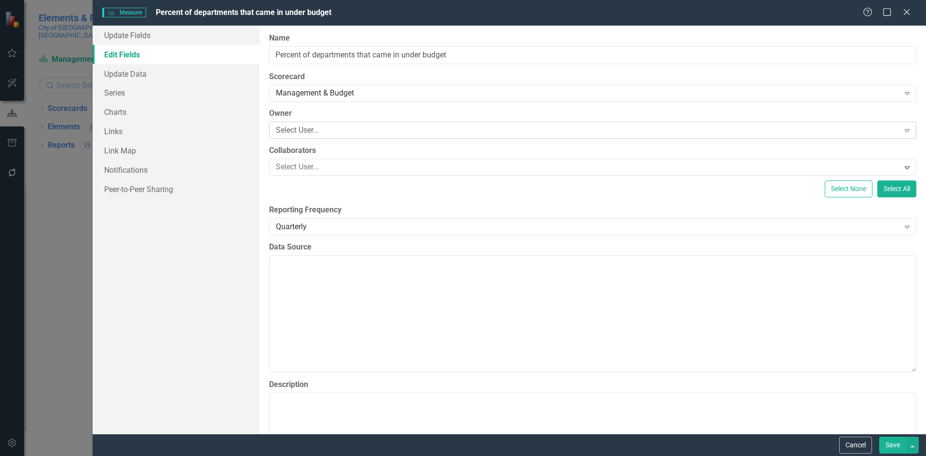
click at [474, 128] on div "Select User..." at bounding box center [587, 130] width 623 height 11
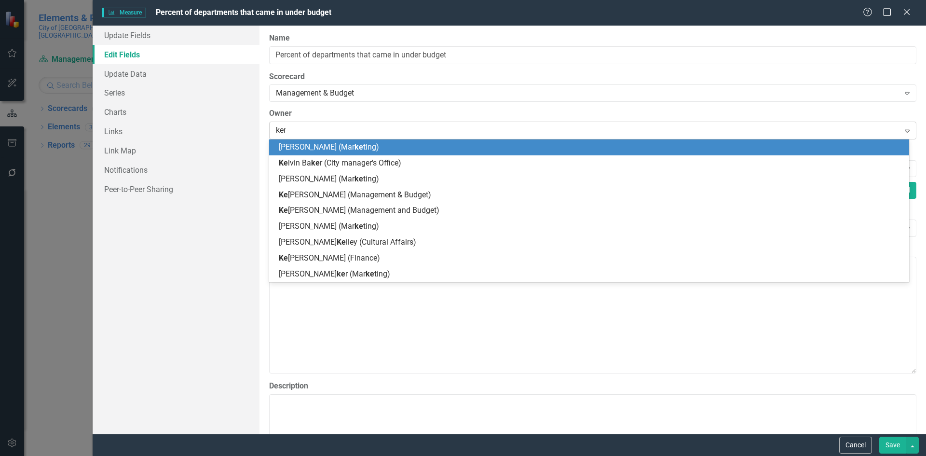
type input "keri"
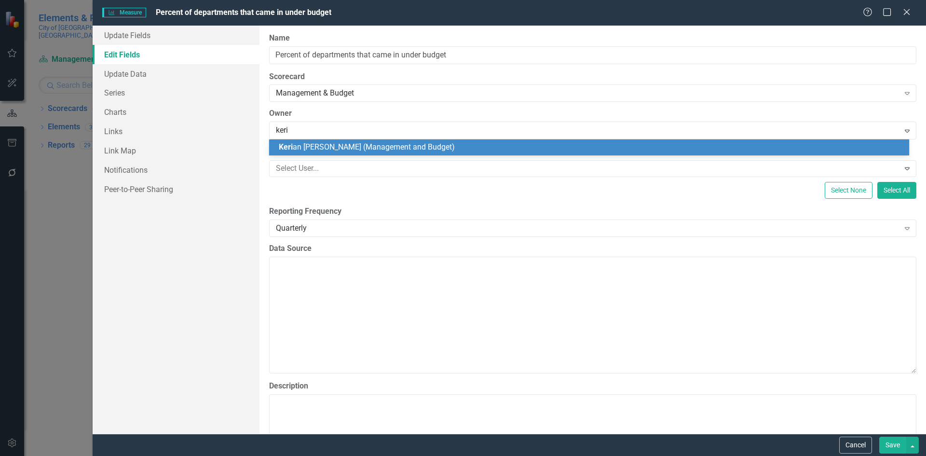
click at [452, 148] on div "Keri an [PERSON_NAME] (Management and Budget)" at bounding box center [591, 147] width 624 height 11
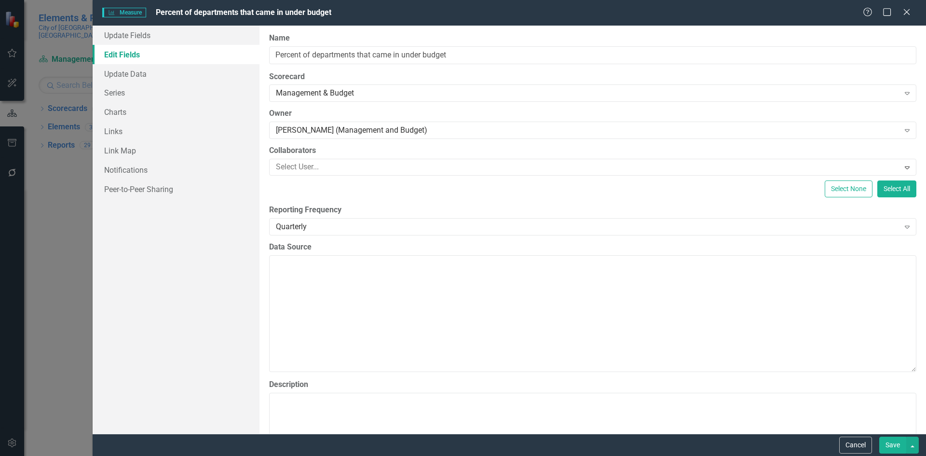
click at [890, 443] on button "Save" at bounding box center [892, 444] width 27 height 17
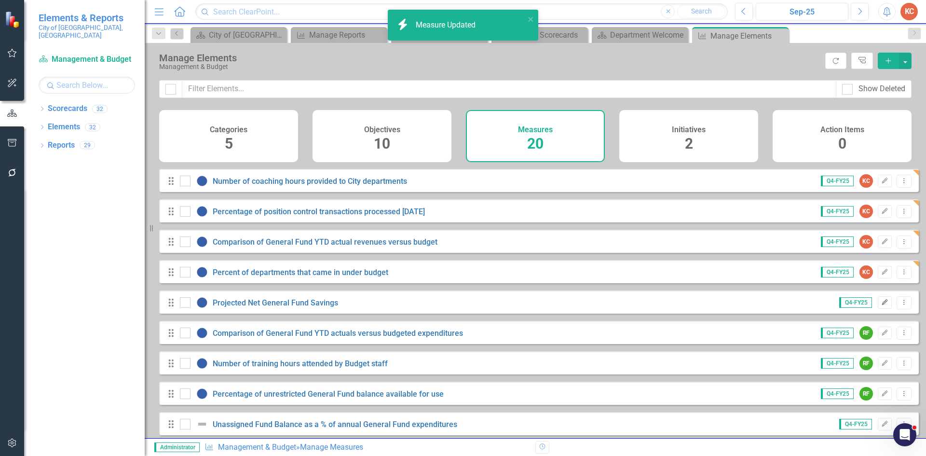
click at [881, 305] on icon "Edit" at bounding box center [884, 302] width 7 height 6
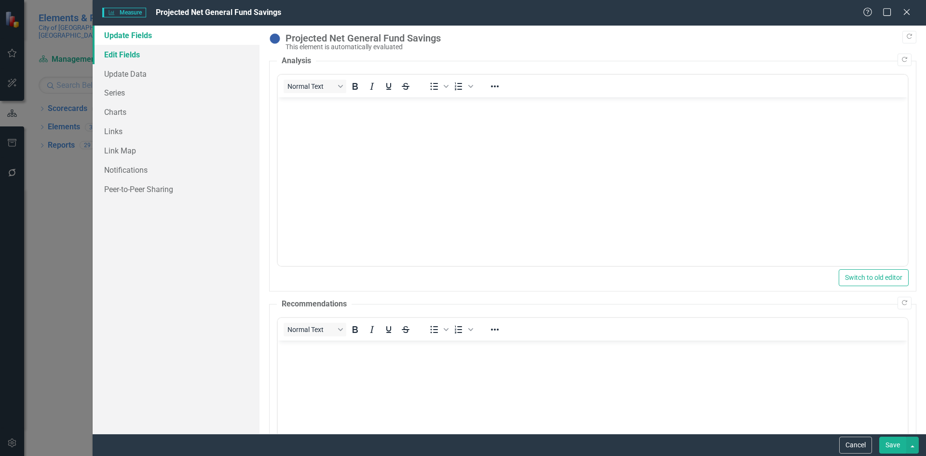
click at [151, 56] on link "Edit Fields" at bounding box center [176, 54] width 167 height 19
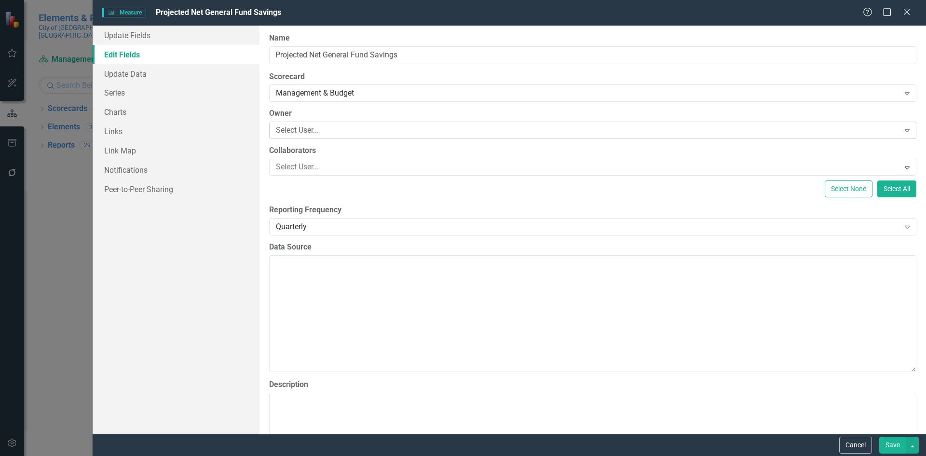
click at [378, 130] on div "Select User..." at bounding box center [587, 130] width 623 height 11
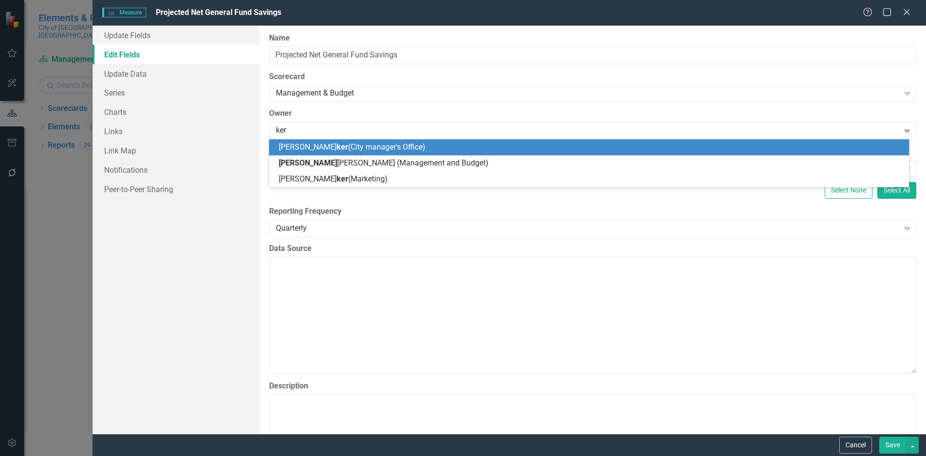
type input "keri"
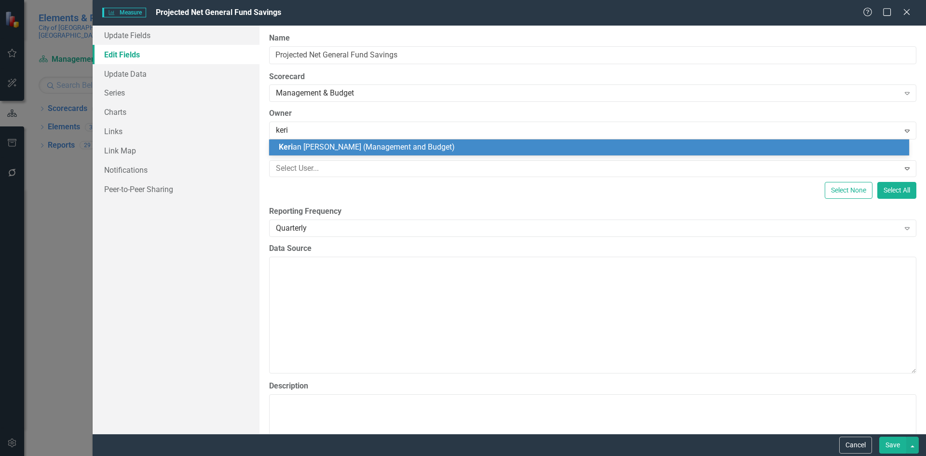
click at [421, 147] on span "Keri an [PERSON_NAME] (Management and Budget)" at bounding box center [367, 146] width 176 height 9
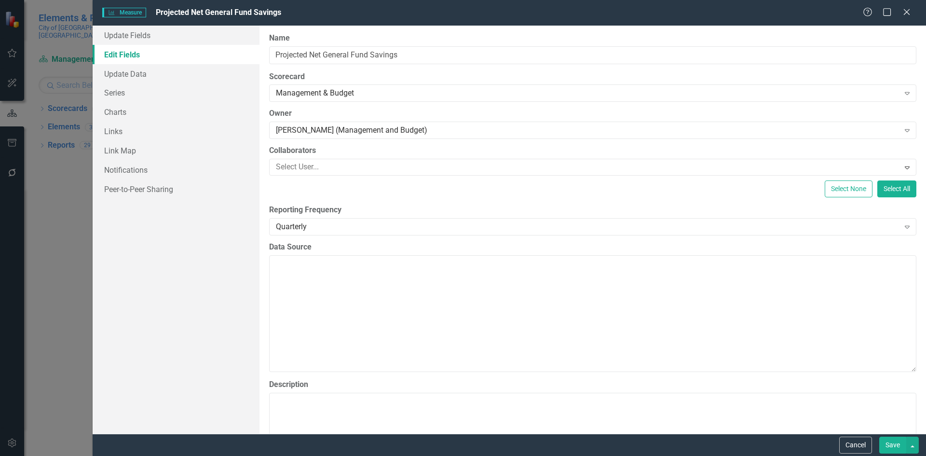
drag, startPoint x: 884, startPoint y: 441, endPoint x: 784, endPoint y: 403, distance: 106.6
click at [884, 440] on button "Save" at bounding box center [892, 444] width 27 height 17
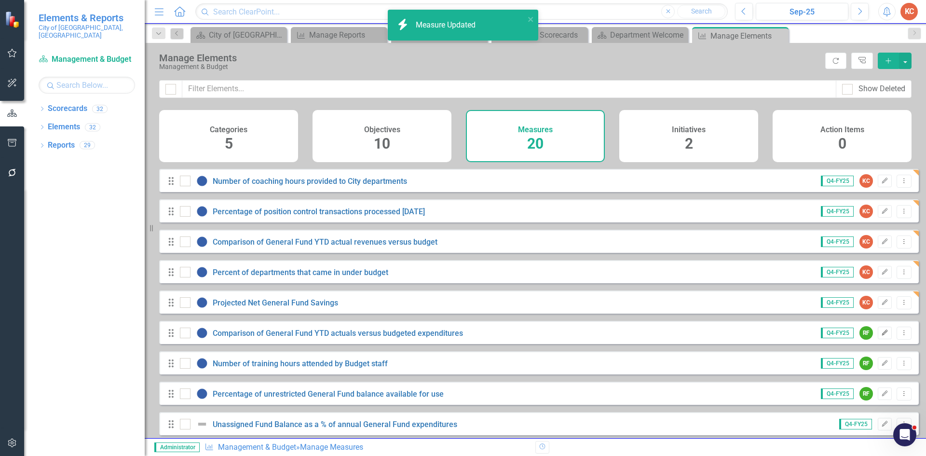
click at [881, 335] on icon "Edit" at bounding box center [884, 333] width 7 height 6
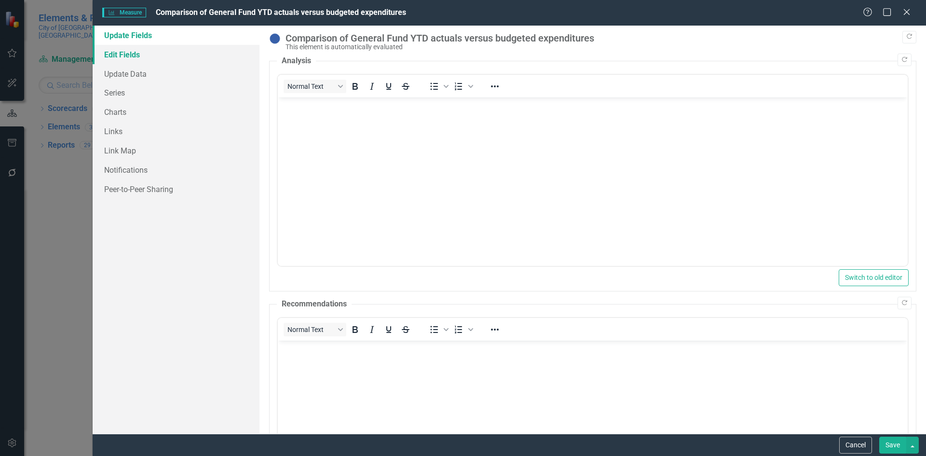
click at [118, 54] on link "Edit Fields" at bounding box center [176, 54] width 167 height 19
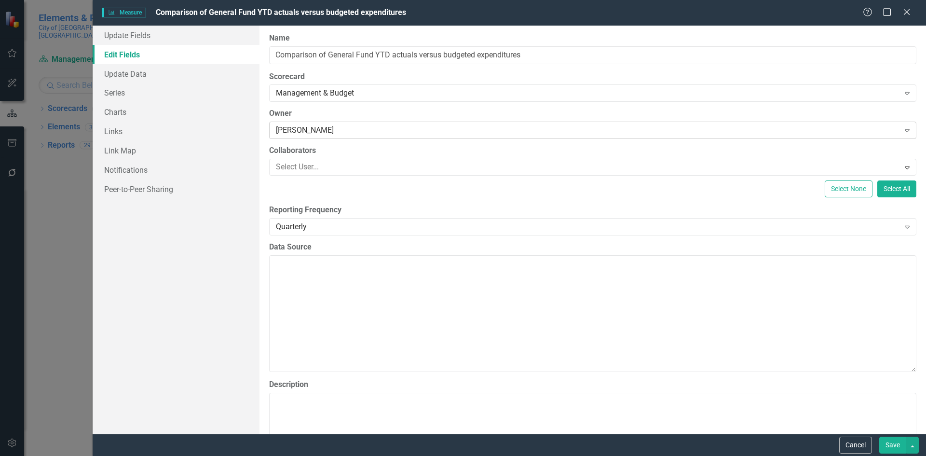
click at [346, 129] on div "[PERSON_NAME]" at bounding box center [587, 130] width 623 height 11
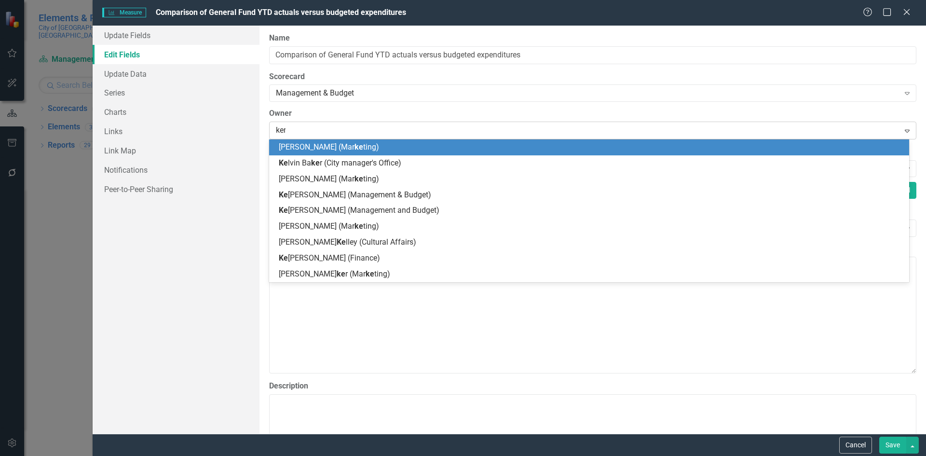
type input "keri"
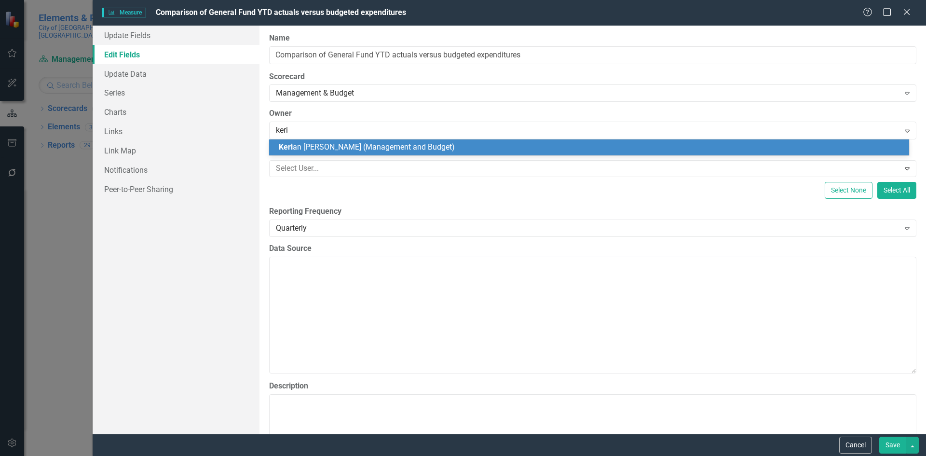
click at [359, 147] on span "Keri an [PERSON_NAME] (Management and Budget)" at bounding box center [367, 146] width 176 height 9
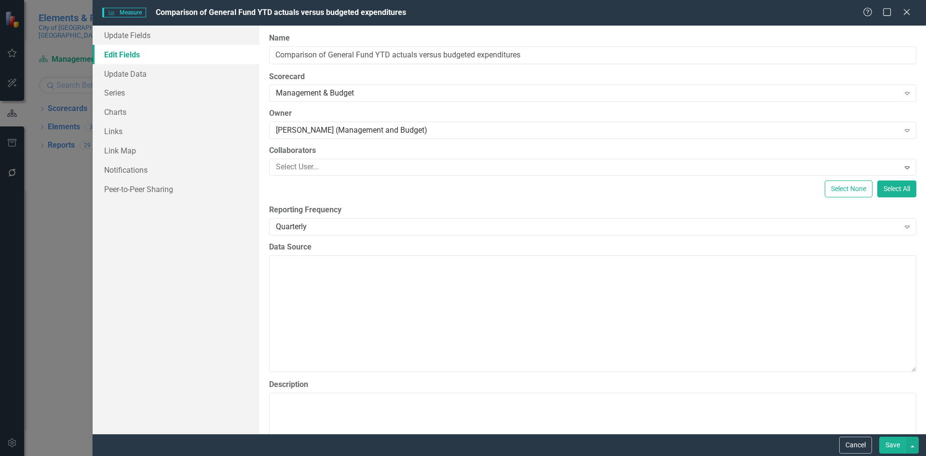
click at [884, 443] on button "Save" at bounding box center [892, 444] width 27 height 17
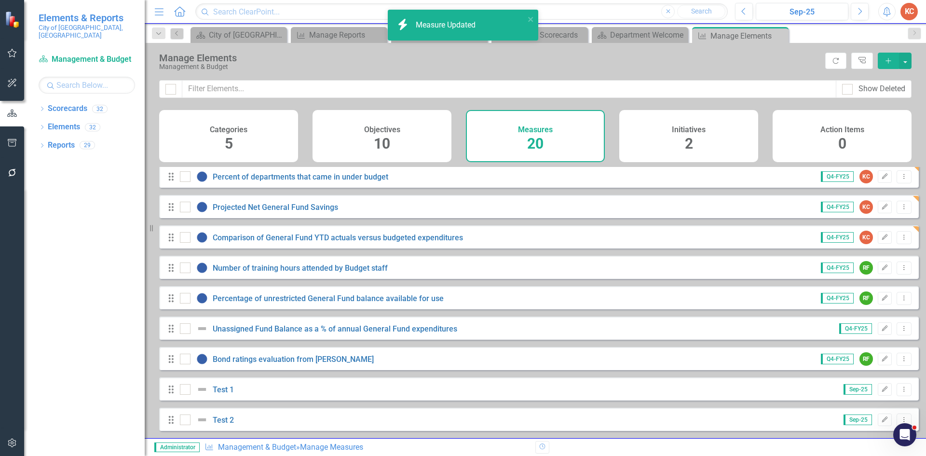
scroll to position [344, 0]
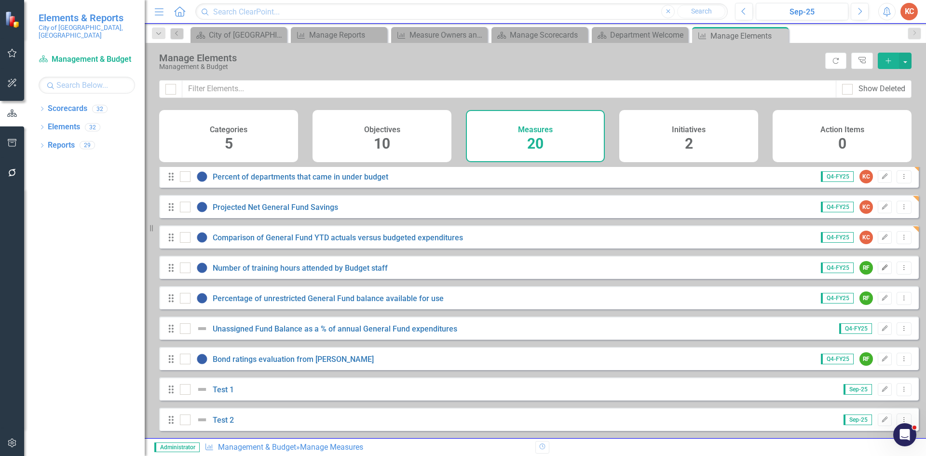
click at [881, 267] on icon "Edit" at bounding box center [884, 268] width 7 height 6
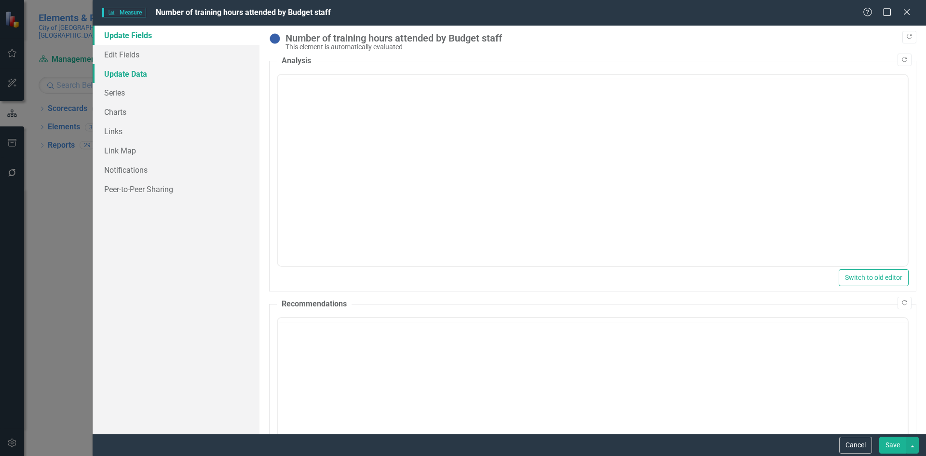
scroll to position [0, 0]
click at [142, 50] on link "Edit Fields" at bounding box center [176, 54] width 167 height 19
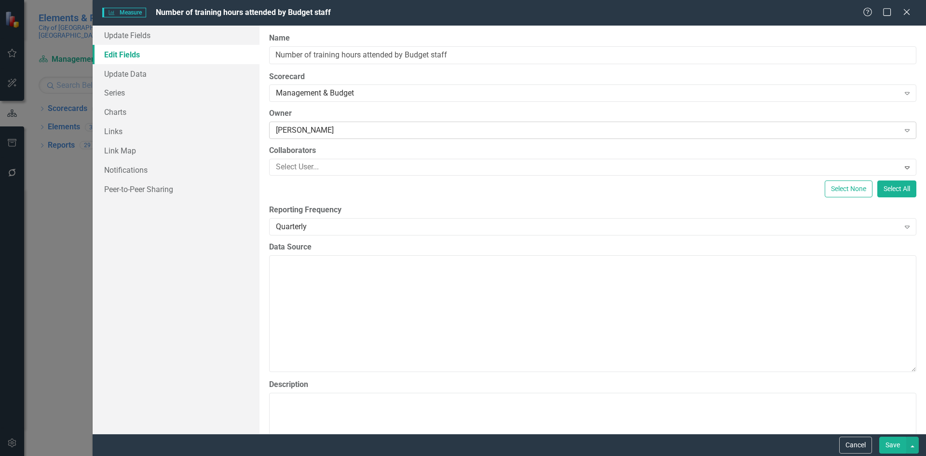
click at [363, 133] on div "[PERSON_NAME]" at bounding box center [587, 130] width 623 height 11
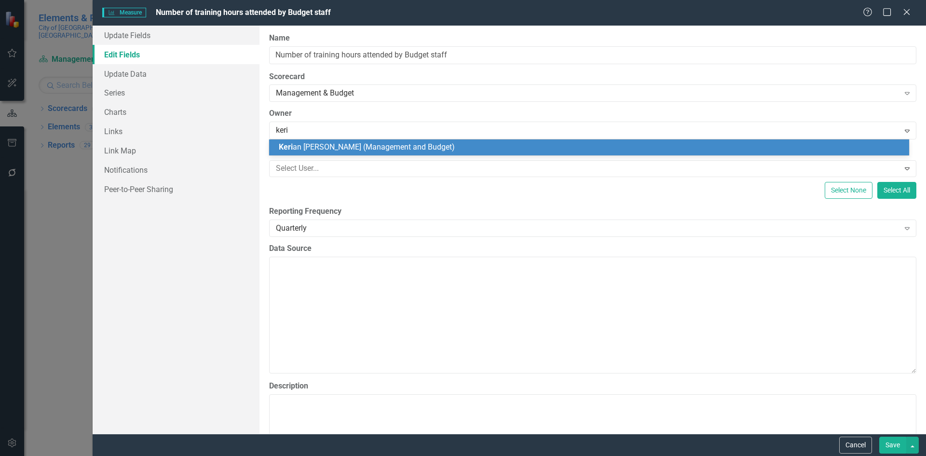
type input "keria"
click at [361, 147] on span "[PERSON_NAME] (Management and Budget)" at bounding box center [367, 146] width 176 height 9
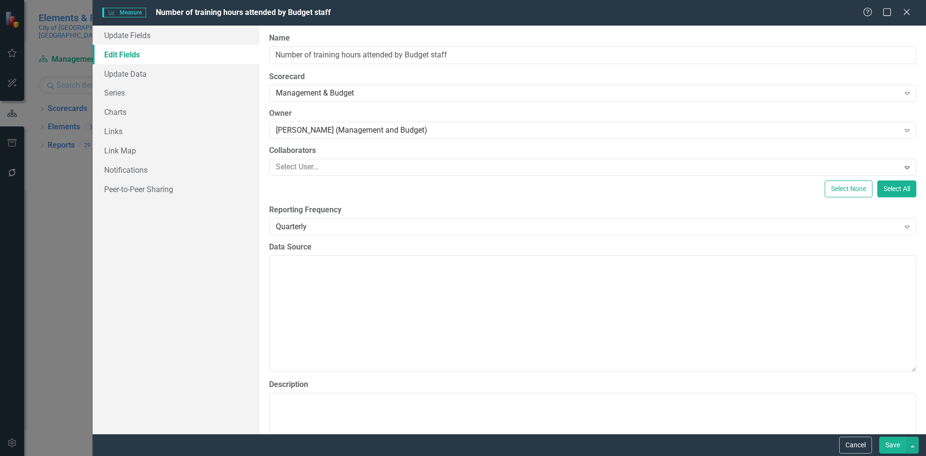
click at [892, 444] on button "Save" at bounding box center [892, 444] width 27 height 17
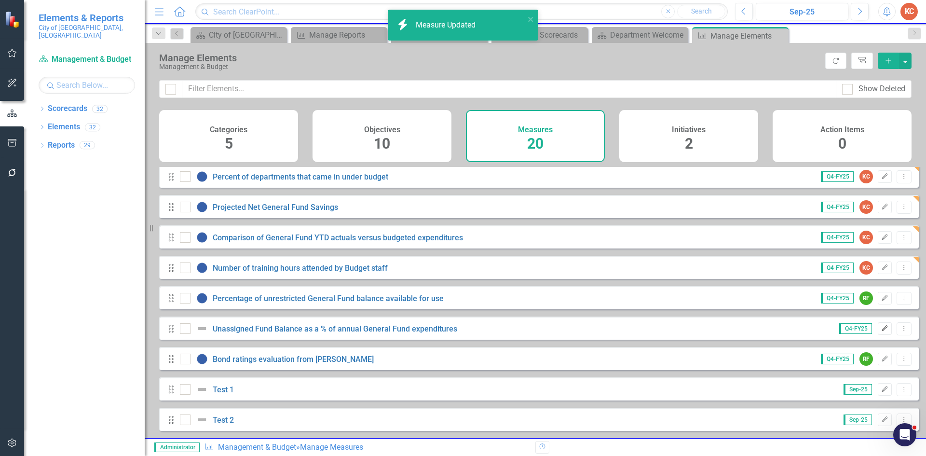
click at [881, 327] on icon "Edit" at bounding box center [884, 328] width 7 height 6
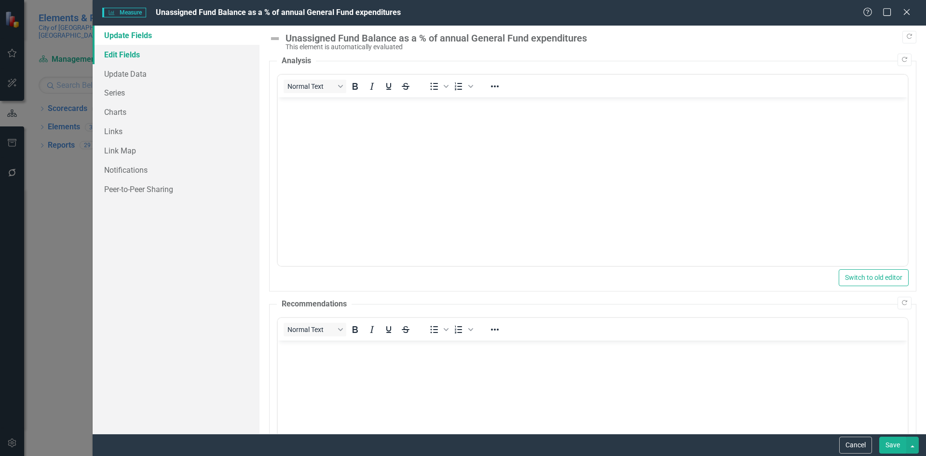
click at [127, 58] on link "Edit Fields" at bounding box center [176, 54] width 167 height 19
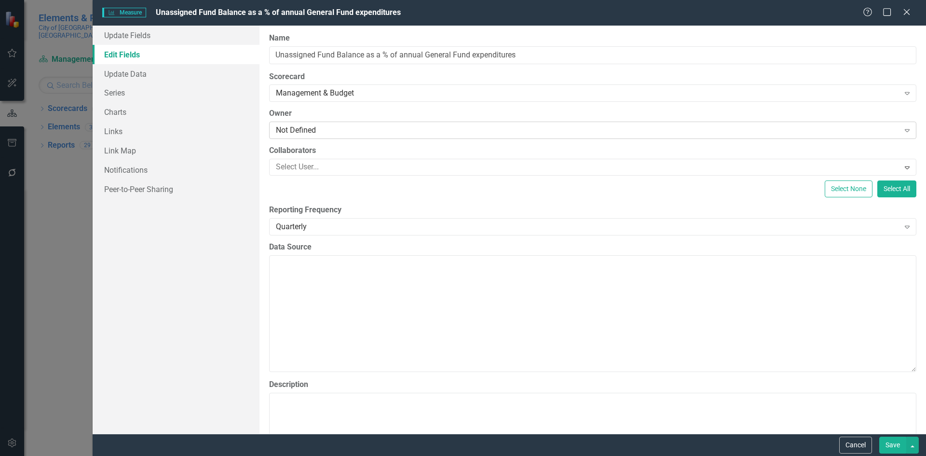
click at [386, 133] on div "Not Defined" at bounding box center [587, 130] width 623 height 11
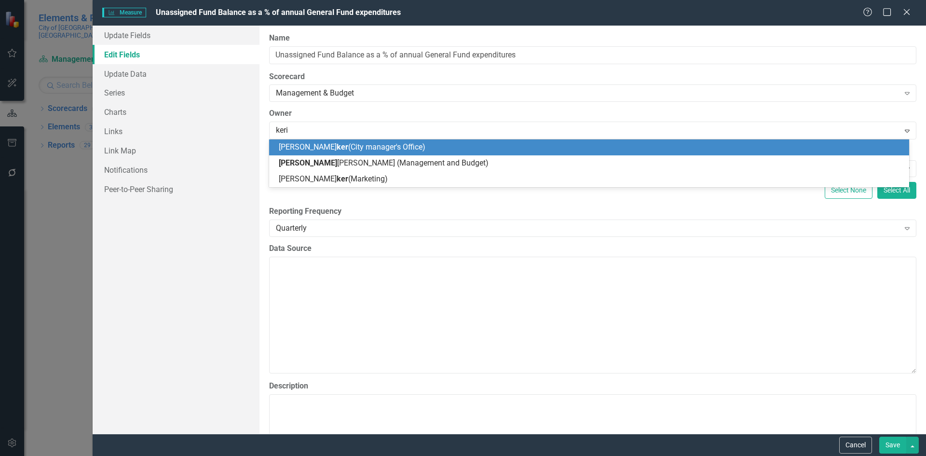
type input "keria"
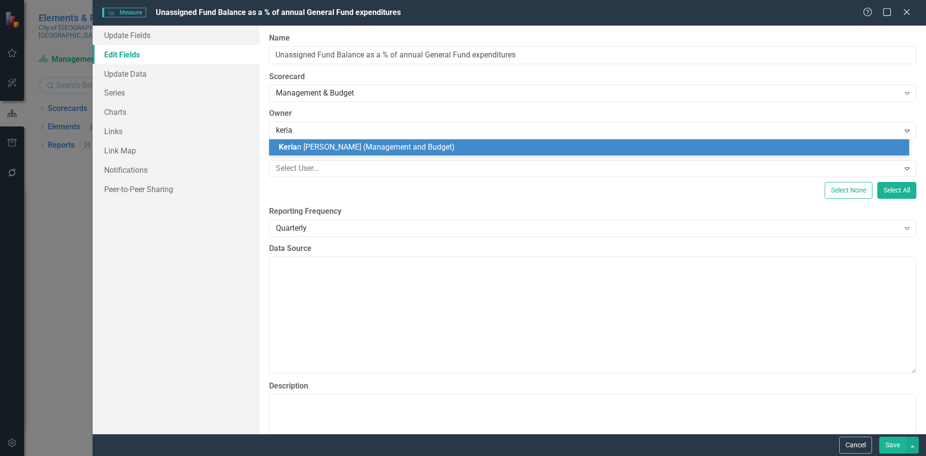
click at [562, 147] on div "[PERSON_NAME] (Management and Budget)" at bounding box center [591, 147] width 624 height 11
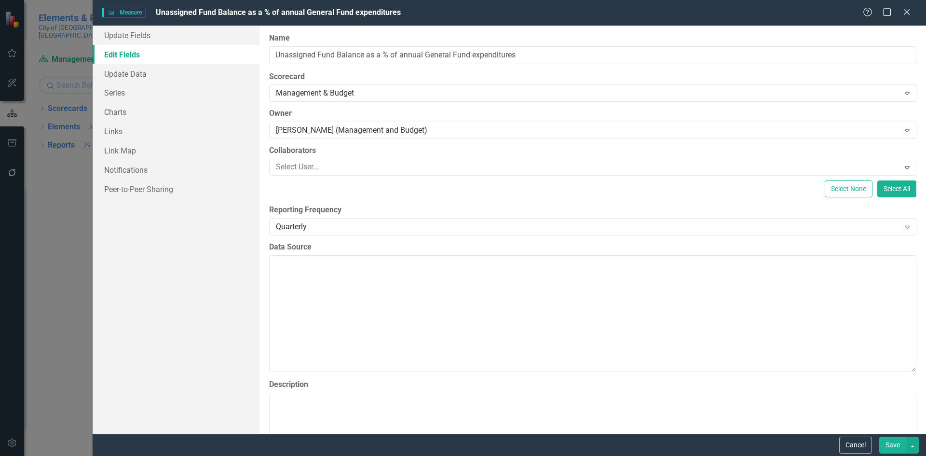
drag, startPoint x: 889, startPoint y: 448, endPoint x: 821, endPoint y: 418, distance: 74.2
click at [888, 448] on button "Save" at bounding box center [892, 444] width 27 height 17
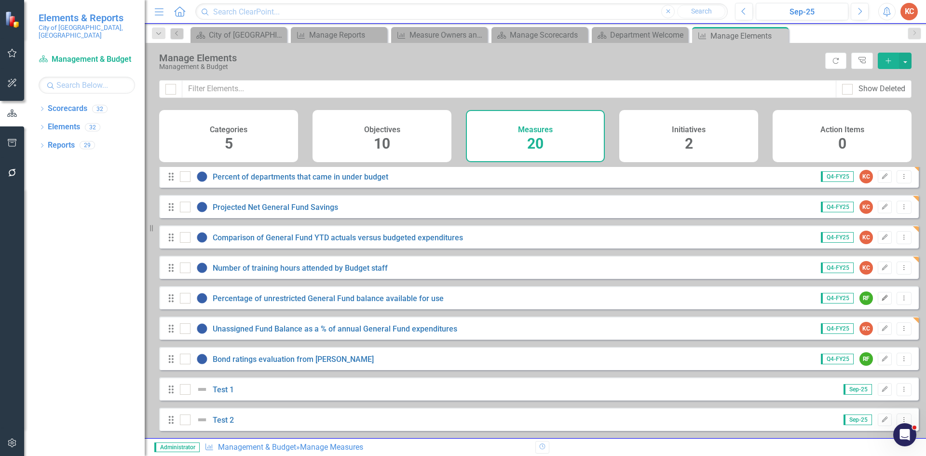
click at [881, 295] on icon "Edit" at bounding box center [884, 298] width 7 height 6
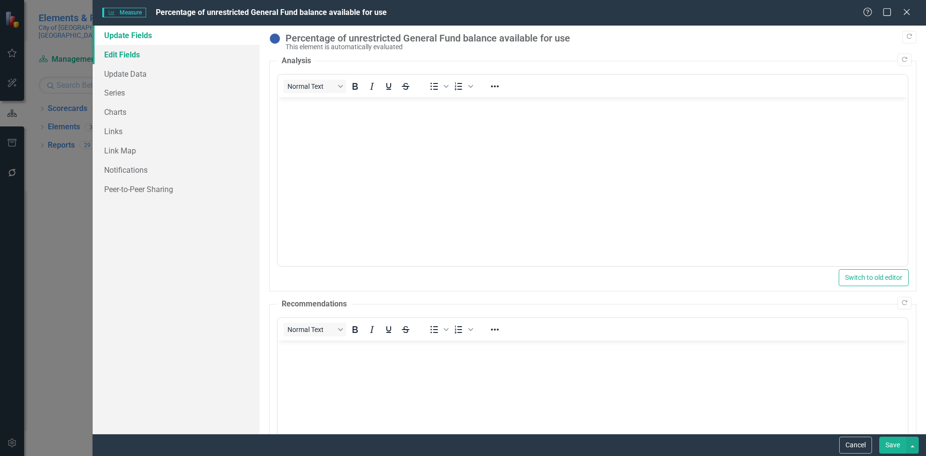
click at [144, 53] on link "Edit Fields" at bounding box center [176, 54] width 167 height 19
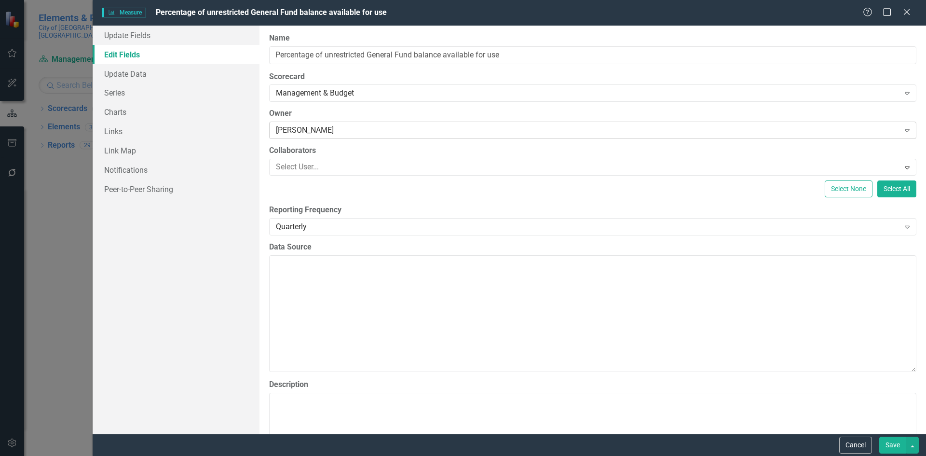
click at [352, 131] on div "[PERSON_NAME]" at bounding box center [587, 130] width 623 height 11
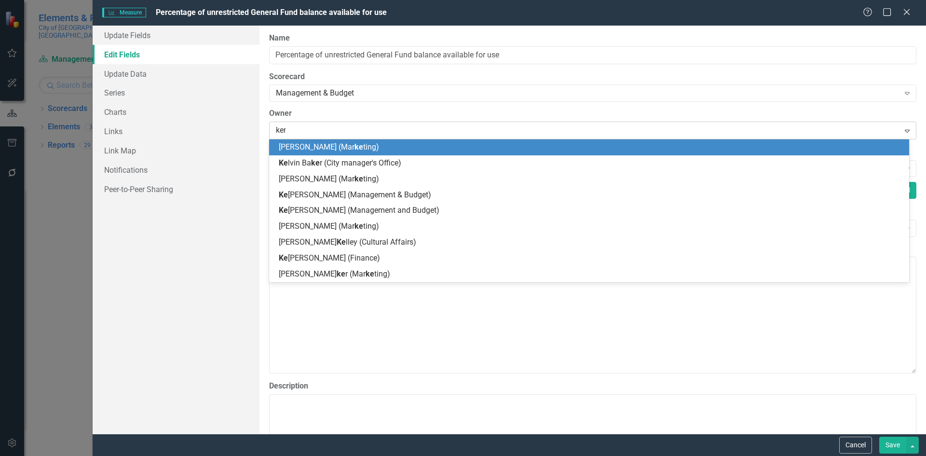
type input "keri"
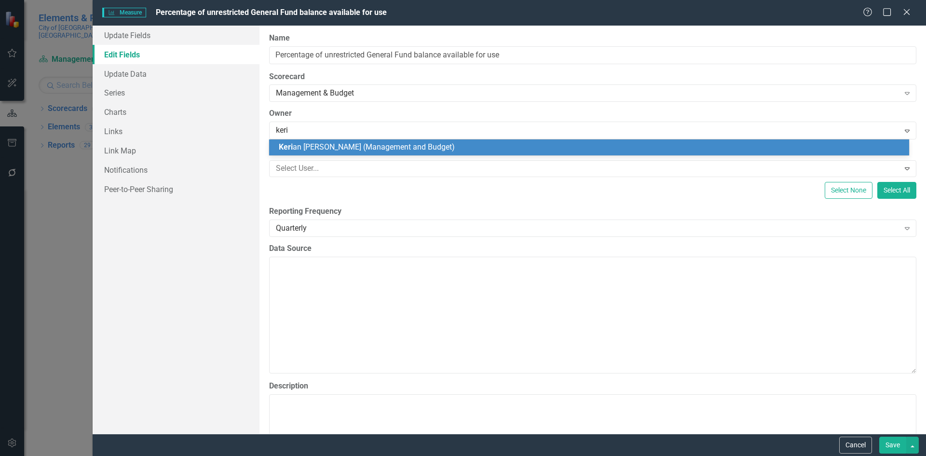
click at [374, 143] on span "Keri an [PERSON_NAME] (Management and Budget)" at bounding box center [367, 146] width 176 height 9
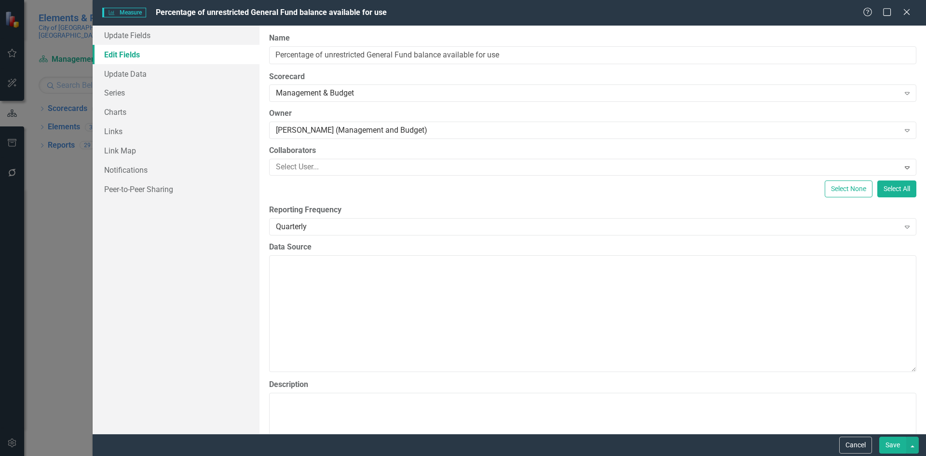
click at [884, 444] on button "Save" at bounding box center [892, 444] width 27 height 17
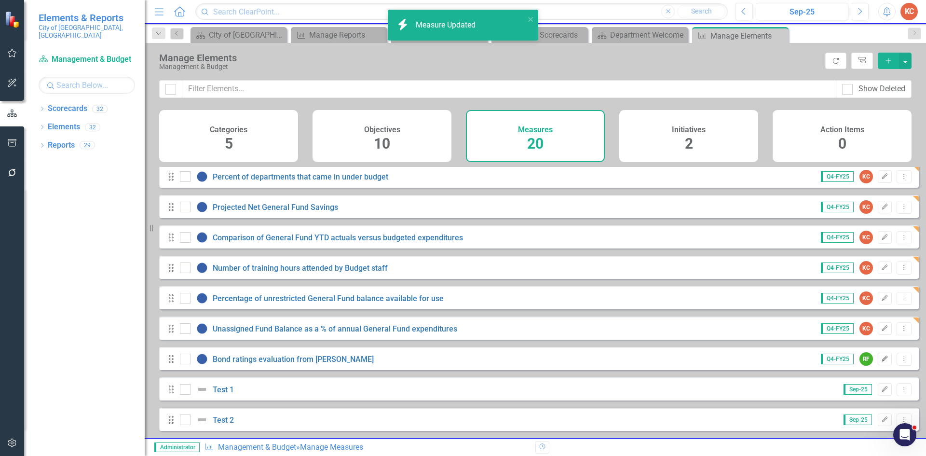
click at [877, 357] on button "Edit" at bounding box center [884, 358] width 14 height 13
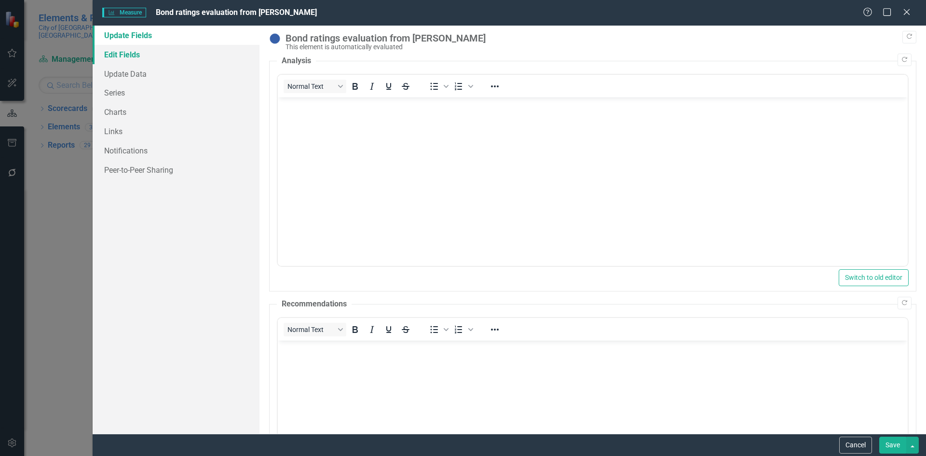
click at [141, 58] on link "Edit Fields" at bounding box center [176, 54] width 167 height 19
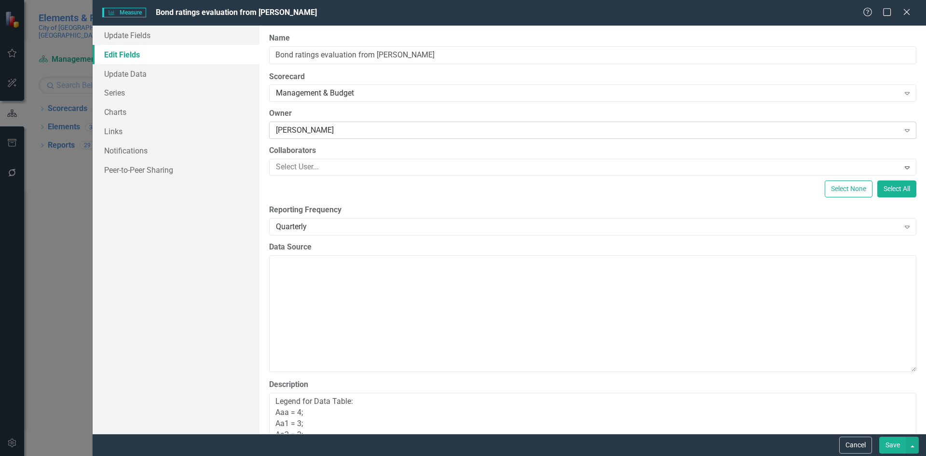
click at [391, 134] on div "[PERSON_NAME]" at bounding box center [587, 130] width 623 height 11
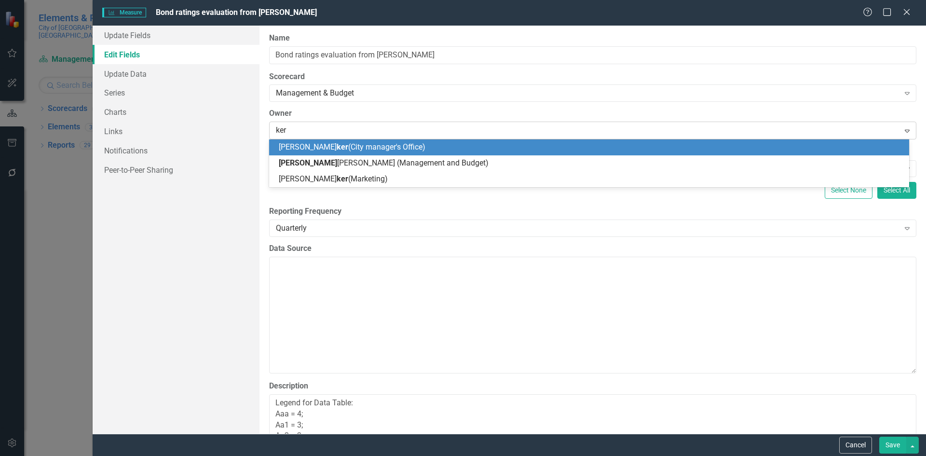
type input "keri"
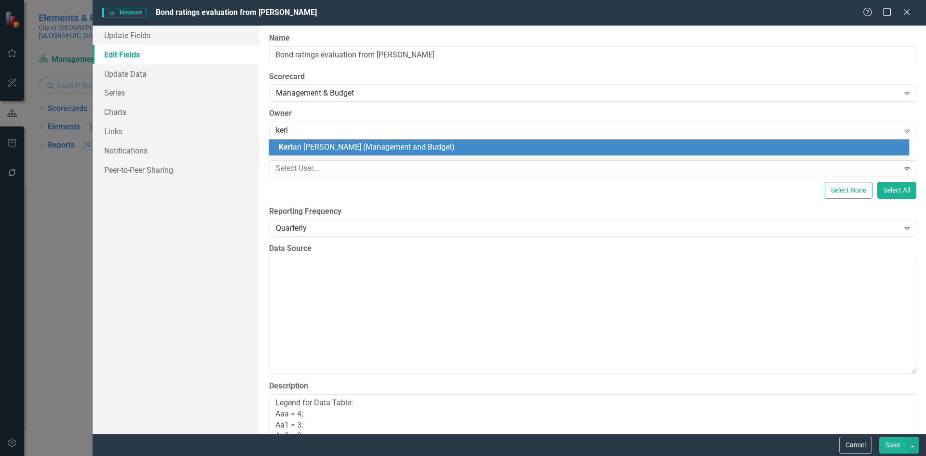
click at [378, 144] on span "Keri an [PERSON_NAME] (Management and Budget)" at bounding box center [367, 146] width 176 height 9
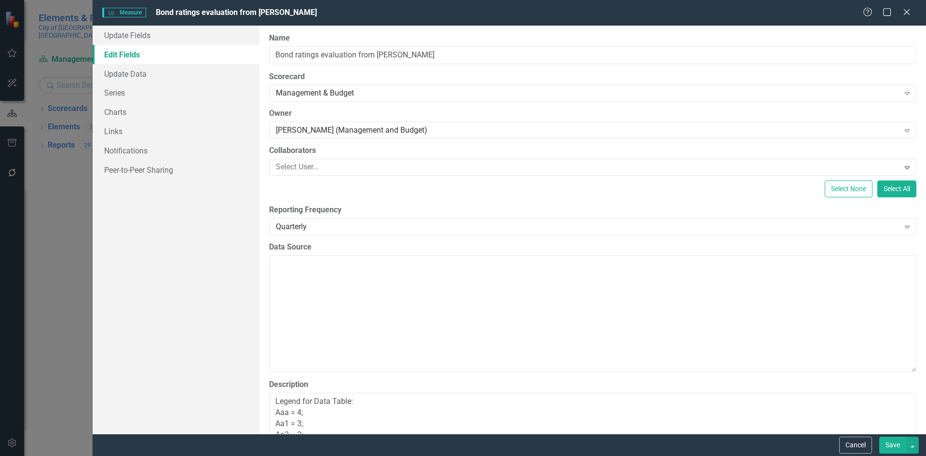
click at [881, 443] on button "Save" at bounding box center [892, 444] width 27 height 17
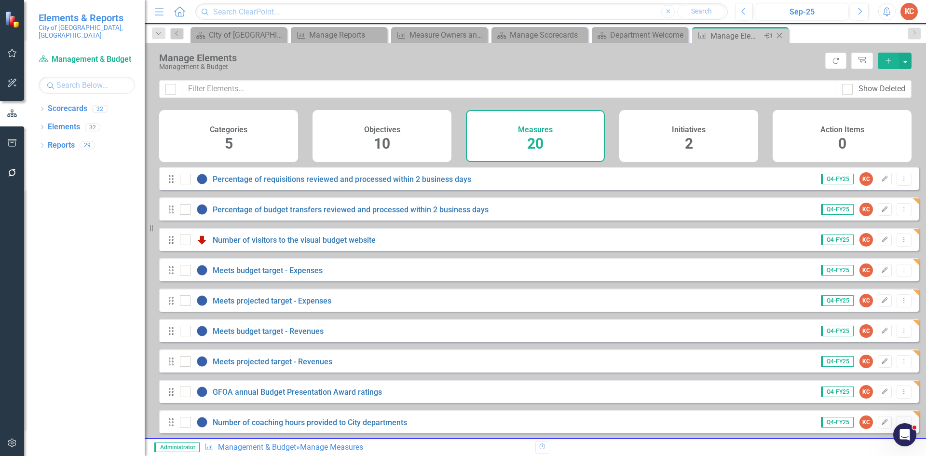
click at [776, 33] on icon "Close" at bounding box center [779, 36] width 10 height 8
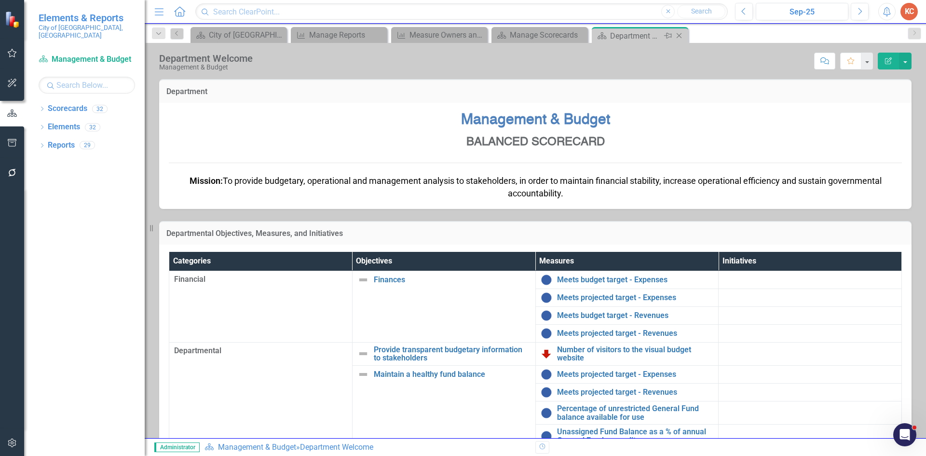
drag, startPoint x: 681, startPoint y: 38, endPoint x: 672, endPoint y: 41, distance: 9.1
click at [681, 38] on icon "Close" at bounding box center [679, 36] width 10 height 8
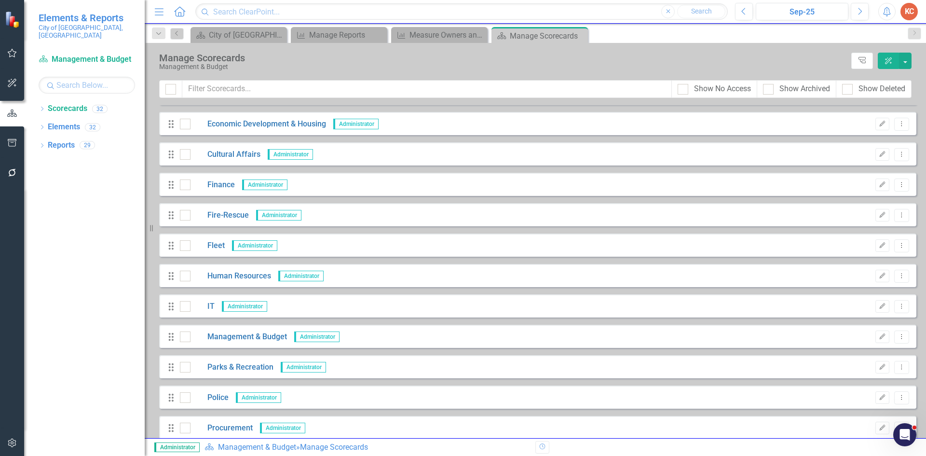
scroll to position [193, 0]
